Goal: Task Accomplishment & Management: Complete application form

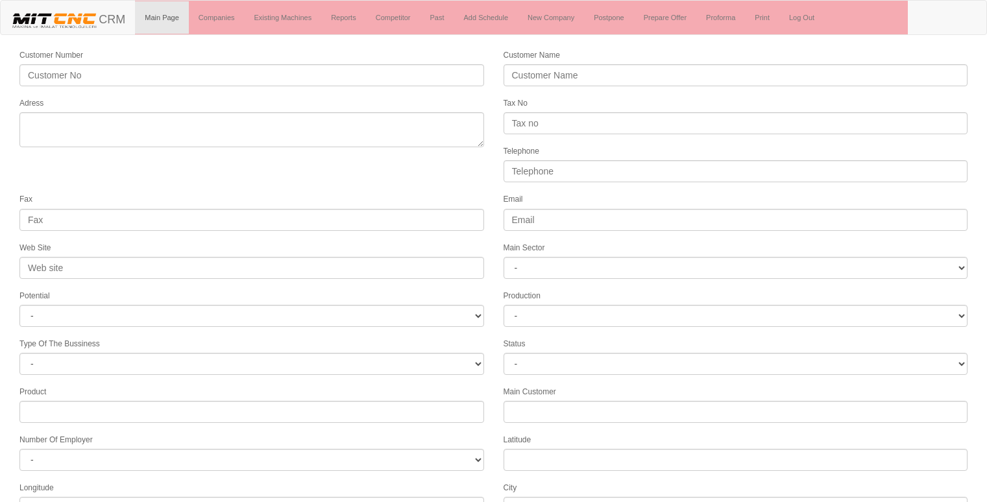
select select
click at [545, 18] on link "New Company" at bounding box center [551, 17] width 66 height 32
select select
click at [561, 8] on link "New Company" at bounding box center [551, 17] width 66 height 32
select select
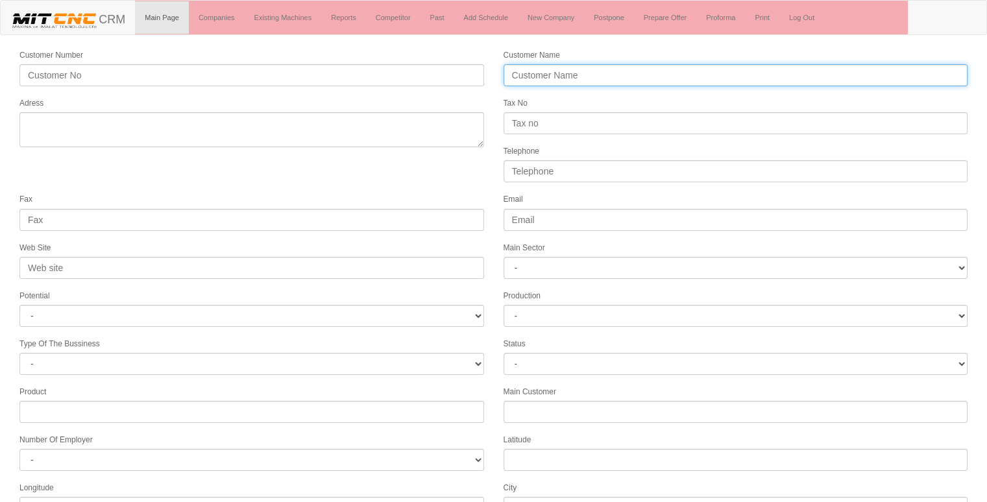
click at [794, 79] on input "Customer Name" at bounding box center [736, 75] width 465 height 22
type input "Ü"
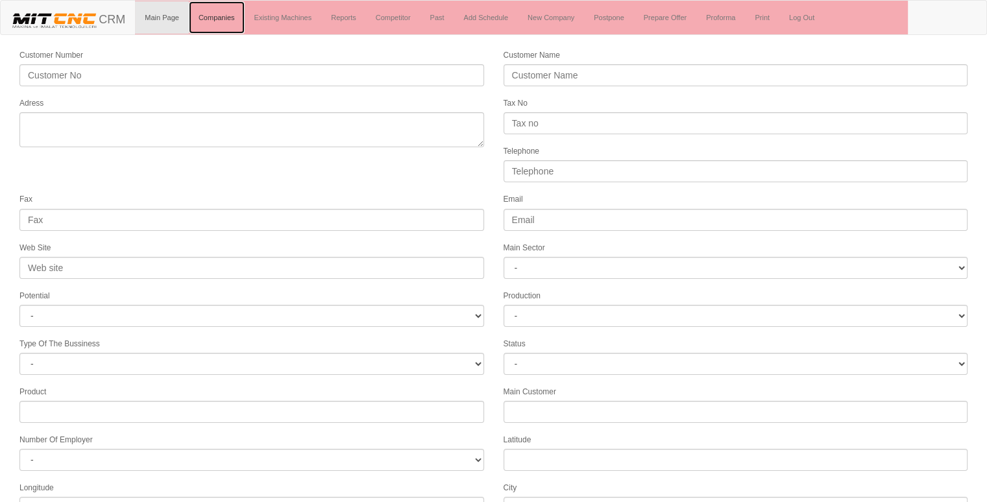
click at [228, 9] on link "Companies" at bounding box center [217, 17] width 56 height 32
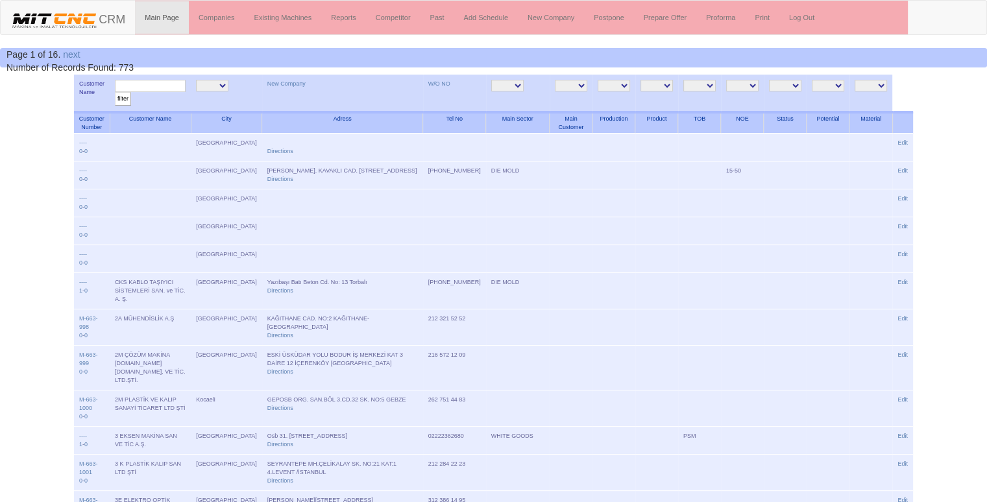
click at [178, 79] on td "filter" at bounding box center [150, 94] width 81 height 38
click at [177, 86] on input "text" at bounding box center [150, 86] width 71 height 12
type input "ÜNALDI"
click at [115, 92] on input "filter" at bounding box center [123, 99] width 16 height 14
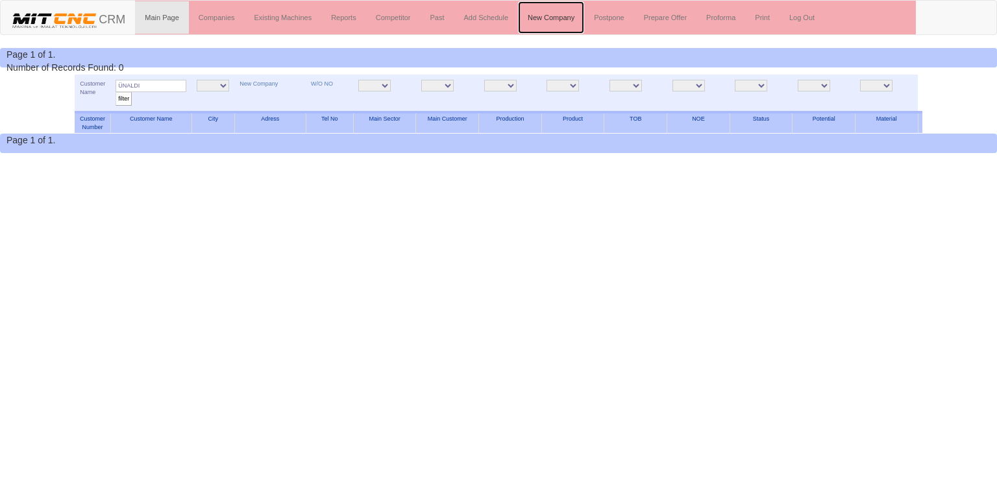
click at [569, 21] on link "New Company" at bounding box center [551, 17] width 66 height 32
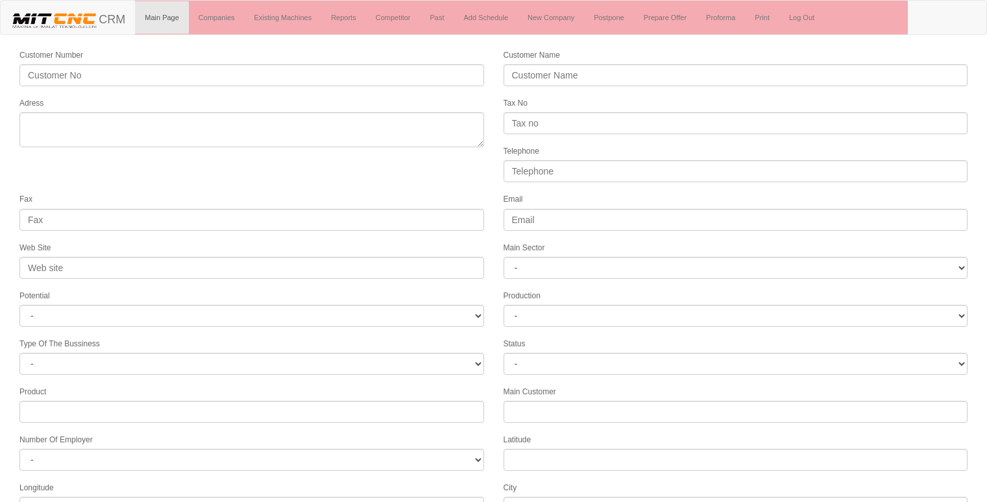
select select
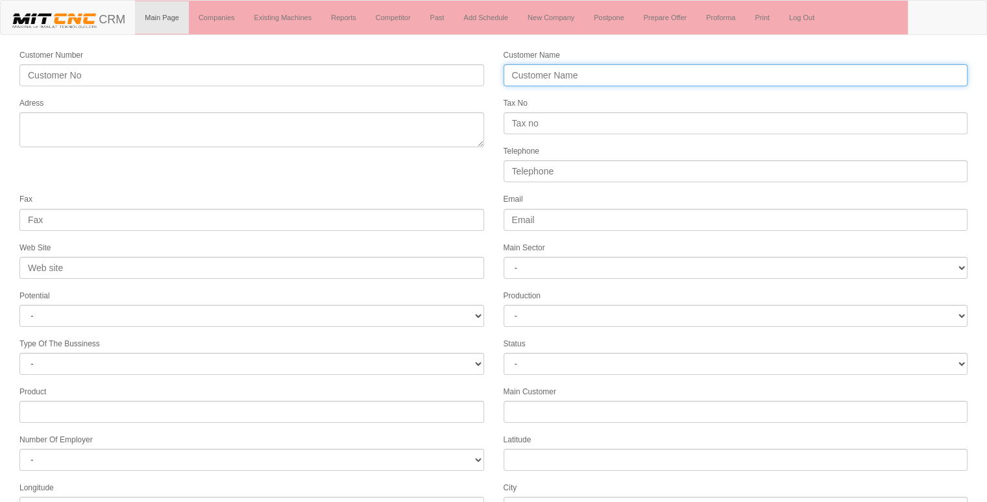
click at [538, 66] on input "Customer Name" at bounding box center [736, 75] width 465 height 22
type input "ÜNALDI DEMİR ÇELİK"
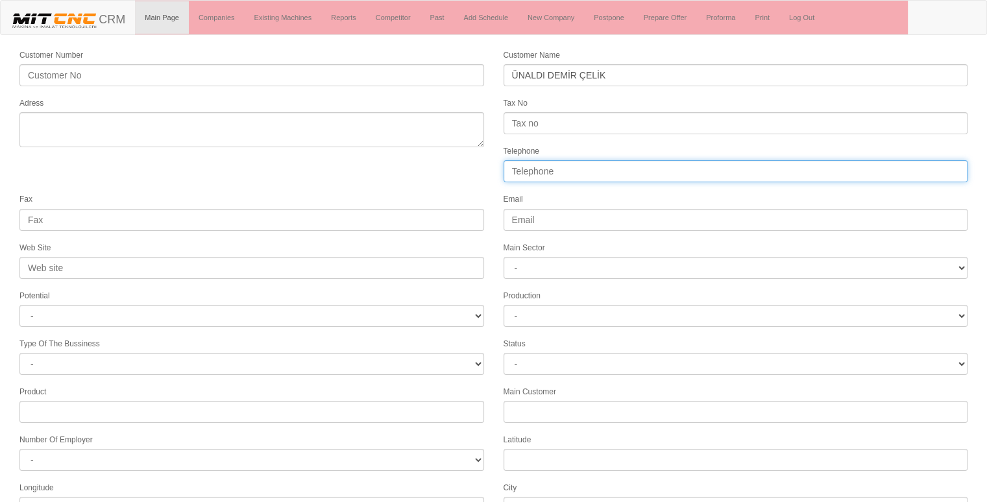
click at [540, 164] on input "Telephone" at bounding box center [736, 171] width 465 height 22
type input "05372235150"
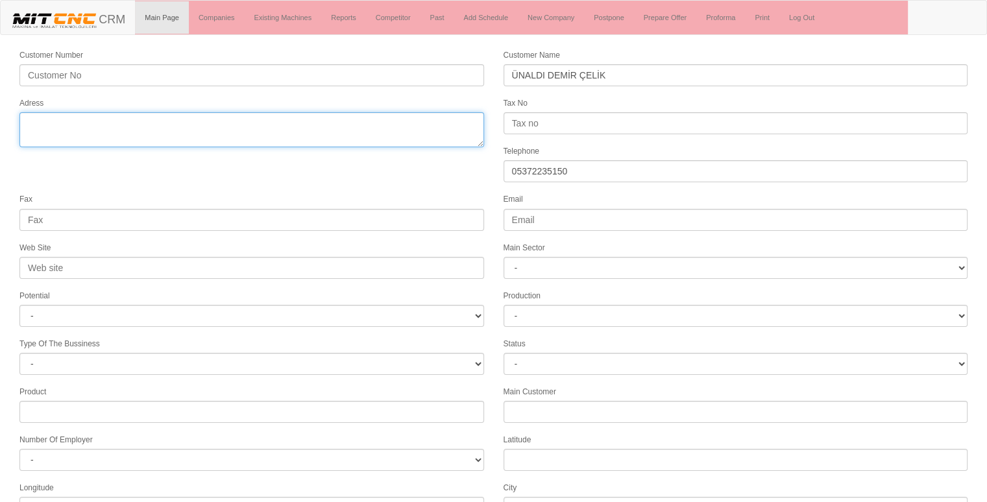
click at [221, 129] on textarea "Adress" at bounding box center [251, 129] width 465 height 35
type textarea "K"
click at [53, 124] on textarea "Adress" at bounding box center [251, 129] width 465 height 35
click at [167, 117] on textarea "Adress" at bounding box center [251, 129] width 465 height 35
type textarea "karatay konya fevziçakmak cd."
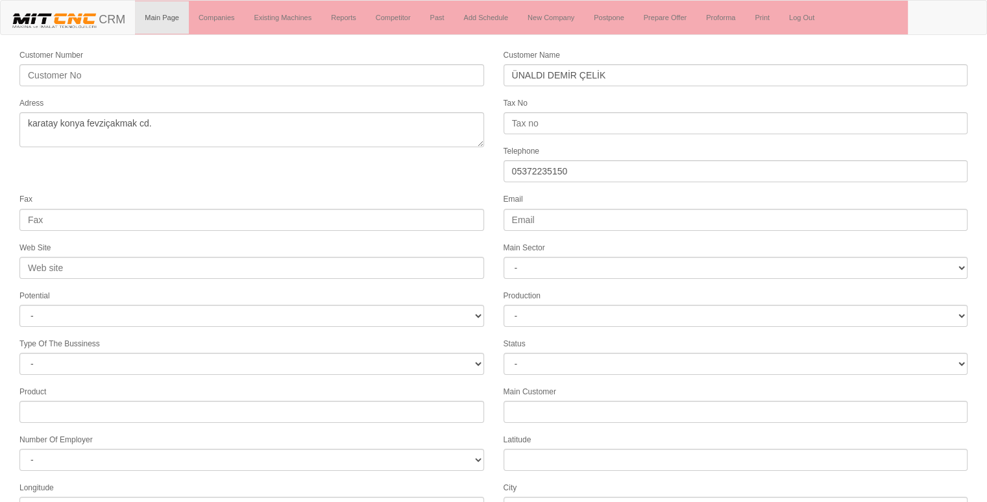
click at [372, 178] on form "Customer Number Customer Name ÜNALDI DEMİR ÇELİK Adress Tax No Telephone 053722…" at bounding box center [493, 364] width 987 height 632
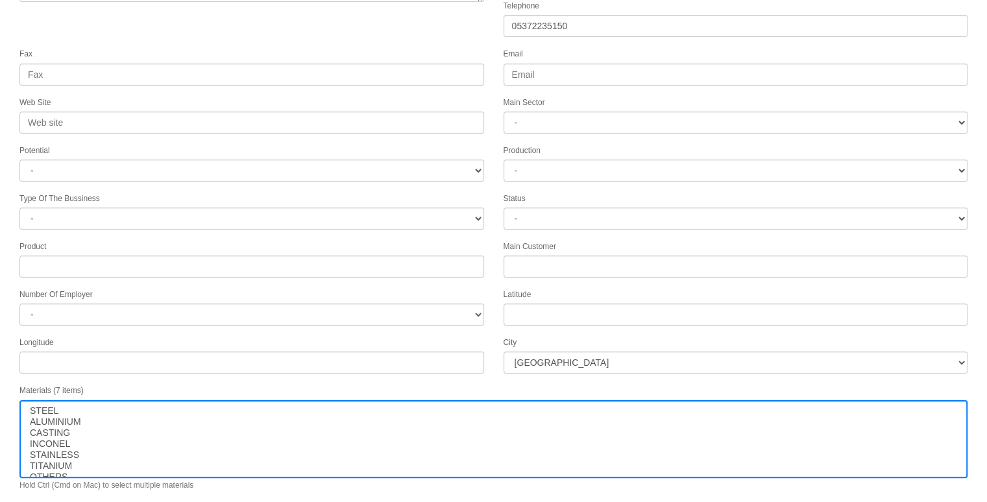
scroll to position [166, 0]
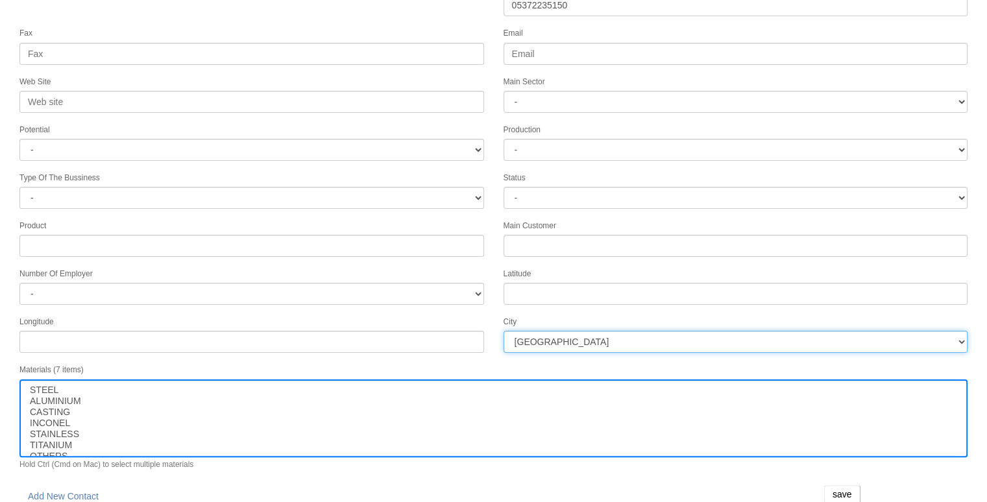
click at [604, 331] on select "İstanbul Adana Adıyaman Afyon Ağrı Amasya Ankara Antalya Artvin Aydın Balıkesir…" at bounding box center [736, 342] width 465 height 22
select select "1232"
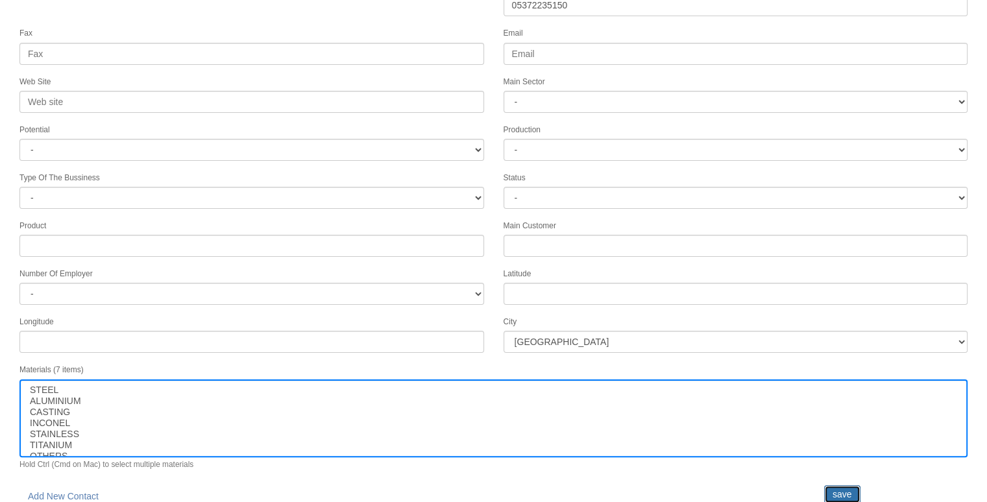
click at [839, 485] on input "save" at bounding box center [842, 494] width 36 height 18
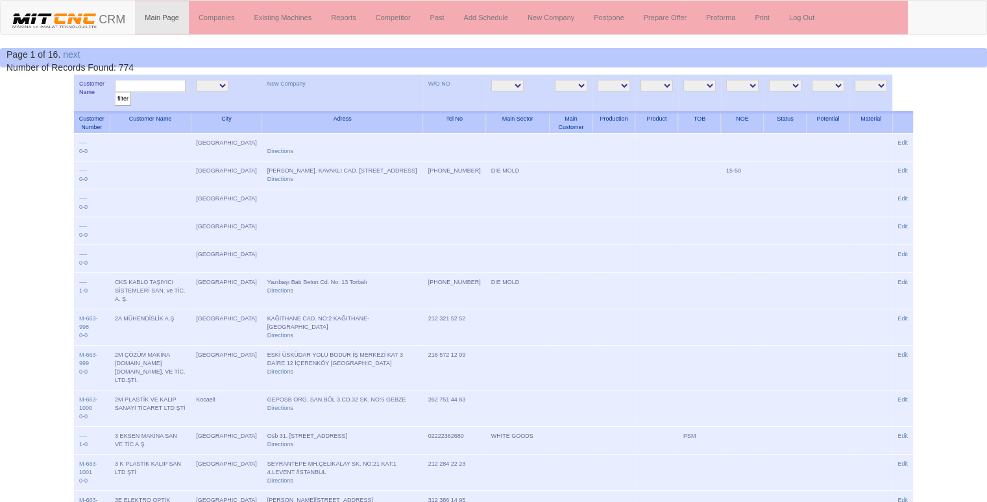
click at [180, 85] on input "text" at bounding box center [150, 86] width 71 height 12
type input "ünaldı"
click at [115, 92] on input "filter" at bounding box center [123, 99] width 16 height 14
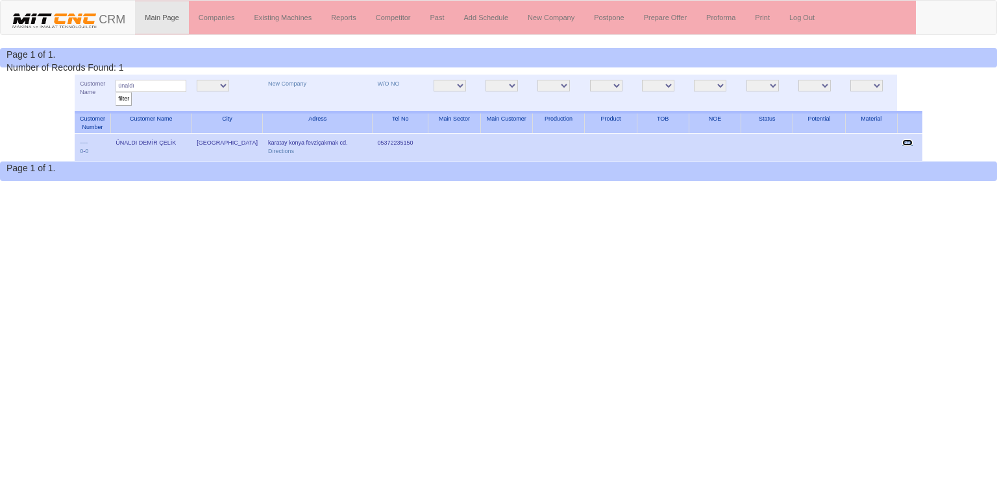
click at [911, 141] on link "Edit" at bounding box center [907, 143] width 10 height 6
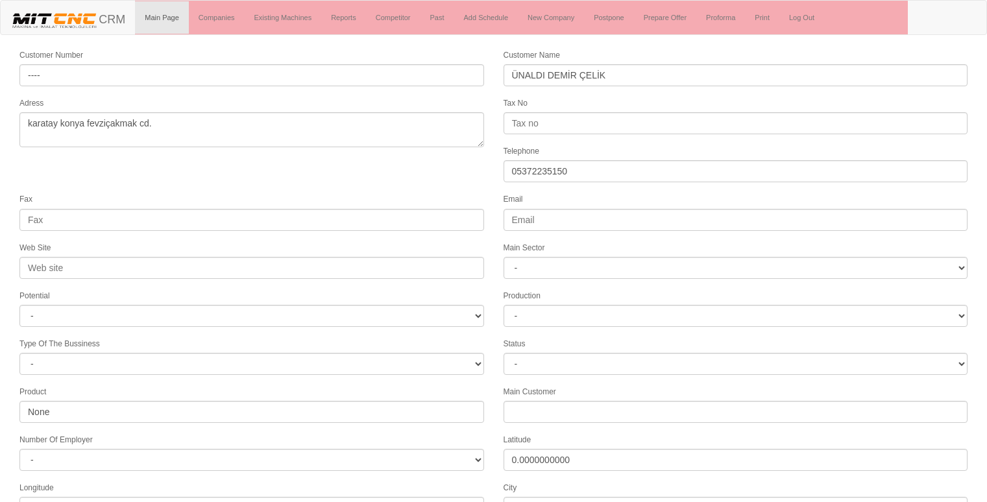
select select "1232"
select select
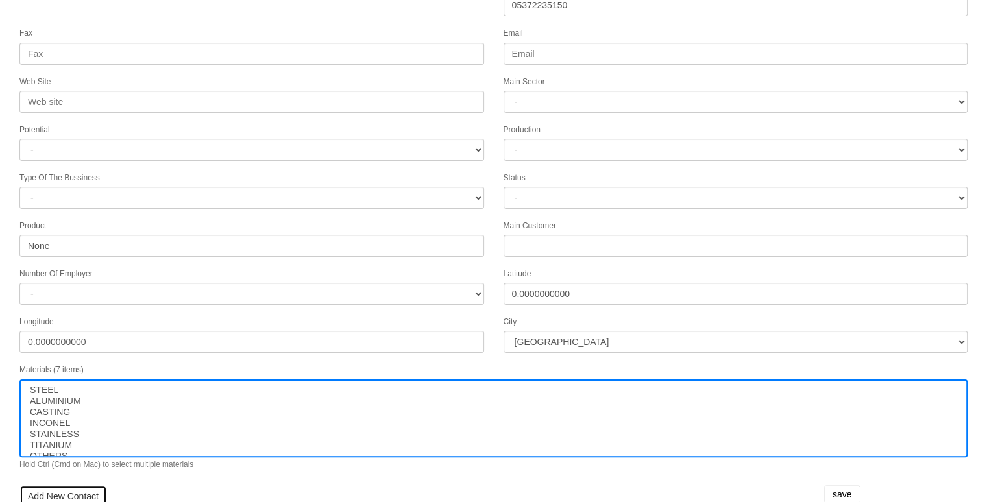
click at [66, 485] on link "Add New Contact" at bounding box center [63, 496] width 88 height 22
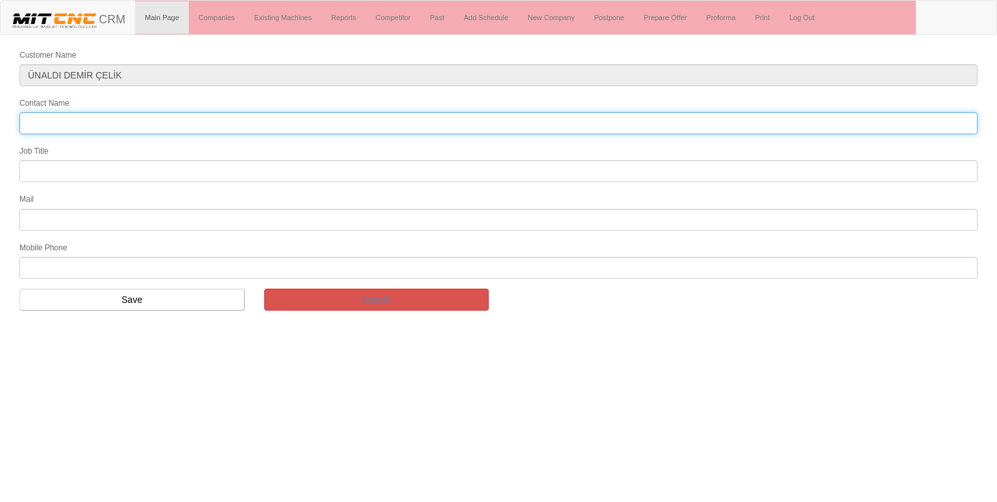
click at [145, 123] on input "Contact Name" at bounding box center [498, 123] width 958 height 22
type input "m. ali ünaldı"
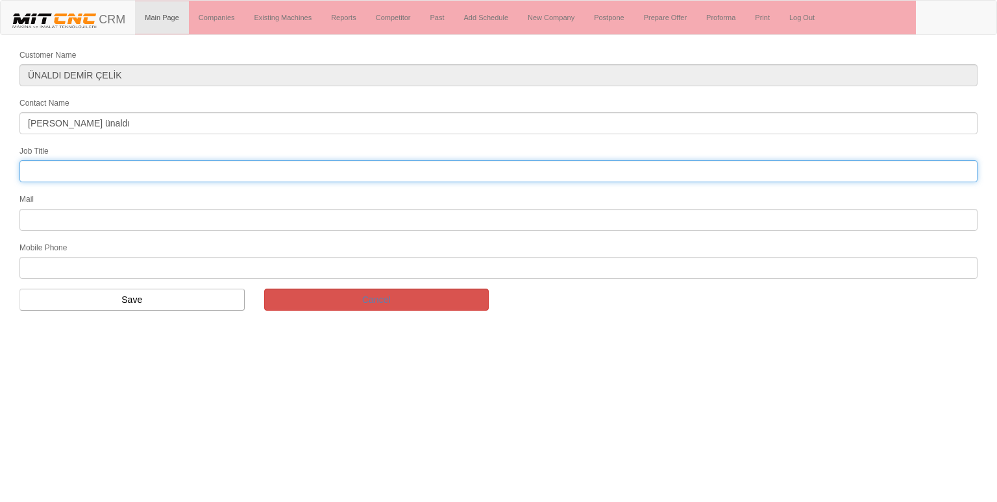
click at [96, 166] on input "text" at bounding box center [498, 171] width 958 height 22
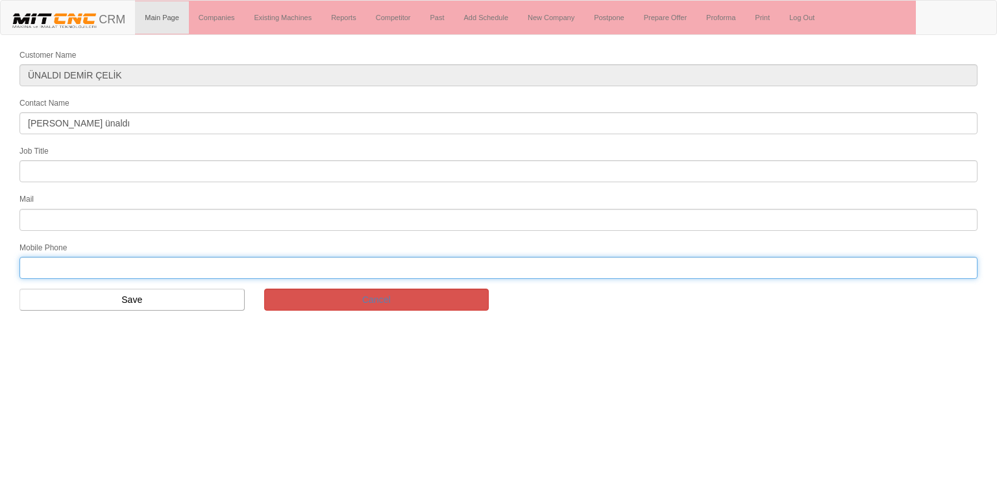
click at [47, 267] on input "text" at bounding box center [498, 268] width 958 height 22
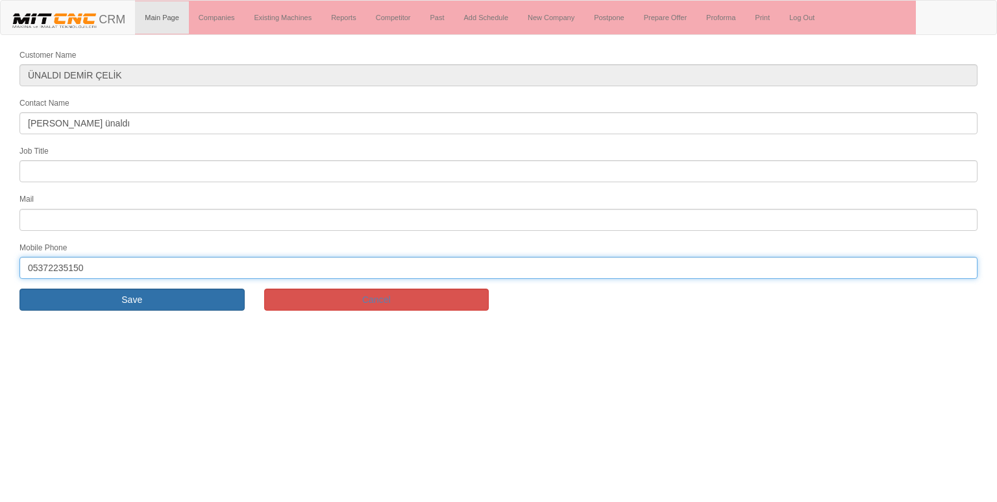
type input "05372235150"
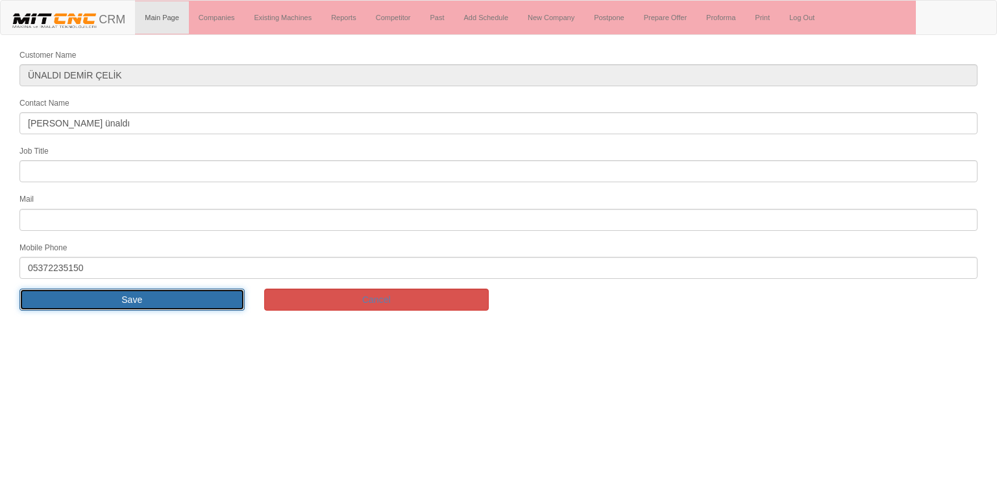
click at [55, 289] on input "Save" at bounding box center [131, 300] width 225 height 22
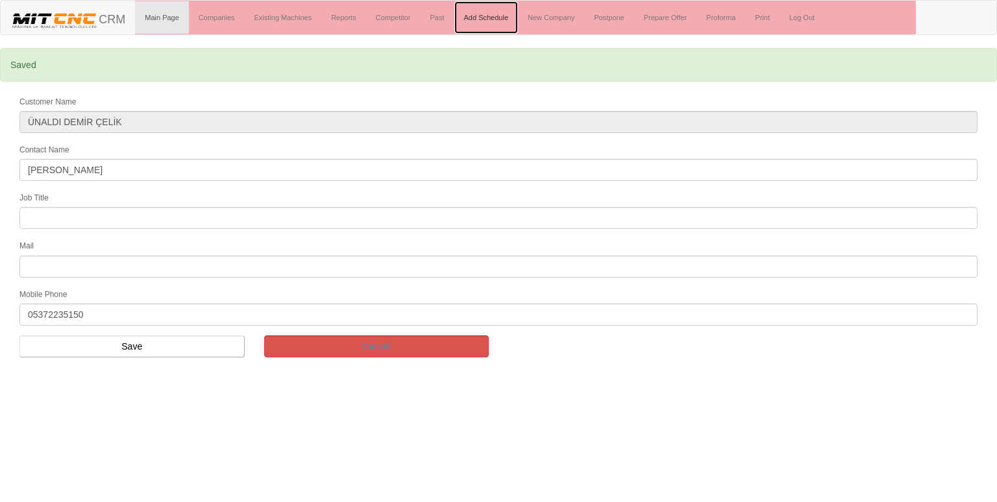
click at [487, 19] on link "Add Schedule" at bounding box center [486, 17] width 64 height 32
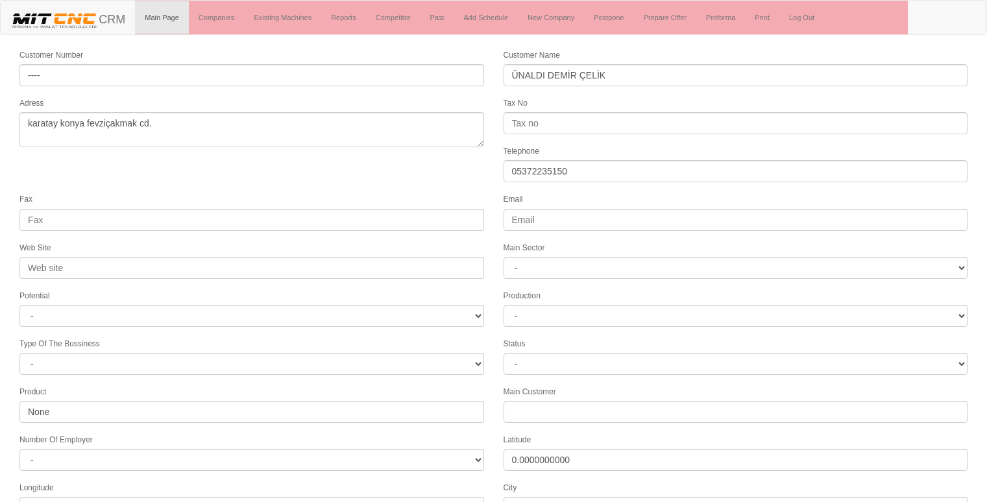
select select "1232"
select select
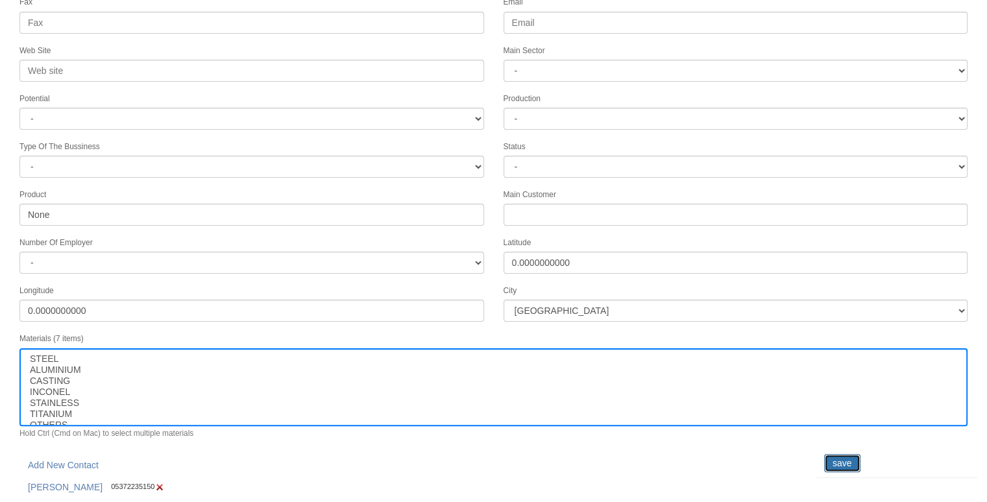
click at [831, 454] on input "save" at bounding box center [842, 463] width 36 height 18
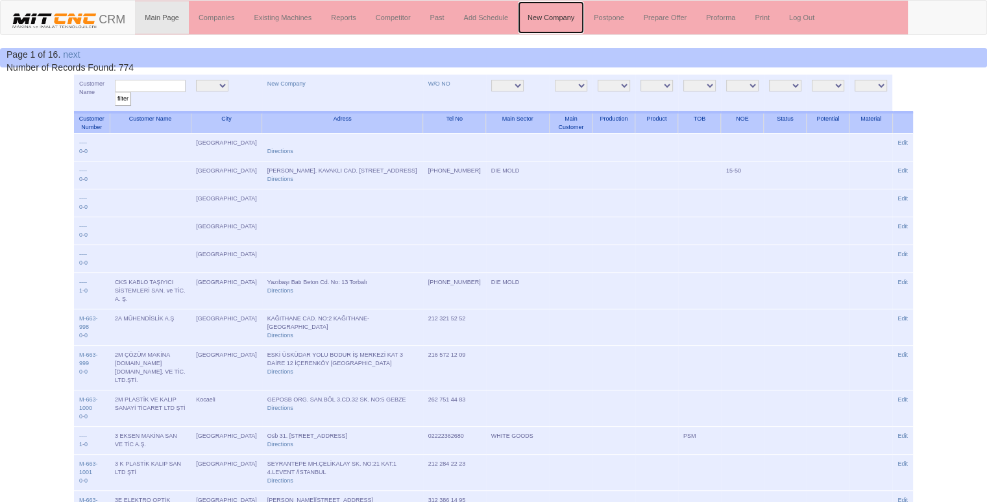
click at [562, 10] on link "New Company" at bounding box center [551, 17] width 66 height 32
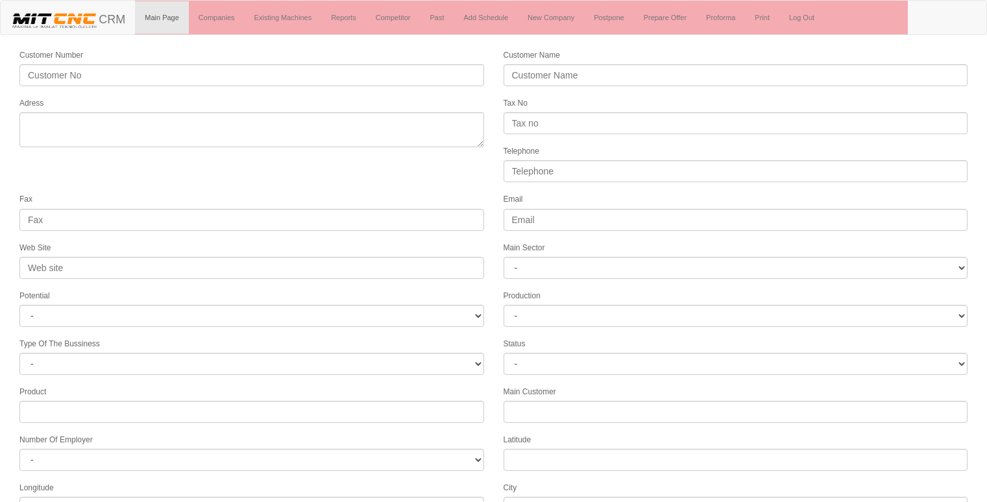
select select
click at [562, 10] on link "New Company" at bounding box center [551, 17] width 66 height 32
select select
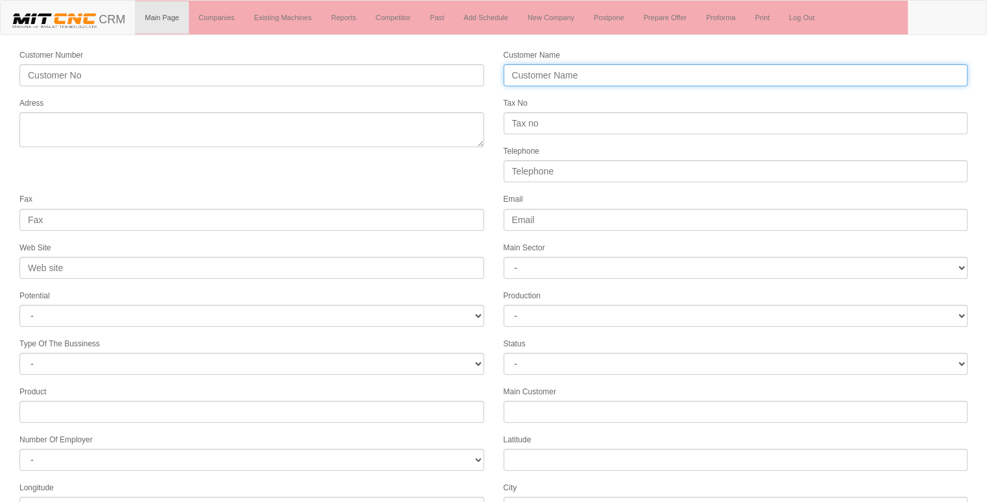
drag, startPoint x: 0, startPoint y: 0, endPoint x: 555, endPoint y: 70, distance: 559.3
click at [555, 70] on input "Customer Name" at bounding box center [736, 75] width 465 height 22
type input "tüfenk makina kalıp"
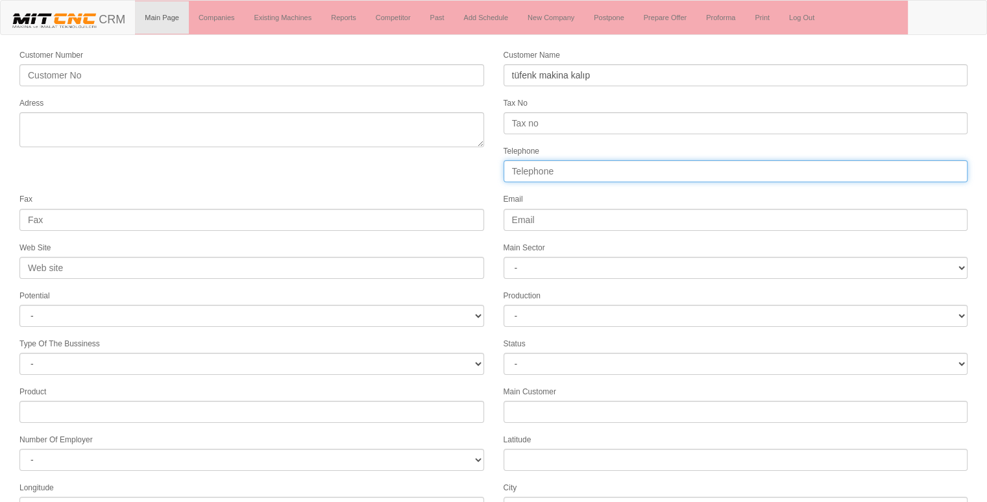
click at [532, 164] on input "Telephone" at bounding box center [736, 171] width 465 height 22
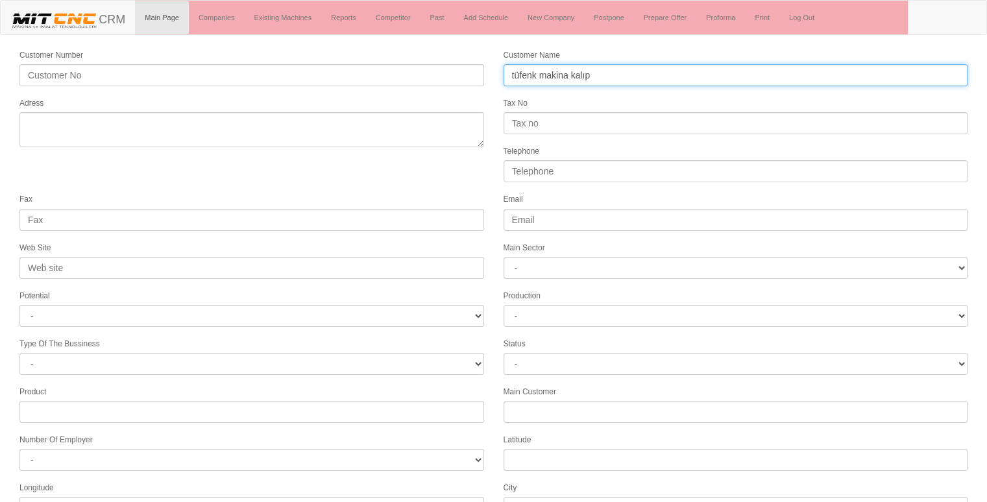
click at [602, 70] on input "tüfenk makina kalıp" at bounding box center [736, 75] width 465 height 22
type input "TÜFENK MAKİNA KALIP"
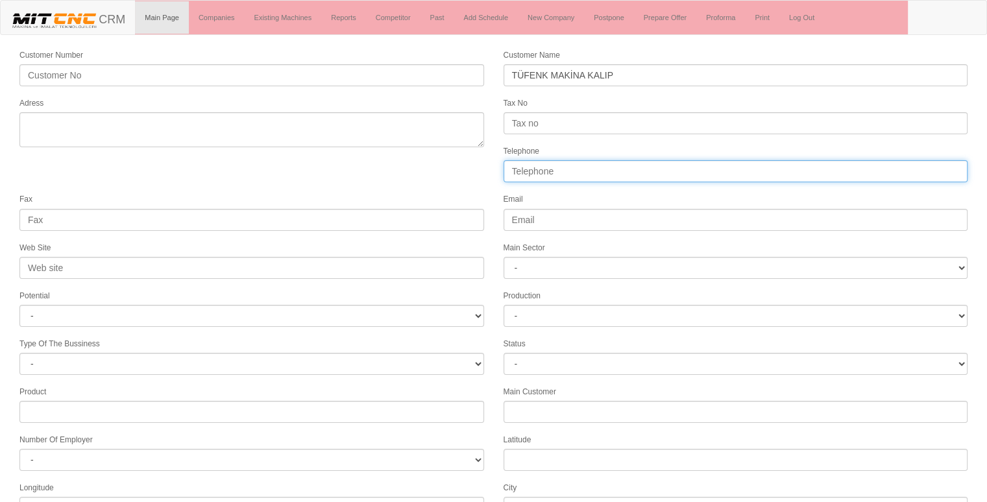
click at [556, 175] on input "Telephone" at bounding box center [736, 171] width 465 height 22
type input "0"
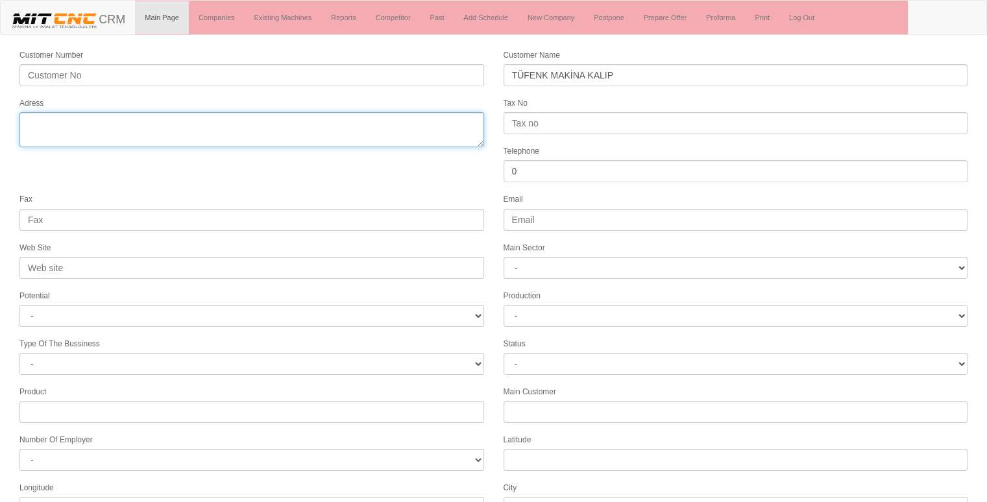
click at [371, 140] on textarea "Adress" at bounding box center [251, 129] width 465 height 35
click at [249, 136] on textarea "Adress" at bounding box center [251, 129] width 465 height 35
paste textarea "Fevziçakmak, Şehit Ayhan Kaya Cad No:8, 42050 Karatay/Konya"
click at [60, 120] on textarea "Adress" at bounding box center [251, 129] width 465 height 35
type textarea "KONYA [STREET_ADDRESS][PERSON_NAME]"
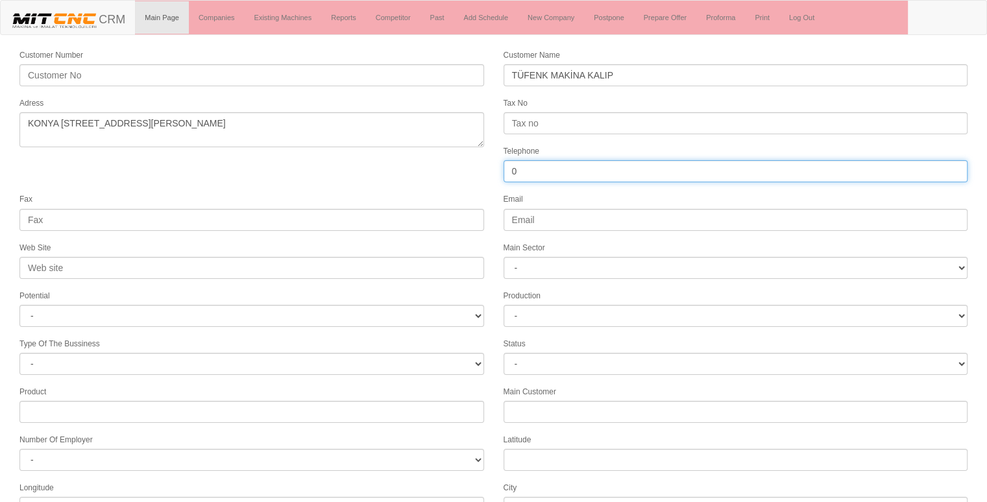
click at [533, 166] on input "0" at bounding box center [736, 171] width 465 height 22
paste input "03322499000"
click at [523, 167] on input "003322499000" at bounding box center [736, 171] width 465 height 22
type input "03322499000"
click at [367, 180] on form "Customer Number Customer Name TÜFENK MAKİNA KALIP Adress Tax No Telephone 03322…" at bounding box center [493, 364] width 987 height 632
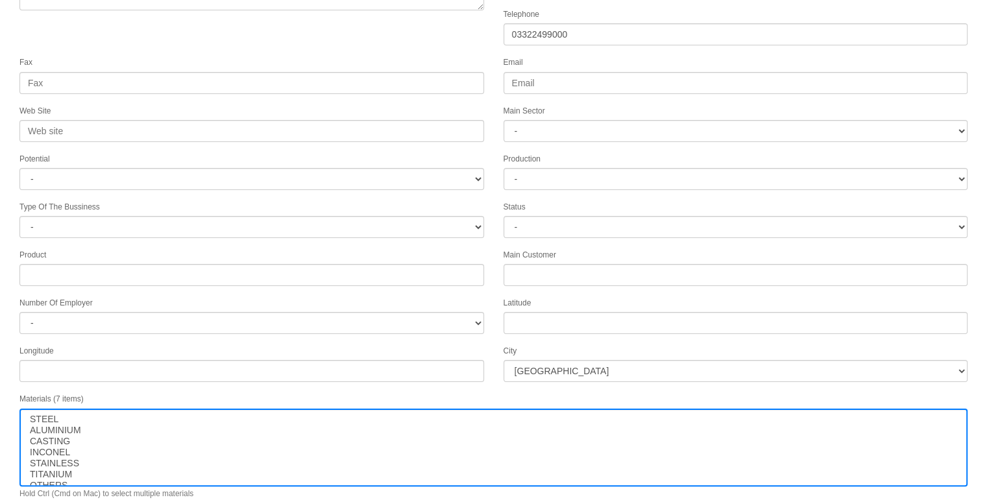
scroll to position [166, 0]
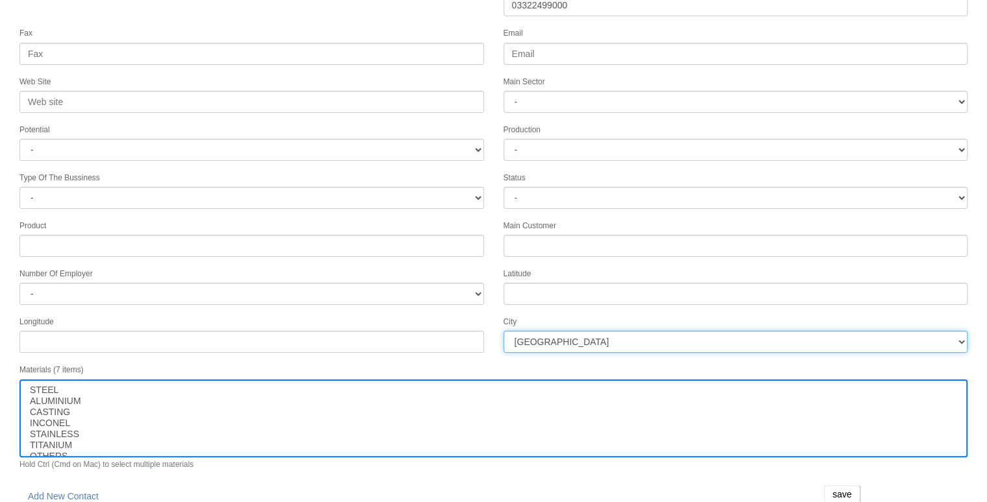
click at [574, 334] on select "İstanbul Adana Adıyaman Afyon Ağrı Amasya Ankara Antalya Artvin Aydın Balıkesir…" at bounding box center [736, 342] width 465 height 22
select select "1232"
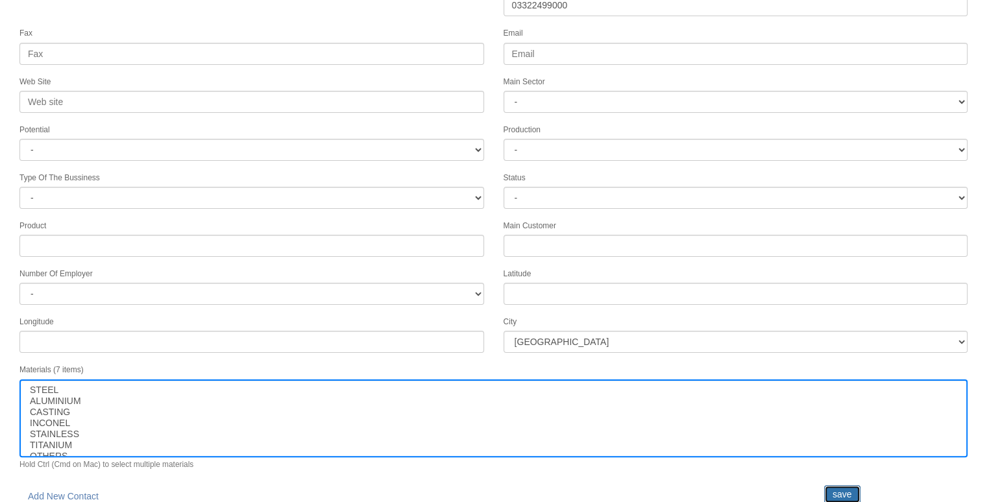
click at [841, 485] on input "save" at bounding box center [842, 494] width 36 height 18
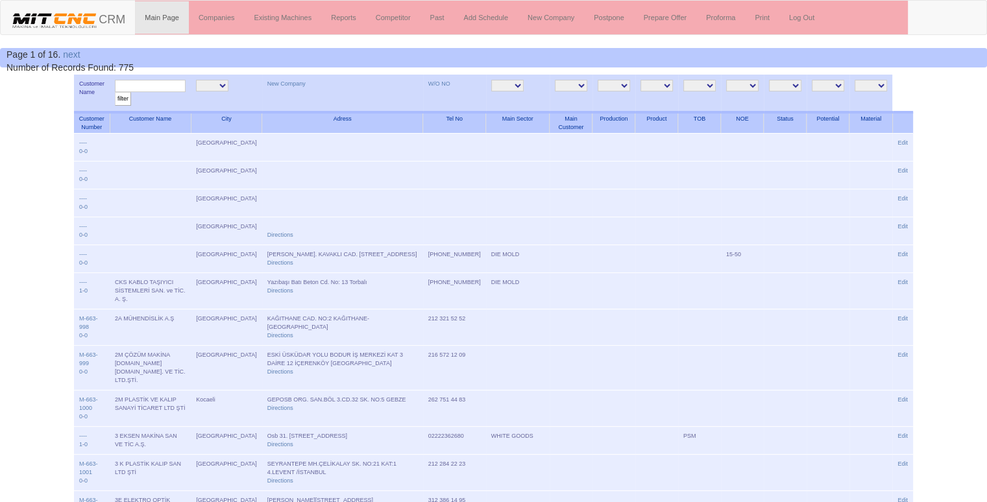
click at [164, 85] on input "text" at bounding box center [150, 86] width 71 height 12
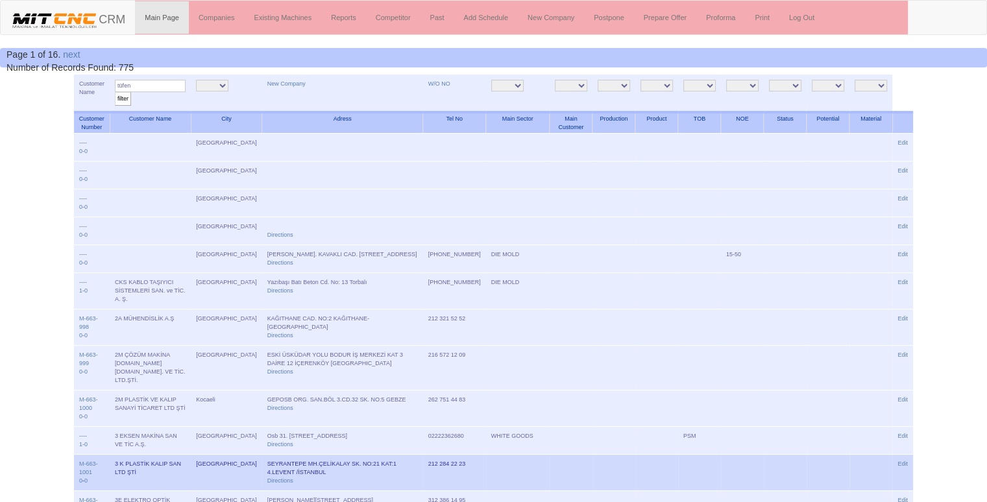
type input "tüfen"
click at [115, 92] on input "filter" at bounding box center [123, 99] width 16 height 14
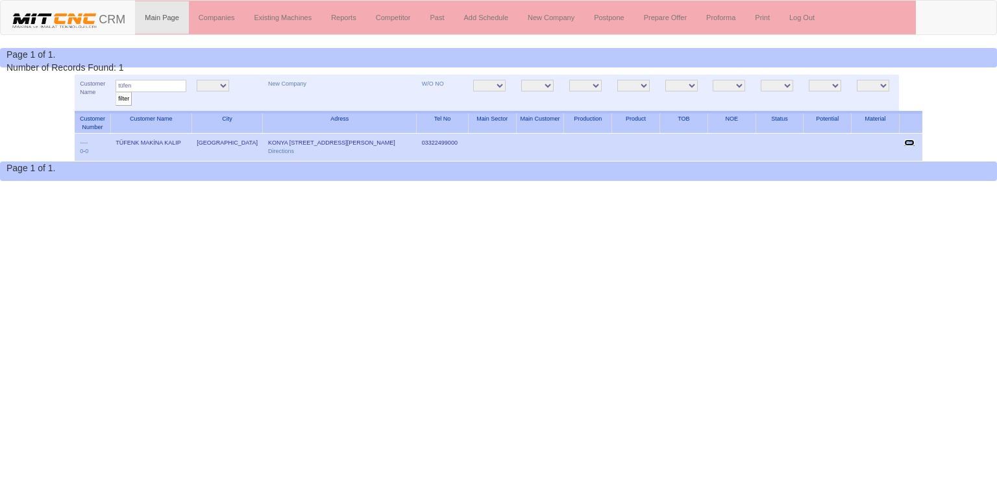
click at [911, 142] on link "Edit" at bounding box center [909, 143] width 10 height 6
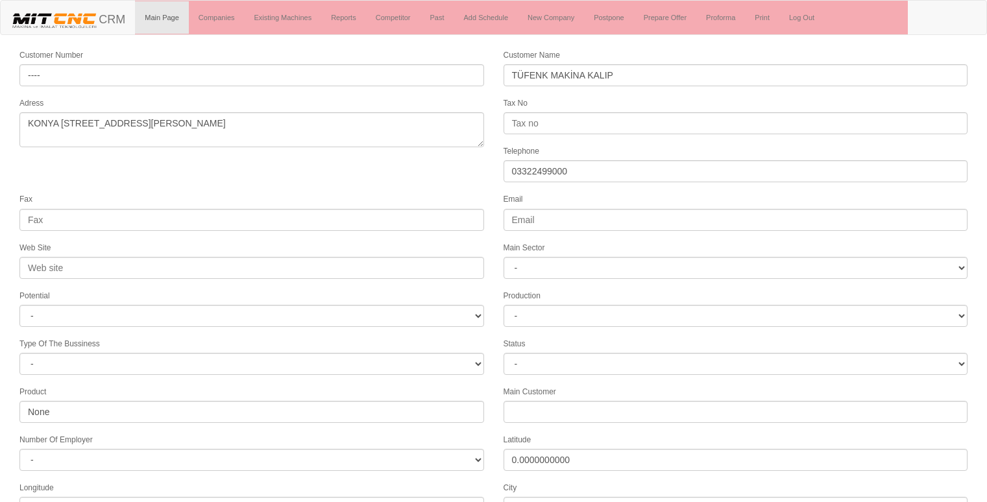
select select "1232"
select select
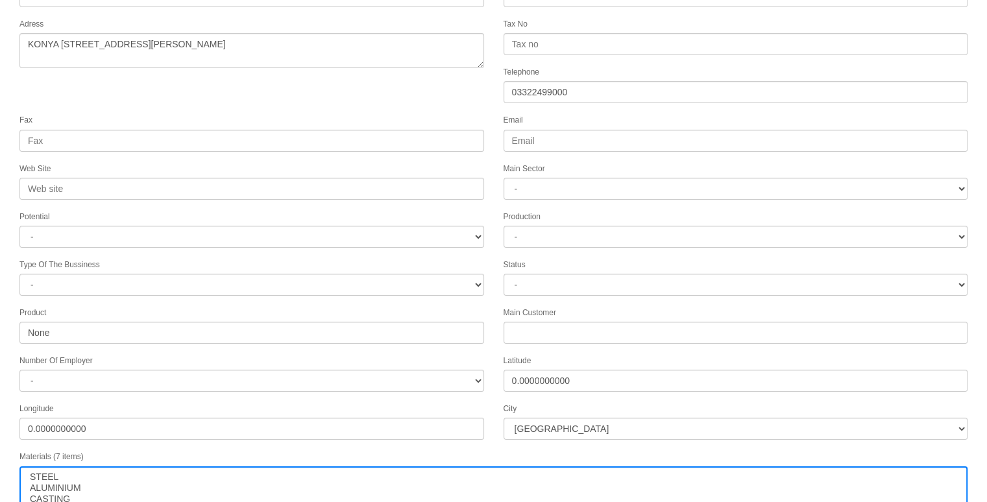
scroll to position [166, 0]
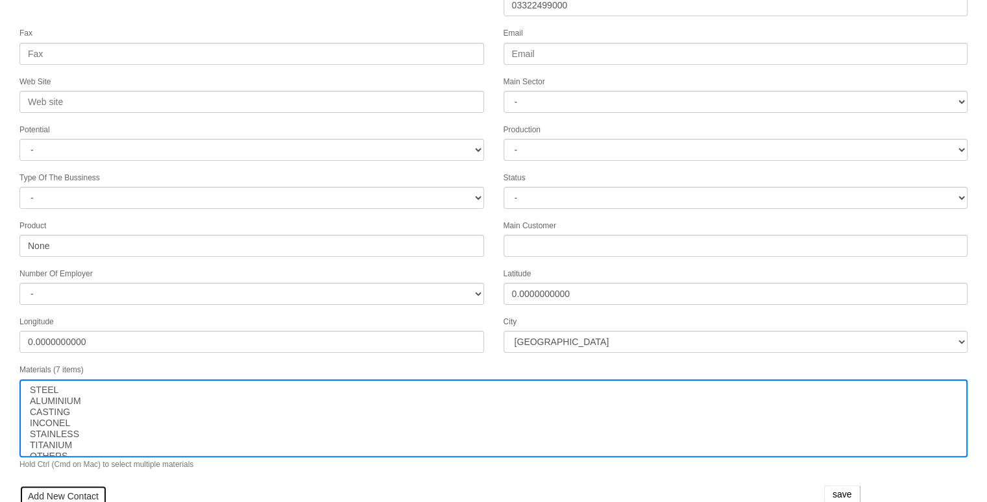
click at [61, 485] on link "Add New Contact" at bounding box center [63, 496] width 88 height 22
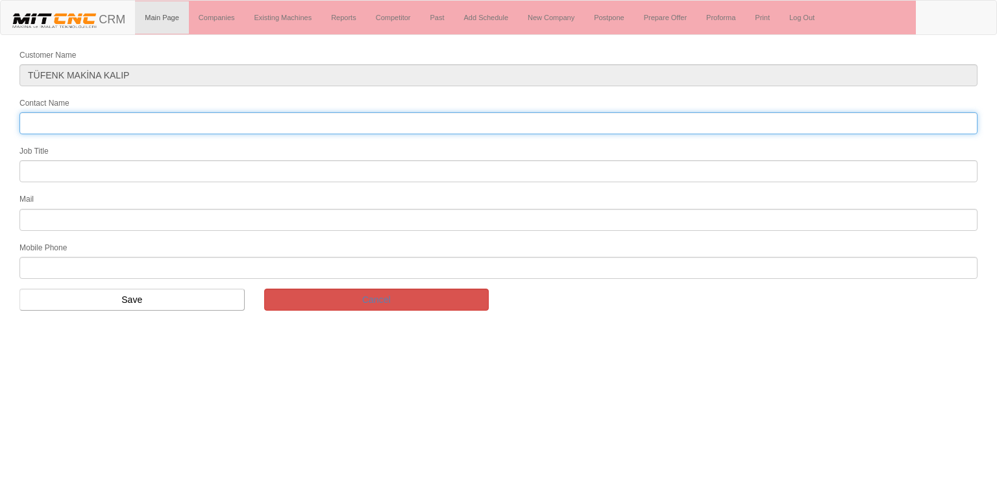
click at [99, 119] on input "Contact Name" at bounding box center [498, 123] width 958 height 22
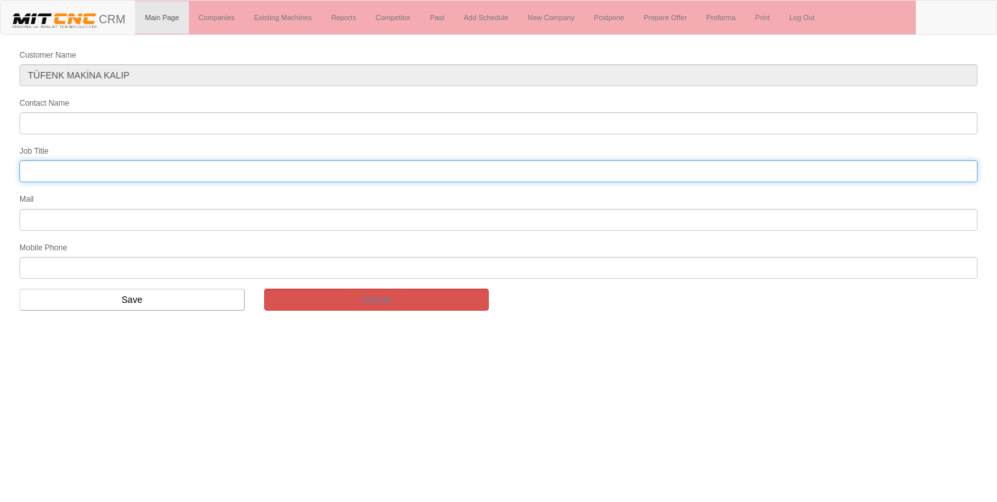
click at [88, 175] on input "text" at bounding box center [498, 171] width 958 height 22
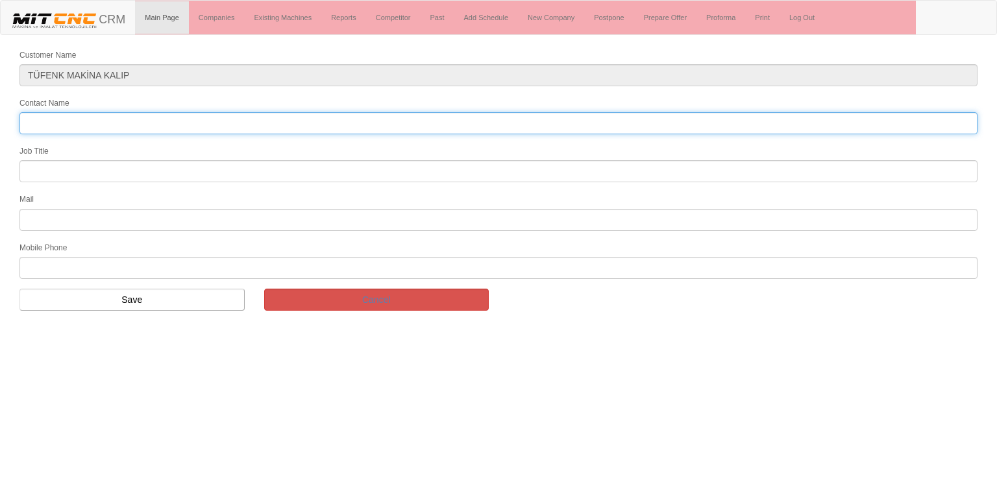
click at [55, 115] on input "Contact Name" at bounding box center [498, 123] width 958 height 22
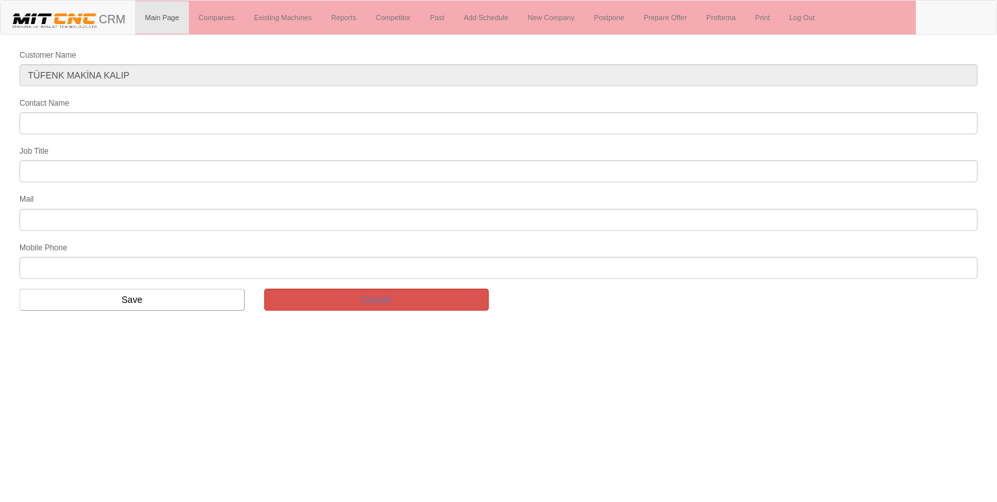
click at [559, 321] on html "Toggle navigation CRM Main Page Companies Existing Machines Reports Competitor …" at bounding box center [498, 160] width 997 height 321
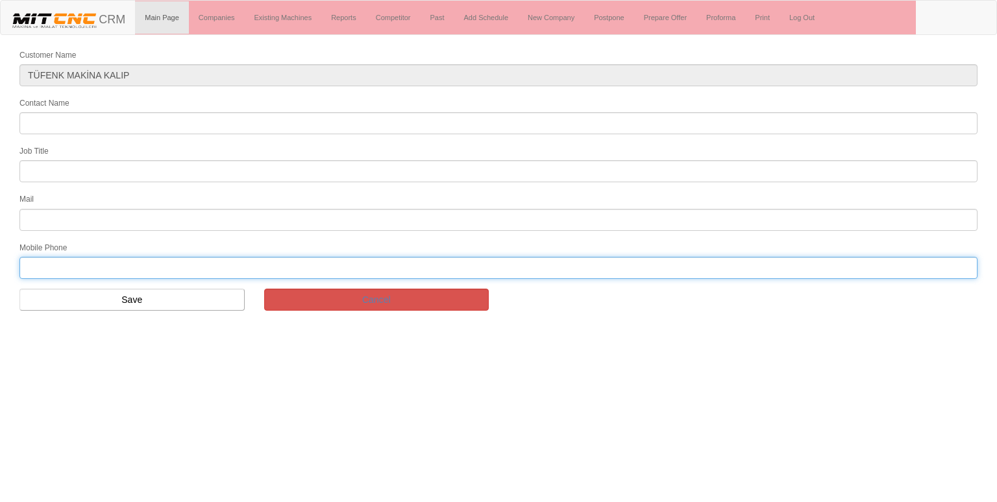
click at [88, 260] on input "text" at bounding box center [498, 268] width 958 height 22
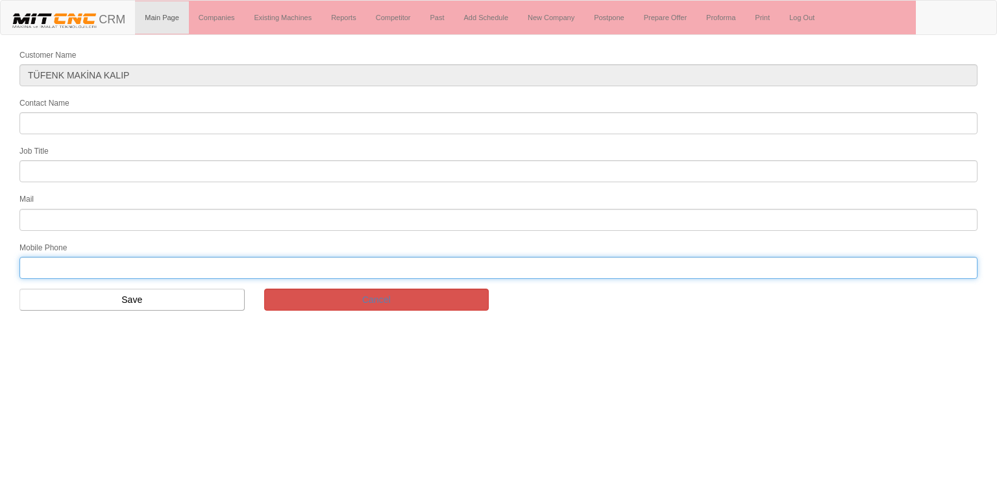
click at [88, 260] on input "text" at bounding box center [498, 268] width 958 height 22
paste input "03322499000"
type input "03322499000"
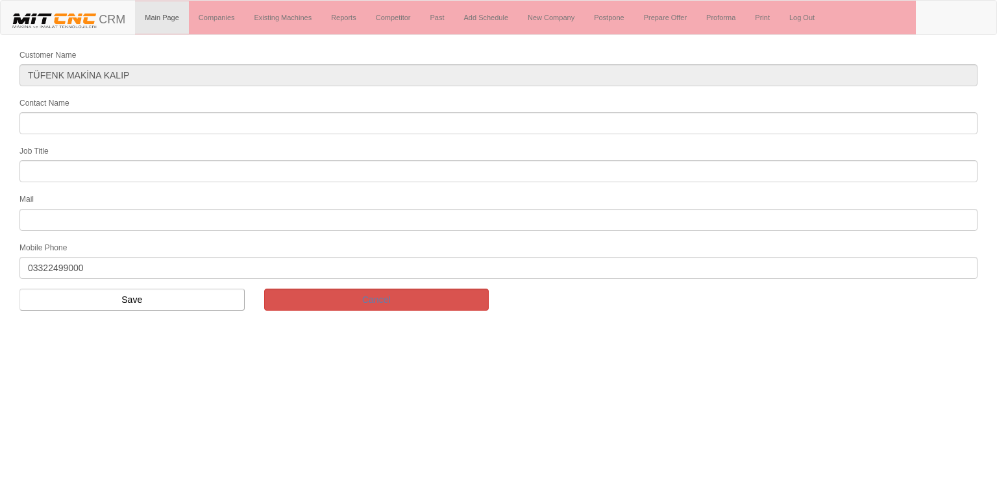
click at [179, 312] on form "Customer Name TÜFENK MAKİNA KALIP Contact Name Job Title Mail Mobile Phone 0332…" at bounding box center [498, 184] width 997 height 273
click at [209, 293] on input "Save" at bounding box center [131, 300] width 225 height 22
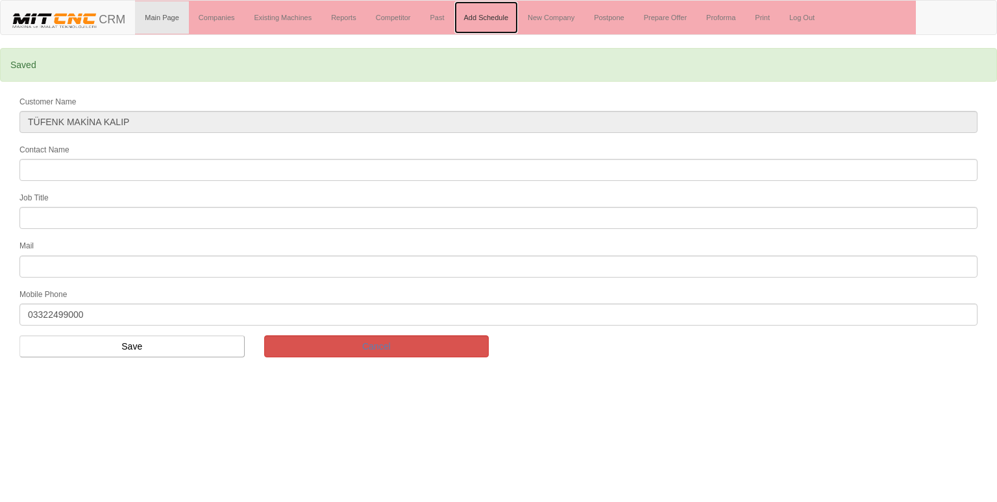
click at [496, 18] on link "Add Schedule" at bounding box center [486, 17] width 64 height 32
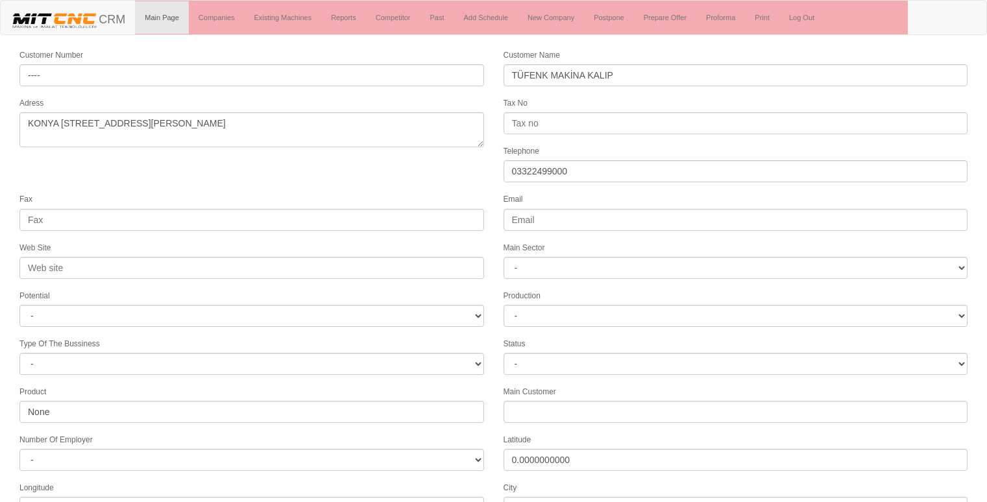
select select "1232"
select select
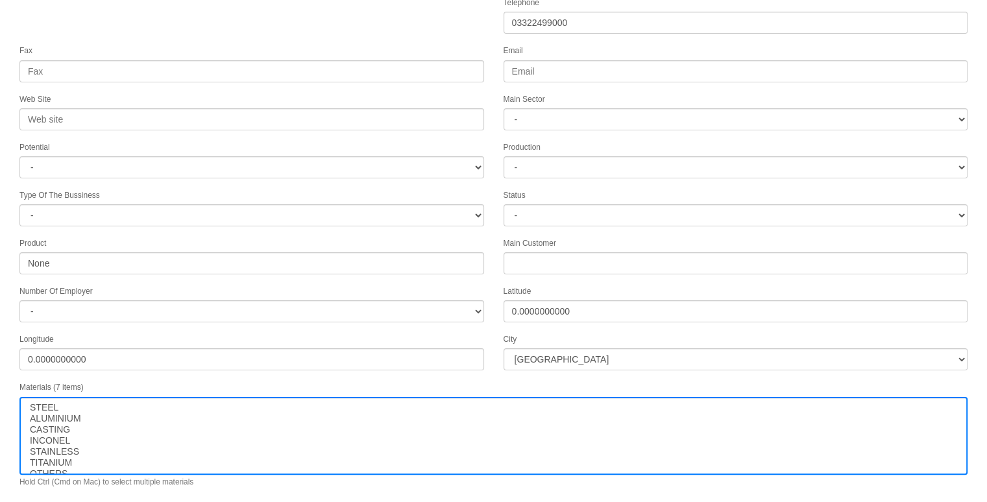
scroll to position [187, 0]
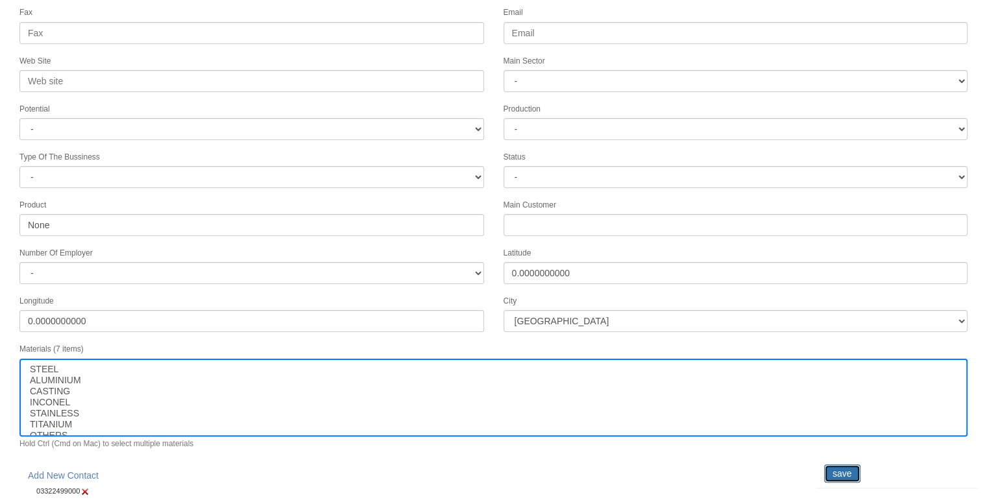
click at [846, 465] on input "save" at bounding box center [842, 474] width 36 height 18
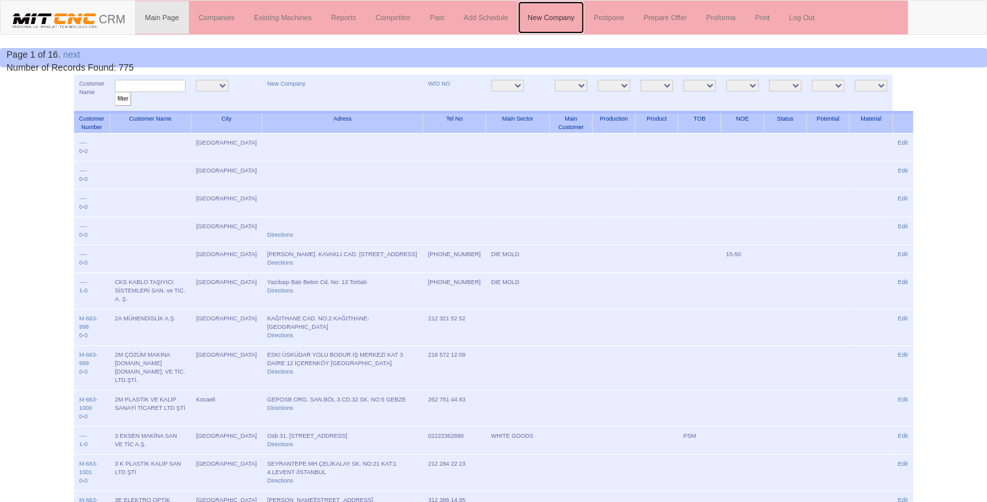
click at [548, 22] on link "New Company" at bounding box center [551, 17] width 66 height 32
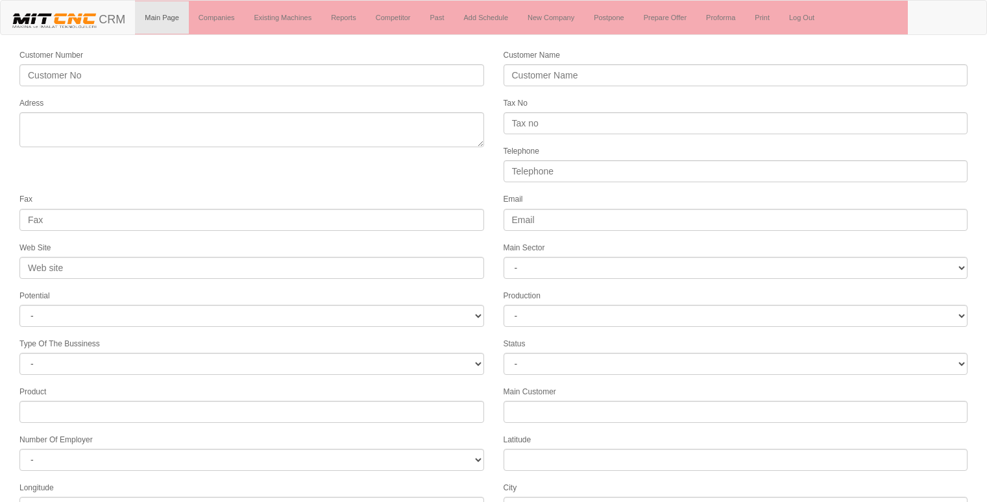
select select
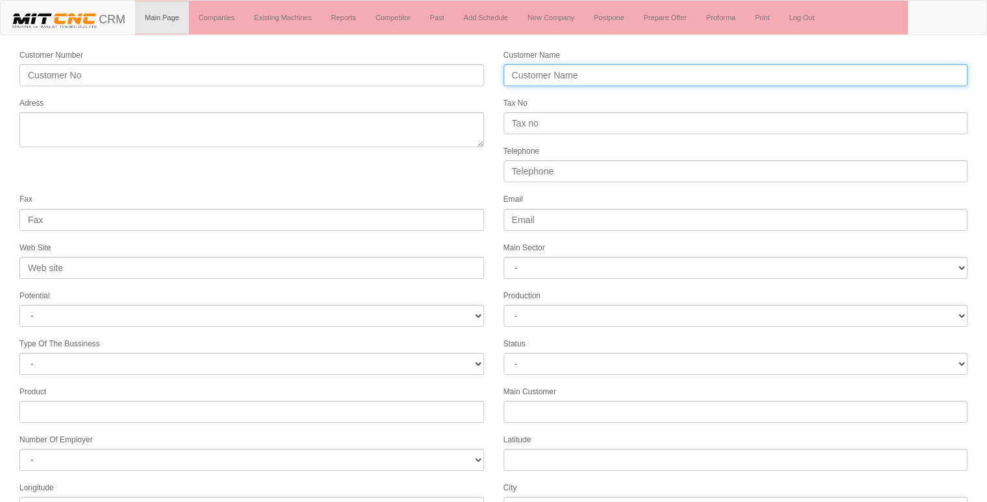
click at [545, 76] on input "Customer Name" at bounding box center [736, 75] width 465 height 22
type input "AEMOT ELEKTRİK MOTOR"
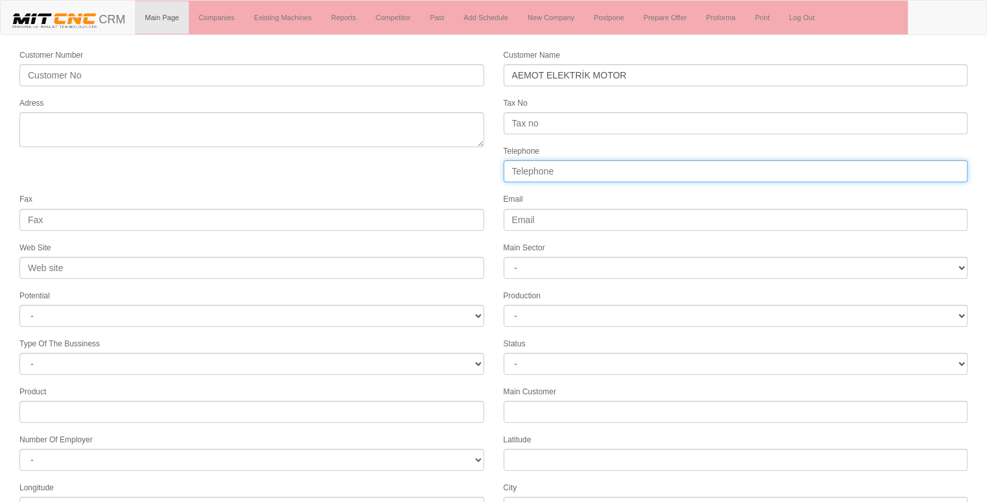
click at [564, 166] on input "Telephone" at bounding box center [736, 171] width 465 height 22
type input "05422292804"
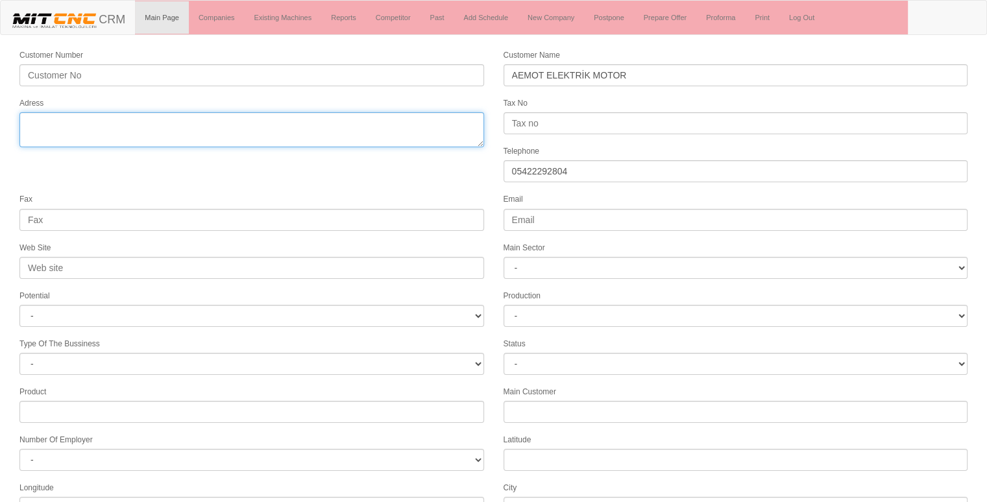
click at [273, 127] on textarea "Adress" at bounding box center [251, 129] width 465 height 35
click at [397, 121] on textarea "Adress" at bounding box center [251, 129] width 465 height 35
paste textarea "Fevziçakmak, Aslım Cd. No:51, 42050 Karatay/Konya"
type textarea "KONYA Fevziçakmak, Aslım Cd. No:51, 42050 Karatay/Konya"
paste textarea "E-90 İstikameti 18. Km, Aksaray-Adana Yolu, 68100 Aksaray Merkez/Aksaray"
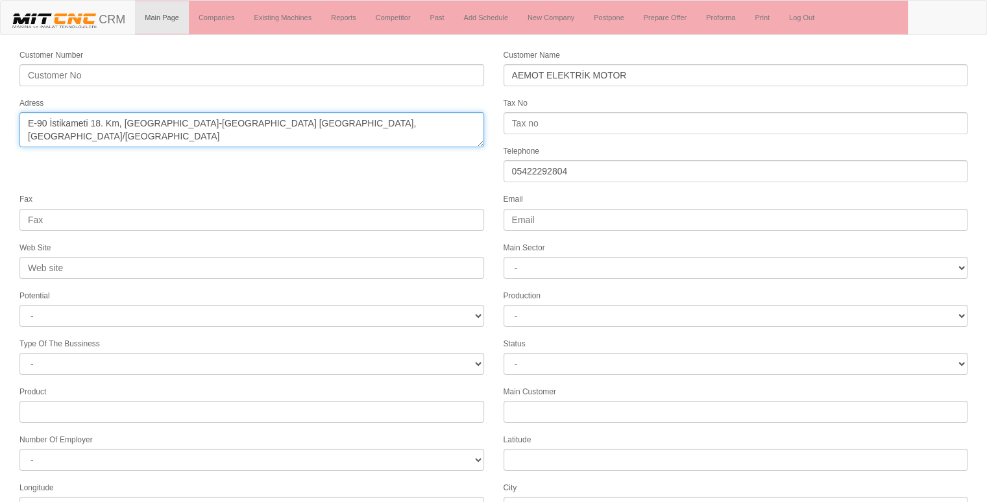
type textarea "E-90 İstikameti 18. Km, Aksaray-Adana Yolu, 68100 Aksaray Merkez/Aksaray"
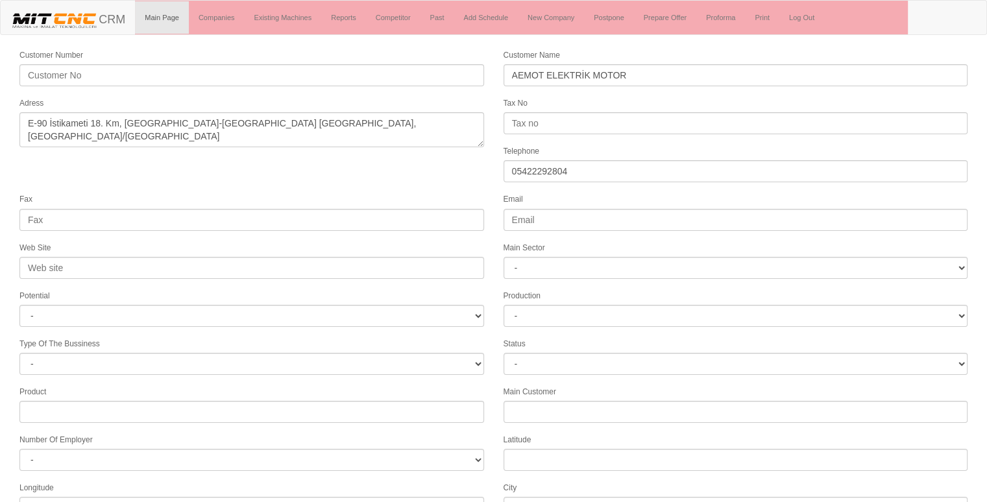
click at [436, 181] on form "Customer Number Customer Name AEMOT ELEKTRİK MOTOR Adress Tax No Telephone 0542…" at bounding box center [493, 364] width 987 height 632
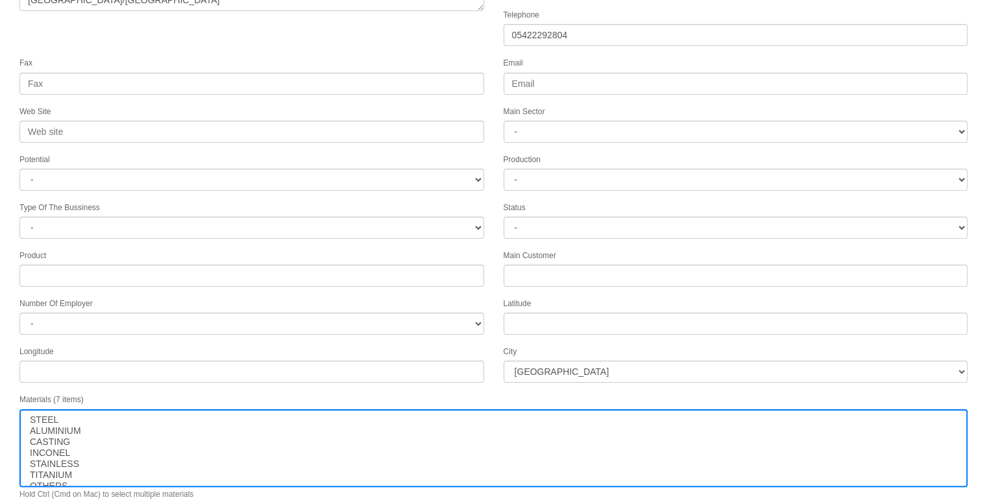
scroll to position [166, 0]
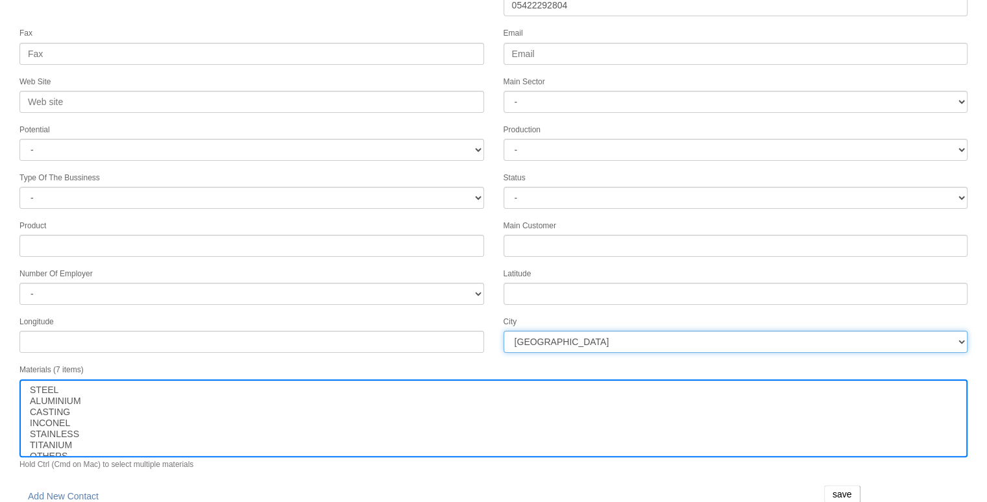
click at [652, 332] on select "İstanbul Adana Adıyaman Afyon Ağrı Amasya Ankara Antalya Artvin Aydın Balıkesir…" at bounding box center [736, 342] width 465 height 22
select select "1232"
click at [652, 332] on select "İstanbul Adana Adıyaman Afyon Ağrı Amasya Ankara Antalya Artvin Aydın Balıkesir…" at bounding box center [736, 342] width 465 height 22
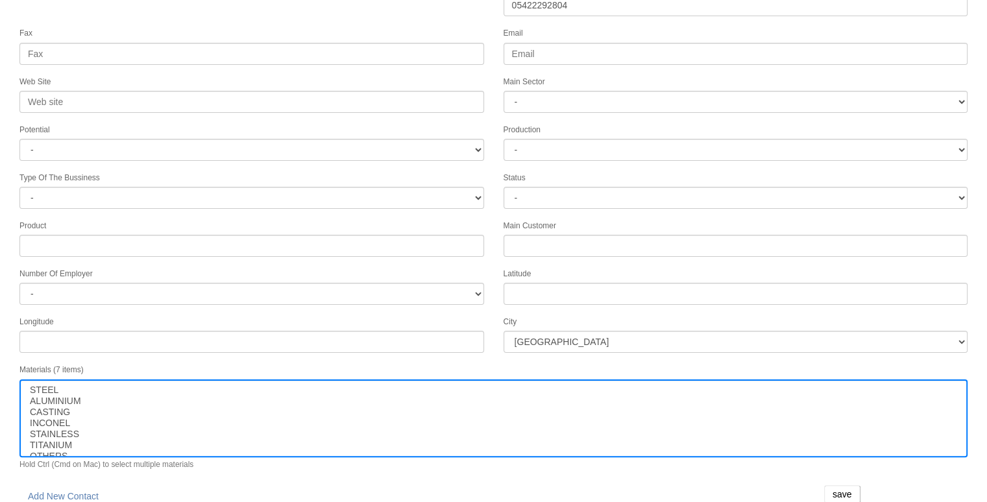
click at [844, 480] on div "save" at bounding box center [898, 494] width 162 height 29
click at [844, 485] on input "save" at bounding box center [842, 494] width 36 height 18
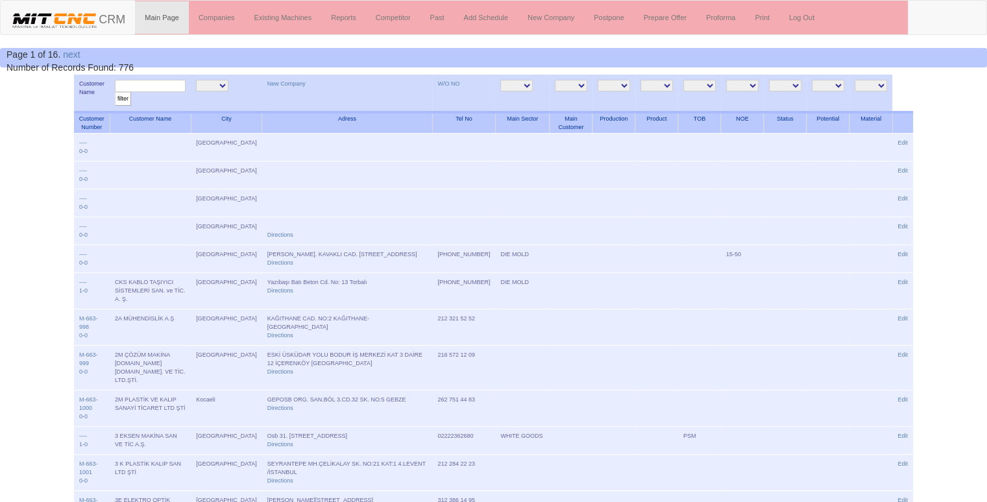
click at [166, 82] on input "text" at bounding box center [150, 86] width 71 height 12
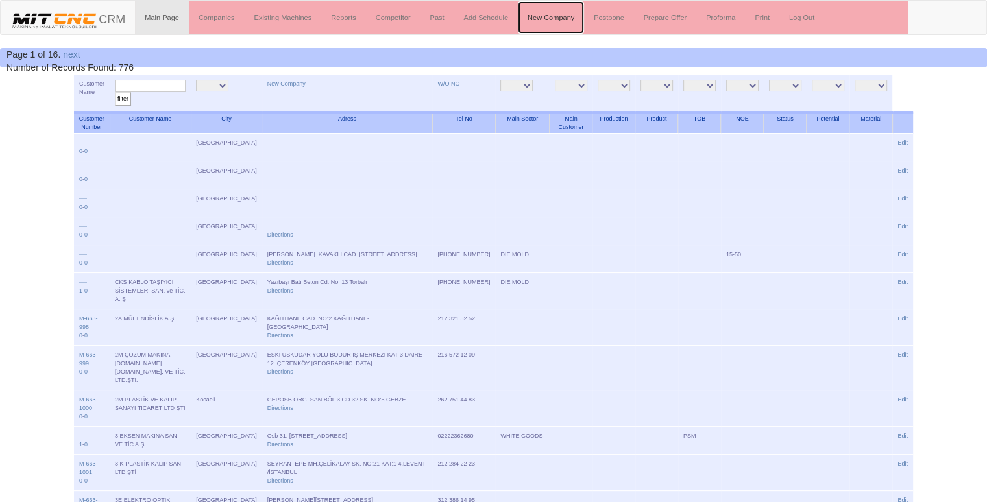
click at [563, 16] on link "New Company" at bounding box center [551, 17] width 66 height 32
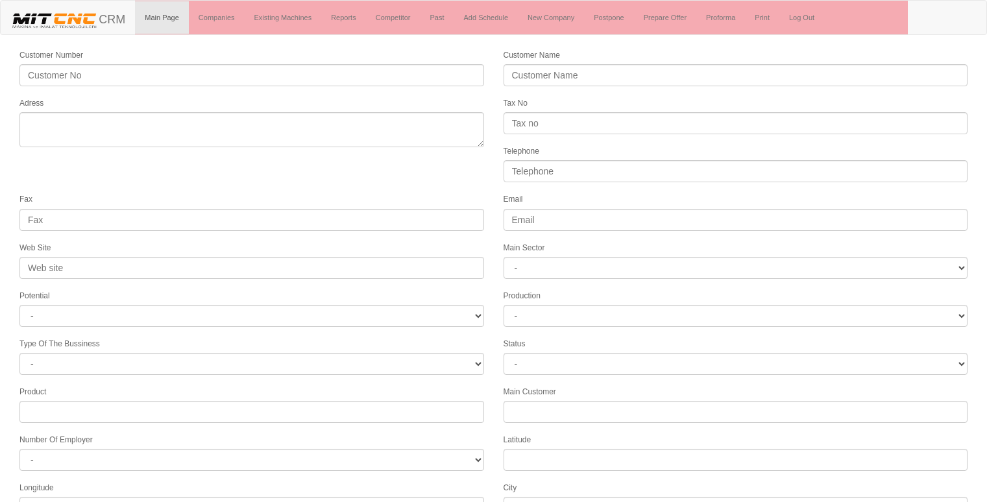
select select
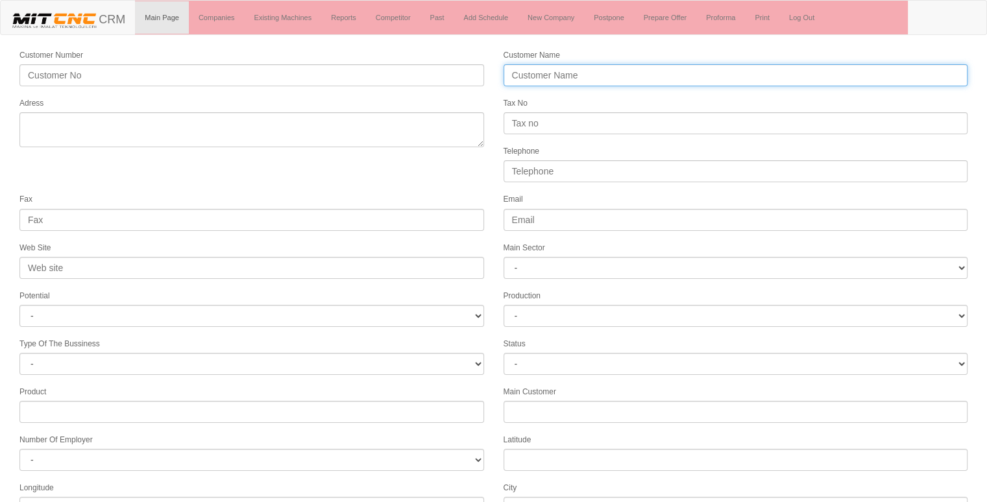
click at [543, 80] on input "Customer Name" at bounding box center [736, 75] width 465 height 22
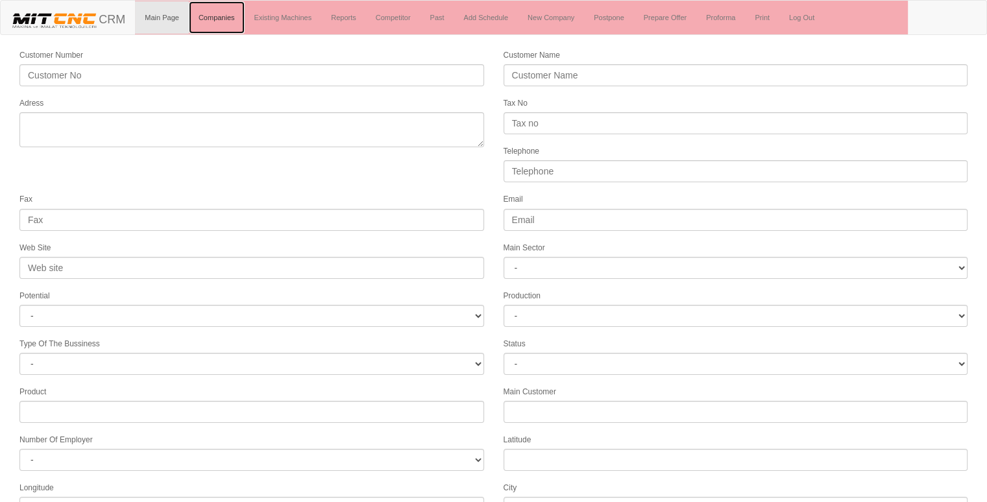
click at [215, 16] on link "Companies" at bounding box center [217, 17] width 56 height 32
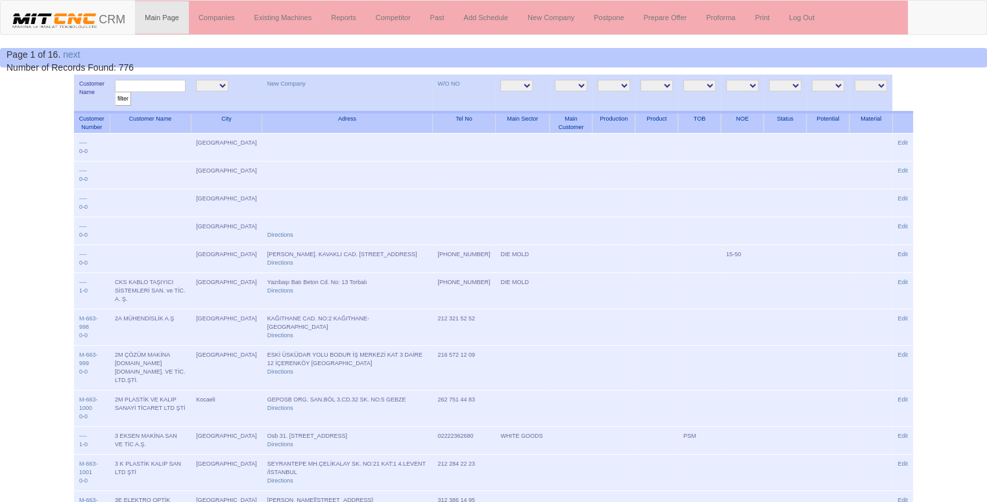
click at [169, 84] on input "text" at bounding box center [150, 86] width 71 height 12
type input "AEMOT"
click at [115, 92] on input "filter" at bounding box center [123, 99] width 16 height 14
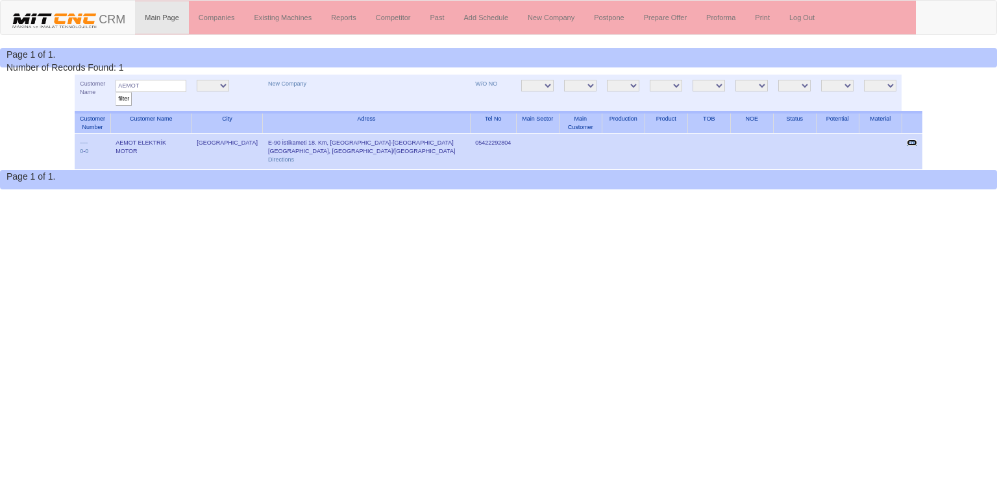
click at [916, 143] on link "Edit" at bounding box center [912, 143] width 10 height 6
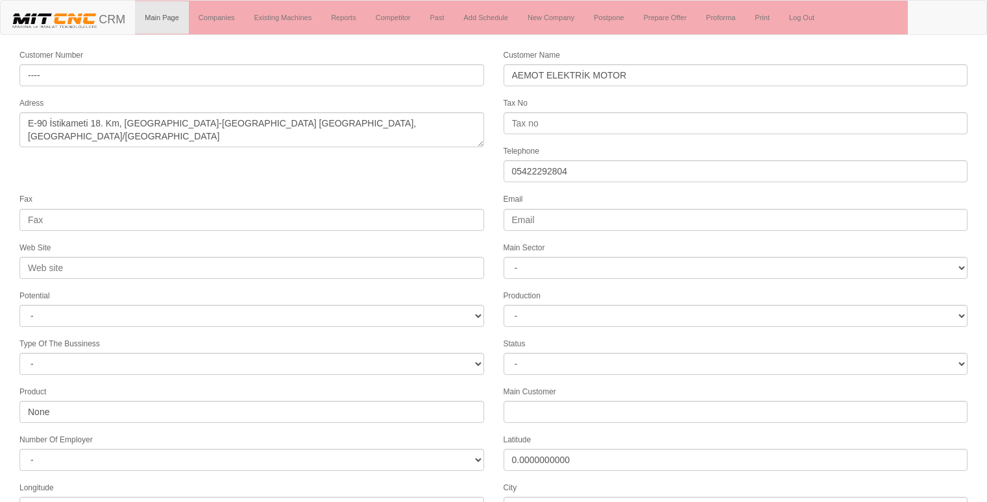
select select "1232"
select select
click at [498, 16] on link "Add Schedule" at bounding box center [486, 17] width 64 height 32
select select "1232"
select select
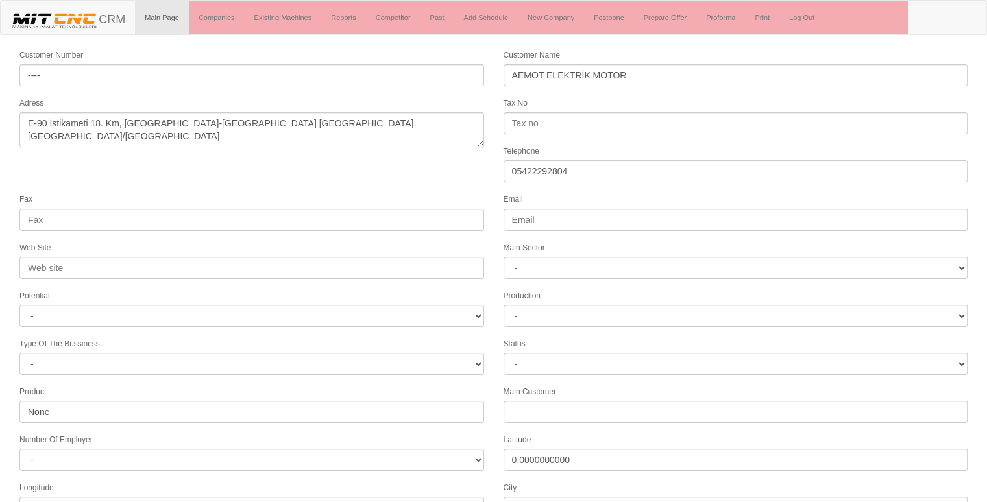
scroll to position [166, 0]
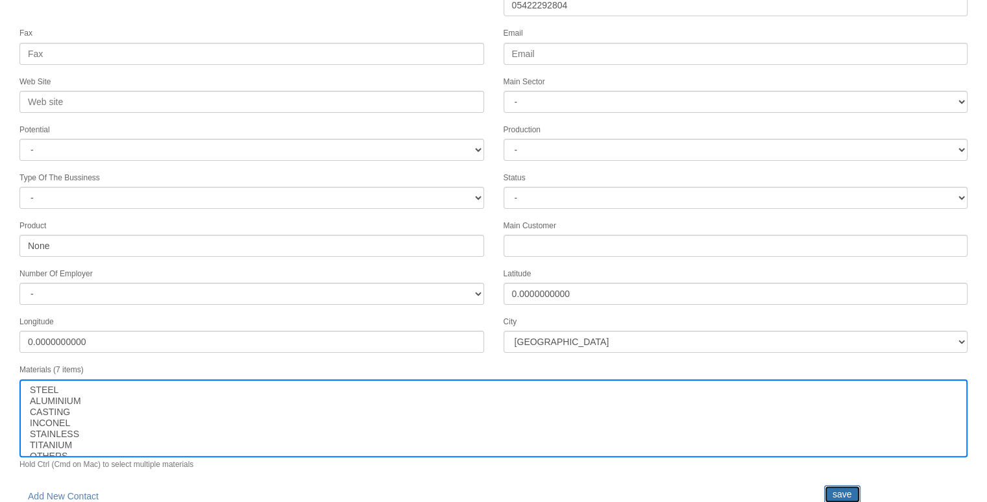
click at [839, 487] on input "save" at bounding box center [842, 494] width 36 height 18
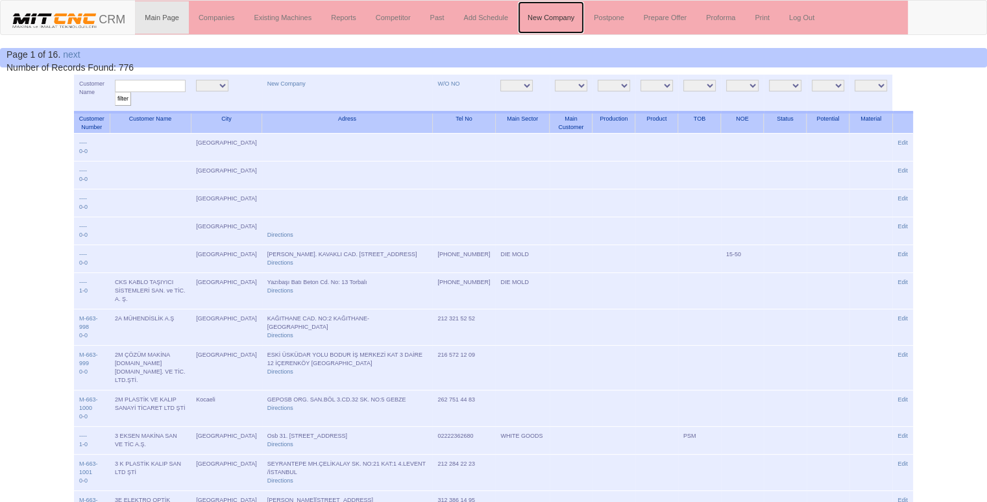
click at [540, 10] on link "New Company" at bounding box center [551, 17] width 66 height 32
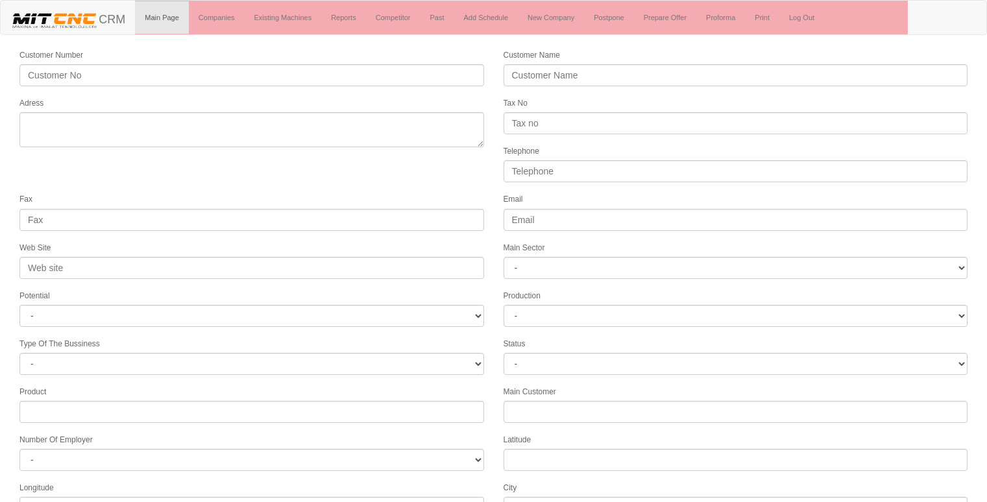
select select
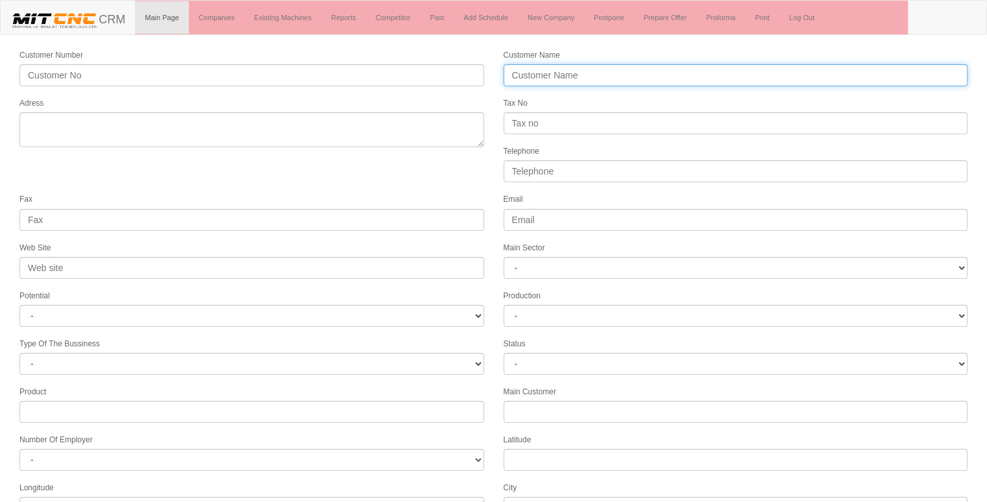
click at [567, 78] on input "Customer Name" at bounding box center [736, 75] width 465 height 22
type input "[PERSON_NAME] OTOMOTİV HİDROLİK"
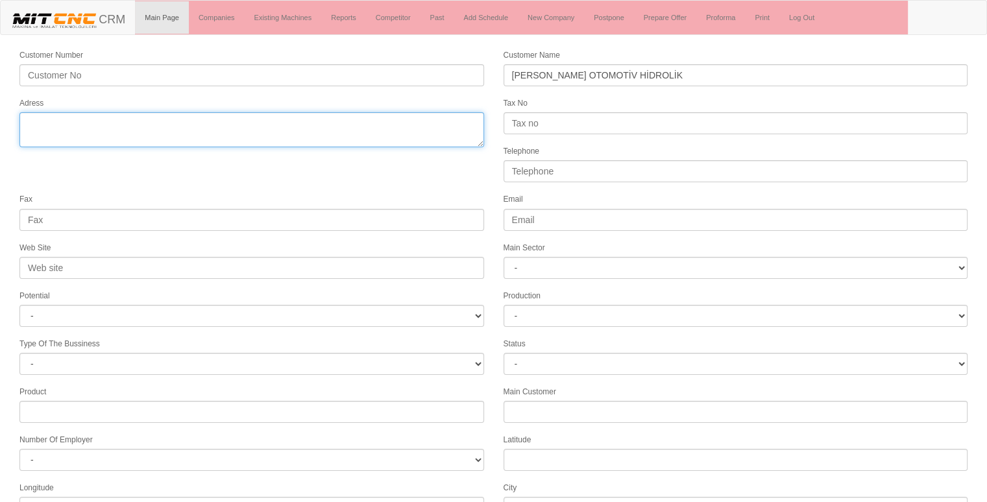
click at [358, 126] on textarea "Adress" at bounding box center [251, 129] width 465 height 35
type textarea "[GEOGRAPHIC_DATA]"
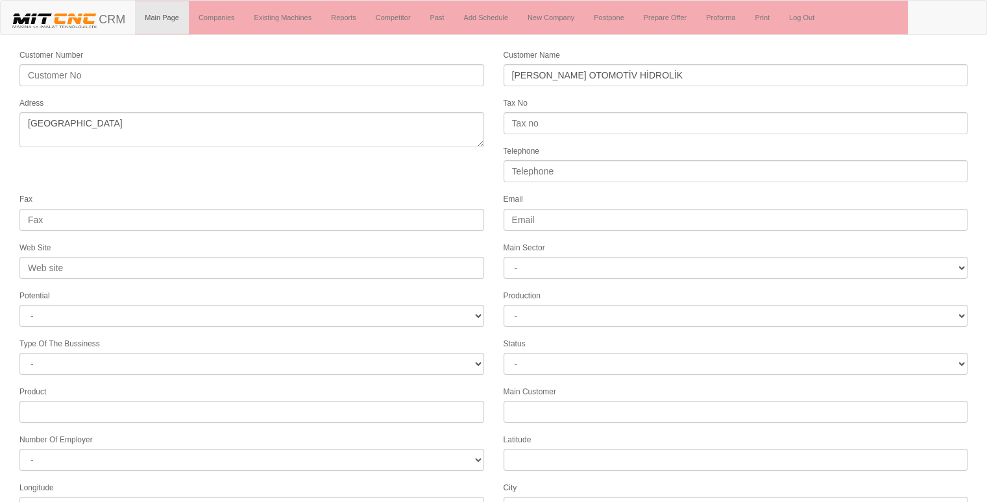
click at [392, 178] on form "Customer Number Customer Name [PERSON_NAME] OTOMOTİV HİDROLİK Adress Tax No Tel…" at bounding box center [493, 364] width 987 height 632
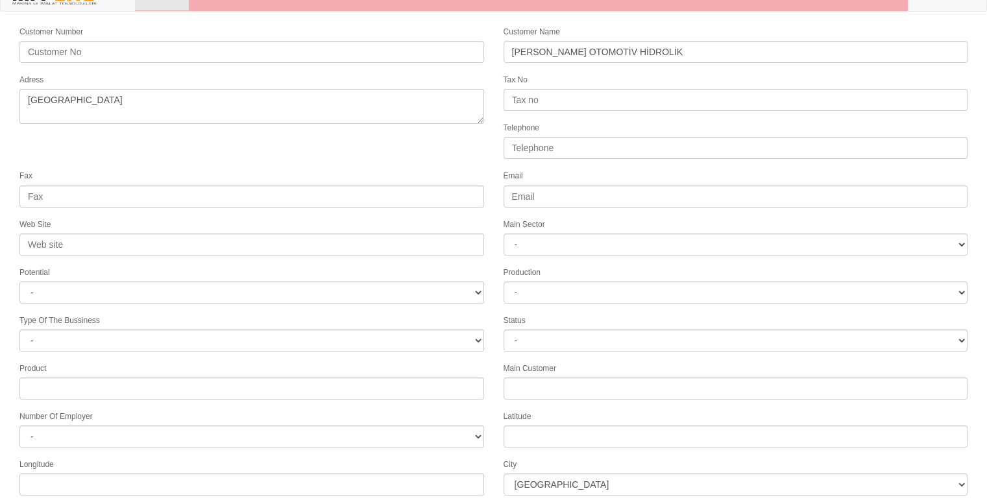
scroll to position [26, 0]
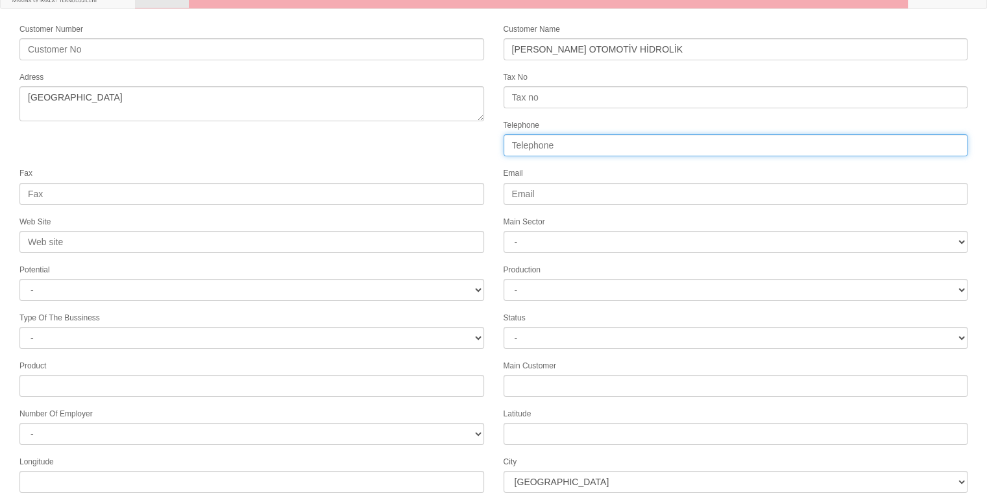
click at [620, 145] on input "Telephone" at bounding box center [736, 145] width 465 height 22
type input "05553952422"
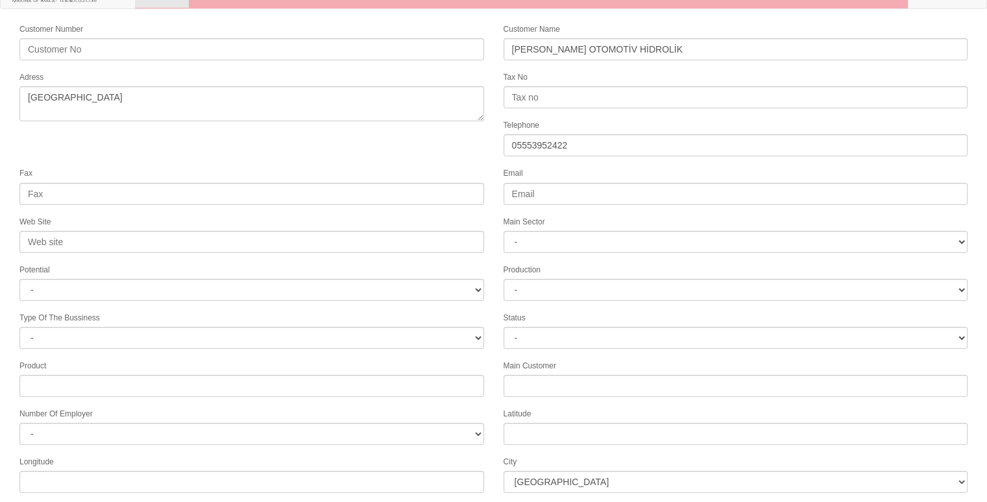
click at [321, 155] on form "Customer Number Customer Name ÇOBANOĞLU OTOMOTİV HİDROLİK Adress Tax No Telepho…" at bounding box center [493, 338] width 987 height 632
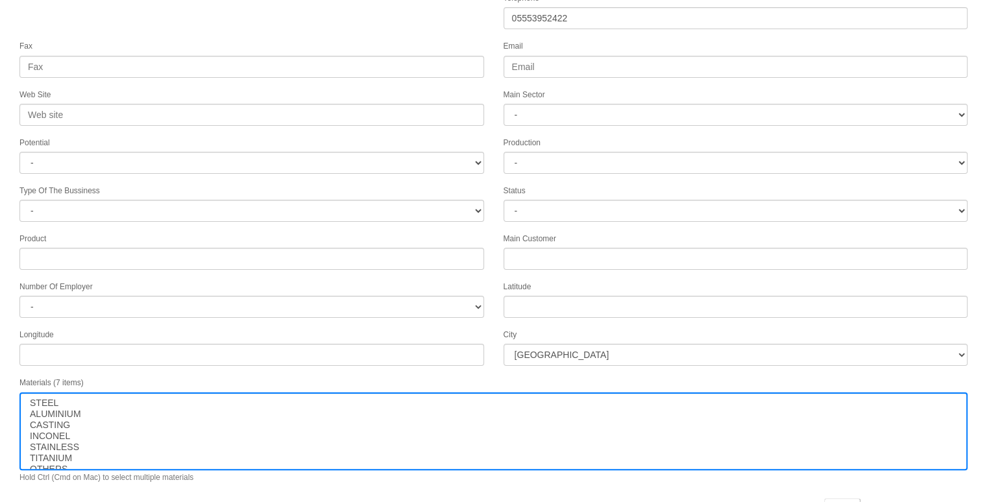
scroll to position [166, 0]
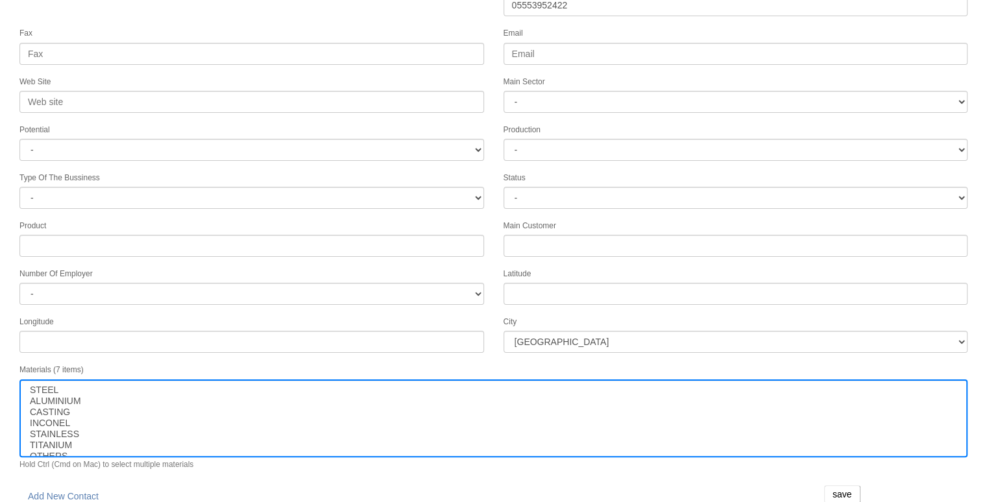
click at [535, 319] on div "City İstanbul Adana Adıyaman Afyon Ağrı Amasya Ankara Antalya Artvin Aydın Balı…" at bounding box center [736, 334] width 484 height 38
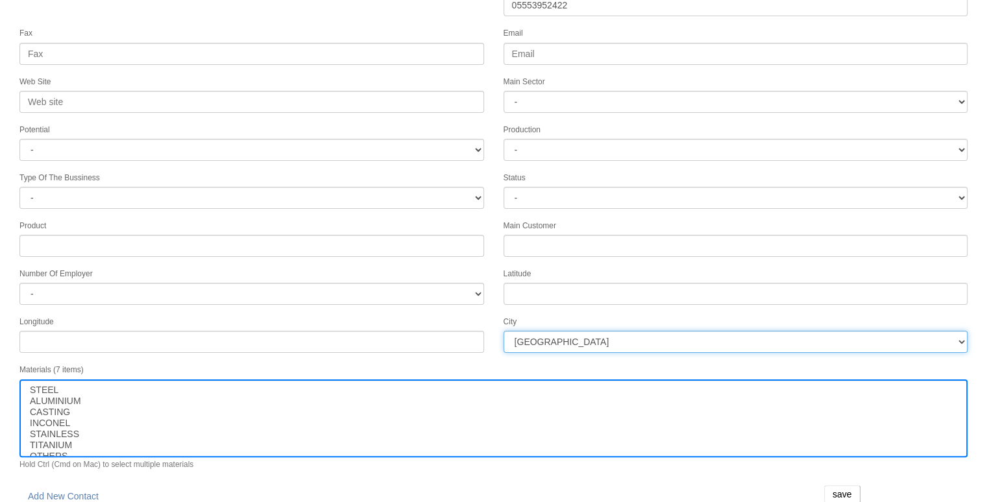
click at [533, 331] on select "İstanbul Adana Adıyaman Afyon Ağrı Amasya Ankara Antalya Artvin Aydın Balıkesir…" at bounding box center [736, 342] width 465 height 22
select select "1232"
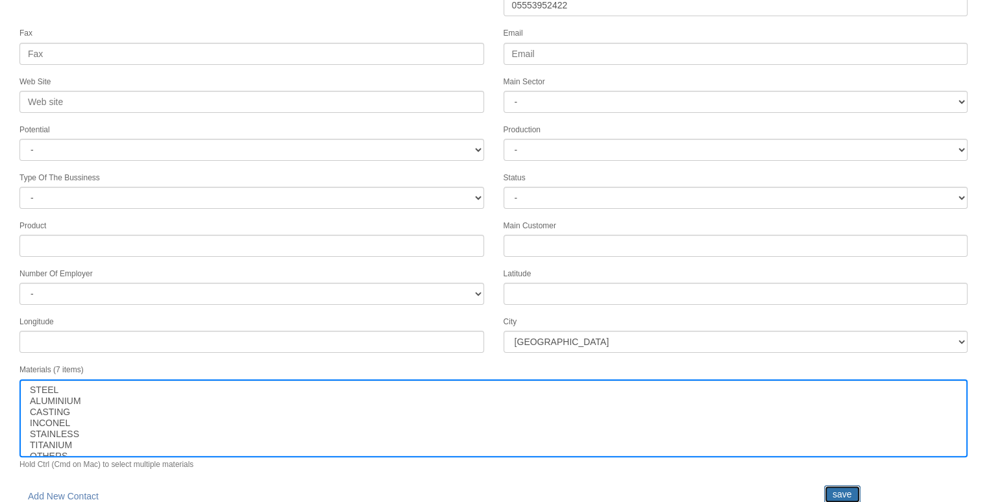
click at [837, 485] on input "save" at bounding box center [842, 494] width 36 height 18
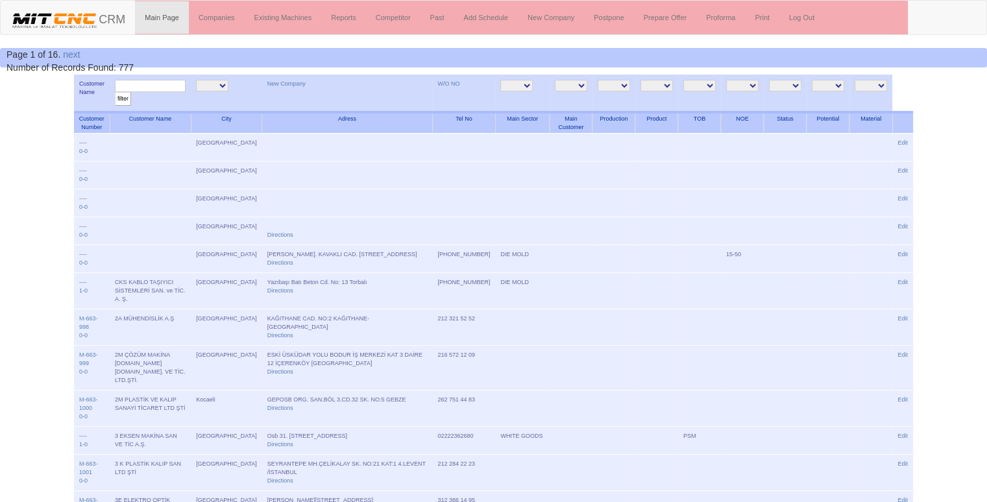
click at [174, 87] on input "text" at bounding box center [150, 86] width 71 height 12
type input "ö"
type input "çobanoğl"
click at [115, 92] on input "filter" at bounding box center [123, 99] width 16 height 14
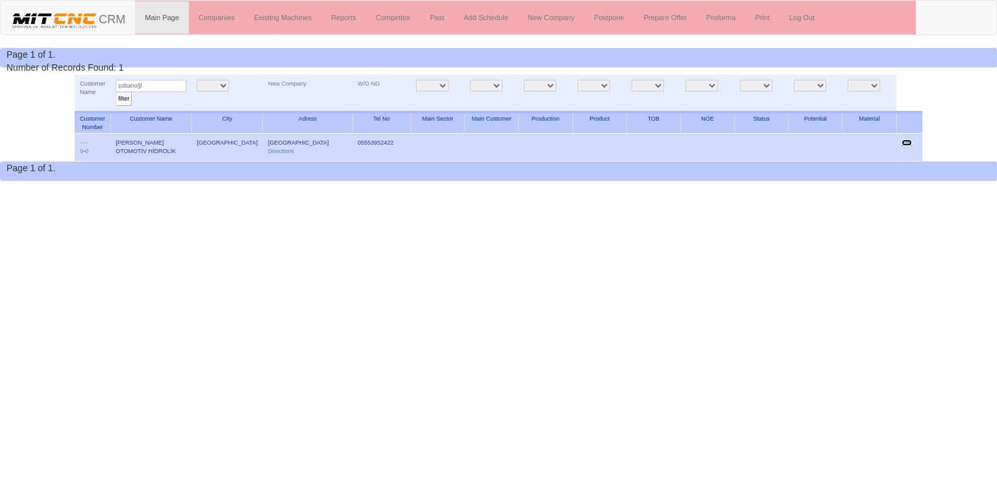
click at [906, 140] on link "Edit" at bounding box center [907, 143] width 10 height 6
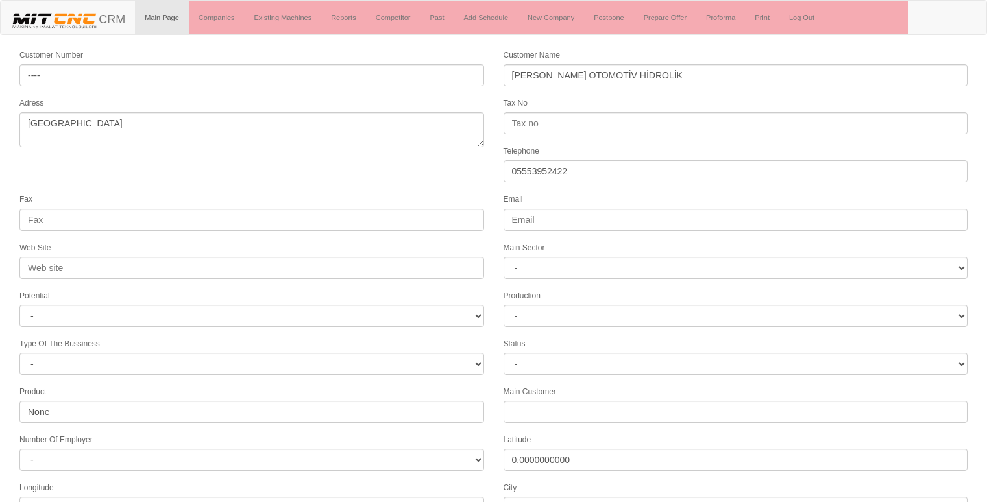
select select "1232"
select select
click at [432, 182] on form "Customer Number ---- Customer Name ÇOBANOĞLU OTOMOTİV HİDROLİK Adress konya Tax…" at bounding box center [493, 364] width 987 height 632
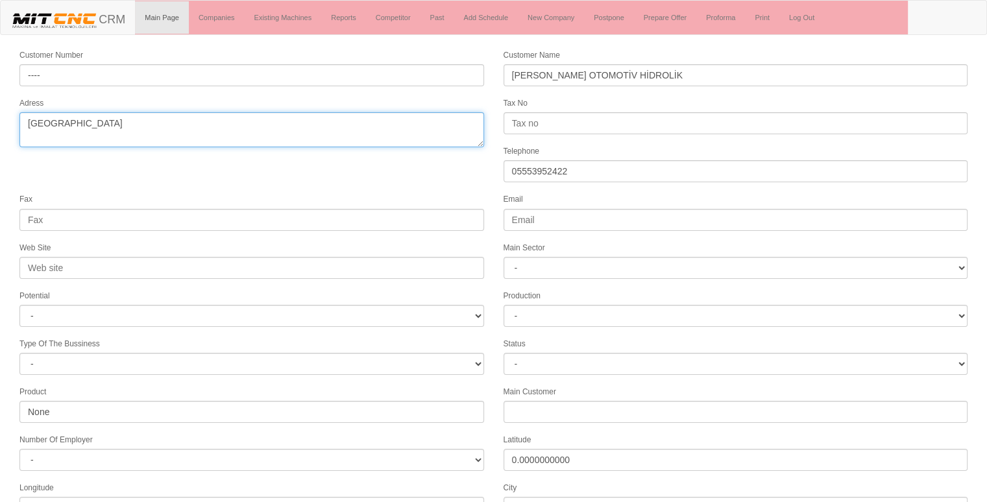
click at [361, 136] on textarea "konya" at bounding box center [251, 129] width 465 height 35
click at [227, 127] on textarea "konya" at bounding box center [251, 129] width 465 height 35
drag, startPoint x: 227, startPoint y: 127, endPoint x: 218, endPoint y: 130, distance: 9.6
click at [218, 130] on textarea "konya" at bounding box center [251, 129] width 465 height 35
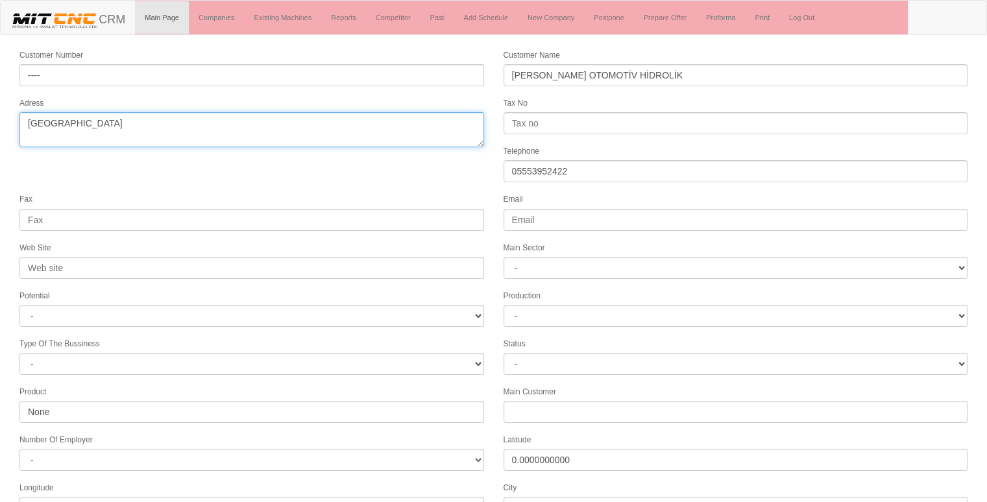
click at [218, 130] on textarea "konya" at bounding box center [251, 129] width 465 height 35
paste textarea "Buyuk Kayacik Mh.4.OSB 406.Sk. No:14 42300 Selcuklu-Konya/TURKIYE"
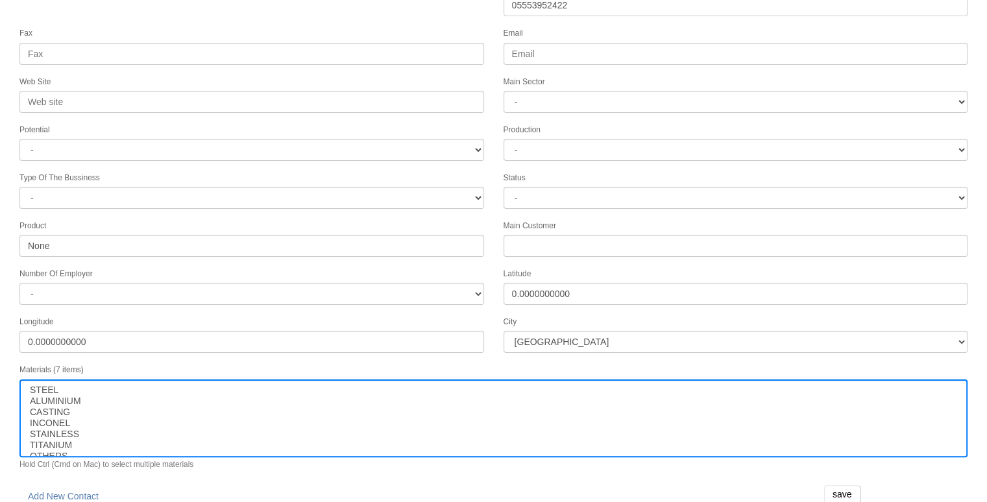
type textarea "konya Buyuk Kayacik Mh.4.OSB 406.Sk. No:14 42300 Selcuklu-Konya/TURKIYE"
click at [842, 485] on input "save" at bounding box center [842, 494] width 36 height 18
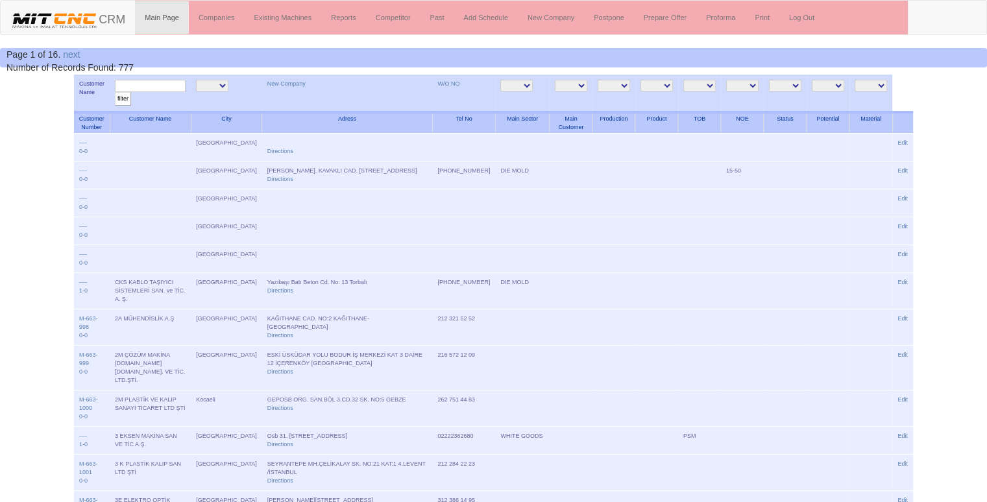
click at [158, 88] on input "text" at bounding box center [150, 86] width 71 height 12
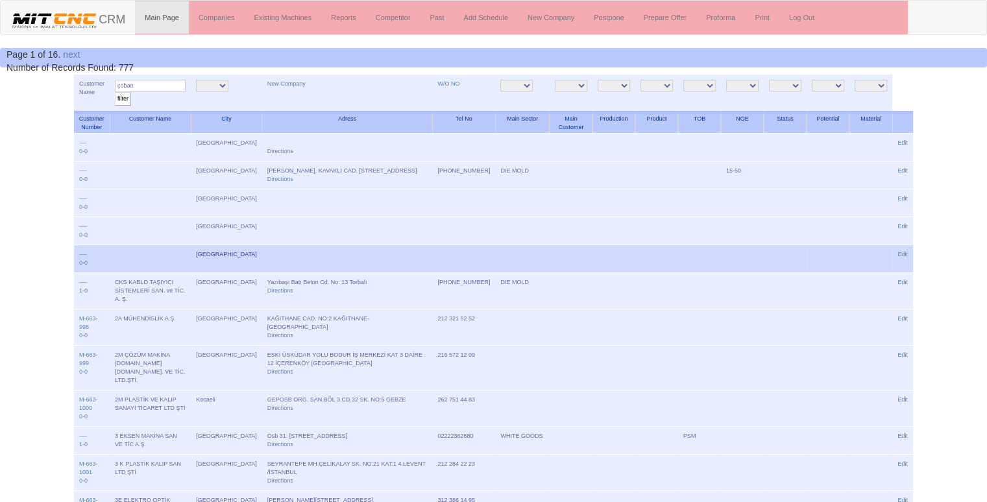
type input "çoban"
click at [115, 92] on input "filter" at bounding box center [123, 99] width 16 height 14
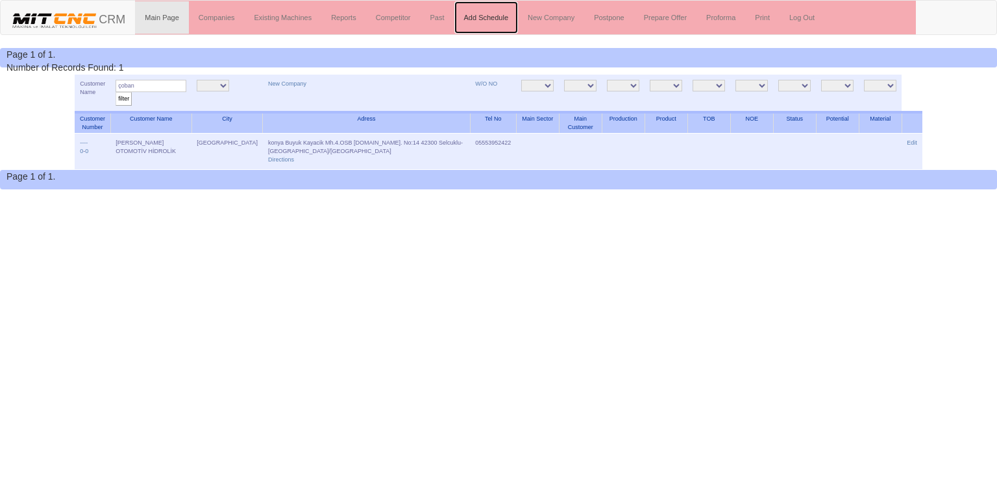
click at [498, 15] on link "Add Schedule" at bounding box center [486, 17] width 64 height 32
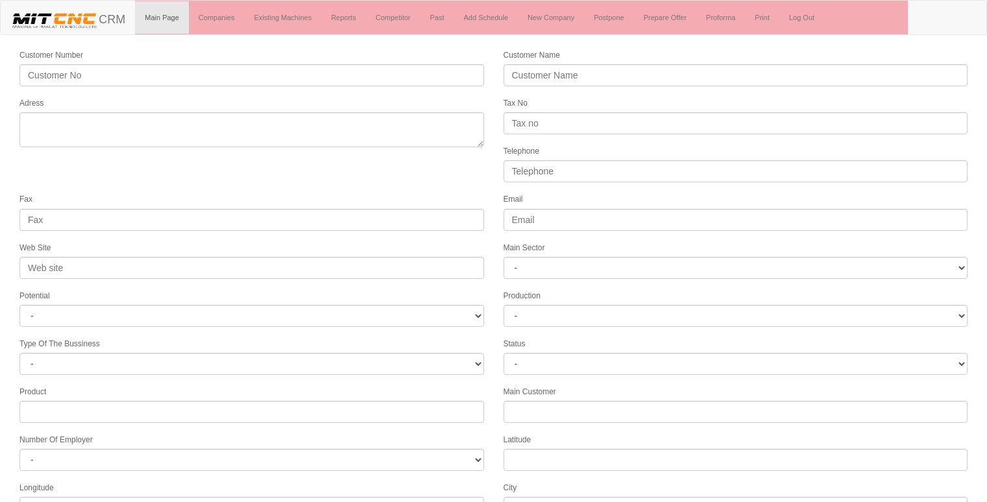
select select
click at [323, 192] on div "Fax" at bounding box center [252, 211] width 484 height 38
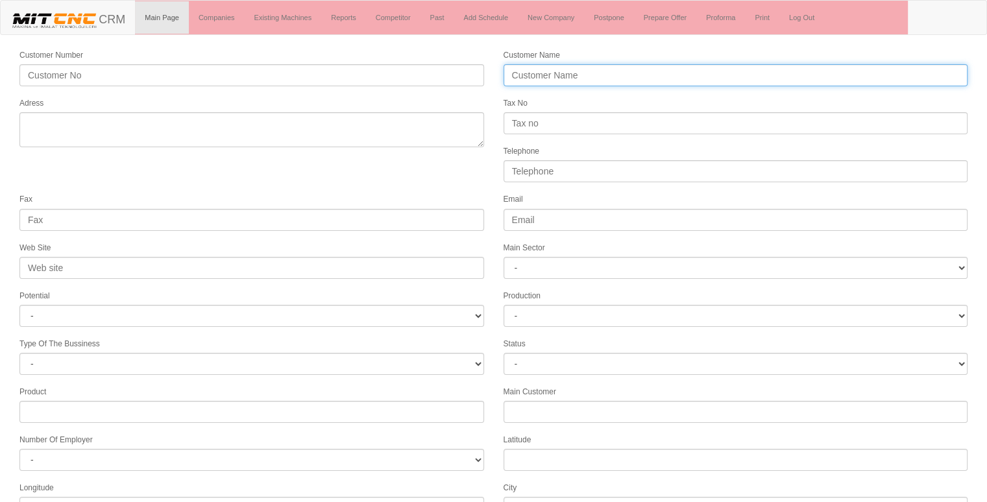
click at [563, 71] on input "Customer Name" at bounding box center [736, 75] width 465 height 22
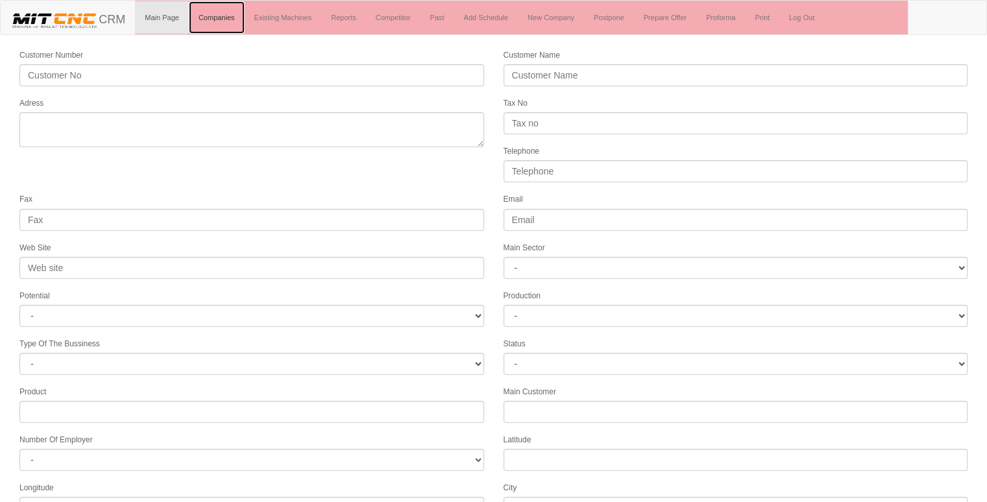
click at [240, 12] on link "Companies" at bounding box center [217, 17] width 56 height 32
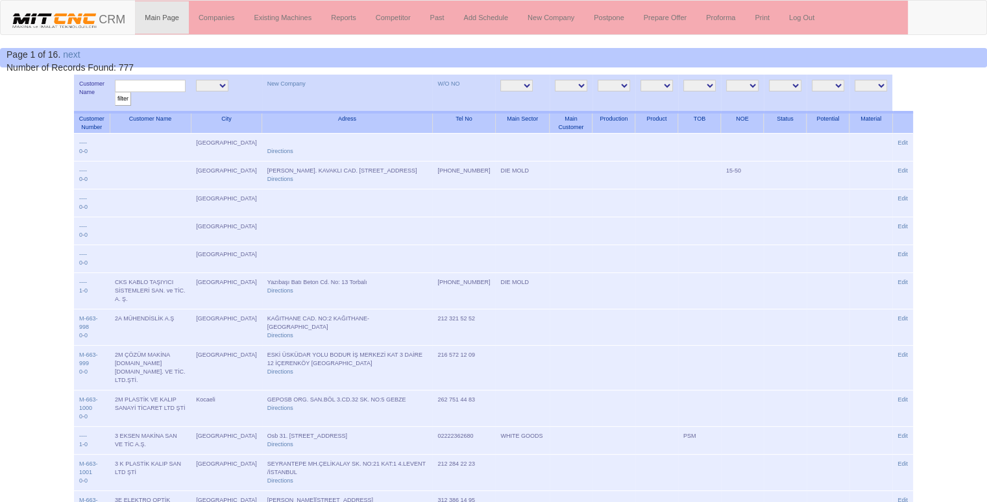
click at [140, 91] on input "text" at bounding box center [150, 86] width 71 height 12
type input "sky"
click at [115, 92] on input "filter" at bounding box center [123, 99] width 16 height 14
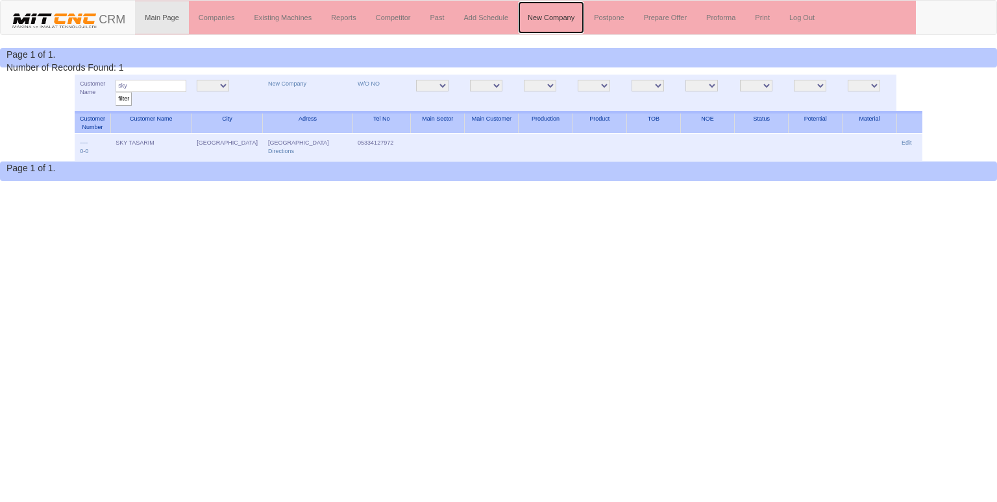
click at [558, 11] on link "New Company" at bounding box center [551, 17] width 66 height 32
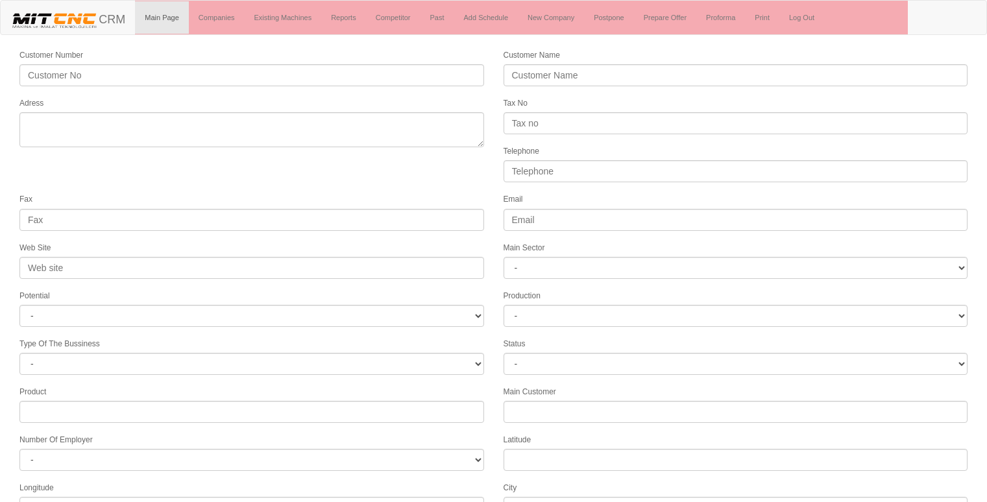
select select
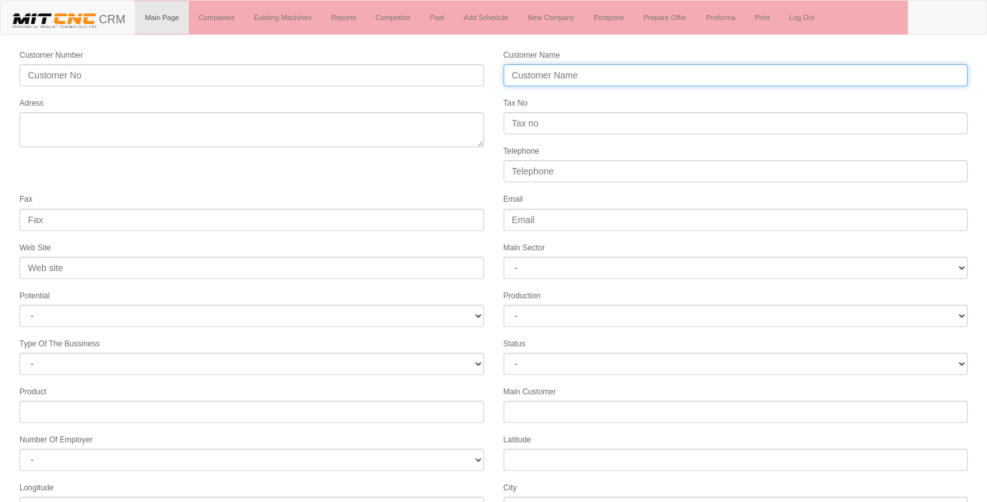
click at [556, 81] on input "Customer Name" at bounding box center [736, 75] width 465 height 22
type input "ENCO ENERJİ"
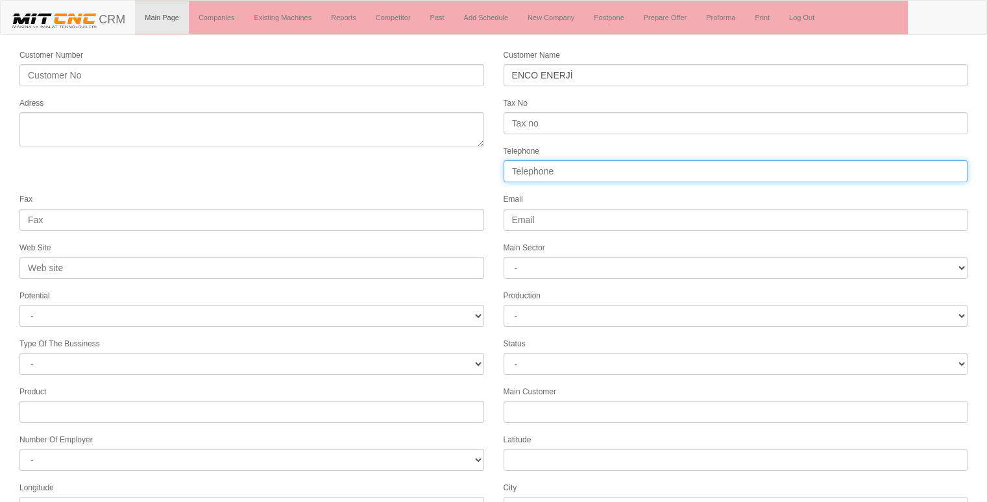
click at [554, 176] on input "Telephone" at bounding box center [736, 171] width 465 height 22
type input "05060212122"
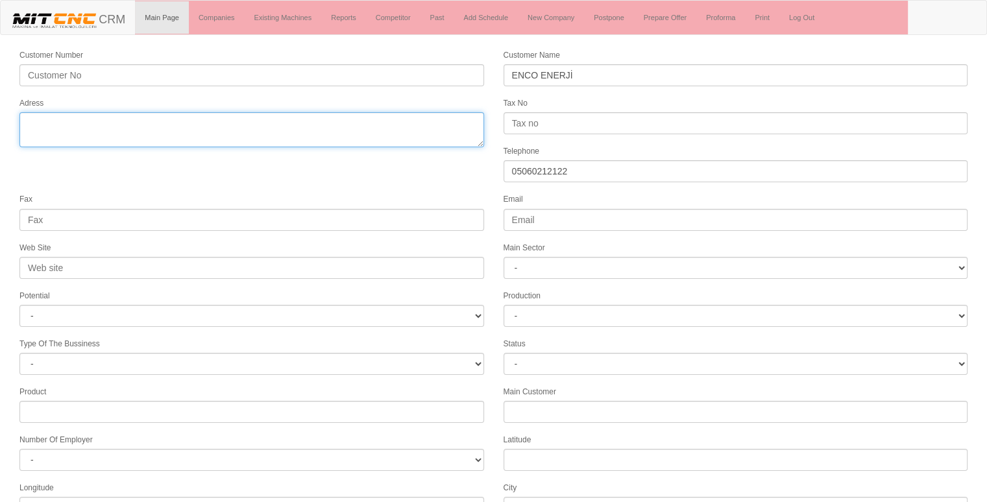
click at [282, 129] on textarea "Adress" at bounding box center [251, 129] width 465 height 35
type textarea "O"
type textarea "konya"
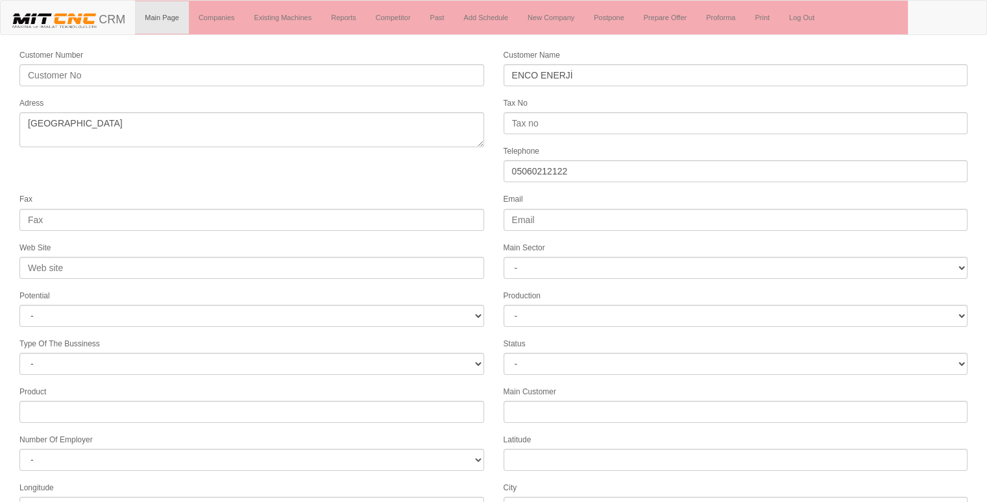
click at [234, 192] on div "Fax" at bounding box center [252, 211] width 484 height 38
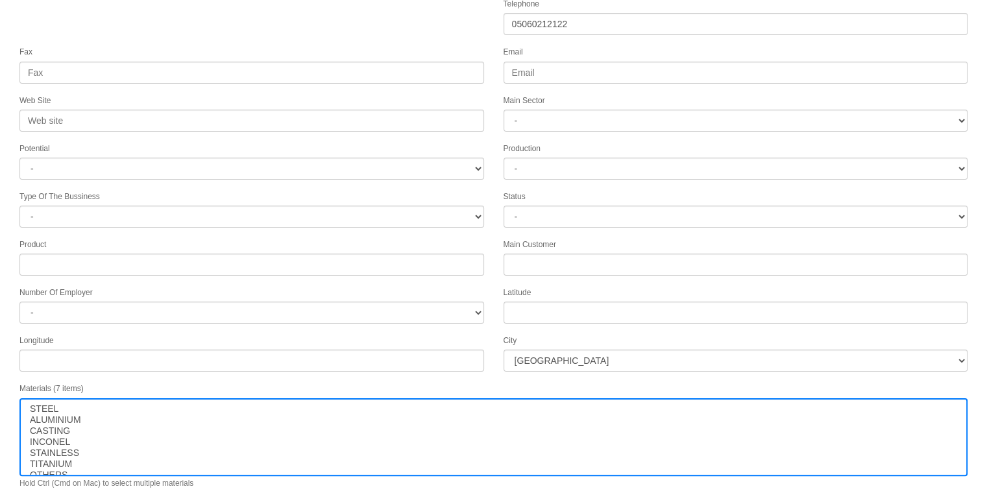
scroll to position [166, 0]
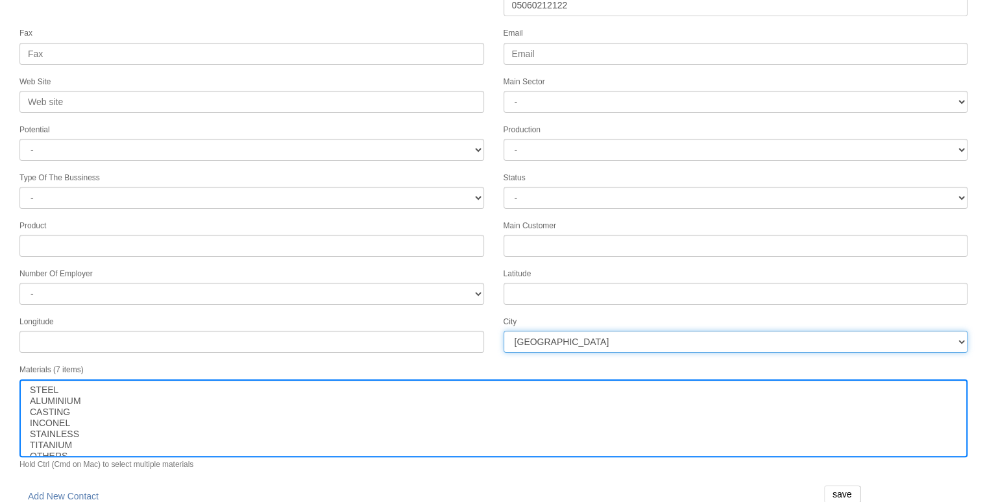
click at [522, 332] on select "İstanbul Adana Adıyaman Afyon Ağrı Amasya Ankara Antalya Artvin Aydın Balıkesir…" at bounding box center [736, 342] width 465 height 22
select select "1232"
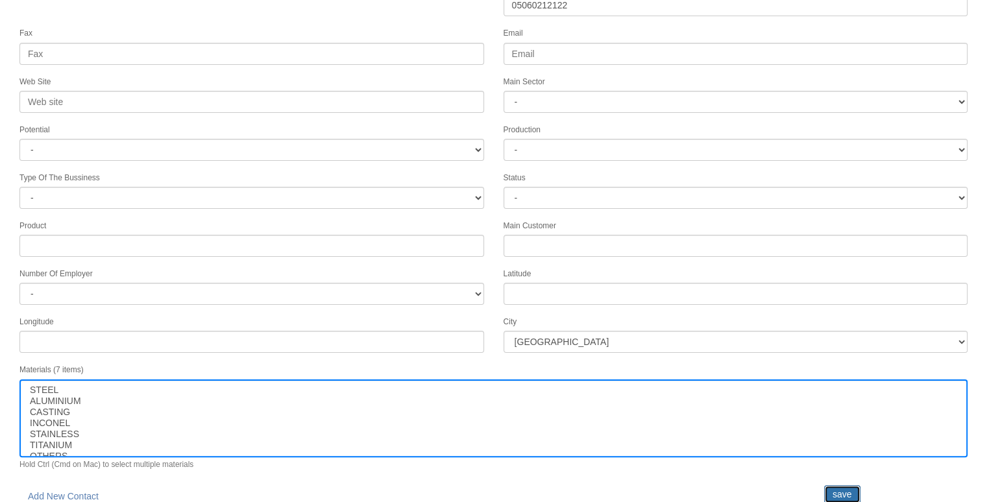
click at [848, 485] on input "save" at bounding box center [842, 494] width 36 height 18
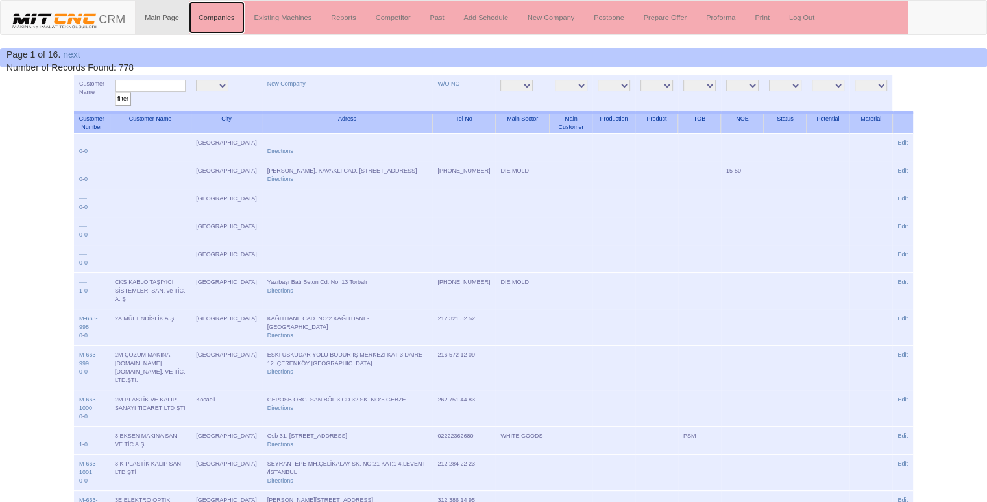
click at [218, 16] on link "Companies" at bounding box center [217, 17] width 56 height 32
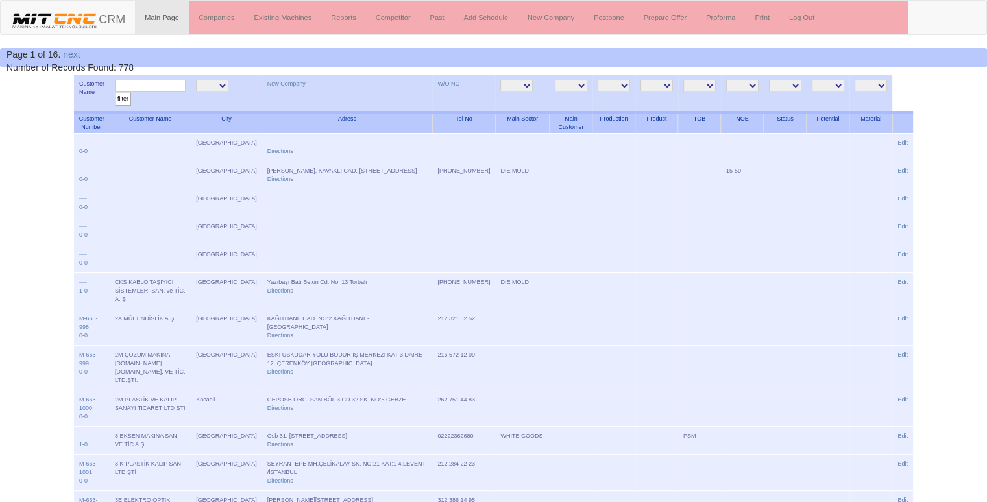
drag, startPoint x: 0, startPoint y: 0, endPoint x: 149, endPoint y: 90, distance: 174.4
click at [149, 90] on input "text" at bounding box center [150, 86] width 71 height 12
type input "enco"
click at [115, 92] on input "filter" at bounding box center [123, 99] width 16 height 14
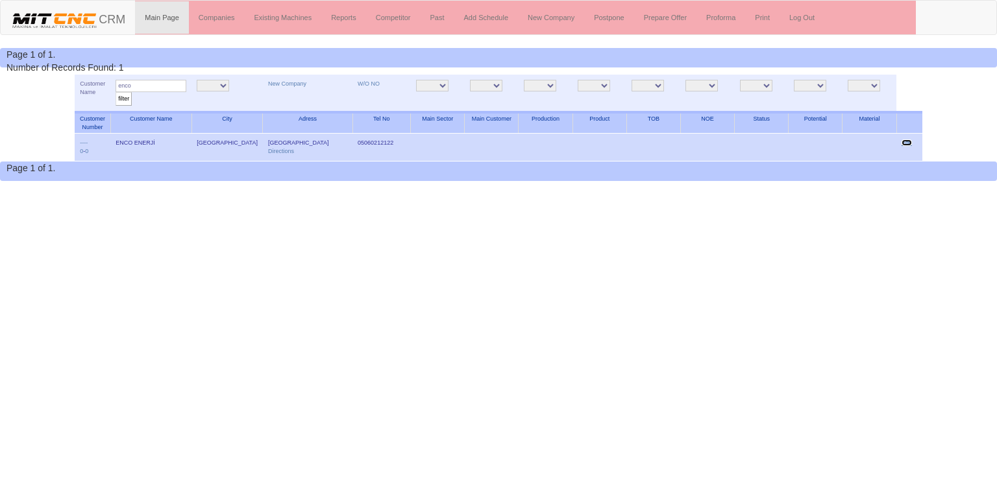
click at [904, 141] on link "Edit" at bounding box center [907, 143] width 10 height 6
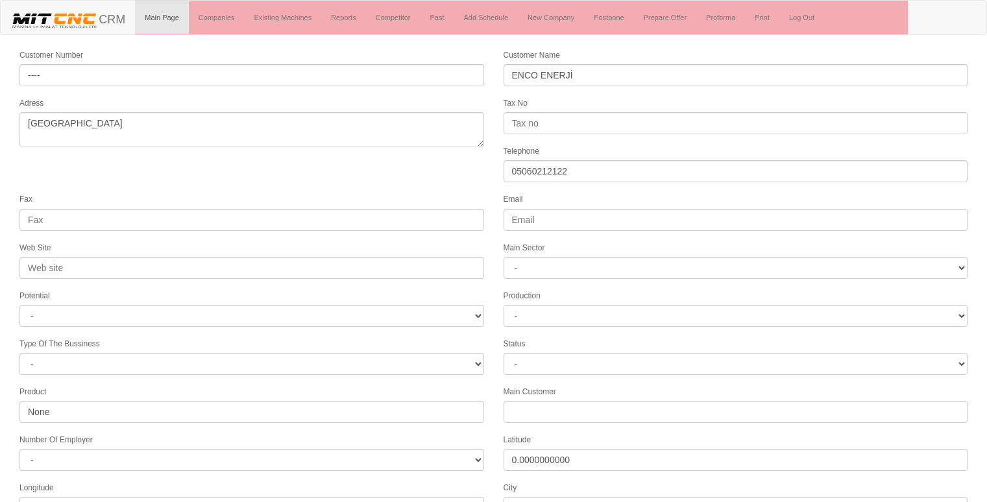
select select "1232"
select select
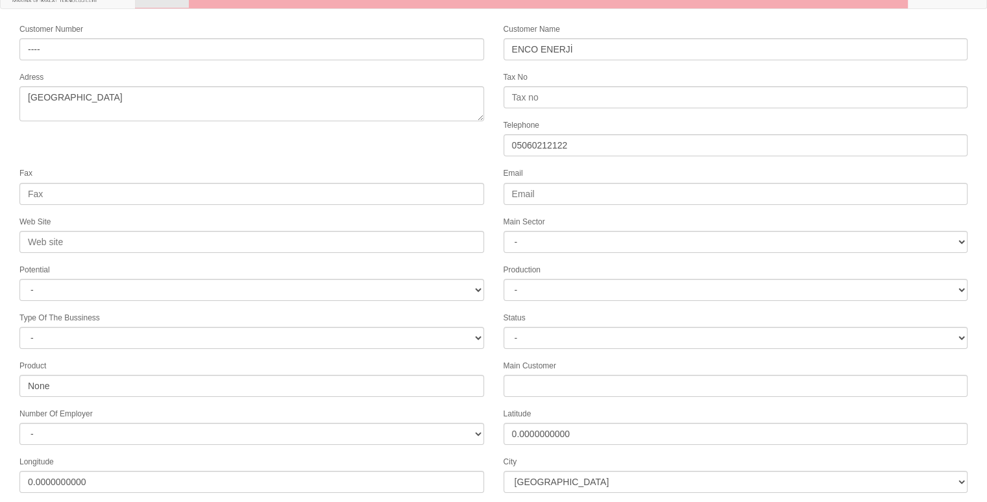
scroll to position [166, 0]
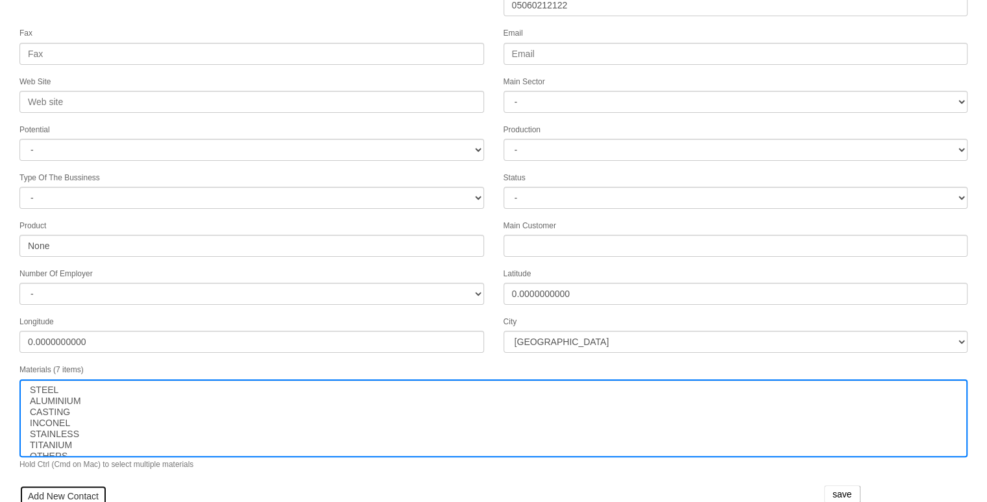
click at [71, 485] on link "Add New Contact" at bounding box center [63, 496] width 88 height 22
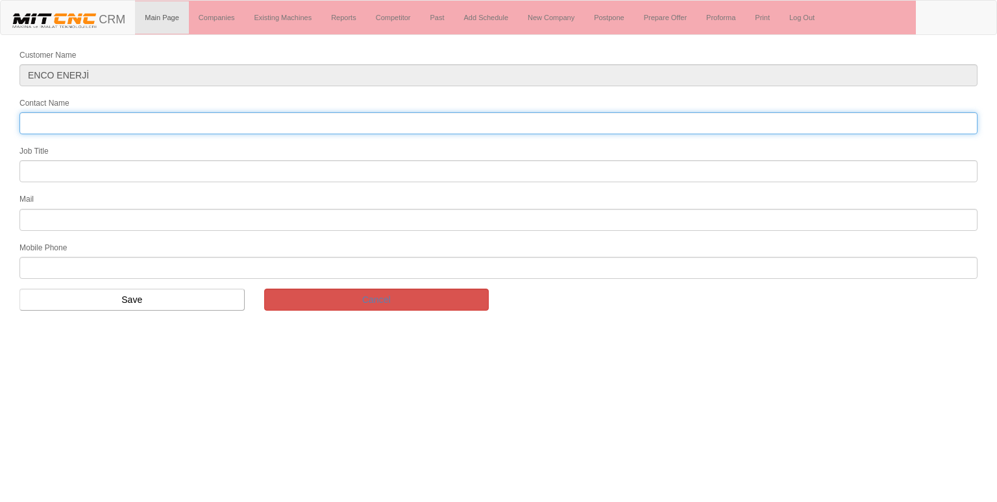
click at [140, 120] on input "Contact Name" at bounding box center [498, 123] width 958 height 22
type input "cihat tanyıldız"
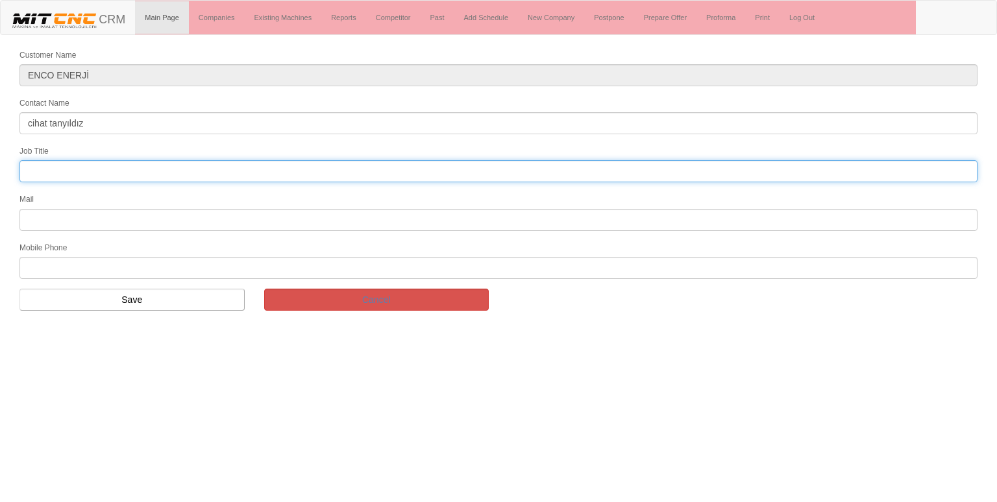
click at [618, 174] on input "text" at bounding box center [498, 171] width 958 height 22
type input "FİRMA SAHİBİ"
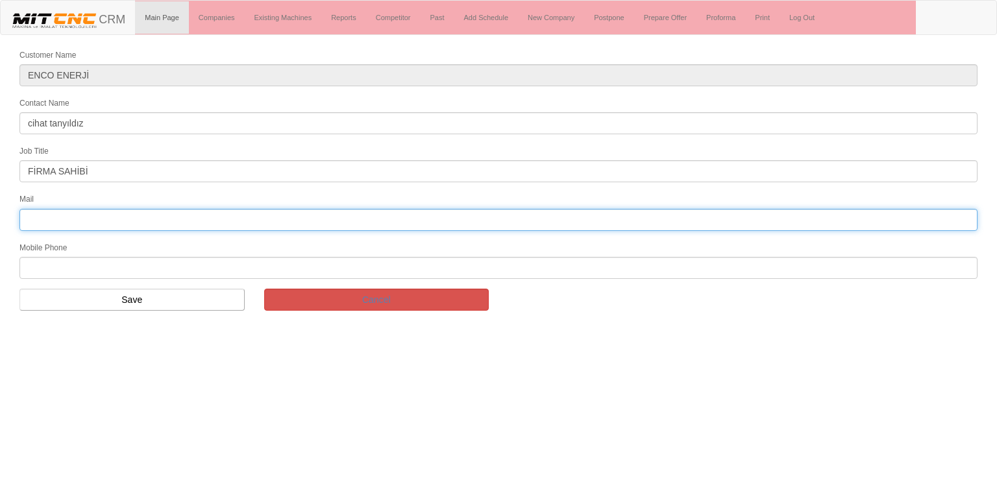
click at [101, 225] on input "text" at bounding box center [498, 220] width 958 height 22
type input "[EMAIL_ADDRESS][DOMAIN_NAME]"
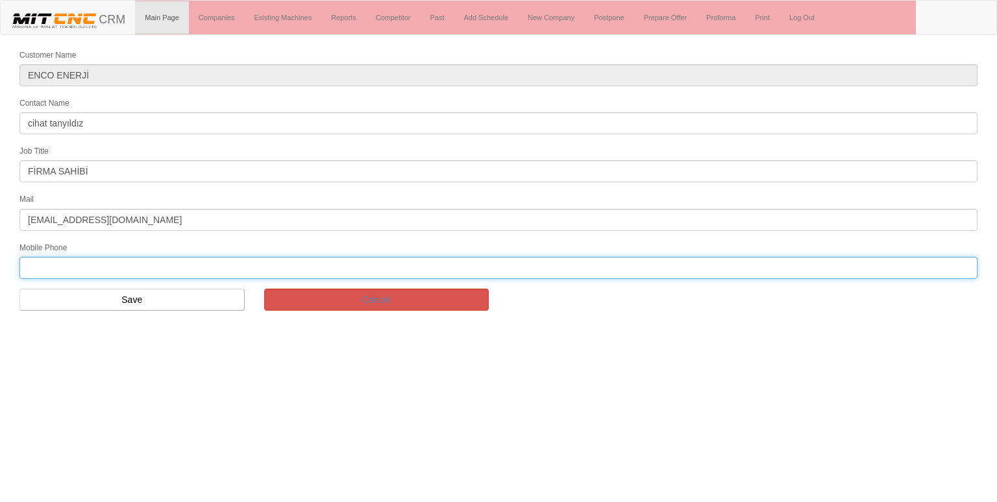
click at [77, 268] on input "text" at bounding box center [498, 268] width 958 height 22
type input "05060212122"
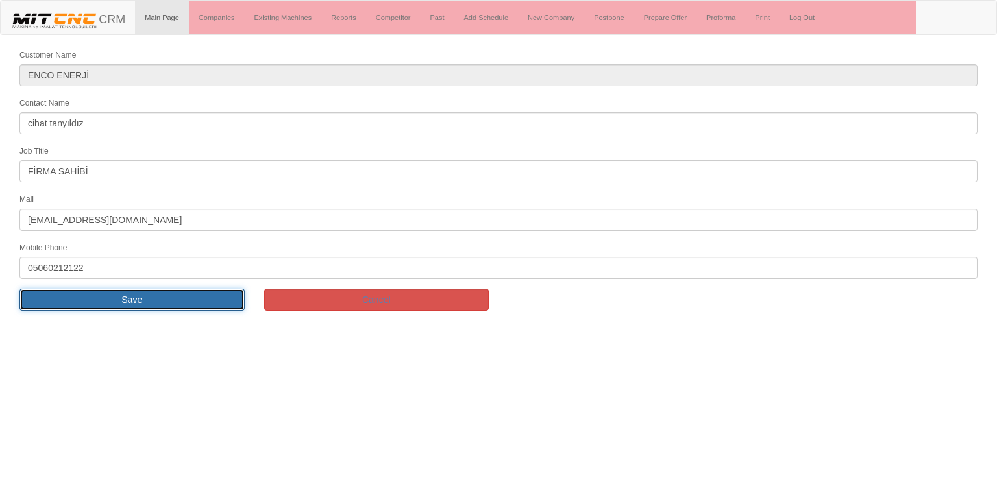
click at [69, 289] on input "Save" at bounding box center [131, 300] width 225 height 22
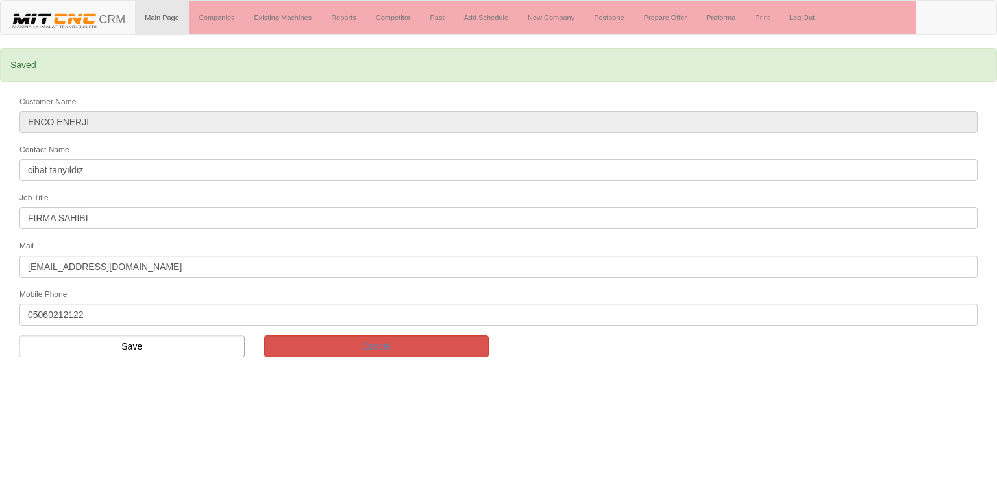
click at [502, 65] on div "Saved" at bounding box center [498, 65] width 997 height 34
click at [493, 17] on link "Add Schedule" at bounding box center [486, 17] width 64 height 32
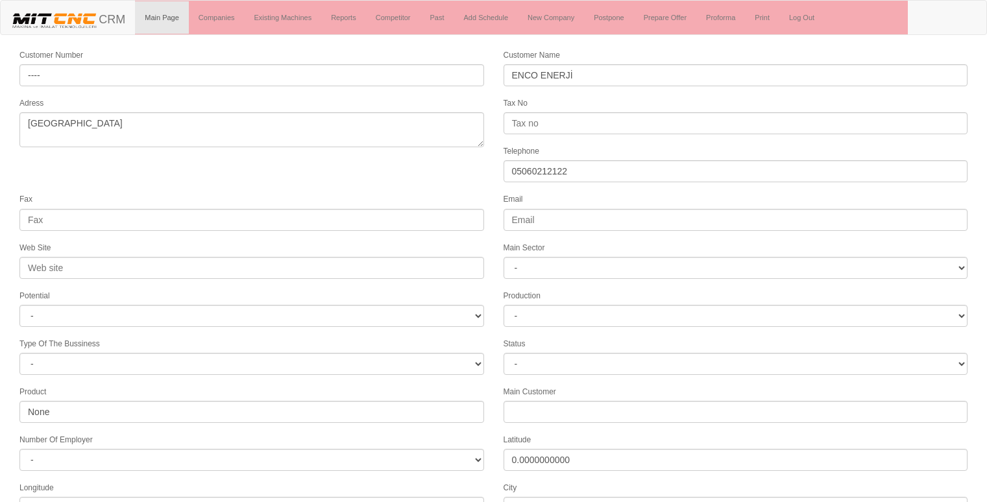
select select "1232"
select select
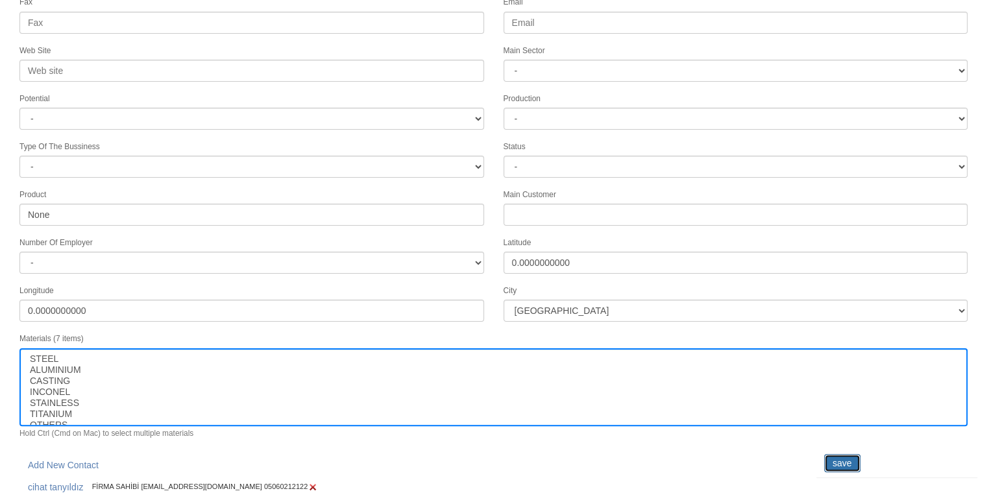
click at [851, 457] on input "save" at bounding box center [842, 463] width 36 height 18
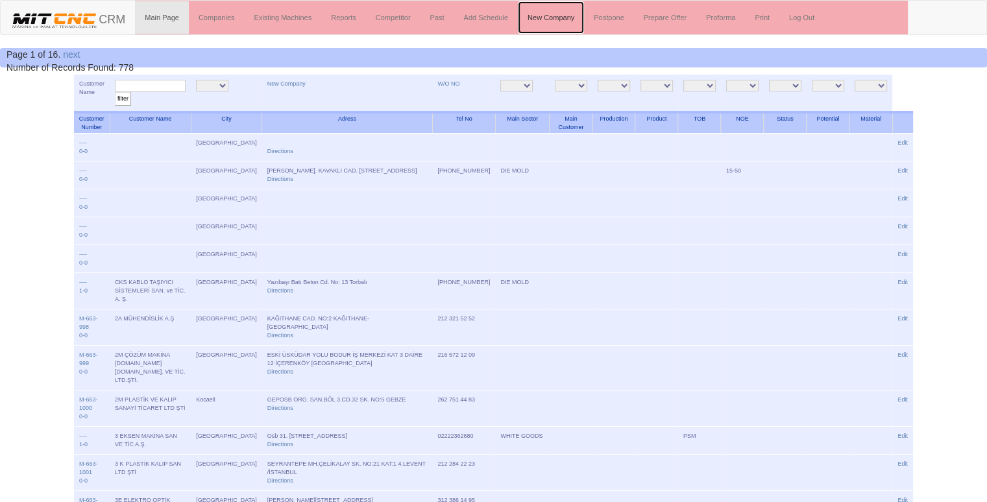
click at [556, 16] on link "New Company" at bounding box center [551, 17] width 66 height 32
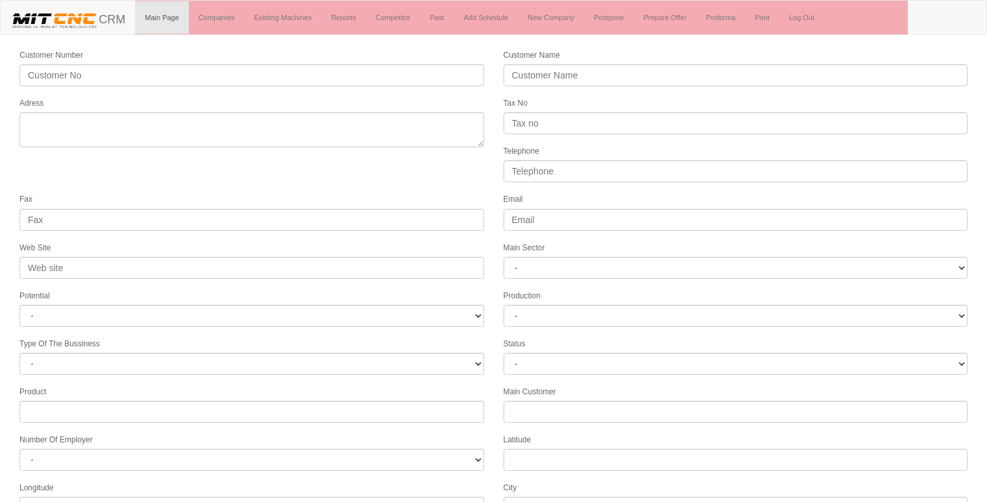
select select
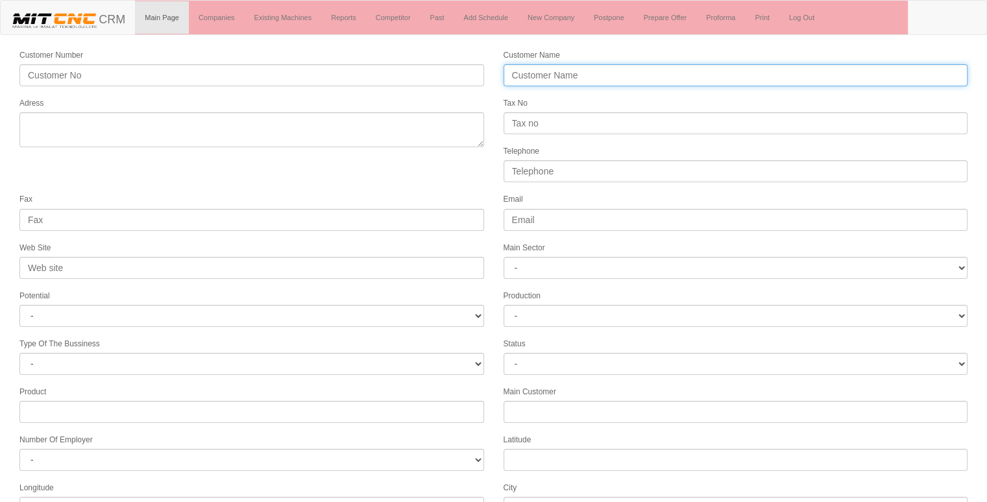
click at [535, 79] on input "Customer Name" at bounding box center [736, 75] width 465 height 22
type input "5"
type input "YILDIRIM MÜHENDİSLİK"
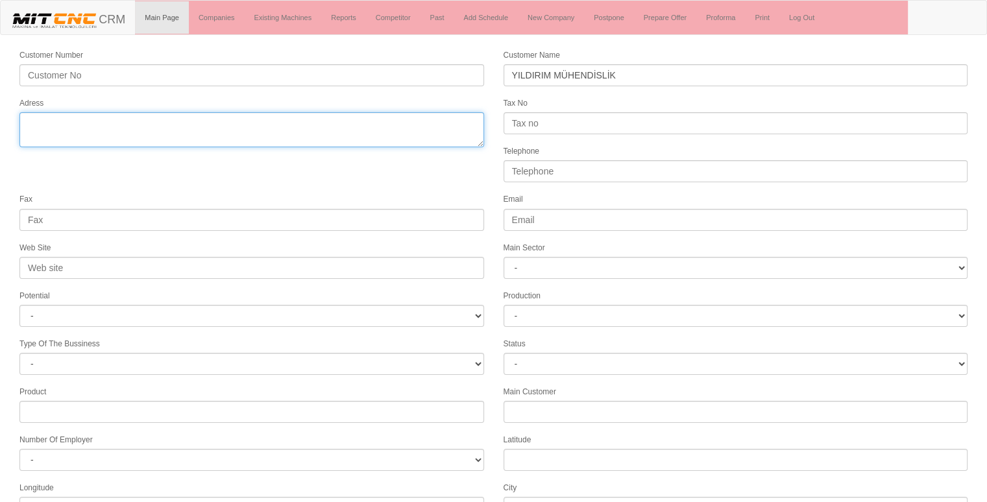
click at [374, 129] on textarea "Adress" at bounding box center [251, 129] width 465 height 35
type textarea "KIRIKKALE"
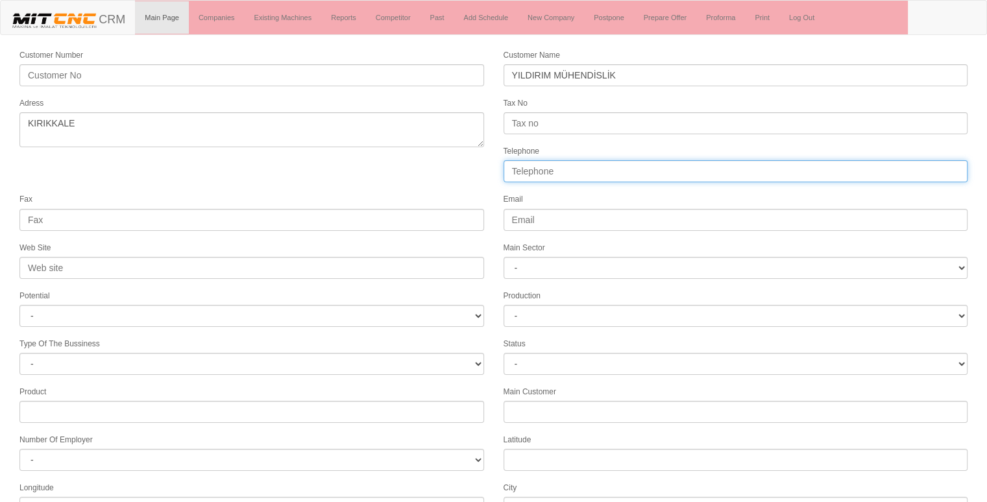
click at [608, 169] on input "Telephone" at bounding box center [736, 171] width 465 height 22
type input "05424850386"
click at [454, 194] on div "Fax" at bounding box center [252, 211] width 484 height 38
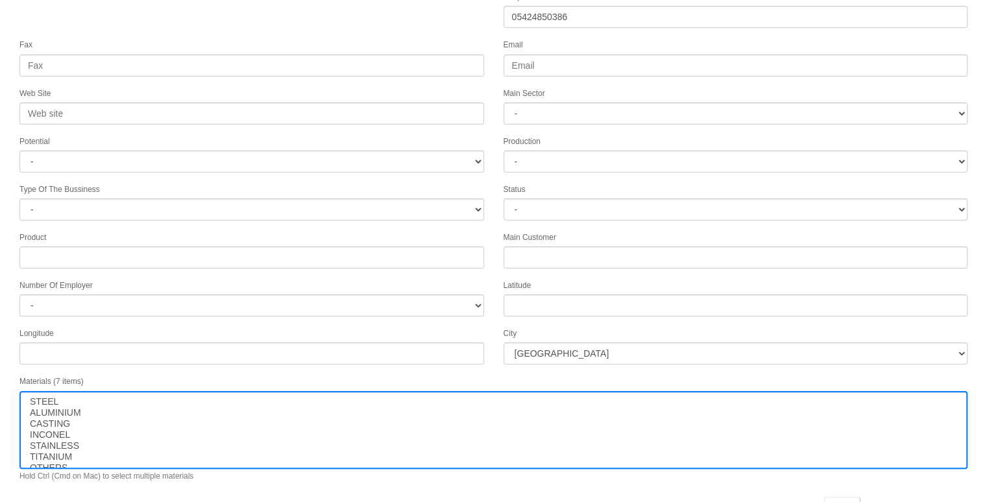
scroll to position [166, 0]
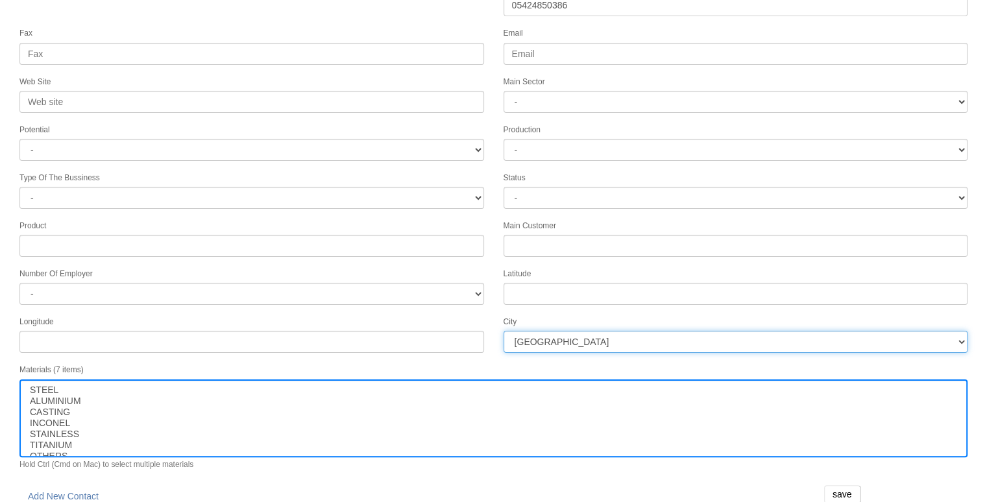
click at [593, 333] on select "İstanbul Adana Adıyaman Afyon Ağrı Amasya Ankara Antalya Artvin Aydın Balıkesir…" at bounding box center [736, 342] width 465 height 22
select select "1261"
click at [593, 333] on select "İstanbul Adana Adıyaman Afyon Ağrı Amasya Ankara Antalya Artvin Aydın Balıkesir…" at bounding box center [736, 342] width 465 height 22
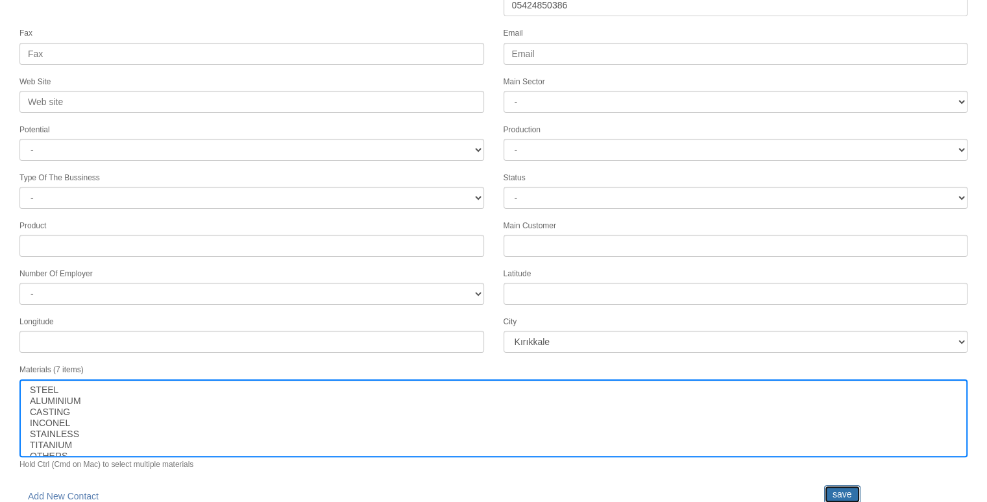
click at [839, 491] on input "save" at bounding box center [842, 494] width 36 height 18
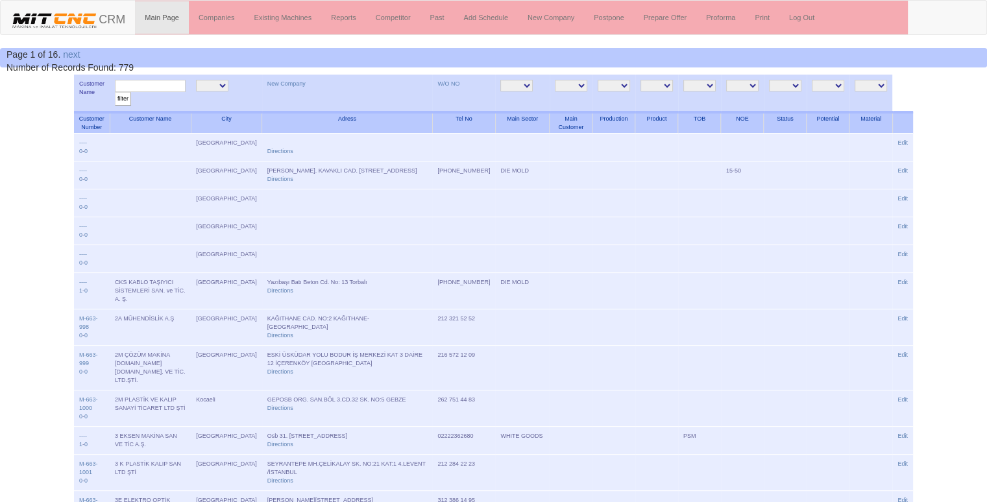
click at [155, 85] on input "text" at bounding box center [150, 86] width 71 height 12
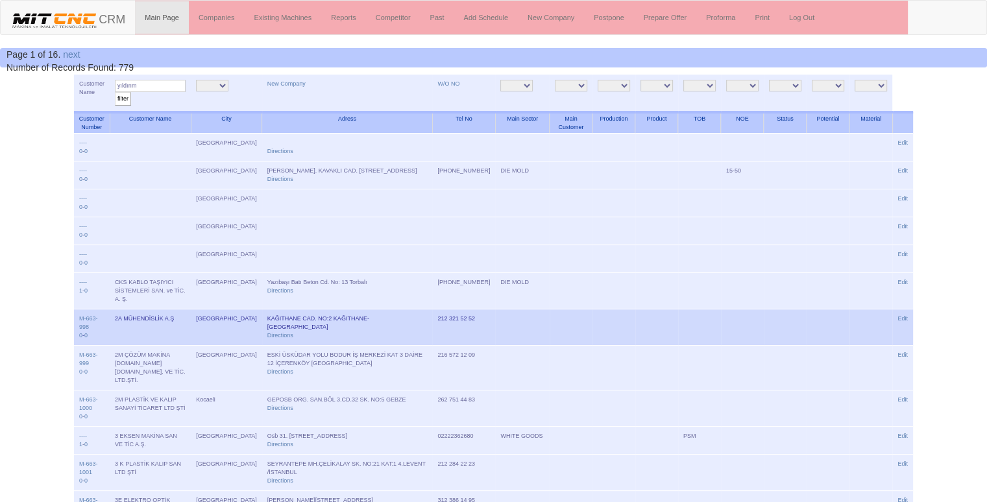
type input "yıldırım"
click at [115, 92] on input "filter" at bounding box center [123, 99] width 16 height 14
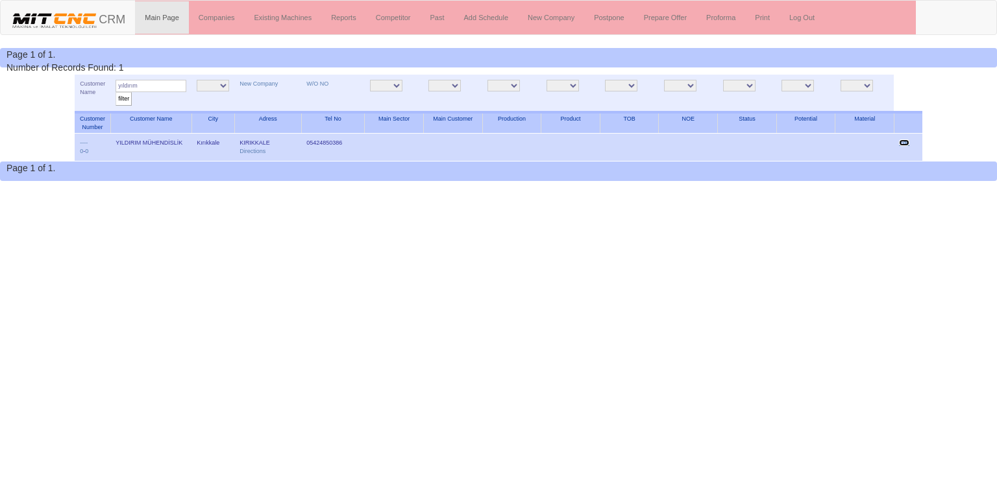
click at [909, 141] on link "Edit" at bounding box center [904, 143] width 10 height 6
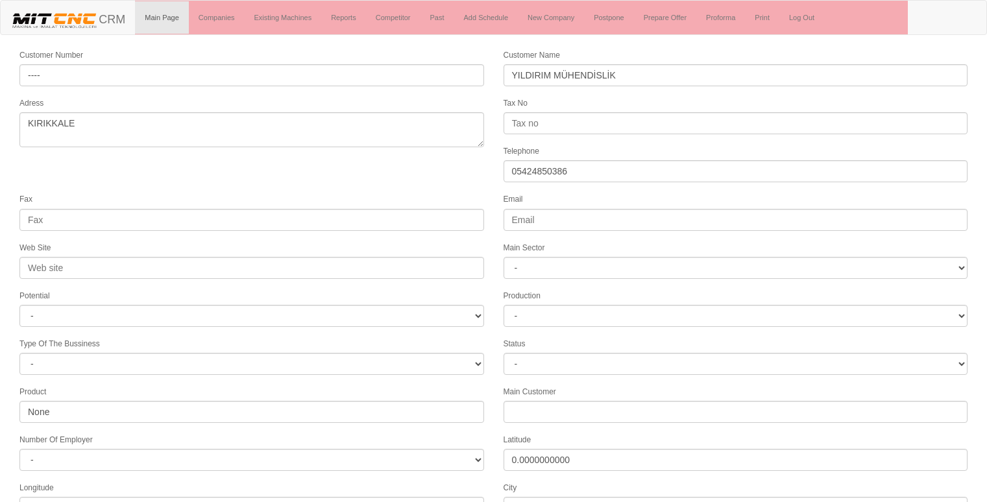
select select "1261"
select select
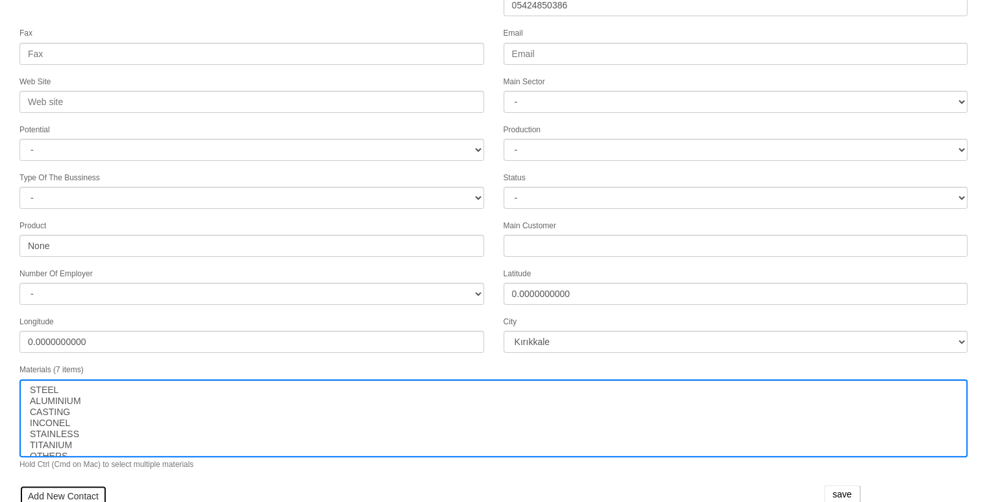
click at [56, 485] on link "Add New Contact" at bounding box center [63, 496] width 88 height 22
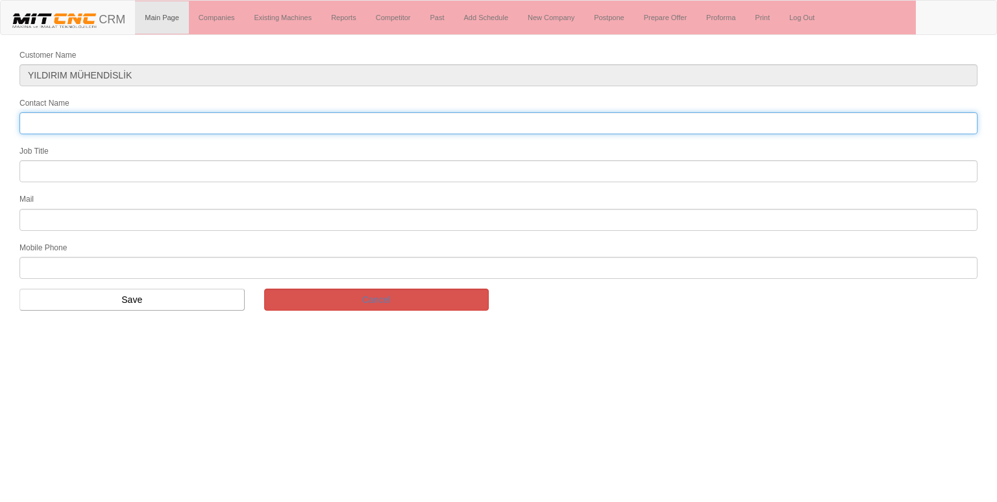
click at [180, 127] on input "Contact Name" at bounding box center [498, 123] width 958 height 22
type input "[PERSON_NAME]"
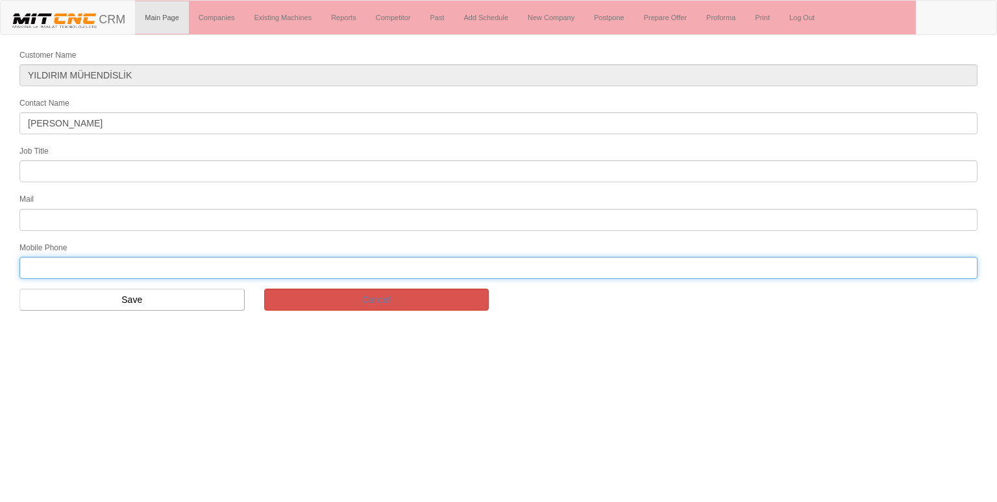
click at [306, 263] on input "text" at bounding box center [498, 268] width 958 height 22
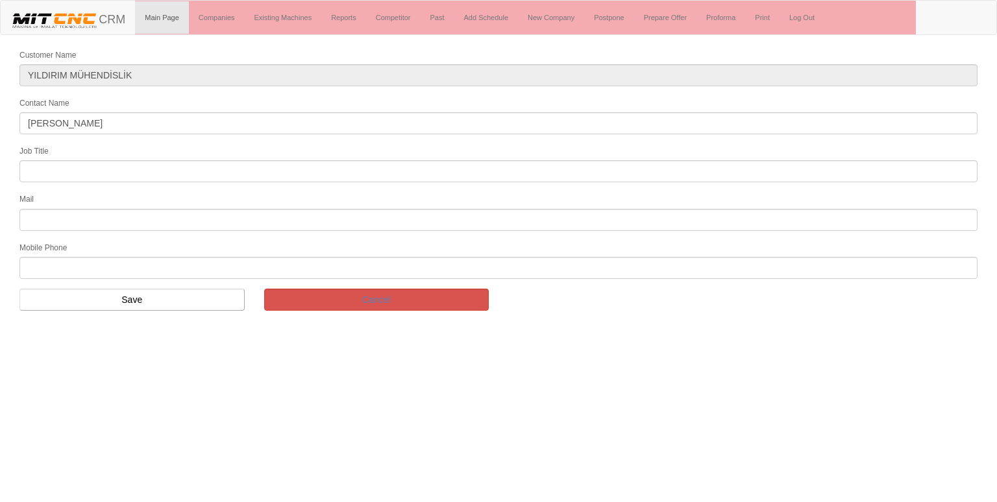
click at [179, 182] on form "Customer Name YILDIRIM MÜHENDİSLİK Contact Name kemal yıldırım Job Title Mail M…" at bounding box center [498, 184] width 997 height 273
click at [64, 166] on input "text" at bounding box center [498, 171] width 958 height 22
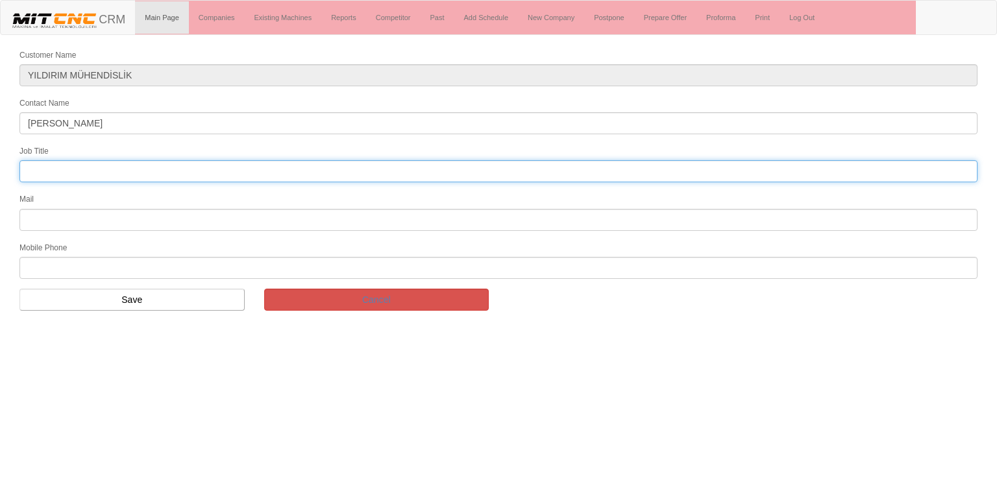
type input "genel müdür"
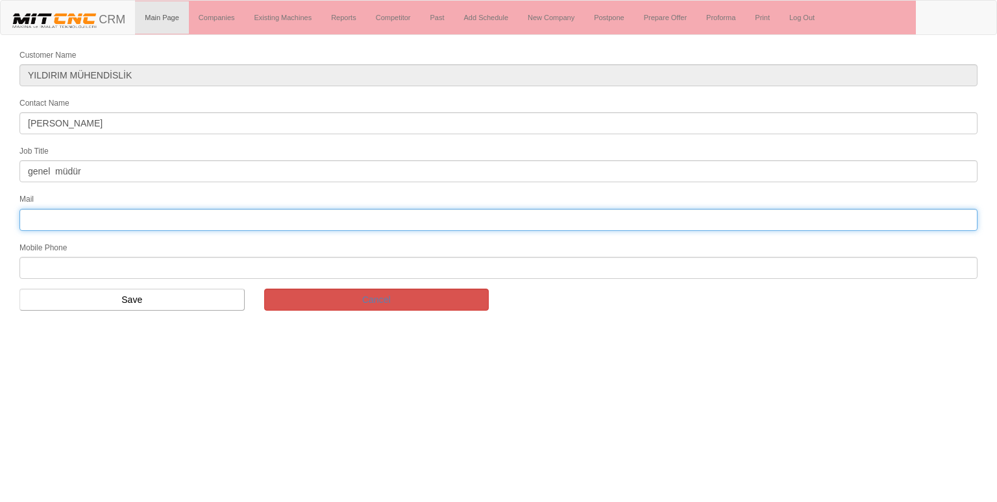
click at [66, 220] on input "text" at bounding box center [498, 220] width 958 height 22
type input "kemal@yildirimmuhendislik.com.tr"
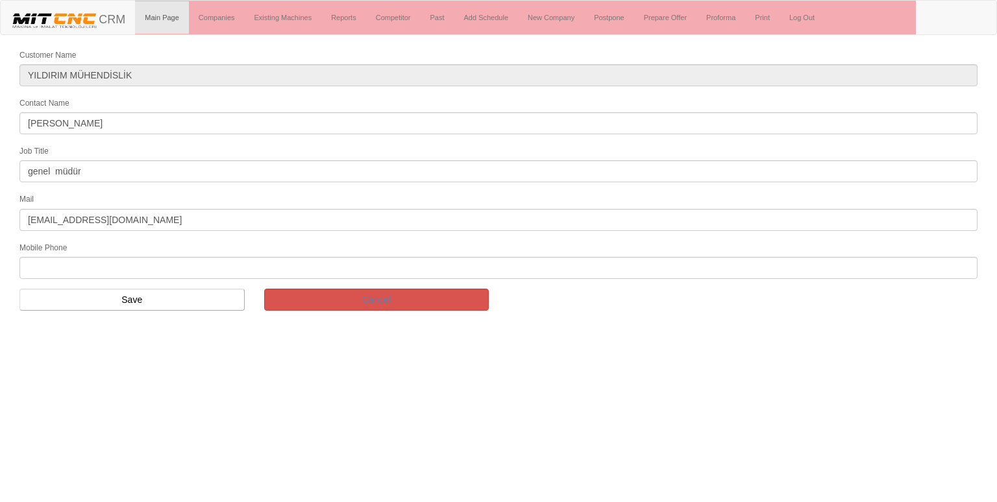
click at [55, 260] on input "text" at bounding box center [498, 268] width 958 height 22
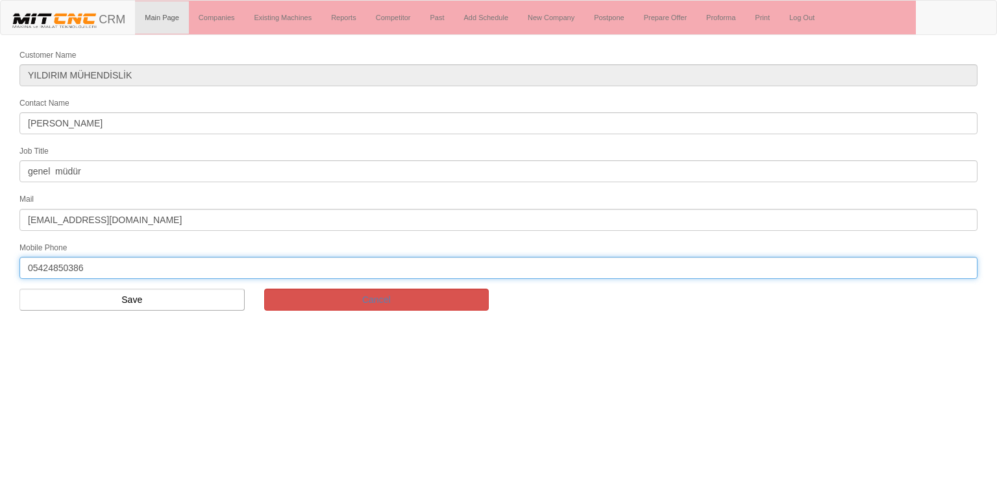
type input "05424850386"
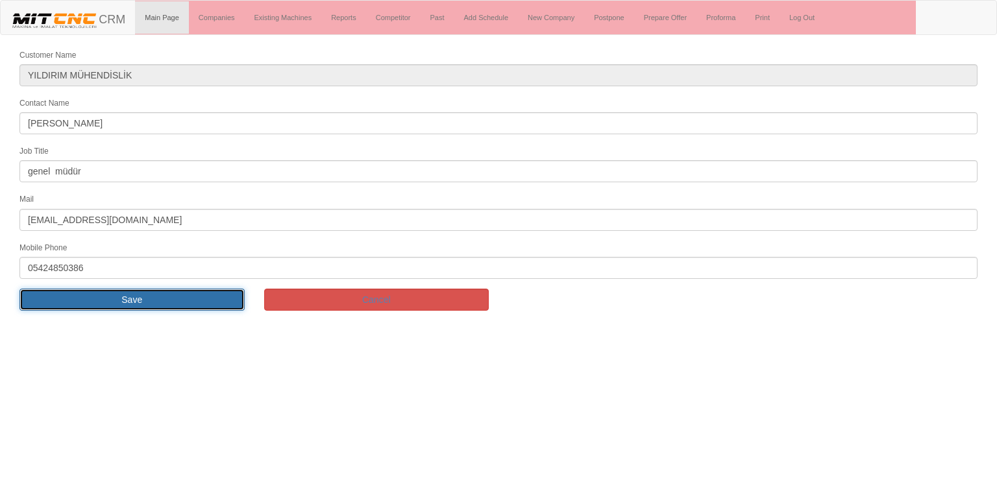
click at [163, 304] on input "Save" at bounding box center [131, 300] width 225 height 22
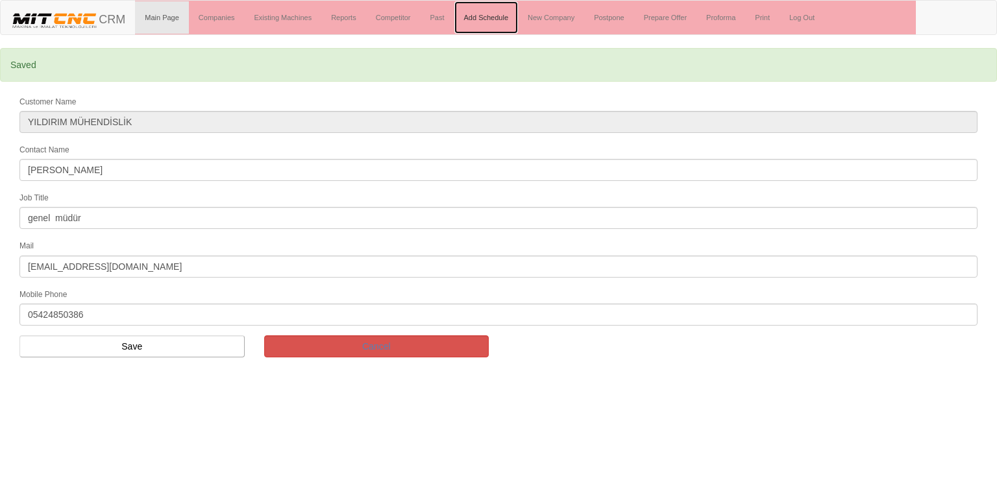
click at [491, 12] on link "Add Schedule" at bounding box center [486, 17] width 64 height 32
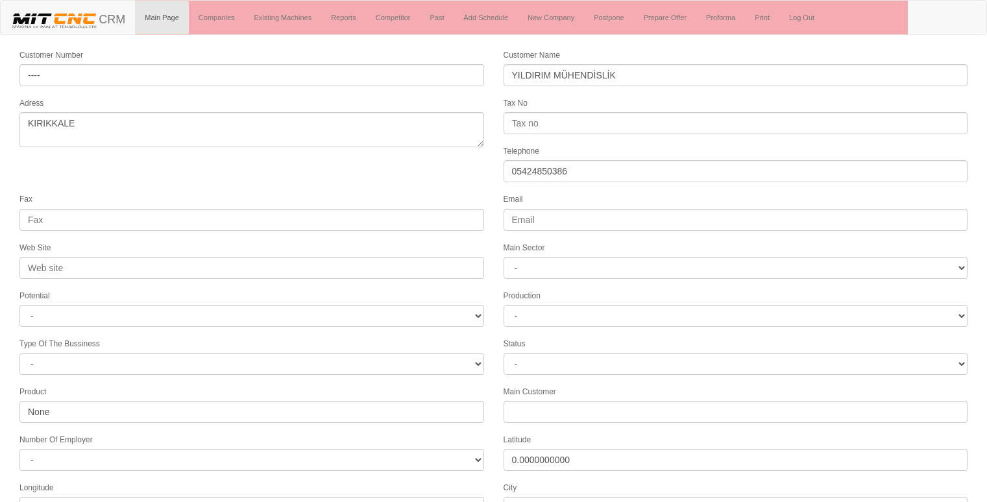
select select "1261"
select select
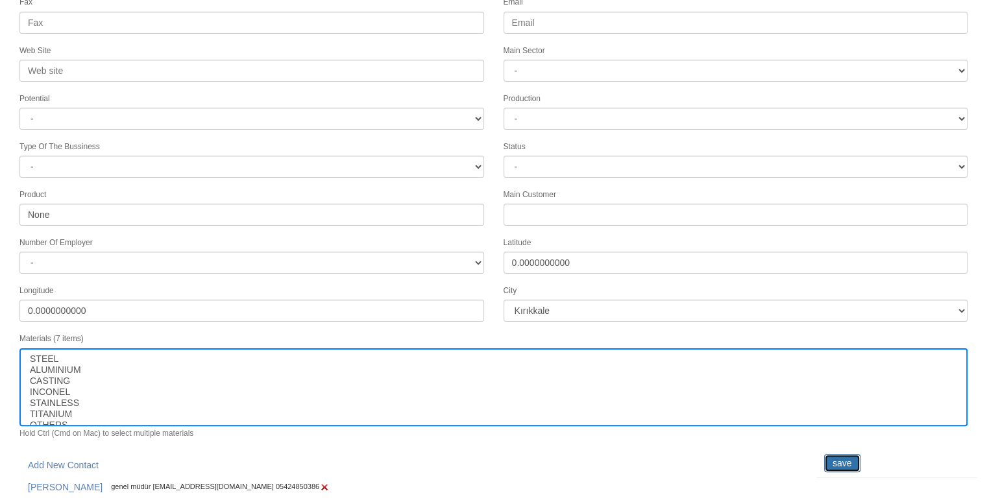
click at [835, 454] on input "save" at bounding box center [842, 463] width 36 height 18
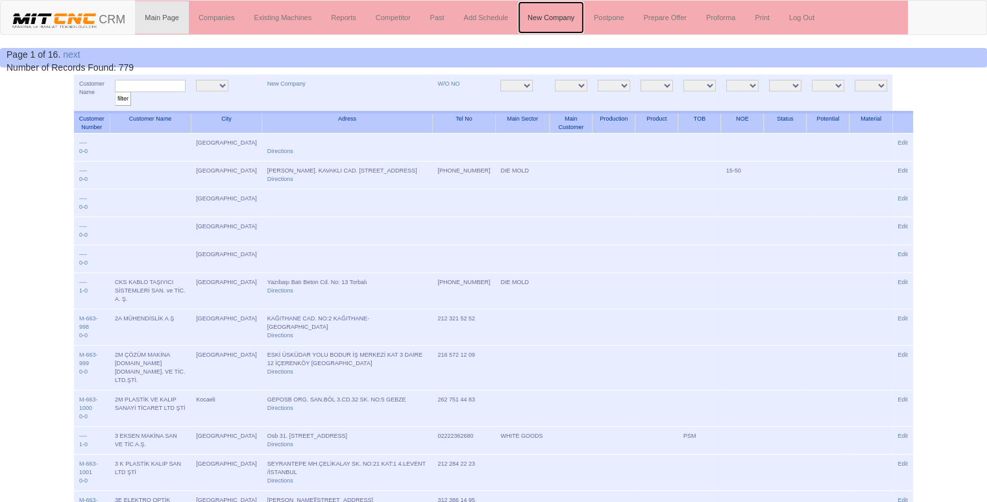
click at [556, 16] on link "New Company" at bounding box center [551, 17] width 66 height 32
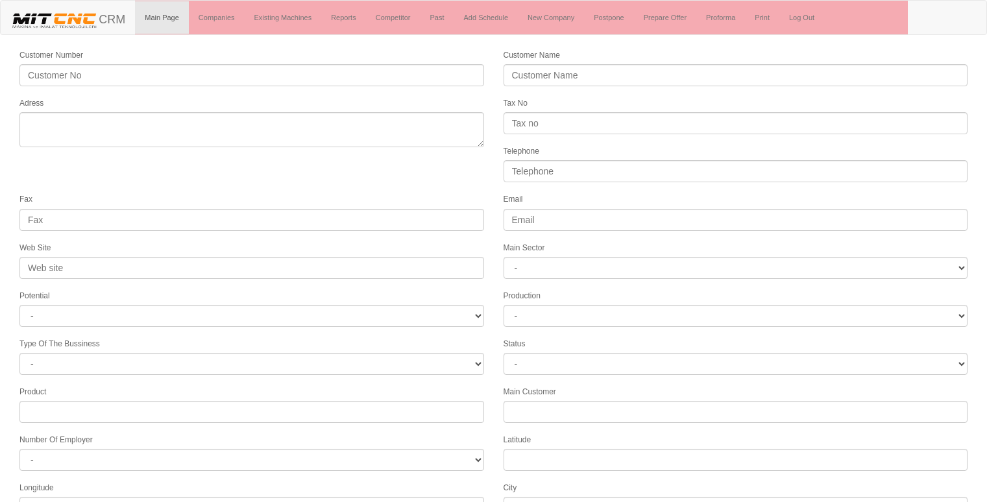
select select
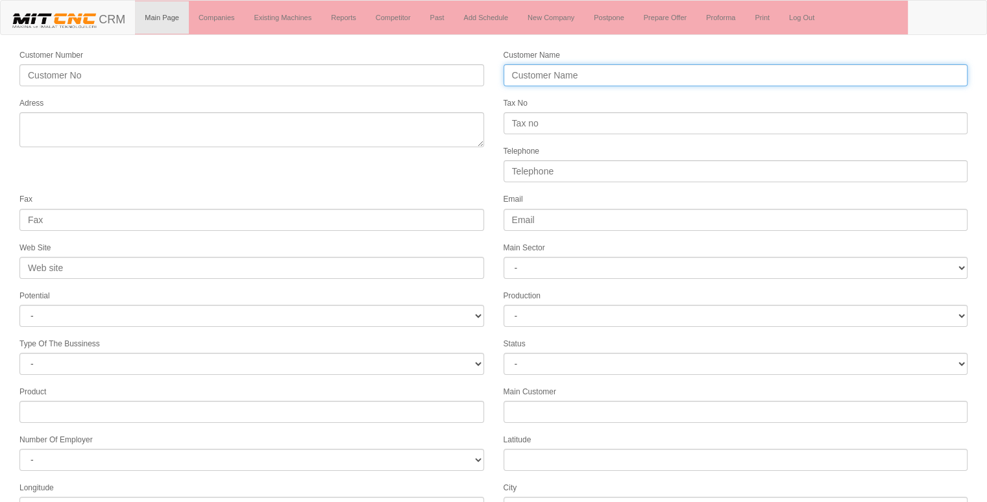
click at [574, 78] on input "Customer Name" at bounding box center [736, 75] width 465 height 22
type input "MXEN MÜHENDİSLİK"
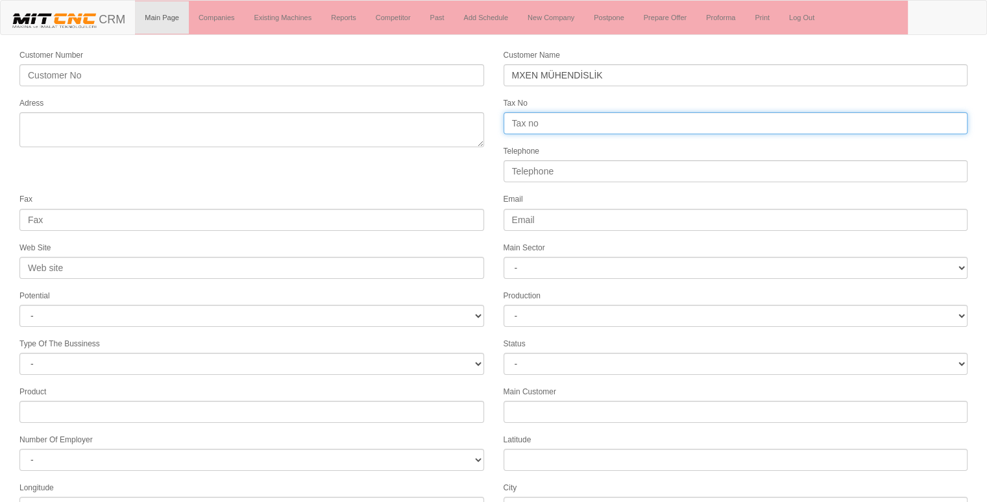
click at [550, 116] on input "Tax No" at bounding box center [736, 123] width 465 height 22
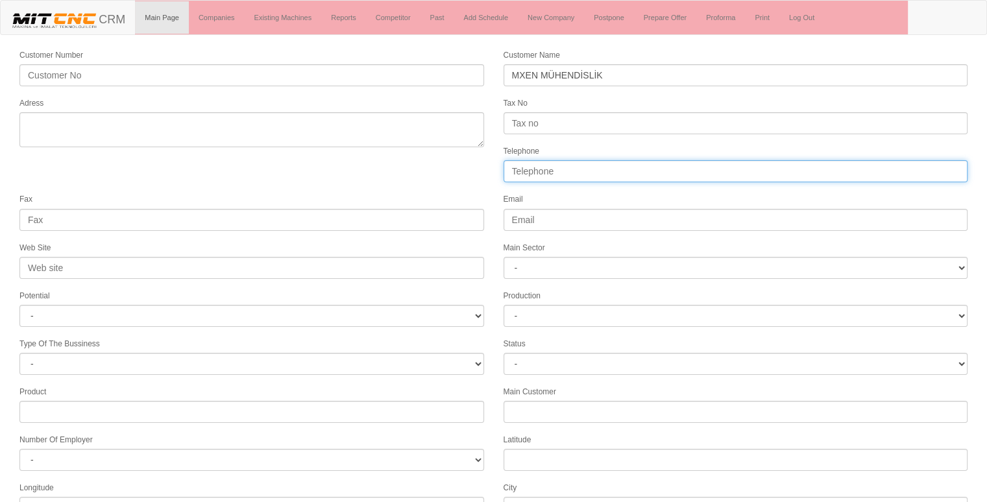
click at [546, 174] on input "Telephone" at bounding box center [736, 171] width 465 height 22
type input "K"
type input "05072456936"
click at [245, 126] on textarea "Adress" at bounding box center [251, 129] width 465 height 35
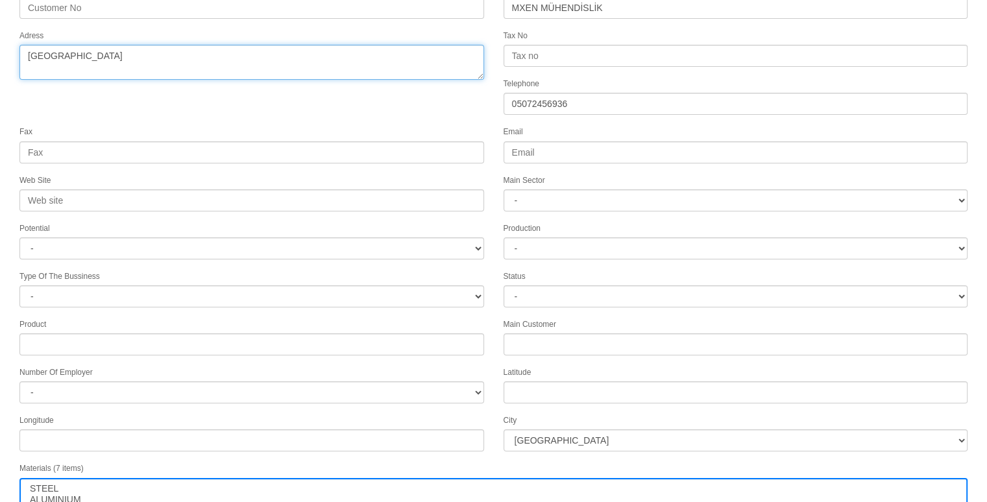
scroll to position [166, 0]
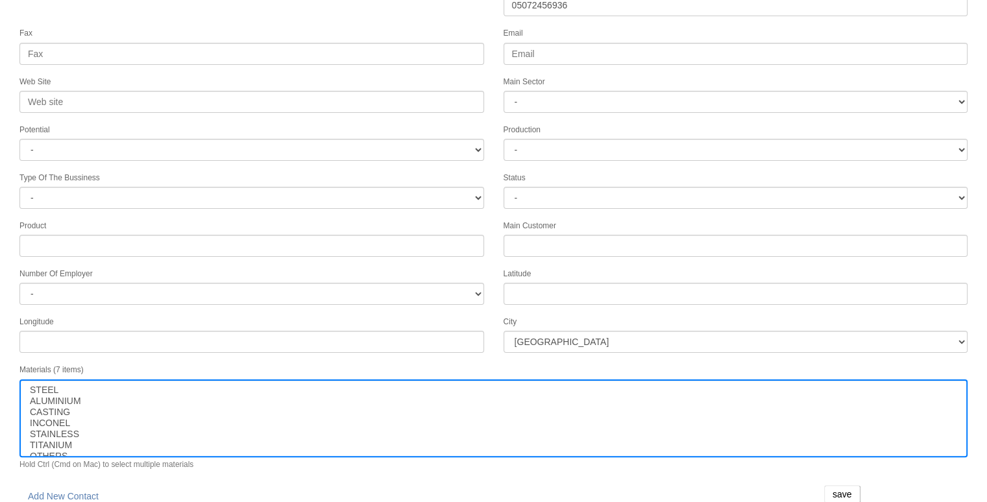
type textarea "KONYA"
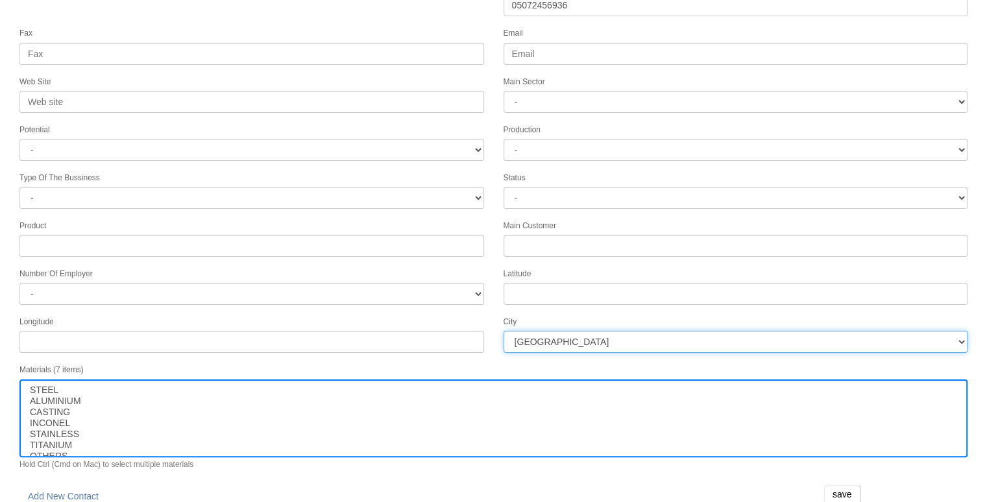
click at [559, 331] on select "İstanbul Adana Adıyaman Afyon Ağrı Amasya Ankara Antalya Artvin Aydın Balıkesir…" at bounding box center [736, 342] width 465 height 22
select select "1232"
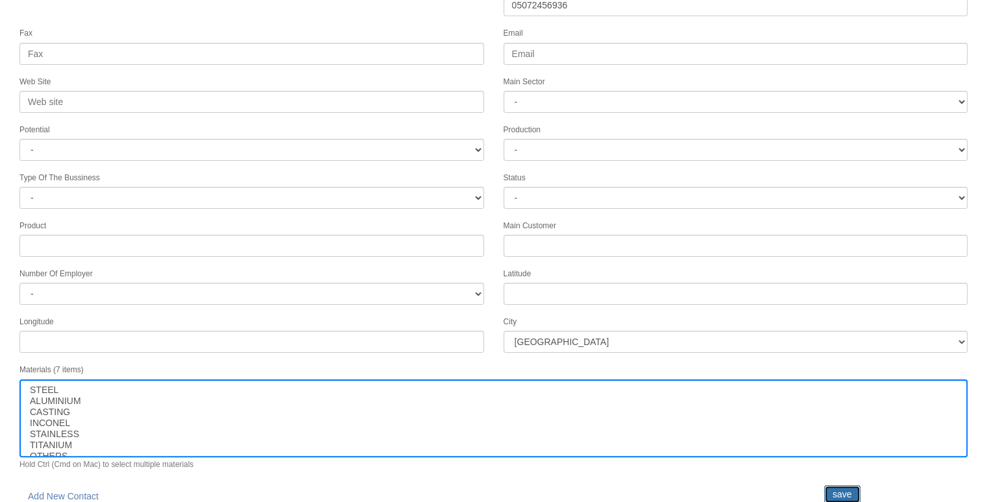
click at [841, 485] on input "save" at bounding box center [842, 494] width 36 height 18
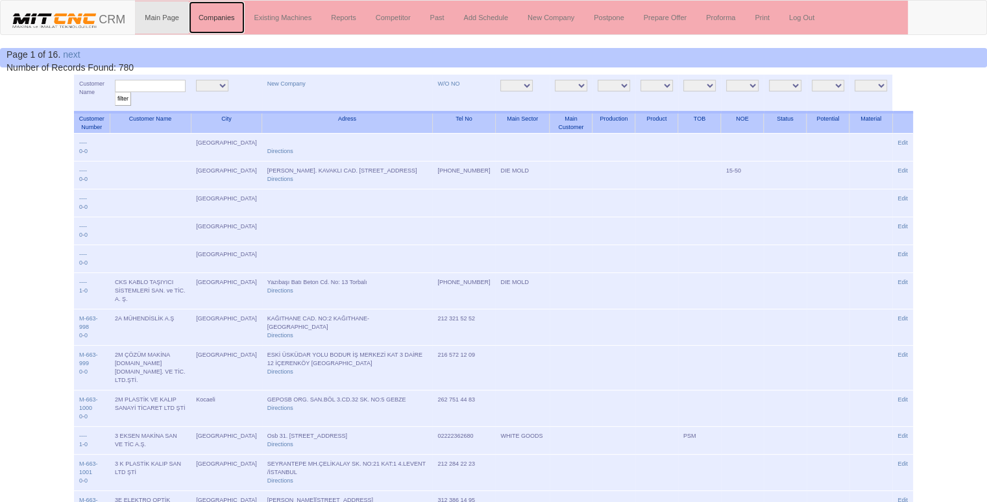
click at [221, 17] on link "Companies" at bounding box center [217, 17] width 56 height 32
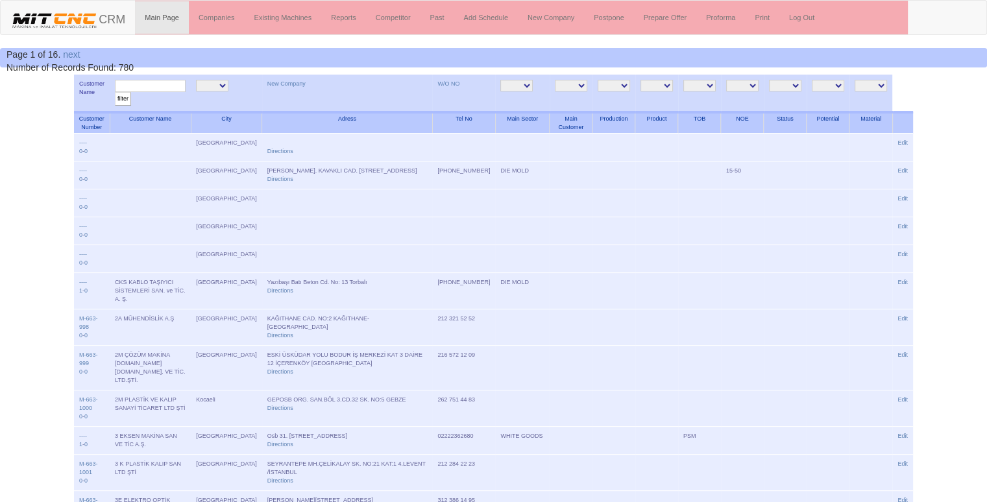
click at [158, 86] on input "text" at bounding box center [150, 86] width 71 height 12
type input "MXE"
click at [115, 92] on input "filter" at bounding box center [123, 99] width 16 height 14
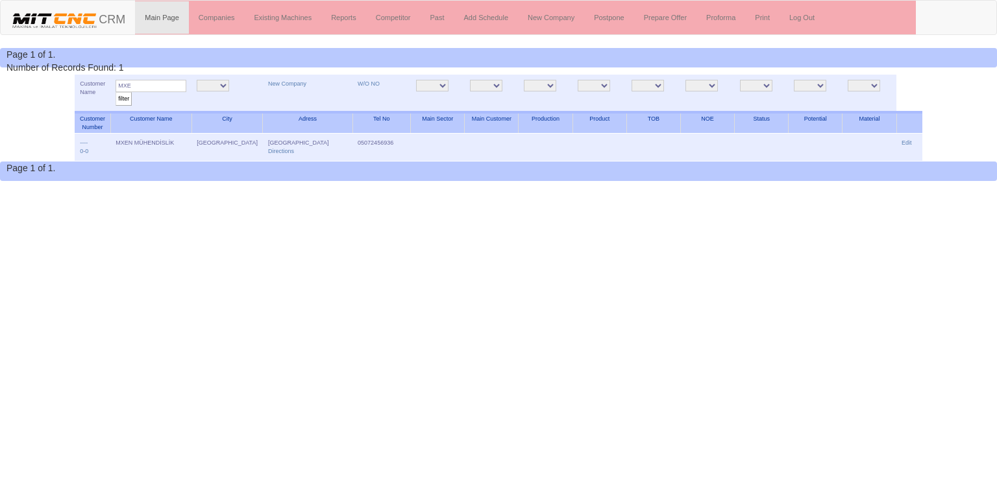
click at [904, 141] on link "Edit" at bounding box center [907, 143] width 10 height 6
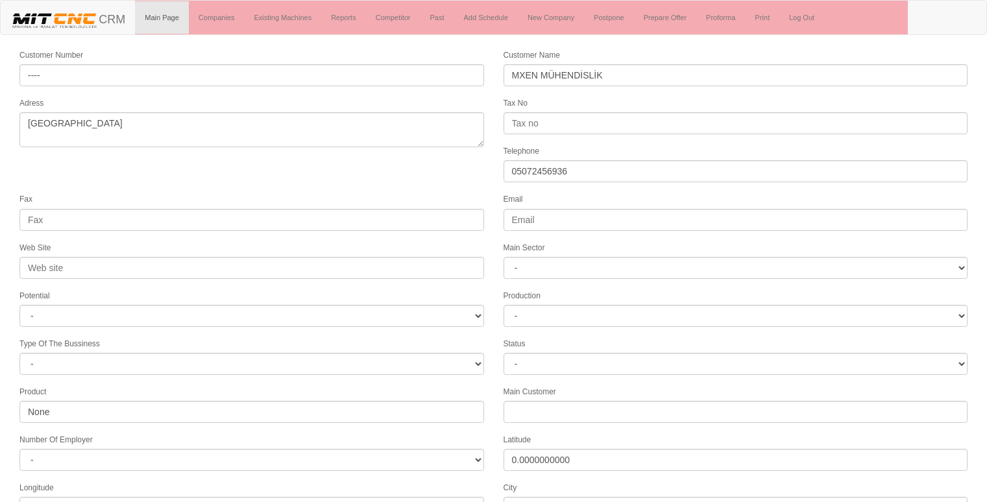
select select "1232"
select select
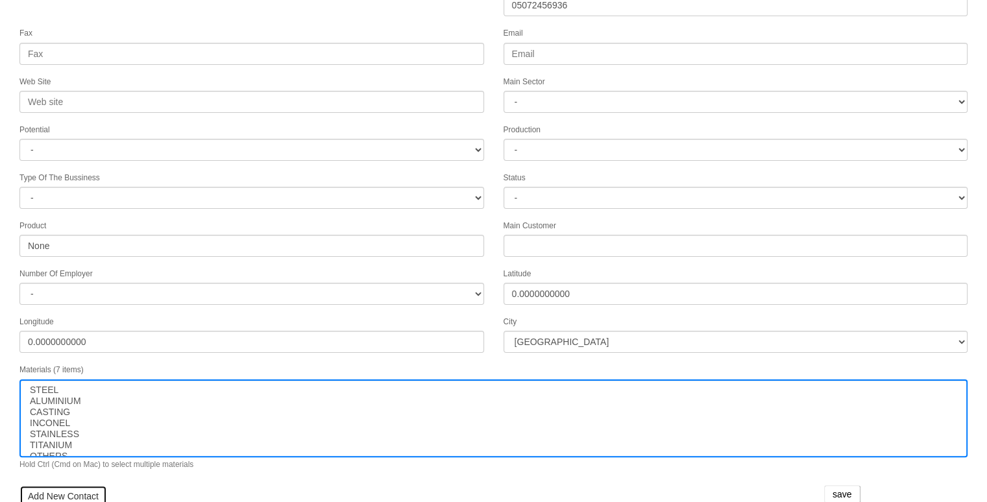
click at [54, 485] on link "Add New Contact" at bounding box center [63, 496] width 88 height 22
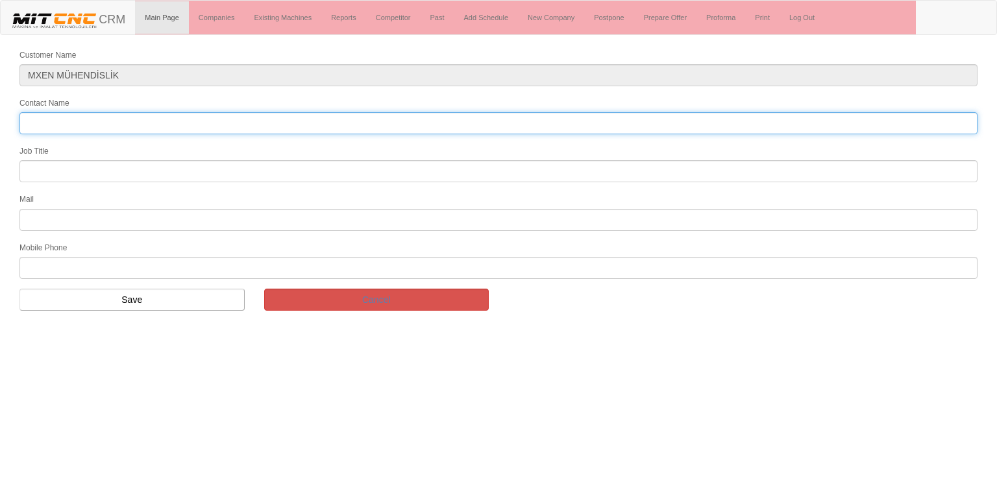
click at [161, 118] on input "Contact Name" at bounding box center [498, 123] width 958 height 22
type input "[PERSON_NAME] [PERSON_NAME]"
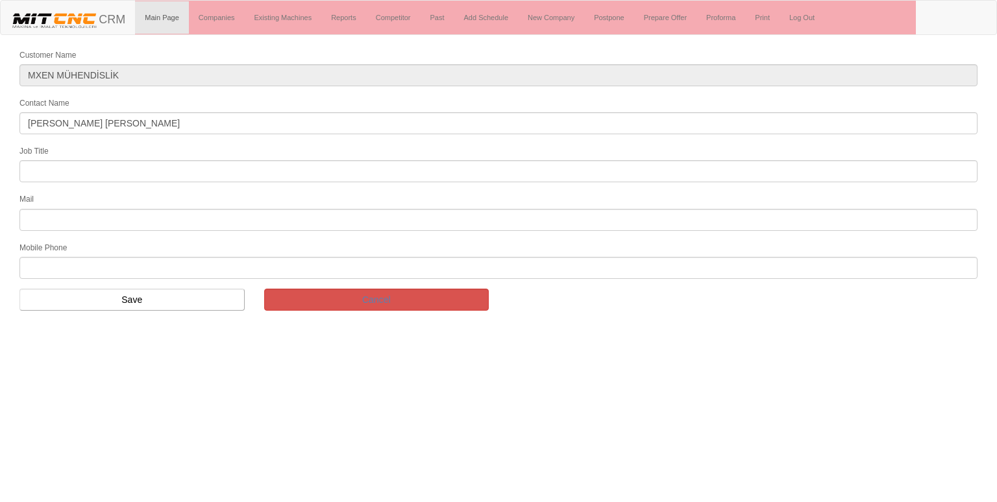
click at [79, 169] on input "text" at bounding box center [498, 171] width 958 height 22
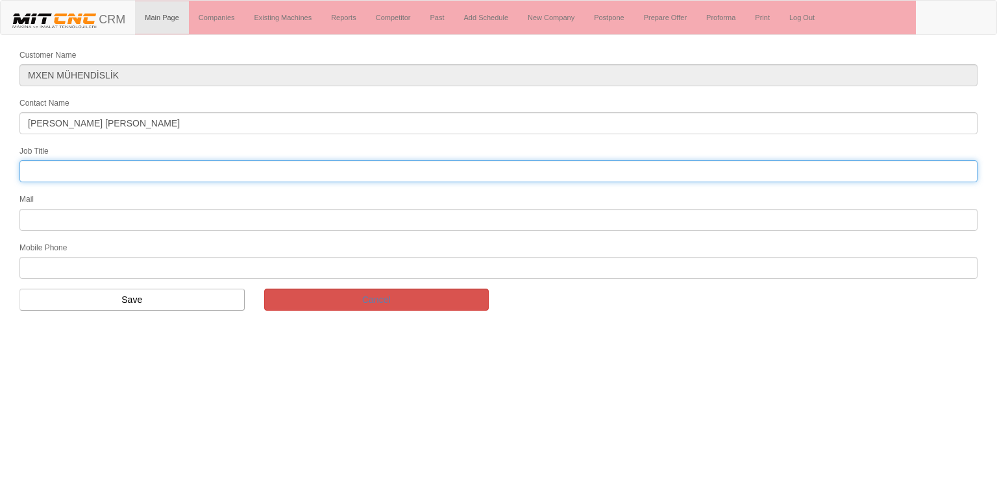
type input "genel müdür"
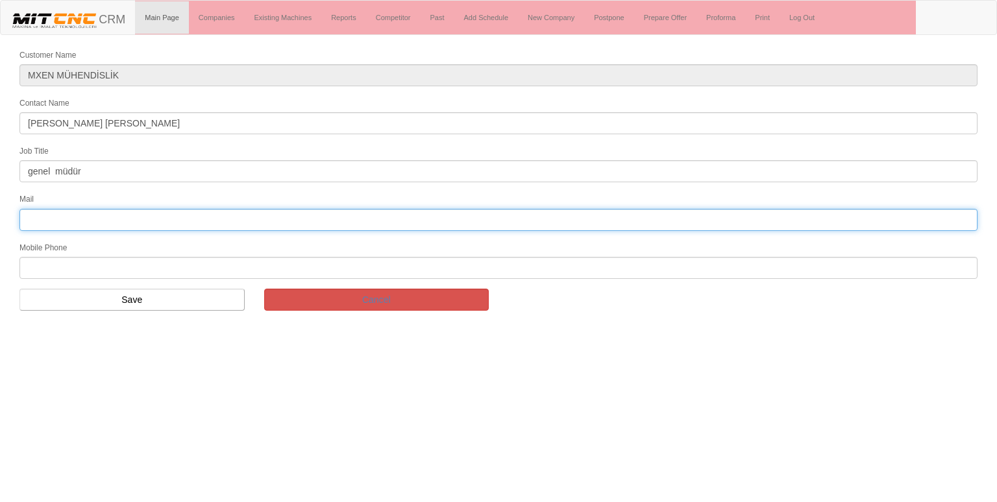
click at [75, 211] on input "text" at bounding box center [498, 220] width 958 height 22
type input "O"
type input "omer@mxen.com.tr"
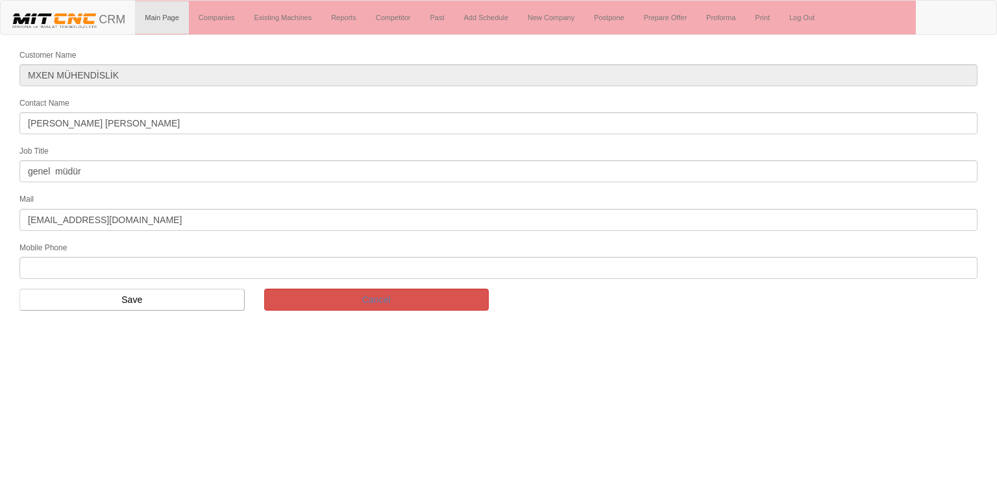
click at [84, 266] on input "text" at bounding box center [498, 268] width 958 height 22
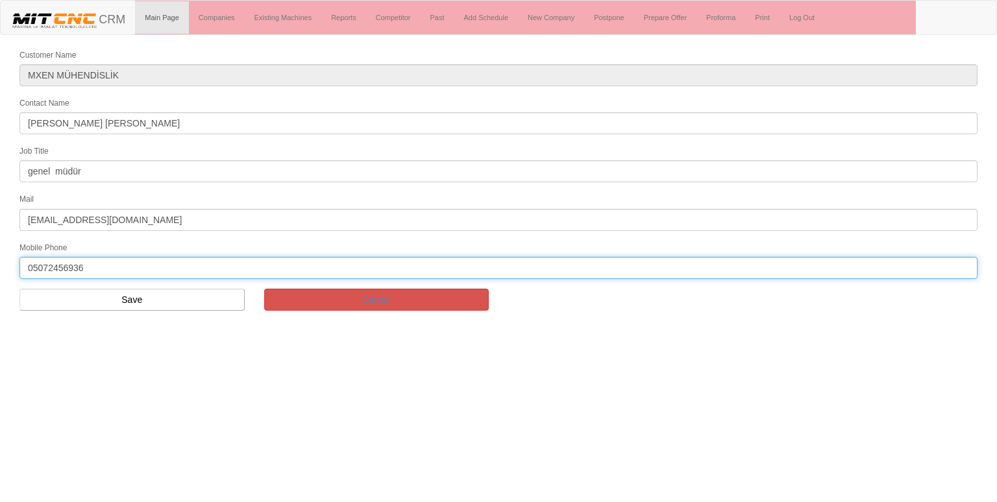
type input "05072456936"
click at [131, 301] on input "Save" at bounding box center [131, 300] width 225 height 22
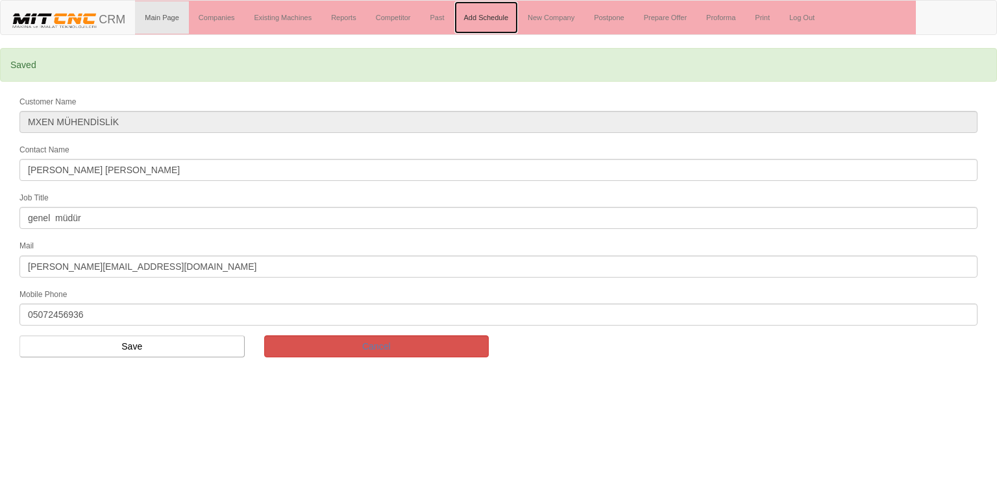
click at [476, 15] on link "Add Schedule" at bounding box center [486, 17] width 64 height 32
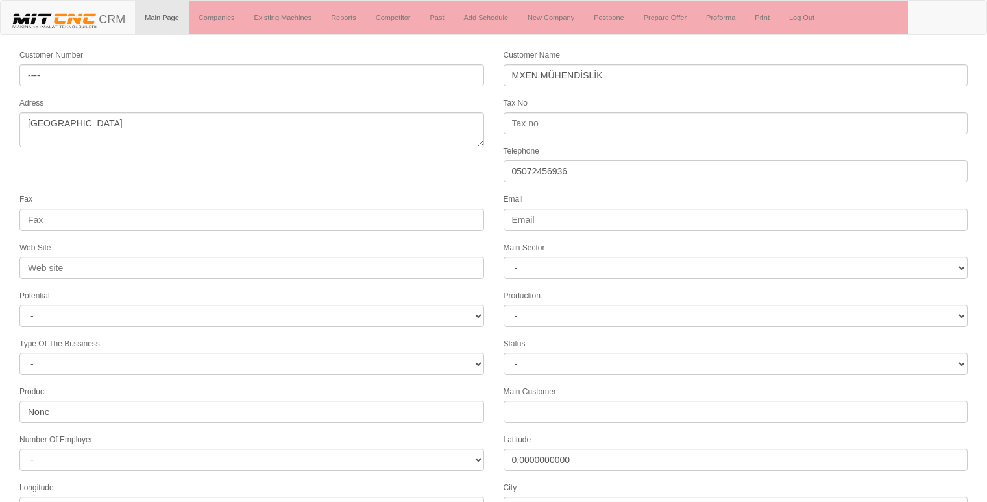
select select "1232"
select select
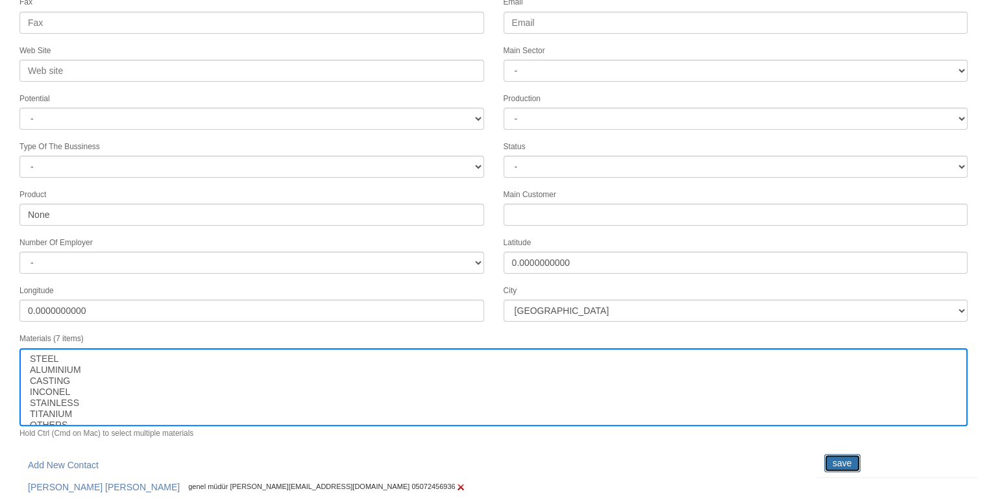
click at [838, 460] on input "save" at bounding box center [842, 463] width 36 height 18
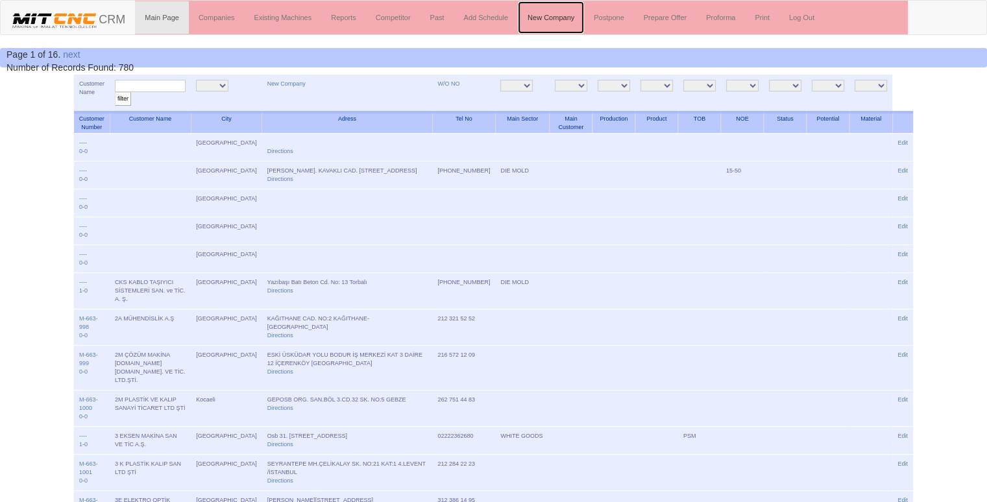
click at [548, 2] on link "New Company" at bounding box center [551, 17] width 66 height 32
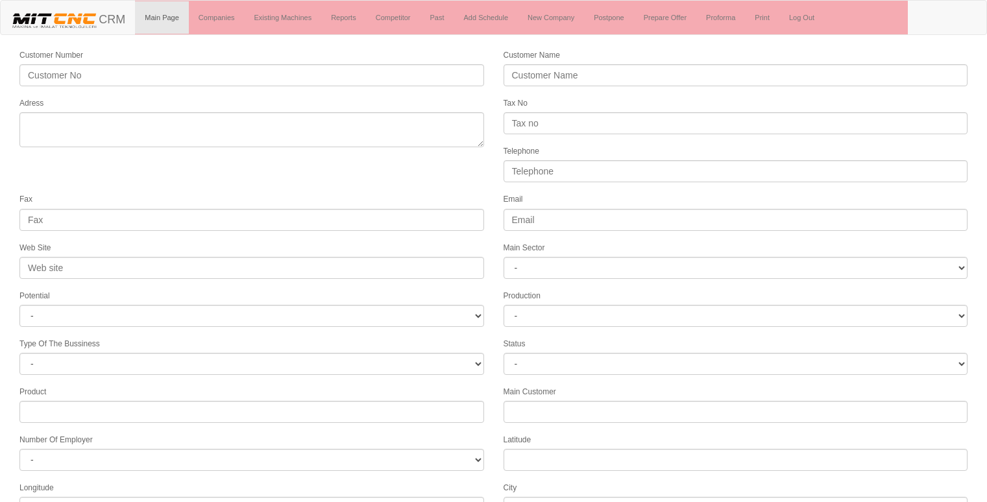
select select
click at [526, 56] on label "Customer Name" at bounding box center [532, 55] width 56 height 11
click at [526, 64] on input "Customer Name" at bounding box center [736, 75] width 465 height 22
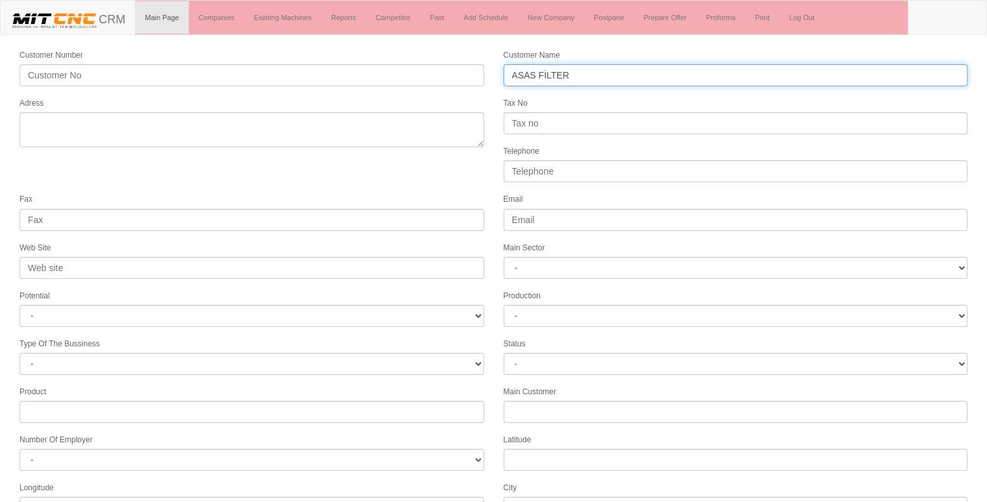
type input "ASAS FİLTER"
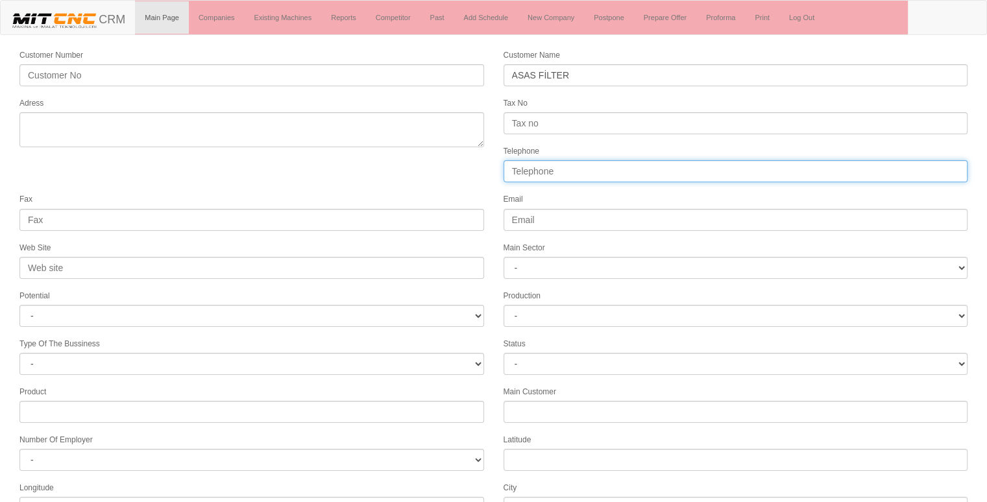
click at [582, 172] on input "Telephone" at bounding box center [736, 171] width 465 height 22
type input "03264561560"
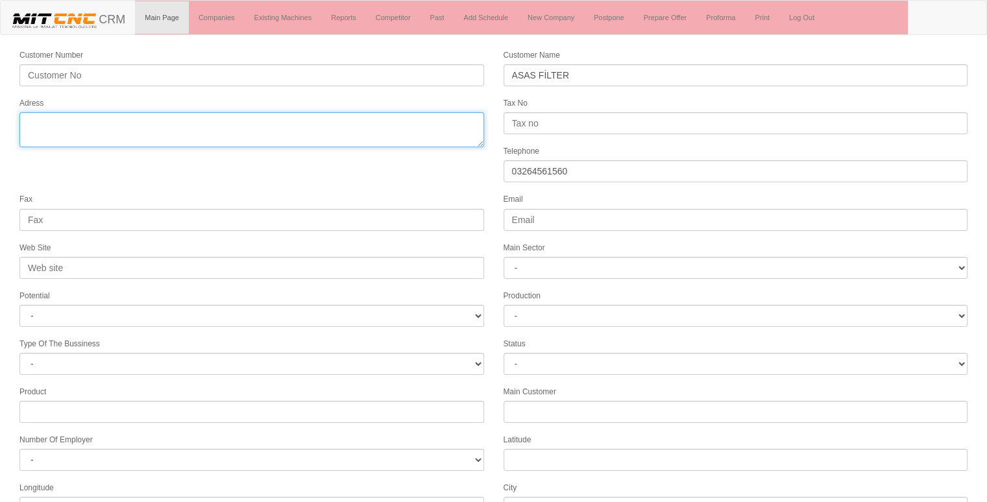
click at [55, 118] on textarea "Adress" at bounding box center [251, 129] width 465 height 35
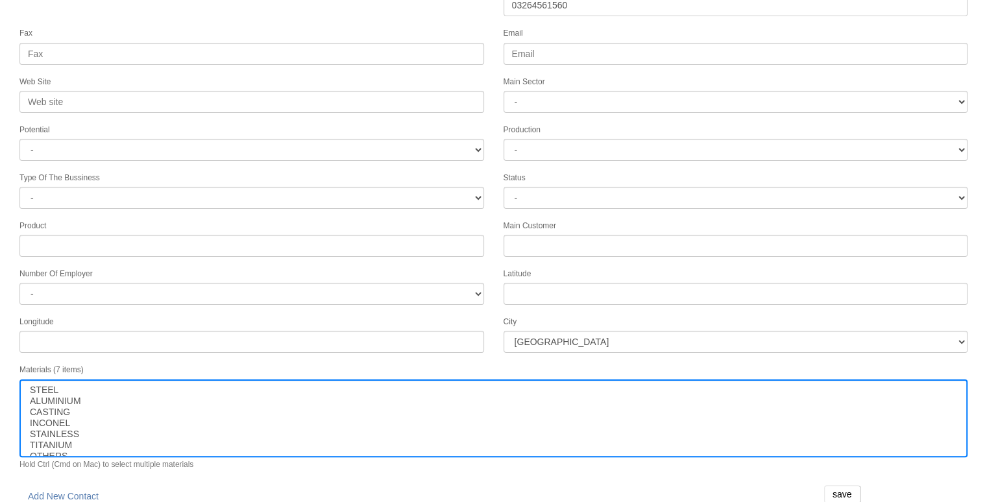
type textarea "HATAY"
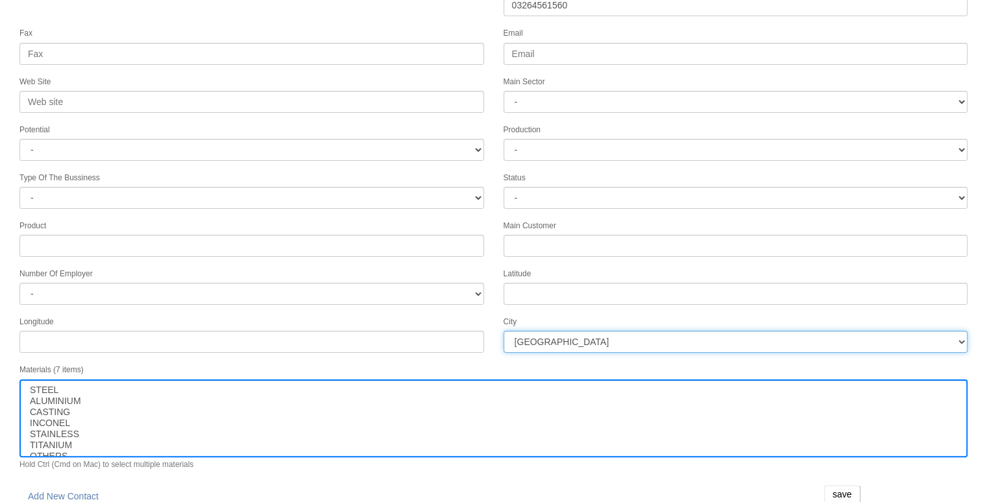
click at [542, 331] on select "İstanbul Adana Adıyaman Afyon Ağrı Amasya Ankara Antalya Artvin Aydın Balıkesir…" at bounding box center [736, 342] width 465 height 22
select select "1222"
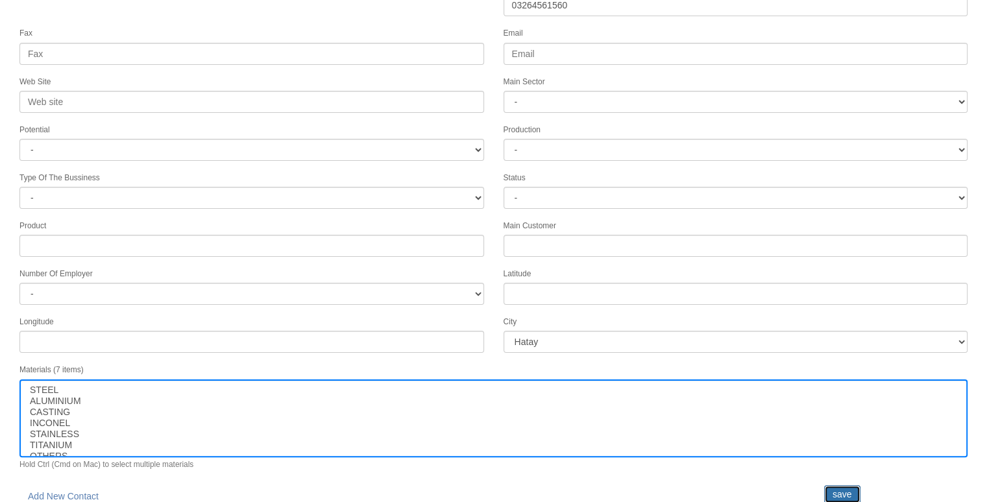
click at [841, 487] on input "save" at bounding box center [842, 494] width 36 height 18
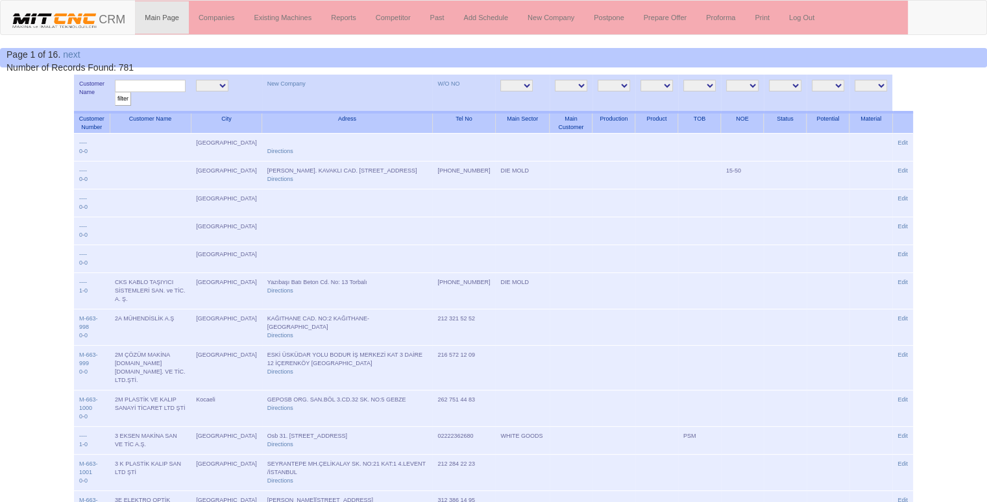
click at [147, 82] on input "text" at bounding box center [150, 86] width 71 height 12
type input "ASA"
click at [115, 92] on input "filter" at bounding box center [123, 99] width 16 height 14
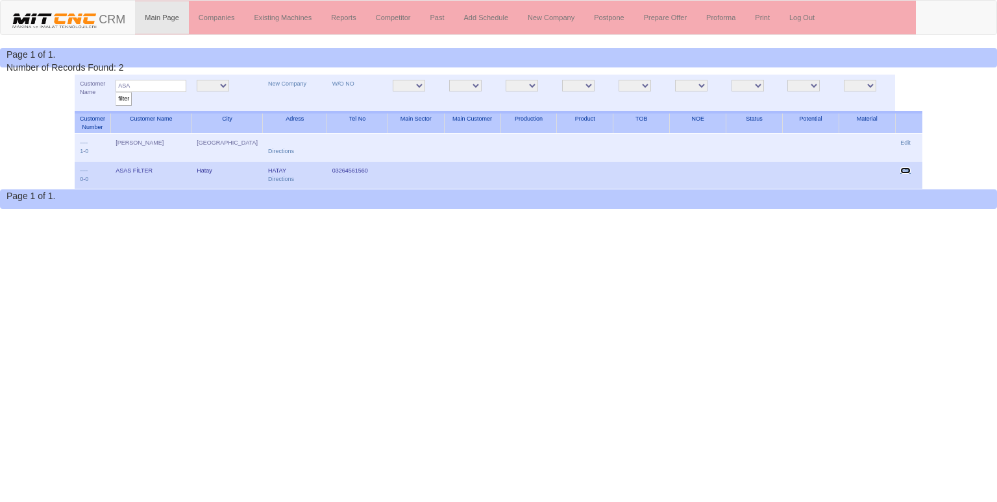
click at [903, 169] on link "Edit" at bounding box center [905, 170] width 10 height 6
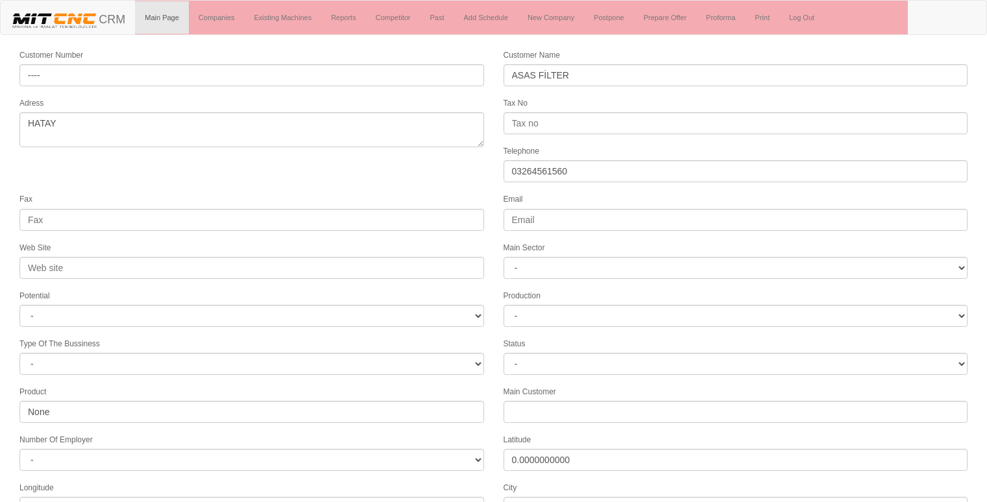
select select "1222"
select select
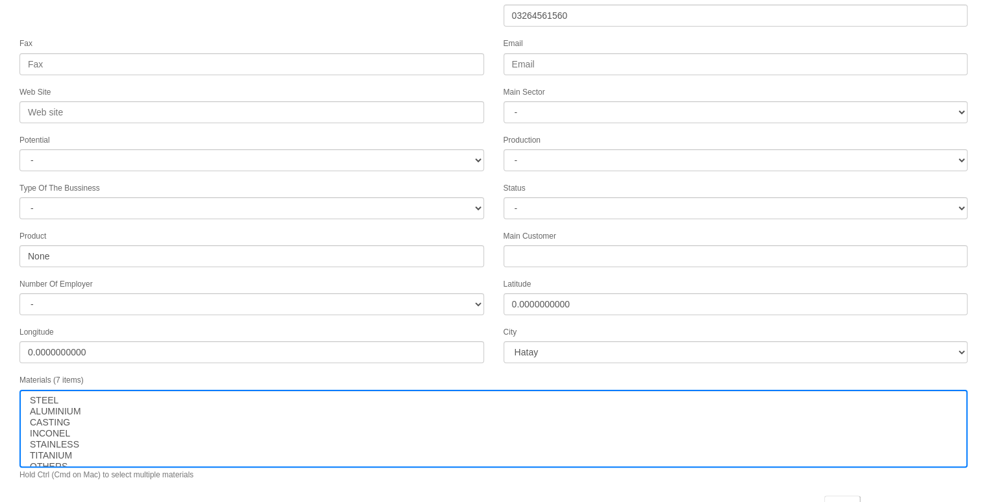
scroll to position [166, 0]
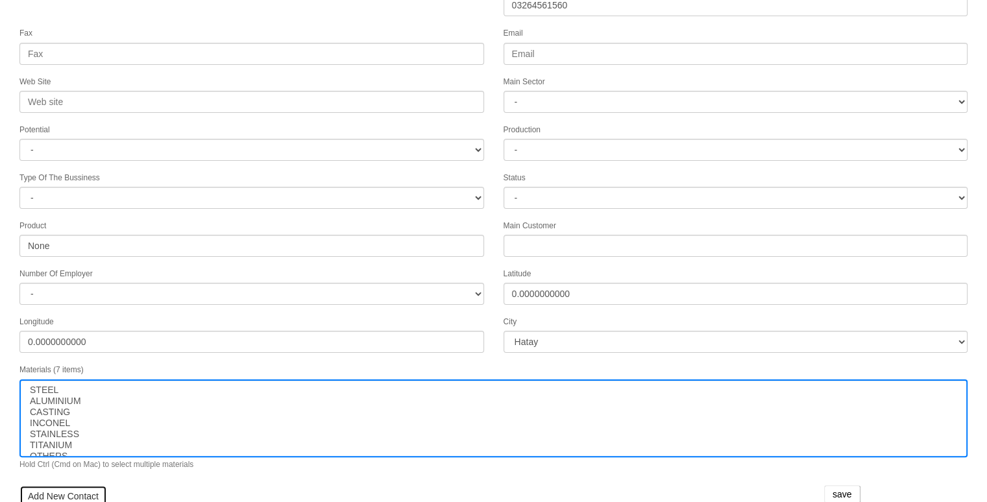
click at [63, 485] on link "Add New Contact" at bounding box center [63, 496] width 88 height 22
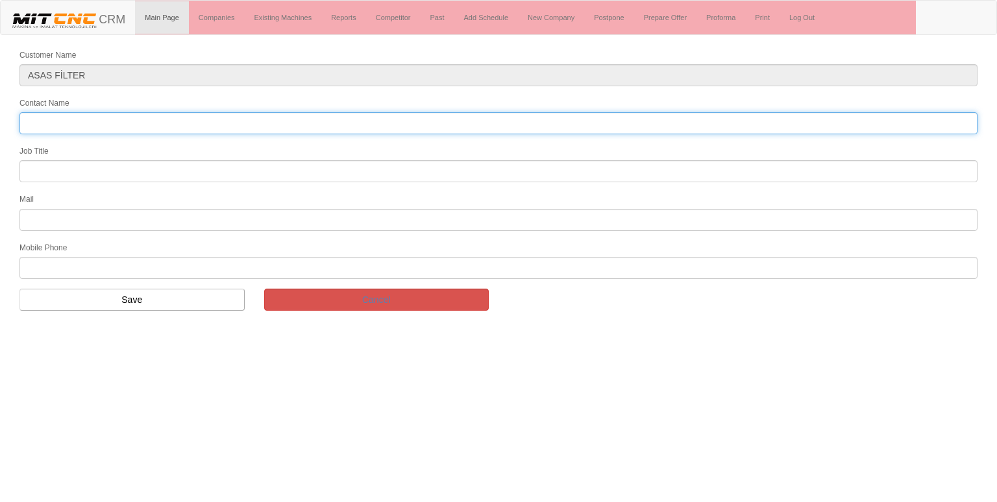
click at [35, 119] on input "Contact Name" at bounding box center [498, 123] width 958 height 22
type input "H"
type input "[PERSON_NAME]"
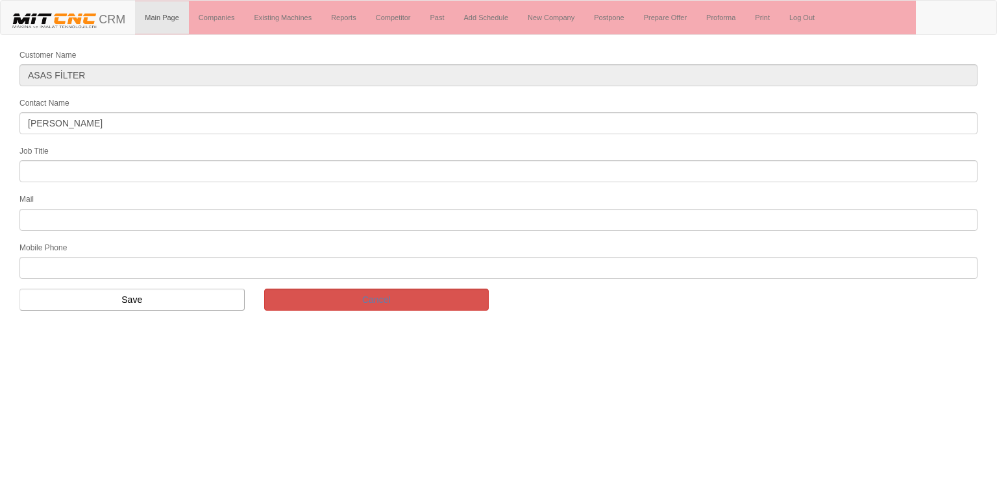
click at [86, 171] on input "text" at bounding box center [498, 171] width 958 height 22
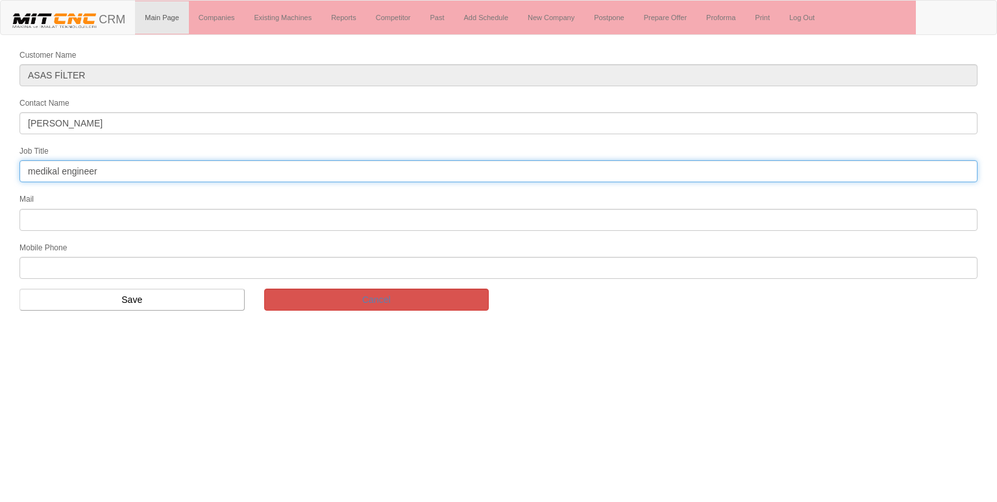
type input "medikal engineer"
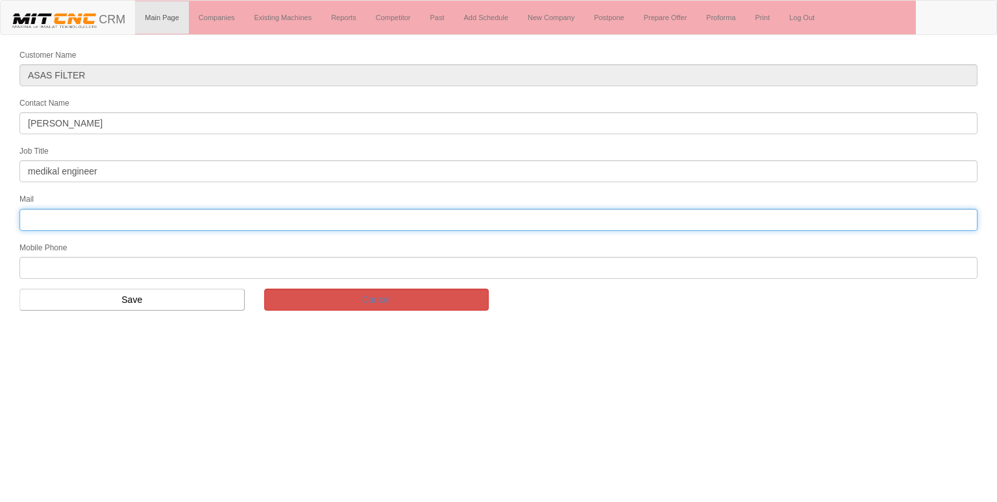
click at [65, 211] on input "text" at bounding box center [498, 220] width 958 height 22
type input "[EMAIL_ADDRESS][DOMAIN_NAME]"
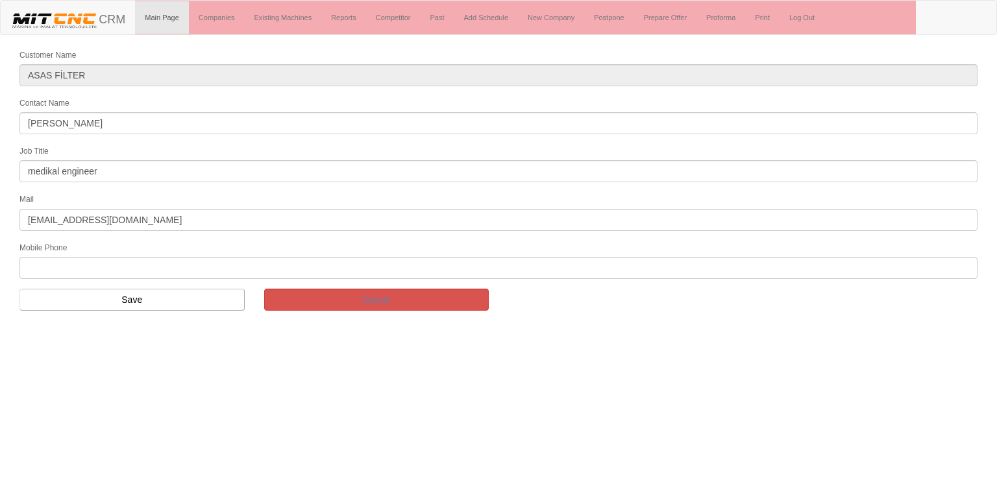
click at [73, 260] on input "text" at bounding box center [498, 268] width 958 height 22
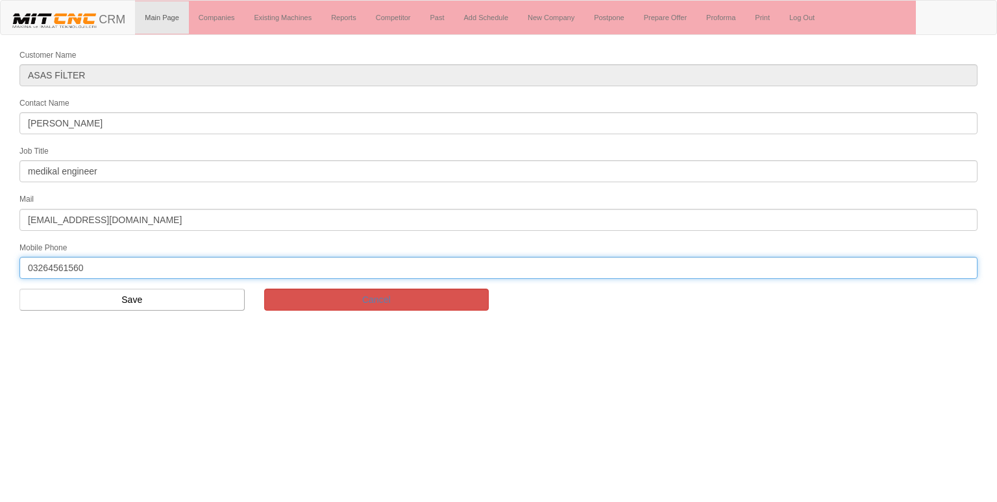
type input "03264561560"
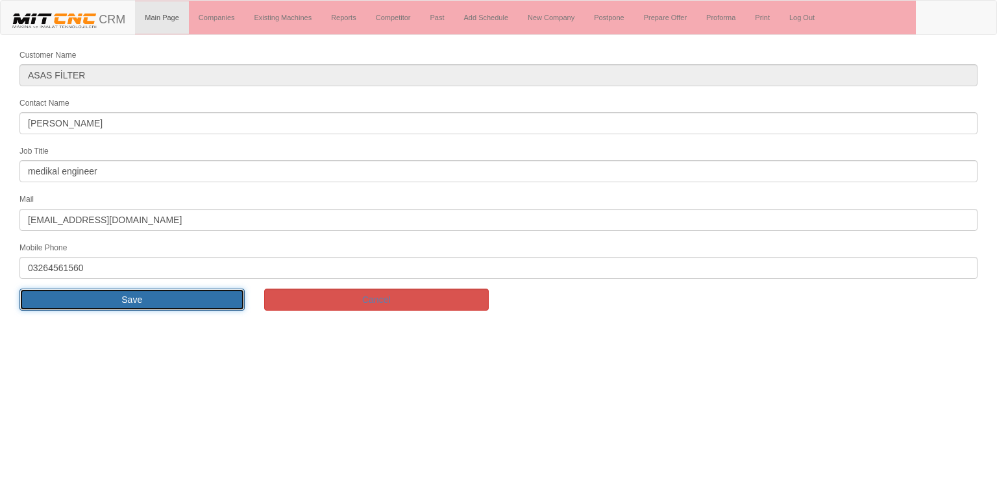
click at [155, 289] on input "Save" at bounding box center [131, 300] width 225 height 22
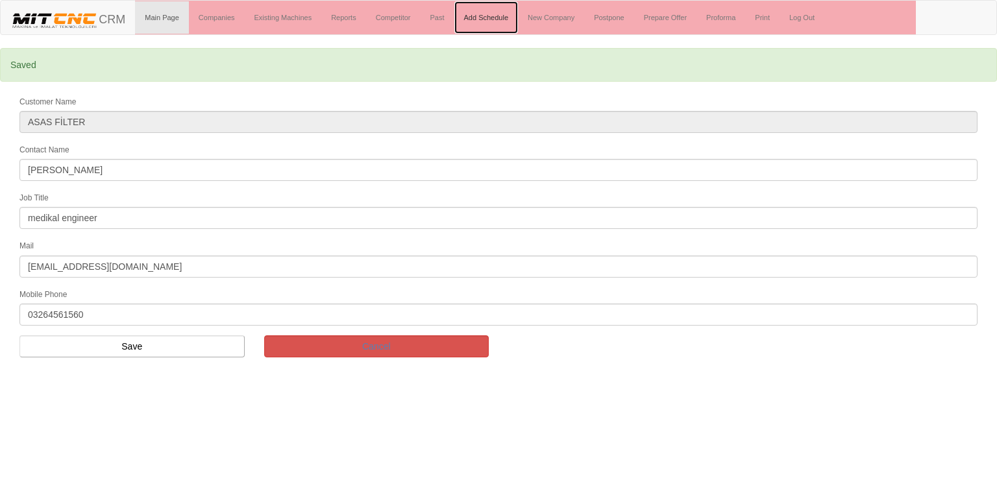
click at [491, 20] on link "Add Schedule" at bounding box center [486, 17] width 64 height 32
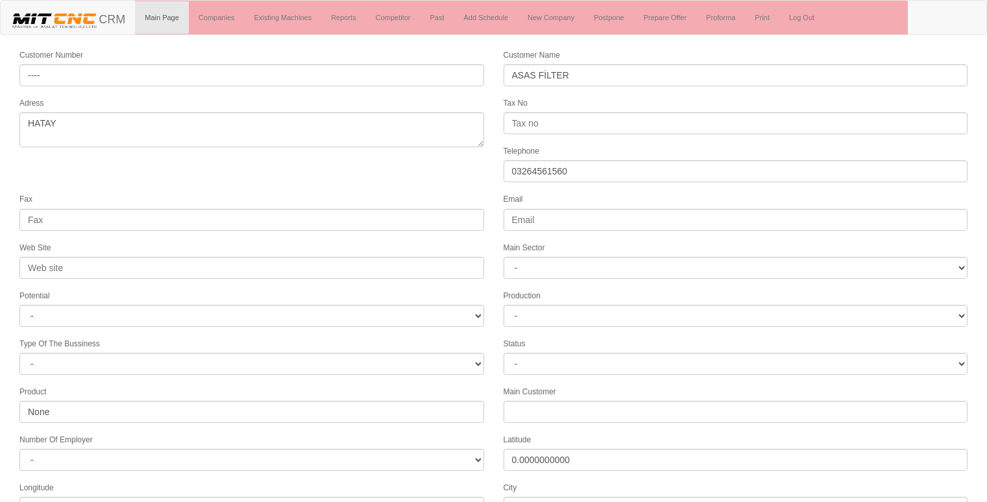
select select "1222"
select select
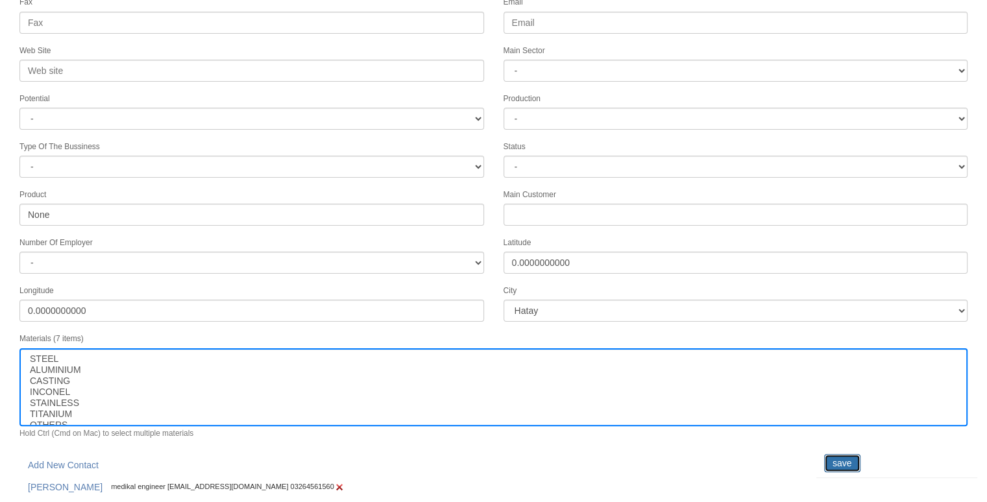
click at [841, 454] on input "save" at bounding box center [842, 463] width 36 height 18
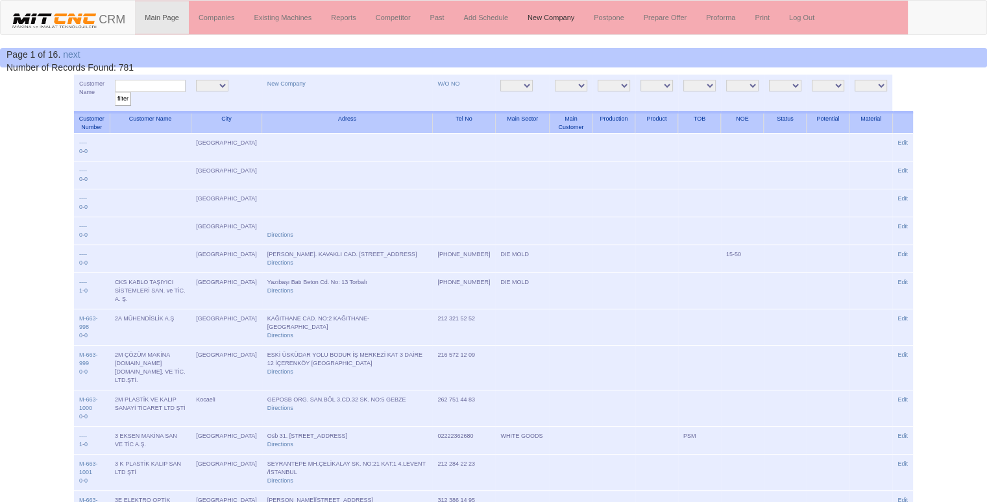
click at [554, 8] on link "New Company" at bounding box center [551, 17] width 66 height 32
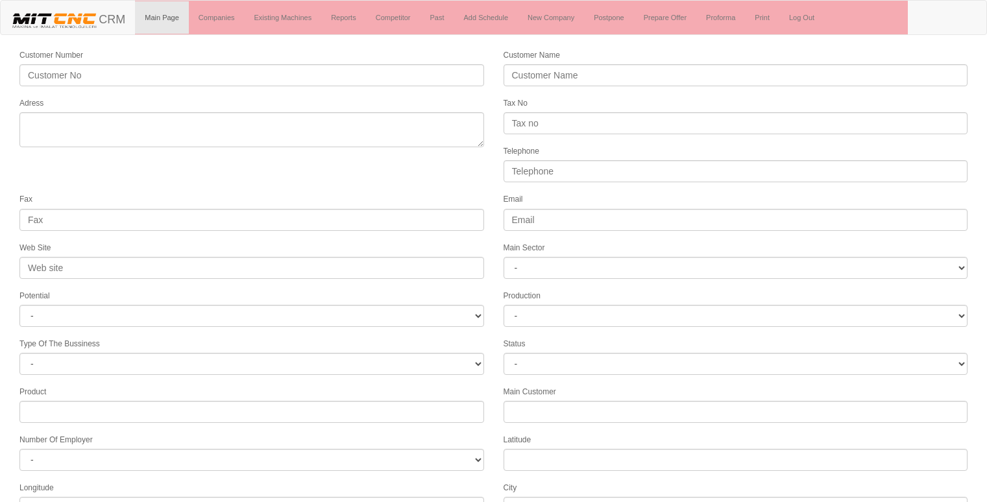
select select
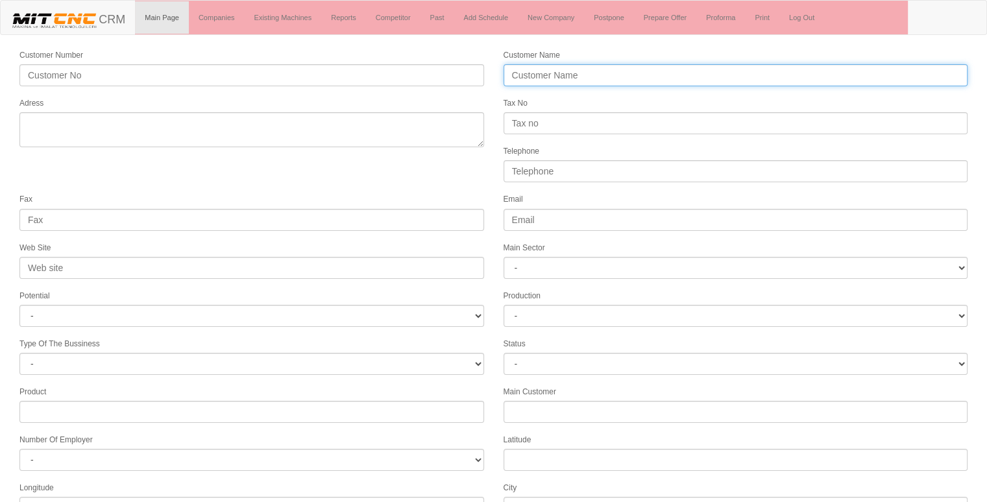
click at [530, 72] on input "Customer Name" at bounding box center [736, 75] width 465 height 22
type input "CRESCENT"
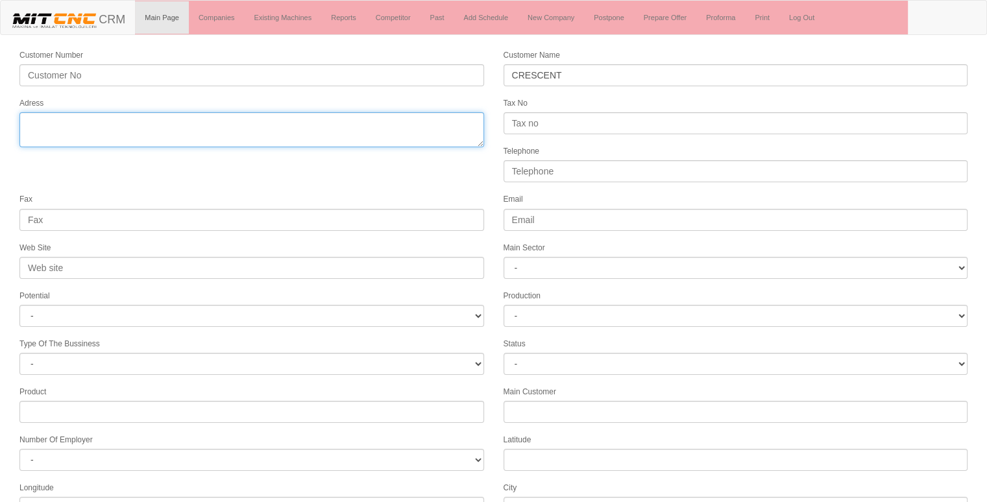
click at [294, 117] on textarea "Adress" at bounding box center [251, 129] width 465 height 35
type textarea "[GEOGRAPHIC_DATA]"
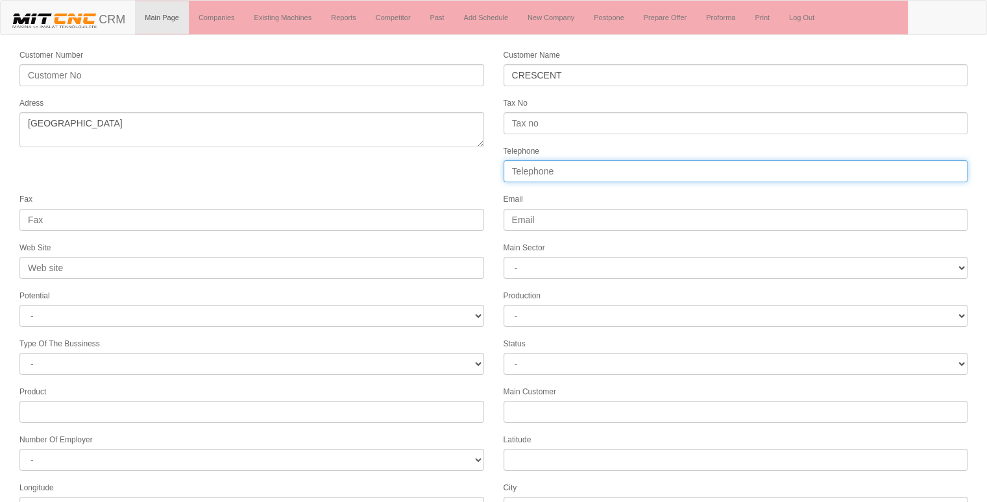
click at [579, 166] on input "Telephone" at bounding box center [736, 171] width 465 height 22
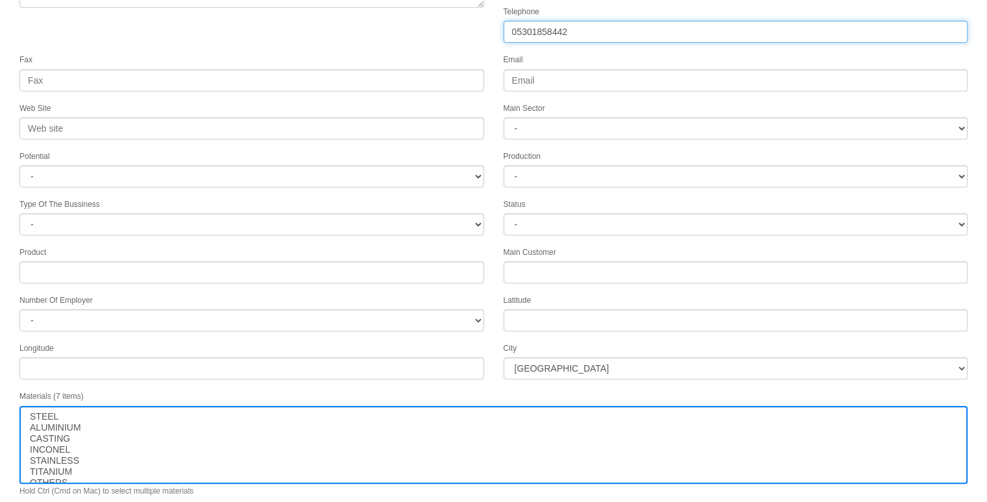
scroll to position [166, 0]
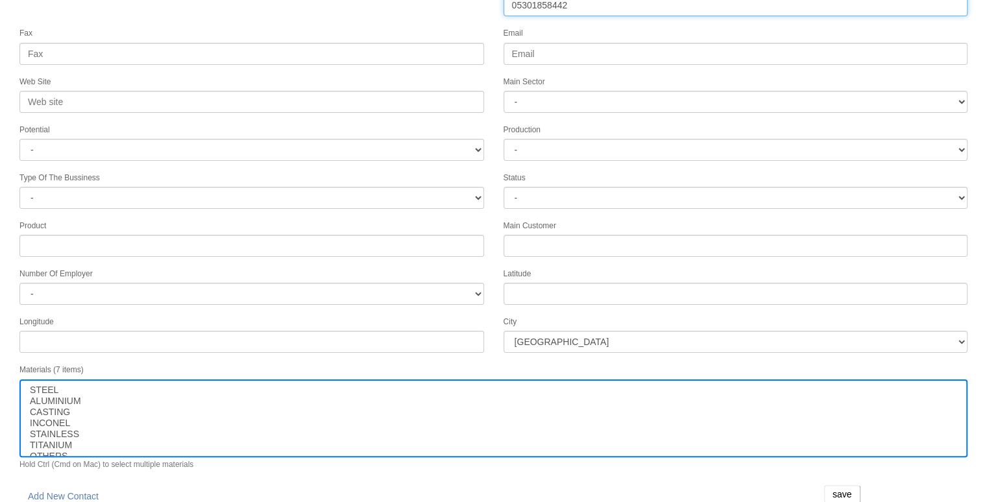
type input "05301858442"
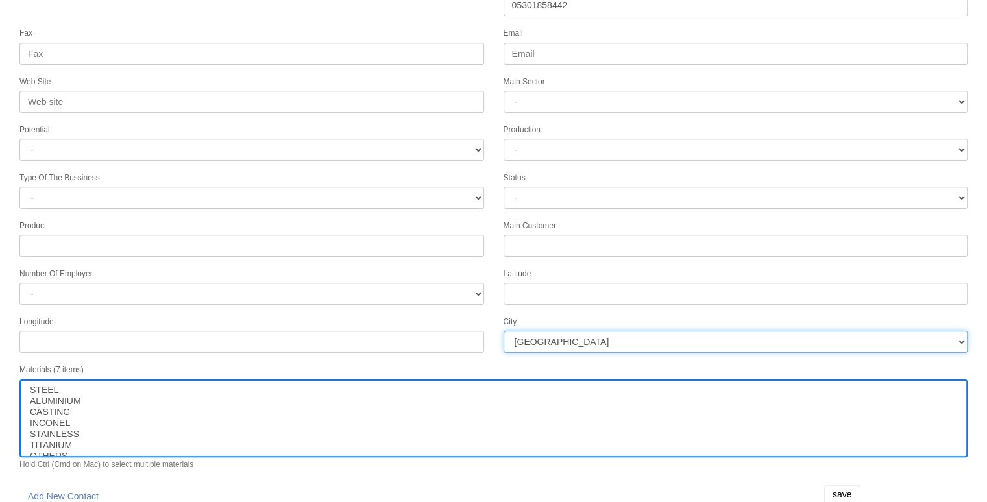
click at [577, 332] on select "İstanbul Adana Adıyaman Afyon Ağrı Amasya Ankara Antalya Artvin Aydın Balıkesir…" at bounding box center [736, 342] width 465 height 22
select select "1232"
click at [841, 485] on input "save" at bounding box center [842, 494] width 36 height 18
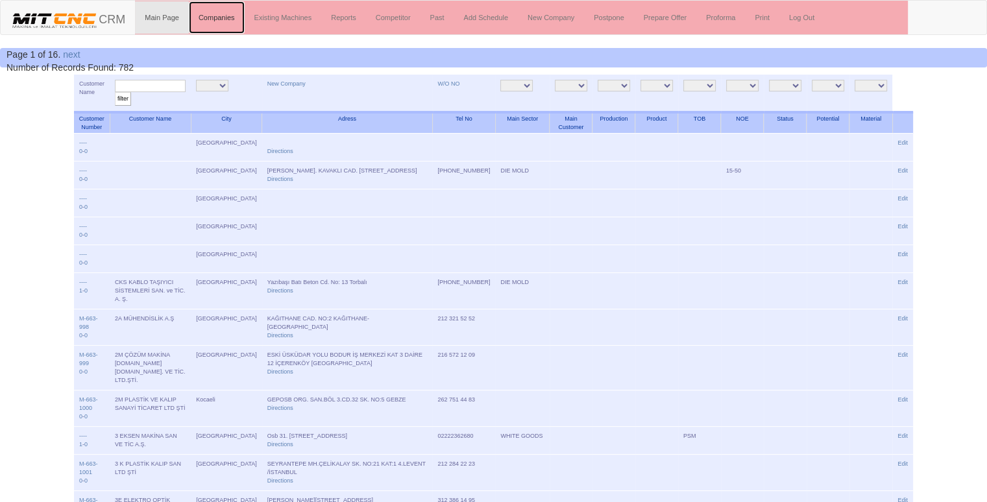
click at [219, 16] on link "Companies" at bounding box center [217, 17] width 56 height 32
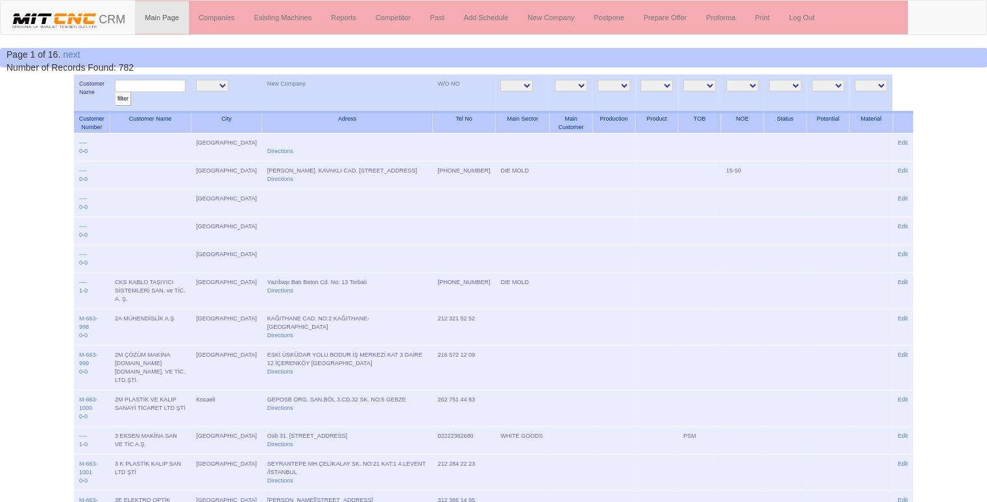
click at [158, 82] on input "text" at bounding box center [150, 86] width 71 height 12
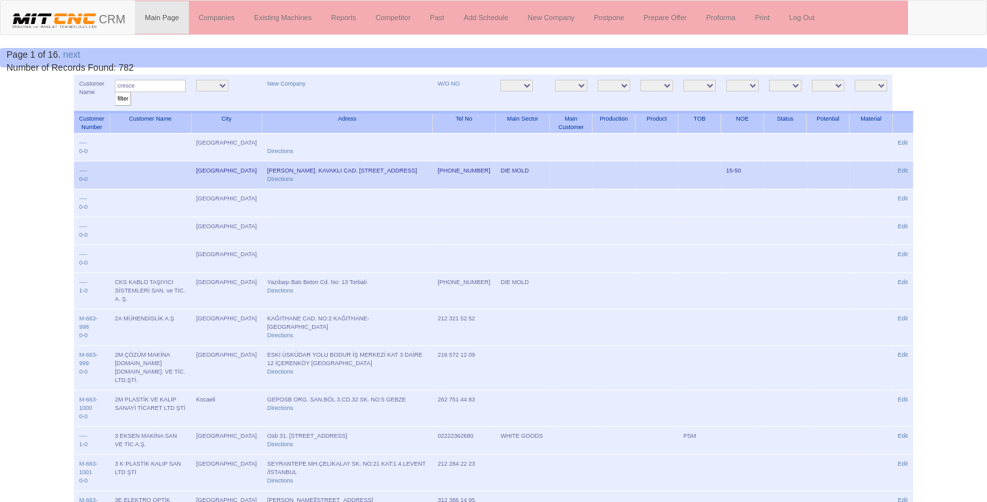
type input "cresce"
click at [115, 92] on input "filter" at bounding box center [123, 99] width 16 height 14
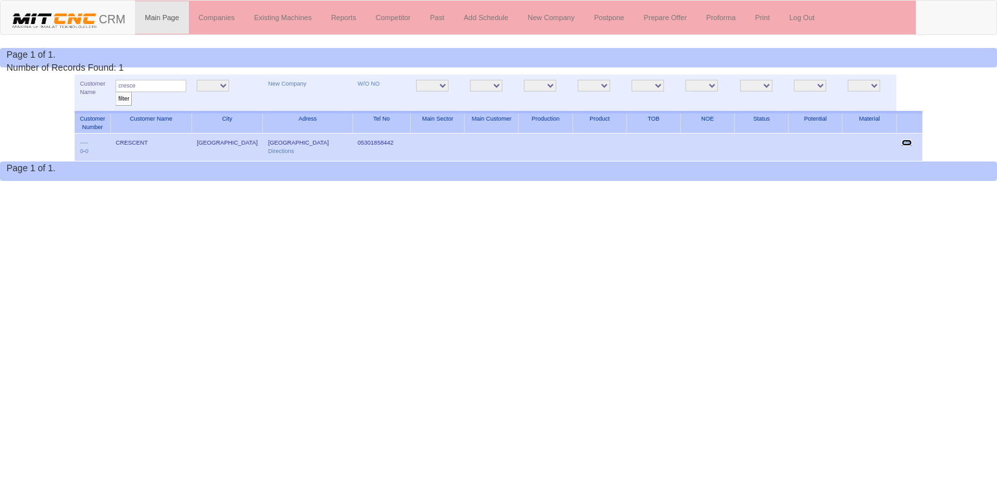
click at [903, 140] on link "Edit" at bounding box center [907, 143] width 10 height 6
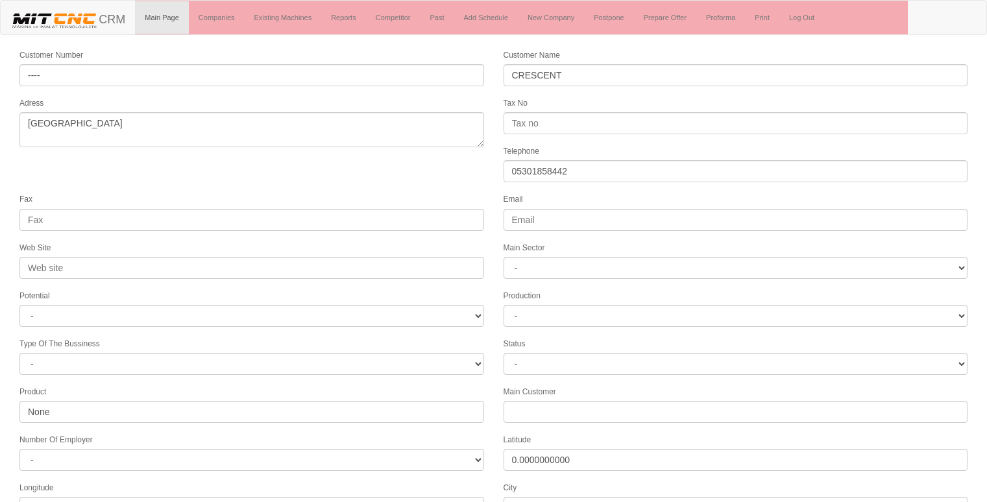
select select "1232"
select select
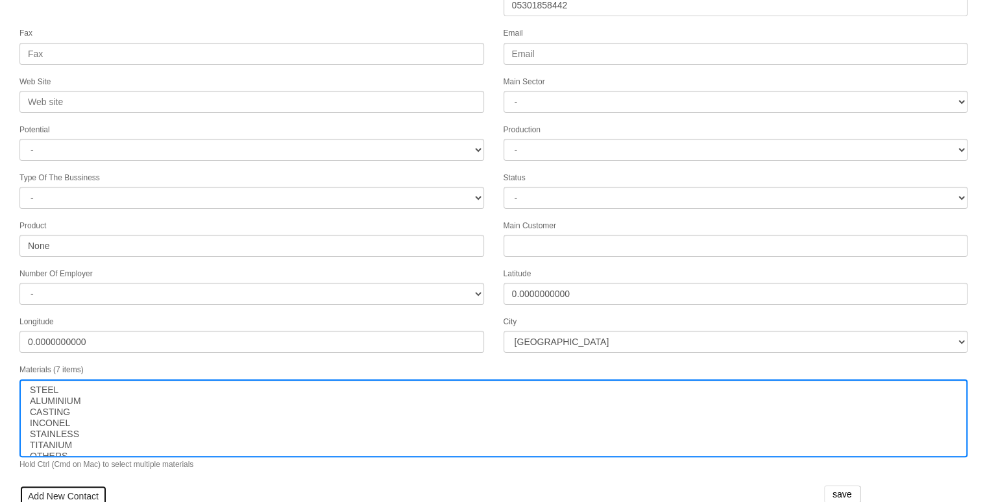
click at [70, 485] on link "Add New Contact" at bounding box center [63, 496] width 88 height 22
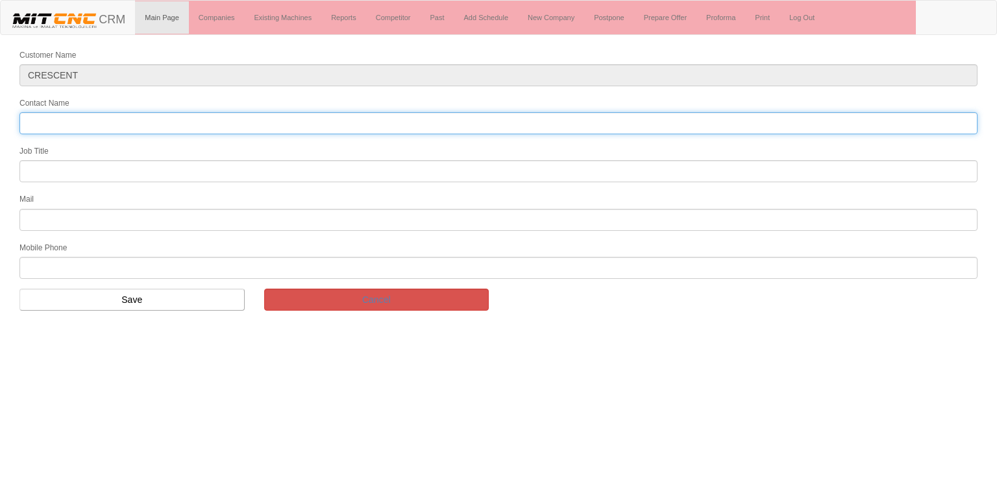
click at [182, 122] on input "Contact Name" at bounding box center [498, 123] width 958 height 22
type input "ercan totan"
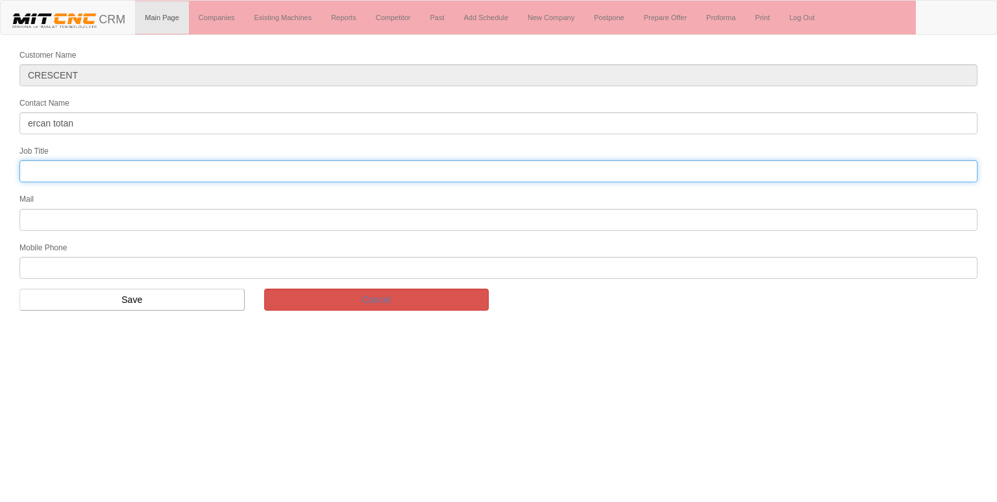
click at [84, 170] on input "text" at bounding box center [498, 171] width 958 height 22
type input "Bölge Satış Temsilcisi"
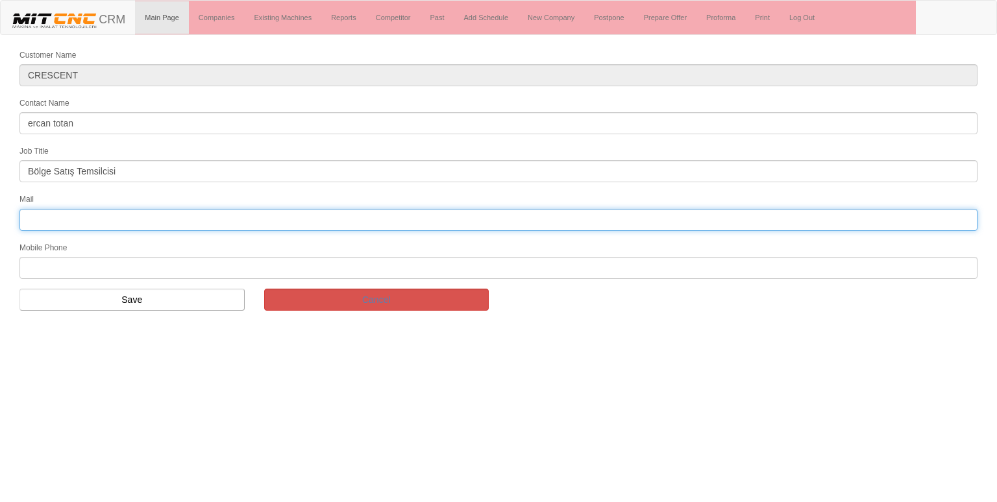
click at [95, 217] on input "text" at bounding box center [498, 220] width 958 height 22
type input "[EMAIL_ADDRESS][DOMAIN_NAME]"
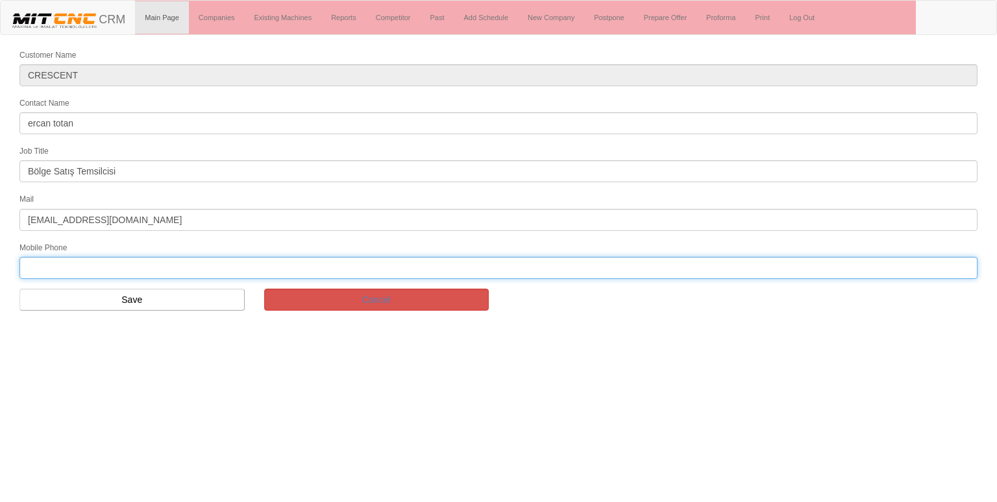
click at [78, 265] on input "text" at bounding box center [498, 268] width 958 height 22
type input "05301858442"
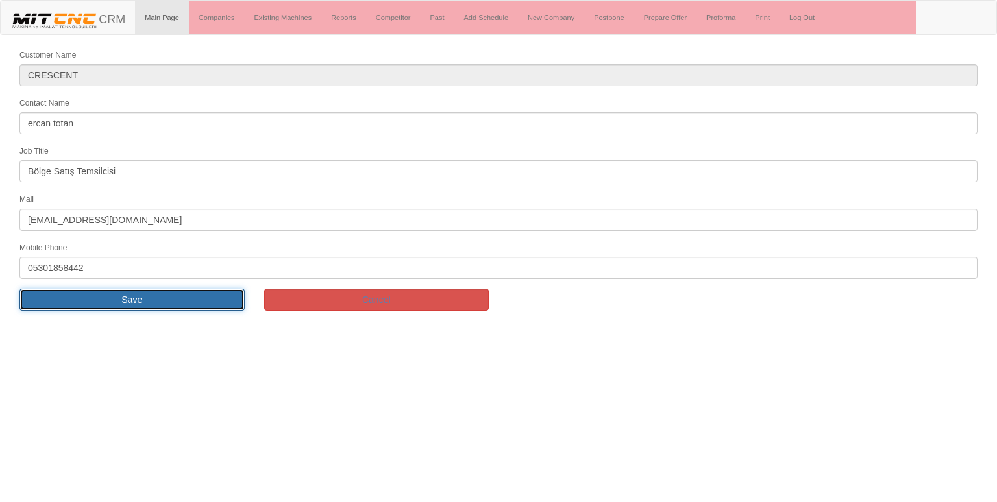
click at [103, 305] on input "Save" at bounding box center [131, 300] width 225 height 22
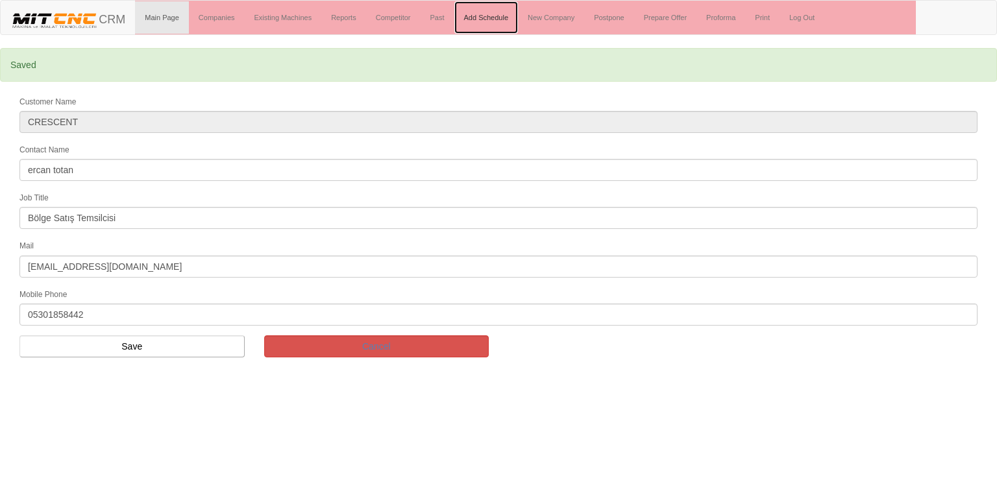
click at [487, 13] on link "Add Schedule" at bounding box center [486, 17] width 64 height 32
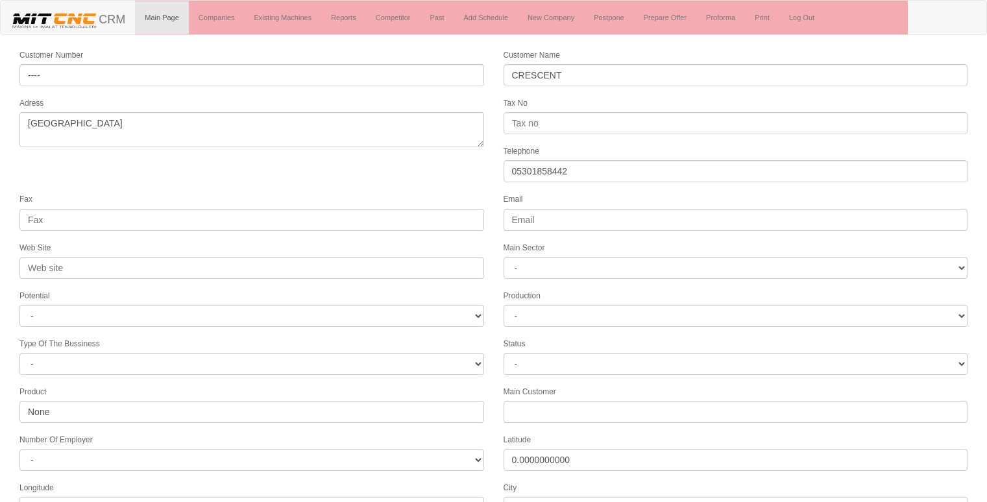
select select "1232"
select select
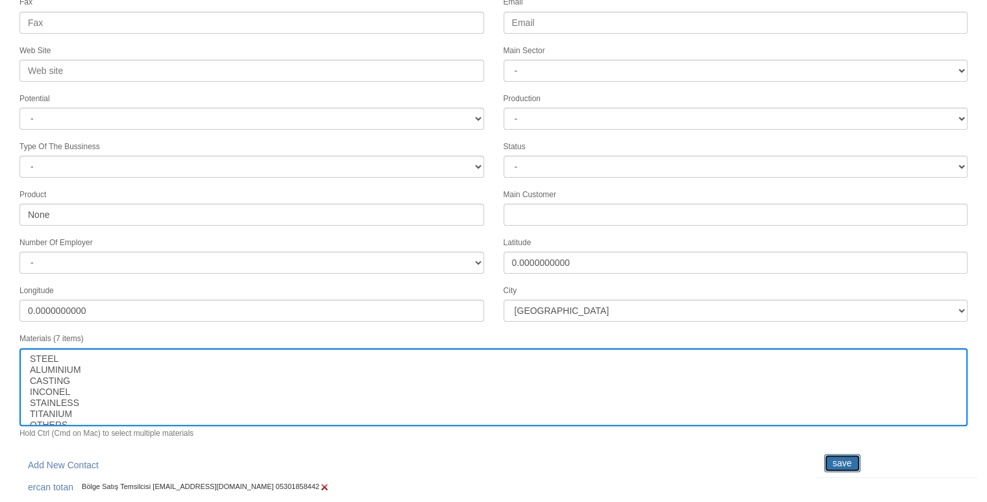
click at [857, 454] on input "save" at bounding box center [842, 463] width 36 height 18
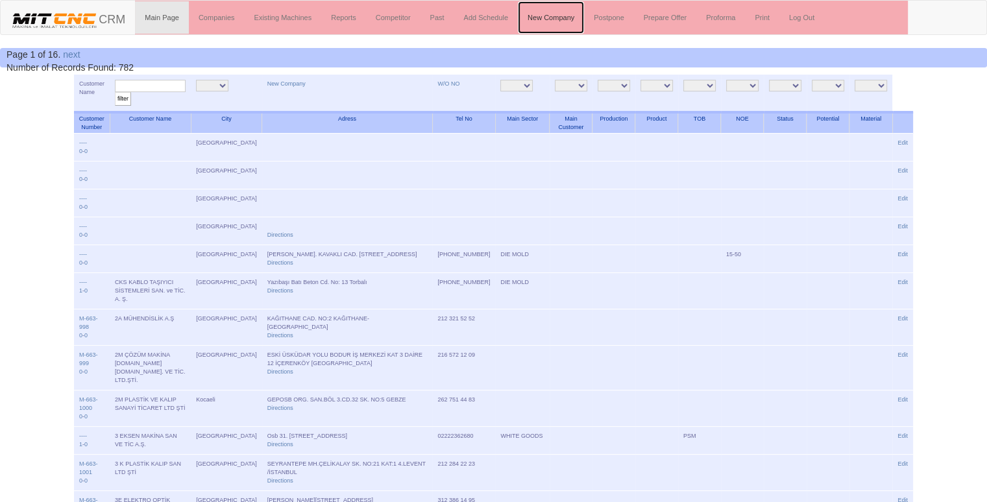
click at [539, 10] on link "New Company" at bounding box center [551, 17] width 66 height 32
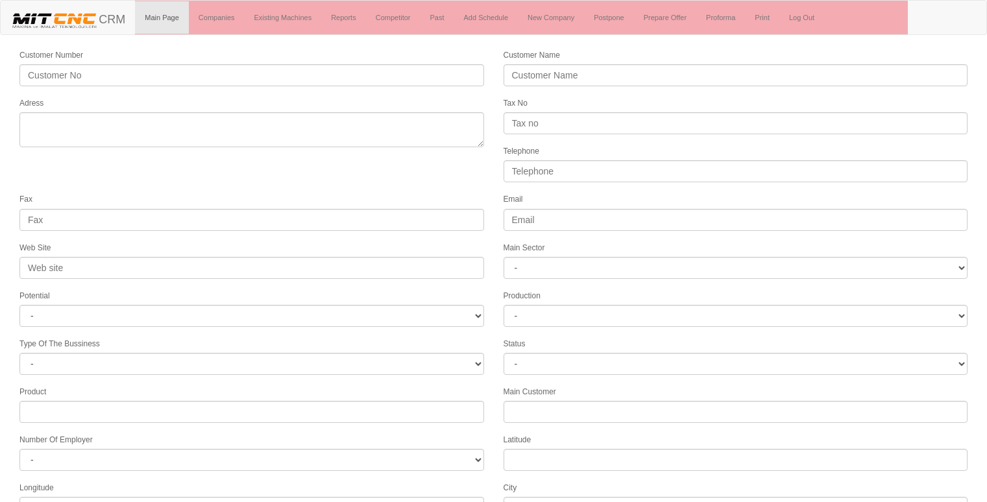
select select
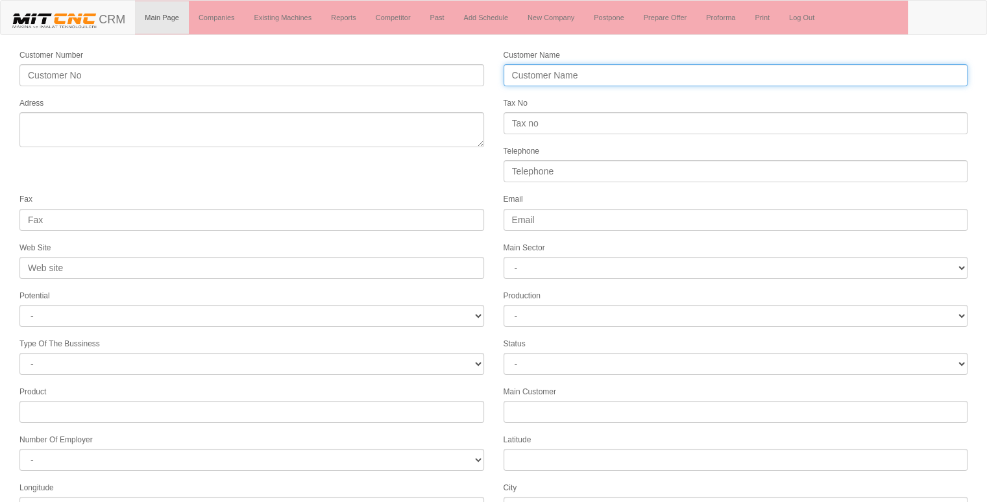
click at [550, 68] on input "Customer Name" at bounding box center [736, 75] width 465 height 22
type input "BAŞKAL TARIM ALETLERİ"
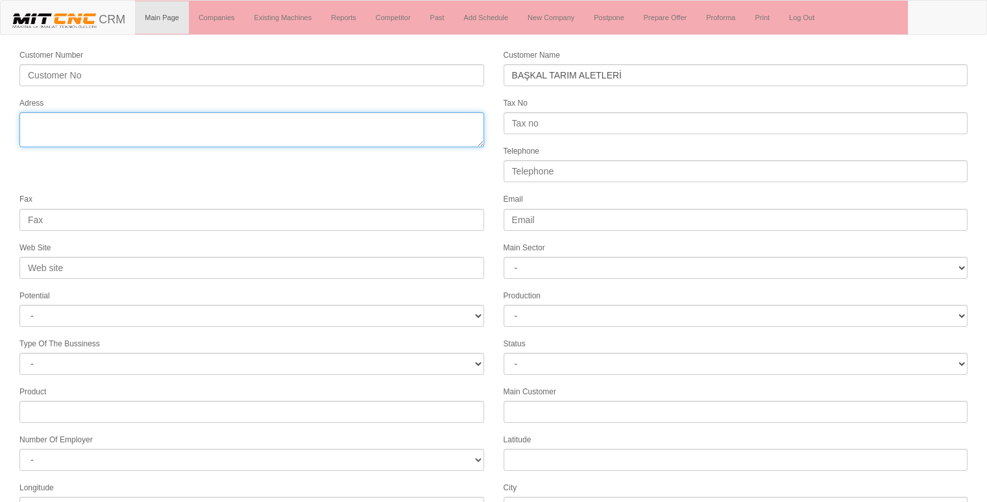
click at [295, 125] on textarea "Adress" at bounding box center [251, 129] width 465 height 35
type textarea "A"
click at [192, 123] on textarea "Adress" at bounding box center [251, 129] width 465 height 35
paste textarea "Çalkaya, 07110 Aksu/Antalya"
type textarea "antalya Çalkaya, 07110 [GEOGRAPHIC_DATA]/[GEOGRAPHIC_DATA]"
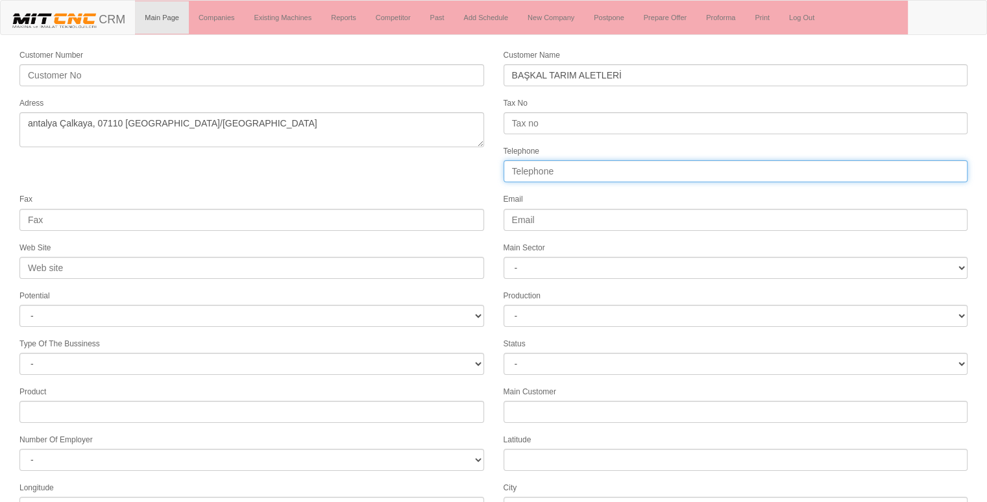
click at [596, 169] on input "Telephone" at bounding box center [736, 171] width 465 height 22
type input "05442863243"
click at [289, 166] on form "Customer Number Customer Name BAŞKAL TARIM ALETLERİ Adress Tax No Telephone 054…" at bounding box center [493, 364] width 987 height 632
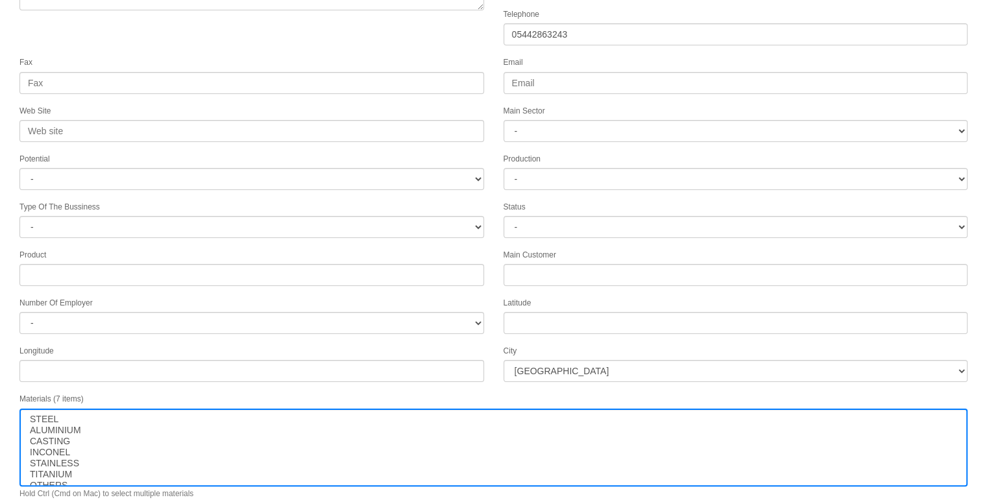
scroll to position [166, 0]
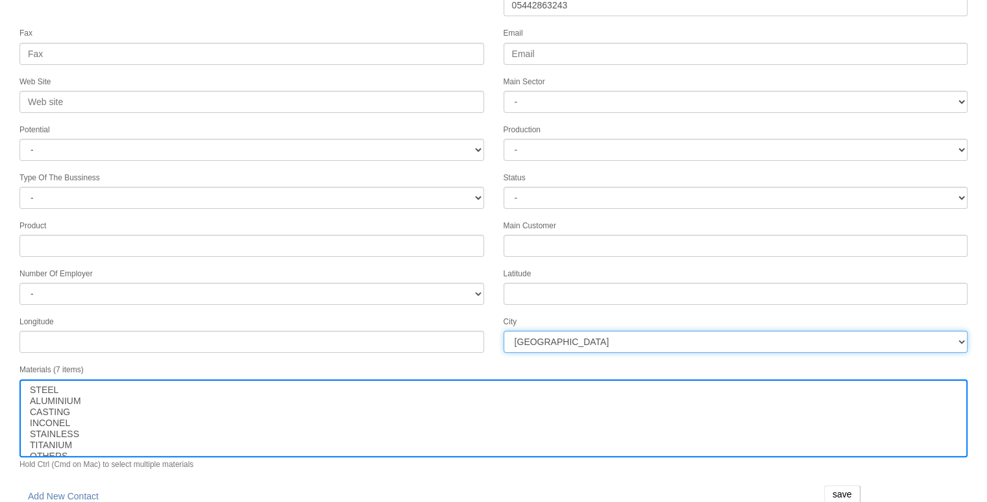
click at [550, 334] on select "İstanbul Adana Adıyaman Afyon Ağrı Amasya Ankara Antalya Artvin Aydın Balıkesir…" at bounding box center [736, 342] width 465 height 22
select select "1198"
click at [841, 485] on input "save" at bounding box center [842, 494] width 36 height 18
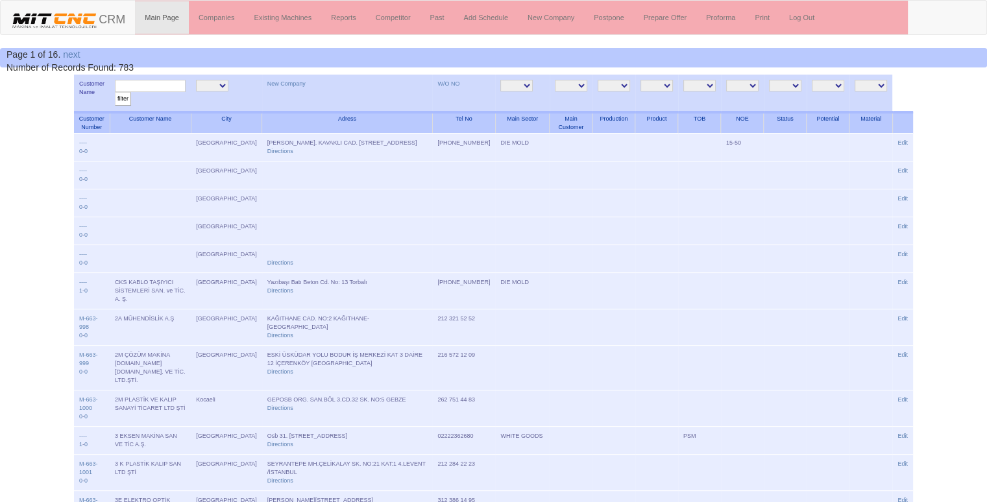
click at [173, 81] on input "text" at bounding box center [150, 86] width 71 height 12
type input "başka"
click at [115, 92] on input "filter" at bounding box center [123, 99] width 16 height 14
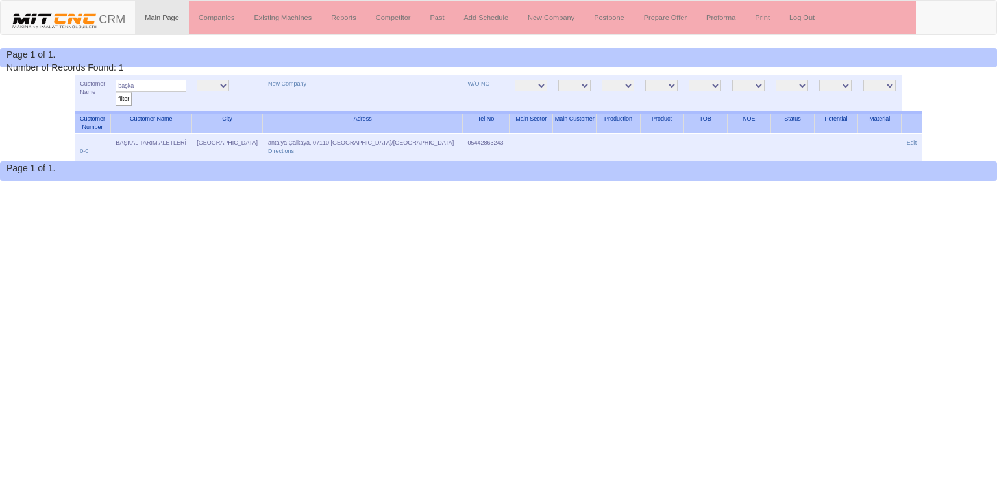
click at [909, 141] on link "Edit" at bounding box center [912, 143] width 10 height 6
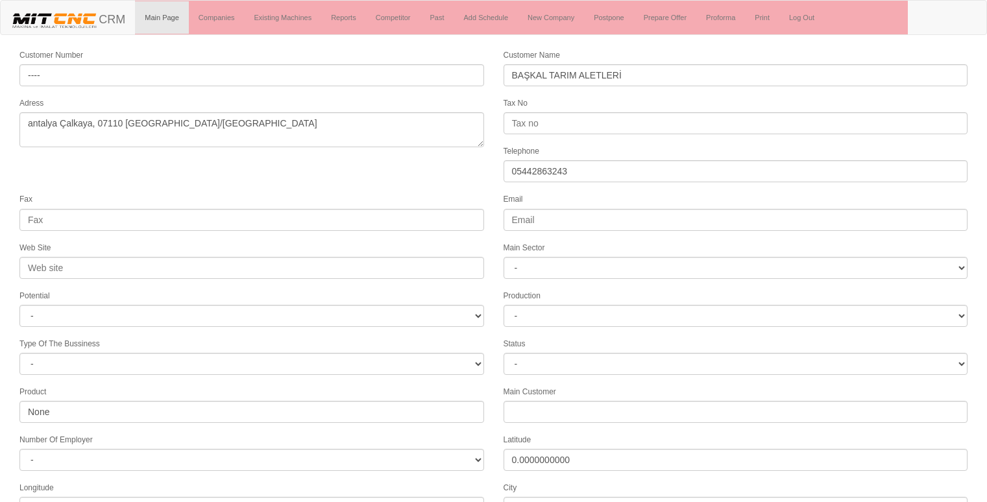
select select "1198"
select select
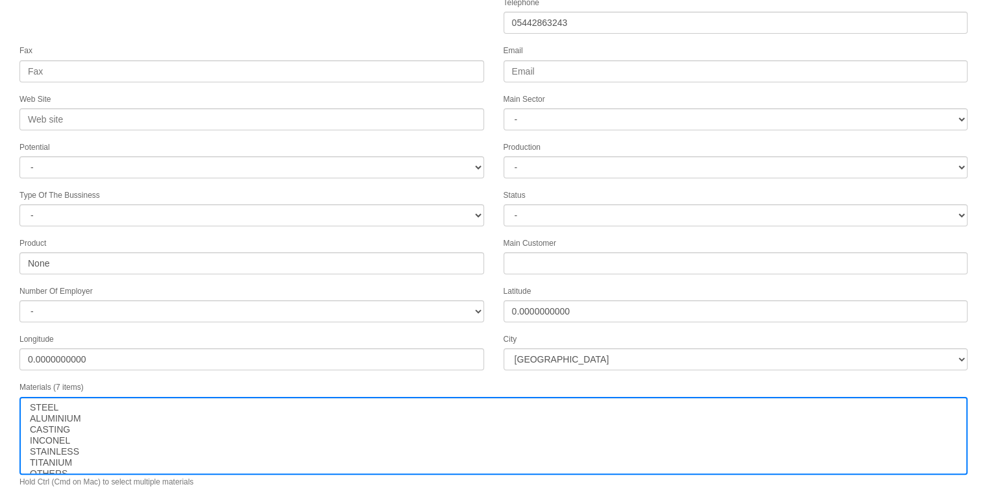
scroll to position [166, 0]
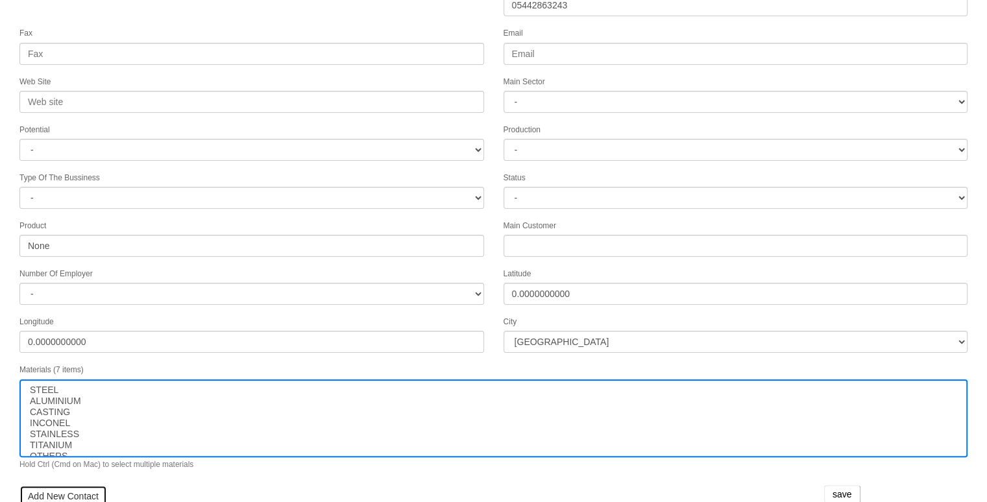
click at [59, 485] on link "Add New Contact" at bounding box center [63, 496] width 88 height 22
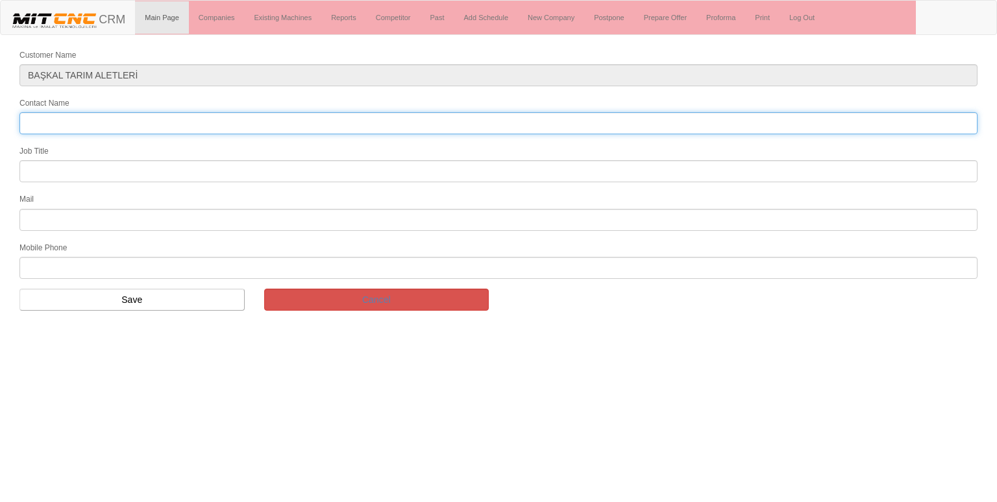
click at [164, 126] on input "Contact Name" at bounding box center [498, 123] width 958 height 22
type input "[PERSON_NAME]"
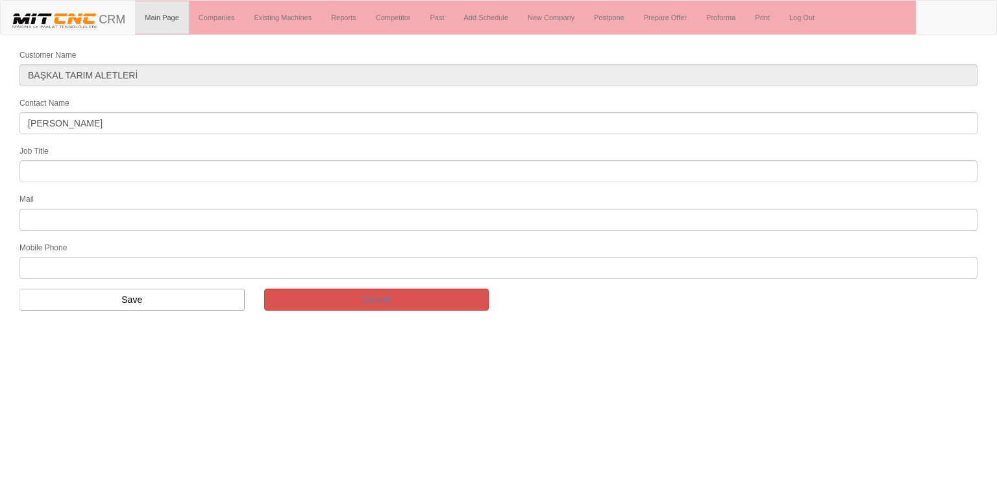
click at [68, 169] on input "text" at bounding box center [498, 171] width 958 height 22
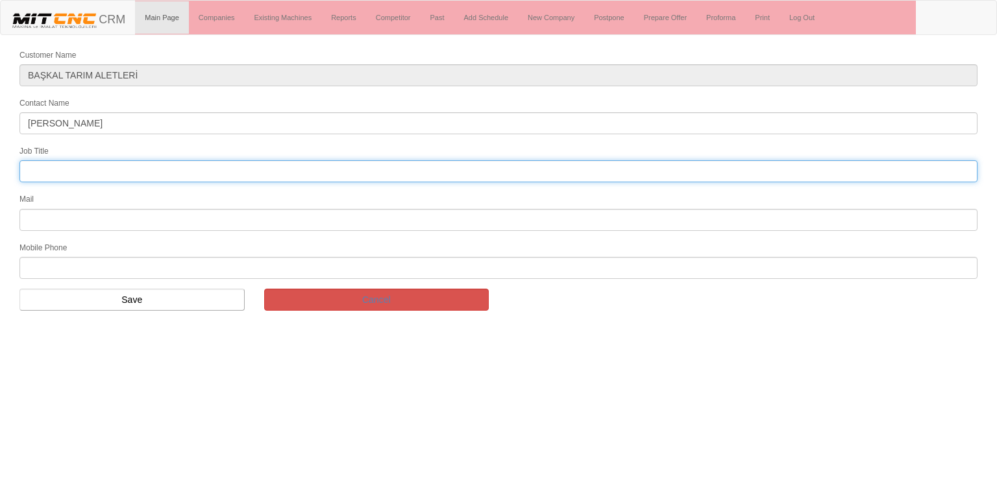
type input "genel müdür"
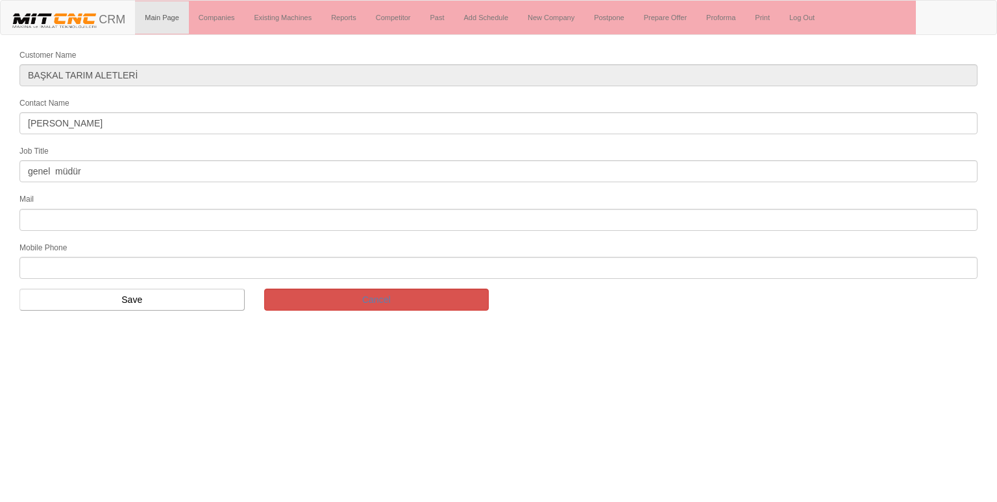
click at [96, 221] on input "text" at bounding box center [498, 220] width 958 height 22
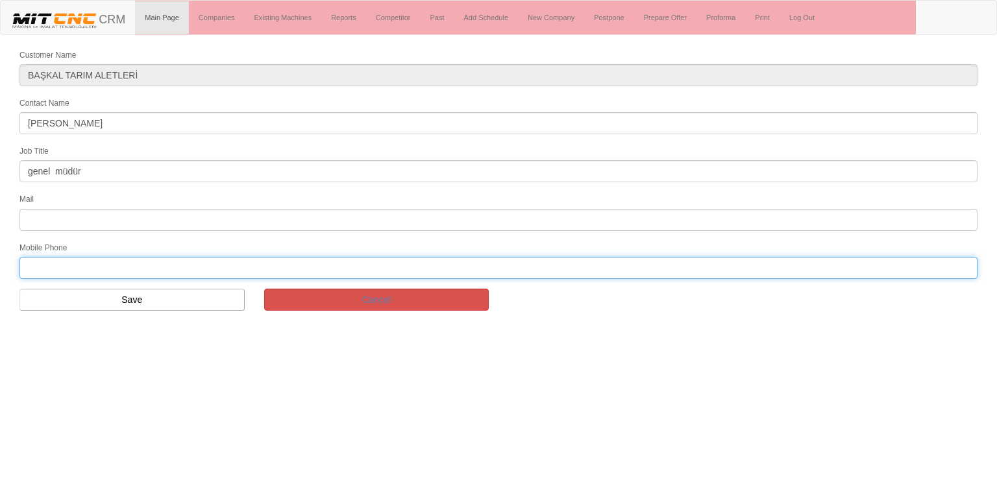
click at [52, 265] on input "text" at bounding box center [498, 268] width 958 height 22
type input "05442863243"
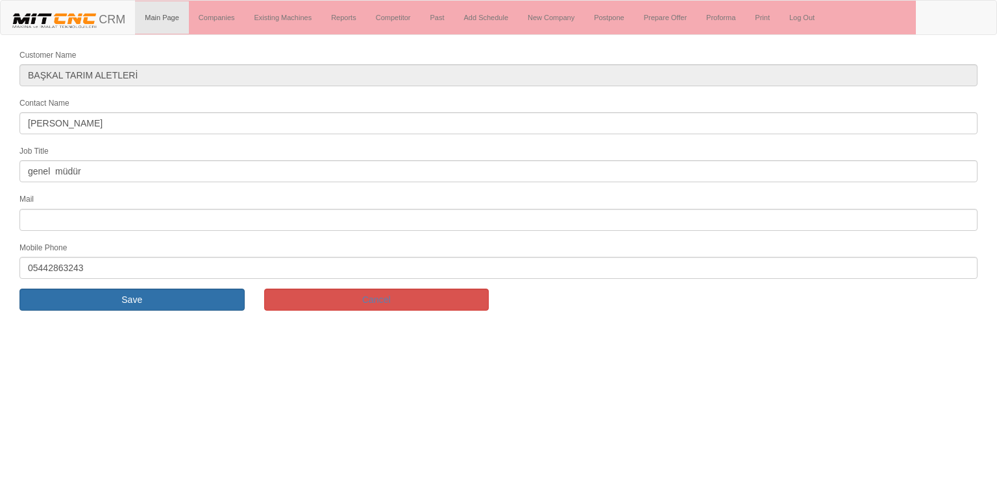
click at [127, 304] on input "Save" at bounding box center [131, 300] width 225 height 22
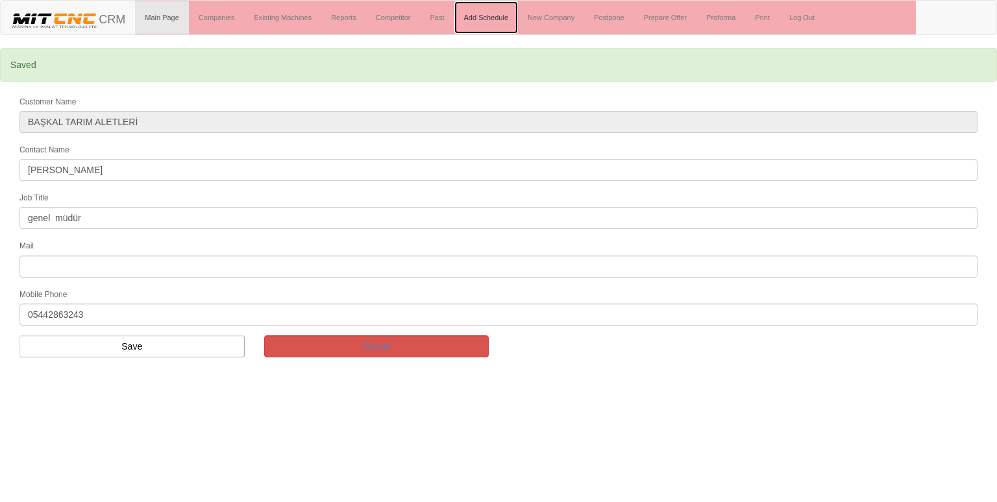
click at [486, 13] on link "Add Schedule" at bounding box center [486, 17] width 64 height 32
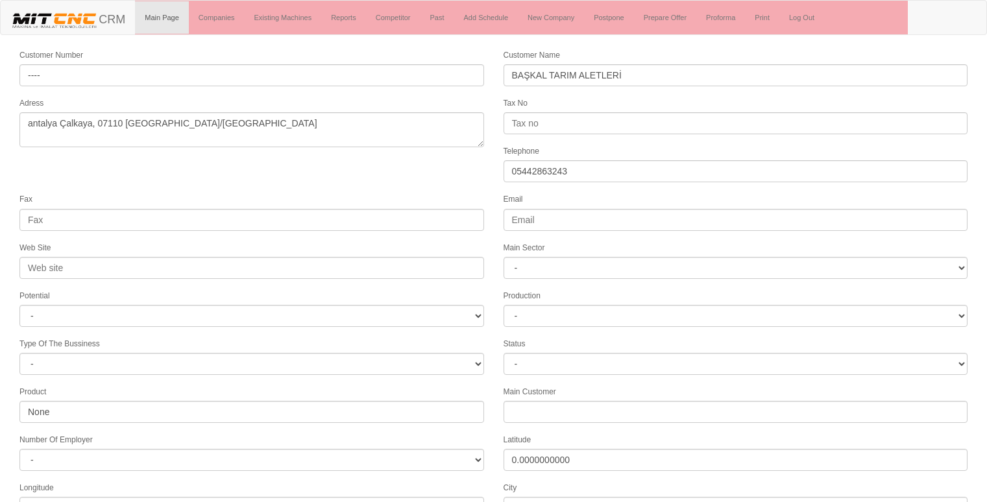
select select "1198"
select select
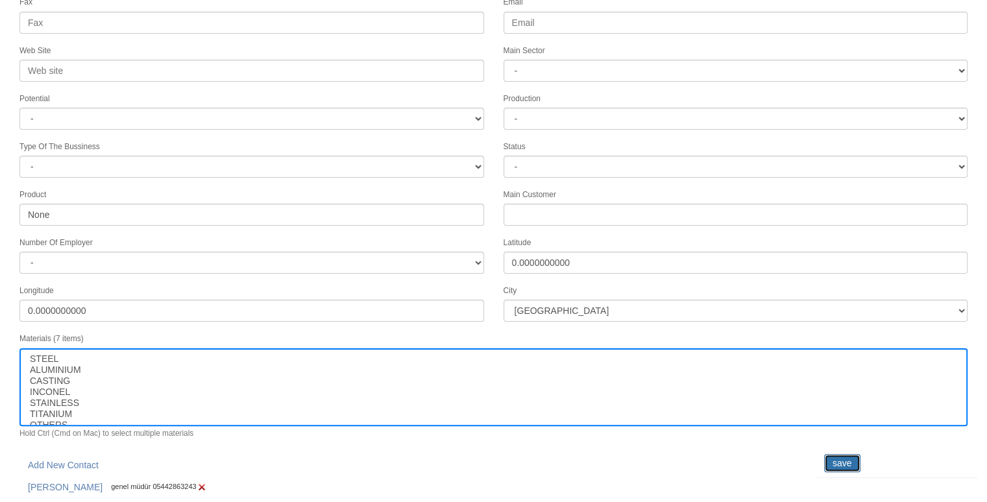
click at [836, 454] on input "save" at bounding box center [842, 463] width 36 height 18
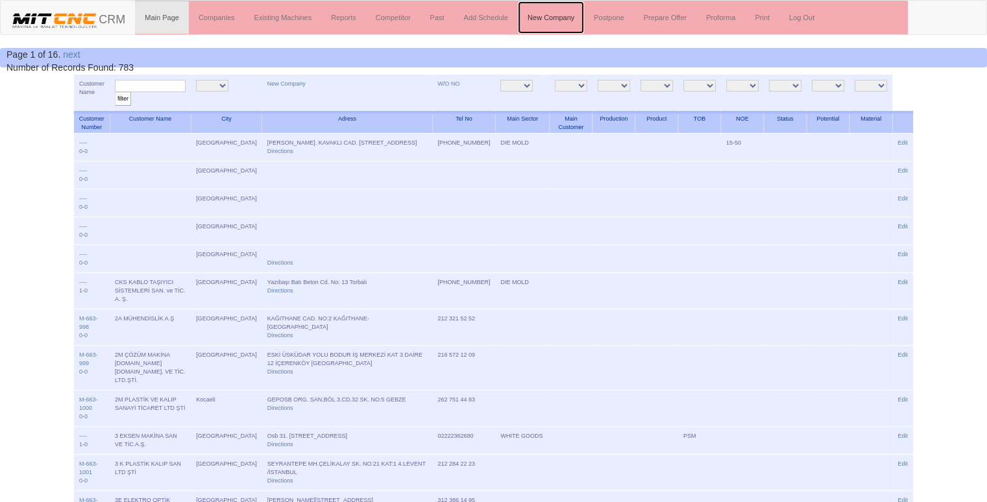
click at [541, 17] on link "New Company" at bounding box center [551, 17] width 66 height 32
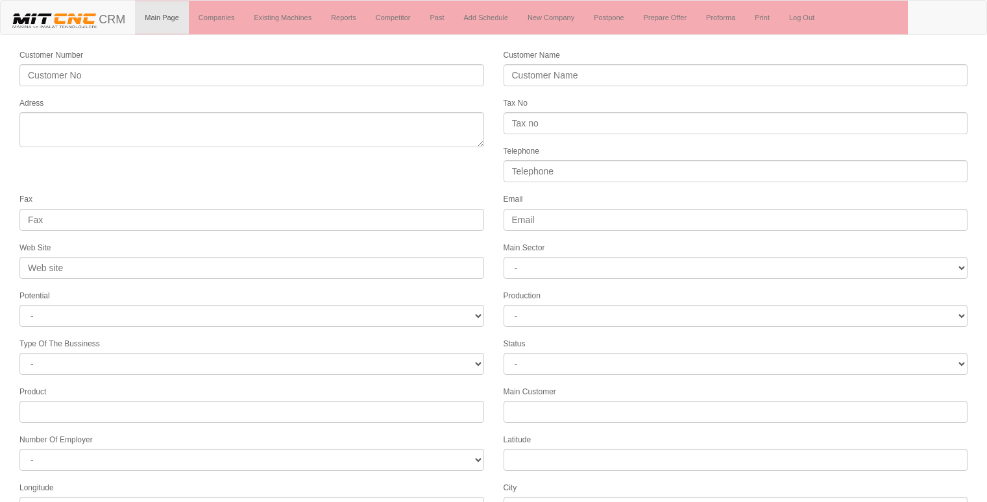
select select
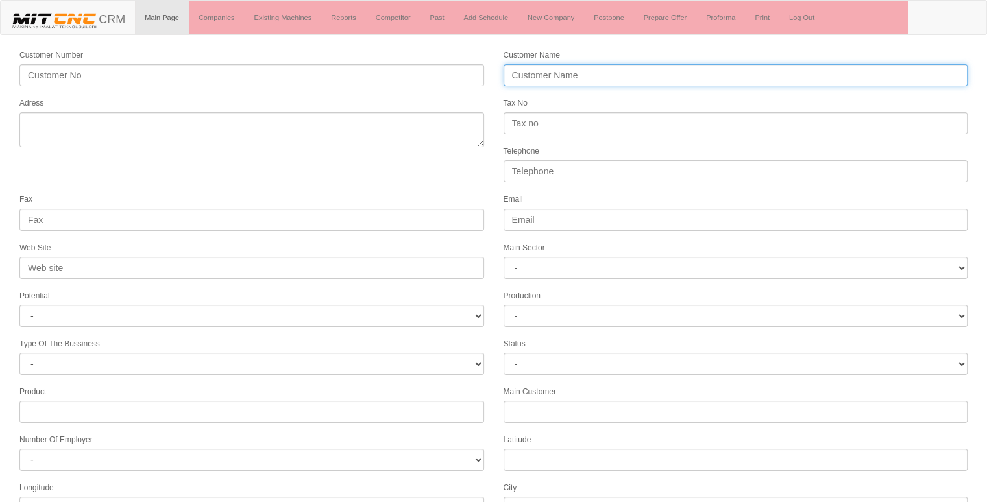
click at [602, 66] on input "Customer Name" at bounding box center [736, 75] width 465 height 22
type input "HTM SYSTEM MAKİNA"
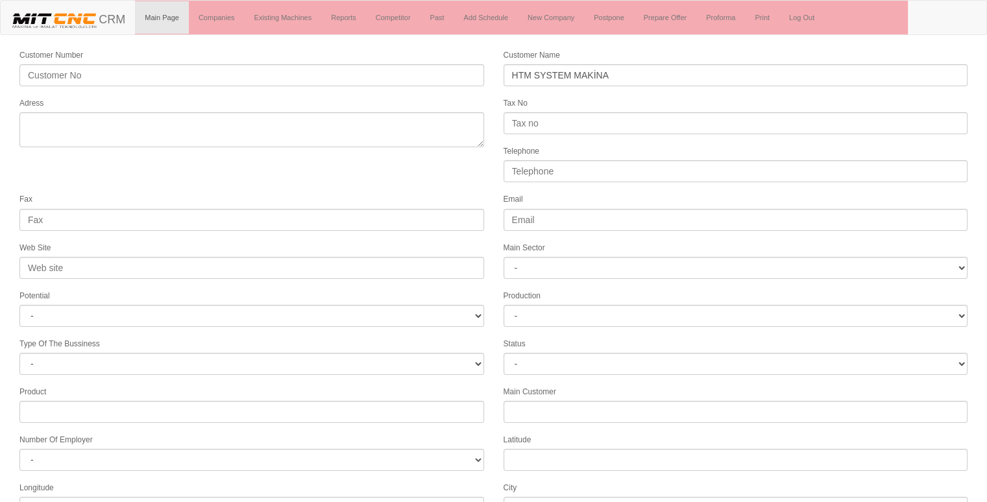
click at [110, 119] on textarea "Adress" at bounding box center [251, 129] width 465 height 35
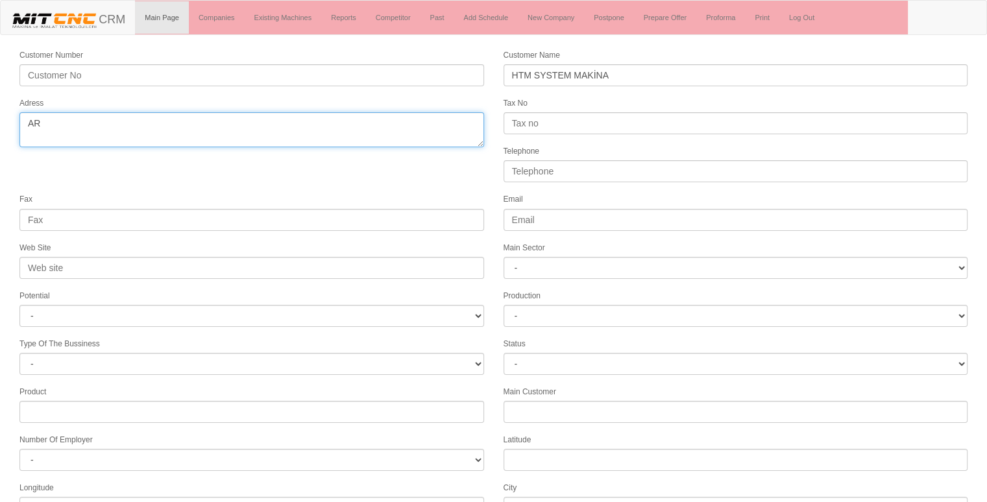
type textarea "A"
click at [163, 119] on textarea "Adress" at bounding box center [251, 129] width 465 height 35
click at [195, 127] on textarea "Adress" at bounding box center [251, 129] width 465 height 35
click at [142, 120] on textarea "Adress" at bounding box center [251, 129] width 465 height 35
click at [153, 121] on textarea "Adress" at bounding box center [251, 129] width 465 height 35
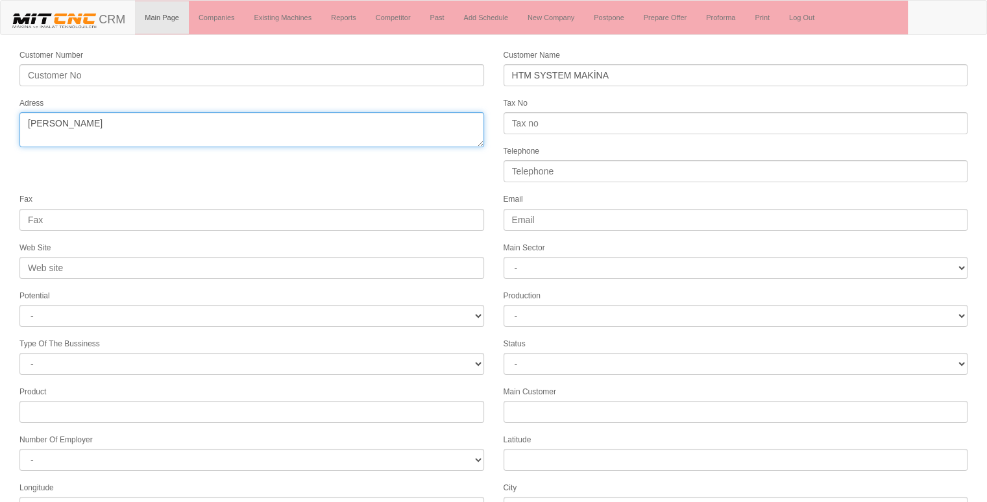
click at [145, 125] on textarea "Adress" at bounding box center [251, 129] width 465 height 35
click at [157, 125] on textarea "Adress" at bounding box center [251, 129] width 465 height 35
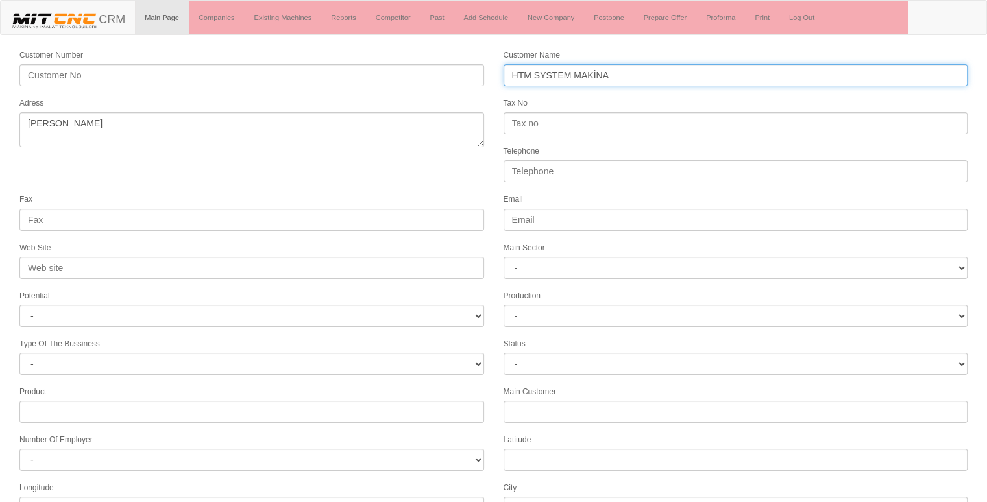
drag, startPoint x: 157, startPoint y: 125, endPoint x: 602, endPoint y: 66, distance: 448.5
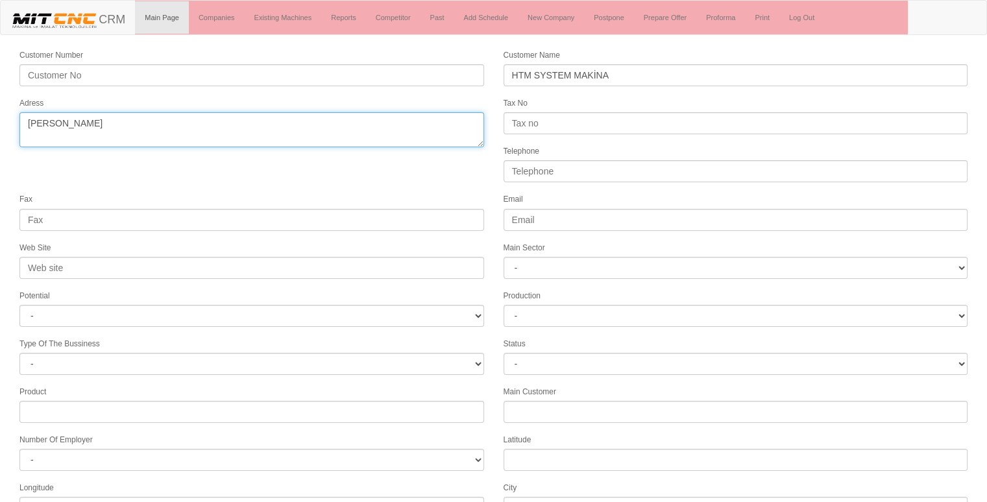
drag, startPoint x: 602, startPoint y: 66, endPoint x: 225, endPoint y: 120, distance: 381.0
click at [225, 120] on textarea "Adress" at bounding box center [251, 129] width 465 height 35
paste textarea "Hanlı Merkez, 61 Sokak No:10, 54580 Arifiye/Sakarya"
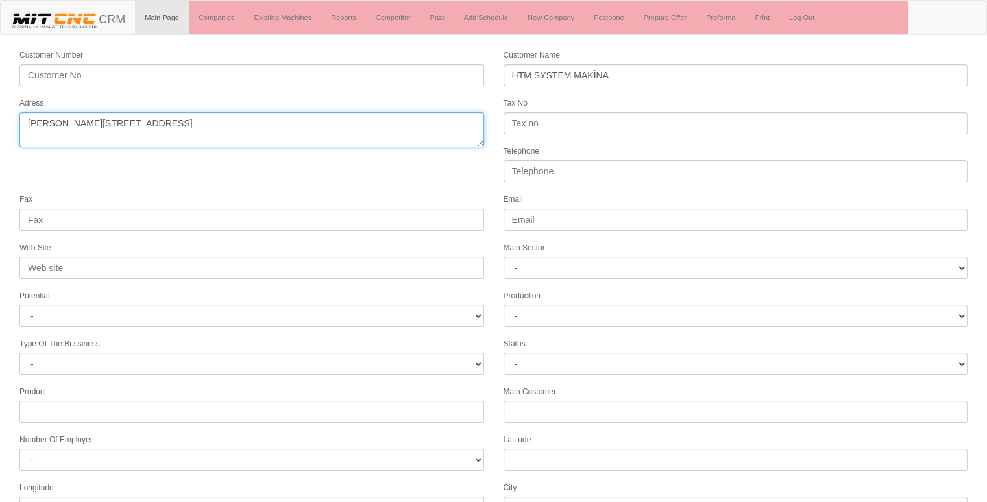
type textarea "[PERSON_NAME][STREET_ADDRESS]"
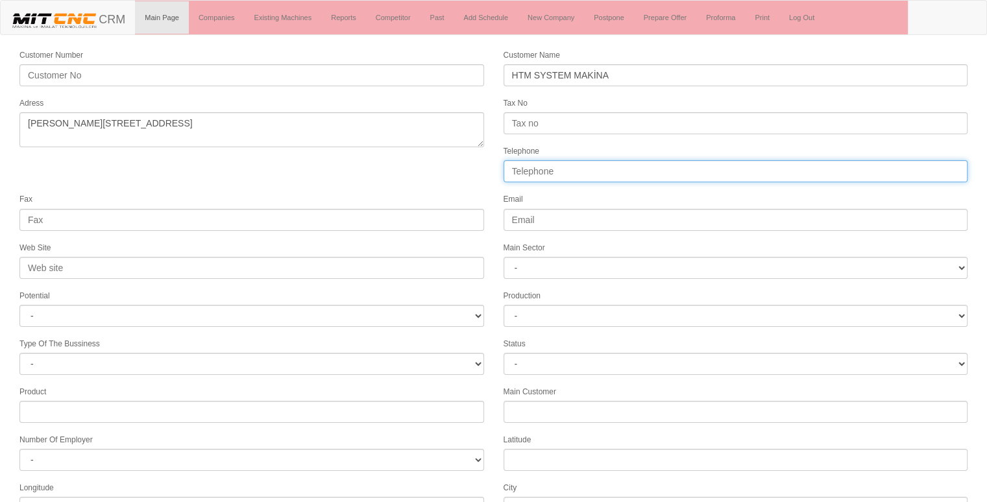
click at [546, 167] on input "Telephone" at bounding box center [736, 171] width 465 height 22
type input "0"
click at [545, 167] on input "Telephone" at bounding box center [736, 171] width 465 height 22
paste input "05415454434"
type input "05415454434"
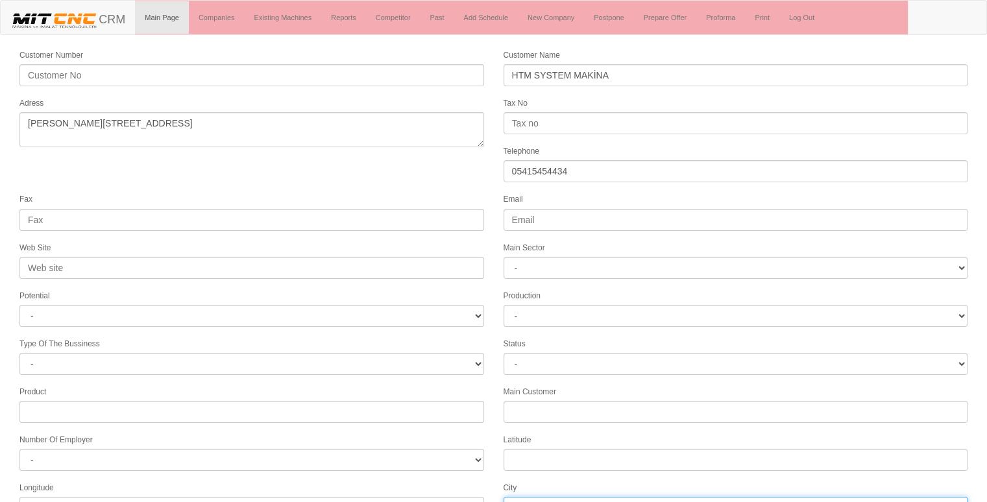
scroll to position [8, 0]
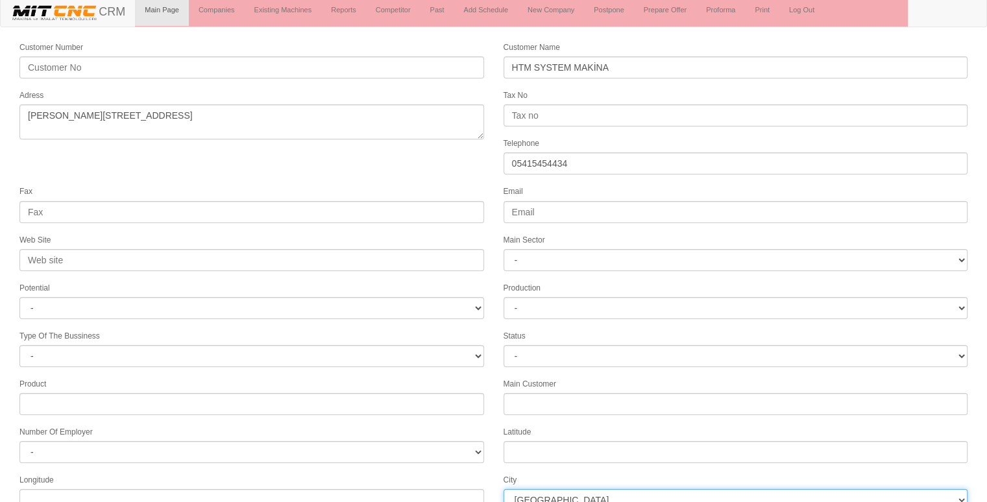
click at [542, 489] on select "İstanbul Adana Adıyaman Afyon Ağrı Amasya Ankara Antalya Artvin Aydın Balıkesir…" at bounding box center [736, 500] width 465 height 22
select select "1244"
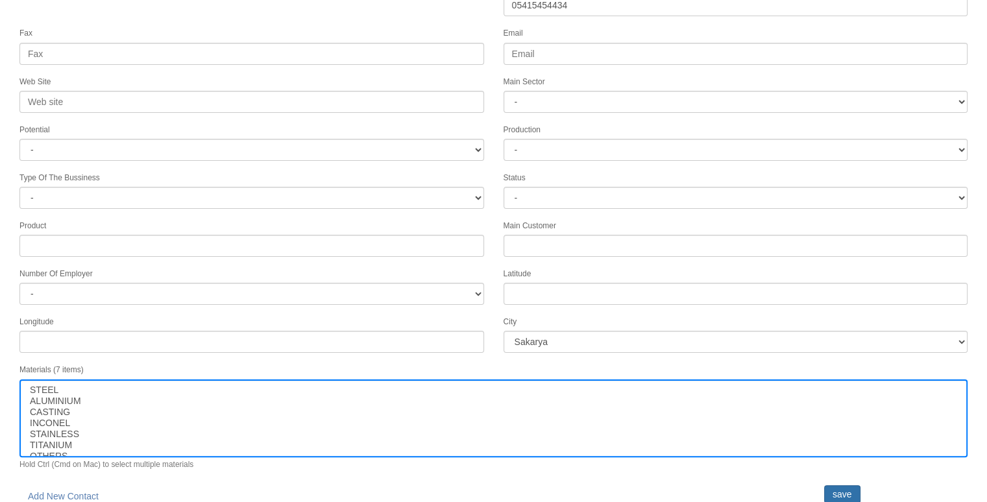
click at [849, 485] on input "save" at bounding box center [842, 494] width 36 height 18
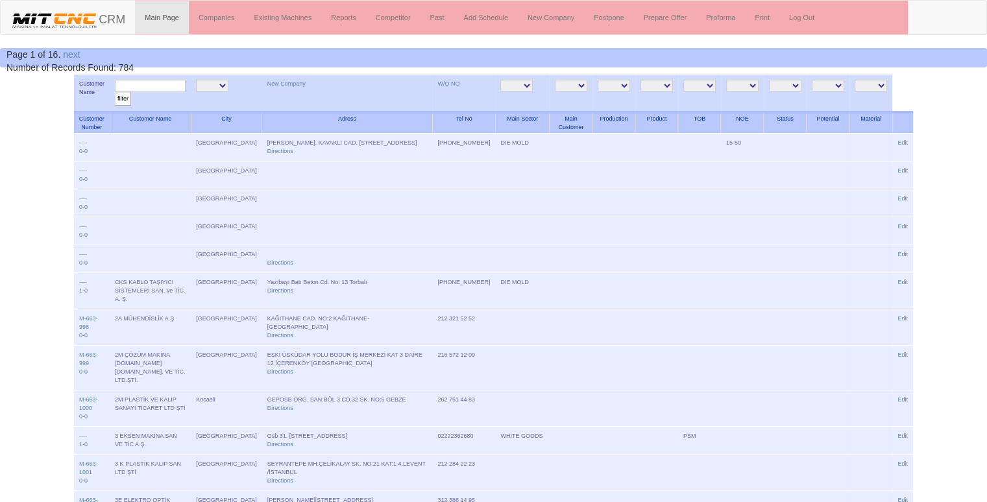
click at [156, 86] on input "text" at bounding box center [150, 86] width 71 height 12
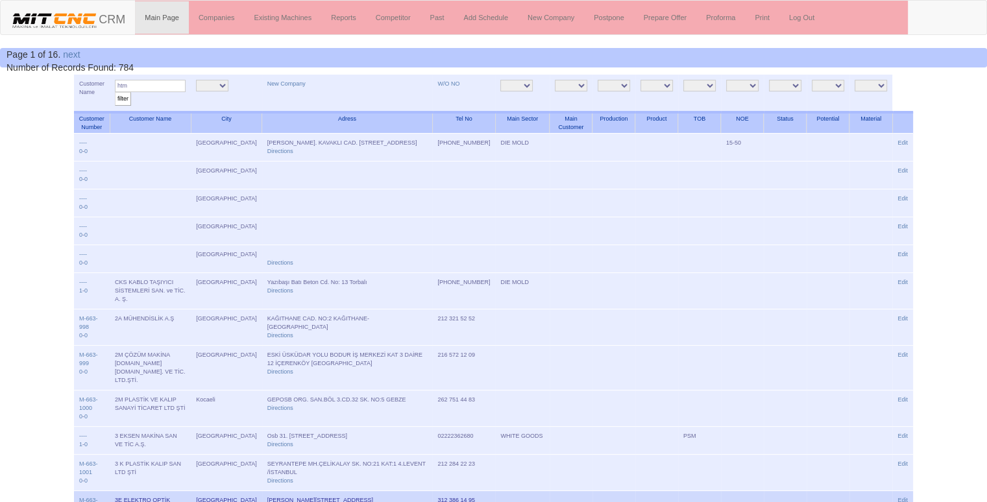
type input "htm"
click at [115, 92] on input "filter" at bounding box center [123, 99] width 16 height 14
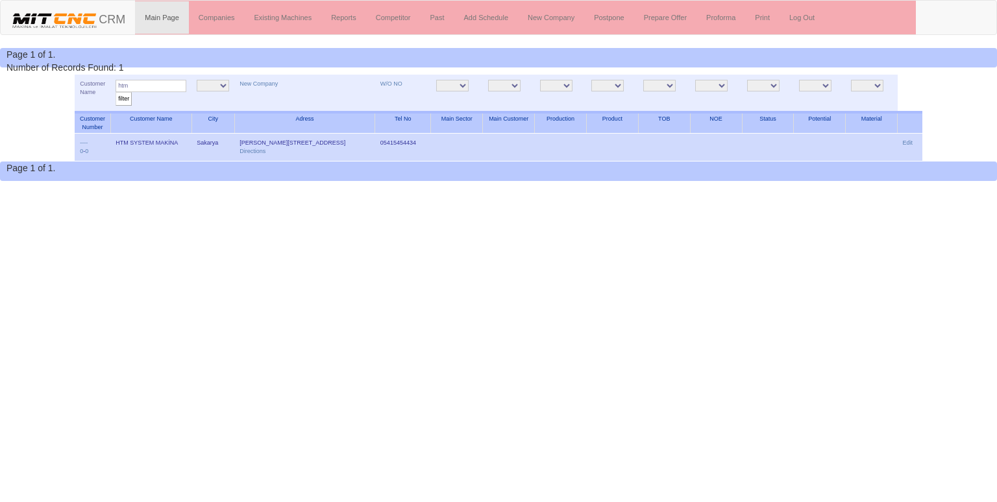
click at [910, 156] on td "Edit" at bounding box center [910, 148] width 25 height 28
click at [911, 141] on link "Edit" at bounding box center [908, 143] width 10 height 6
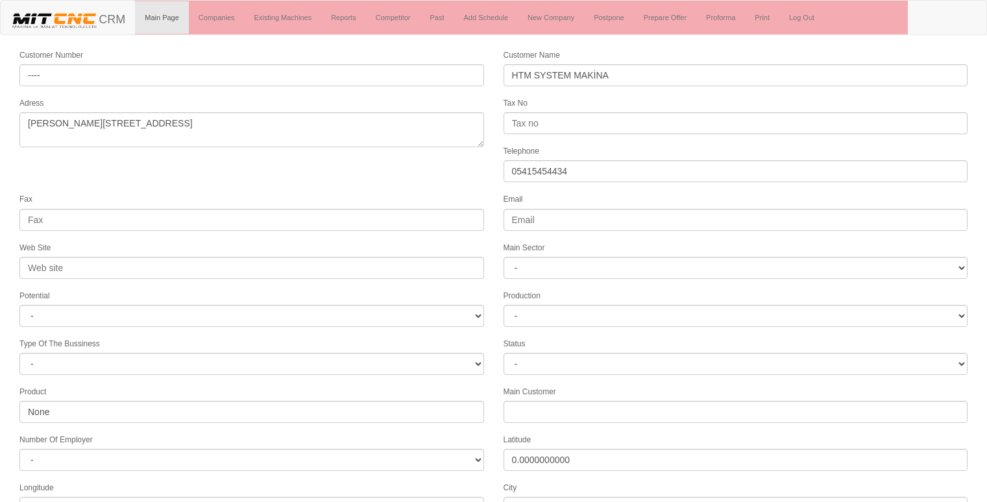
select select "1244"
select select
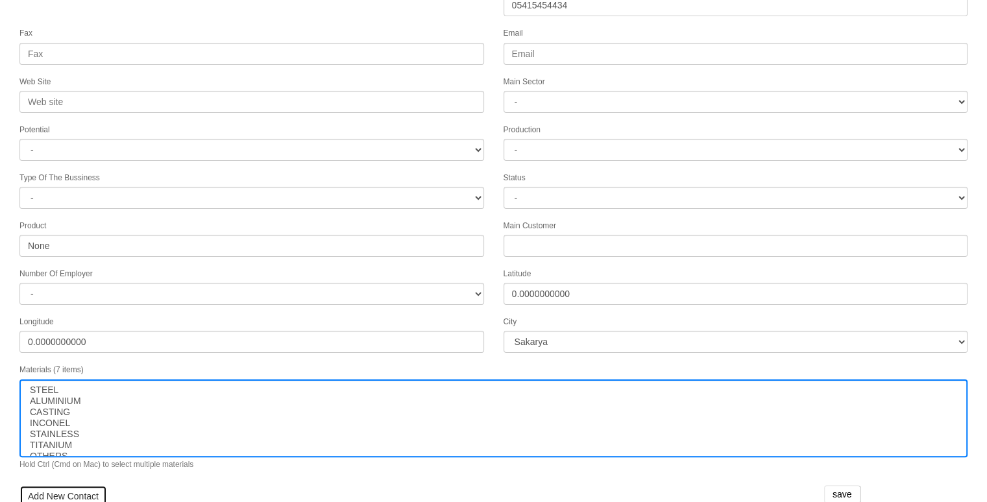
click at [64, 495] on link "Add New Contact" at bounding box center [63, 496] width 88 height 22
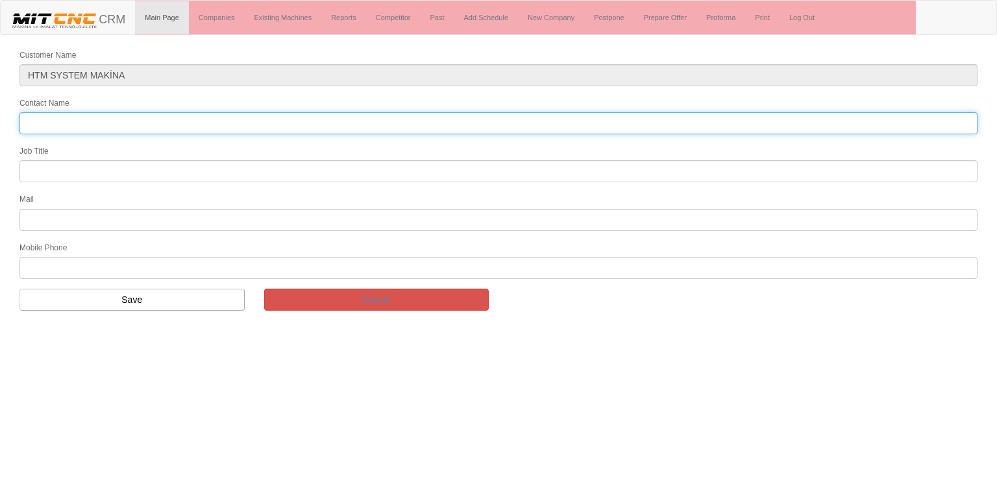
click at [119, 122] on input "Contact Name" at bounding box center [498, 123] width 958 height 22
type input "cengiz genç"
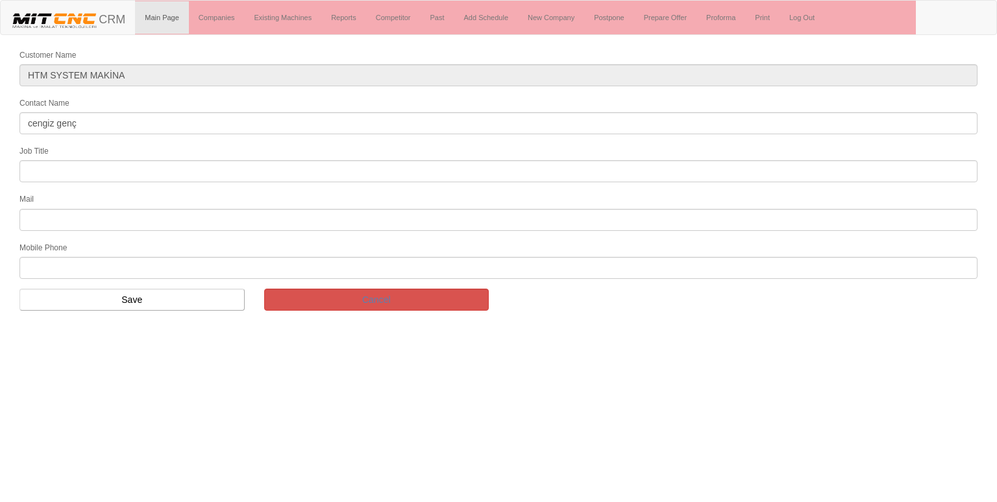
click at [127, 172] on input "text" at bounding box center [498, 171] width 958 height 22
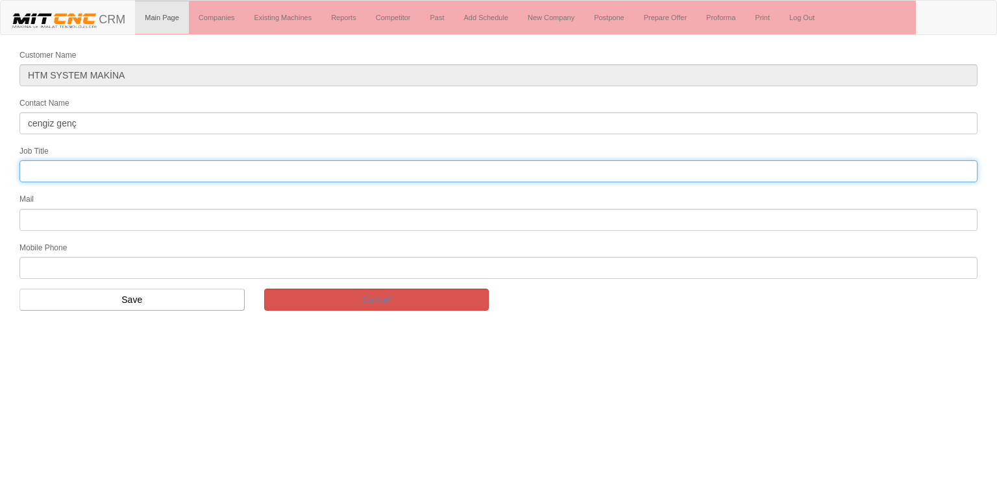
type input "FİRMA SAHİBİ"
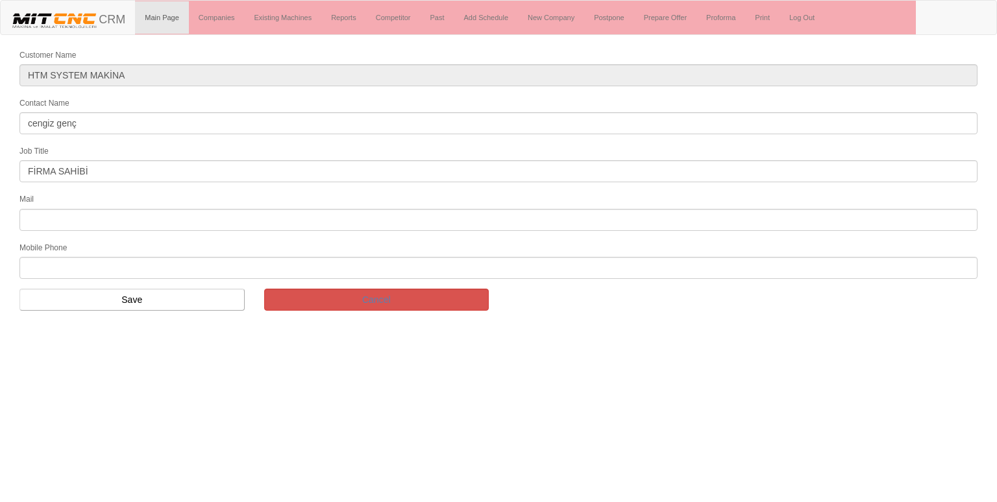
click at [93, 219] on input "text" at bounding box center [498, 220] width 958 height 22
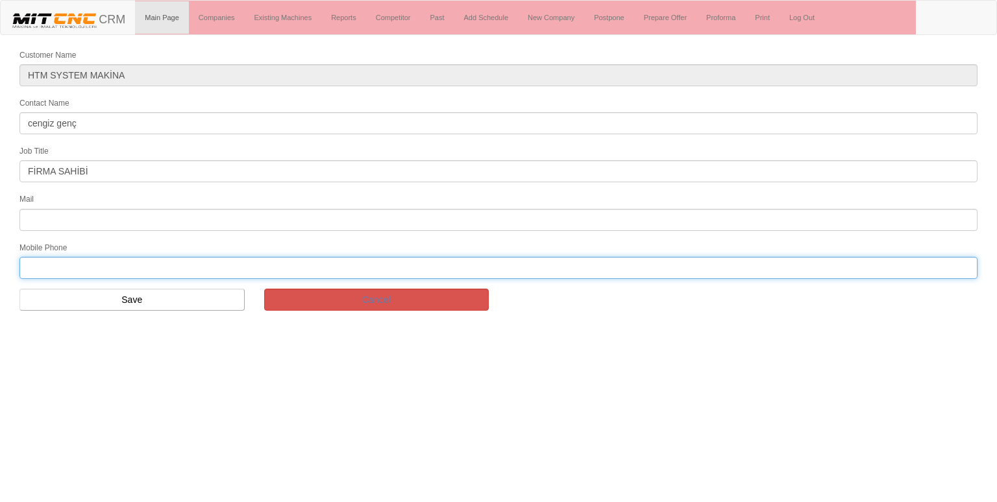
click at [36, 264] on input "text" at bounding box center [498, 268] width 958 height 22
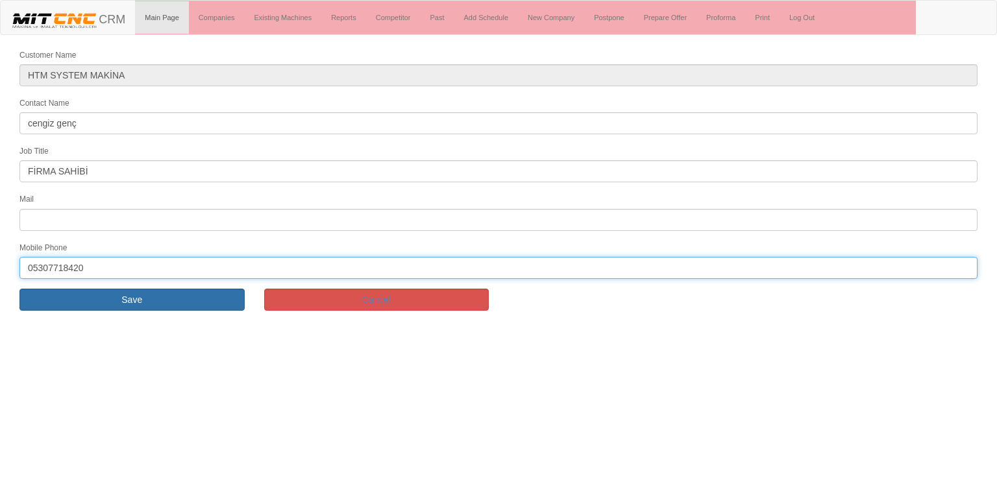
type input "05307718420"
click at [158, 295] on input "Save" at bounding box center [131, 300] width 225 height 22
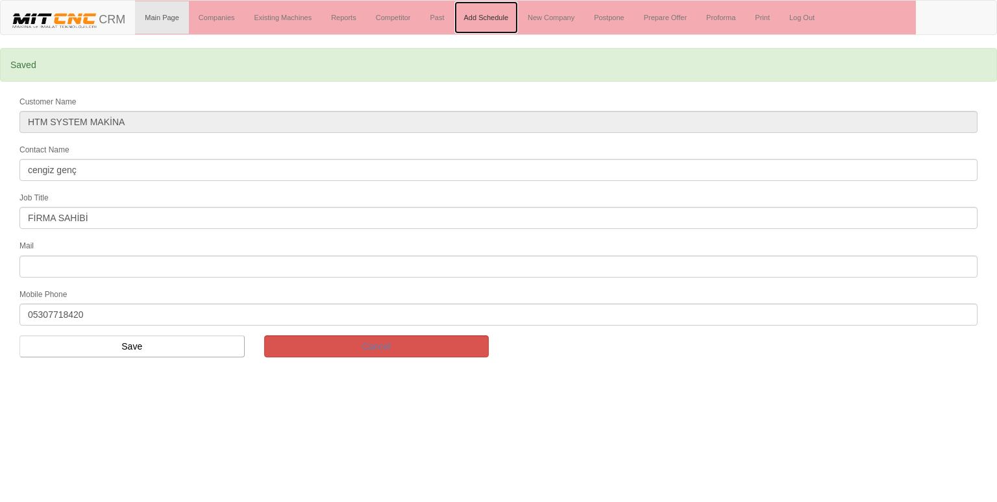
click at [489, 18] on link "Add Schedule" at bounding box center [486, 17] width 64 height 32
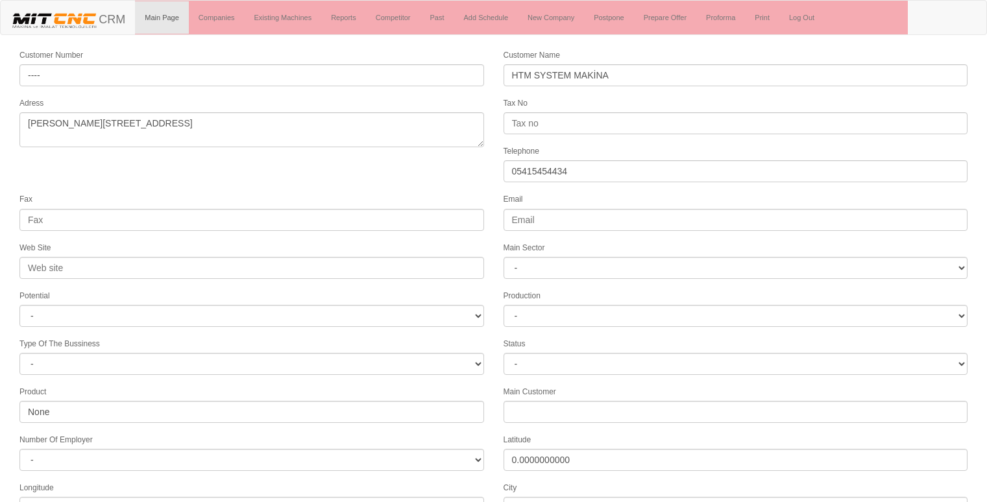
select select "1244"
select select
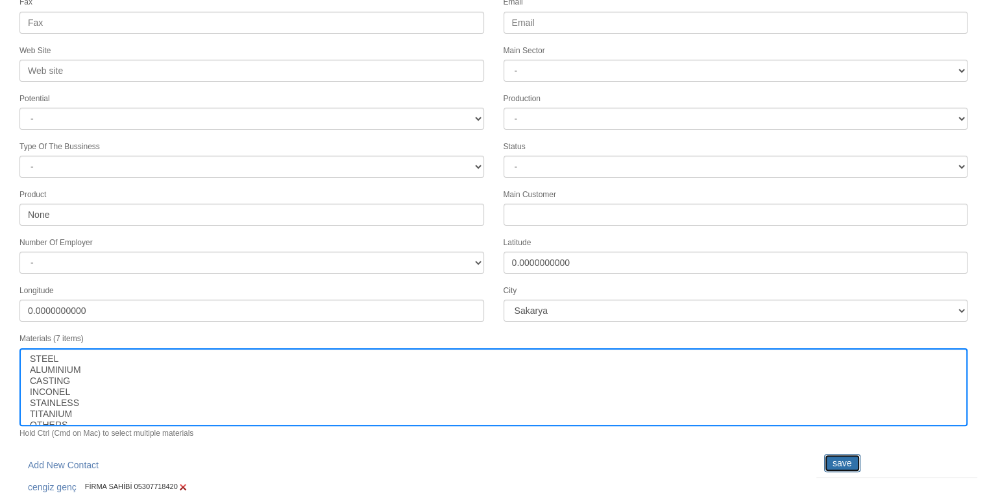
click at [833, 454] on input "save" at bounding box center [842, 463] width 36 height 18
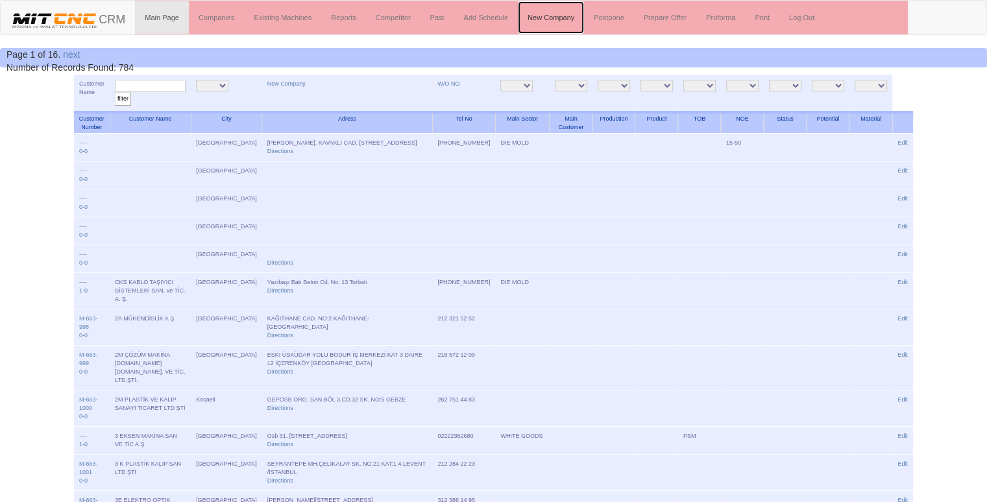
click at [543, 8] on link "New Company" at bounding box center [551, 17] width 66 height 32
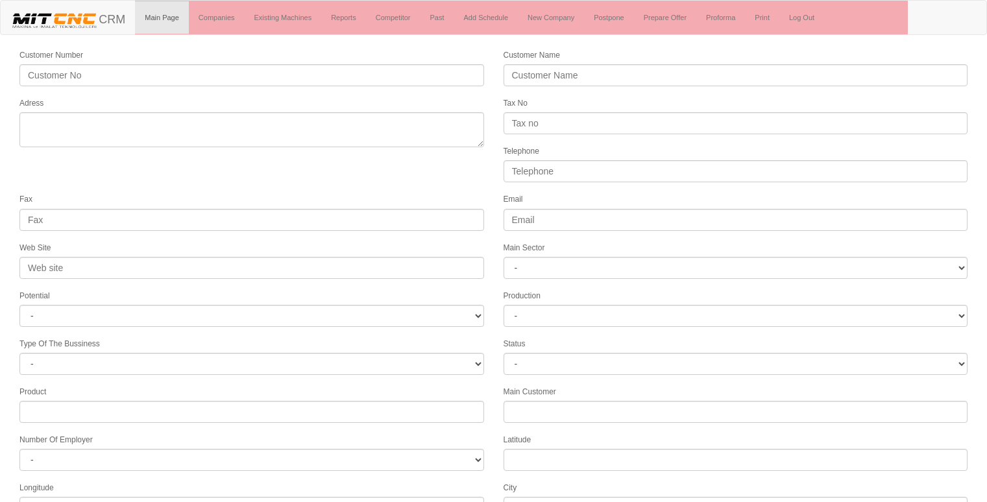
select select
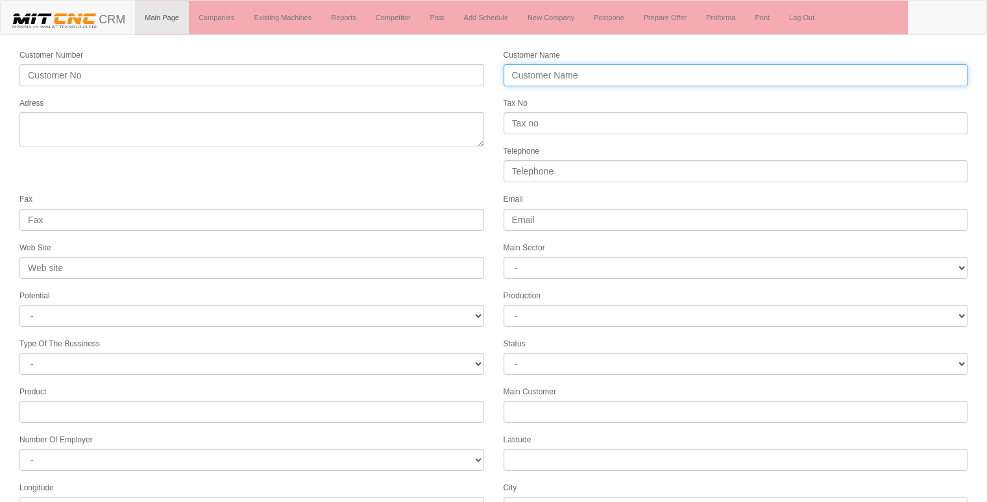
click at [589, 77] on input "Customer Name" at bounding box center [736, 75] width 465 height 22
type input "t"
type input "TOROS CNC"
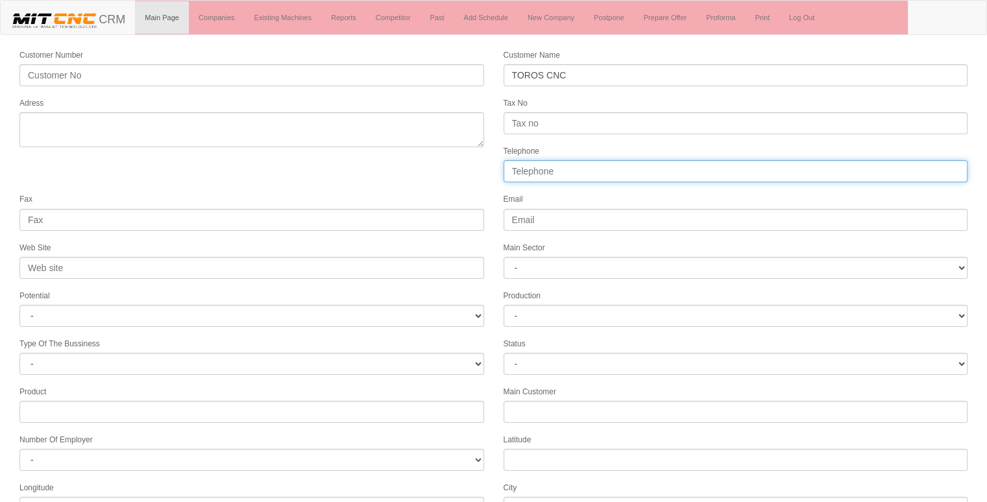
click at [547, 178] on input "Telephone" at bounding box center [736, 171] width 465 height 22
type input "05461266366"
click at [110, 123] on textarea "Adress" at bounding box center [251, 129] width 465 height 35
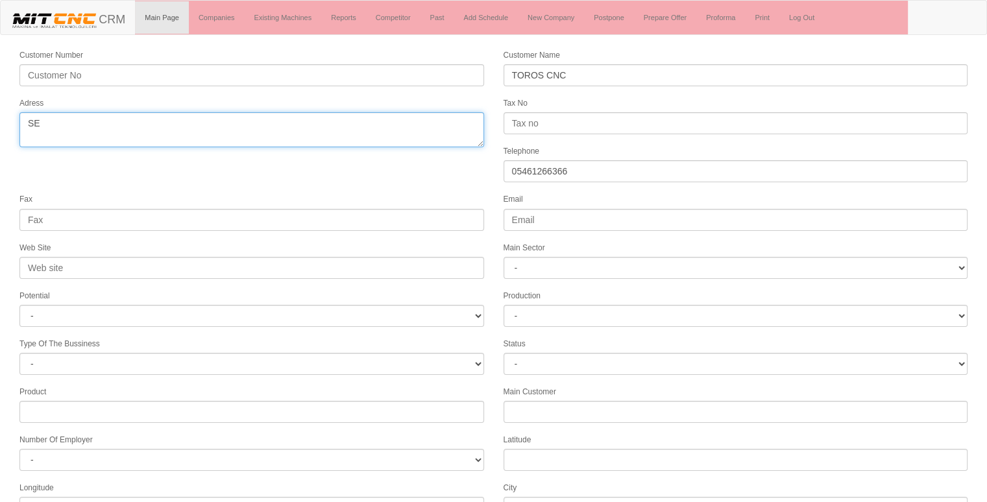
type textarea "S"
type textarea "seydişehir konya"
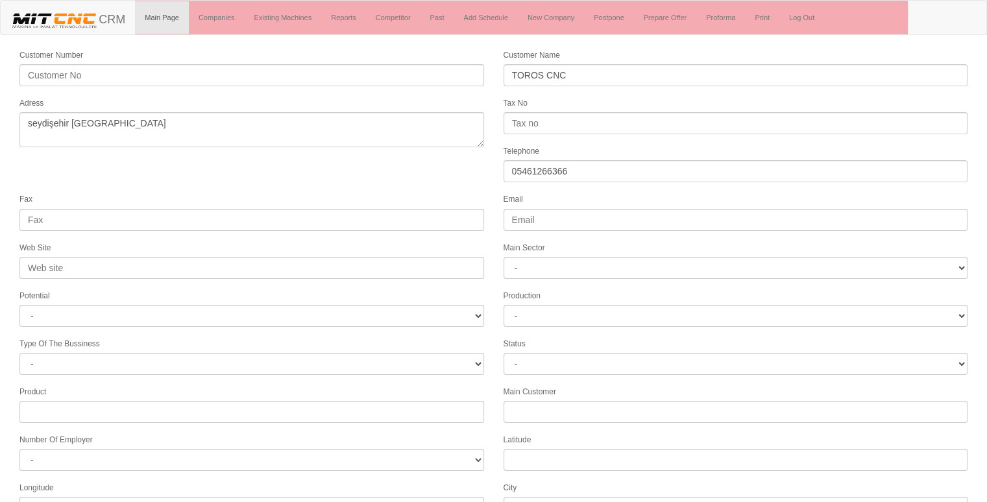
click at [377, 185] on form "Customer Number Customer Name TOROS CNC Adress Tax No Telephone 05461266366 Fax…" at bounding box center [493, 364] width 987 height 632
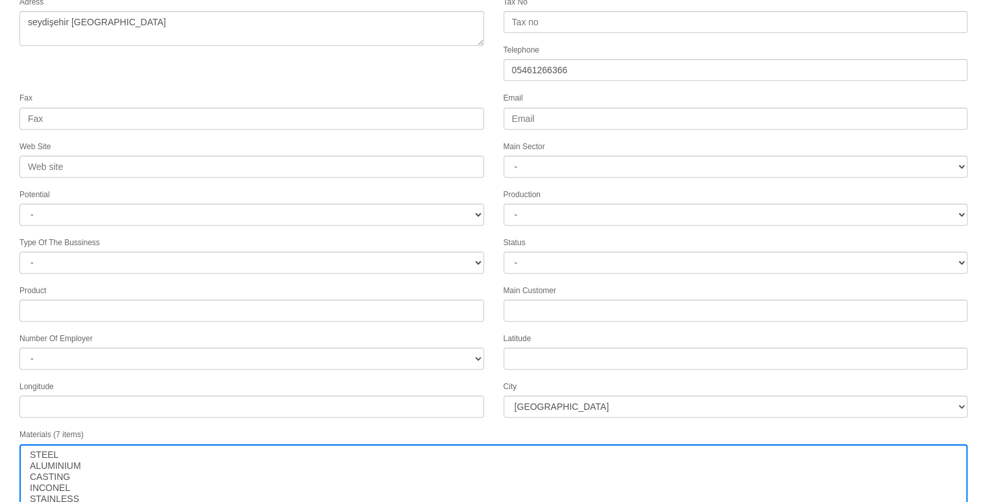
scroll to position [130, 0]
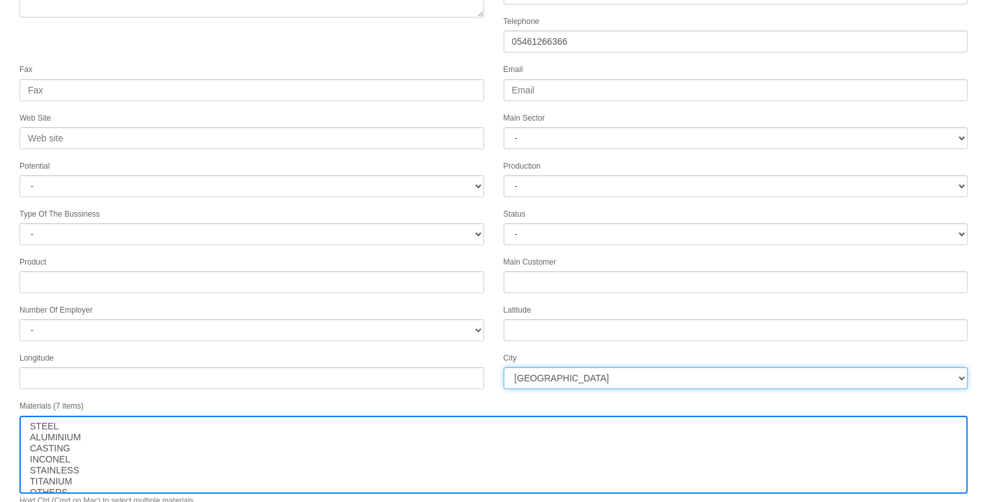
click at [558, 367] on select "İstanbul Adana Adıyaman Afyon Ağrı Amasya Ankara Antalya Artvin Aydın Balıkesir…" at bounding box center [736, 378] width 465 height 22
select select "1232"
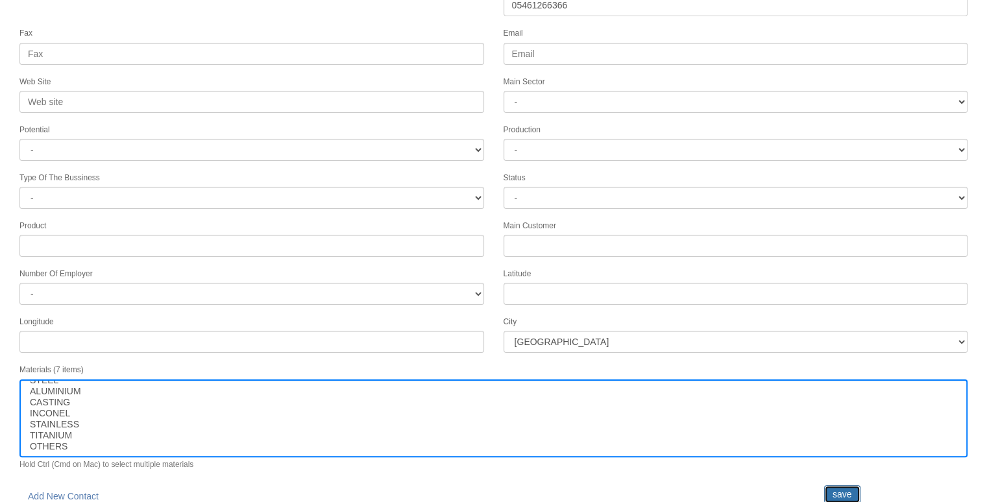
click at [842, 485] on input "save" at bounding box center [842, 494] width 36 height 18
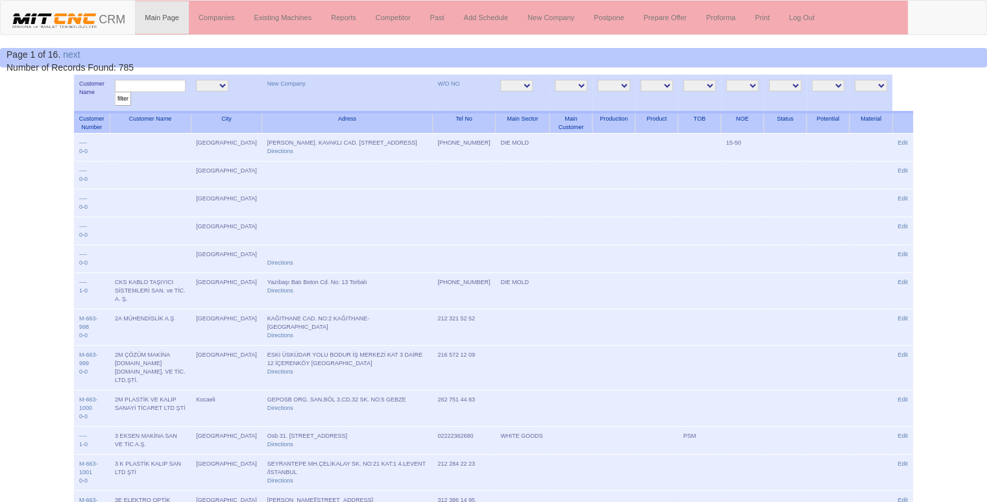
click at [161, 85] on input "text" at bounding box center [150, 86] width 71 height 12
type input "toro"
click at [115, 92] on input "filter" at bounding box center [123, 99] width 16 height 14
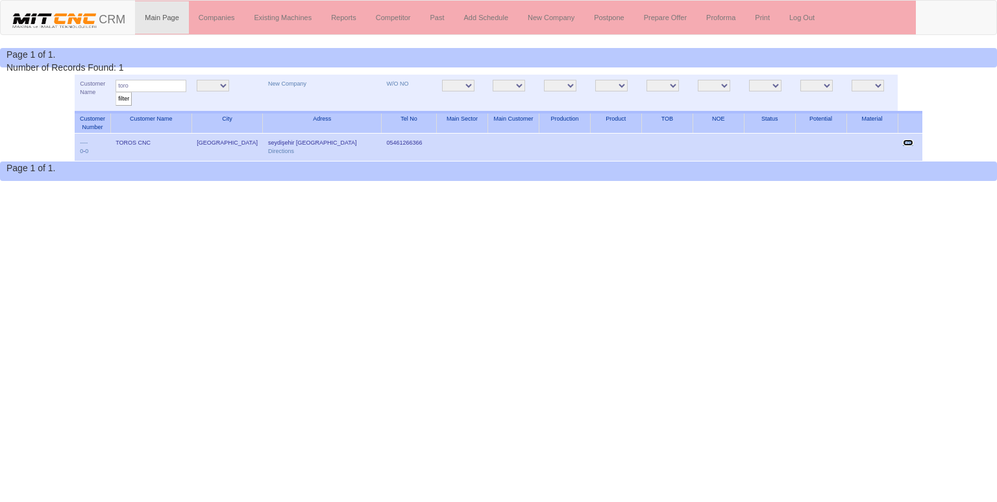
click at [904, 144] on link "Edit" at bounding box center [908, 143] width 10 height 6
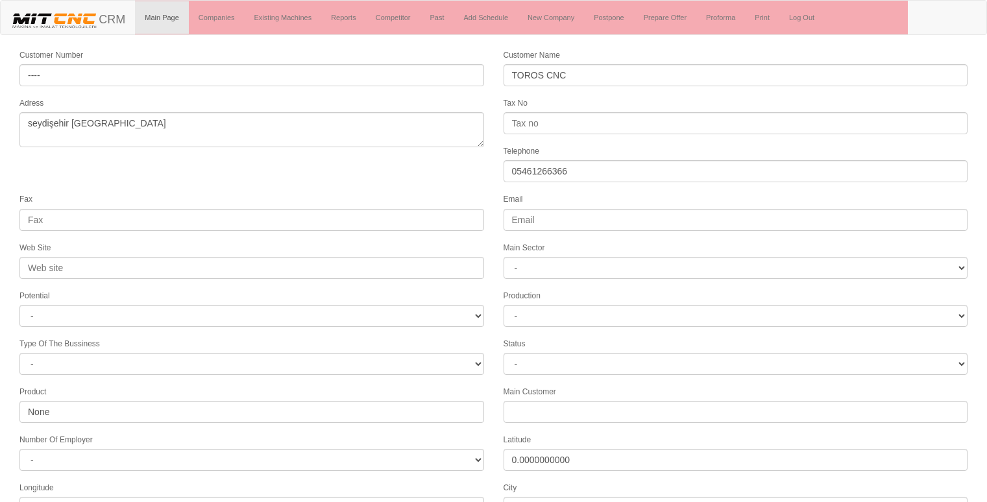
select select "1232"
select select
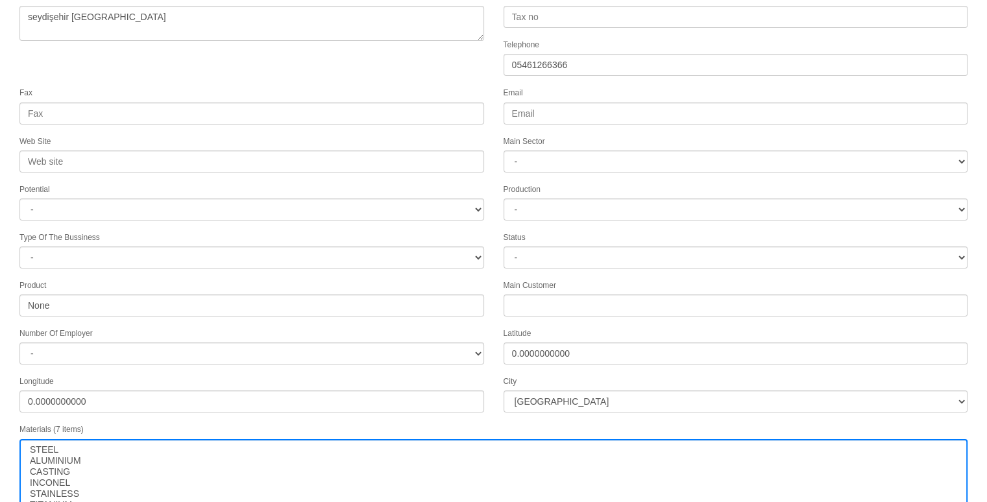
scroll to position [166, 0]
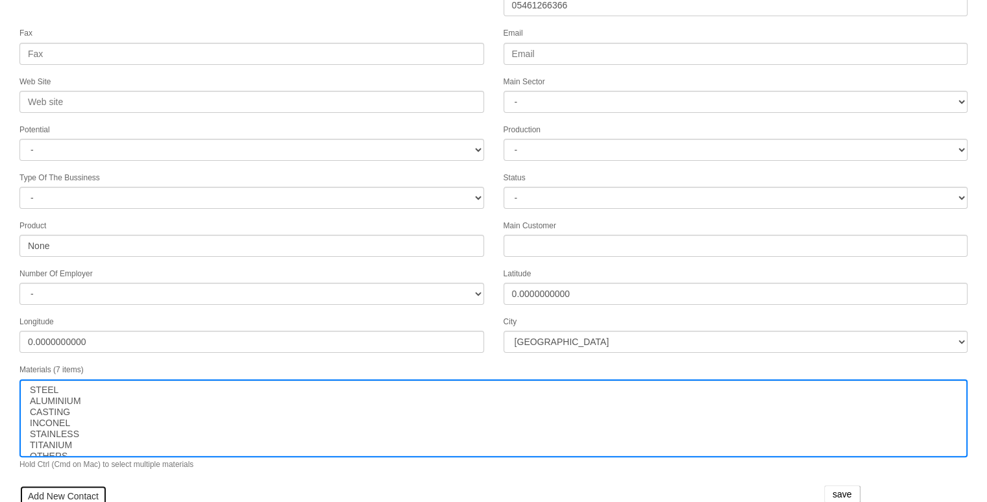
click at [64, 485] on link "Add New Contact" at bounding box center [63, 496] width 88 height 22
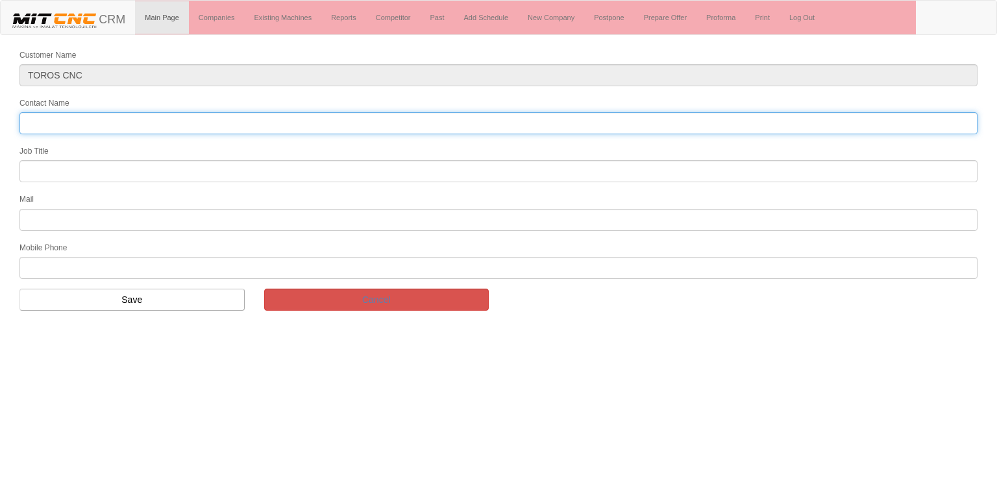
click at [155, 118] on input "Contact Name" at bounding box center [498, 123] width 958 height 22
type input "alperen soğuksu"
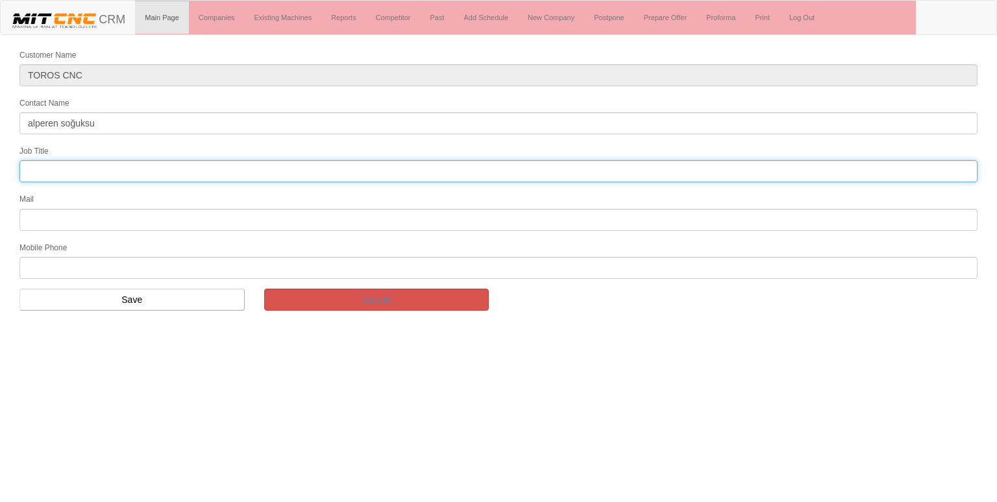
click at [121, 169] on input "text" at bounding box center [498, 171] width 958 height 22
type input "genel müdür"
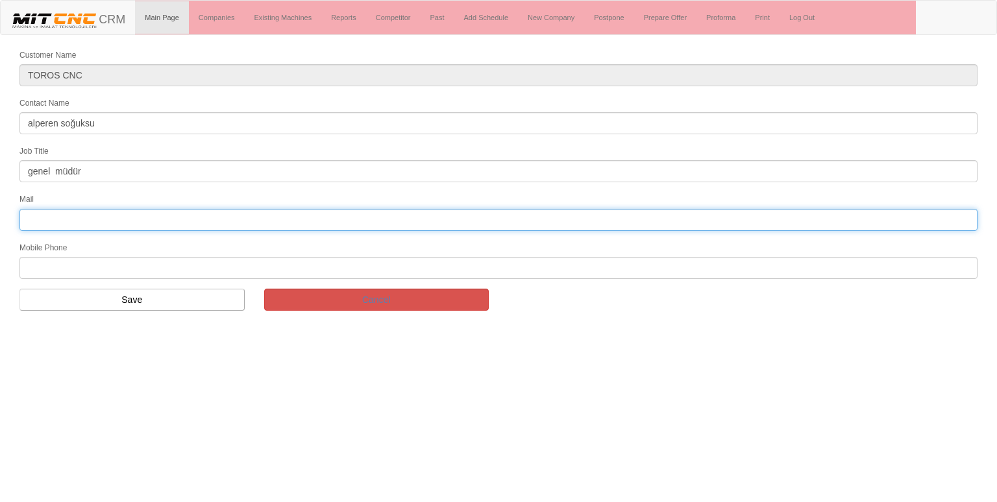
click at [109, 221] on input "text" at bounding box center [498, 220] width 958 height 22
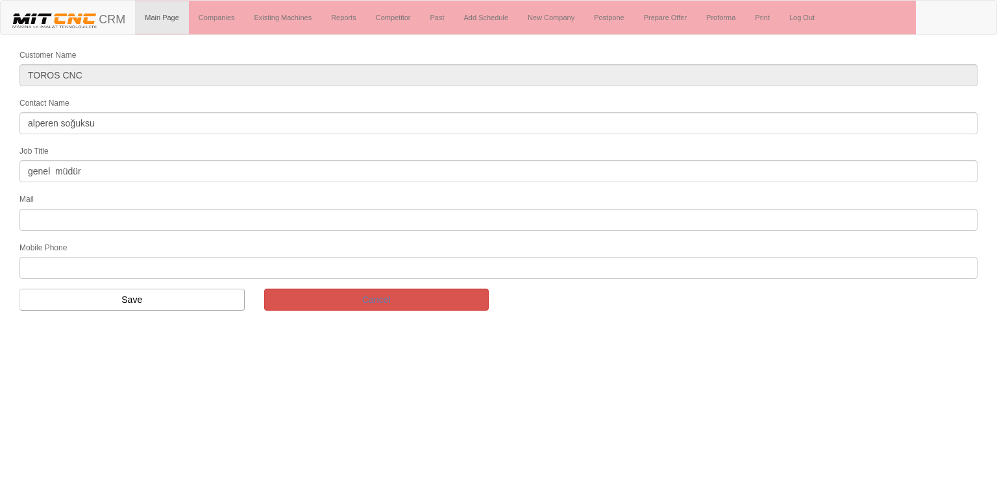
click at [68, 265] on input "text" at bounding box center [498, 268] width 958 height 22
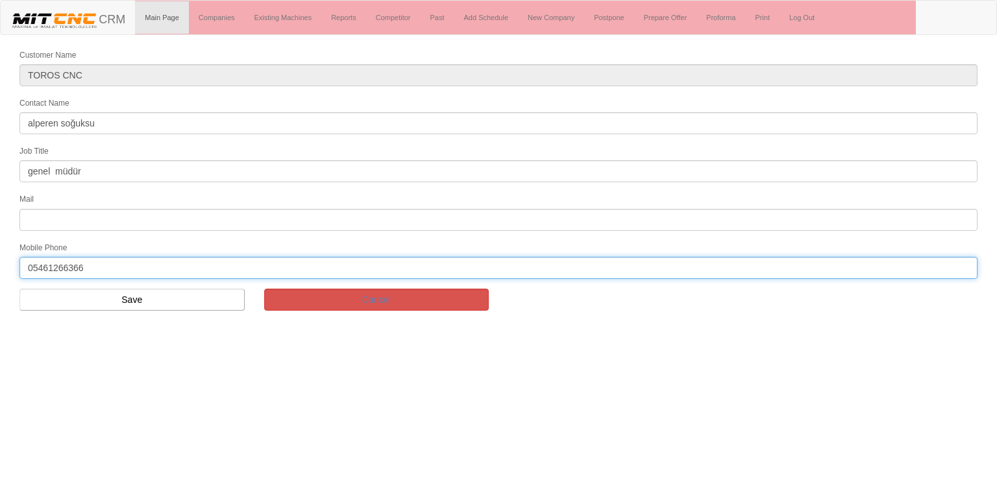
type input "05461266366"
click at [160, 305] on input "Save" at bounding box center [131, 300] width 225 height 22
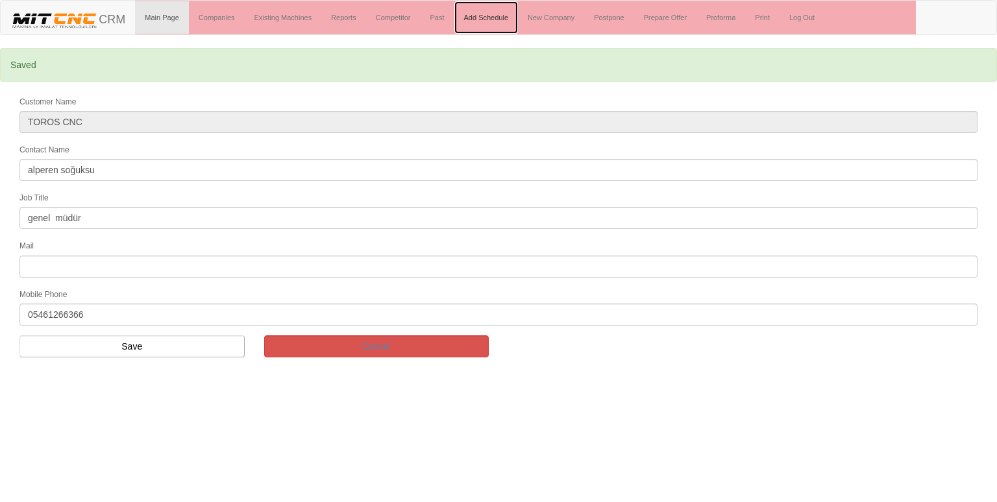
click at [478, 12] on link "Add Schedule" at bounding box center [486, 17] width 64 height 32
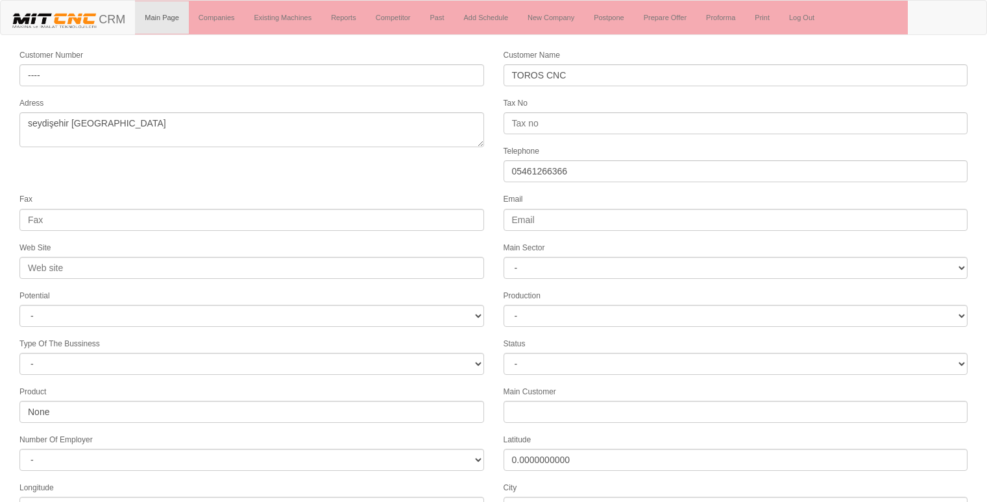
select select "1232"
select select
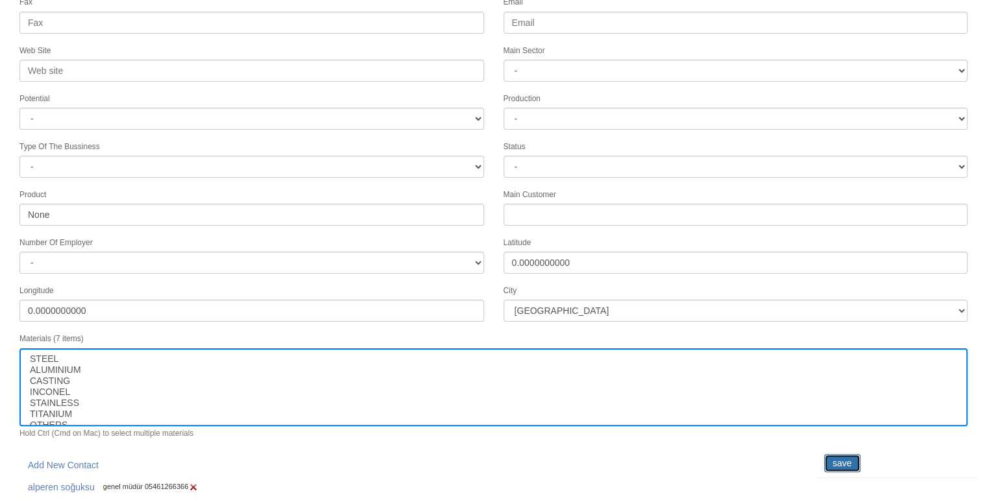
click at [840, 454] on input "save" at bounding box center [842, 463] width 36 height 18
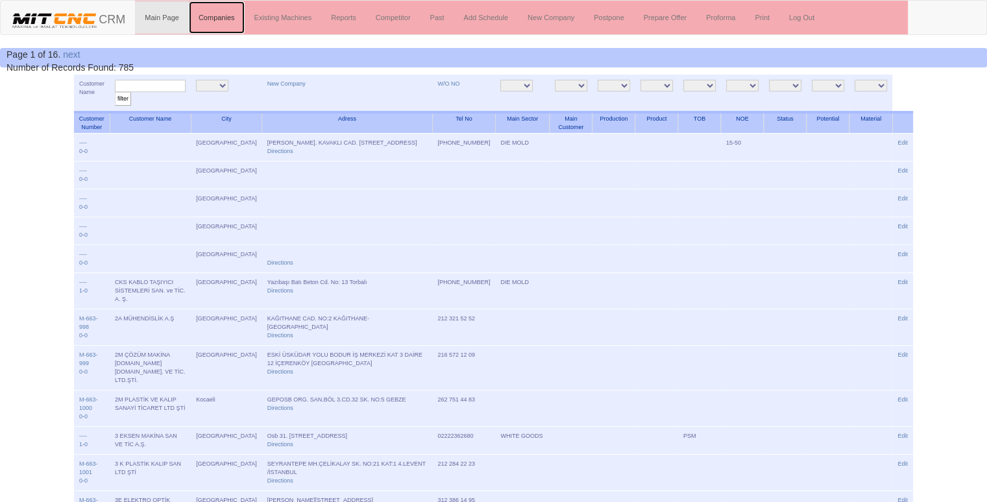
click at [223, 19] on link "Companies" at bounding box center [217, 17] width 56 height 32
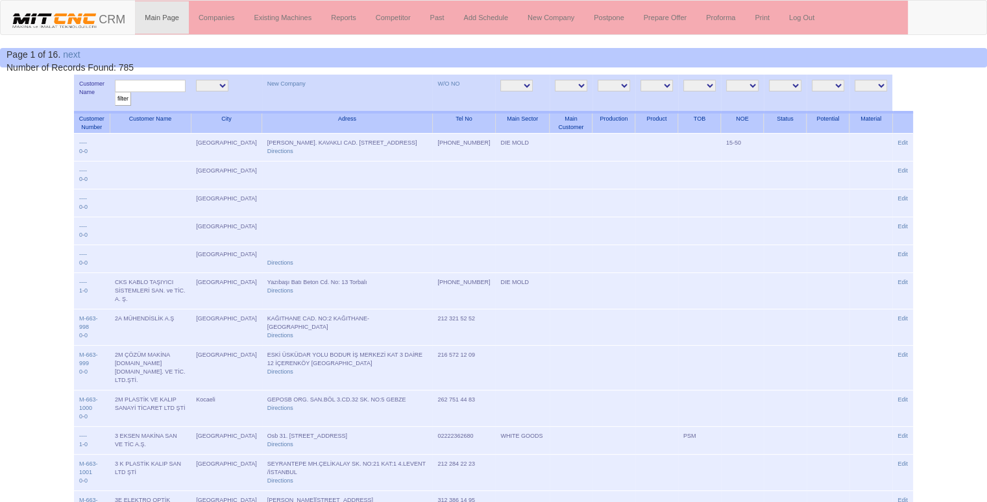
click at [164, 87] on input "text" at bounding box center [150, 86] width 71 height 12
type input "toro"
click at [115, 92] on input "filter" at bounding box center [123, 99] width 16 height 14
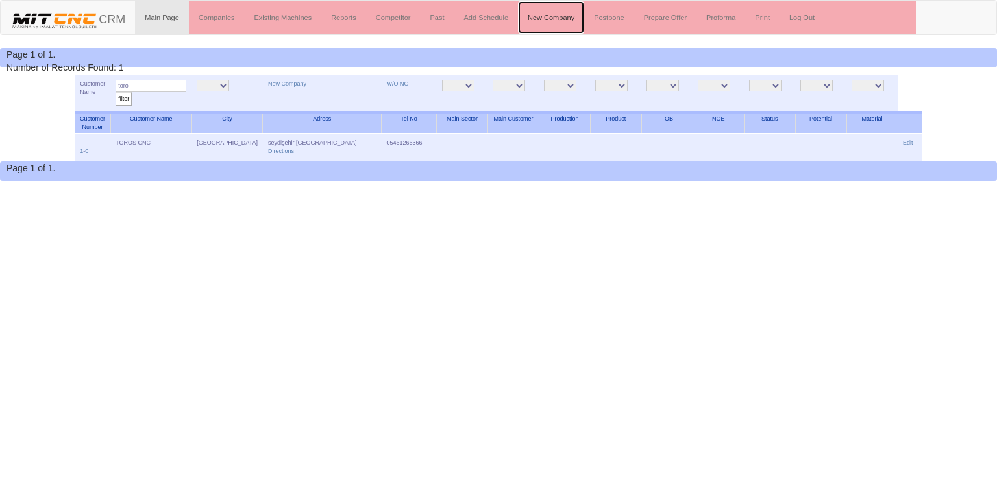
click at [553, 10] on link "New Company" at bounding box center [551, 17] width 66 height 32
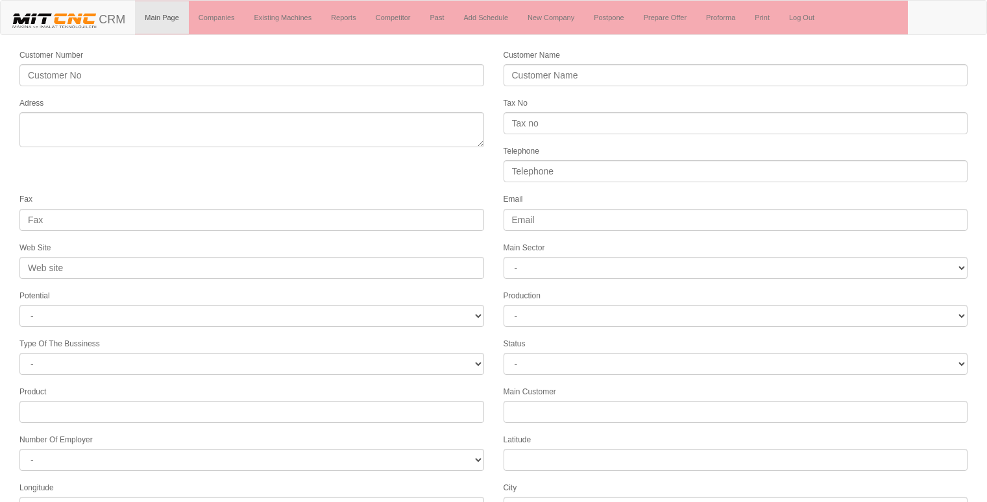
select select
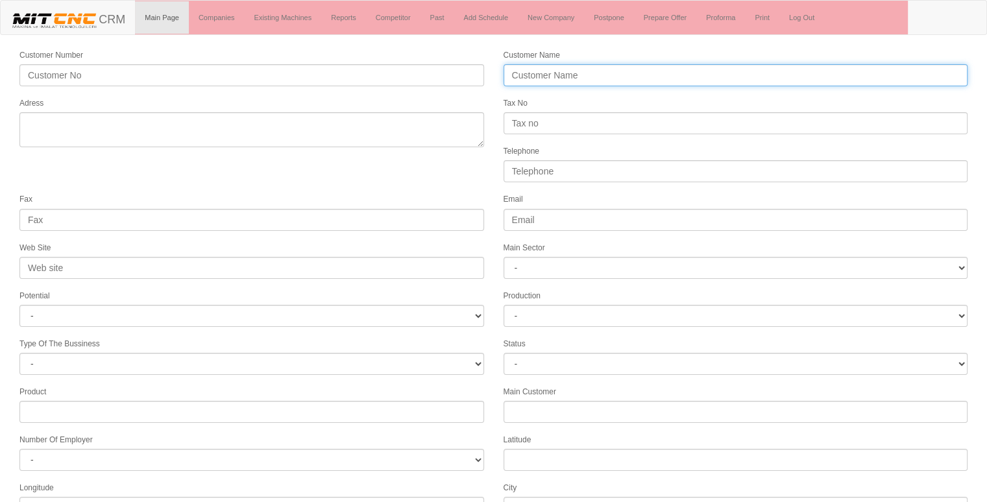
click at [572, 77] on input "Customer Name" at bounding box center [736, 75] width 465 height 22
type input "SÜVARİ SİLAH"
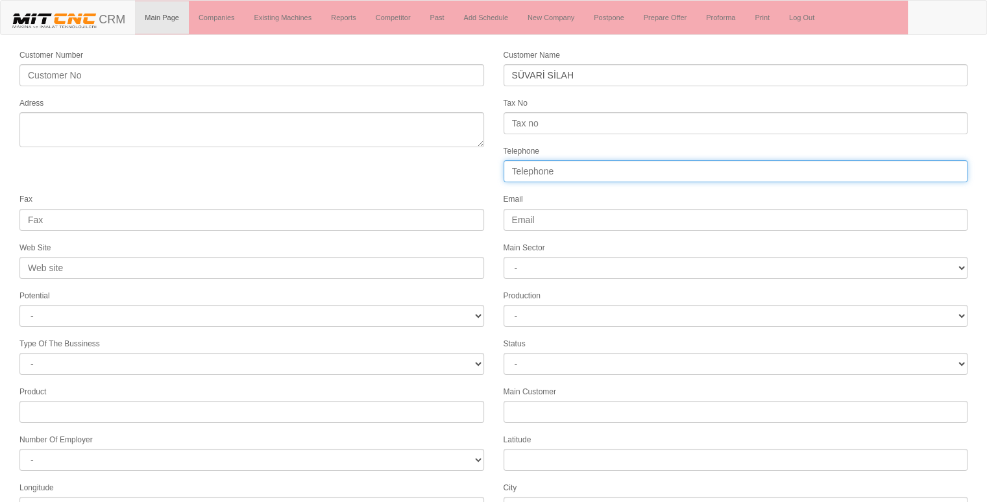
click at [582, 161] on input "Telephone" at bounding box center [736, 171] width 465 height 22
type input "05462020171"
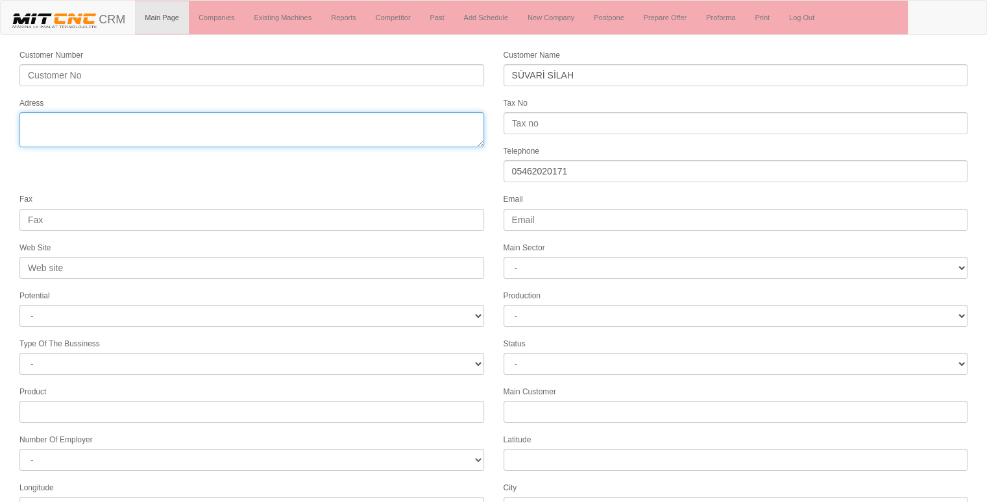
click at [328, 123] on textarea "Adress" at bounding box center [251, 129] width 465 height 35
type textarea "B"
type textarea "[GEOGRAPHIC_DATA]"
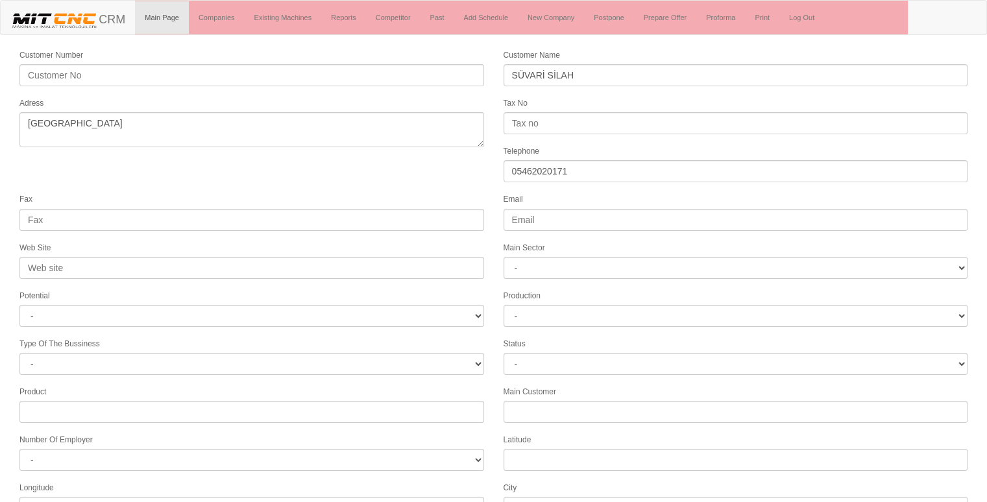
click at [231, 184] on form "Customer Number Customer Name SÜVARİ SİLAH Adress Tax No Telephone 05462020171 …" at bounding box center [493, 364] width 987 height 632
click at [364, 151] on form "Customer Number Customer Name SÜVARİ SİLAH Adress Tax No Telephone 05462020171 …" at bounding box center [493, 364] width 987 height 632
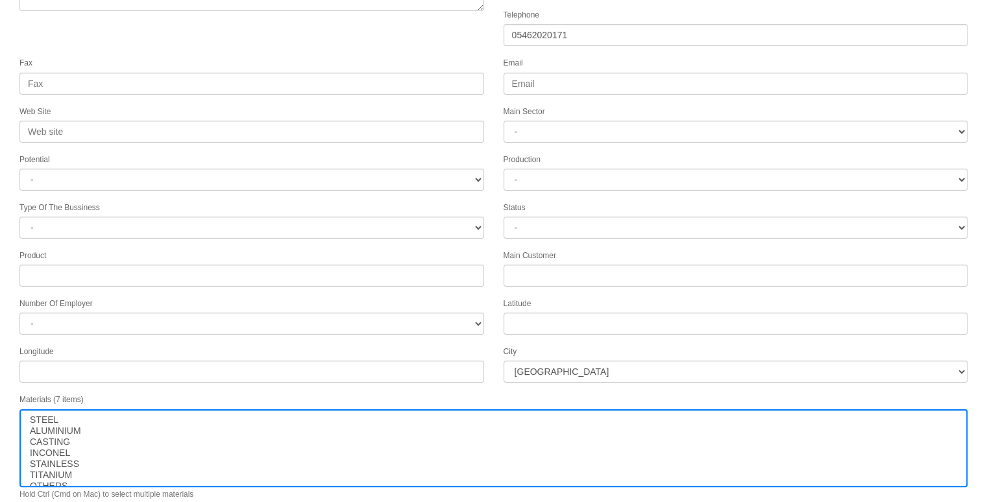
scroll to position [166, 0]
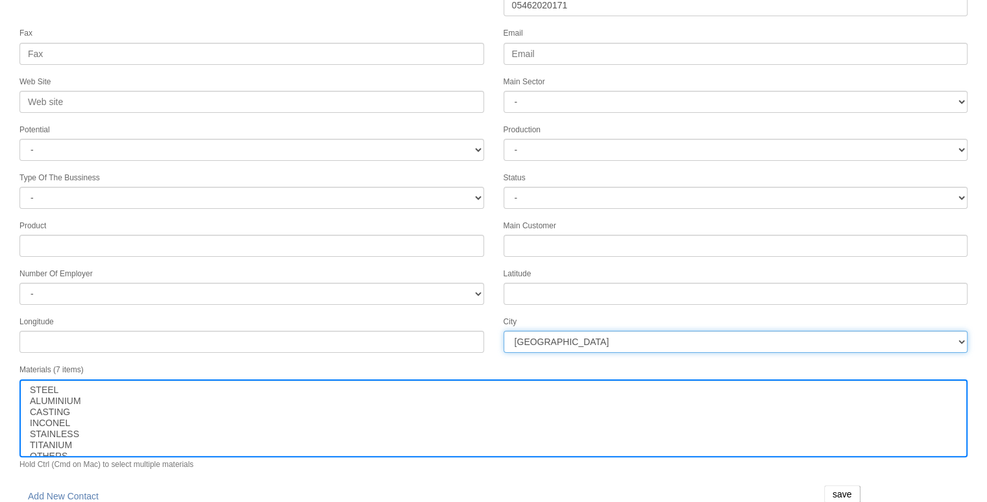
click at [622, 337] on select "İstanbul Adana Adıyaman Afyon Ağrı Amasya Ankara Antalya Artvin Aydın Balıkesir…" at bounding box center [736, 342] width 465 height 22
select select "1232"
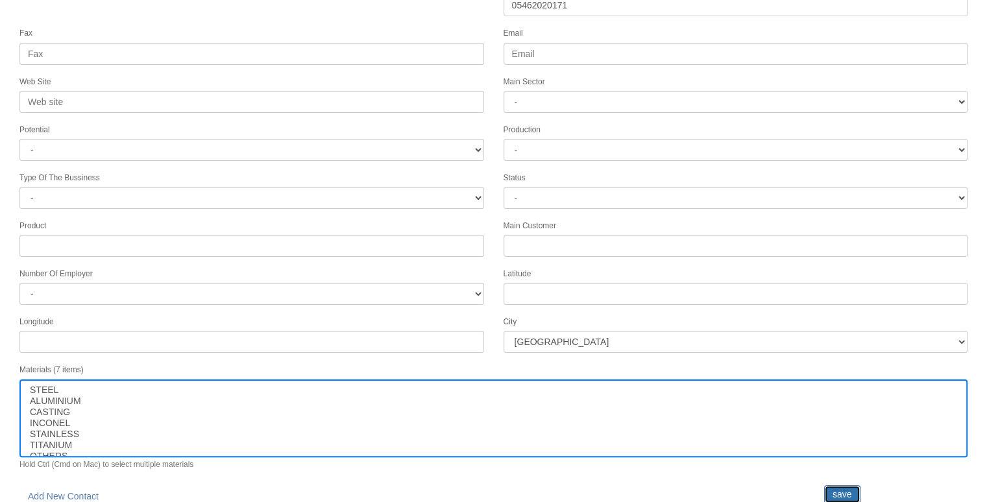
click at [851, 487] on input "save" at bounding box center [842, 494] width 36 height 18
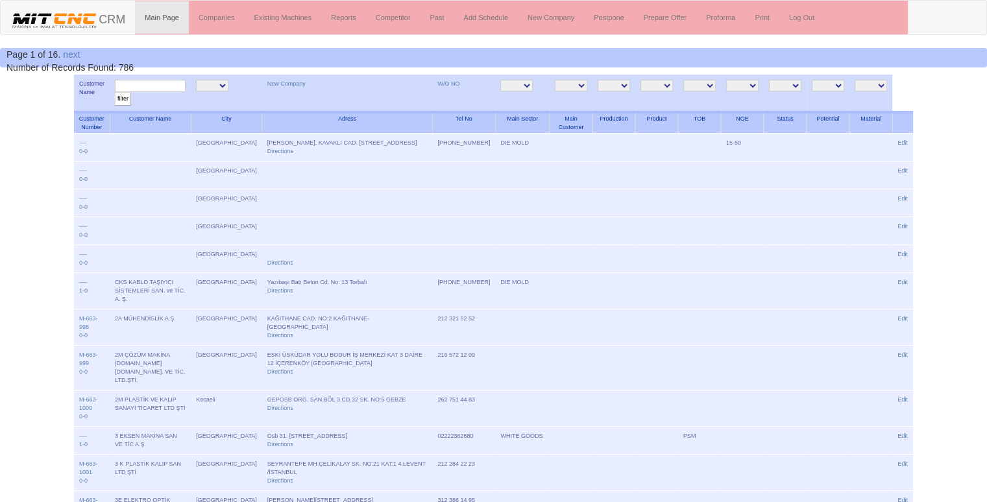
click at [132, 84] on input "text" at bounding box center [150, 86] width 71 height 12
type input "süvar"
click at [115, 92] on input "filter" at bounding box center [123, 99] width 16 height 14
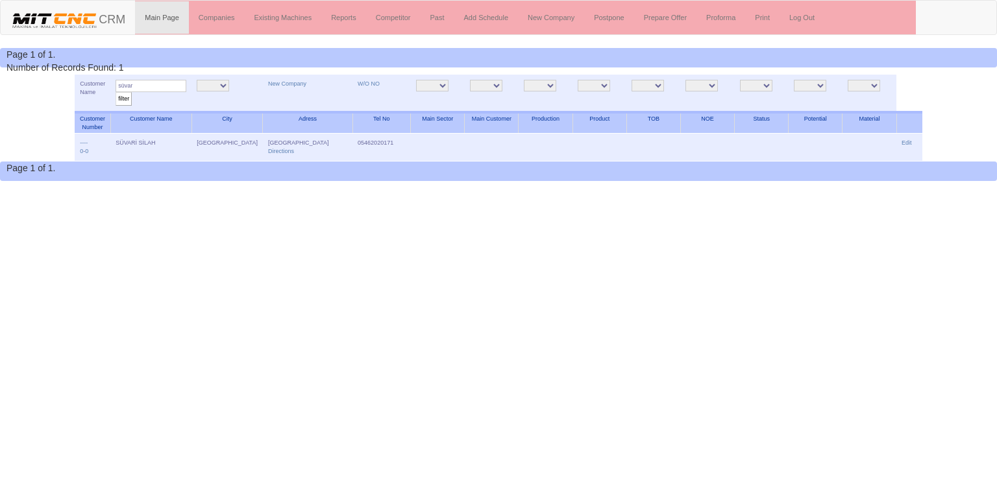
click at [905, 141] on link "Edit" at bounding box center [907, 143] width 10 height 6
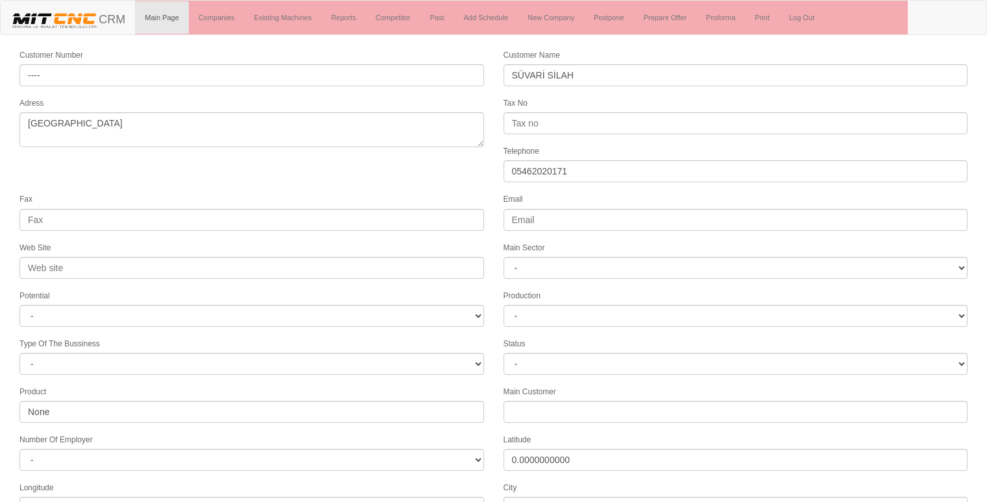
select select "1232"
select select
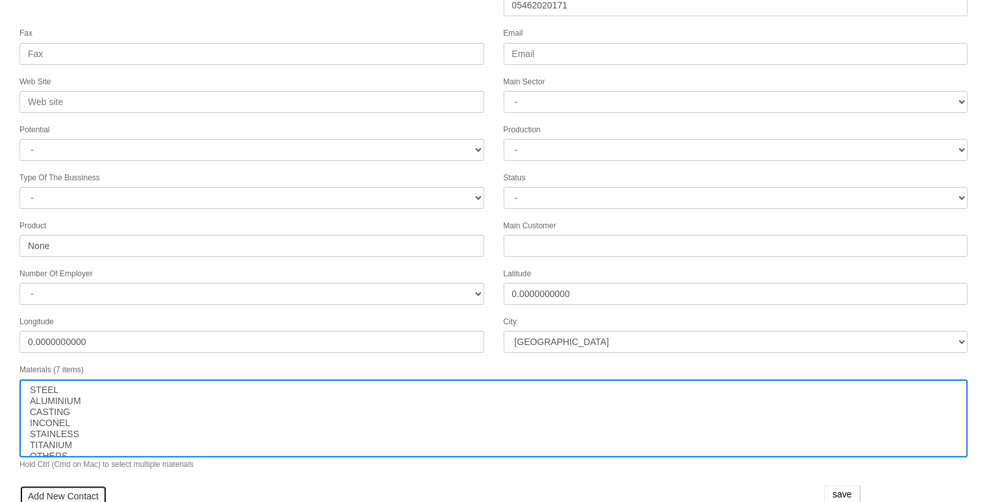
click at [60, 485] on link "Add New Contact" at bounding box center [63, 496] width 88 height 22
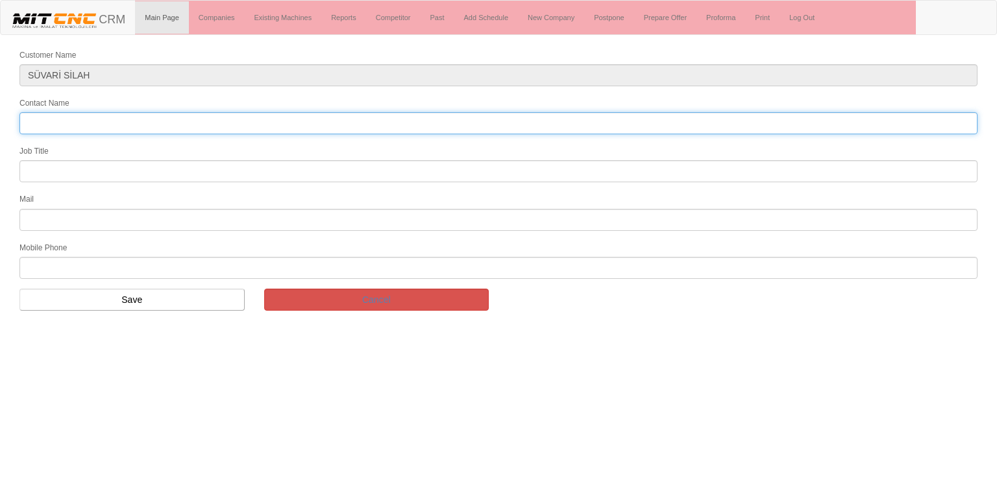
click at [58, 122] on input "Contact Name" at bounding box center [498, 123] width 958 height 22
type input "[PERSON_NAME]ma"
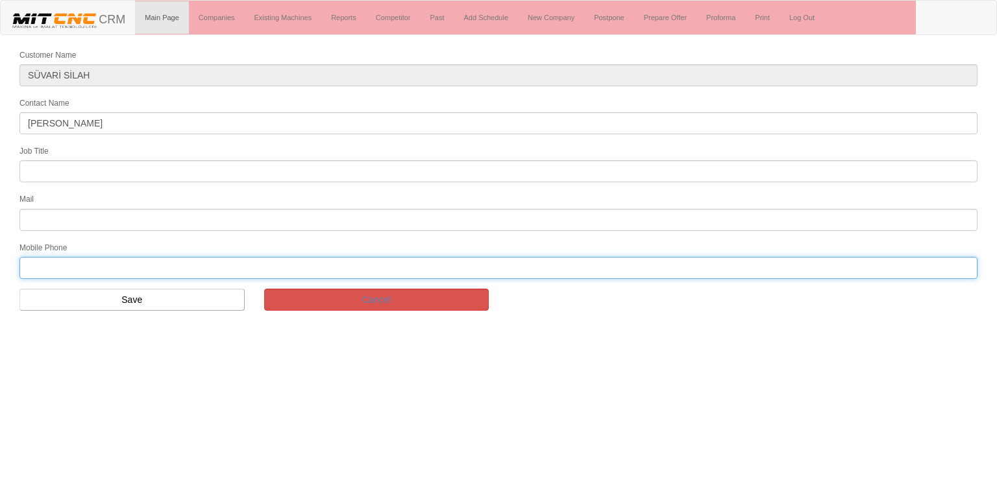
click at [90, 264] on input "text" at bounding box center [498, 268] width 958 height 22
type input "05462020171"
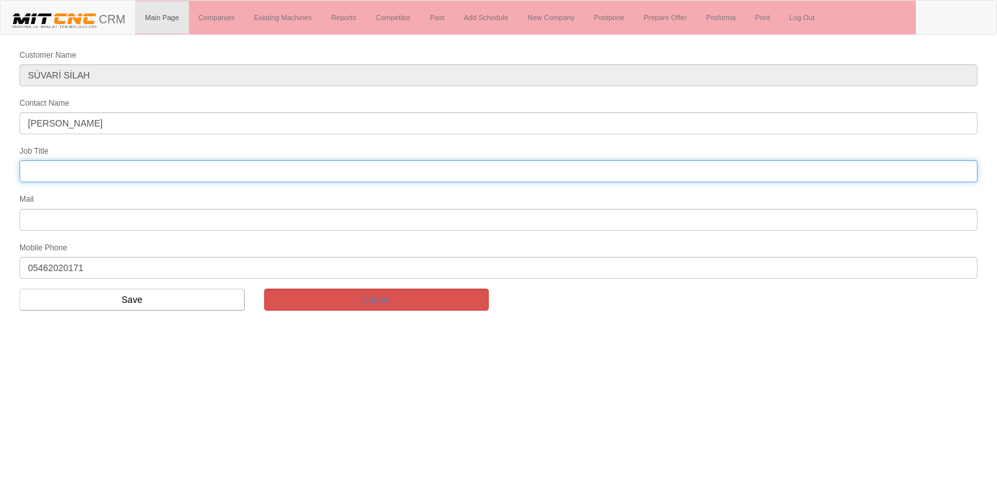
click at [96, 171] on input "text" at bounding box center [498, 171] width 958 height 22
type input "genel müdür"
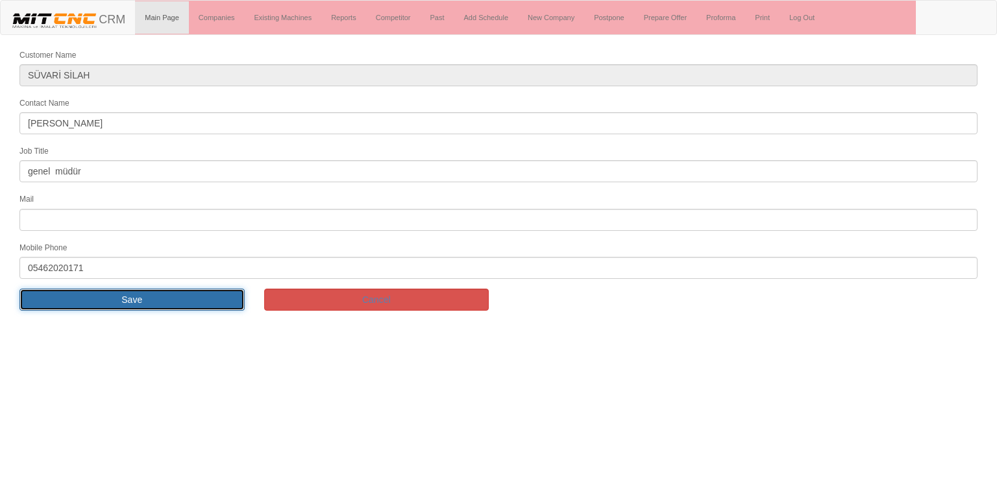
click at [171, 305] on input "Save" at bounding box center [131, 300] width 225 height 22
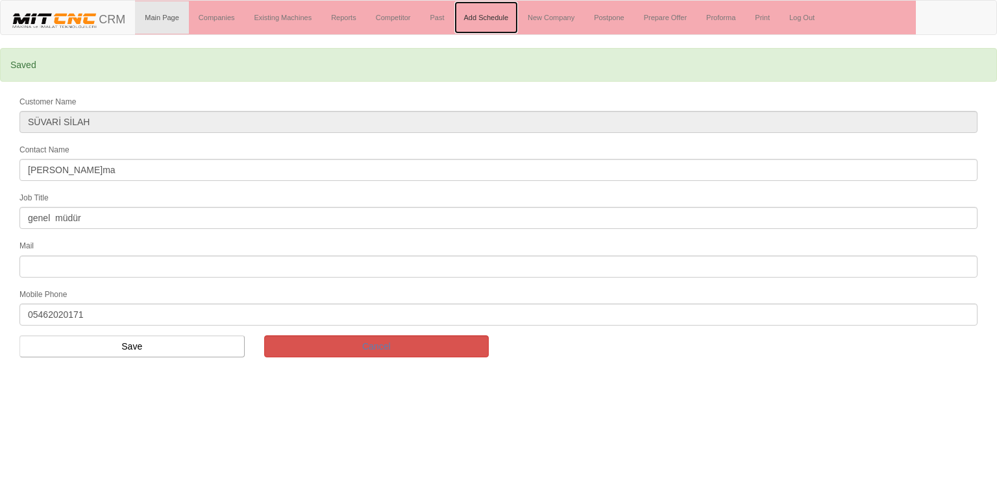
click at [495, 19] on link "Add Schedule" at bounding box center [486, 17] width 64 height 32
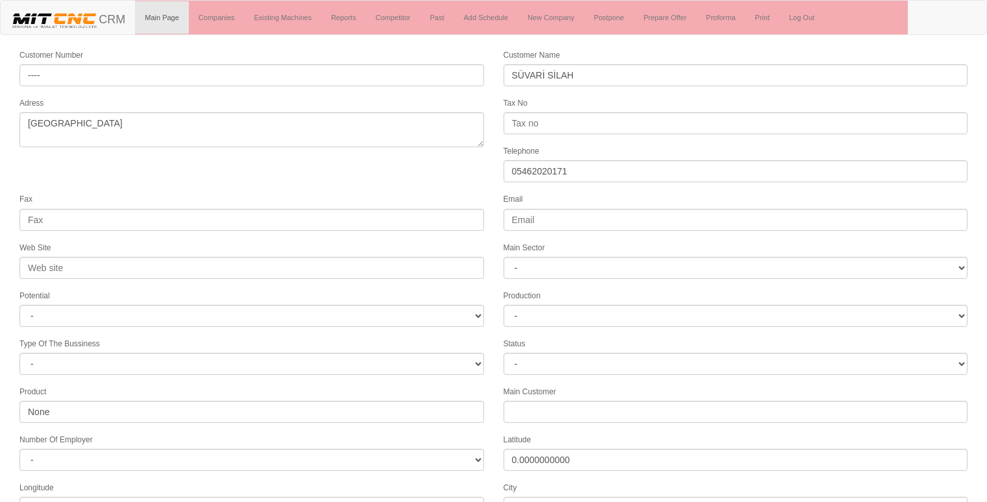
select select "1232"
select select
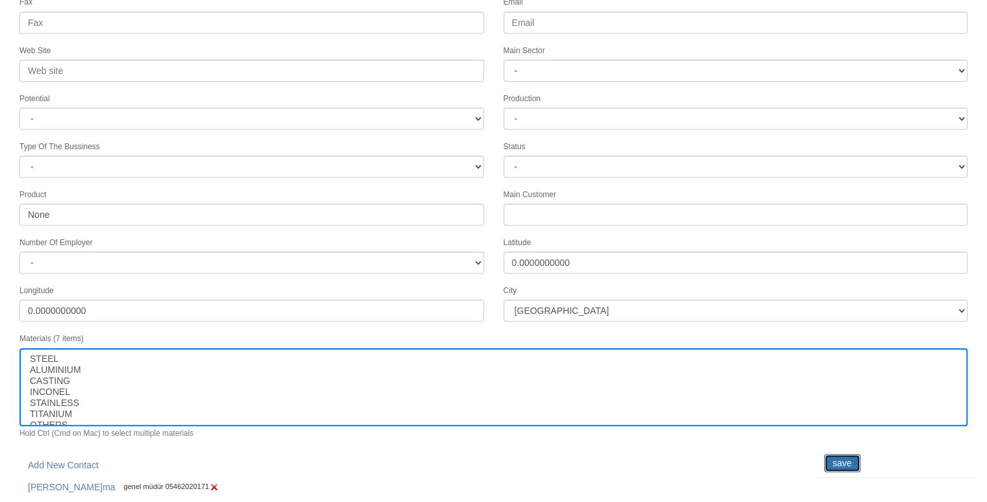
click at [841, 454] on input "save" at bounding box center [842, 463] width 36 height 18
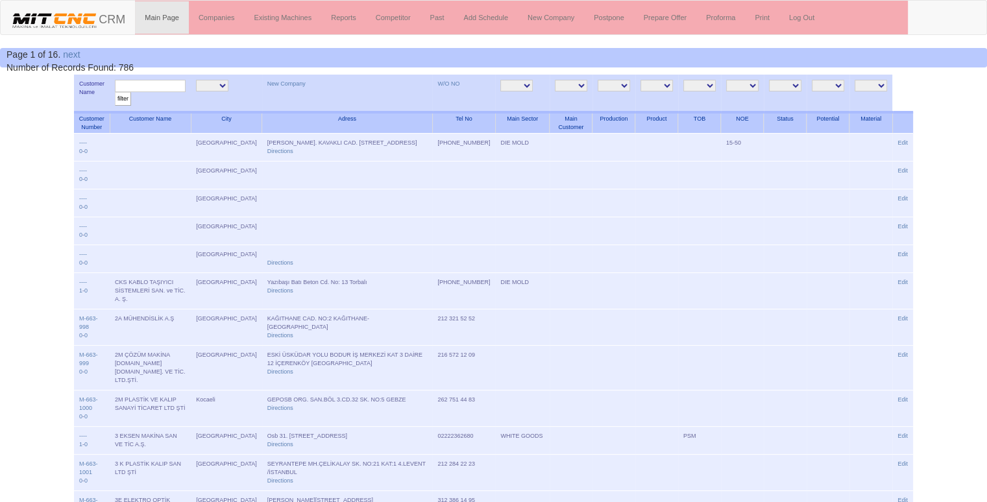
click at [186, 90] on input "text" at bounding box center [150, 86] width 71 height 12
type input "mersinli"
click at [115, 92] on input "filter" at bounding box center [123, 99] width 16 height 14
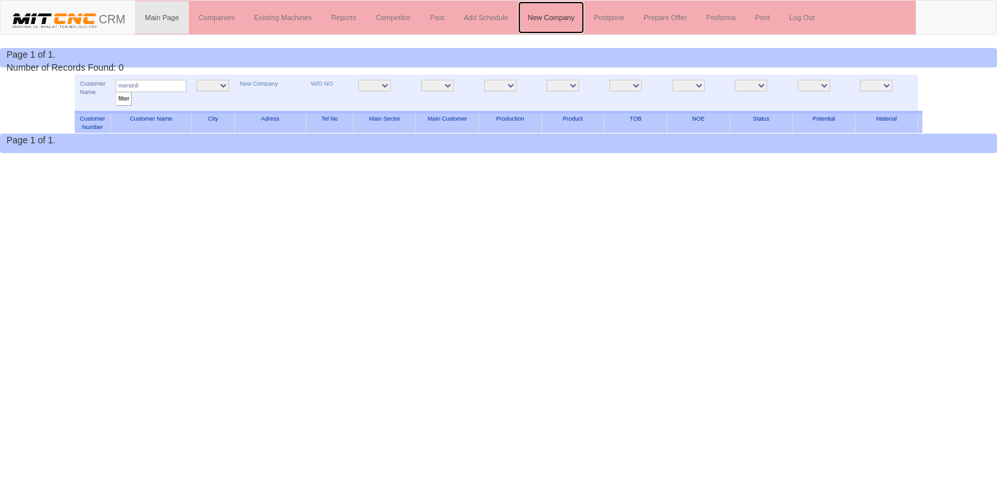
click at [565, 17] on link "New Company" at bounding box center [551, 17] width 66 height 32
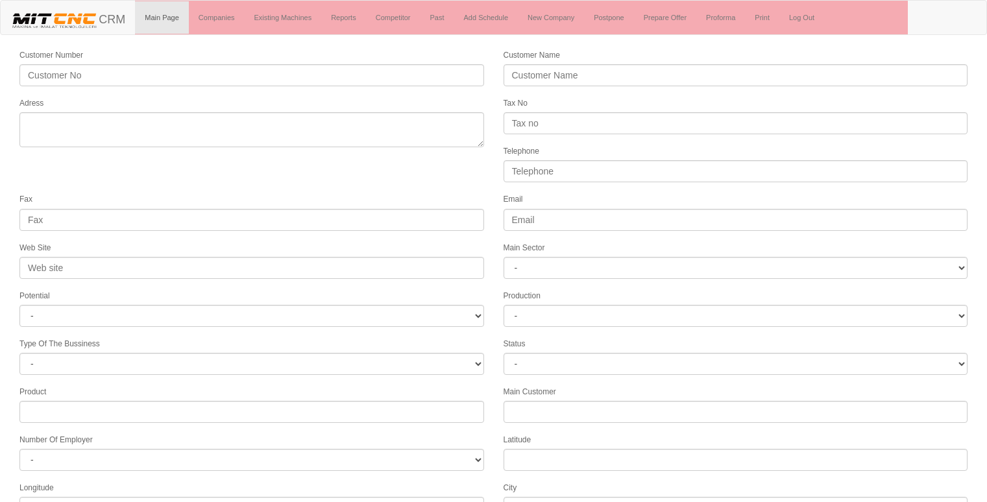
select select
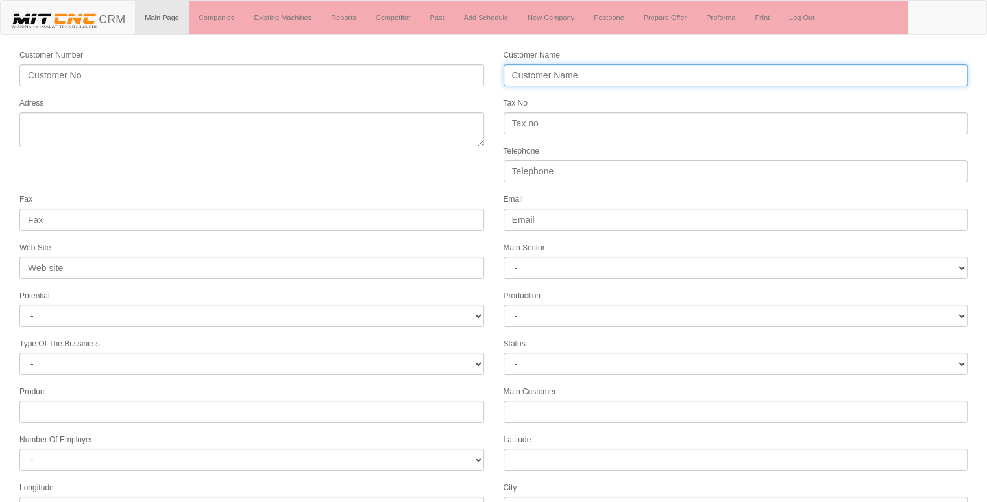
click at [514, 69] on input "Customer Name" at bounding box center [736, 75] width 465 height 22
type input "y"
type input "YÖRTEK OTOMOTİV LTD."
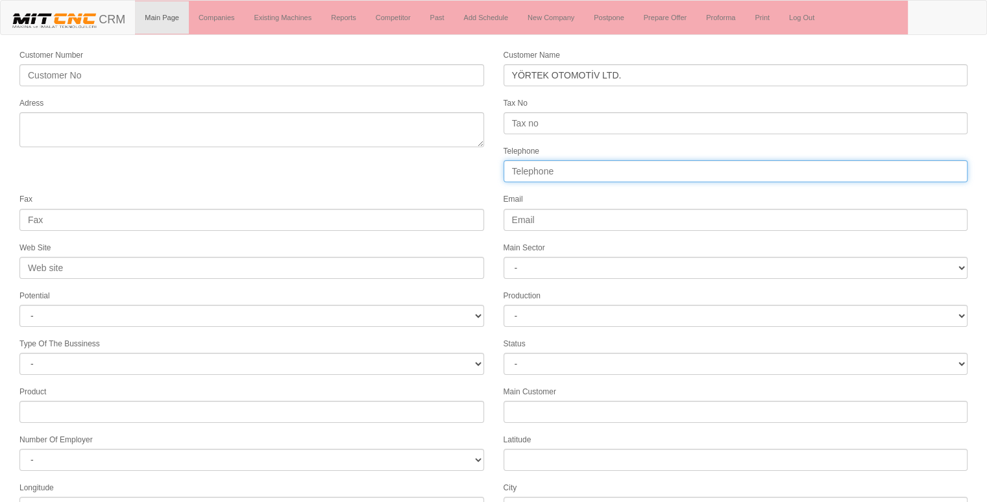
click at [578, 171] on input "Telephone" at bounding box center [736, 171] width 465 height 22
type input "05378614406"
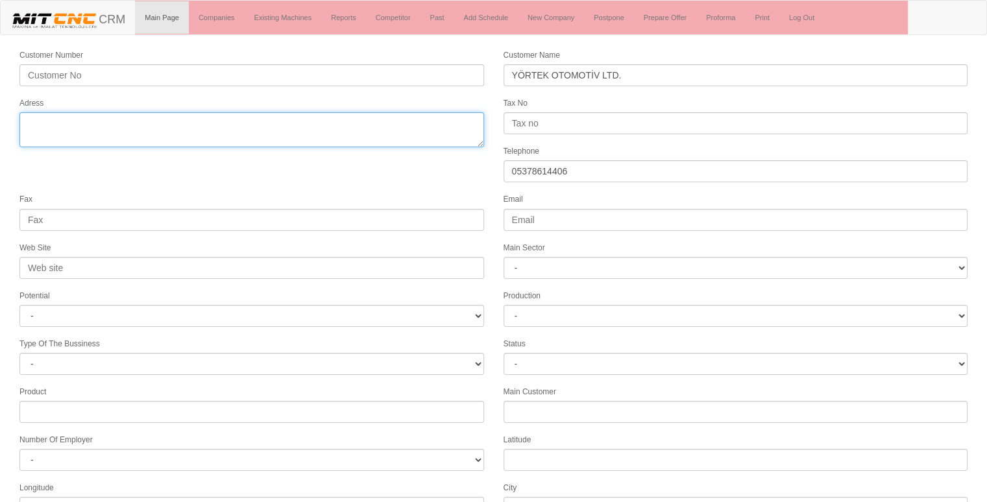
click at [349, 130] on textarea "Adress" at bounding box center [251, 129] width 465 height 35
click at [88, 121] on textarea "Adress" at bounding box center [251, 129] width 465 height 35
click at [146, 115] on textarea "Adress" at bounding box center [251, 129] width 465 height 35
type textarea "KONYA atiker 3 san."
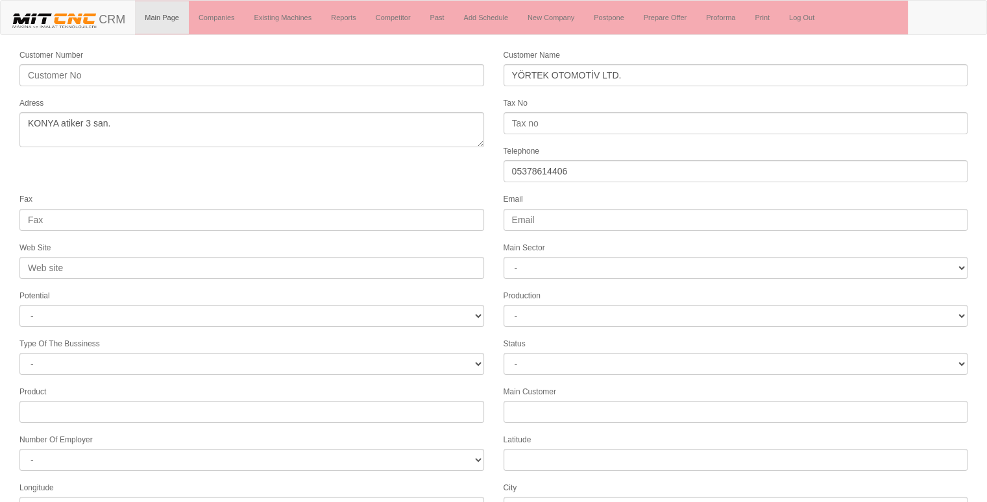
click at [264, 171] on form "Customer Number Customer Name YÖRTEK OTOMOTİV LTD. Adress Tax No Telephone 0537…" at bounding box center [493, 364] width 987 height 632
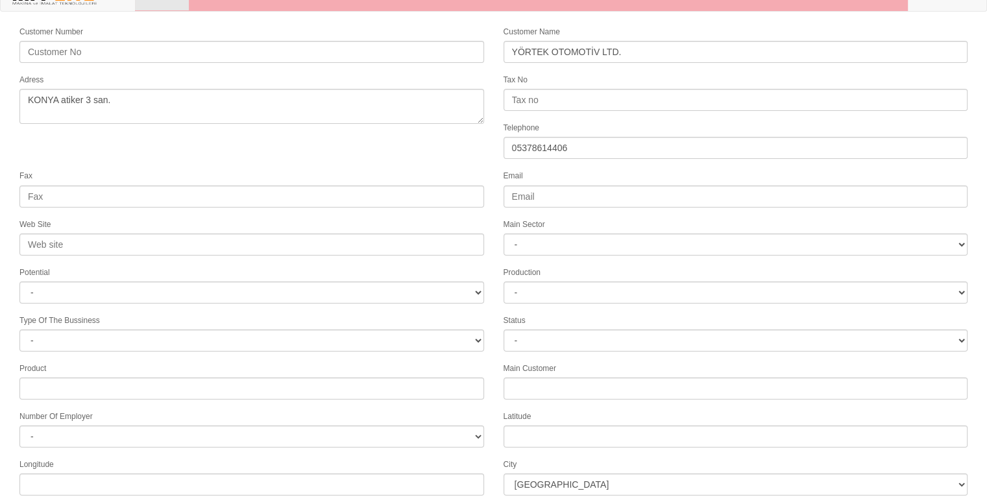
scroll to position [26, 0]
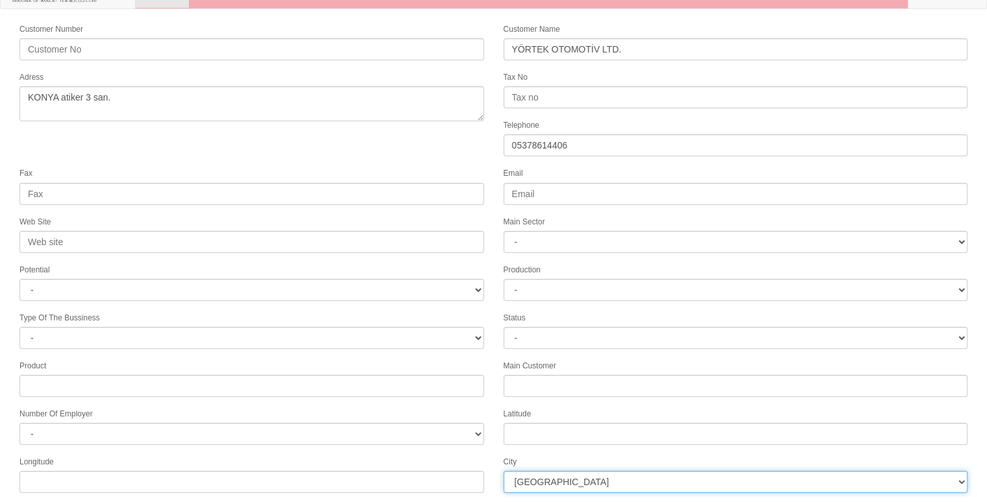
click at [554, 473] on select "İstanbul Adana Adıyaman Afyon Ağrı Amasya Ankara Antalya Artvin Aydın Balıkesir…" at bounding box center [736, 482] width 465 height 22
select select "1232"
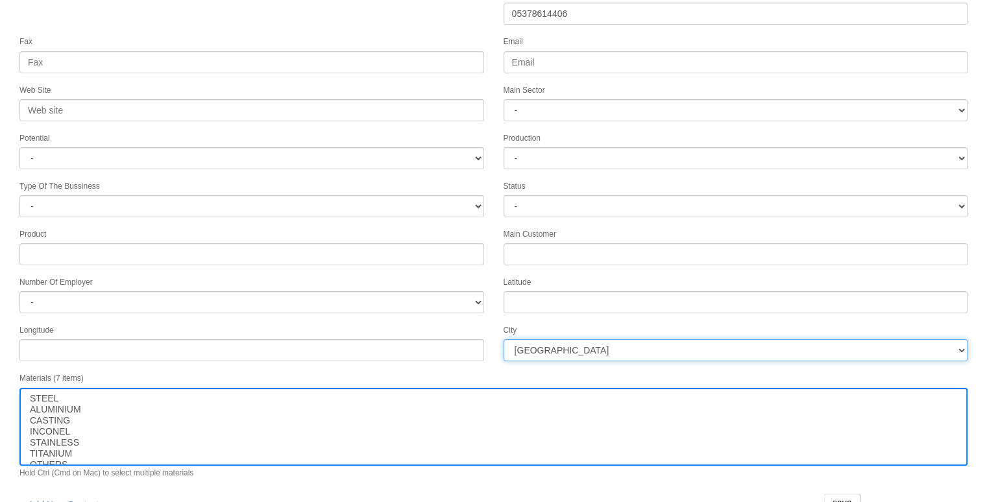
scroll to position [166, 0]
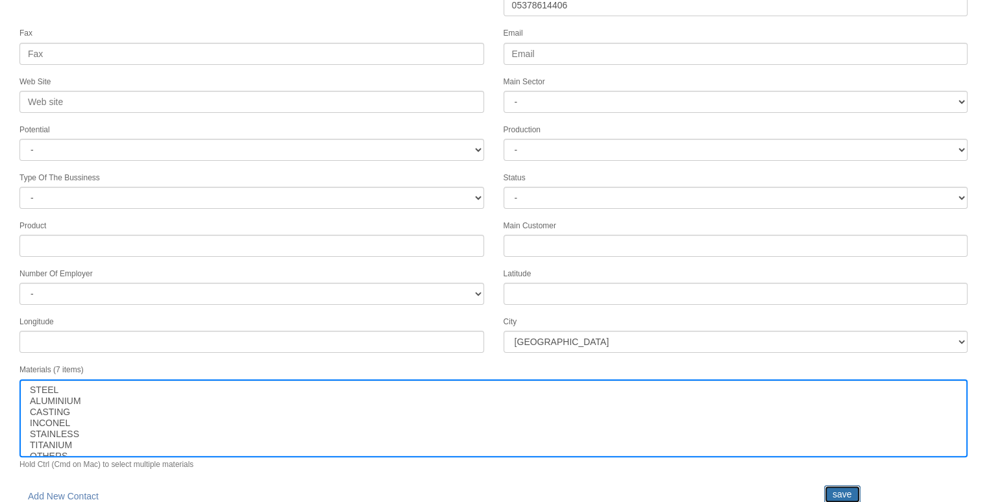
click at [842, 485] on input "save" at bounding box center [842, 494] width 36 height 18
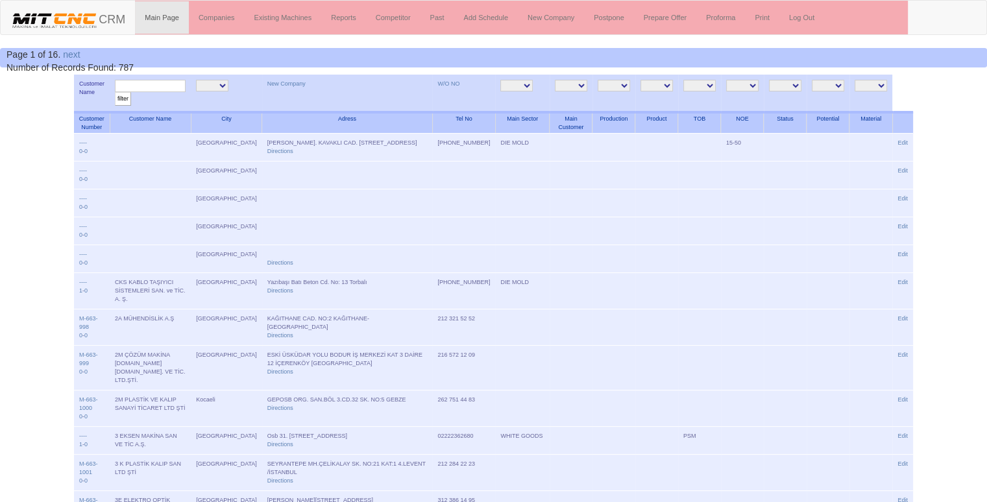
click at [165, 88] on input "text" at bounding box center [150, 86] width 71 height 12
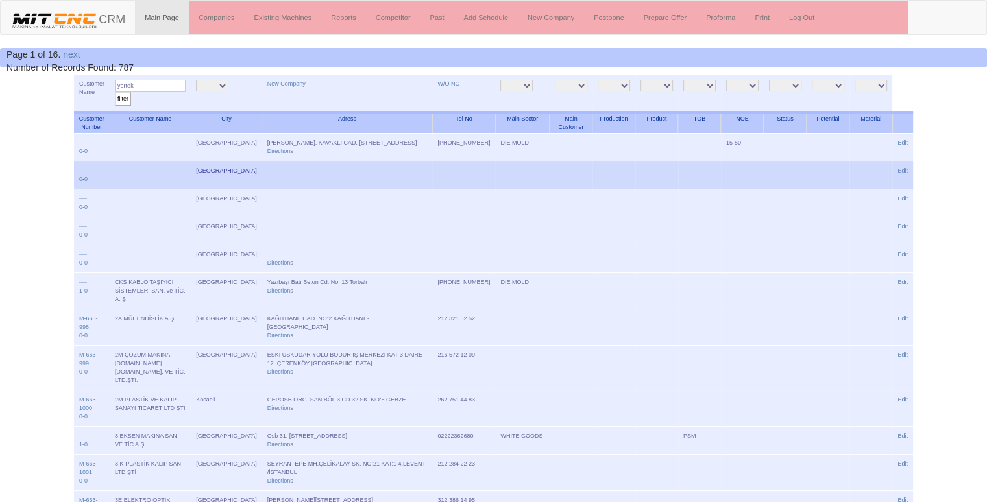
type input "yörtek"
click at [115, 92] on input "filter" at bounding box center [123, 99] width 16 height 14
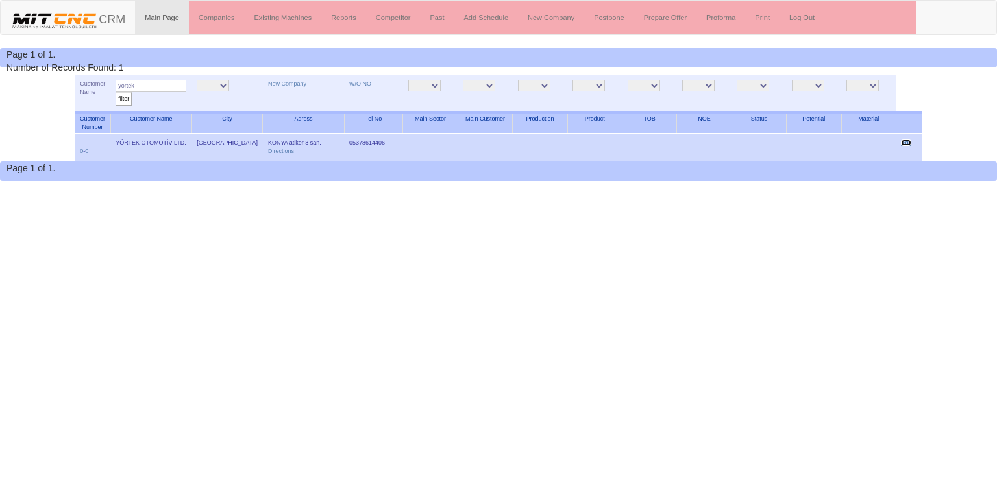
click at [905, 141] on link "Edit" at bounding box center [906, 143] width 10 height 6
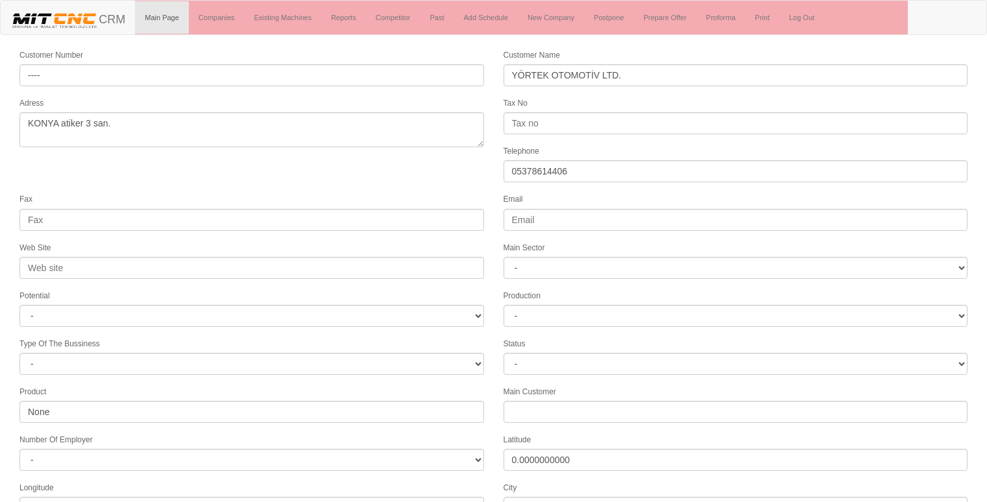
select select "1232"
select select
click at [260, 188] on form "Customer Number ---- Customer Name YÖRTEK OTOMOTİV LTD. Adress KONYA atiker 3 s…" at bounding box center [493, 364] width 987 height 632
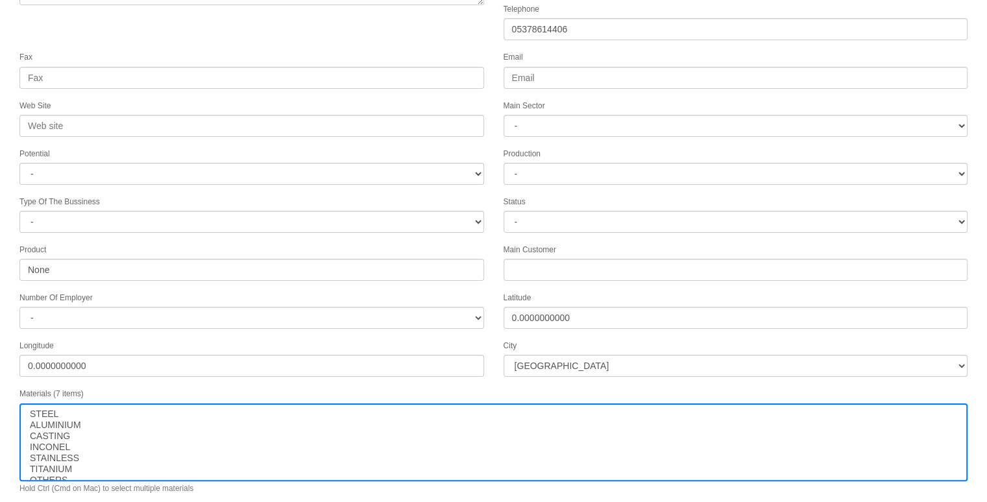
scroll to position [166, 0]
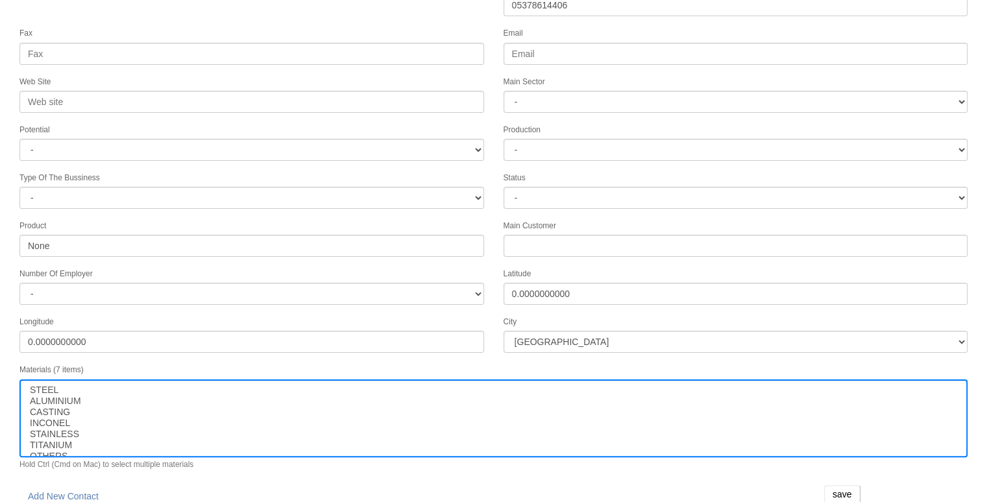
click at [847, 485] on input "save" at bounding box center [842, 494] width 36 height 18
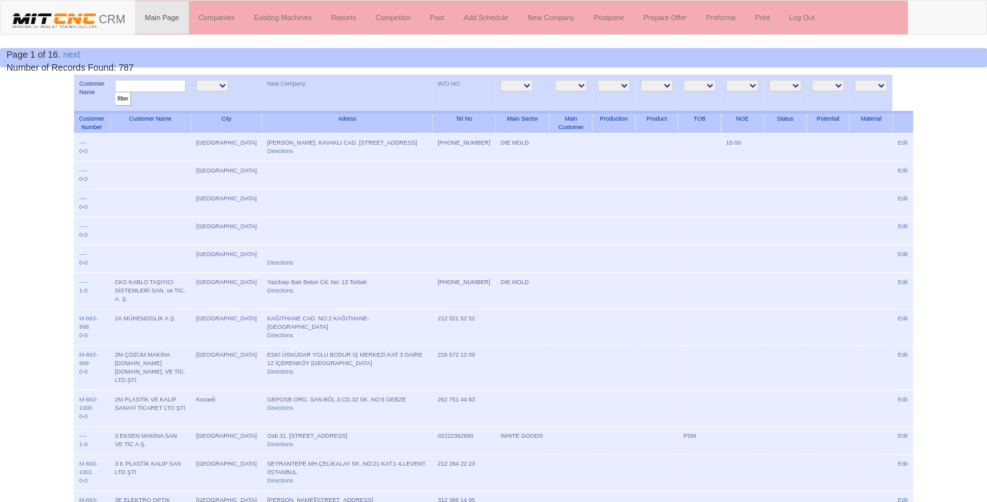
click at [163, 84] on input "text" at bounding box center [150, 86] width 71 height 12
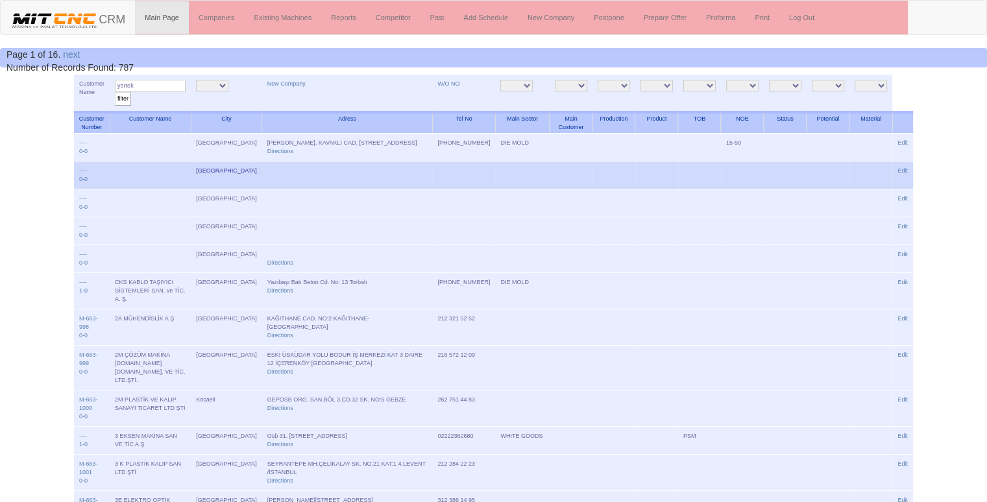
type input "yörtek"
click at [115, 92] on input "filter" at bounding box center [123, 99] width 16 height 14
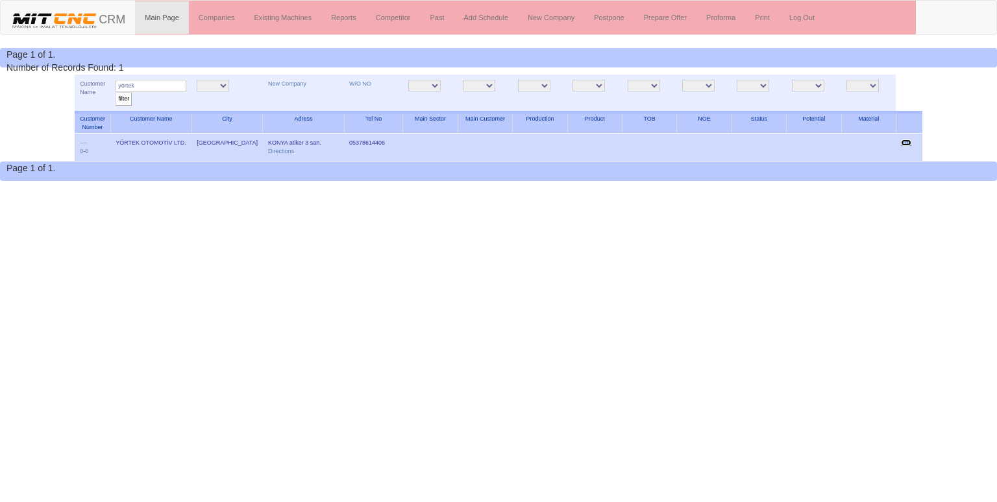
click at [903, 140] on link "Edit" at bounding box center [906, 143] width 10 height 6
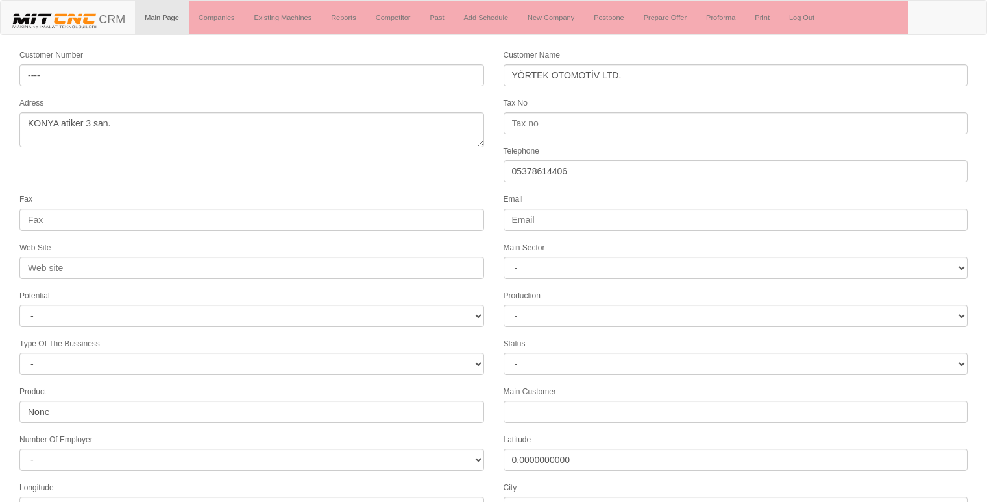
select select "1232"
select select
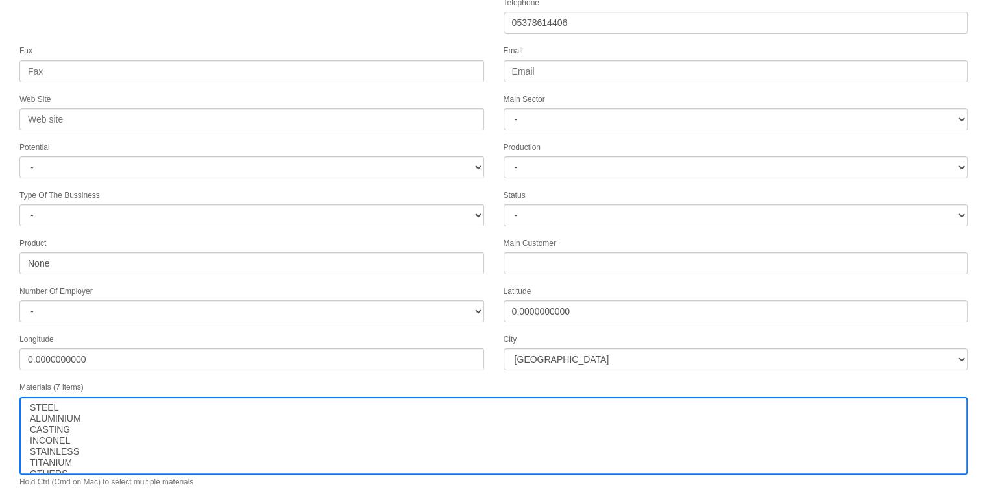
scroll to position [166, 0]
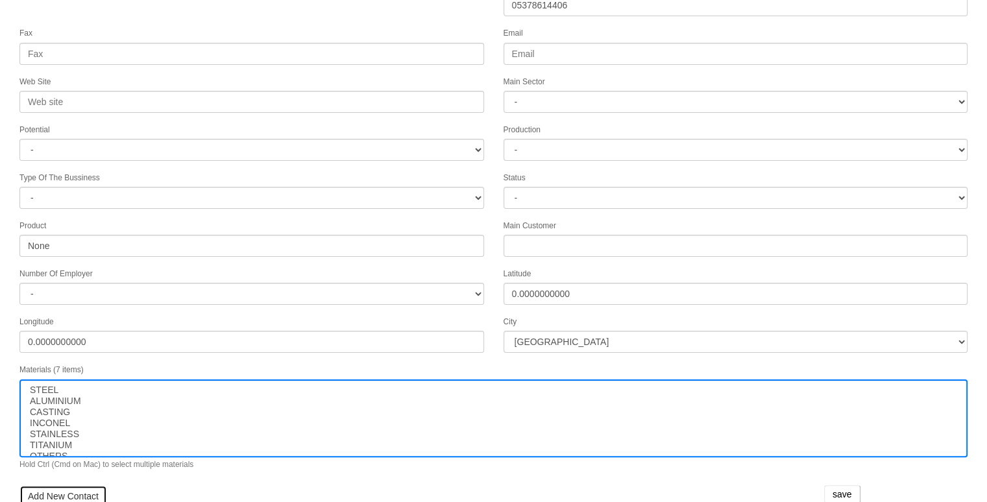
click at [77, 485] on link "Add New Contact" at bounding box center [63, 496] width 88 height 22
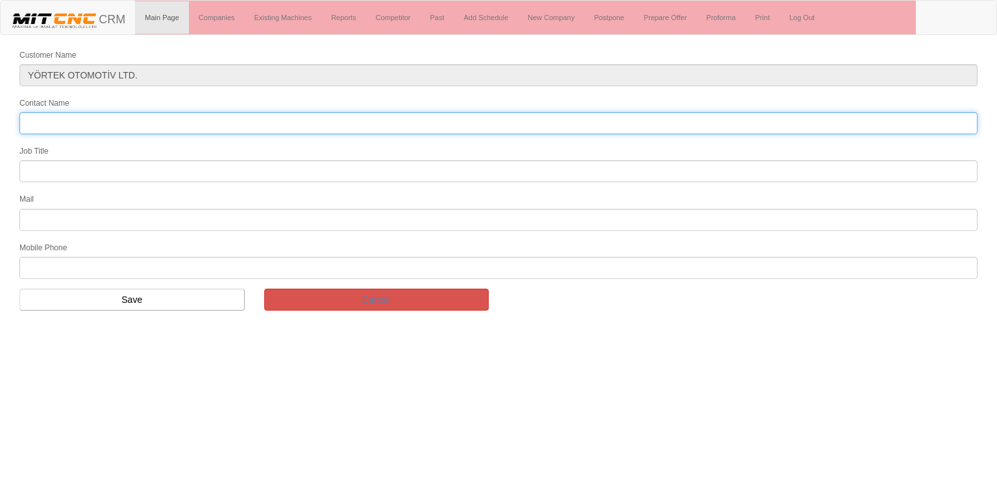
click at [65, 119] on input "Contact Name" at bounding box center [498, 123] width 958 height 22
type input "veli yörük"
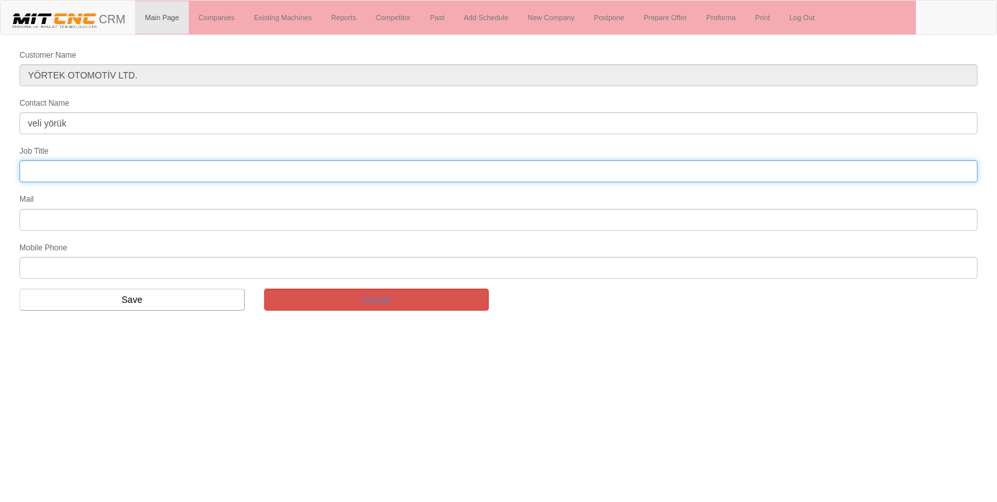
click at [141, 171] on input "text" at bounding box center [498, 171] width 958 height 22
type input "FİRMA SAHİBİ"
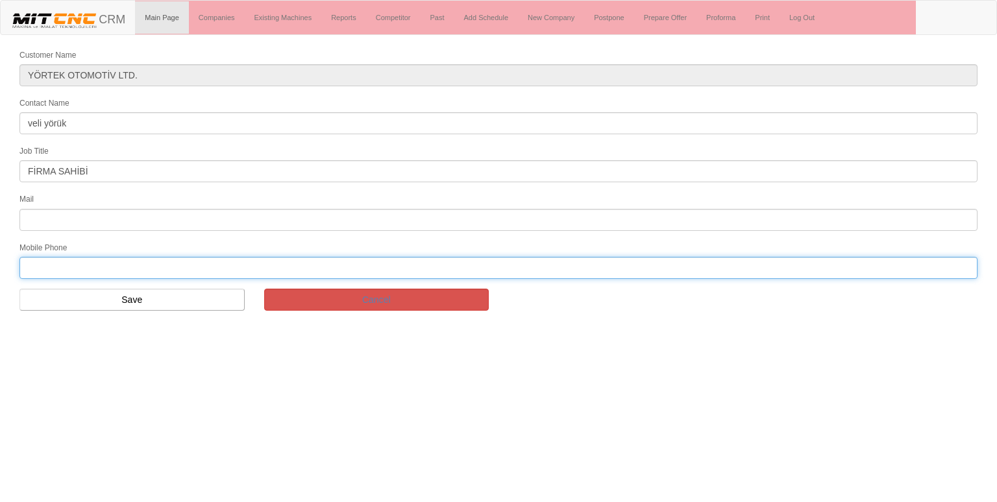
click at [68, 266] on input "text" at bounding box center [498, 268] width 958 height 22
type input "05378614406"
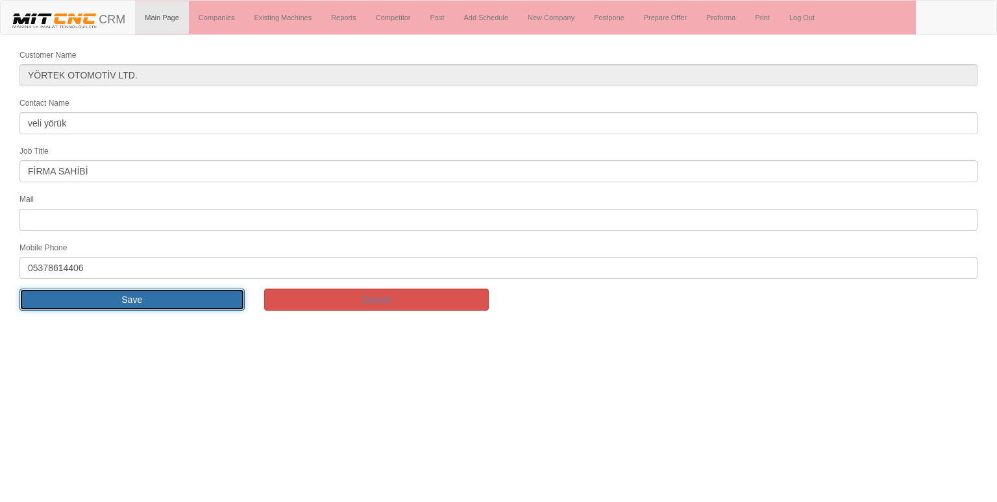
click at [108, 291] on input "Save" at bounding box center [131, 300] width 225 height 22
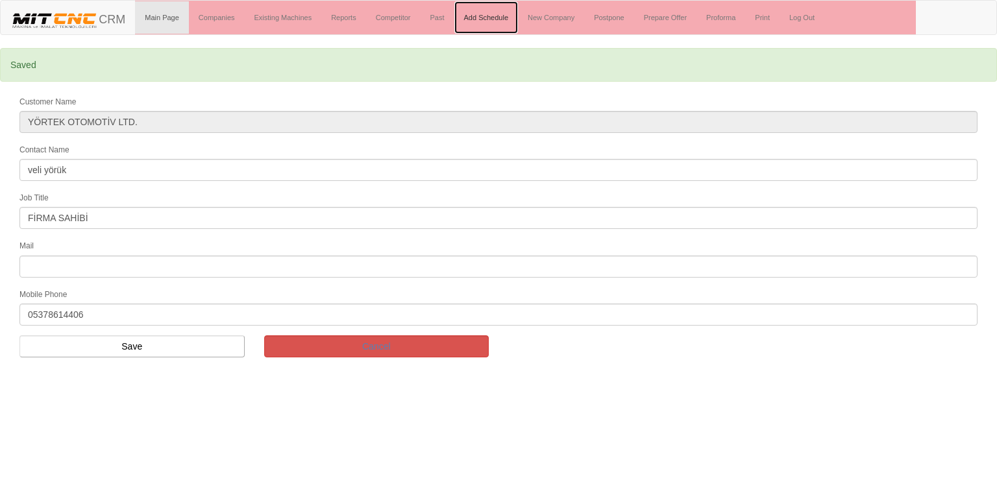
click at [482, 16] on link "Add Schedule" at bounding box center [486, 17] width 64 height 32
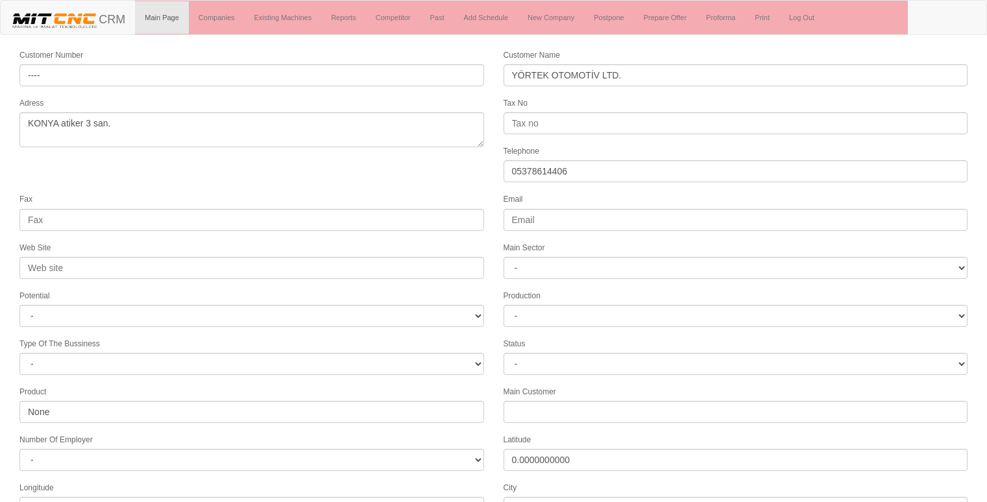
select select "1232"
select select
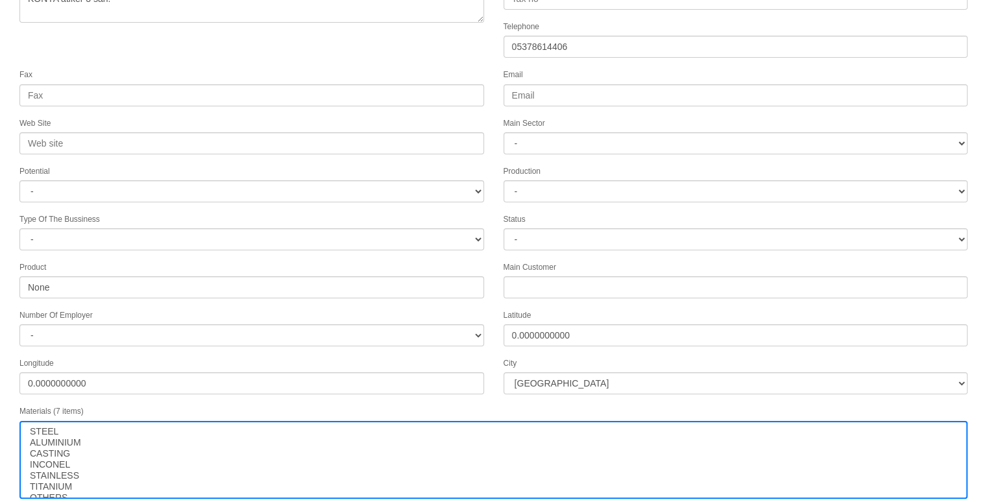
scroll to position [197, 0]
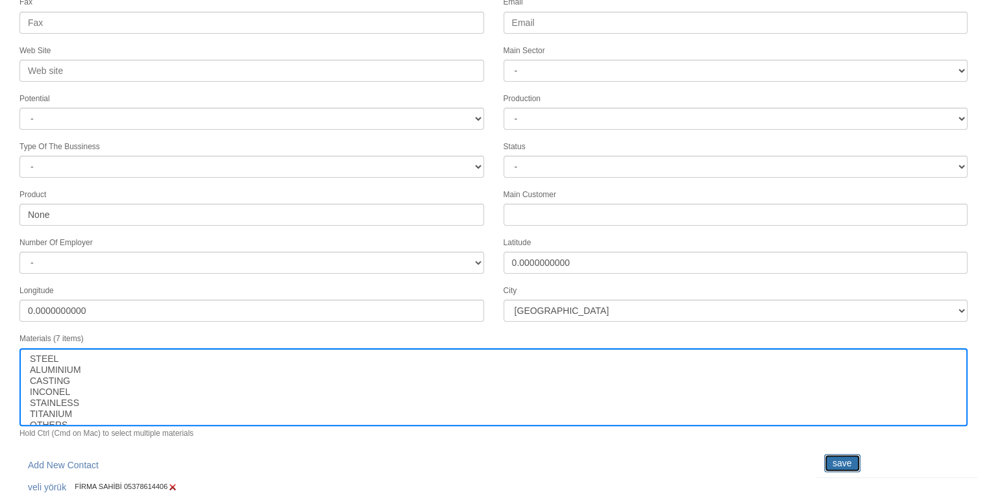
click at [841, 454] on input "save" at bounding box center [842, 463] width 36 height 18
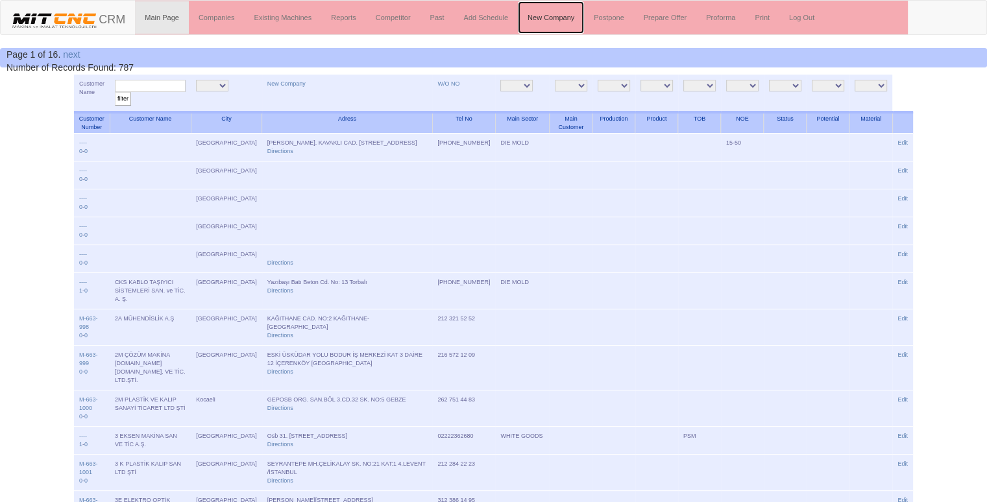
click at [551, 19] on link "New Company" at bounding box center [551, 17] width 66 height 32
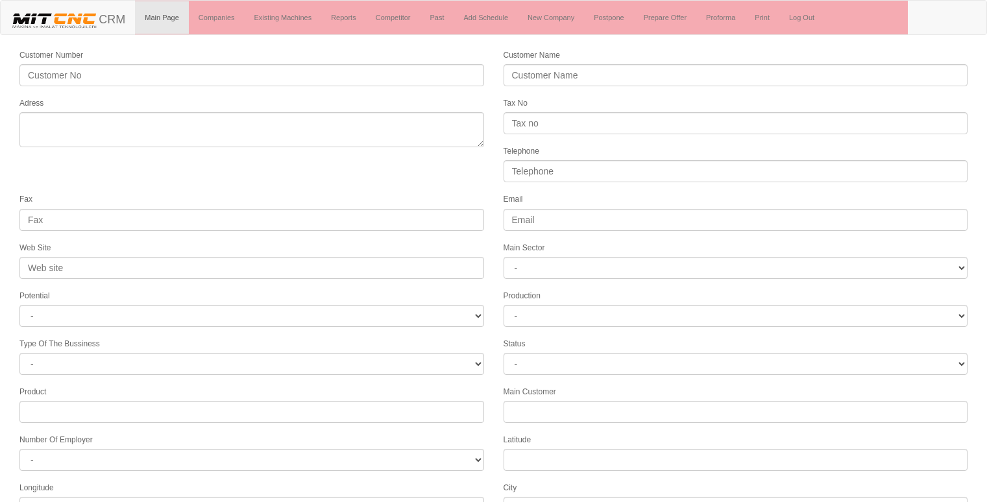
select select
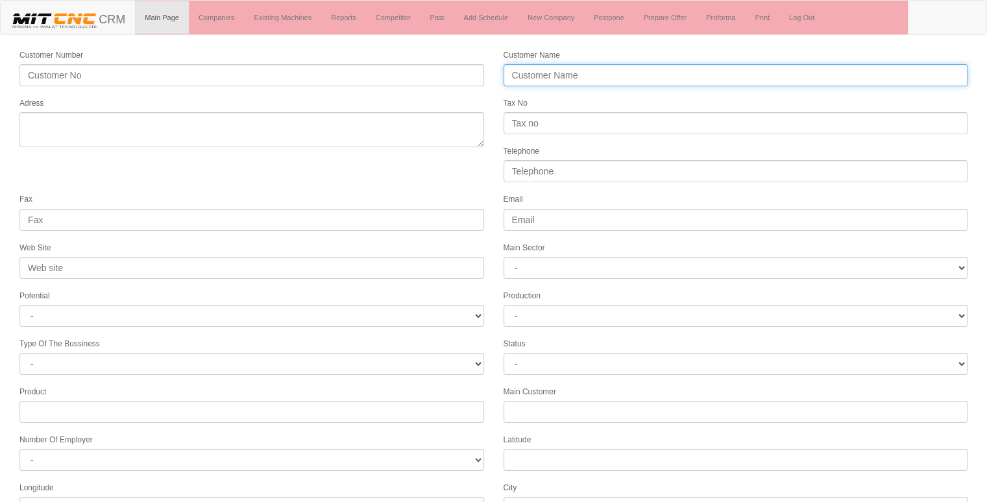
click at [571, 73] on input "Customer Name" at bounding box center [736, 75] width 465 height 22
type input "MERSİNLİLER"
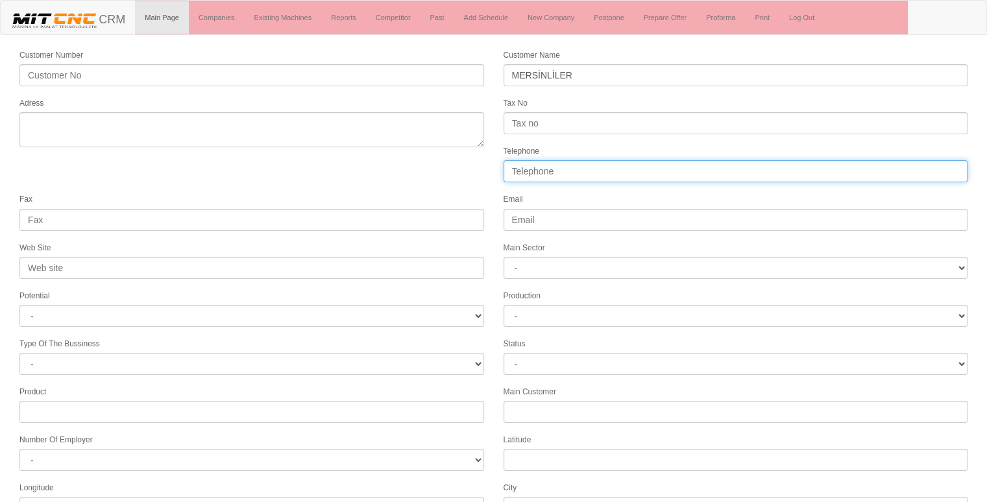
click at [579, 169] on input "Telephone" at bounding box center [736, 171] width 465 height 22
type input "05426219451"
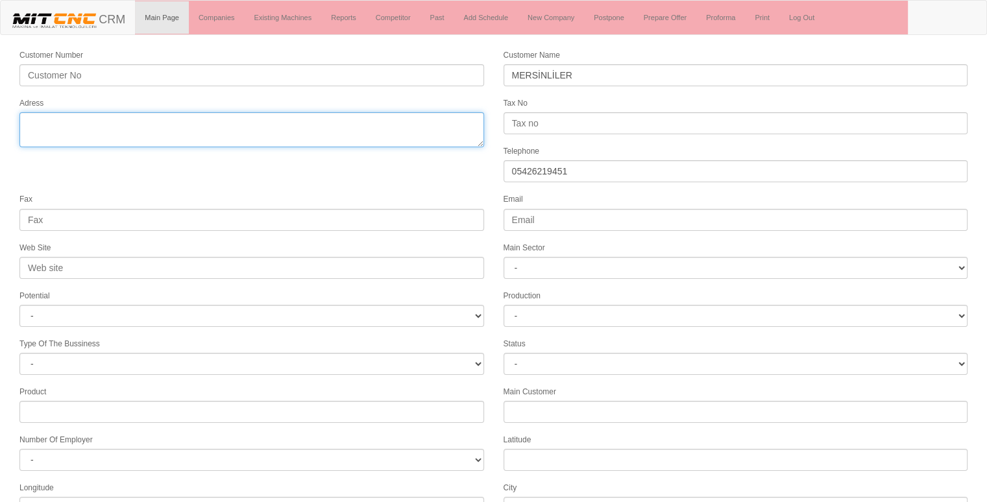
click at [151, 125] on textarea "Adress" at bounding box center [251, 129] width 465 height 35
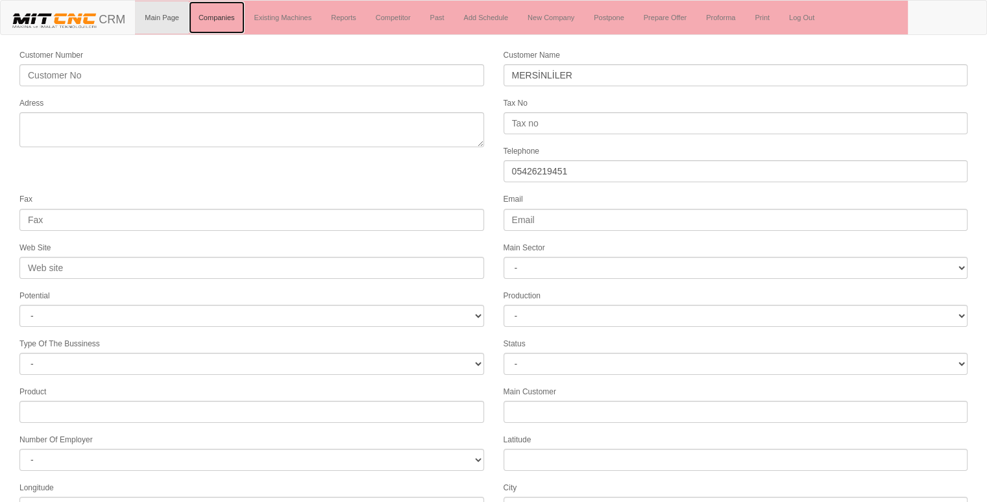
click at [208, 14] on link "Companies" at bounding box center [217, 17] width 56 height 32
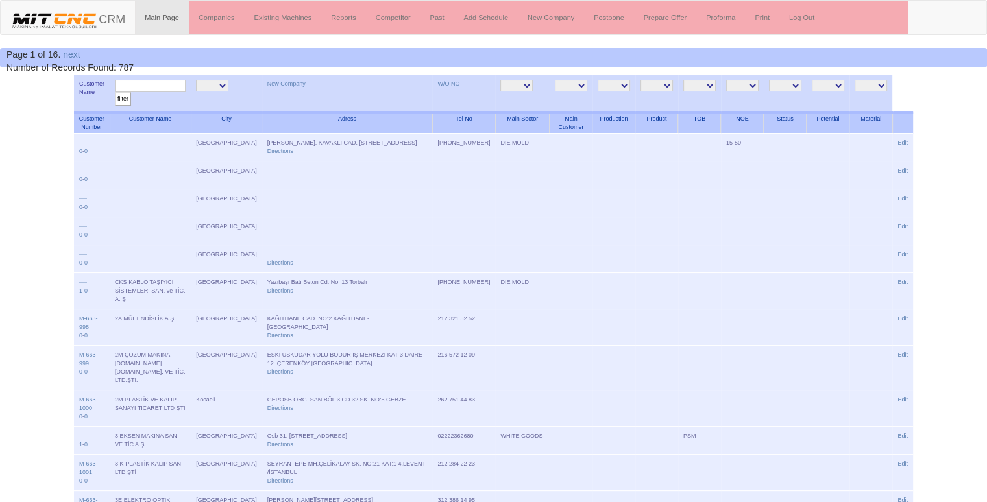
click at [141, 84] on input "text" at bounding box center [150, 86] width 71 height 12
type input "AYDIN MAKİNE"
click at [115, 92] on input "filter" at bounding box center [123, 99] width 16 height 14
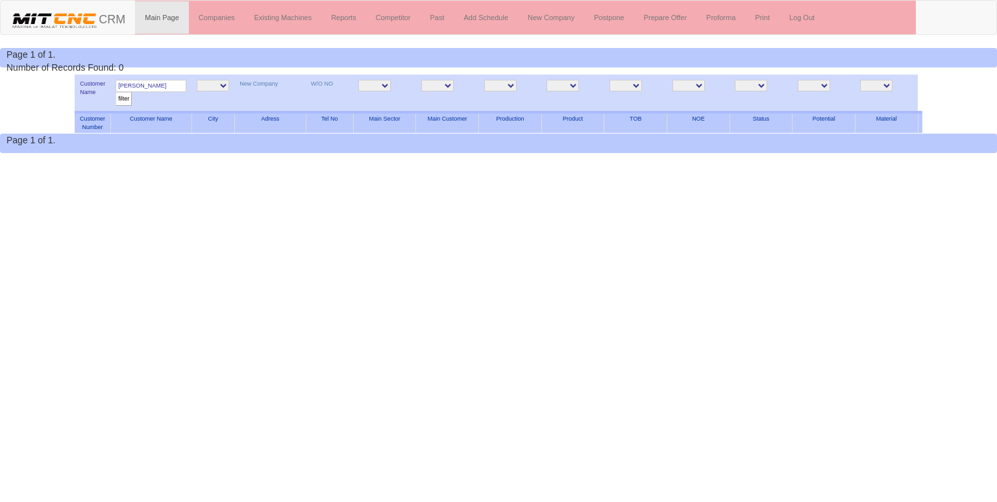
click at [178, 82] on input "[PERSON_NAME]" at bounding box center [151, 86] width 71 height 12
type input "[PERSON_NAME]"
click at [116, 92] on input "filter" at bounding box center [124, 99] width 16 height 14
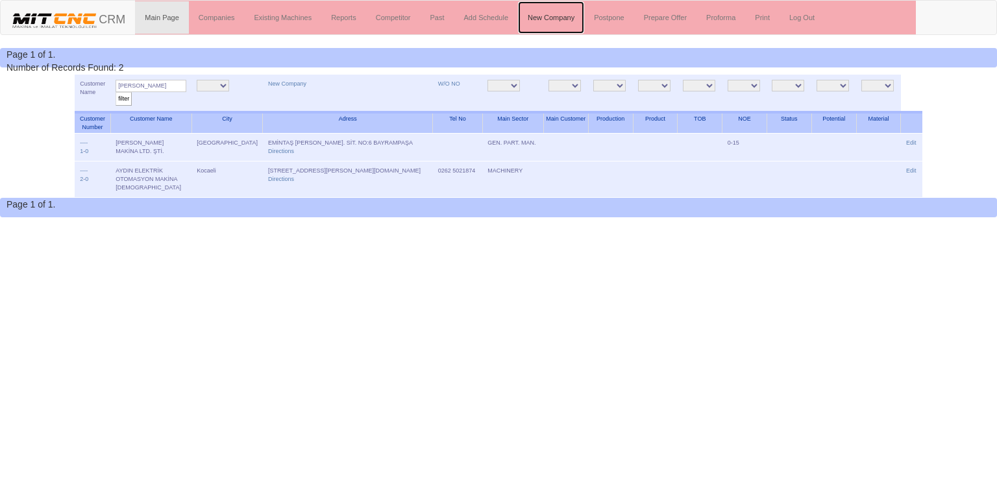
click at [563, 18] on link "New Company" at bounding box center [551, 17] width 66 height 32
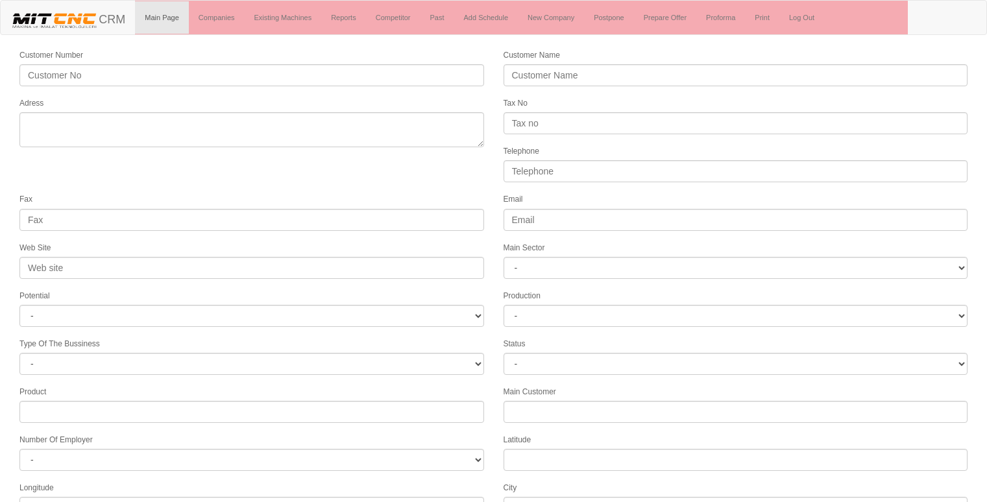
select select
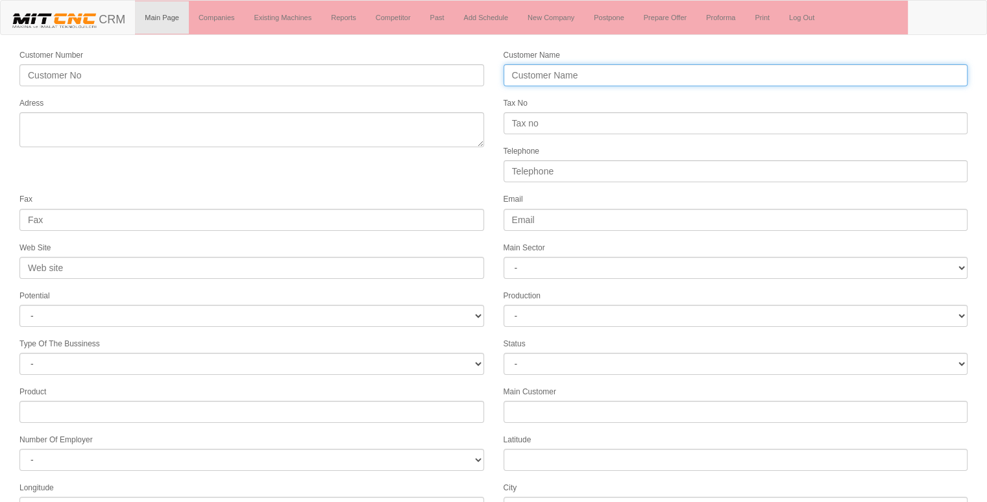
click at [582, 79] on input "Customer Name" at bounding box center [736, 75] width 465 height 22
type input "ÖZM MAKİNA"
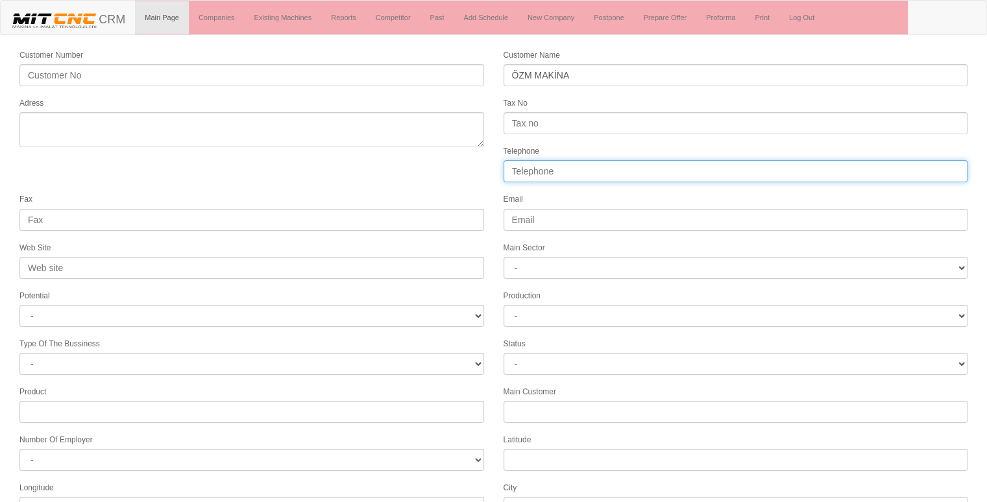
click at [569, 175] on input "Telephone" at bounding box center [736, 171] width 465 height 22
type input "05074708995"
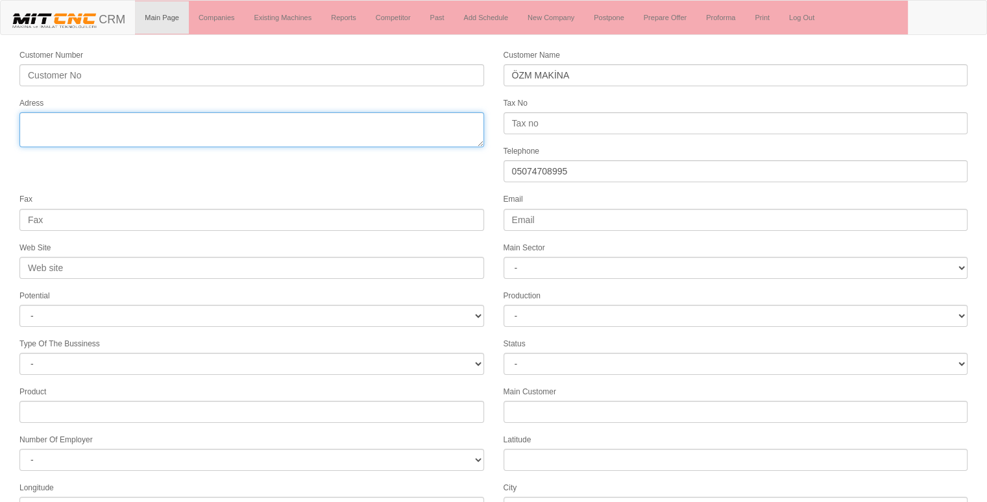
click at [166, 125] on textarea "Adress" at bounding box center [251, 129] width 465 height 35
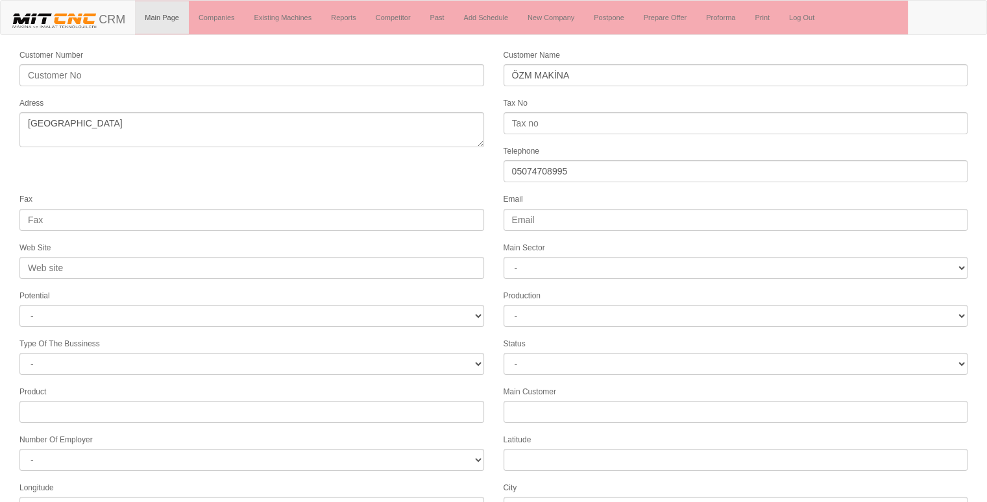
click at [465, 155] on form "Customer Number Customer Name ÖZM MAKİNA Adress Tax No Telephone 05074708995 Fa…" at bounding box center [493, 364] width 987 height 632
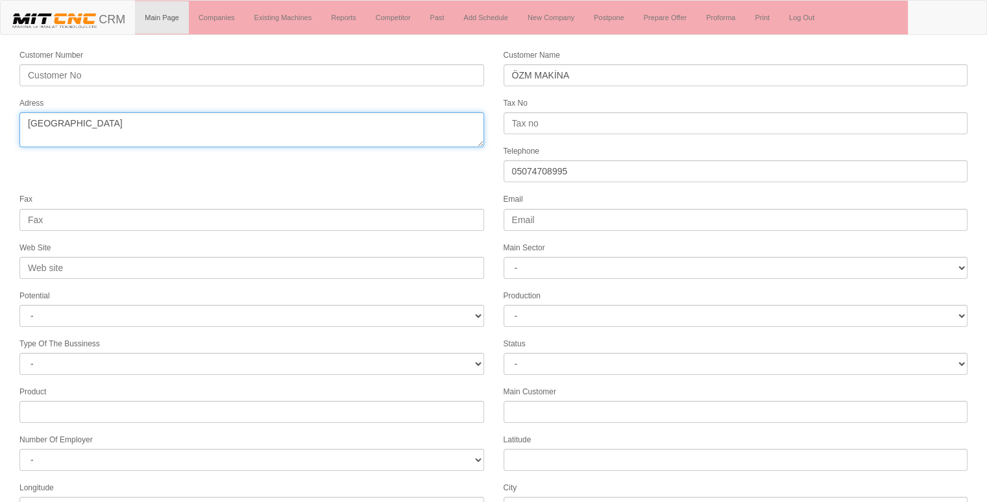
click at [22, 125] on textarea "Adress" at bounding box center [251, 129] width 465 height 35
type textarea "horozluhan selçuklu [GEOGRAPHIC_DATA]"
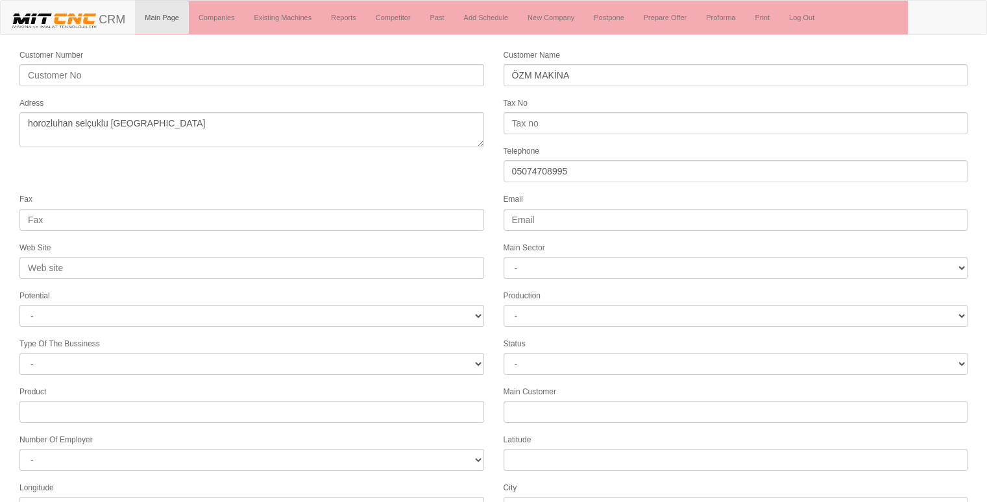
click at [395, 173] on form "Customer Number Customer Name ÖZM MAKİNA Adress Tax No Telephone 05074708995 Fa…" at bounding box center [493, 364] width 987 height 632
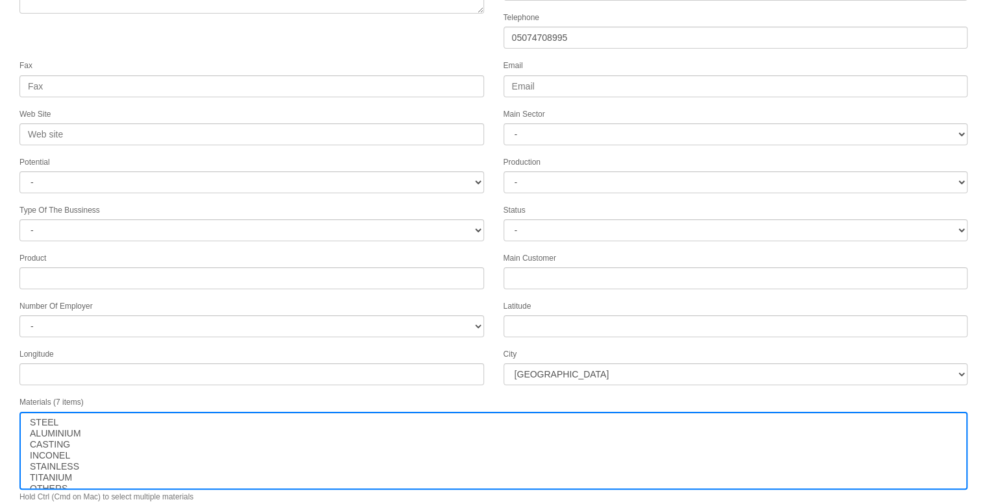
scroll to position [156, 0]
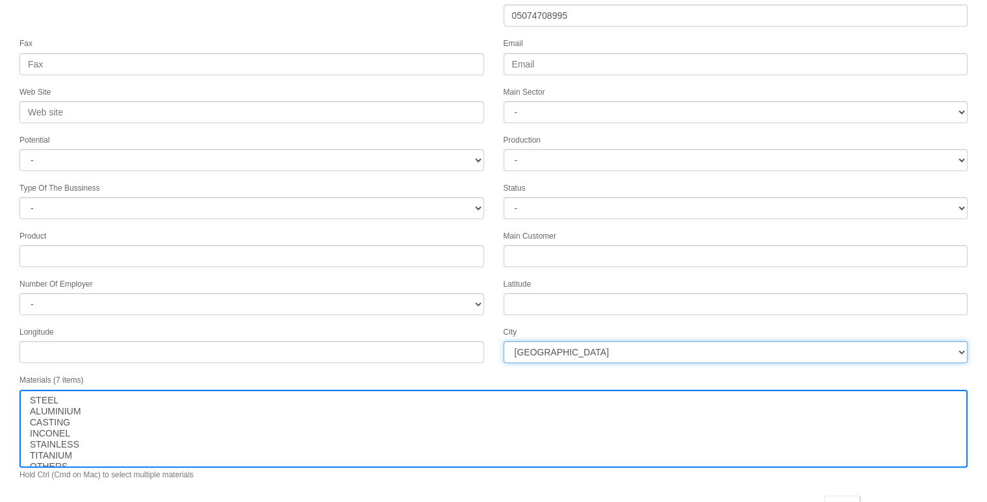
click at [544, 343] on select "İstanbul Adana Adıyaman Afyon Ağrı Amasya Ankara Antalya Artvin Aydın Balıkesir…" at bounding box center [736, 352] width 465 height 22
select select "1232"
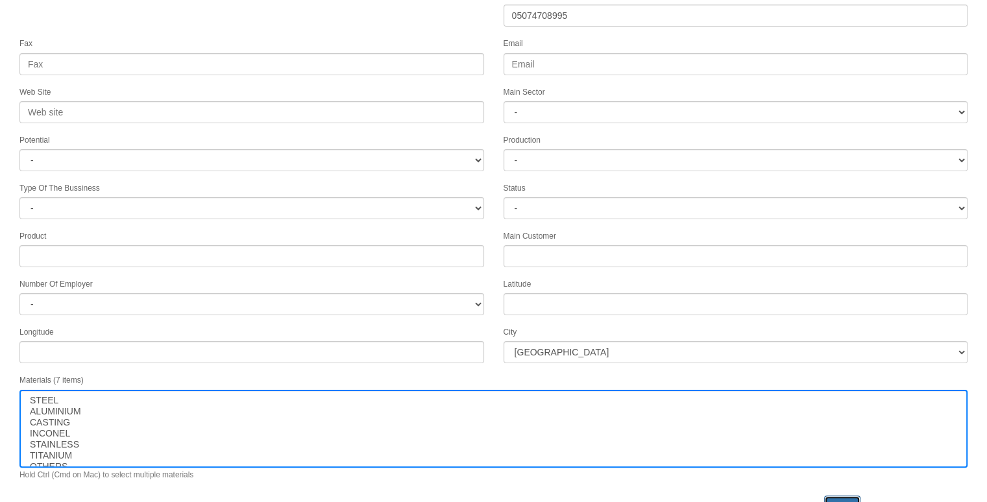
click at [842, 496] on input "save" at bounding box center [842, 505] width 36 height 18
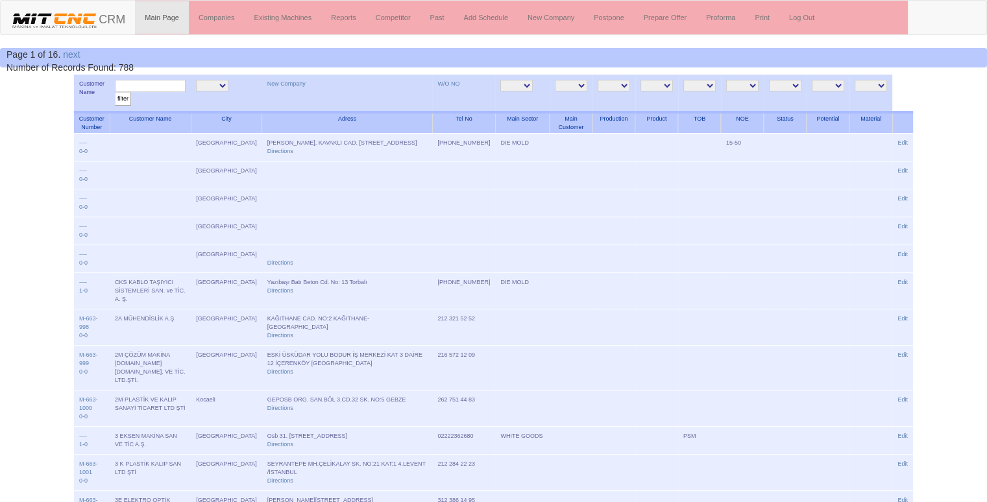
click at [153, 88] on input "text" at bounding box center [150, 86] width 71 height 12
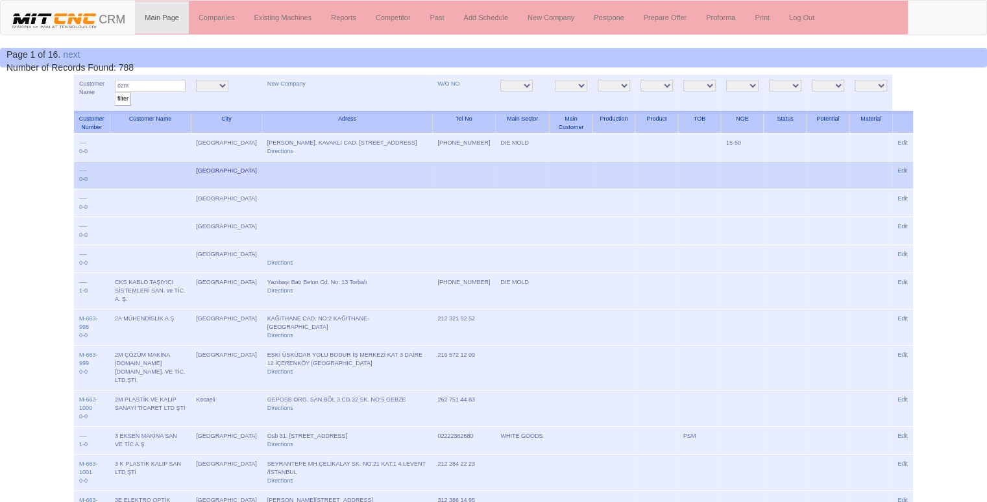
type input "özm"
click at [115, 92] on input "filter" at bounding box center [123, 99] width 16 height 14
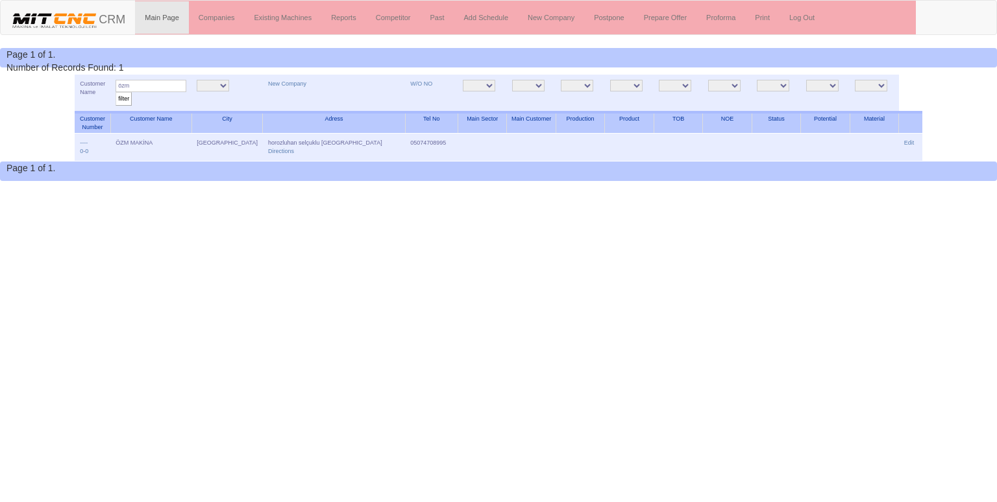
click at [906, 141] on link "Edit" at bounding box center [909, 143] width 10 height 6
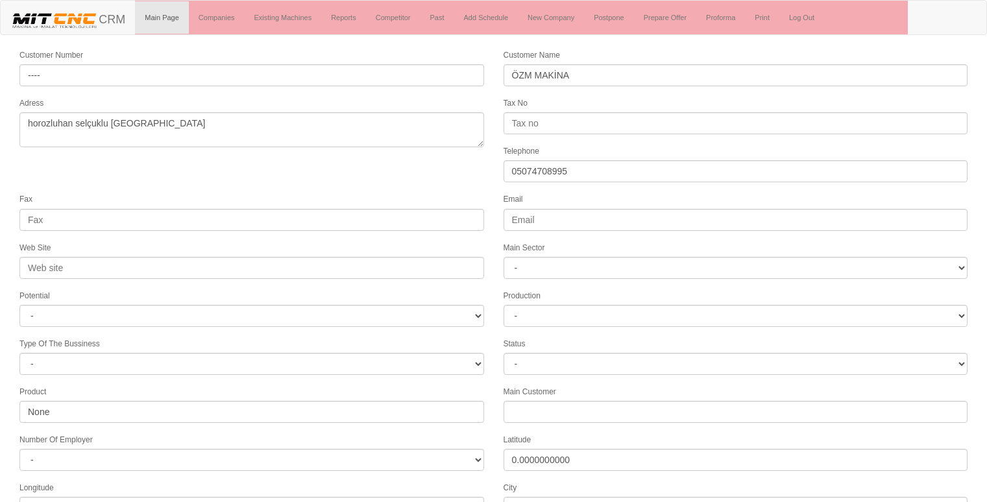
select select "1232"
select select
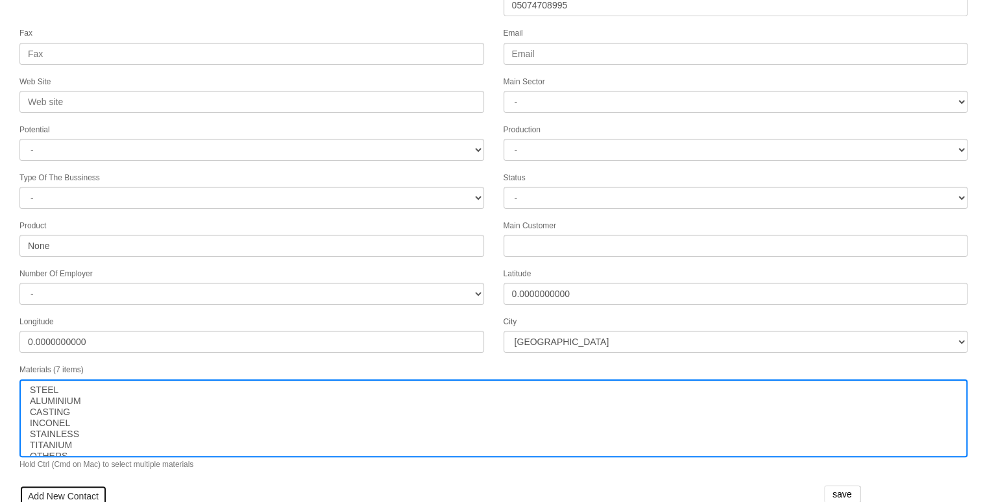
click at [55, 485] on link "Add New Contact" at bounding box center [63, 496] width 88 height 22
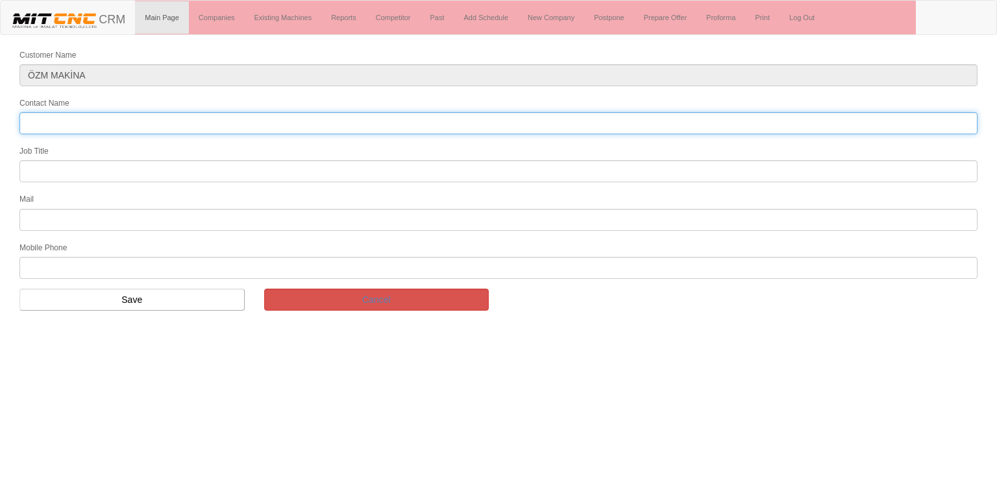
click at [143, 125] on input "Contact Name" at bounding box center [498, 123] width 958 height 22
type input "[PERSON_NAME]"
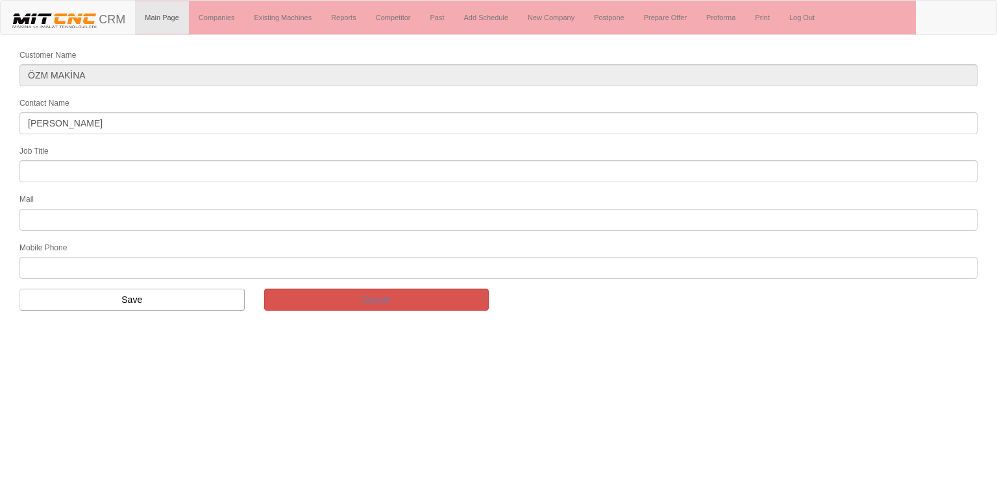
click at [69, 265] on input "text" at bounding box center [498, 268] width 958 height 22
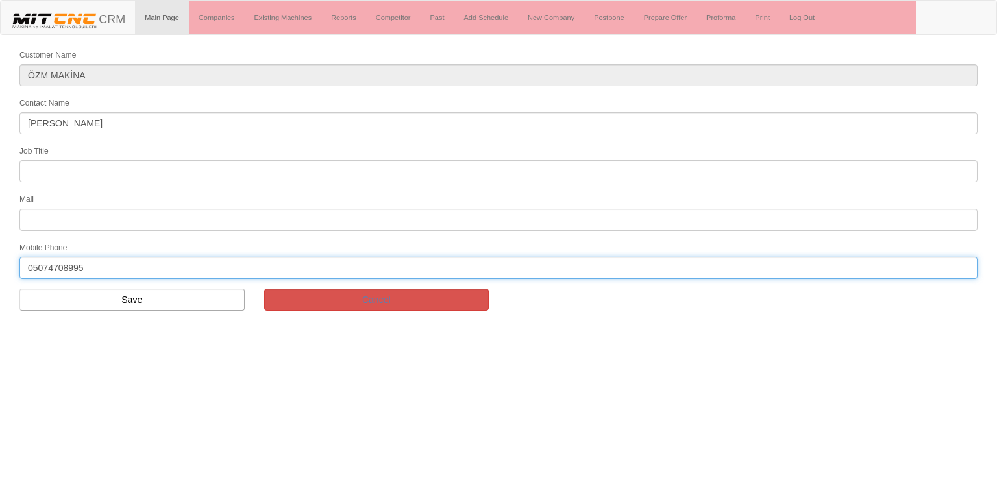
type input "05074708995"
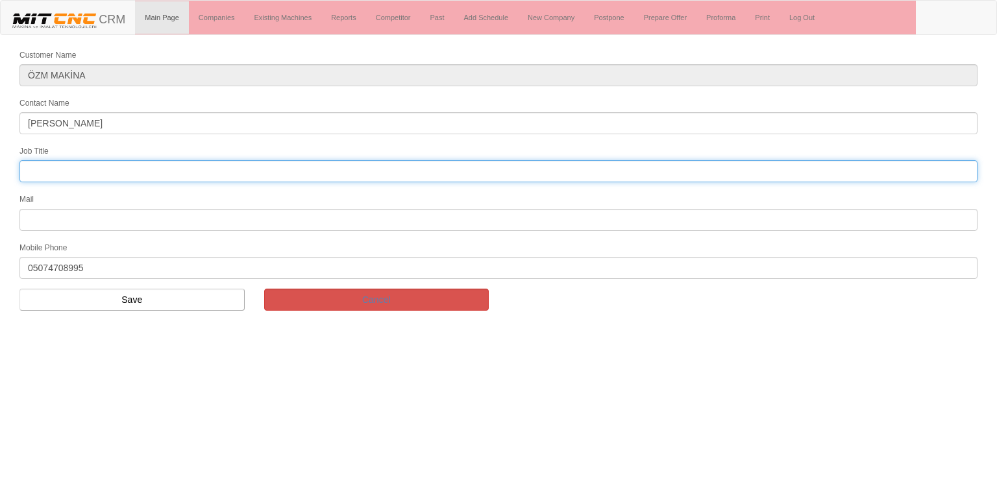
click at [130, 171] on input "text" at bounding box center [498, 171] width 958 height 22
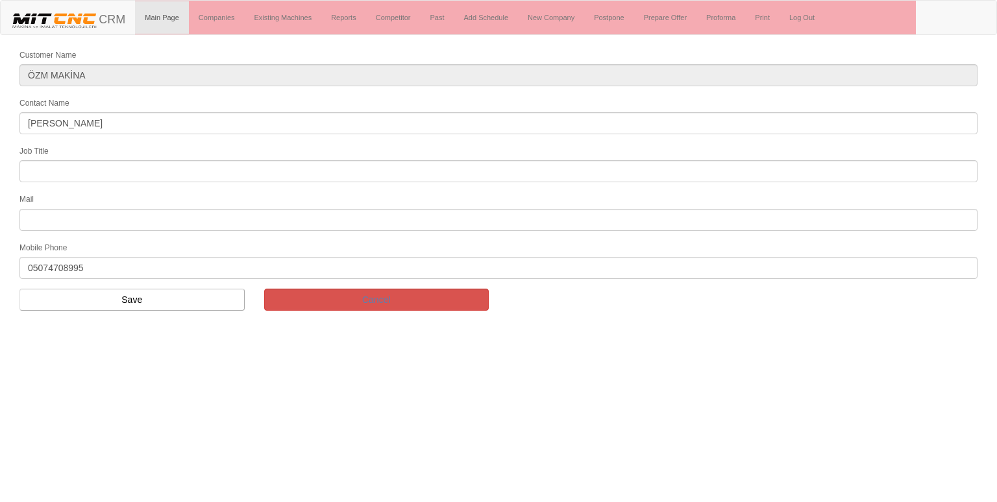
click at [53, 213] on input "text" at bounding box center [498, 220] width 958 height 22
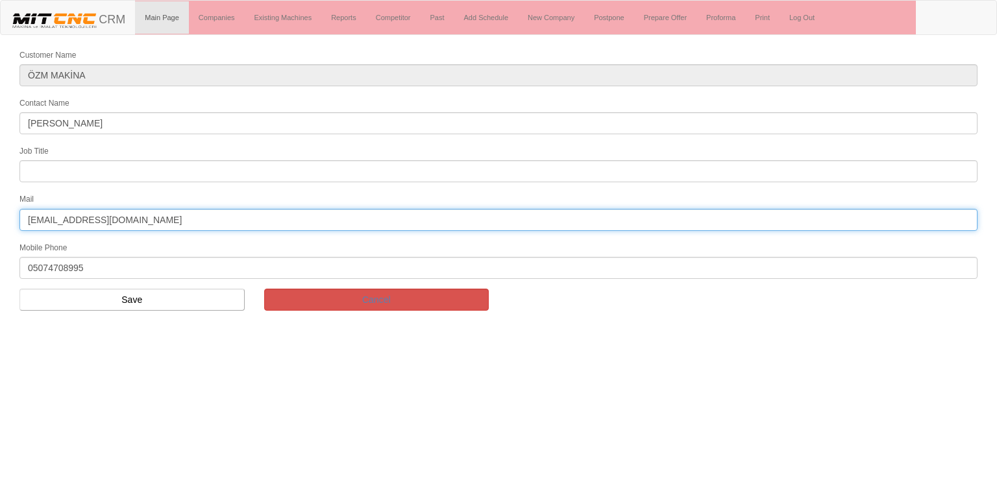
type input "[EMAIL_ADDRESS][DOMAIN_NAME]"
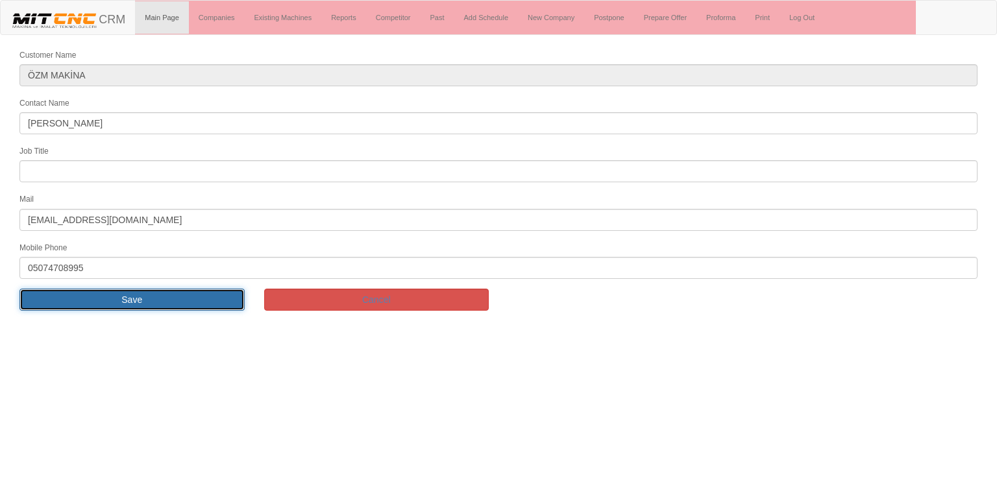
click at [121, 293] on input "Save" at bounding box center [131, 300] width 225 height 22
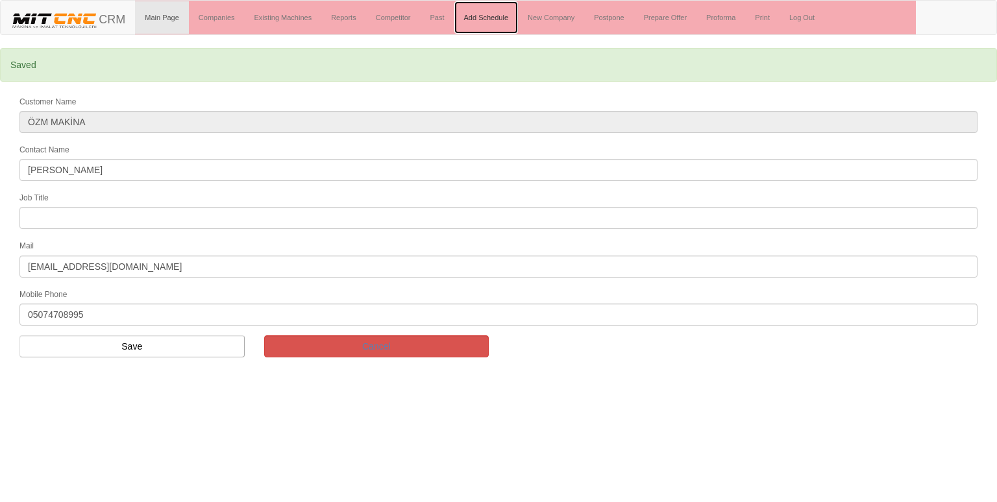
click at [510, 29] on link "Add Schedule" at bounding box center [486, 17] width 64 height 32
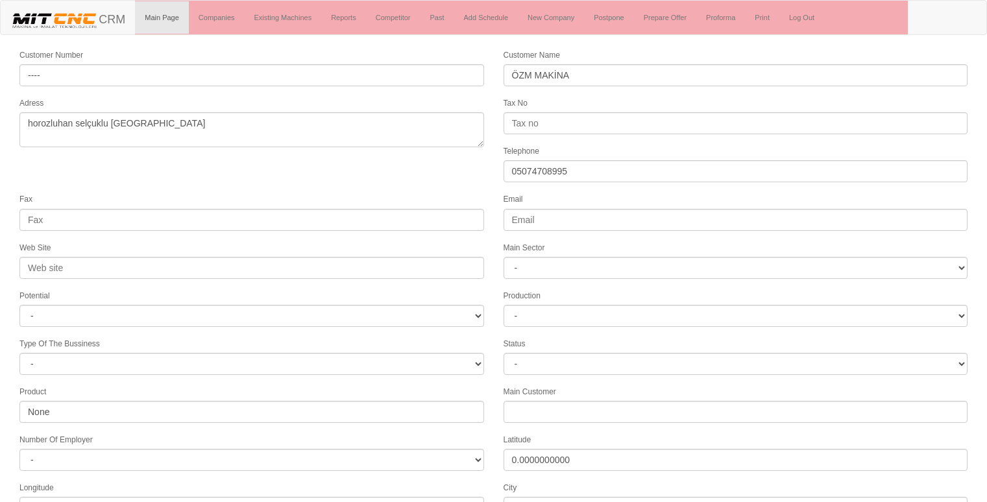
select select "1232"
select select
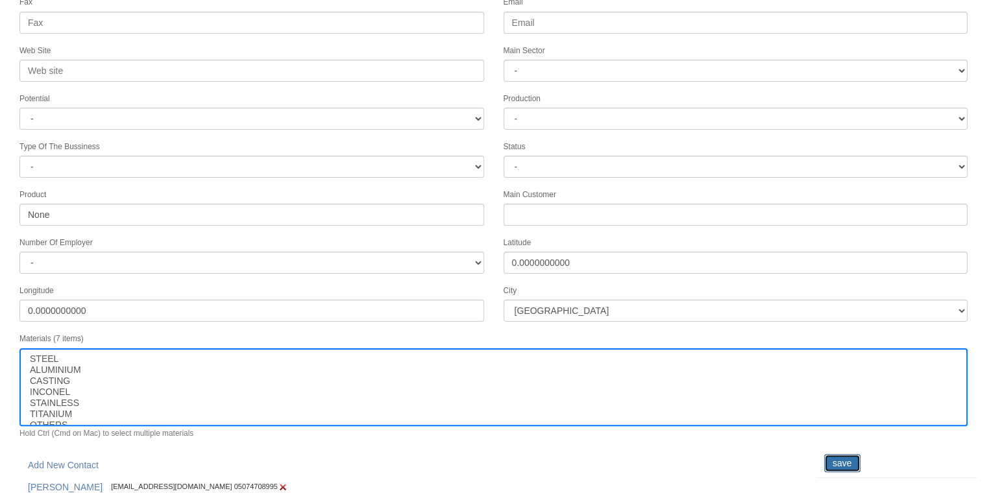
click at [843, 454] on input "save" at bounding box center [842, 463] width 36 height 18
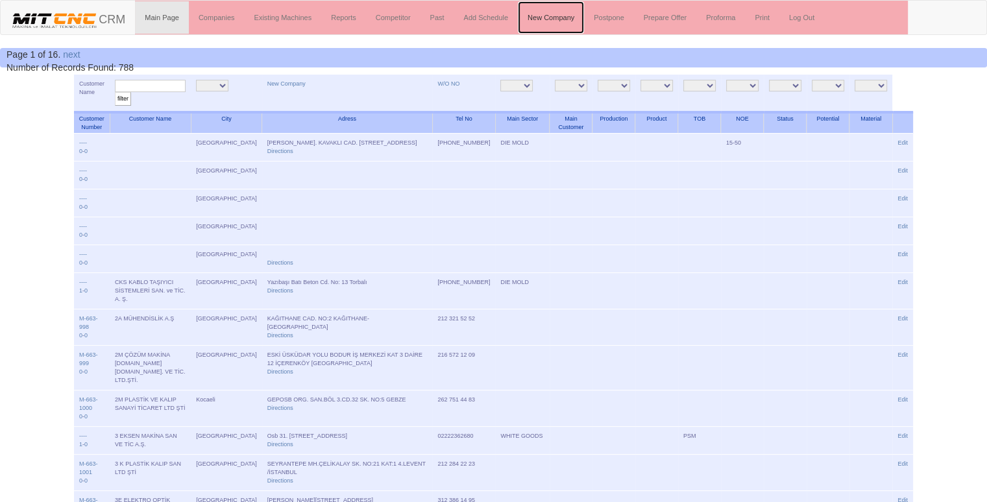
click at [557, 26] on link "New Company" at bounding box center [551, 17] width 66 height 32
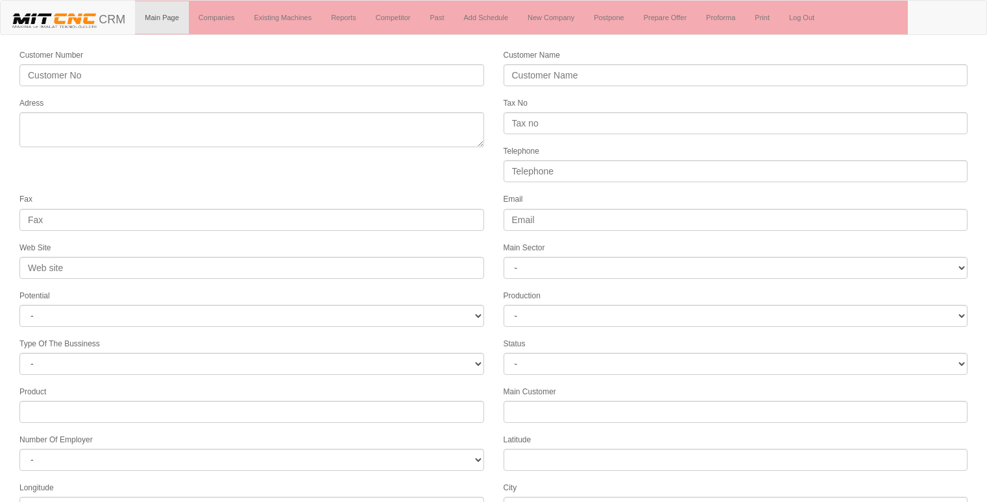
select select
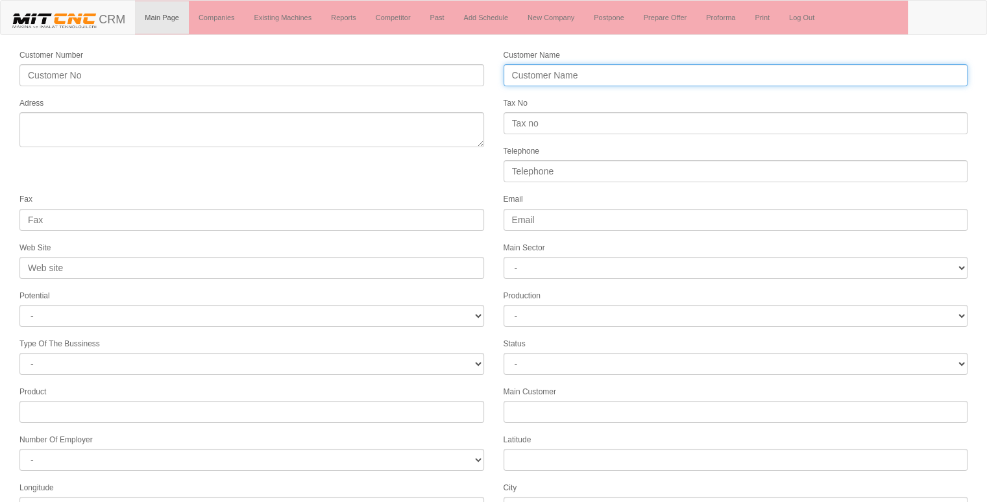
click at [561, 75] on input "Customer Name" at bounding box center [736, 75] width 465 height 22
type input "b"
type input "BAŞARANLAR CNC MAKİNA"
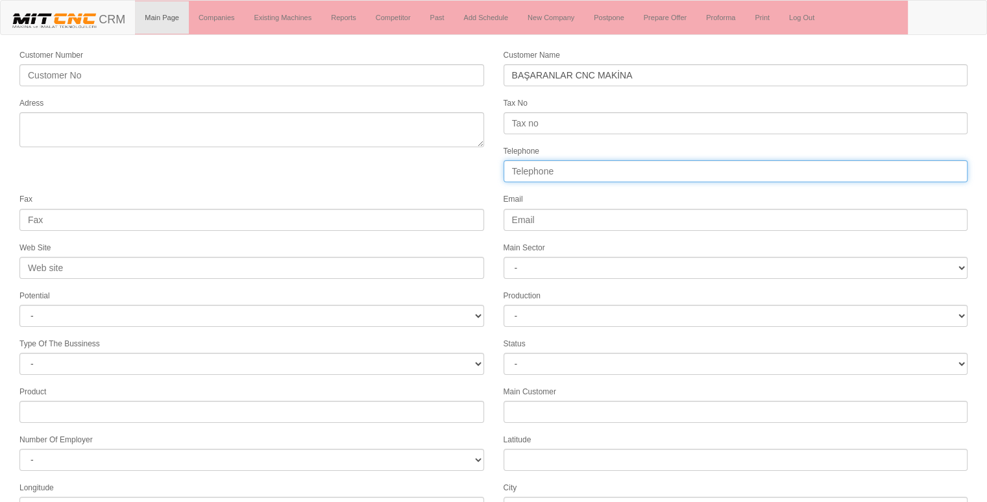
click at [591, 170] on input "Telephone" at bounding box center [736, 171] width 465 height 22
type input "05417163221"
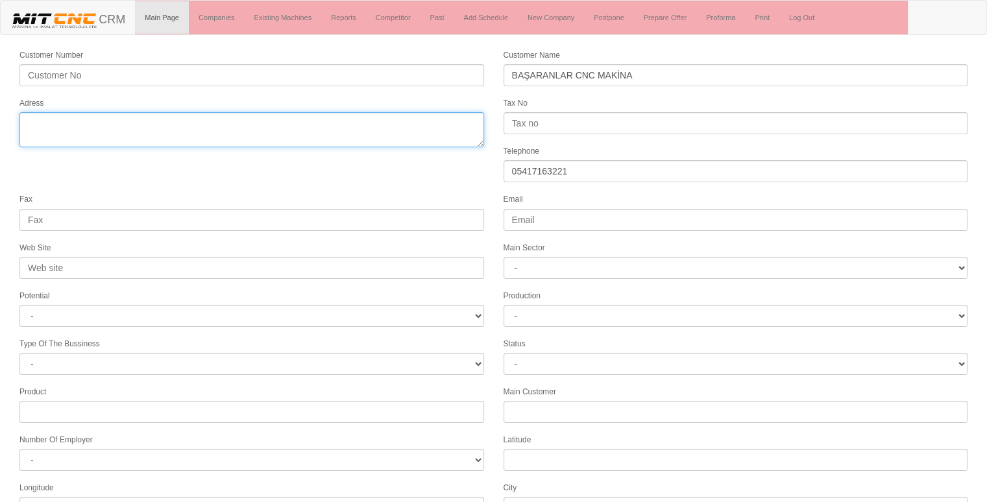
click at [260, 125] on textarea "Adress" at bounding box center [251, 129] width 465 height 35
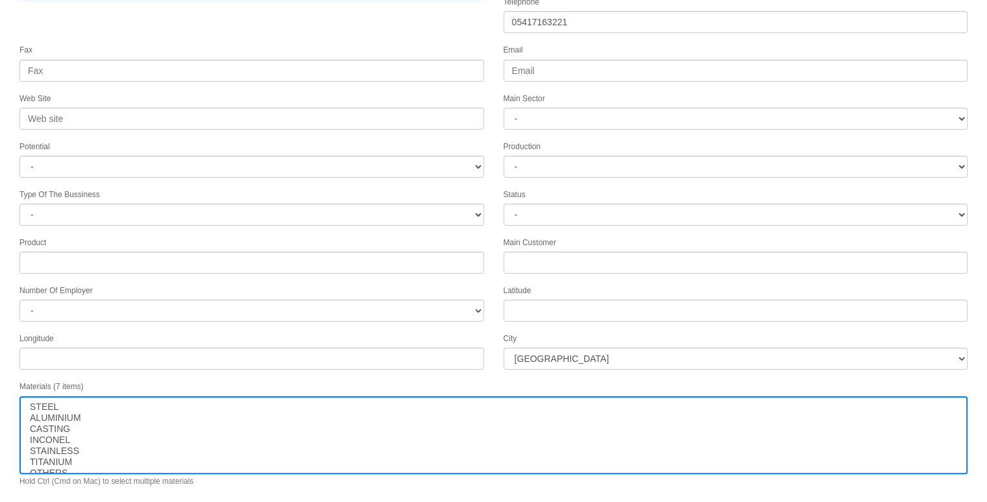
scroll to position [166, 0]
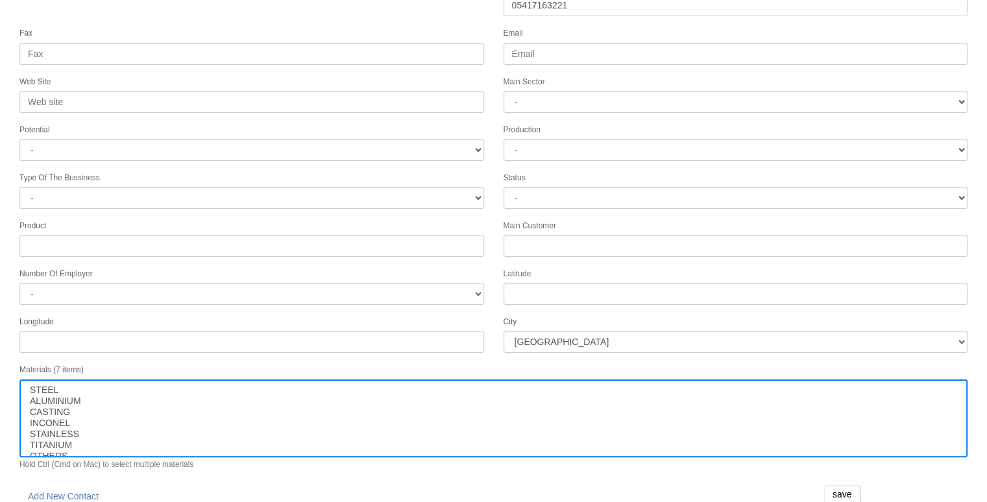
type textarea "maltepe [GEOGRAPHIC_DATA]"
click at [834, 485] on input "save" at bounding box center [842, 494] width 36 height 18
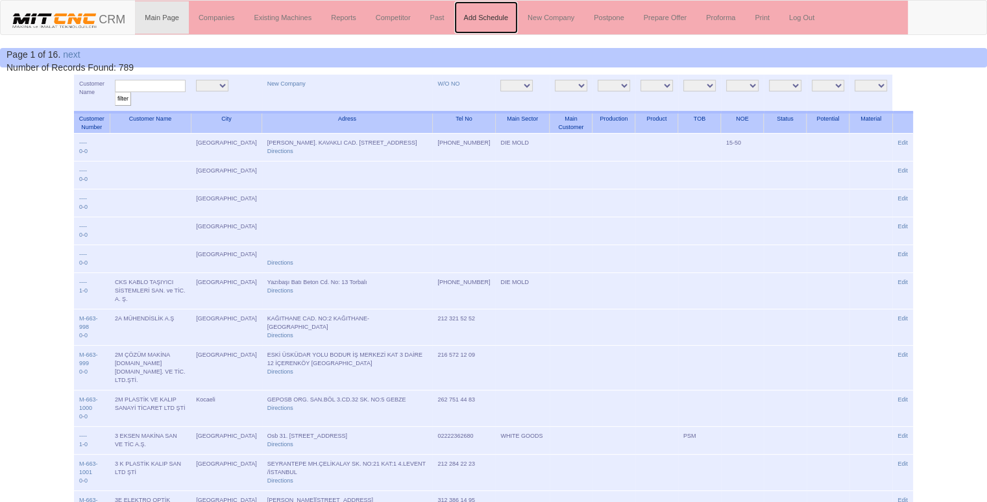
click at [479, 23] on link "Add Schedule" at bounding box center [486, 17] width 64 height 32
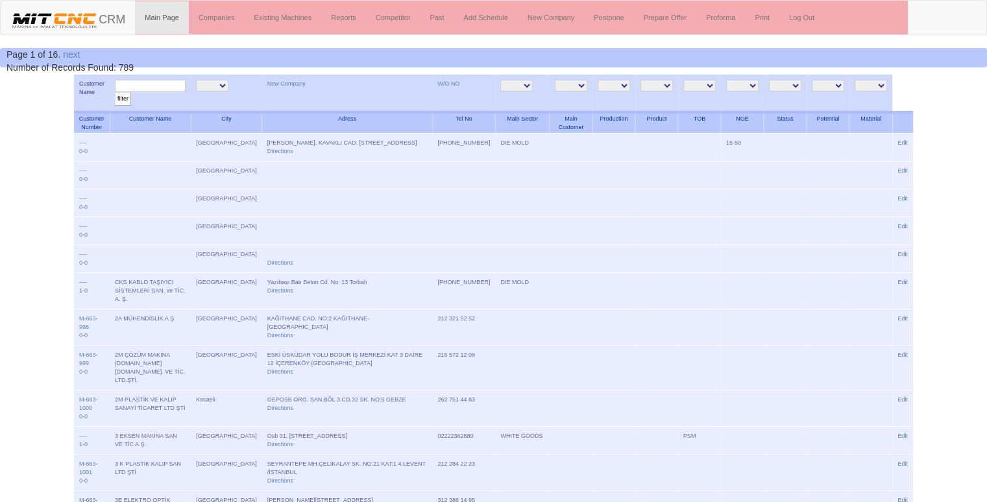
click at [167, 83] on input "text" at bounding box center [150, 86] width 71 height 12
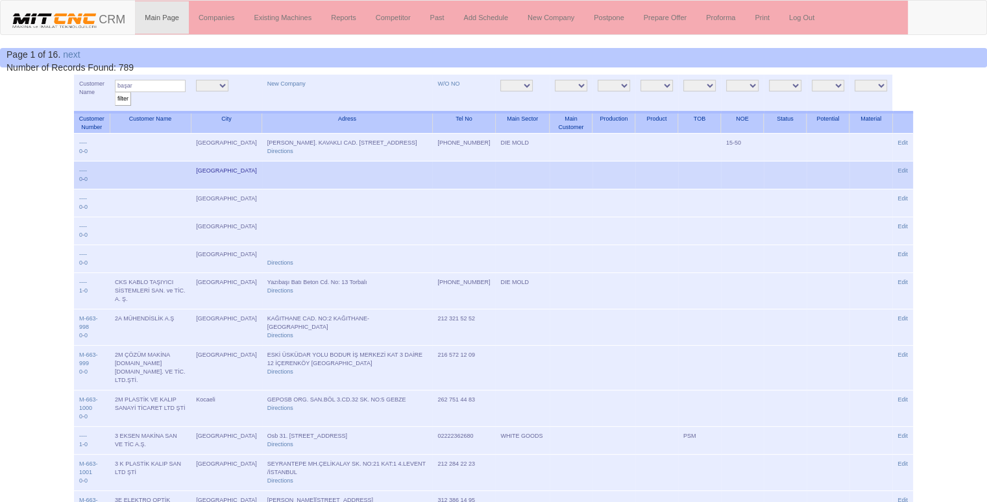
type input "başar"
click at [115, 92] on input "filter" at bounding box center [123, 99] width 16 height 14
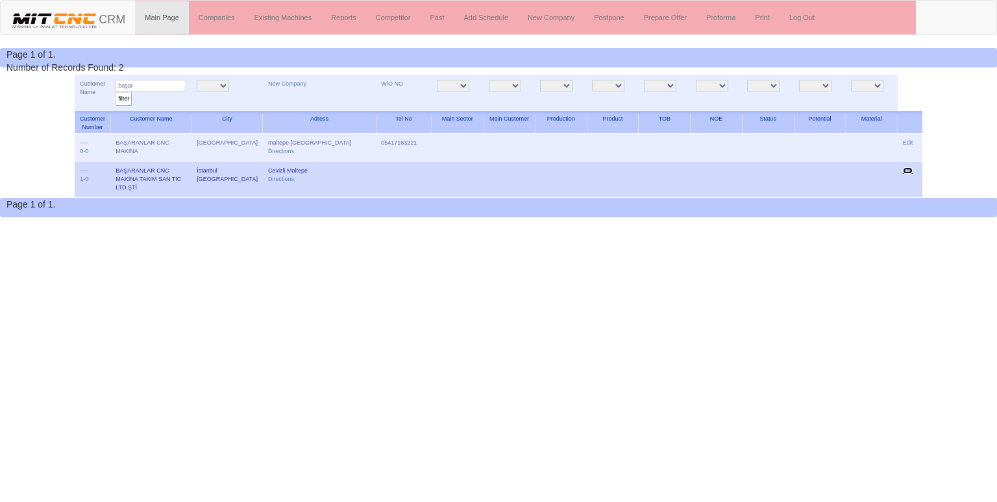
click at [907, 169] on link "Edit" at bounding box center [908, 170] width 10 height 6
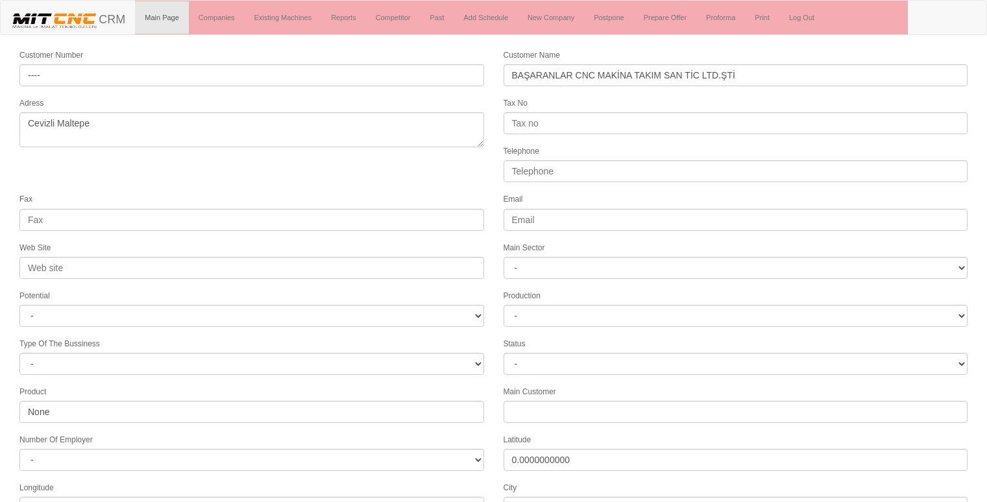
select select "1273"
select select
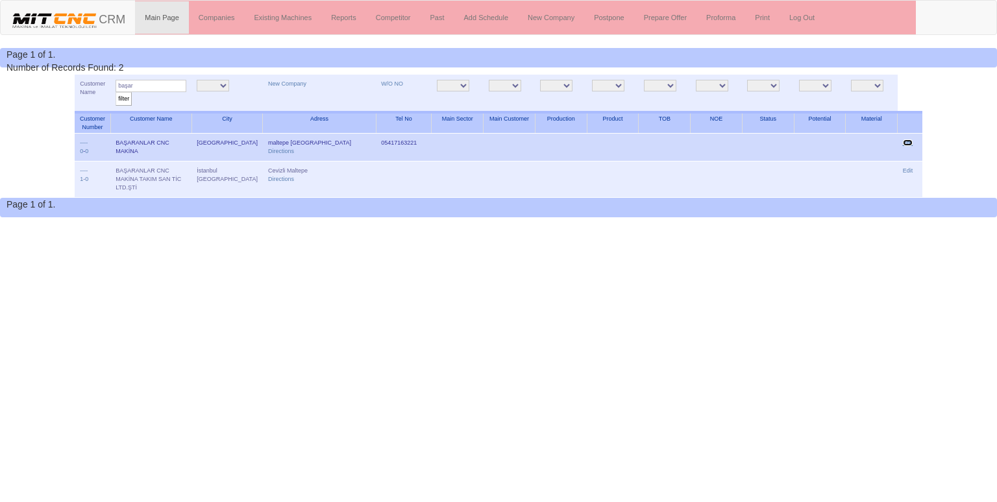
click at [904, 141] on link "Edit" at bounding box center [908, 143] width 10 height 6
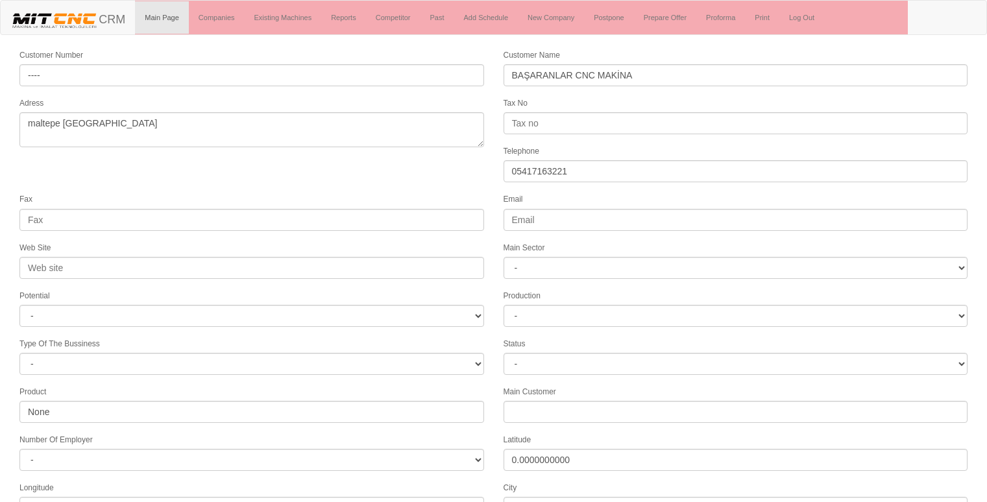
select select
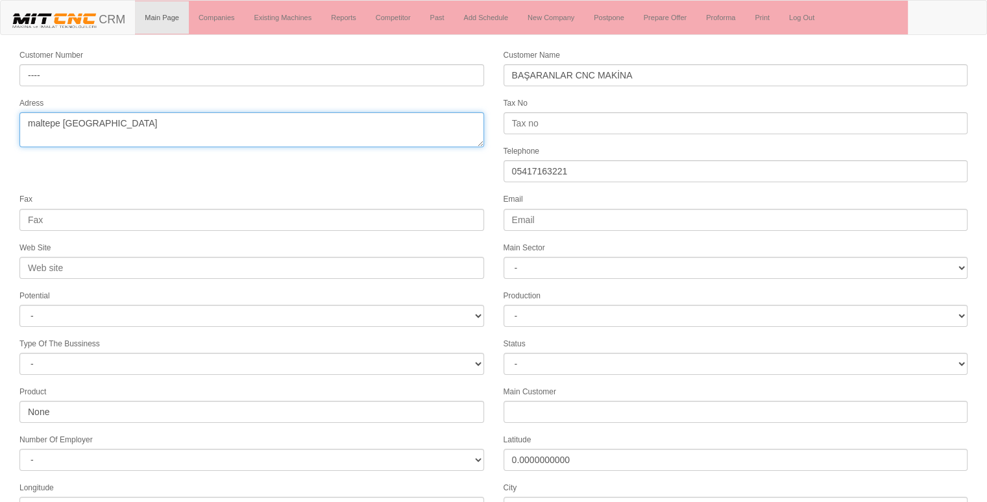
click at [376, 123] on textarea "maltepe istanbul" at bounding box center [251, 129] width 465 height 35
click at [373, 123] on textarea "maltepe istanbul" at bounding box center [251, 129] width 465 height 35
type textarea "m"
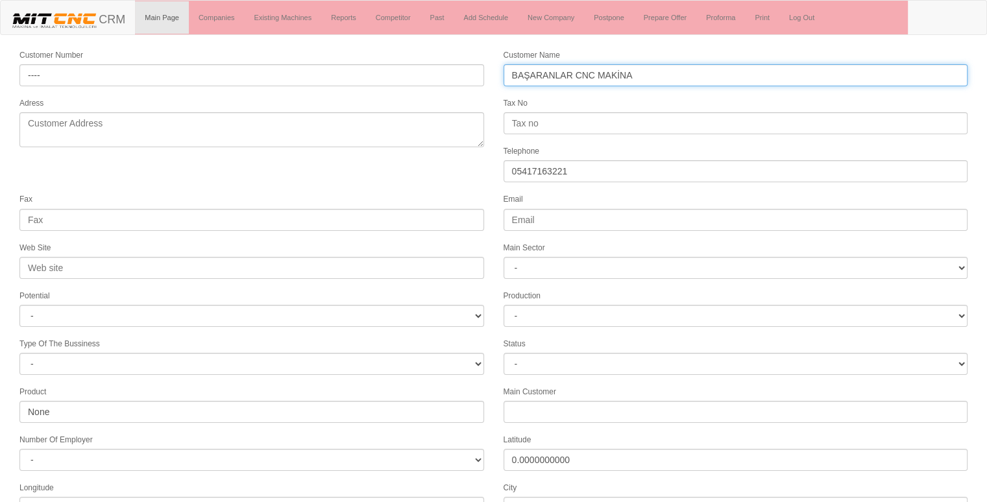
click at [680, 75] on input "BAŞARANLAR CNC MAKİNA" at bounding box center [736, 75] width 465 height 22
click at [563, 77] on input "BAŞARANLAR CNC MAKİNA" at bounding box center [736, 75] width 465 height 22
click at [571, 78] on input "BAŞARANLAR CNC MAKİNA" at bounding box center [736, 75] width 465 height 22
click at [667, 77] on input "BAŞARANLAR CNC MAKİNA" at bounding box center [736, 75] width 465 height 22
click at [665, 78] on input "BAŞARANLAR CNC MAKİNA" at bounding box center [736, 75] width 465 height 22
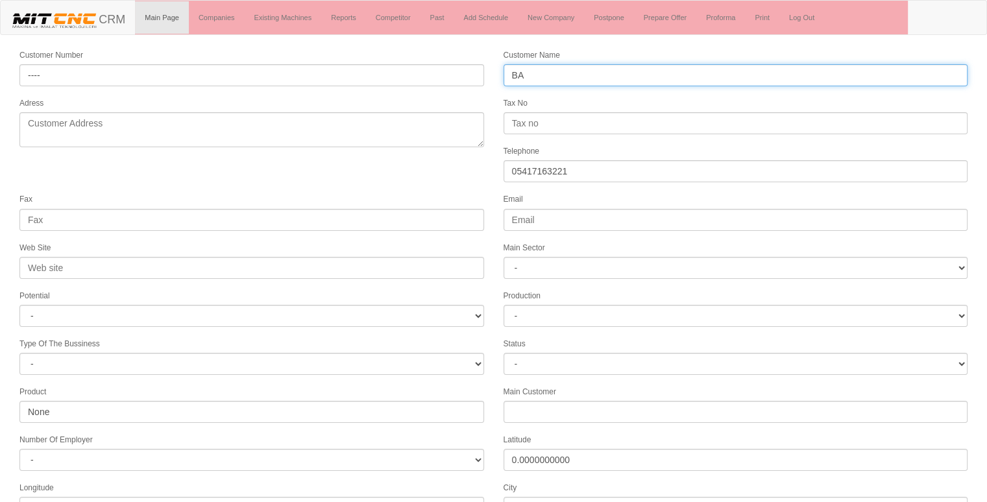
type input "B"
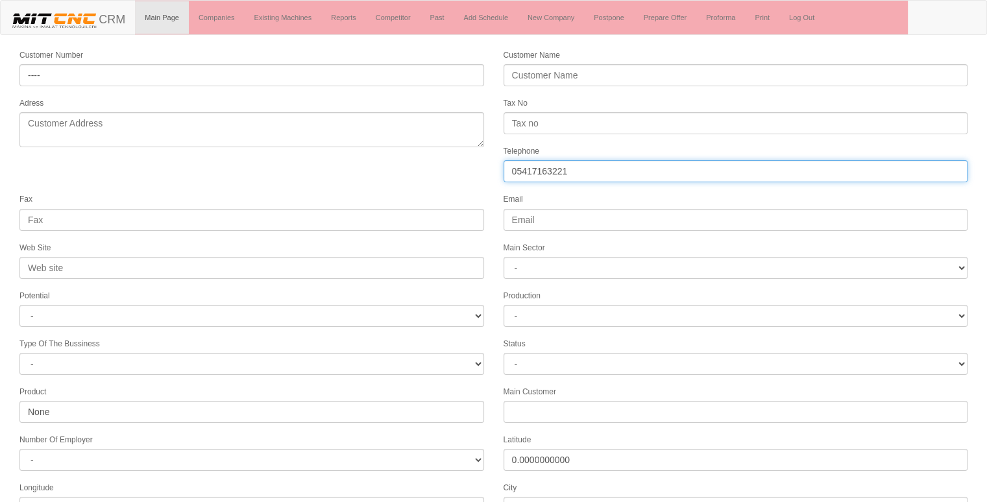
click at [604, 171] on input "05417163221" at bounding box center [736, 171] width 465 height 22
type input "0"
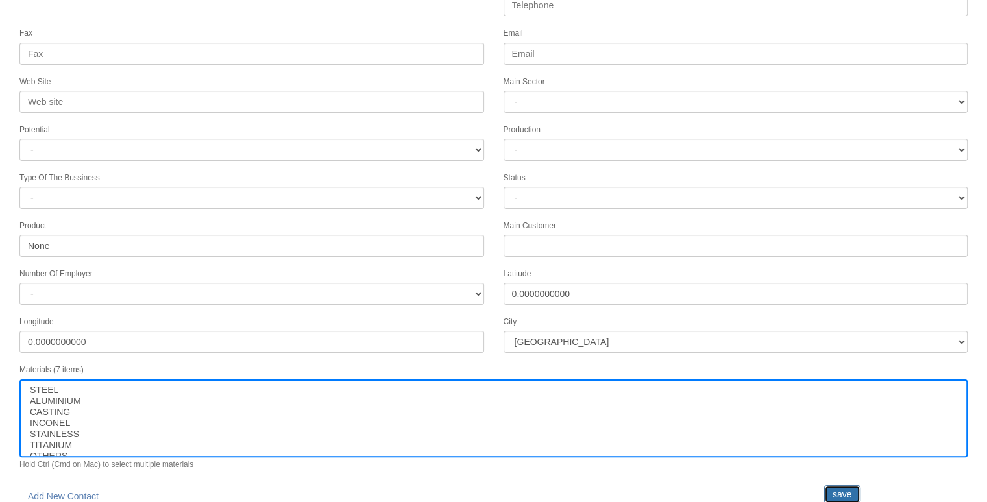
click at [843, 485] on input "save" at bounding box center [842, 494] width 36 height 18
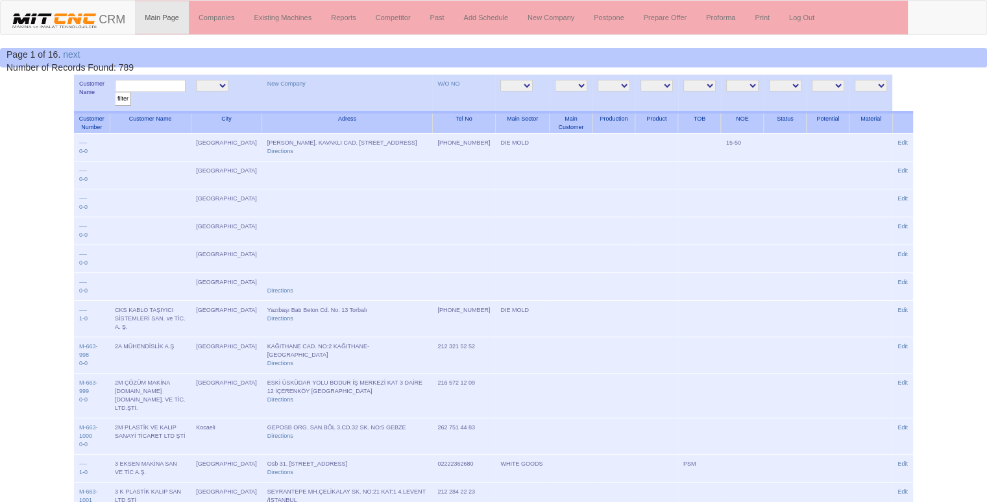
click at [138, 83] on input "text" at bounding box center [150, 86] width 71 height 12
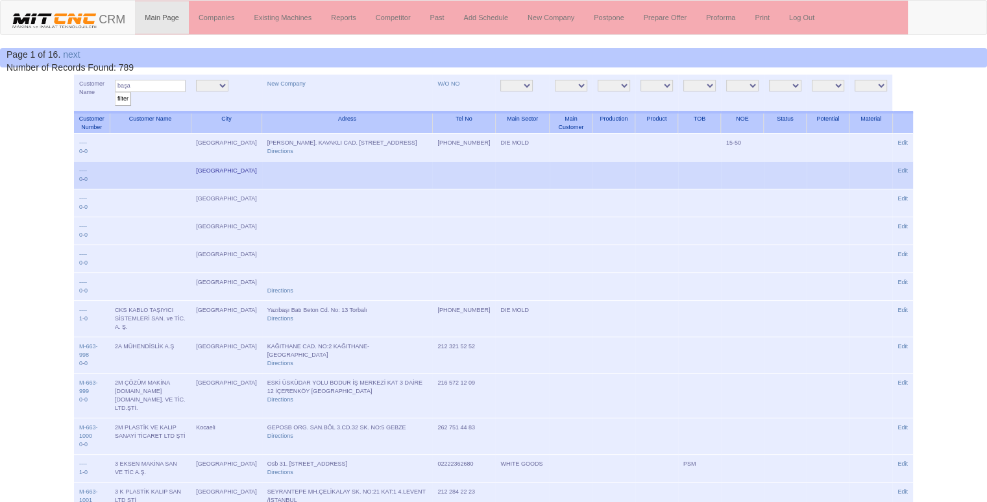
type input "başa"
click at [115, 92] on input "filter" at bounding box center [123, 99] width 16 height 14
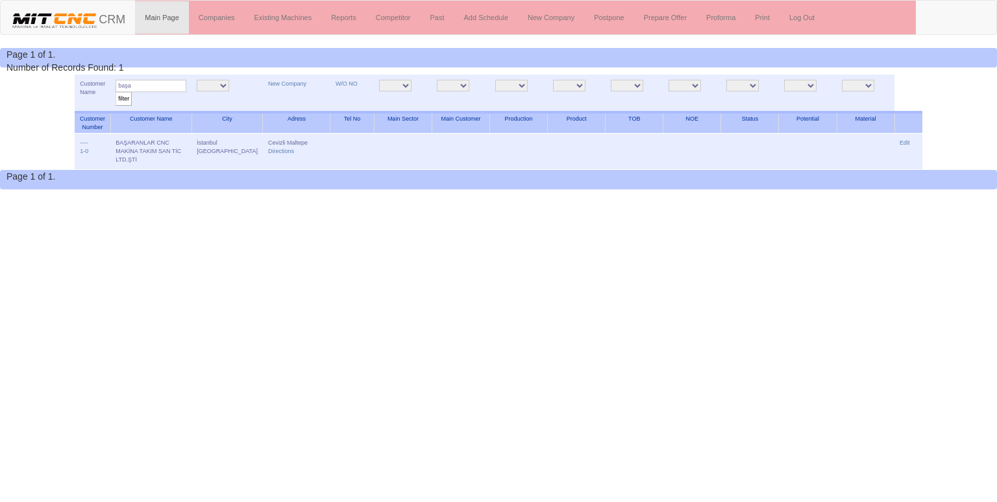
click at [902, 140] on link "Edit" at bounding box center [905, 143] width 10 height 6
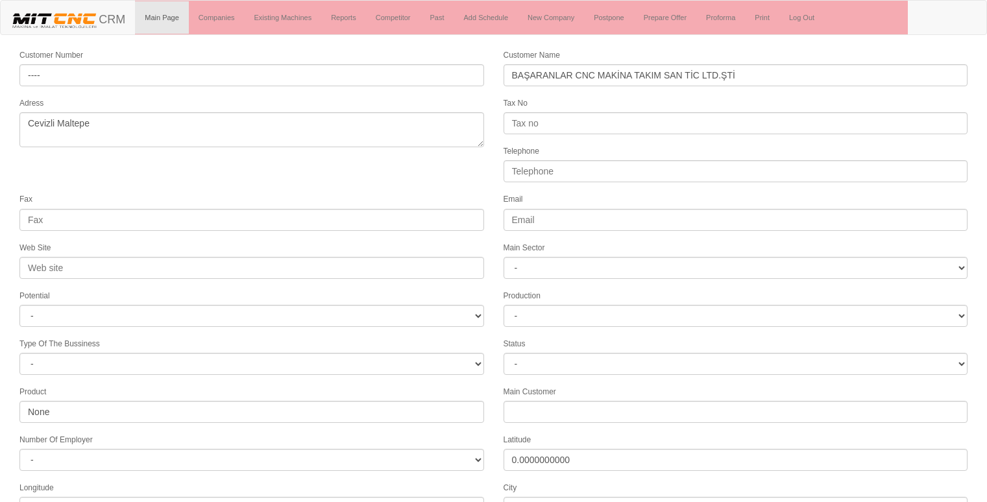
select select "1273"
select select
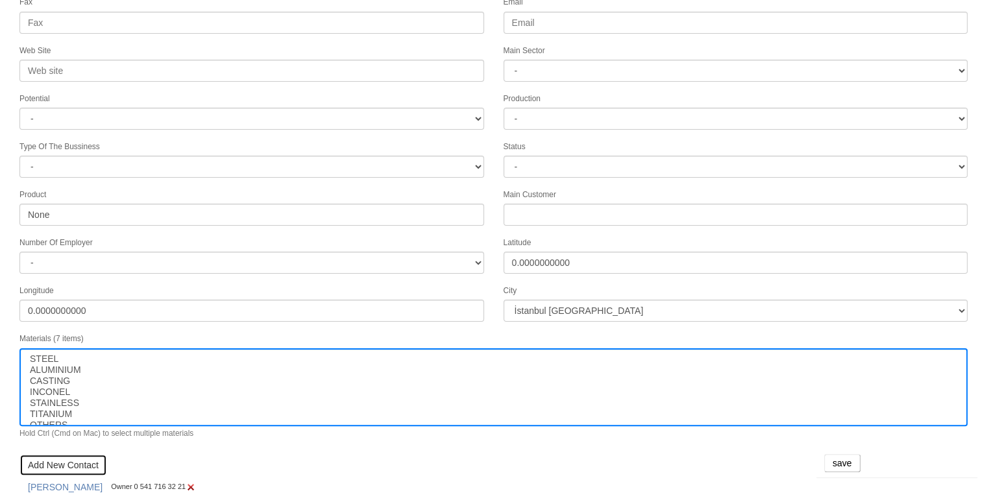
click at [78, 454] on link "Add New Contact" at bounding box center [63, 465] width 88 height 22
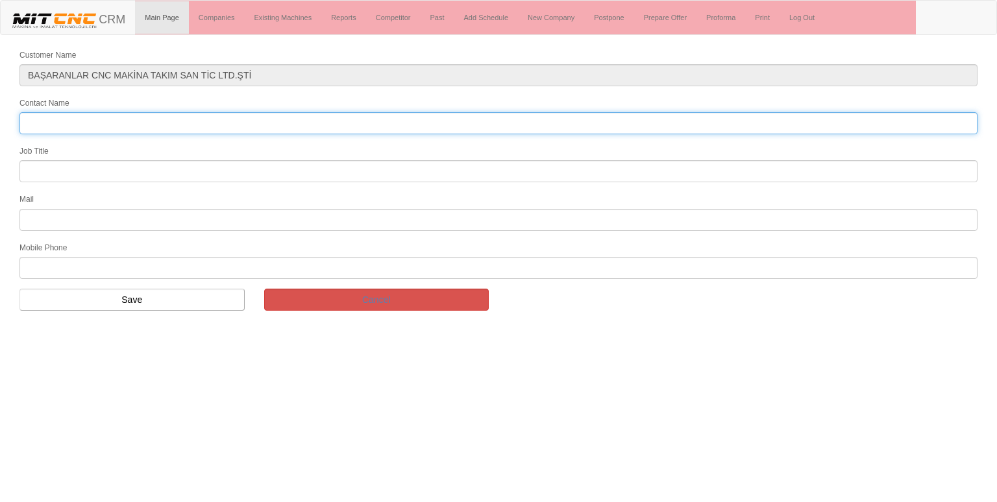
click at [161, 122] on input "Contact Name" at bounding box center [498, 123] width 958 height 22
type input "yüksel akkuş"
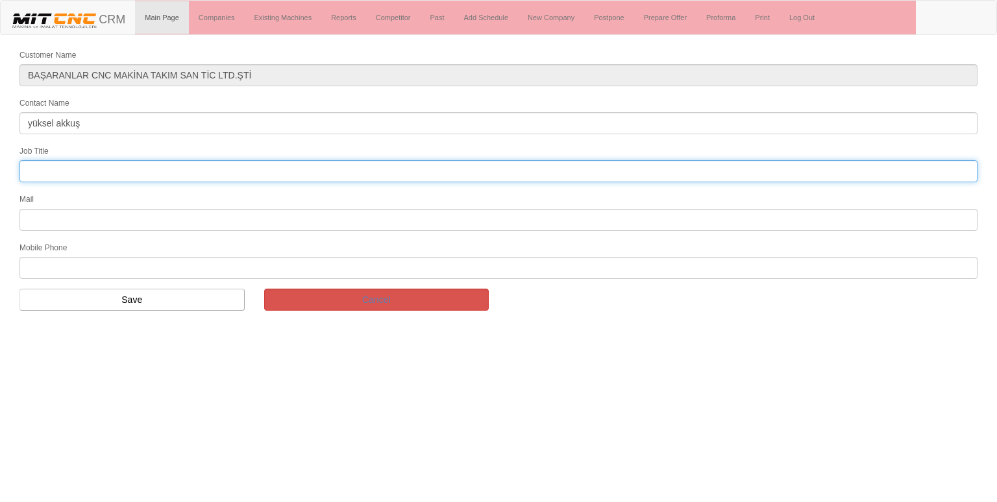
click at [114, 169] on input "text" at bounding box center [498, 171] width 958 height 22
type input "genel müdür"
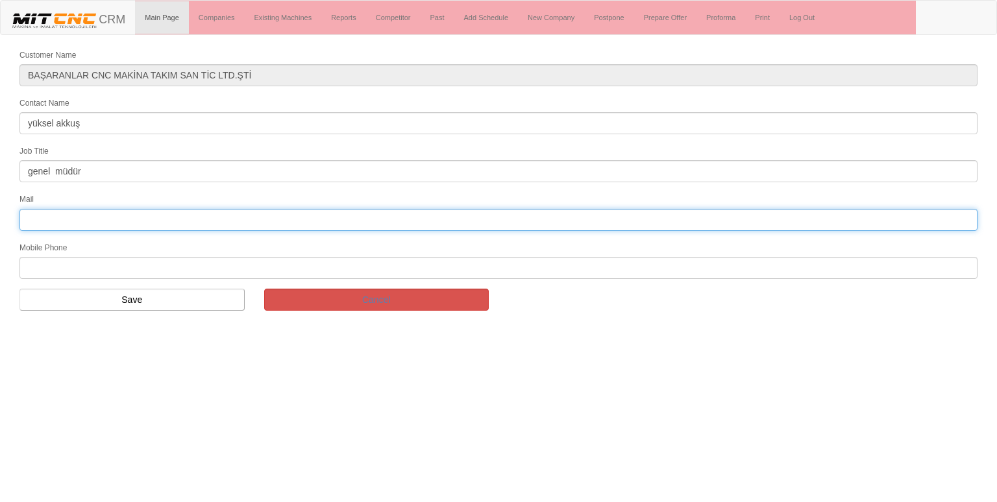
click at [95, 221] on input "text" at bounding box center [498, 220] width 958 height 22
type input "yuksel@basaranlarcnc.com"
click at [77, 258] on input "text" at bounding box center [498, 268] width 958 height 22
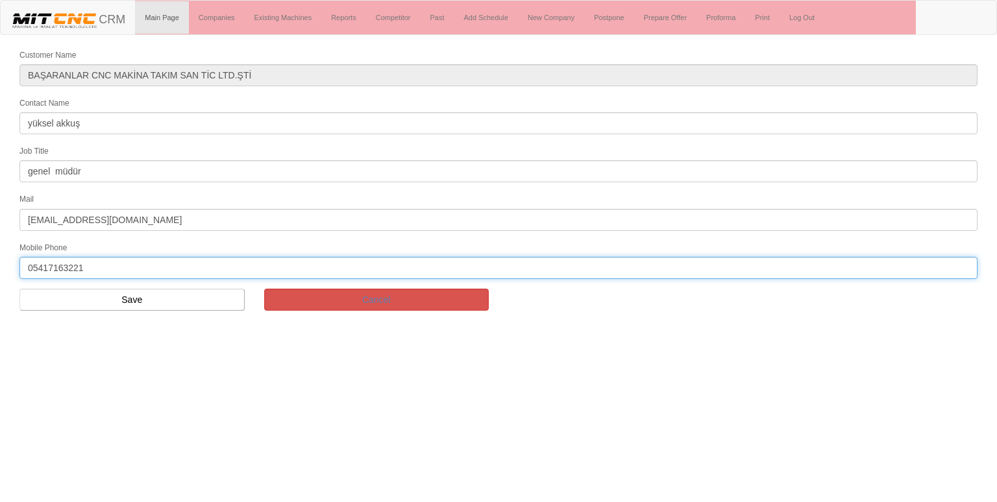
type input "05417163221"
click at [149, 301] on input "Save" at bounding box center [131, 300] width 225 height 22
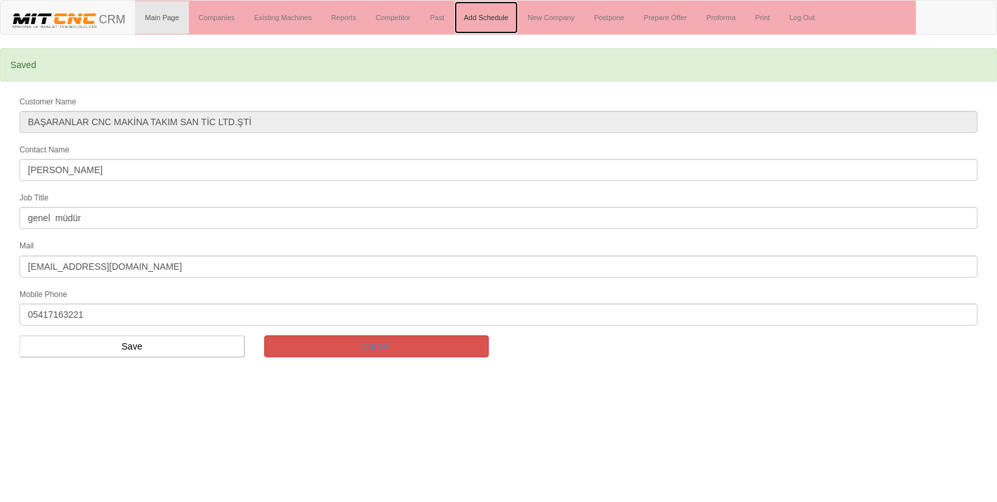
click at [484, 18] on link "Add Schedule" at bounding box center [486, 17] width 64 height 32
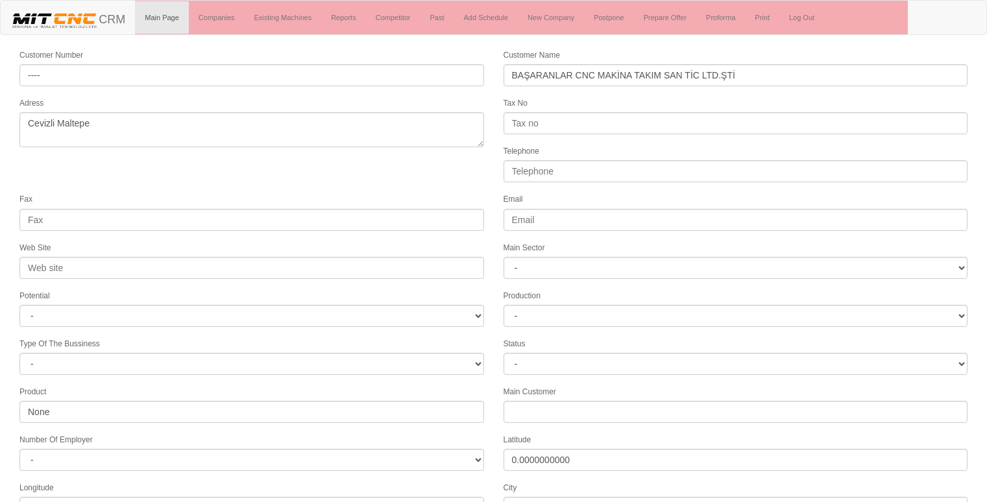
select select "1273"
select select
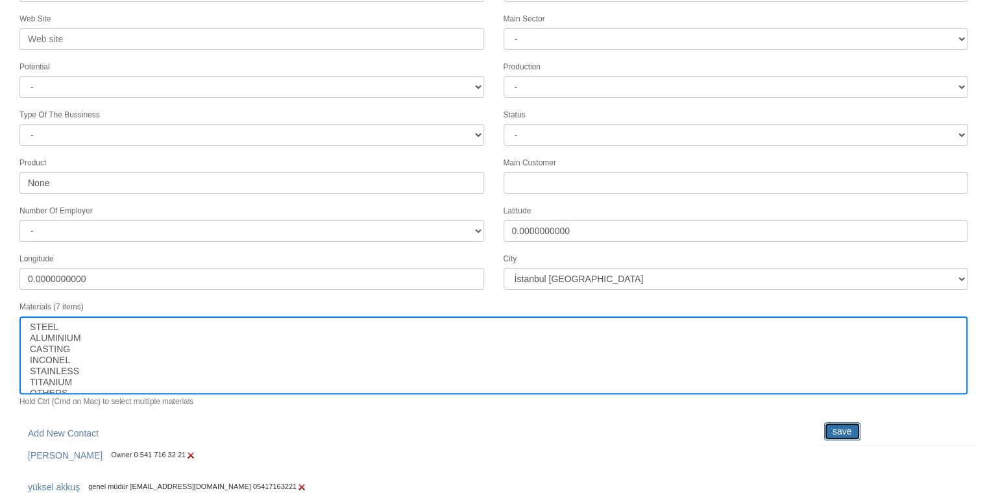
click at [848, 424] on input "save" at bounding box center [842, 432] width 36 height 18
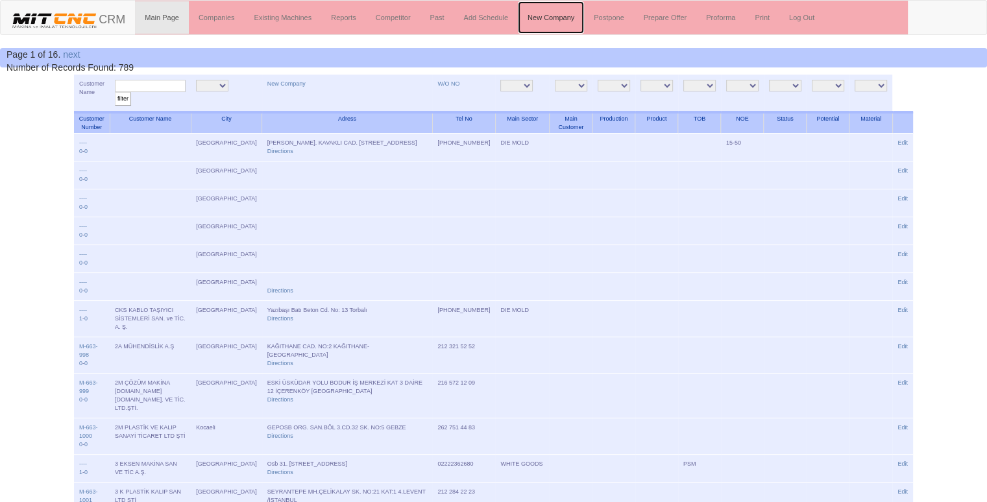
click at [563, 26] on link "New Company" at bounding box center [551, 17] width 66 height 32
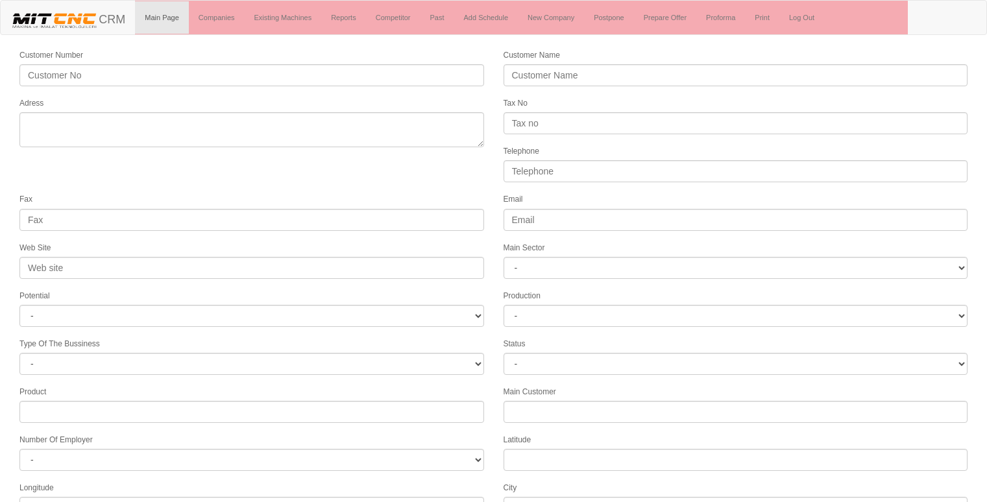
select select
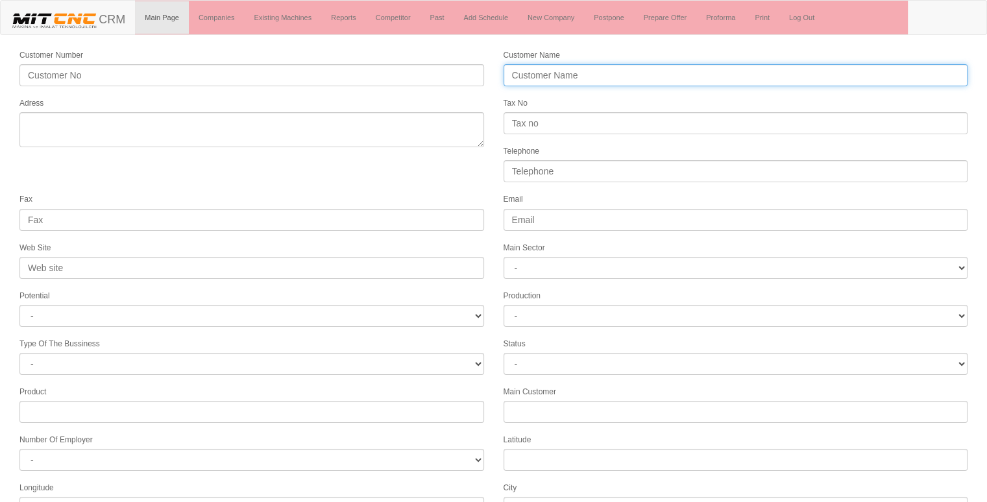
click at [555, 71] on input "Customer Name" at bounding box center [736, 75] width 465 height 22
type input "a"
type input "[PERSON_NAME]"
click at [603, 169] on input "Telephone" at bounding box center [736, 171] width 465 height 22
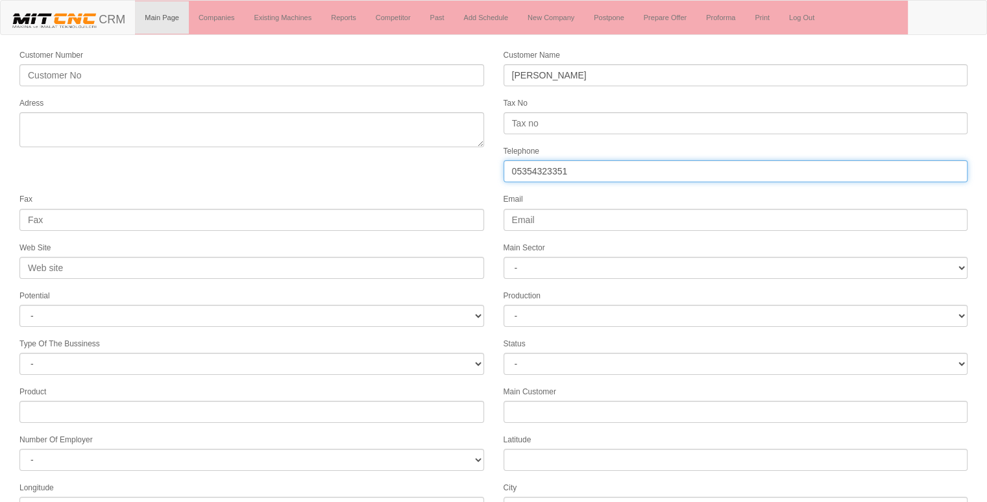
type input "05354323351"
click at [130, 116] on textarea "Adress" at bounding box center [251, 129] width 465 height 35
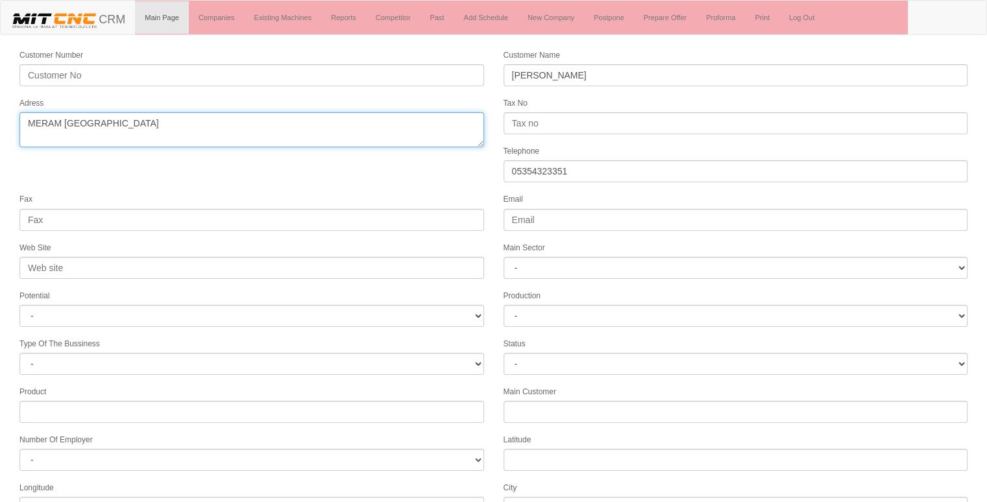
scroll to position [166, 0]
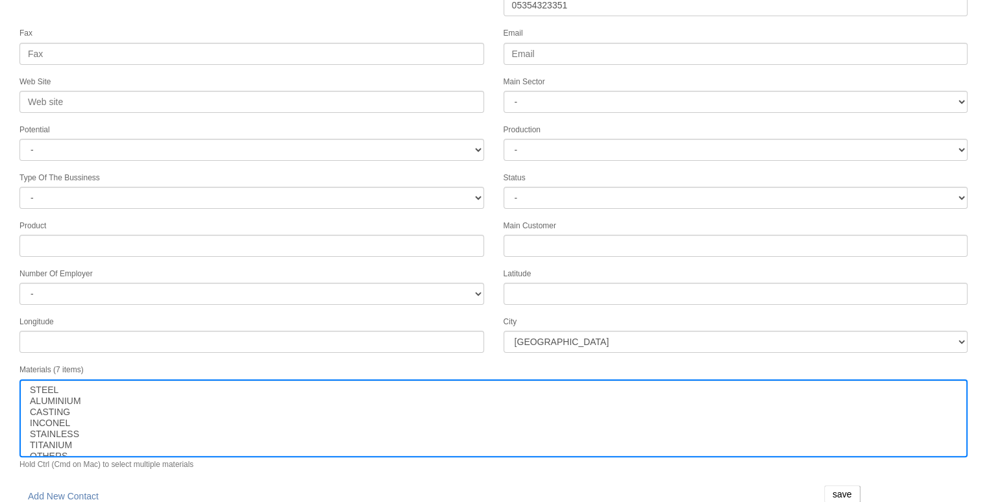
type textarea "MERAM KONYA"
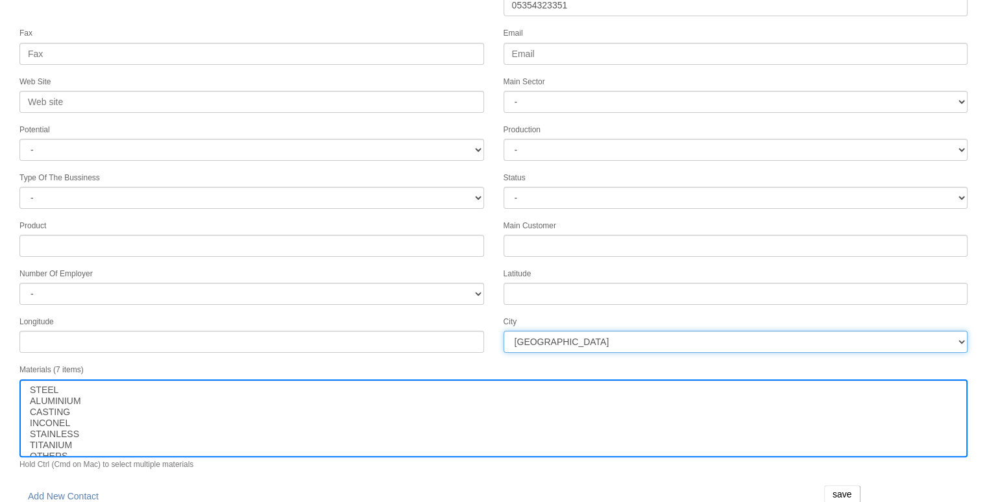
click at [548, 331] on select "İstanbul Adana Adıyaman Afyon Ağrı Amasya Ankara Antalya Artvin Aydın Balıkesir…" at bounding box center [736, 342] width 465 height 22
select select "1232"
click at [588, 331] on select "İstanbul Adana Adıyaman Afyon Ağrı Amasya Ankara Antalya Artvin Aydın Balıkesir…" at bounding box center [736, 342] width 465 height 22
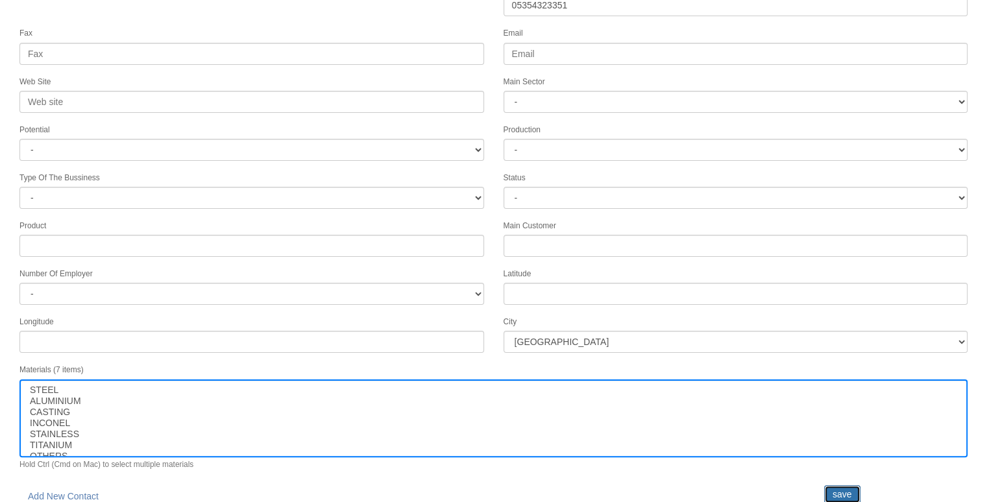
click at [842, 485] on input "save" at bounding box center [842, 494] width 36 height 18
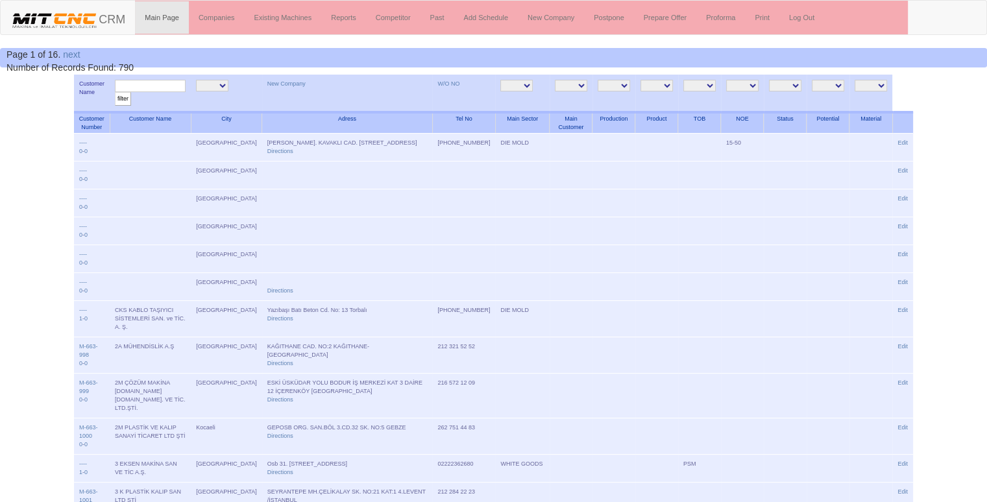
click at [169, 88] on input "text" at bounding box center [150, 86] width 71 height 12
type input "AYDIN"
click at [115, 92] on input "filter" at bounding box center [123, 99] width 16 height 14
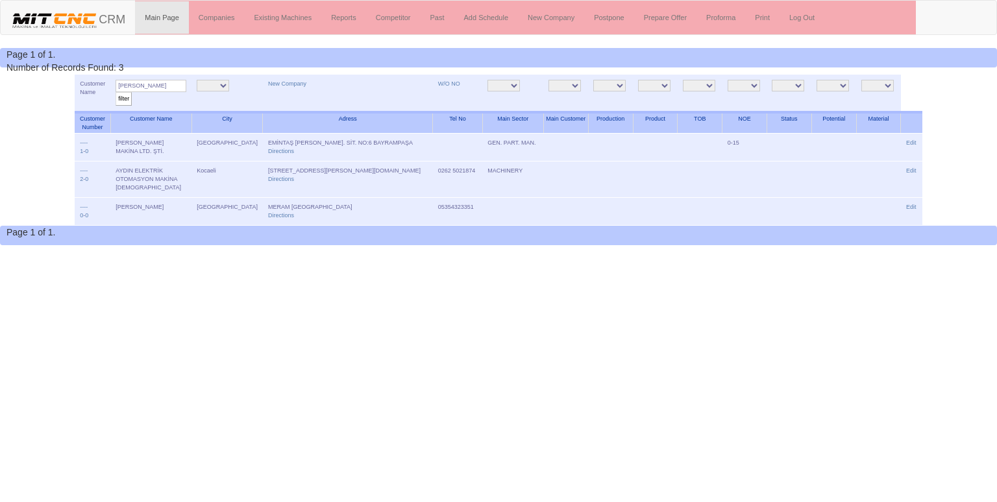
click at [909, 205] on link "Edit" at bounding box center [911, 207] width 10 height 6
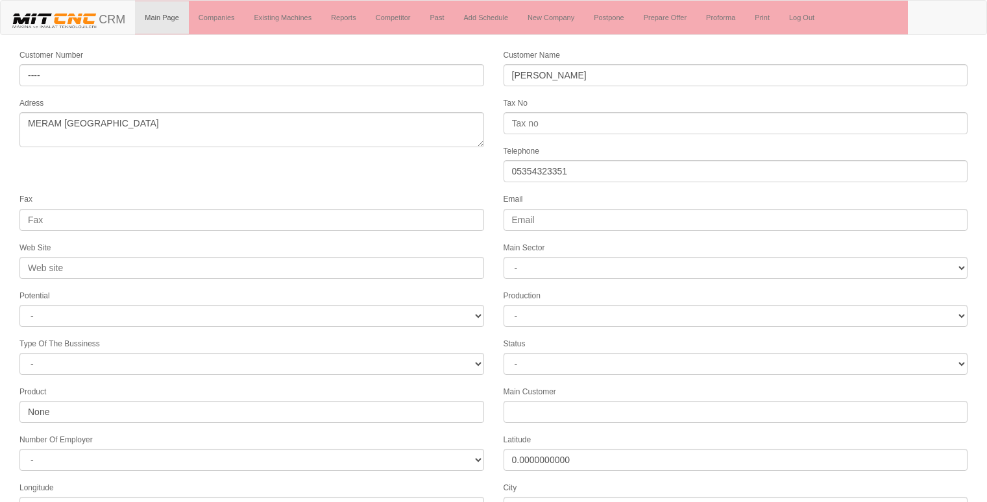
select select "1232"
select select
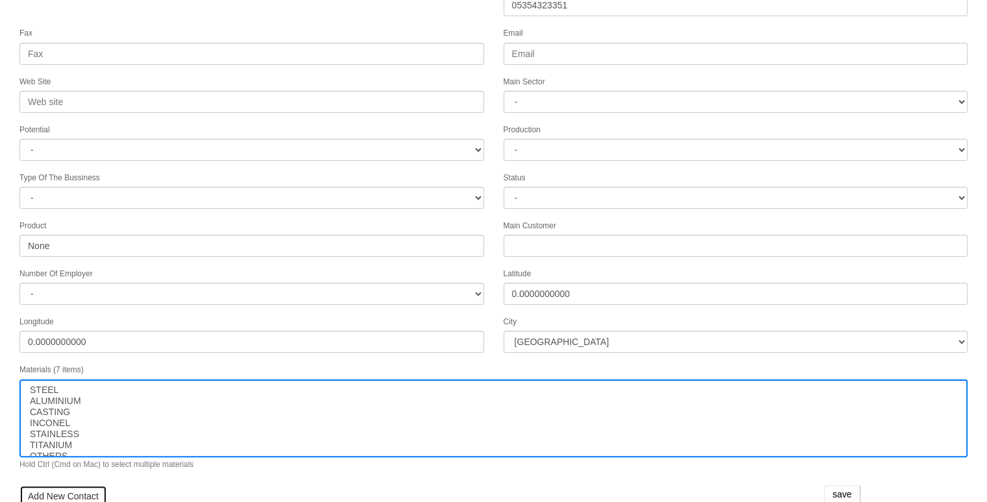
click at [46, 486] on link "Add New Contact" at bounding box center [63, 496] width 88 height 22
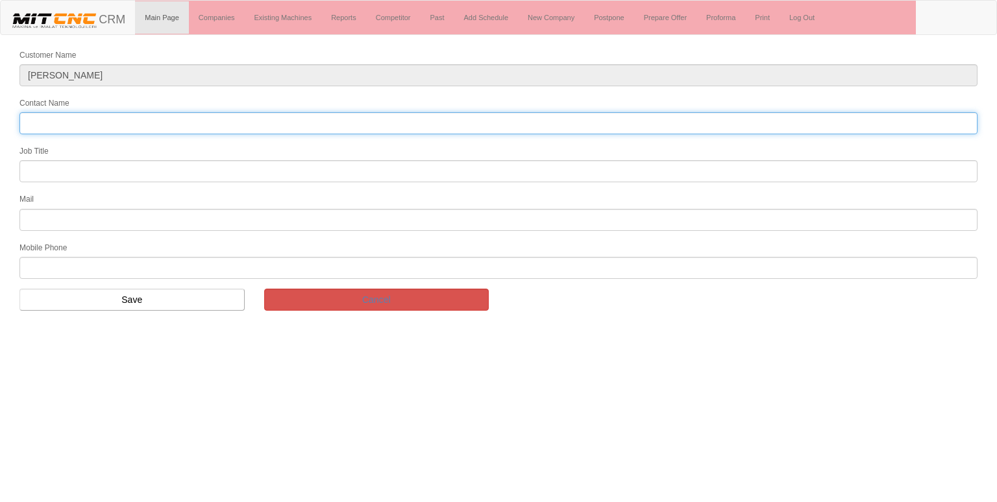
click at [169, 125] on input "Contact Name" at bounding box center [498, 123] width 958 height 22
type input "[PERSON_NAME]"
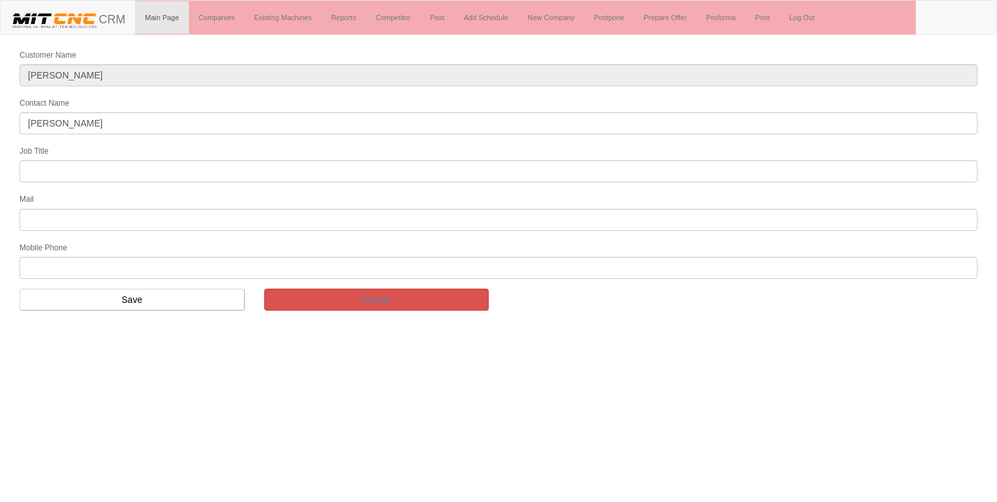
click at [80, 169] on input "text" at bounding box center [498, 171] width 958 height 22
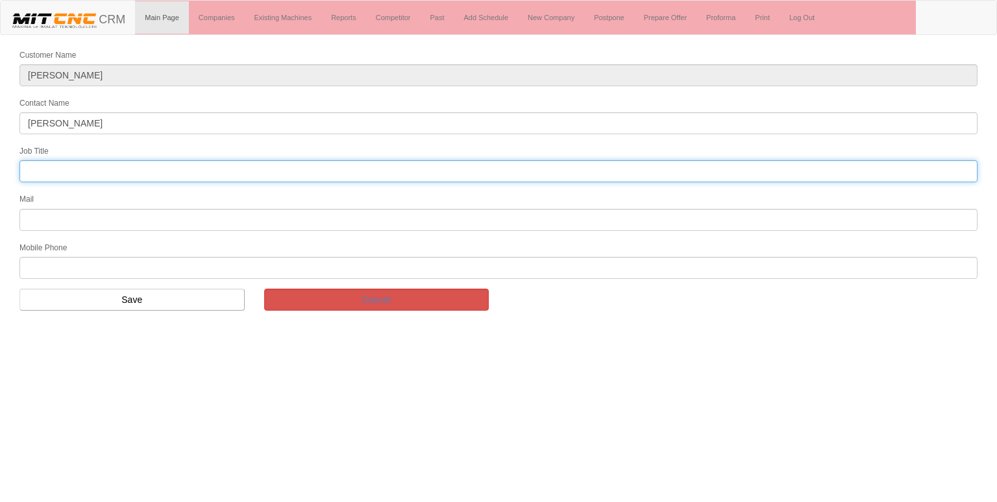
type input "genel müdür"
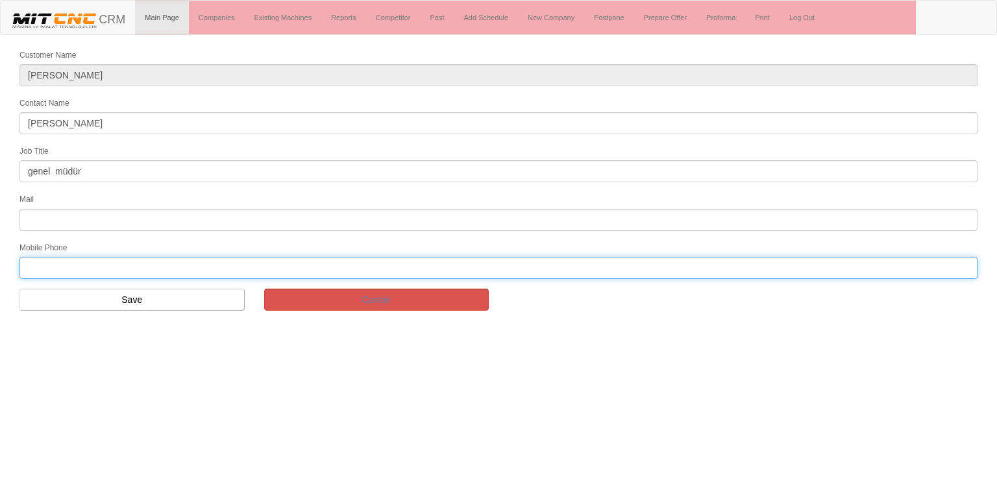
click at [64, 266] on input "text" at bounding box center [498, 268] width 958 height 22
type input "05354323351"
click at [197, 304] on input "Save" at bounding box center [131, 300] width 225 height 22
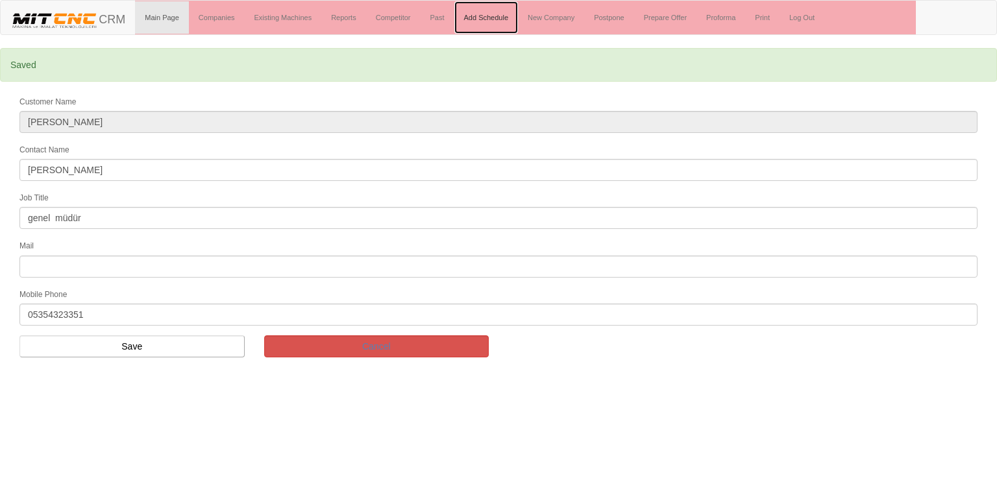
click at [483, 17] on link "Add Schedule" at bounding box center [486, 17] width 64 height 32
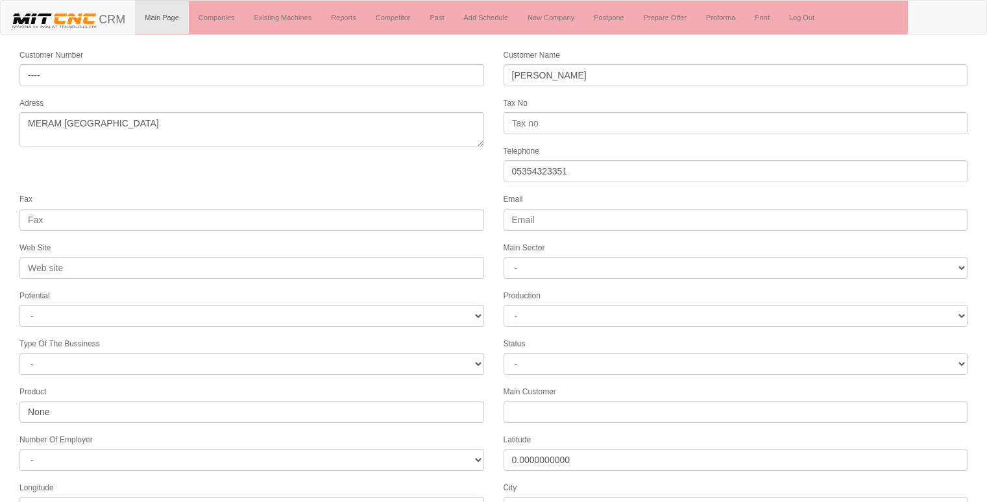
select select "1232"
select select
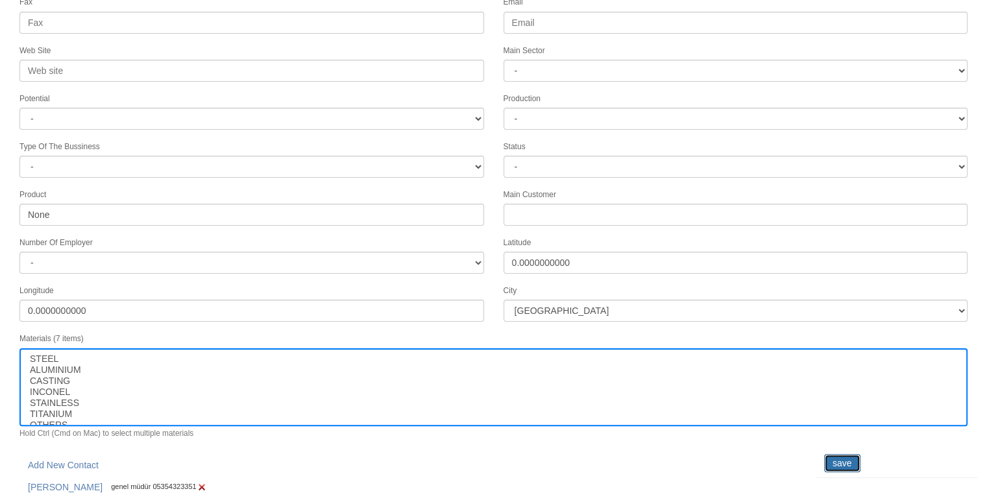
click at [838, 457] on input "save" at bounding box center [842, 463] width 36 height 18
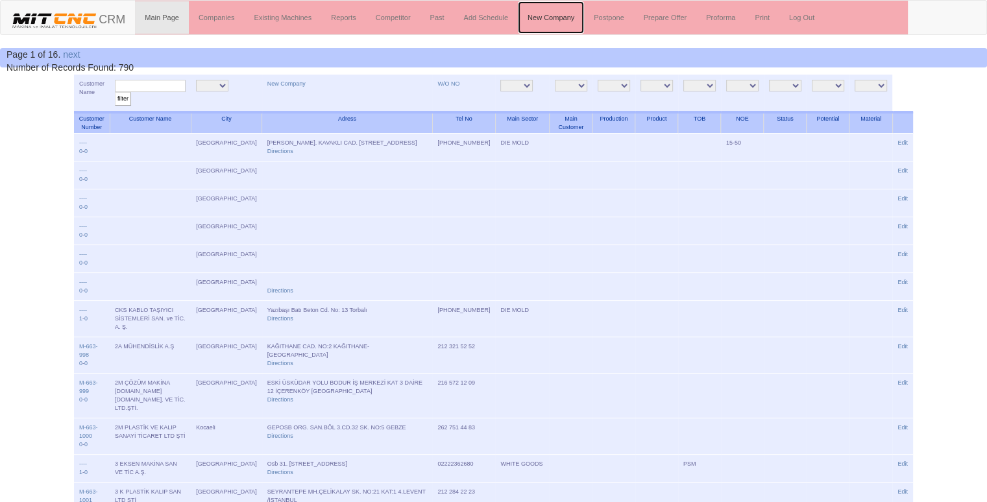
click at [548, 12] on link "New Company" at bounding box center [551, 17] width 66 height 32
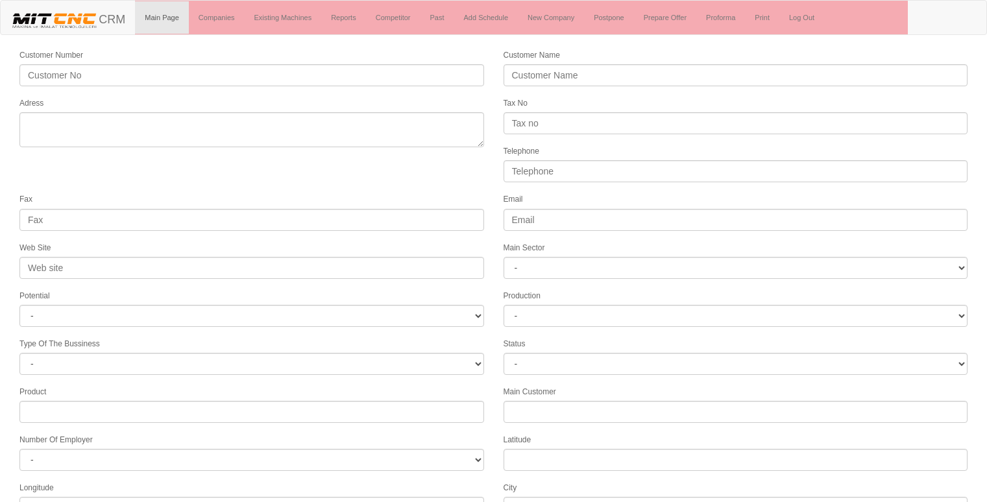
select select
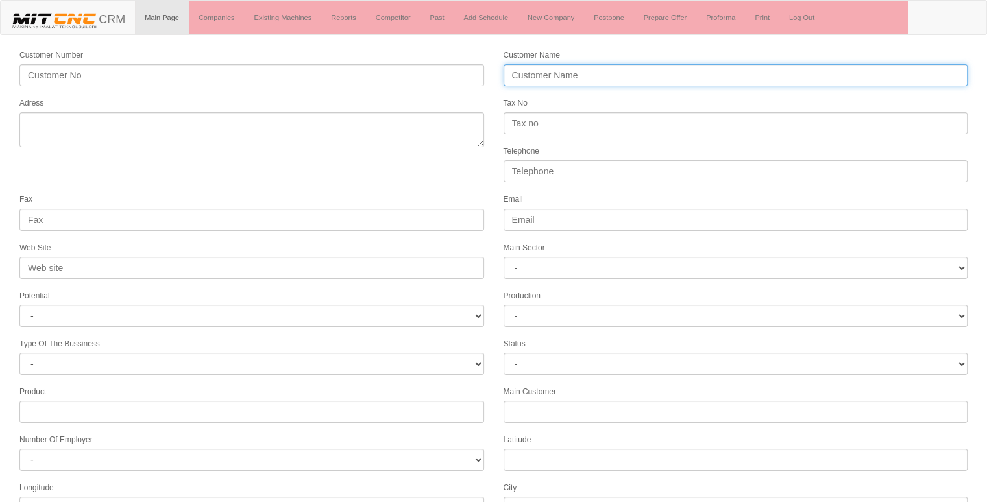
click at [521, 72] on input "Customer Name" at bounding box center [736, 75] width 465 height 22
type input "MS SİLAH"
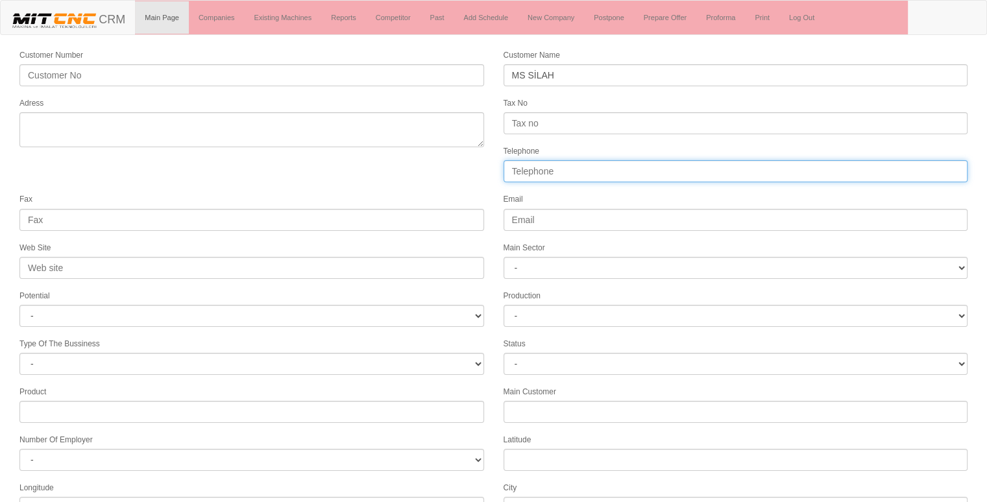
click at [540, 169] on input "Telephone" at bounding box center [736, 171] width 465 height 22
type input "05446658637"
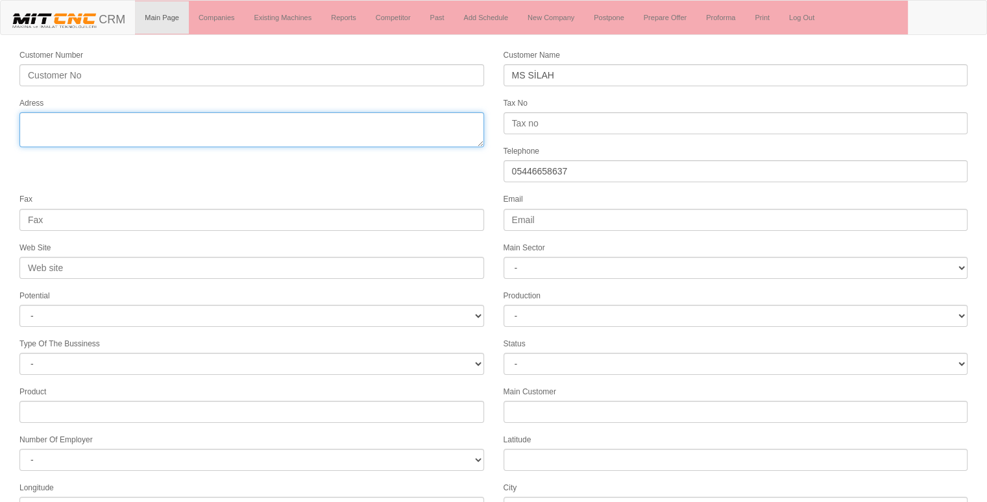
click at [66, 125] on textarea "Adress" at bounding box center [251, 129] width 465 height 35
type textarea "B"
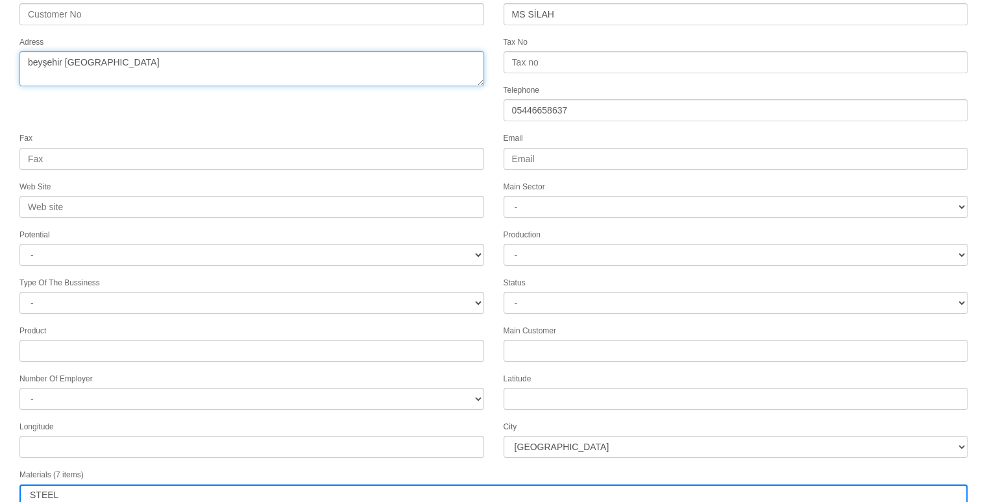
scroll to position [166, 0]
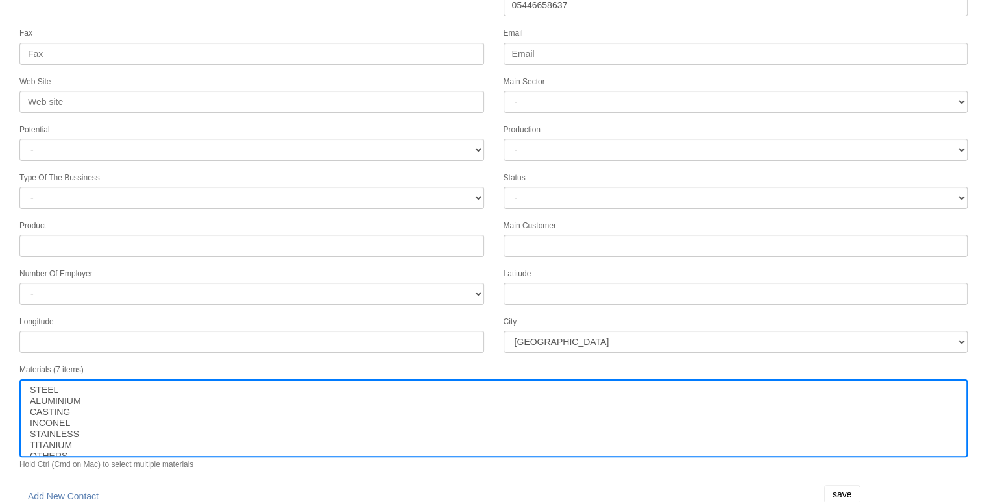
type textarea "beyşehir [GEOGRAPHIC_DATA]"
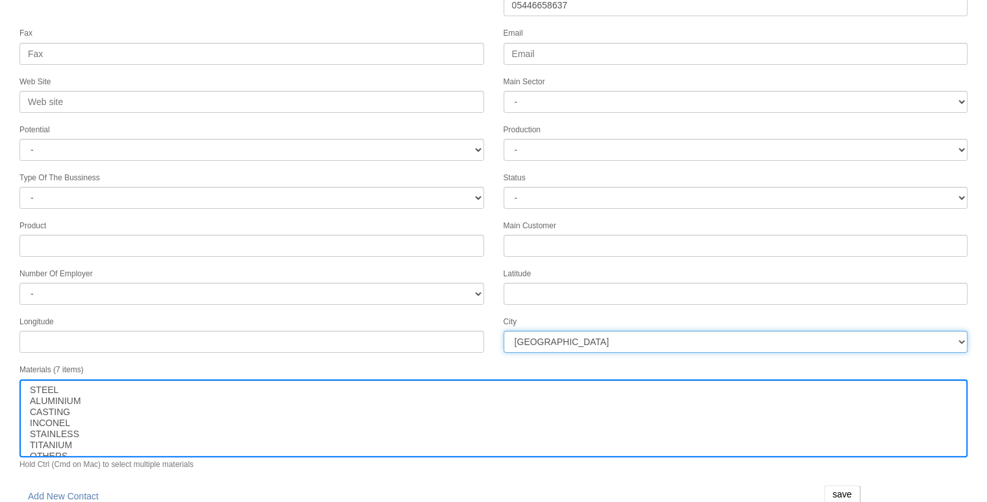
click at [541, 334] on select "[GEOGRAPHIC_DATA] [GEOGRAPHIC_DATA] [GEOGRAPHIC_DATA] [GEOGRAPHIC_DATA] Ağrı [G…" at bounding box center [736, 342] width 465 height 22
select select "1232"
click at [522, 337] on select "[GEOGRAPHIC_DATA] [GEOGRAPHIC_DATA] [GEOGRAPHIC_DATA] [GEOGRAPHIC_DATA] Ağrı [G…" at bounding box center [736, 342] width 465 height 22
click at [828, 485] on input "save" at bounding box center [842, 494] width 36 height 18
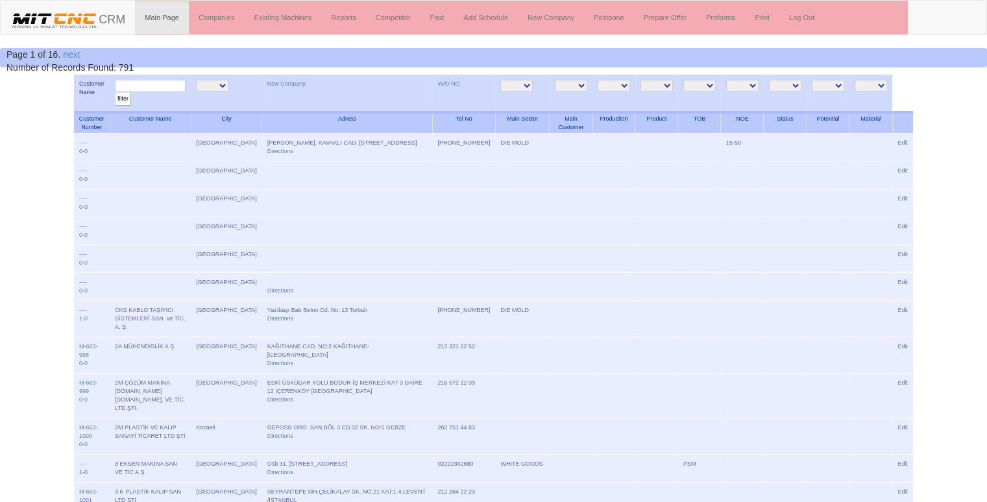
click at [141, 83] on input "text" at bounding box center [150, 86] width 71 height 12
type input "ms si"
click at [115, 92] on input "filter" at bounding box center [123, 99] width 16 height 14
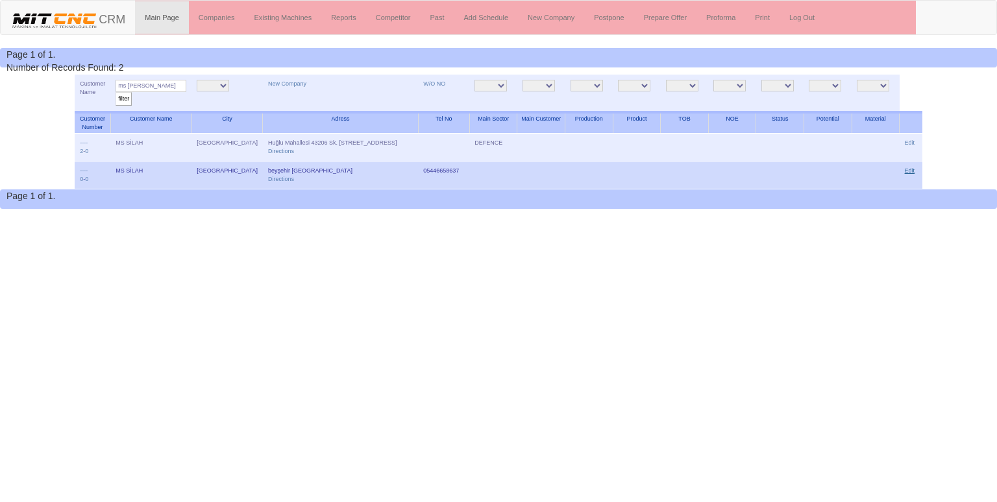
click at [910, 169] on link "Edit" at bounding box center [910, 170] width 10 height 6
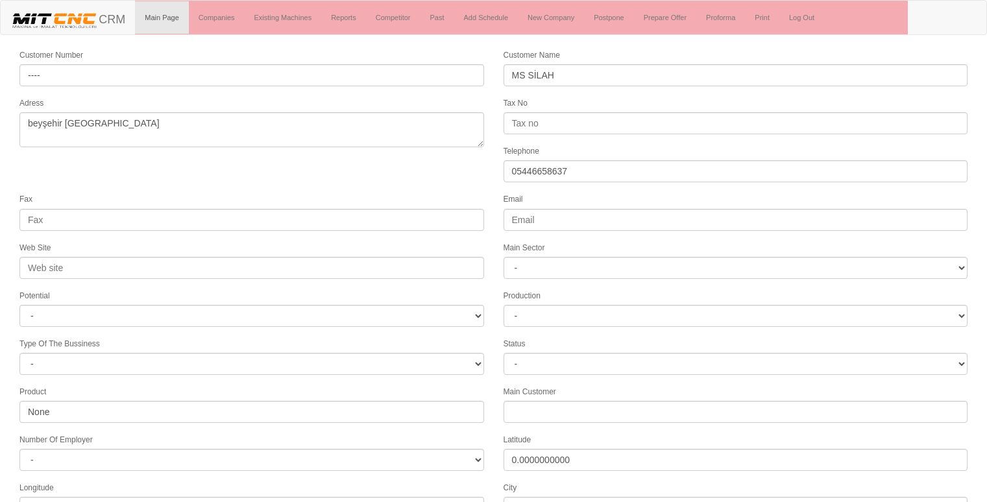
select select "1232"
select select
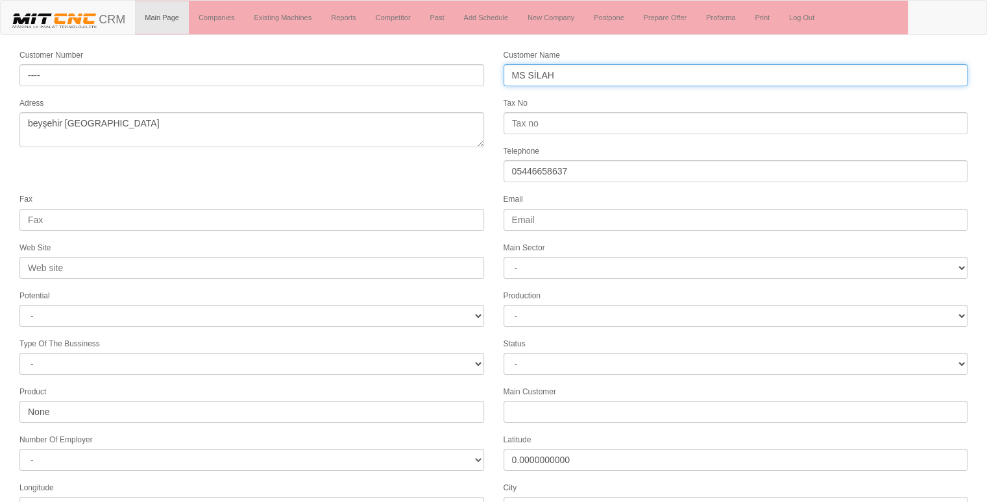
click at [623, 69] on input "MS SİLAH" at bounding box center [736, 75] width 465 height 22
type input "M"
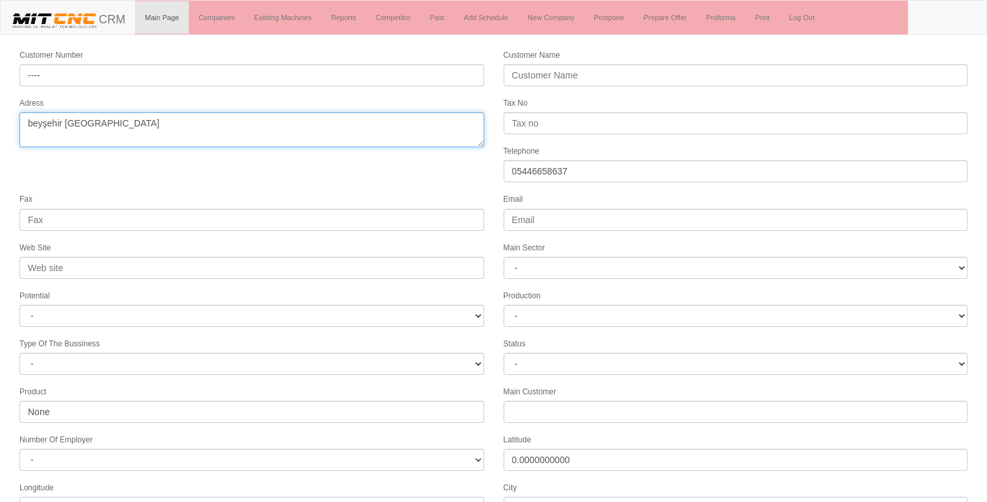
click at [184, 123] on textarea "beyşehir [GEOGRAPHIC_DATA]" at bounding box center [251, 129] width 465 height 35
type textarea "b"
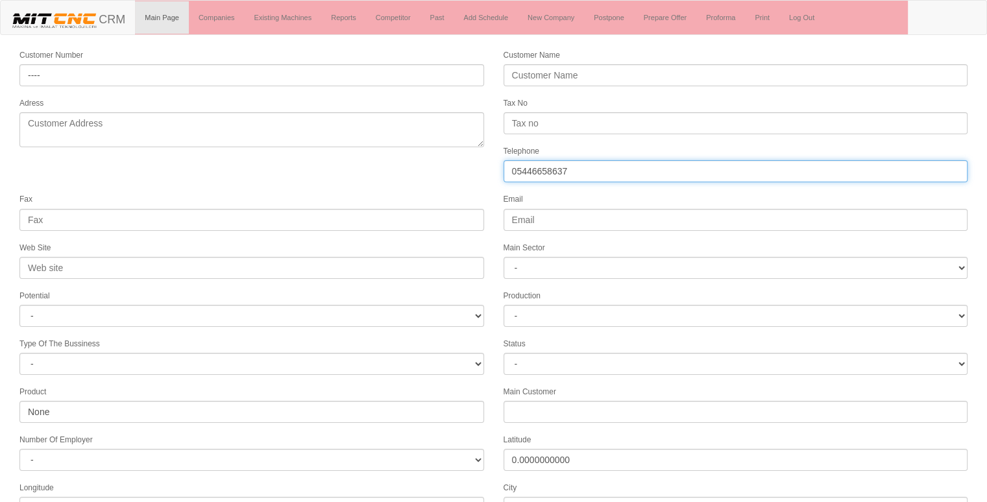
click at [601, 166] on input "05446658637" at bounding box center [736, 171] width 465 height 22
type input "0"
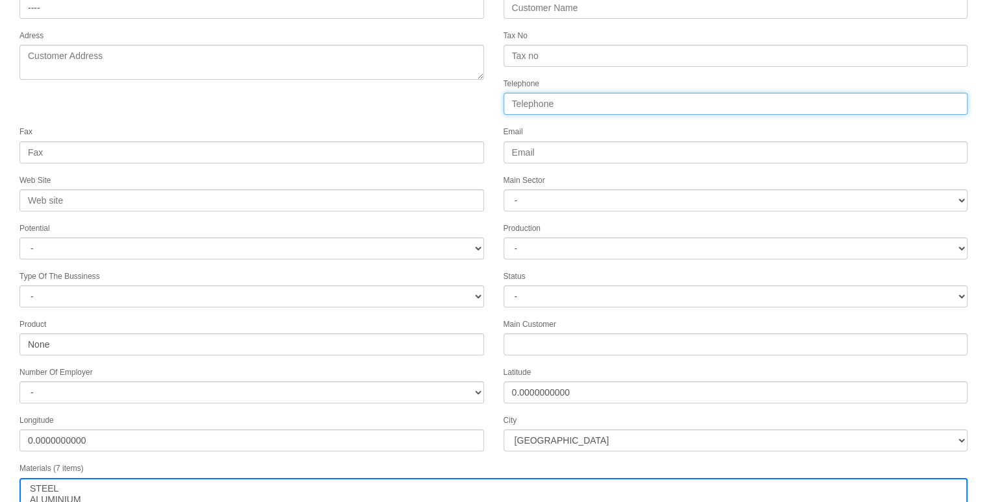
scroll to position [166, 0]
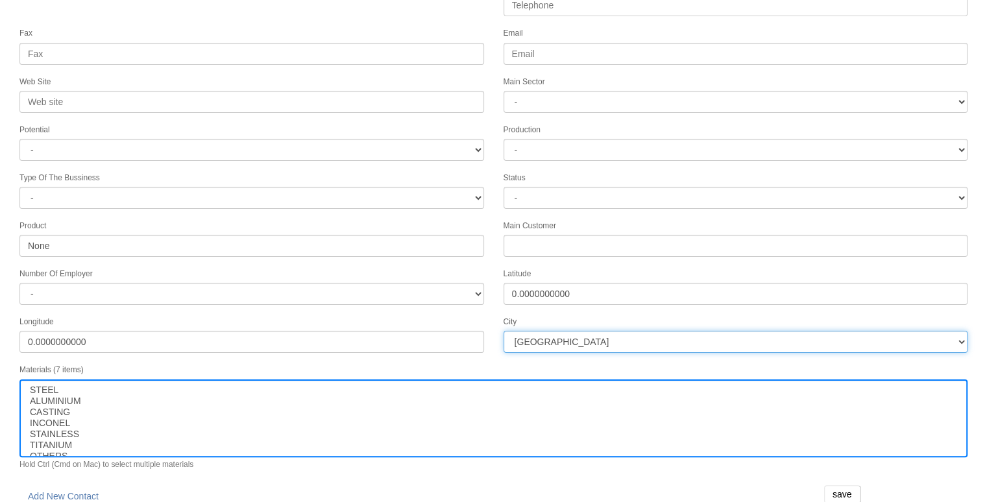
click at [535, 334] on select "[GEOGRAPHIC_DATA] [GEOGRAPHIC_DATA] [GEOGRAPHIC_DATA] [GEOGRAPHIC_DATA] Ağrı [G…" at bounding box center [736, 342] width 465 height 22
select select "1191"
click at [504, 331] on select "[GEOGRAPHIC_DATA] [GEOGRAPHIC_DATA] [GEOGRAPHIC_DATA] [GEOGRAPHIC_DATA] Ağrı [G…" at bounding box center [736, 342] width 465 height 22
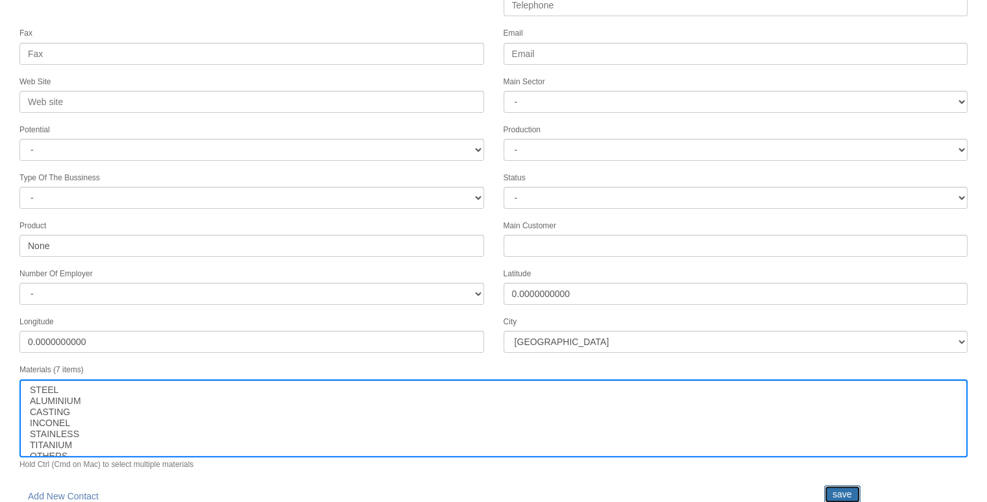
click at [841, 485] on input "save" at bounding box center [842, 494] width 36 height 18
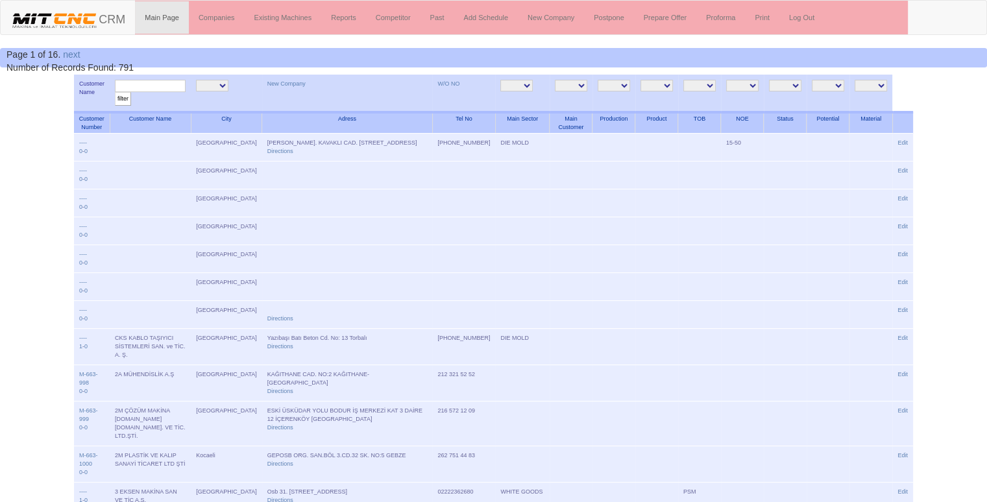
click at [143, 85] on input "text" at bounding box center [150, 86] width 71 height 12
type input "ms"
click at [115, 92] on input "filter" at bounding box center [123, 99] width 16 height 14
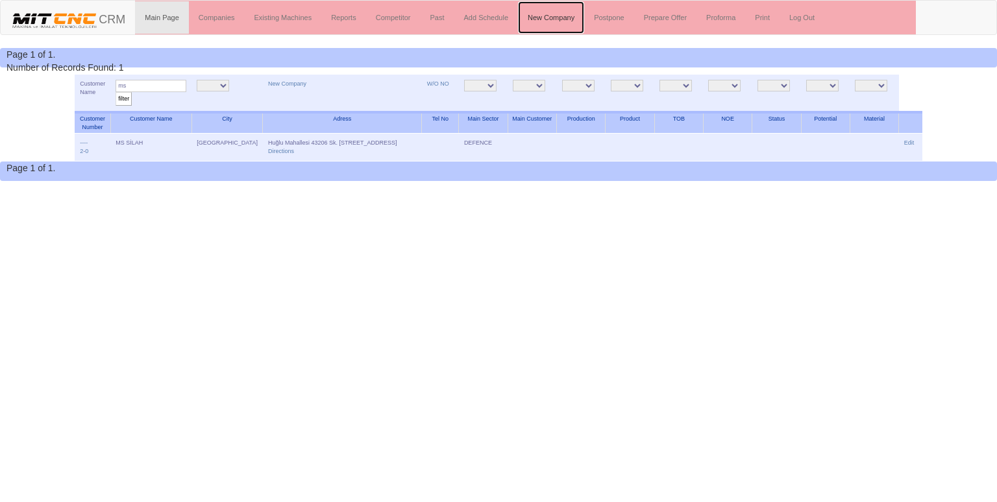
click at [558, 15] on link "New Company" at bounding box center [551, 17] width 66 height 32
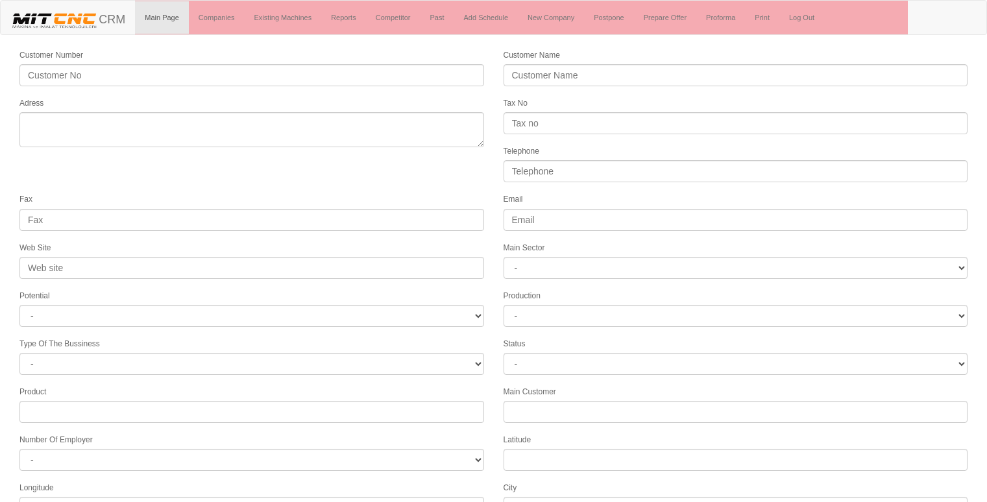
select select
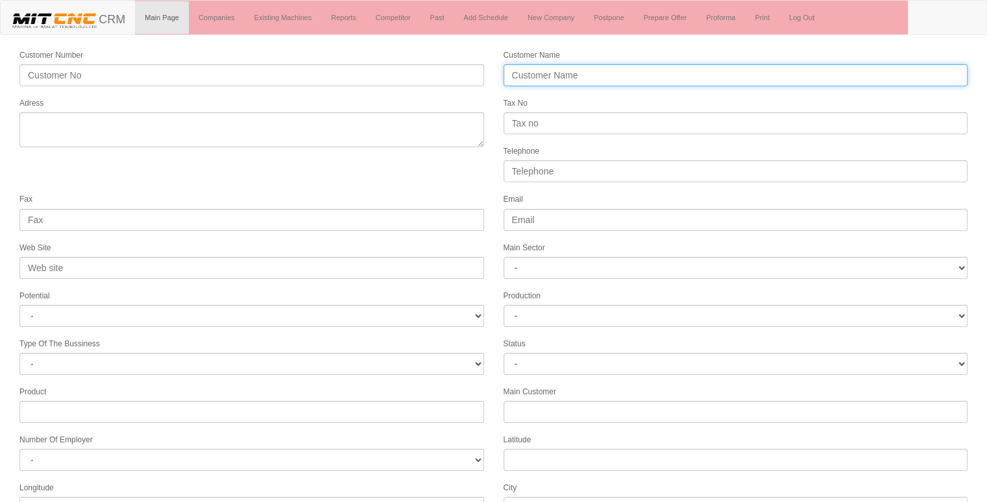
click at [543, 73] on input "Customer Name" at bounding box center [736, 75] width 465 height 22
type input "İSTEK İMALAT"
click at [352, 125] on textarea "Adress" at bounding box center [251, 129] width 465 height 35
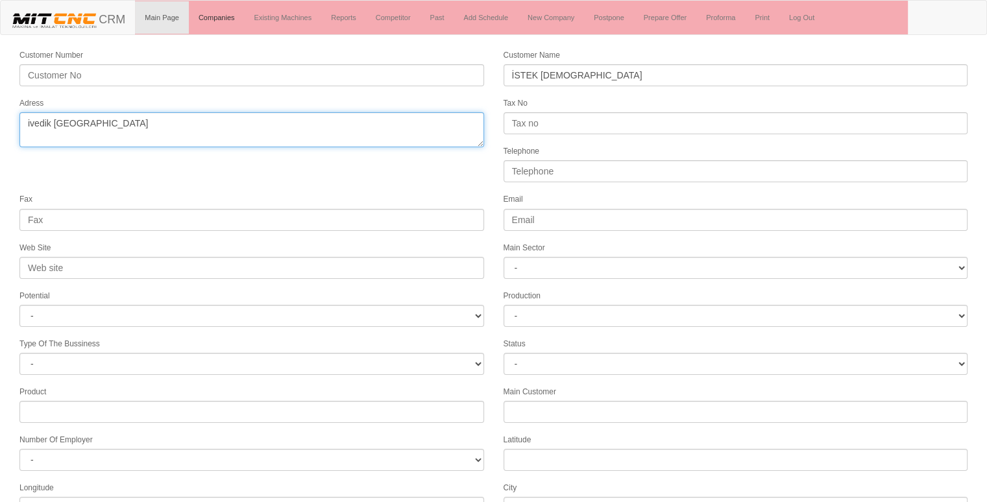
type textarea "ivedik ankara"
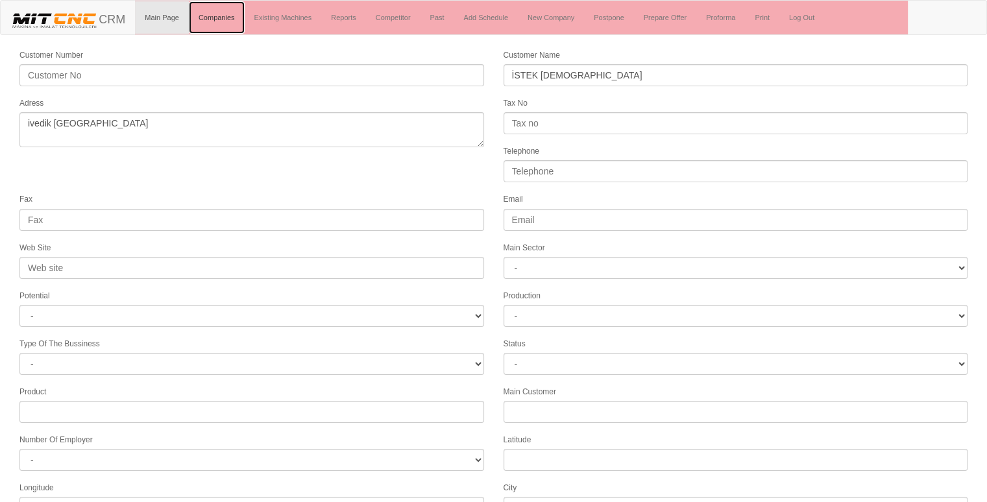
click at [221, 20] on link "Companies" at bounding box center [217, 17] width 56 height 32
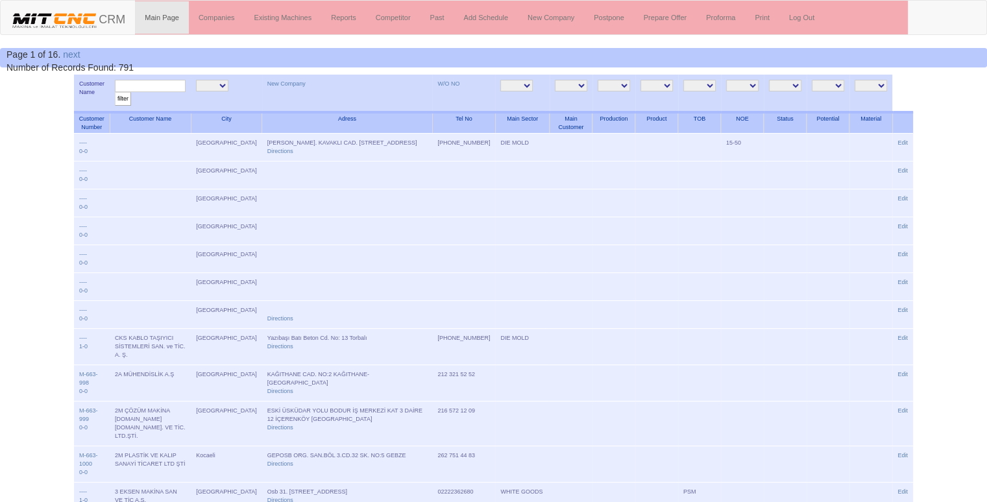
click at [179, 90] on input "text" at bounding box center [150, 86] width 71 height 12
type input "istek"
click at [115, 92] on input "filter" at bounding box center [123, 99] width 16 height 14
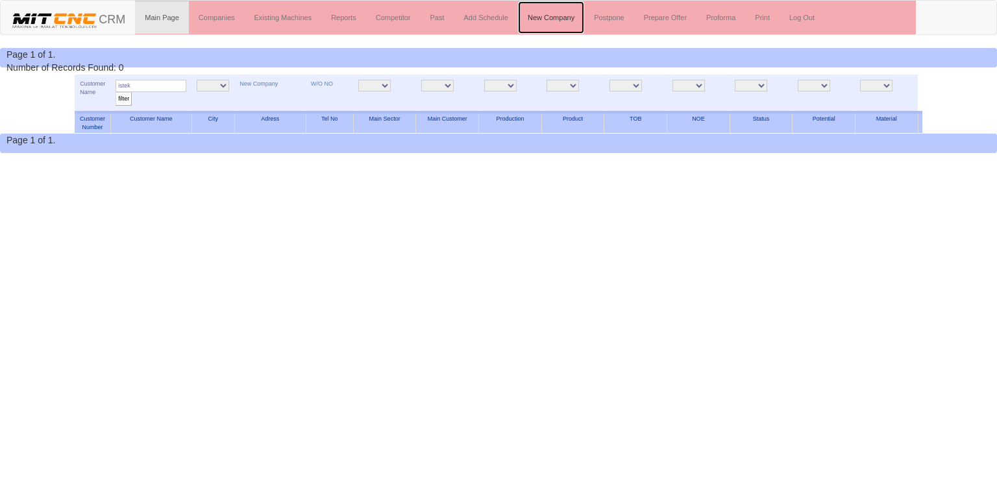
click at [550, 19] on link "New Company" at bounding box center [551, 17] width 66 height 32
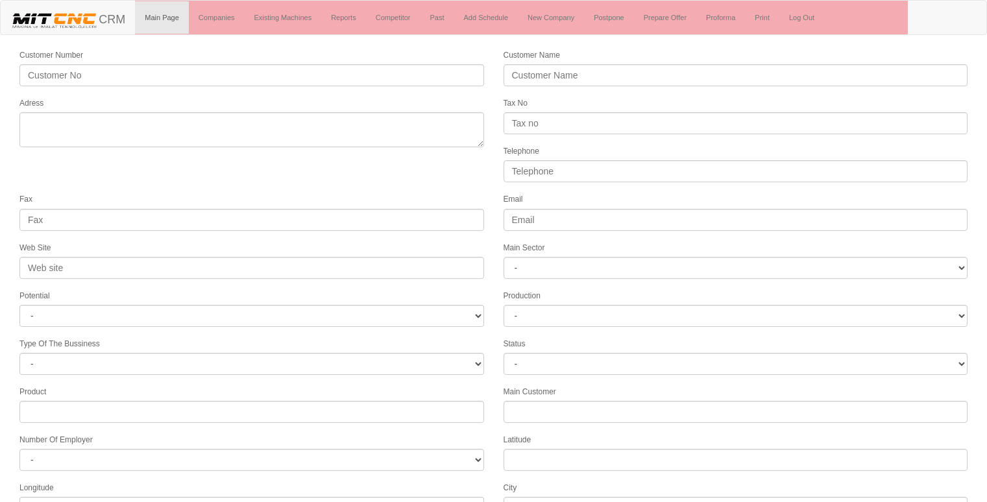
select select
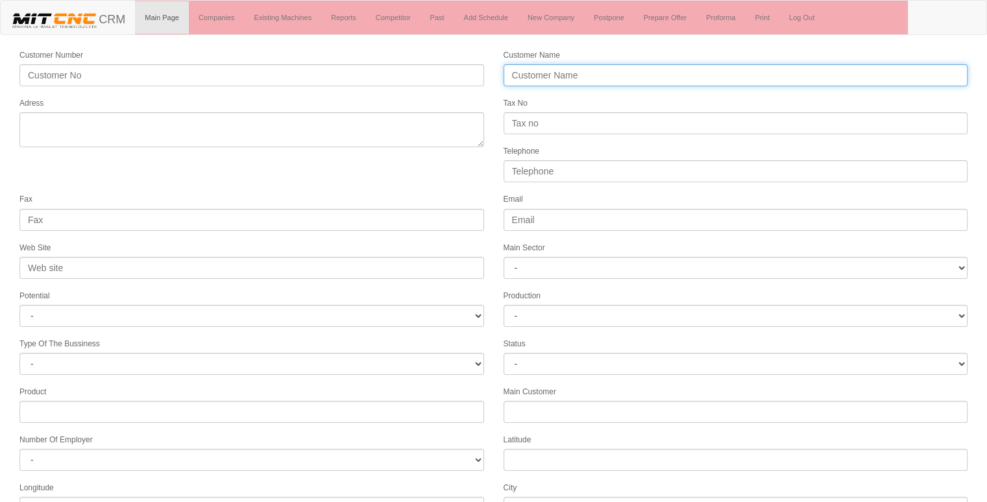
click at [525, 77] on input "Customer Name" at bounding box center [736, 75] width 465 height 22
type input "i"
type input "İSTEK İMALAT MAKİNE SANAYİ"
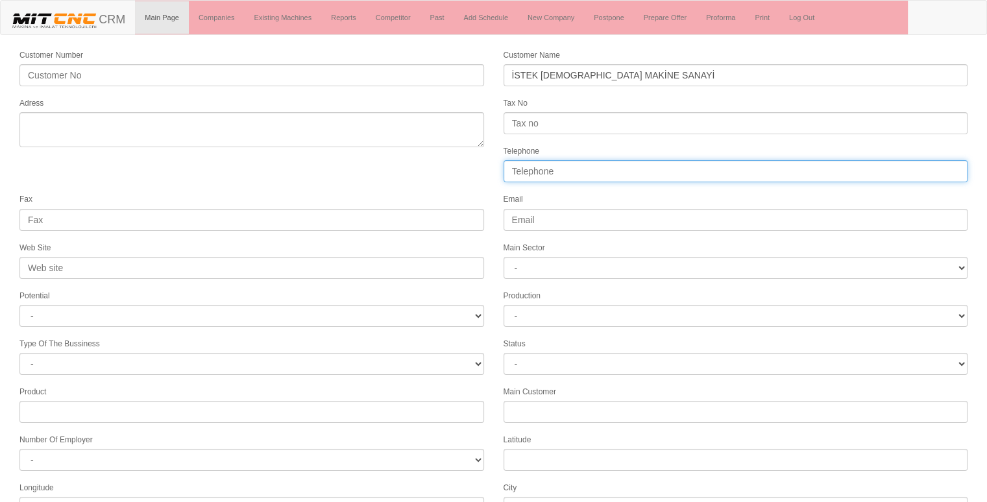
click at [527, 173] on input "Telephone" at bounding box center [736, 171] width 465 height 22
type input "05314046243"
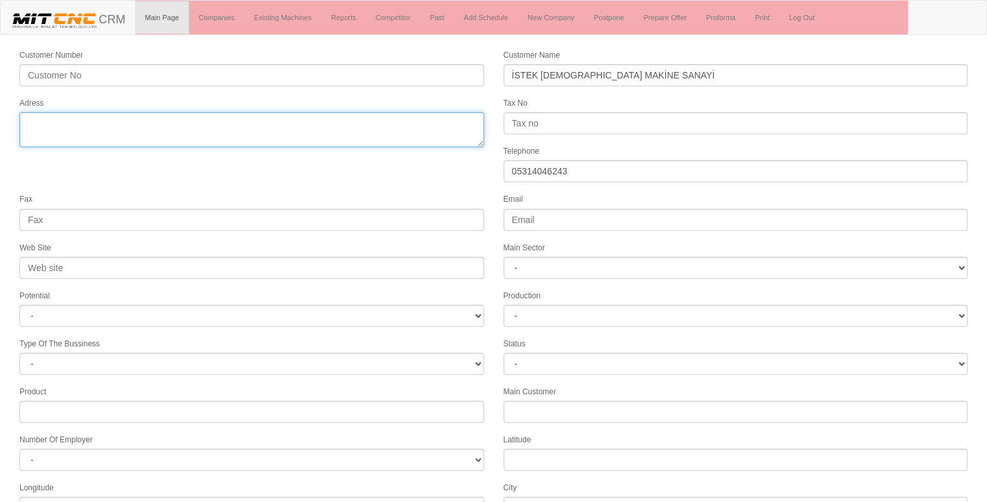
click at [81, 127] on textarea "Adress" at bounding box center [251, 129] width 465 height 35
click at [273, 127] on textarea "Adress" at bounding box center [251, 129] width 465 height 35
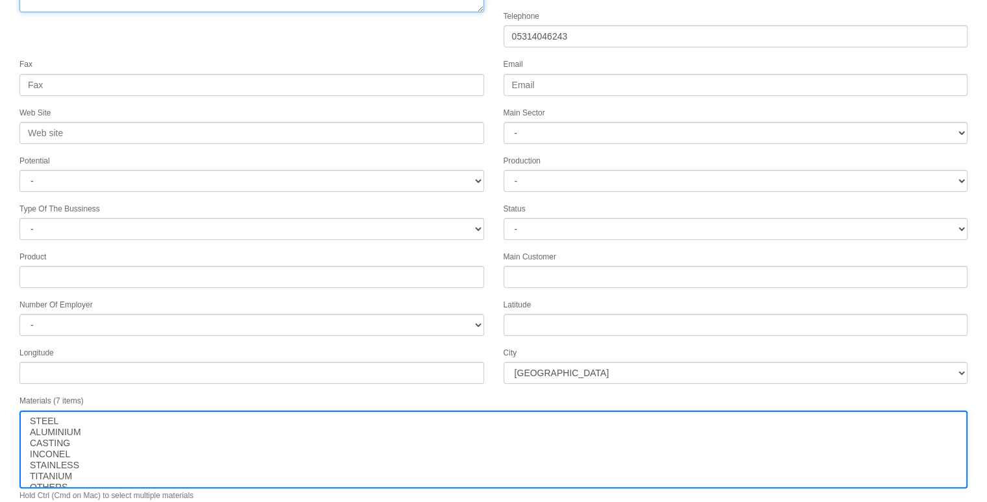
scroll to position [143, 0]
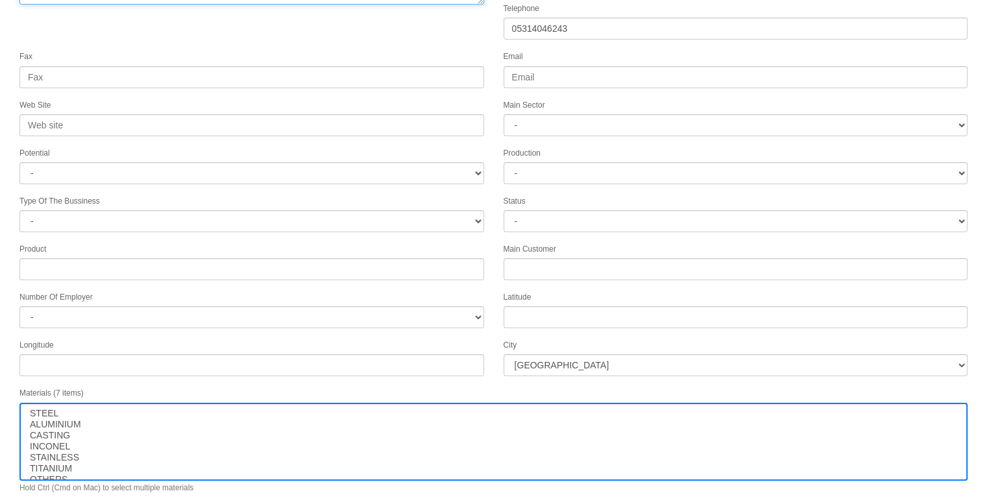
type textarea "ivedik osb 1468 cd. yenimahalle [GEOGRAPHIC_DATA]"
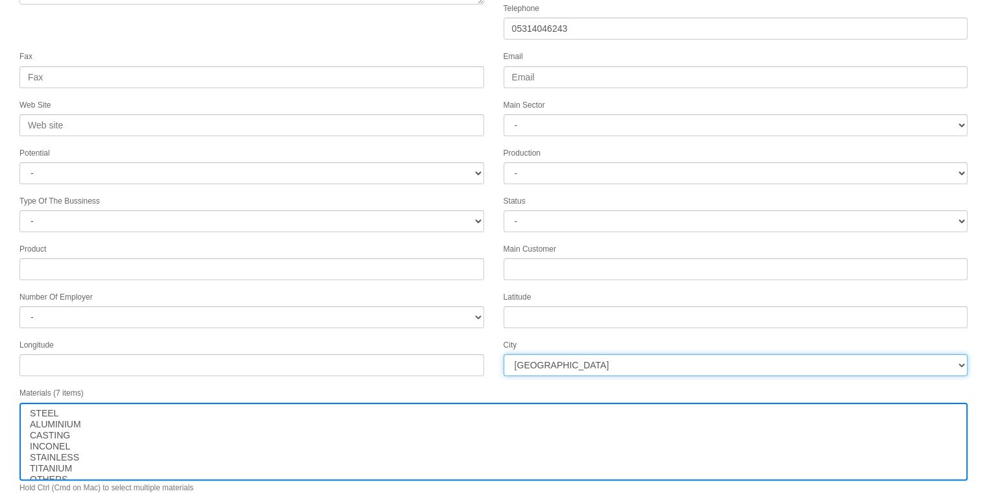
click at [543, 362] on select "İstanbul Adana Adıyaman Afyon Ağrı Amasya Ankara Antalya Artvin Aydın Balıkesir…" at bounding box center [736, 365] width 465 height 22
select select "1197"
click at [550, 365] on select "İstanbul Adana Adıyaman Afyon Ağrı Amasya Ankara Antalya Artvin Aydın Balıkesir…" at bounding box center [736, 365] width 465 height 22
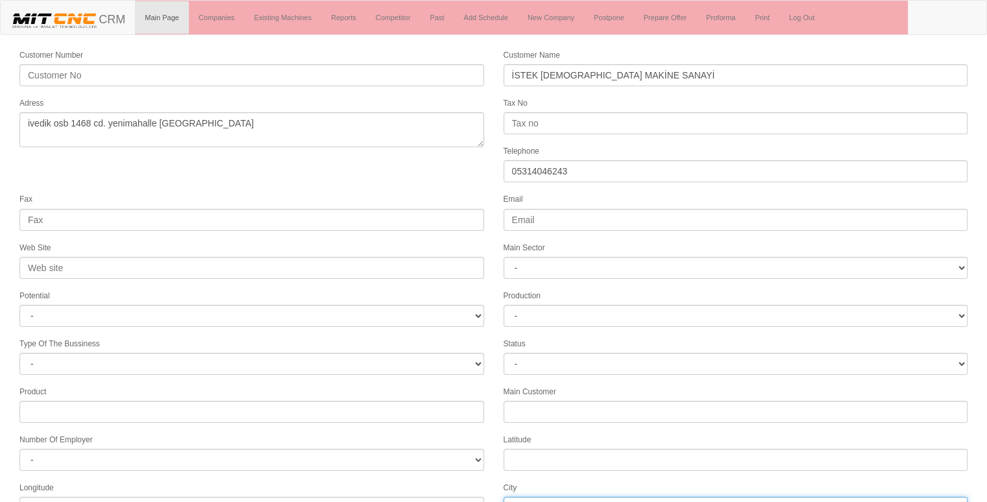
scroll to position [166, 0]
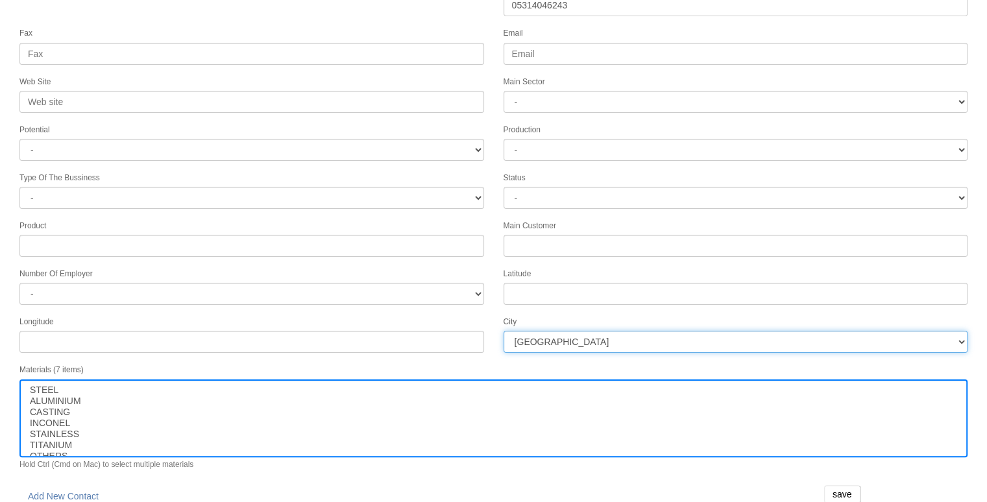
click at [852, 485] on input "save" at bounding box center [842, 494] width 36 height 18
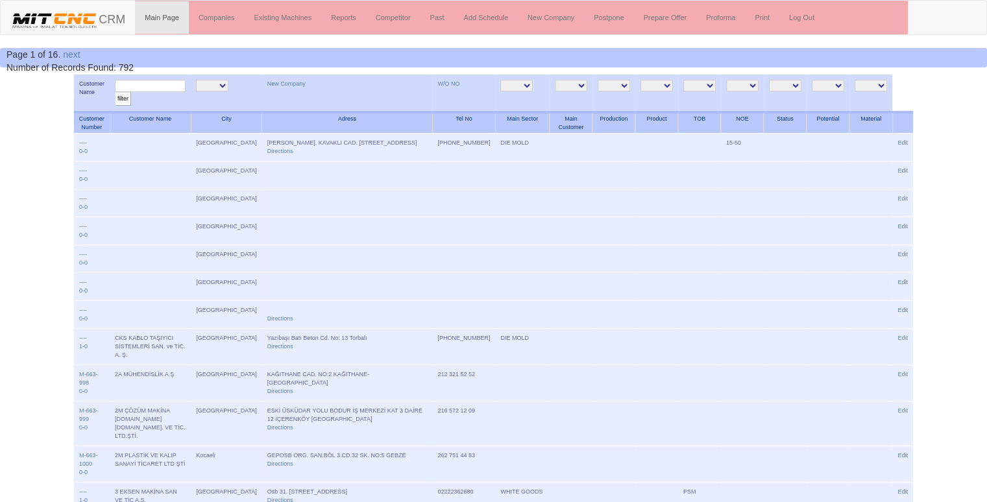
click at [161, 88] on input "text" at bounding box center [150, 86] width 71 height 12
type input "istek"
click at [115, 92] on input "filter" at bounding box center [123, 99] width 16 height 14
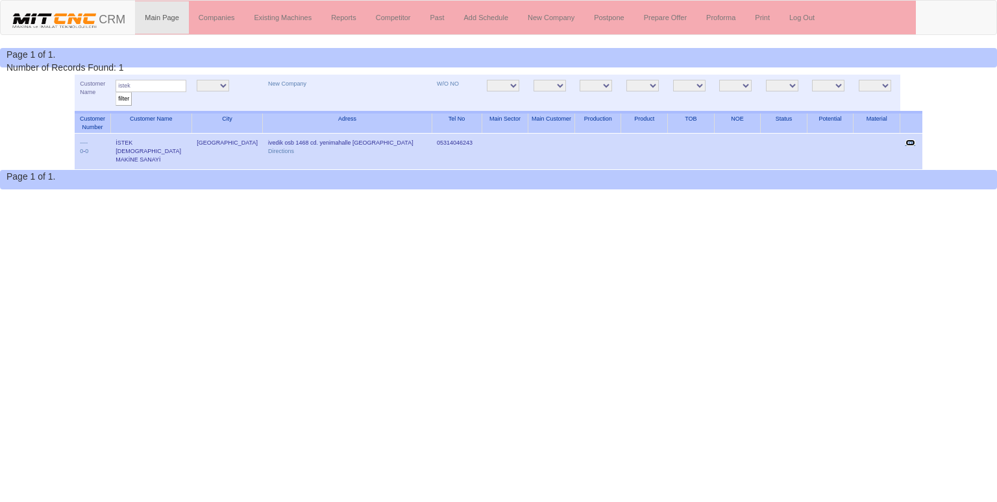
click at [911, 144] on link "Edit" at bounding box center [910, 143] width 10 height 6
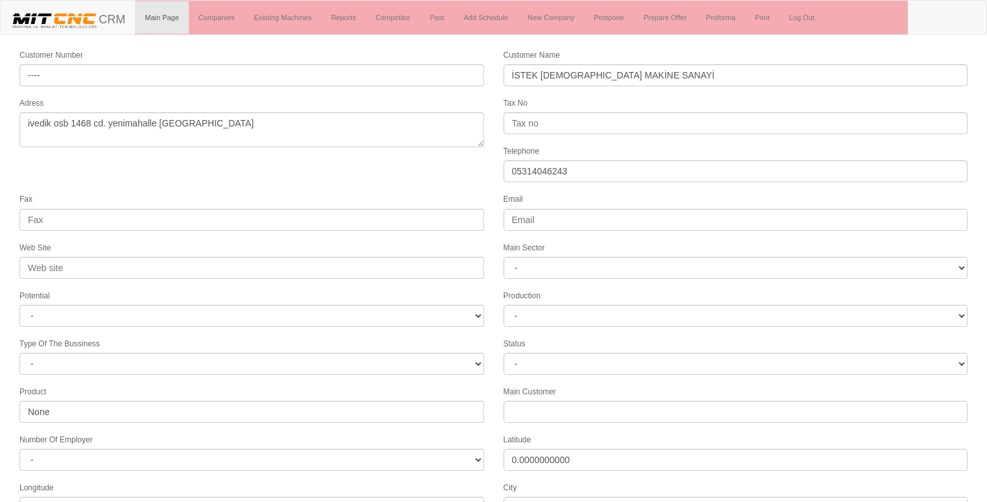
select select "1197"
select select
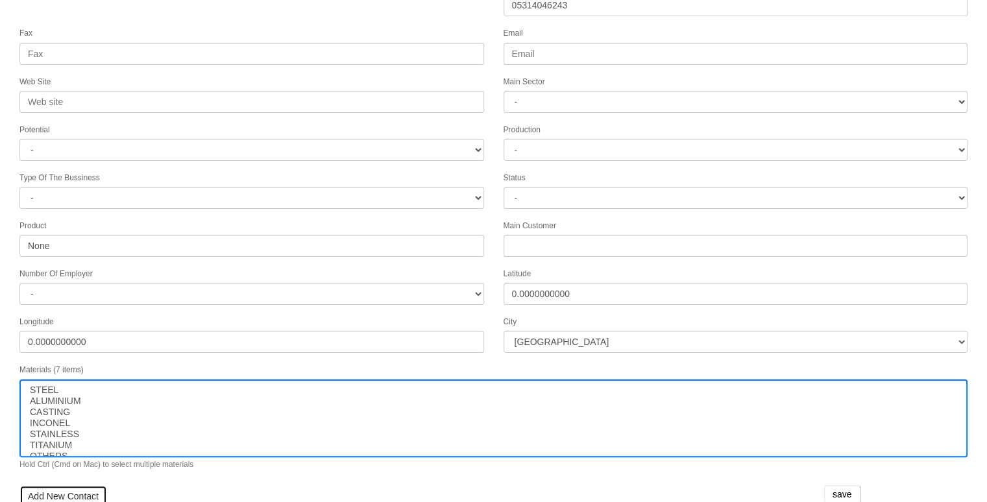
click at [65, 485] on link "Add New Contact" at bounding box center [63, 496] width 88 height 22
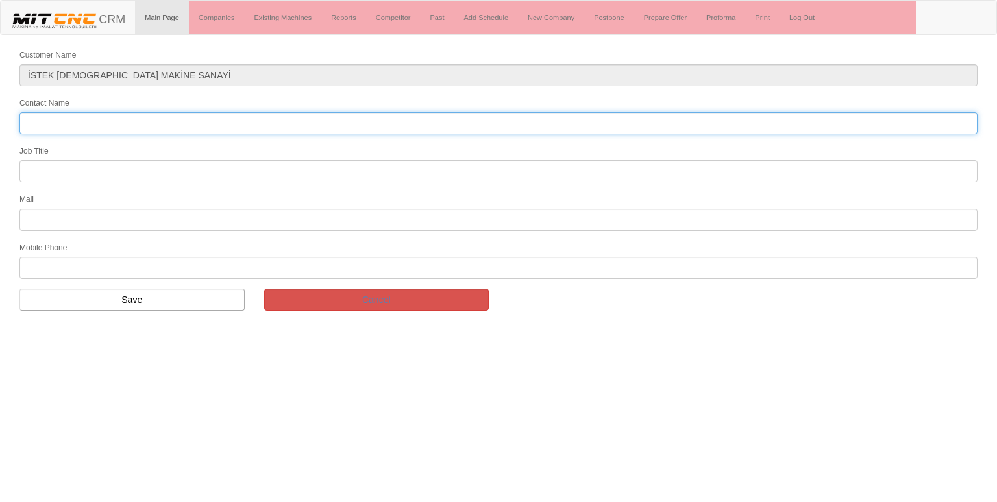
click at [52, 117] on input "Contact Name" at bounding box center [498, 123] width 958 height 22
type input "[PERSON_NAME]"
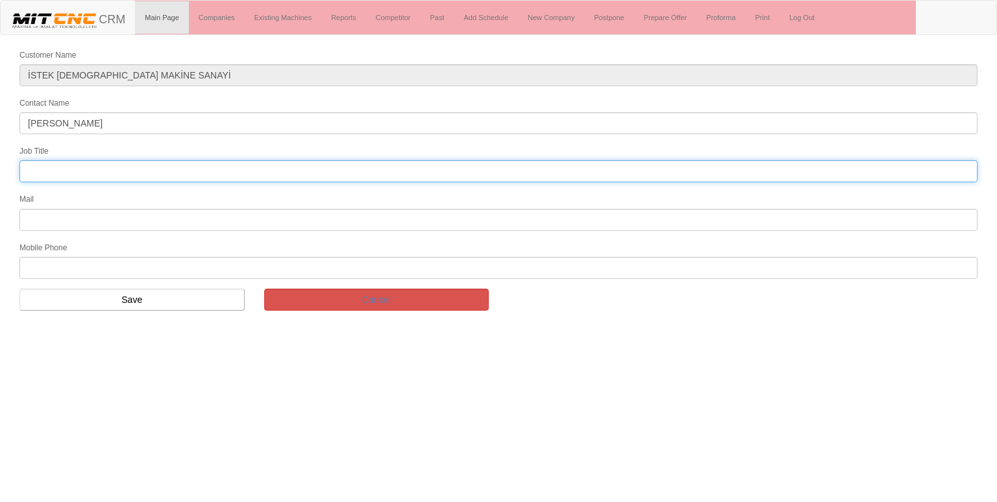
click at [99, 167] on input "text" at bounding box center [498, 171] width 958 height 22
type input "genel müdür"
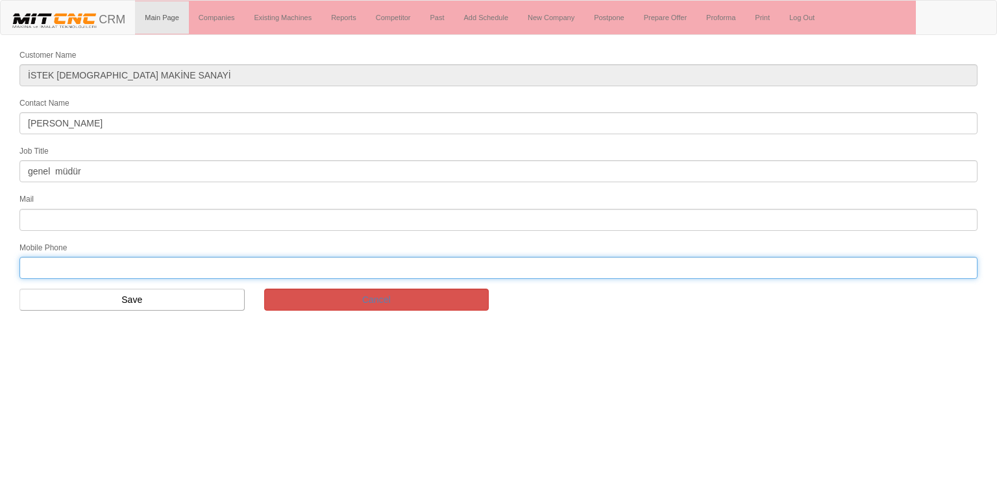
click at [125, 267] on input "text" at bounding box center [498, 268] width 958 height 22
click at [126, 265] on input "text" at bounding box center [498, 268] width 958 height 22
type input "05314046243"
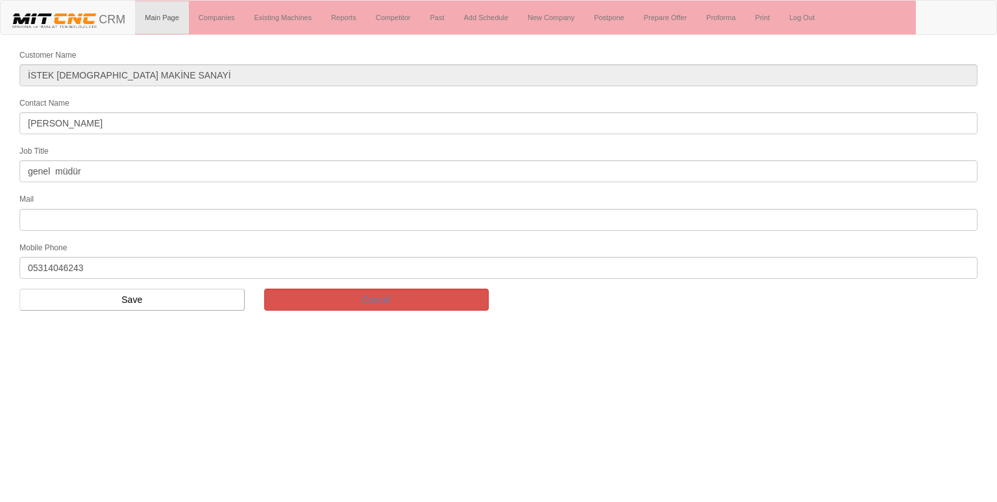
click at [66, 216] on input "text" at bounding box center [498, 220] width 958 height 22
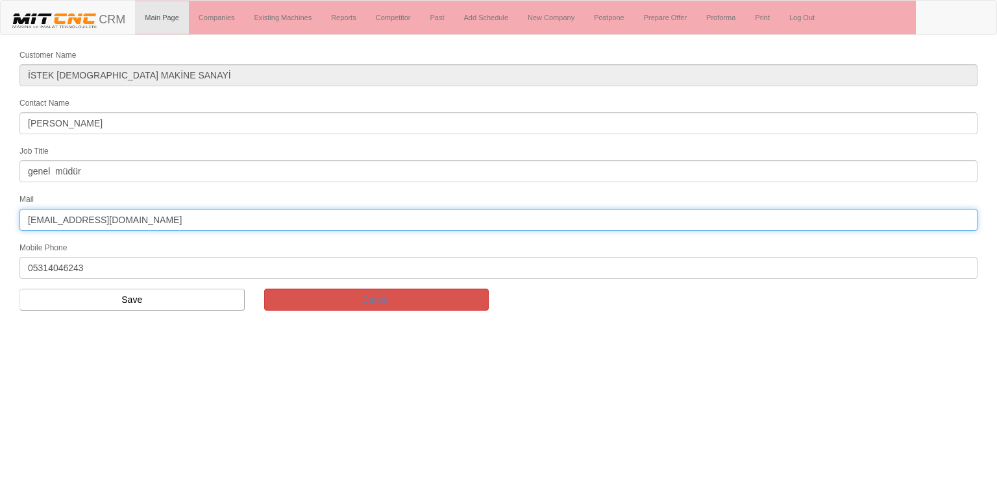
type input "istekimalatmakine@gmail.com"
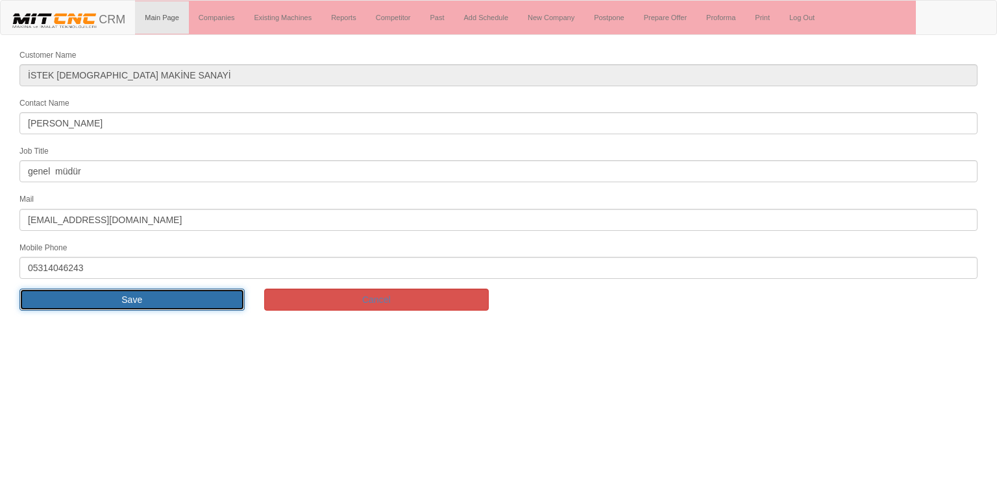
click at [145, 289] on input "Save" at bounding box center [131, 300] width 225 height 22
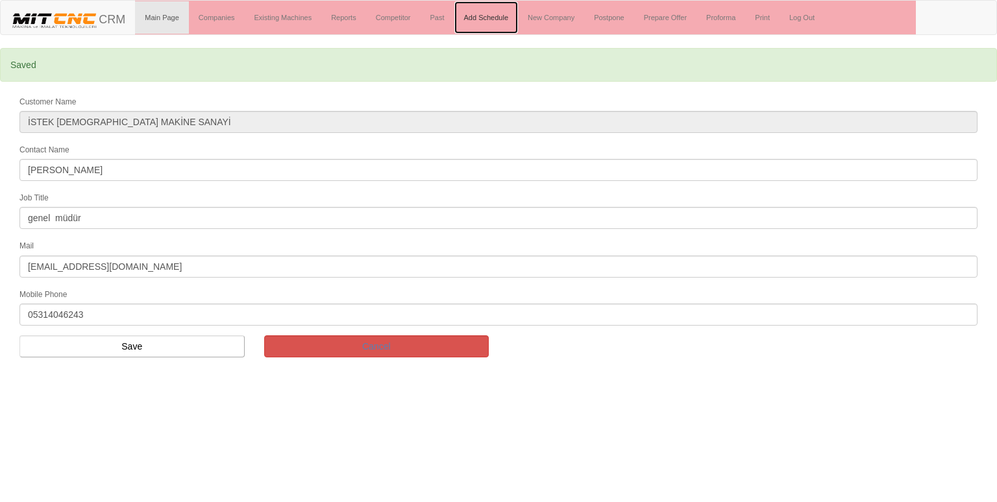
click at [489, 13] on link "Add Schedule" at bounding box center [486, 17] width 64 height 32
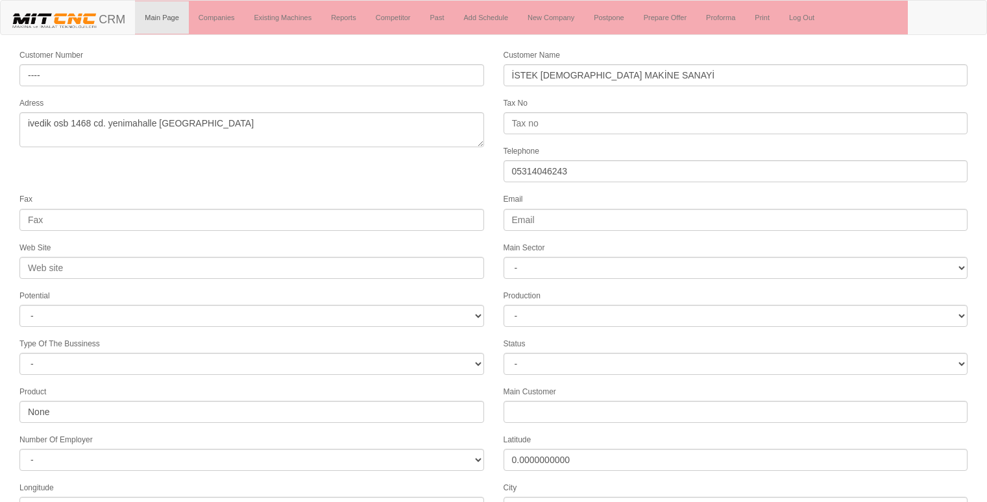
select select "1197"
select select
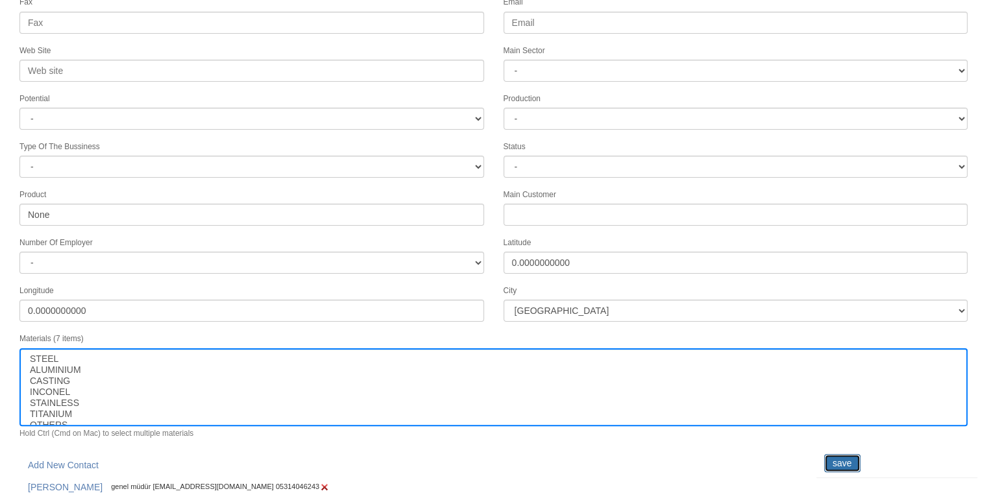
click at [852, 457] on input "save" at bounding box center [842, 463] width 36 height 18
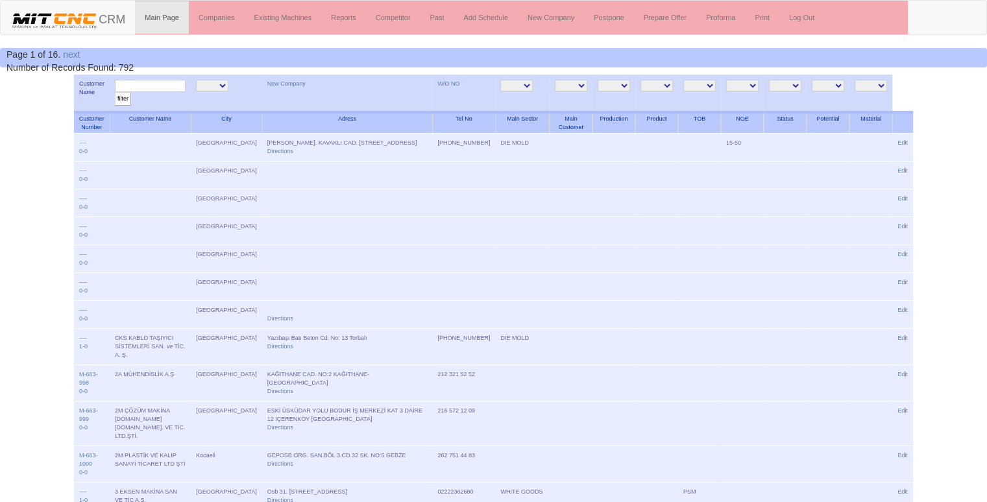
click at [154, 81] on input "text" at bounding box center [150, 86] width 71 height 12
type input "yny"
click at [115, 92] on input "filter" at bounding box center [123, 99] width 16 height 14
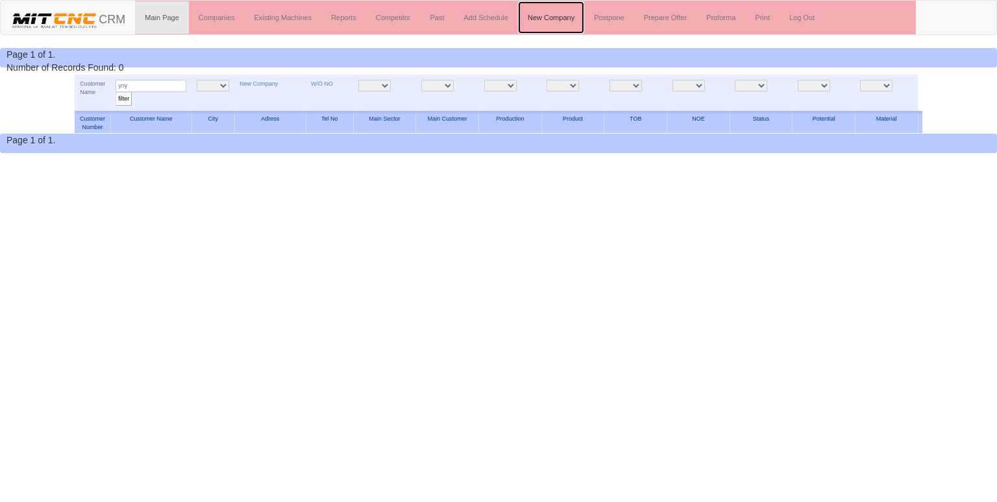
click at [553, 25] on link "New Company" at bounding box center [551, 17] width 66 height 32
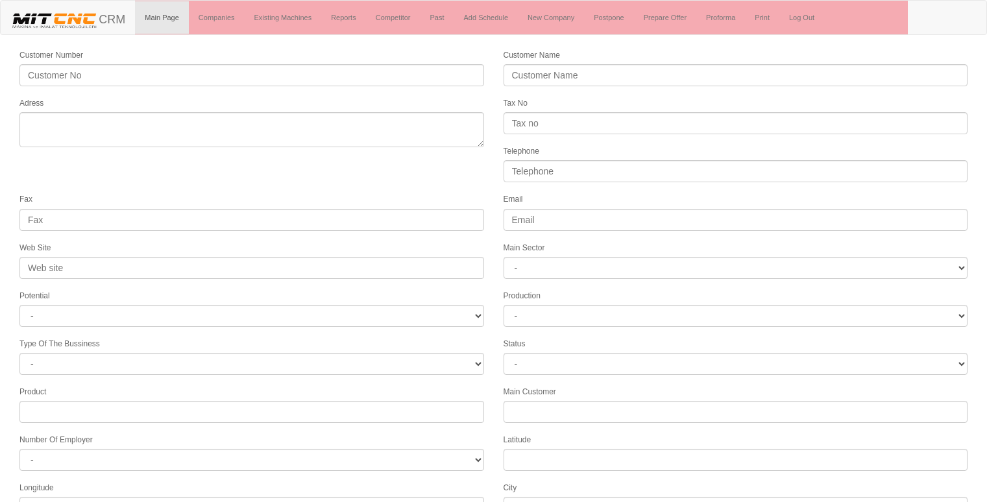
select select
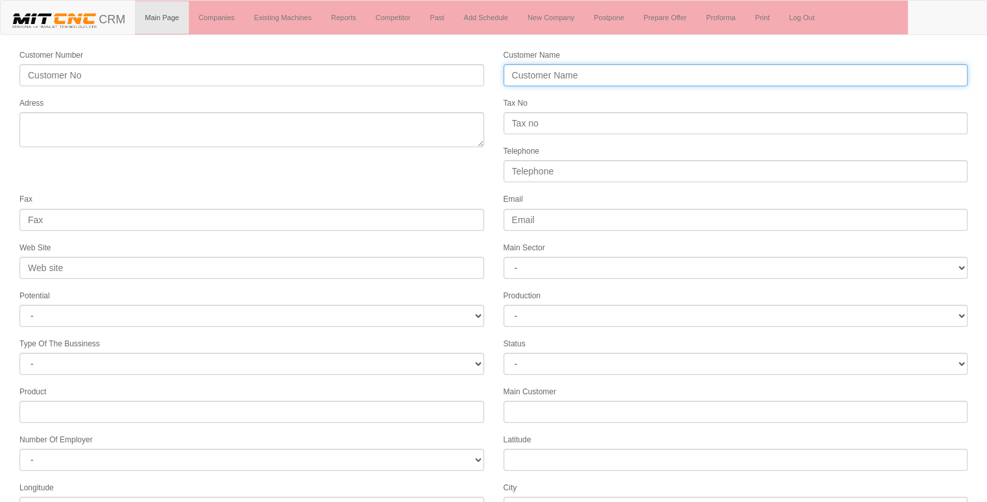
click at [582, 78] on input "Customer Name" at bounding box center [736, 75] width 465 height 22
type input "YNY MAKİNA"
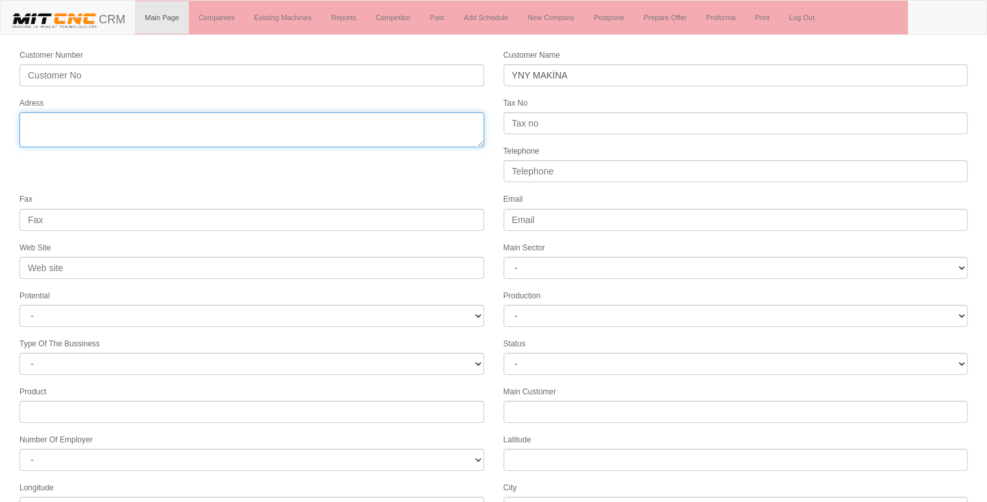
click at [265, 118] on textarea "Adress" at bounding box center [251, 129] width 465 height 35
type textarea "ivedik ankara"
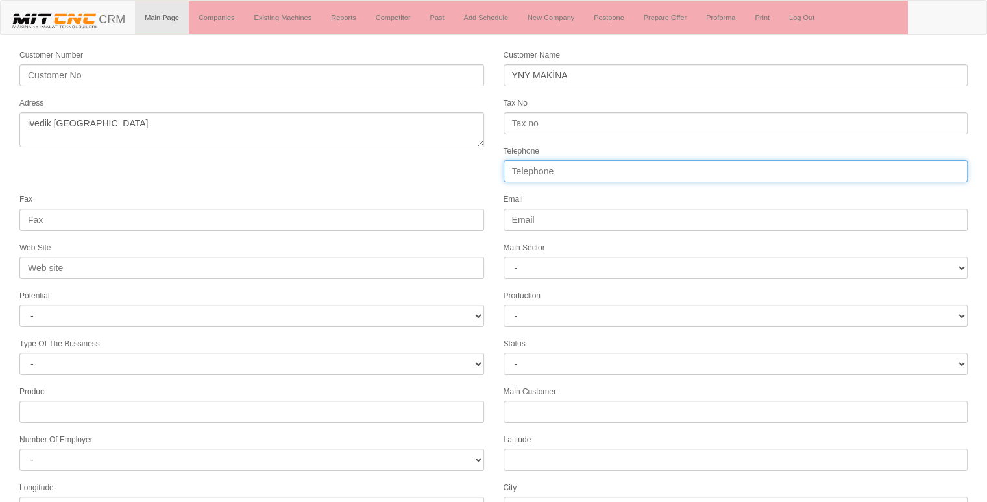
click at [514, 169] on input "Telephone" at bounding box center [736, 171] width 465 height 22
type input "0"
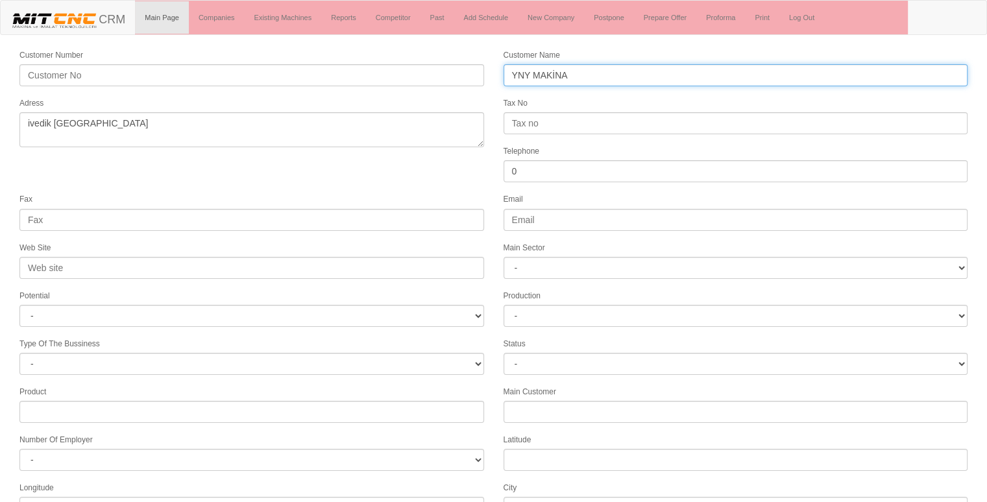
click at [605, 73] on input "YNY MAKİNA" at bounding box center [736, 75] width 465 height 22
type input "YNY MAKİNA savunma"
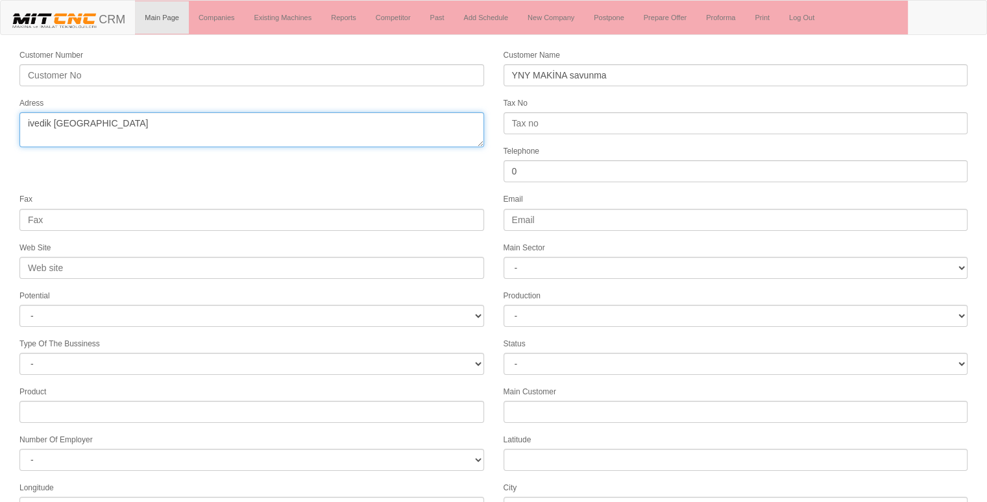
click at [187, 122] on textarea "Adress" at bounding box center [251, 129] width 465 height 35
paste textarea "İvedik OSB, 2276. Sk. no:11, 06930 Yenimahalle/A"
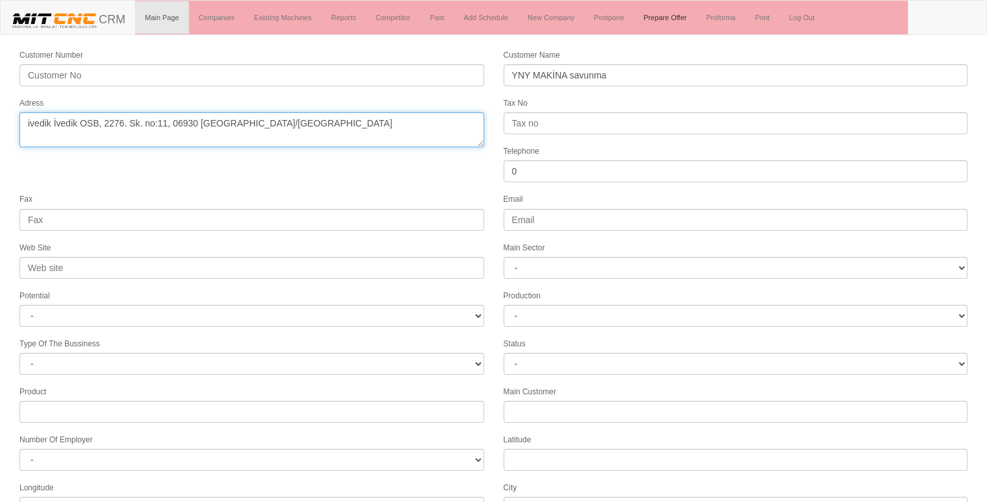
type textarea "ivedik İvedik OSB, 2276. Sk. no:11, 06930 Yenimahalle/Ankara"
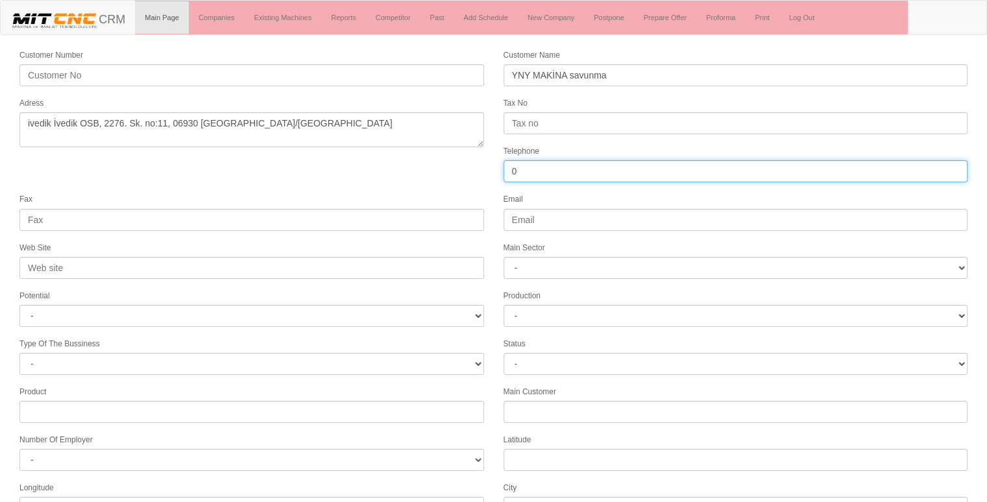
click at [552, 169] on input "0" at bounding box center [736, 171] width 465 height 22
paste input "05387648897"
click at [517, 164] on input "005387648897" at bounding box center [736, 171] width 465 height 22
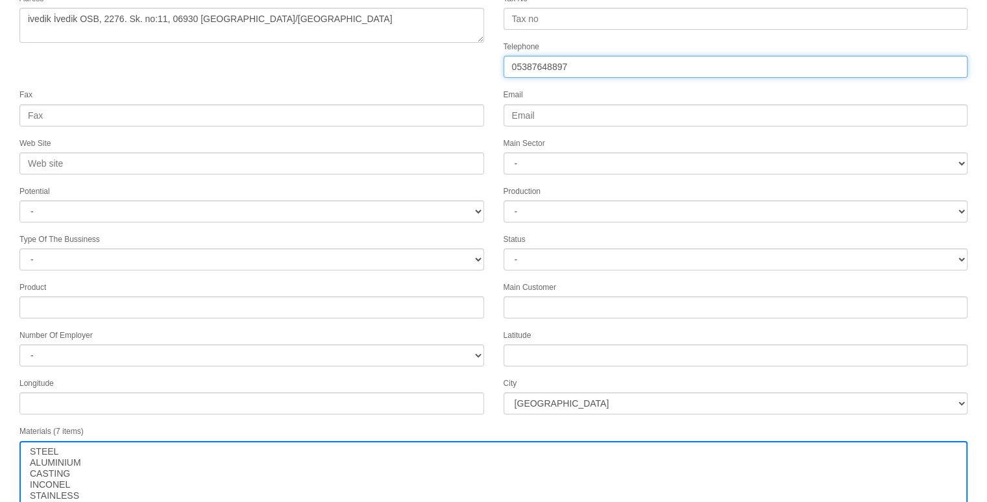
scroll to position [166, 0]
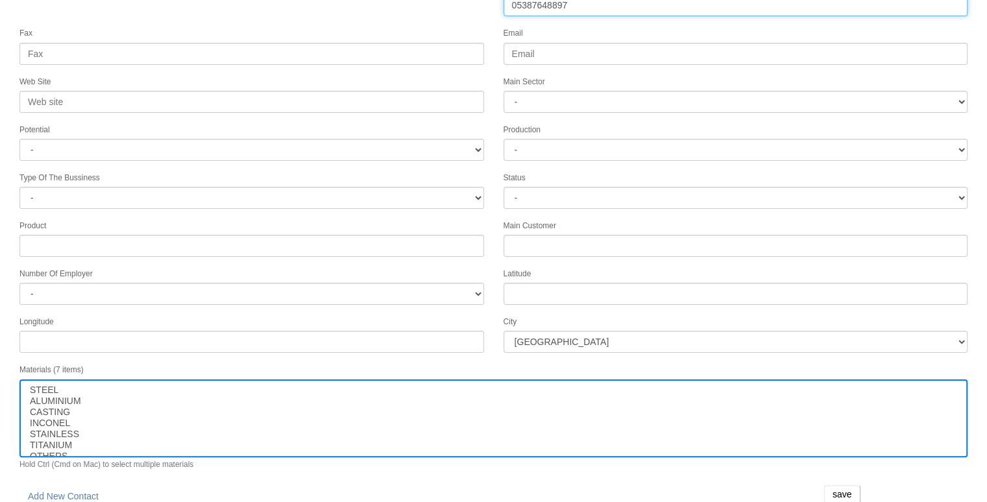
type input "05387648897"
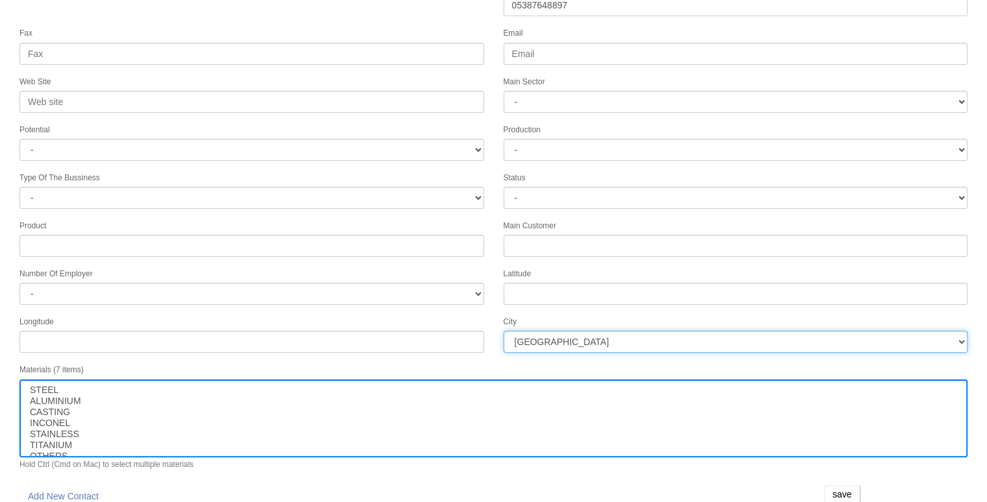
click at [551, 331] on select "İstanbul Adana Adıyaman Afyon Ağrı Amasya Ankara Antalya Artvin Aydın Balıkesir…" at bounding box center [736, 342] width 465 height 22
select select "1197"
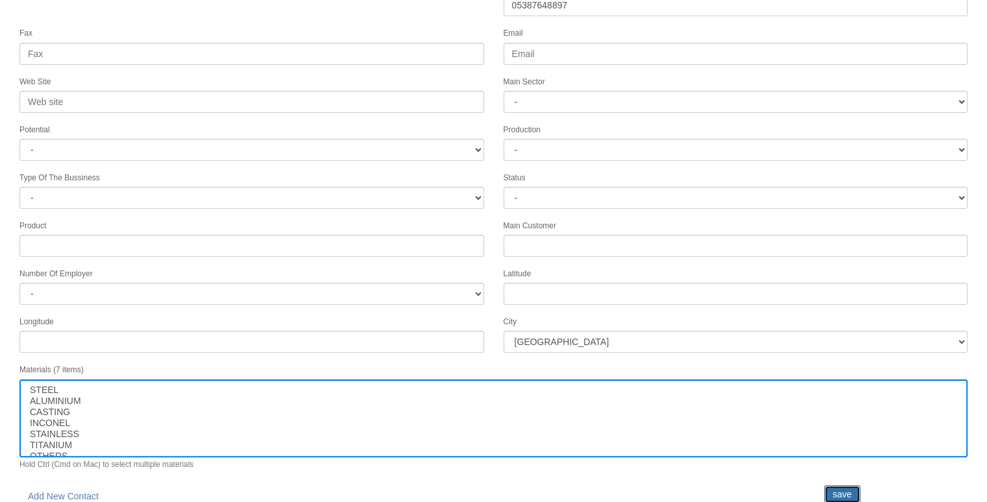
click at [843, 485] on input "save" at bounding box center [842, 494] width 36 height 18
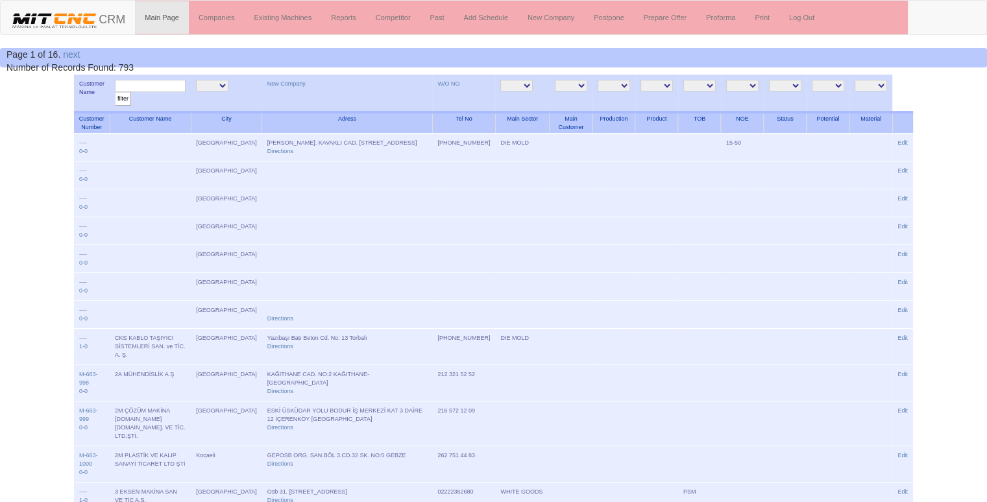
click at [154, 85] on input "text" at bounding box center [150, 86] width 71 height 12
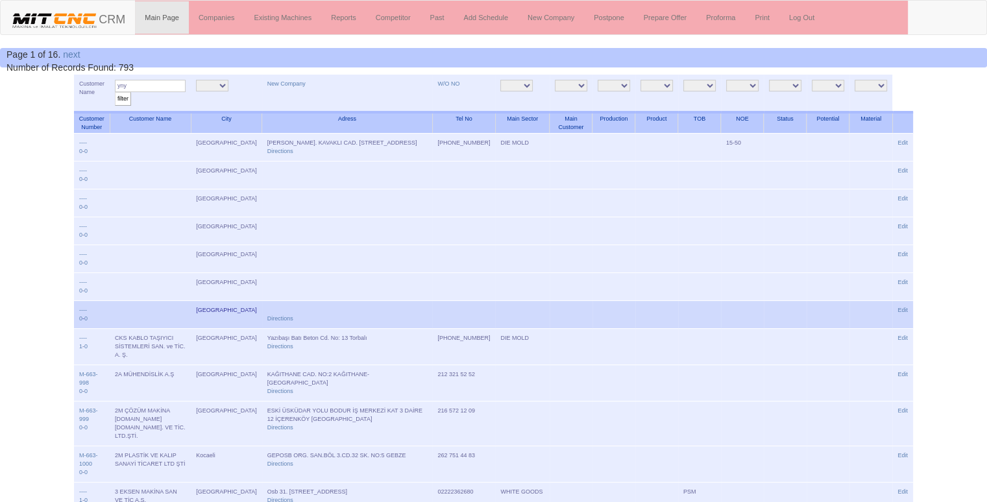
type input "yny"
click at [115, 92] on input "filter" at bounding box center [123, 99] width 16 height 14
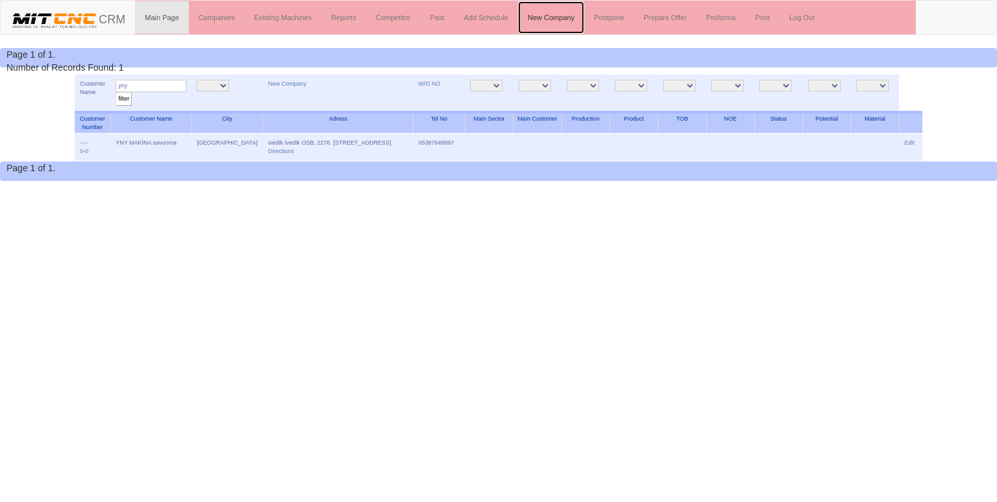
click at [547, 16] on link "New Company" at bounding box center [551, 17] width 66 height 32
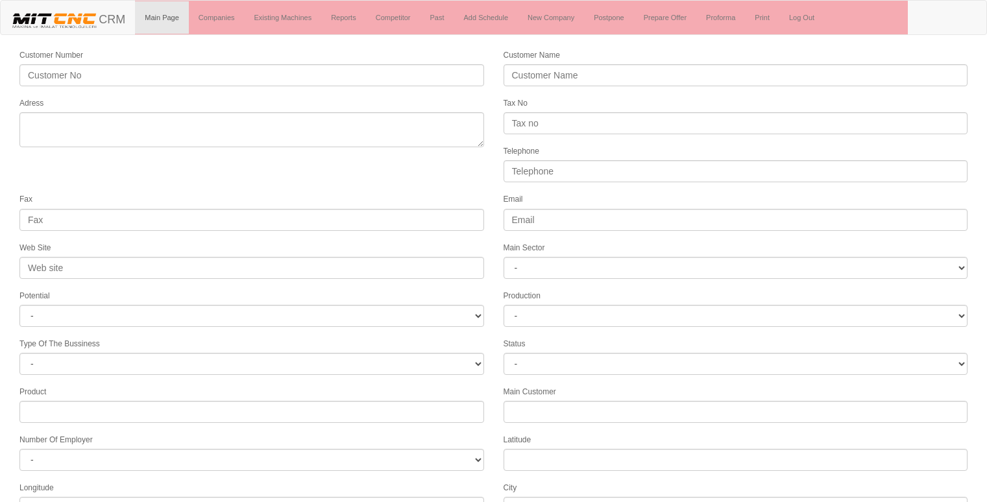
select select
click at [180, 183] on form "Customer Number Customer Name Adress Tax No Telephone Fax Email Web Site Main S…" at bounding box center [493, 364] width 987 height 632
click at [544, 10] on link "New Company" at bounding box center [551, 17] width 66 height 32
select select
click at [75, 21] on img at bounding box center [54, 19] width 88 height 19
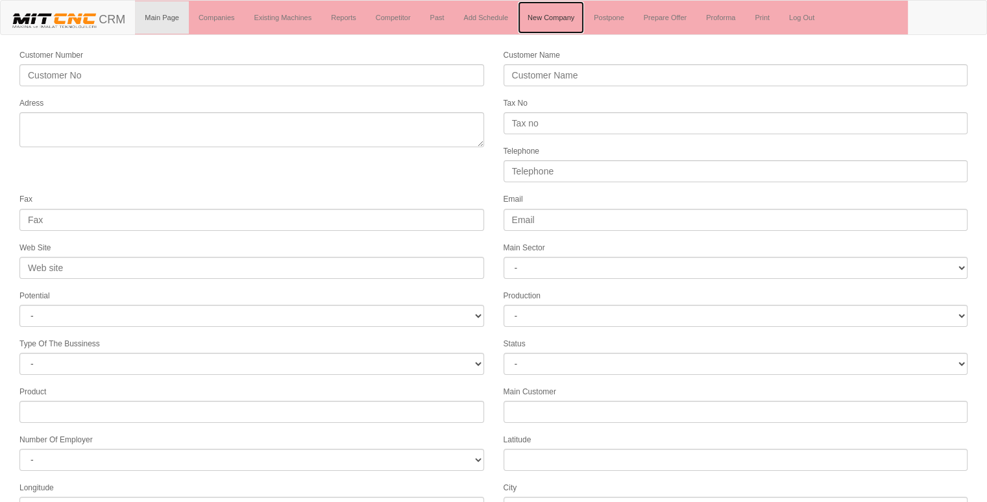
click at [544, 10] on link "New Company" at bounding box center [551, 17] width 66 height 32
select select
click at [553, 17] on link "New Company" at bounding box center [551, 17] width 66 height 32
select select
click at [231, 20] on link "Companies" at bounding box center [217, 17] width 56 height 32
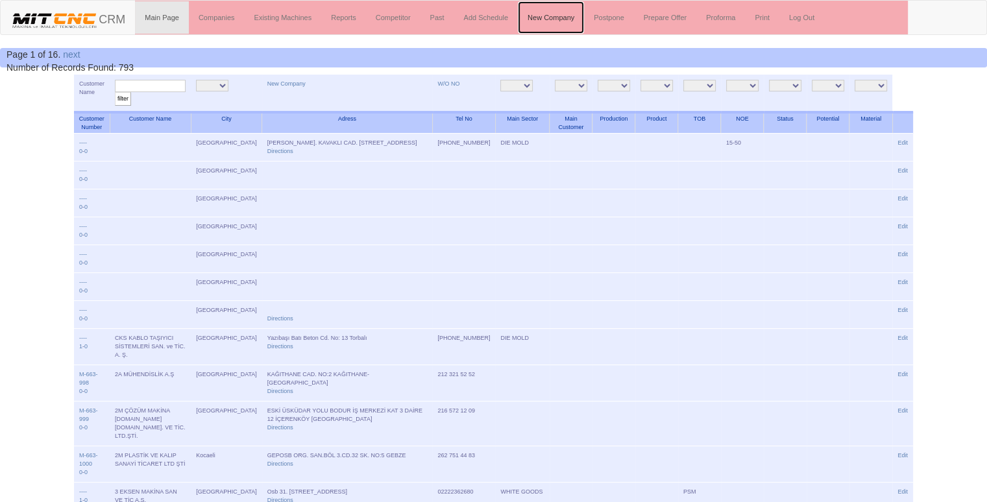
click at [555, 16] on link "New Company" at bounding box center [551, 17] width 66 height 32
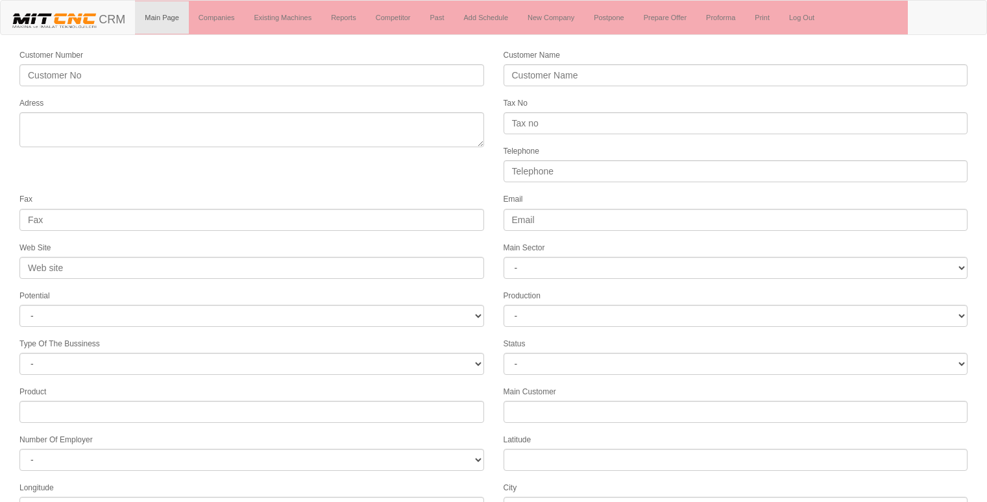
select select
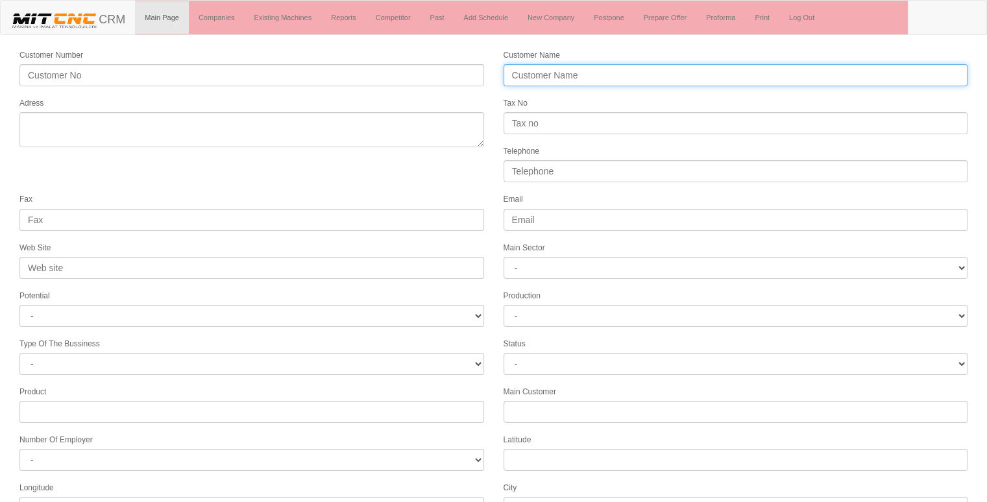
click at [530, 72] on input "Customer Name" at bounding box center [736, 75] width 465 height 22
type input "s"
click at [0, 161] on form "Customer Number Customer Name Adress Tax No Telephone Fax Email Web Site Main S…" at bounding box center [493, 364] width 987 height 632
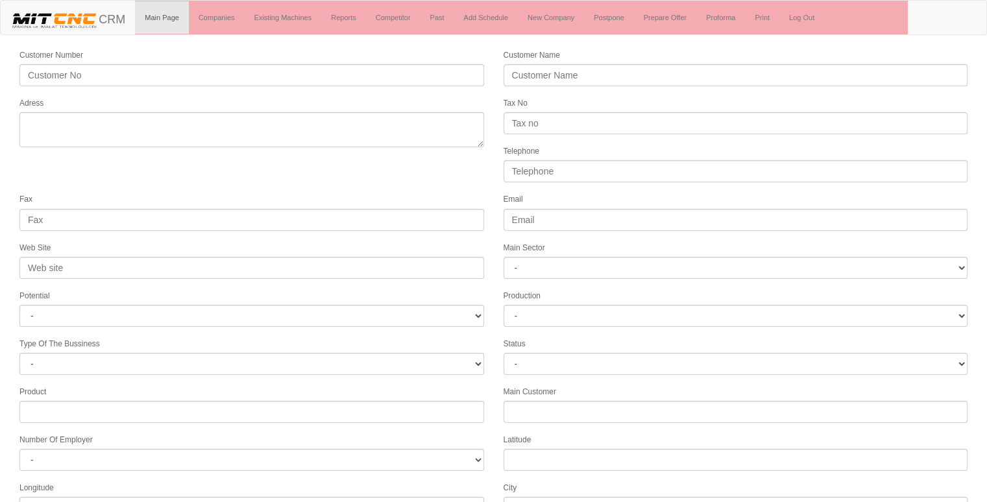
click at [534, 56] on label "Customer Name" at bounding box center [532, 55] width 56 height 11
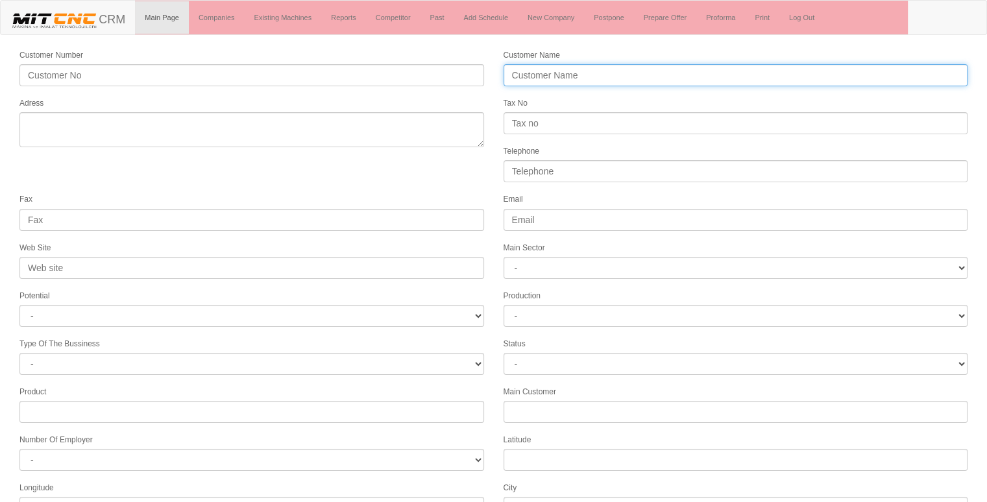
click at [534, 64] on input "Customer Name" at bounding box center [736, 75] width 465 height 22
type input "s"
type input "SEVGİLİ MAKİNA"
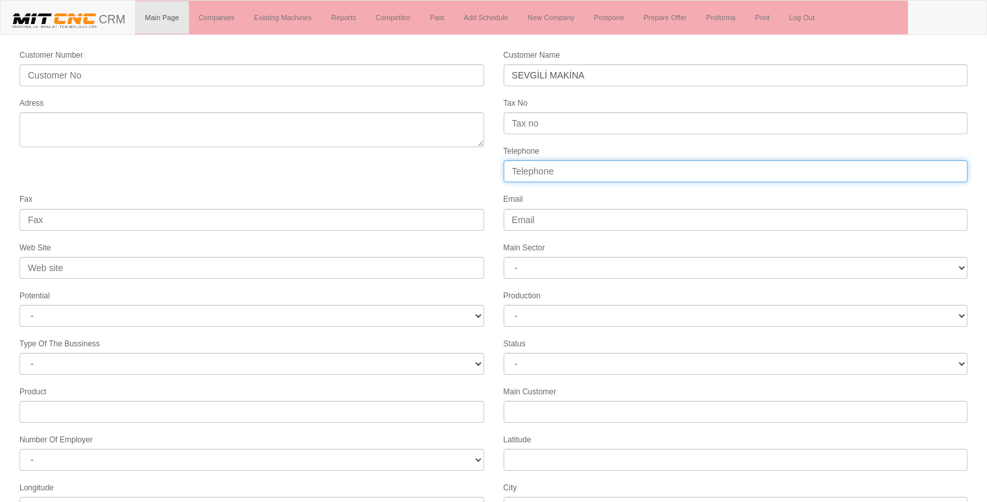
click at [530, 167] on input "Telephone" at bounding box center [736, 171] width 465 height 22
type input "05468748539"
click at [155, 117] on textarea "Adress" at bounding box center [251, 129] width 465 height 35
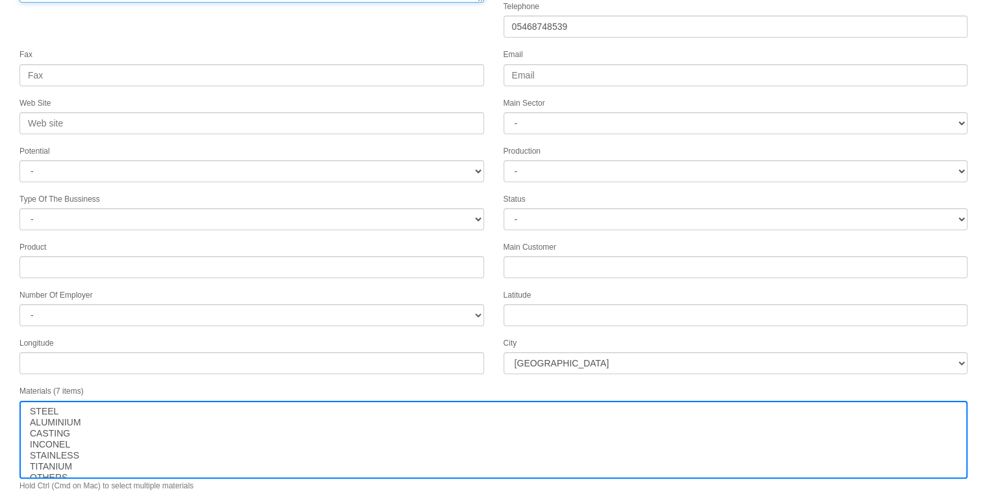
scroll to position [166, 0]
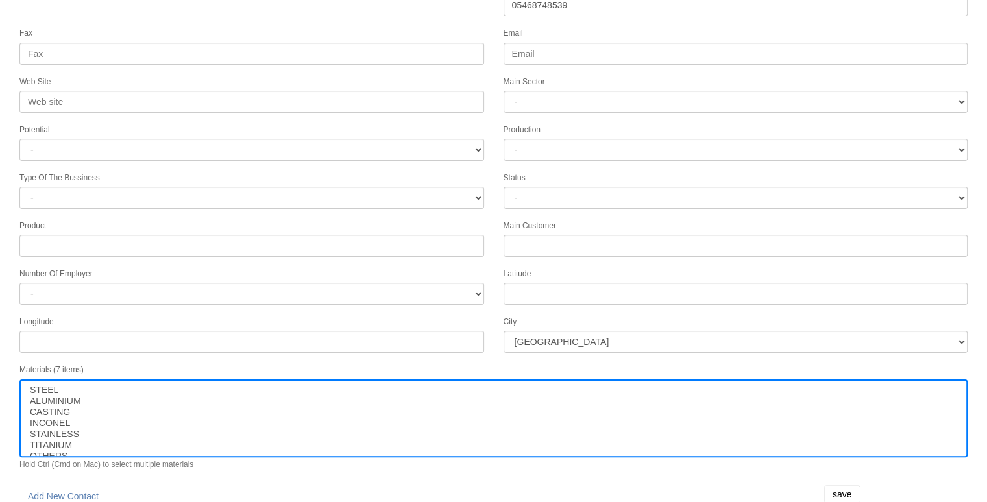
type textarea "beyşehir konya"
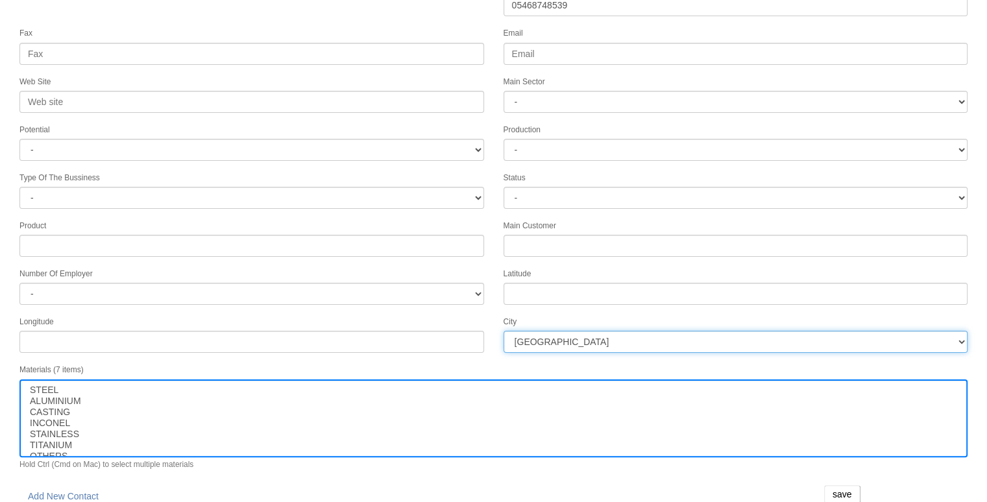
click at [532, 332] on select "İstanbul Adana Adıyaman Afyon Ağrı Amasya Ankara Antalya Artvin Aydın Balıkesir…" at bounding box center [736, 342] width 465 height 22
select select "1232"
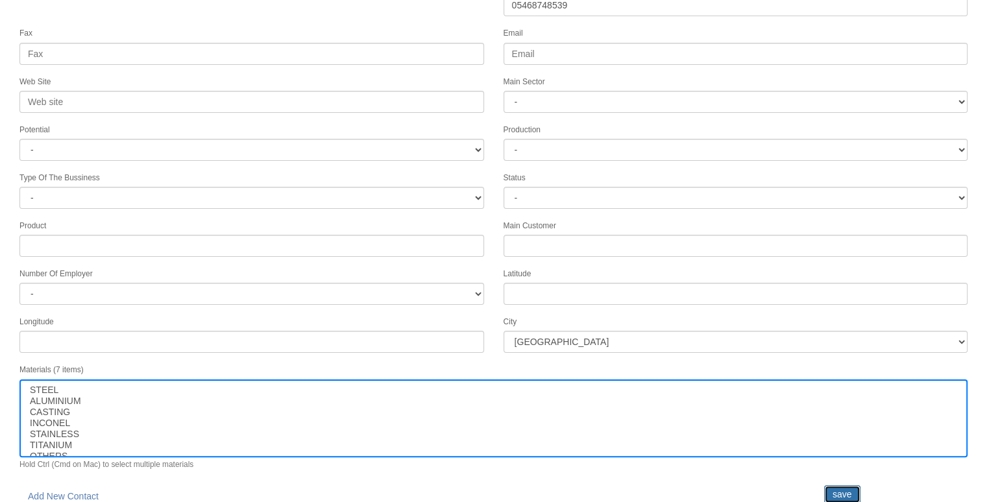
click at [852, 489] on input "save" at bounding box center [842, 494] width 36 height 18
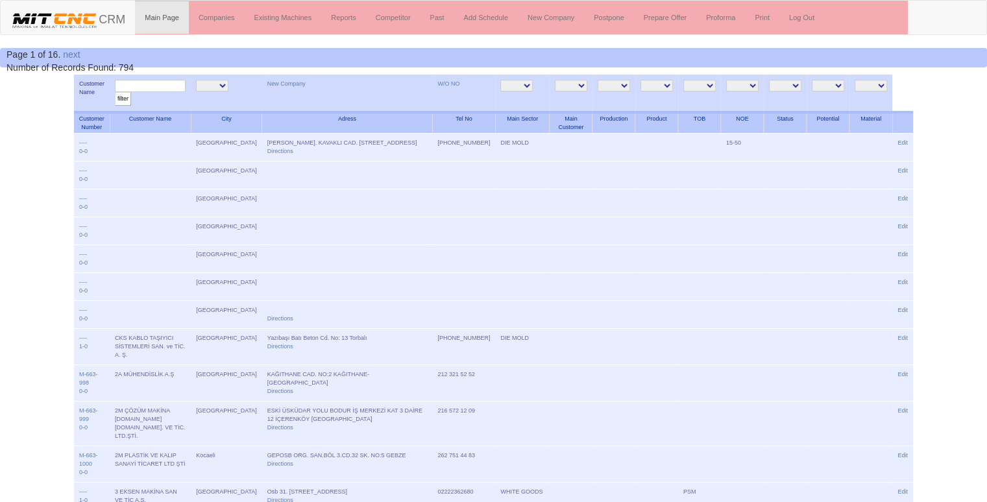
click at [154, 86] on input "text" at bounding box center [150, 86] width 71 height 12
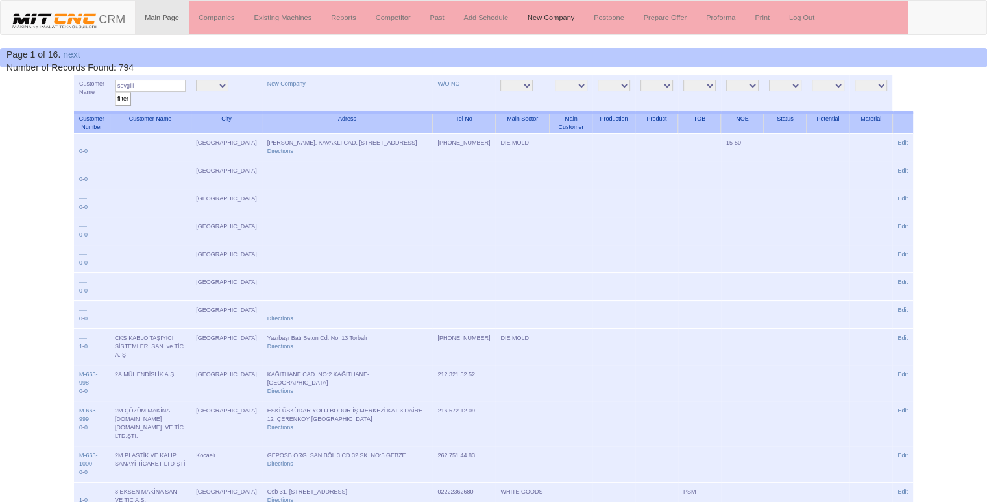
type input "sevgili"
click at [115, 92] on input "filter" at bounding box center [123, 99] width 16 height 14
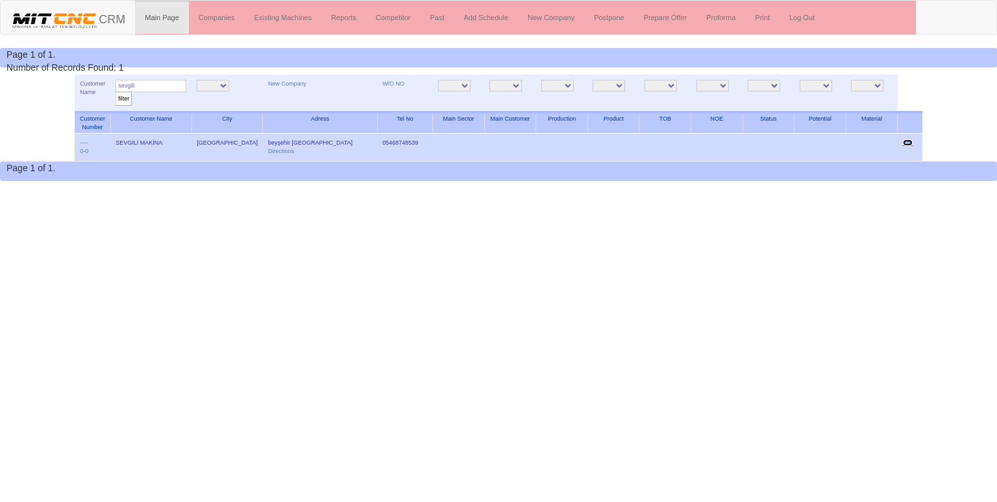
click at [903, 141] on link "Edit" at bounding box center [908, 143] width 10 height 6
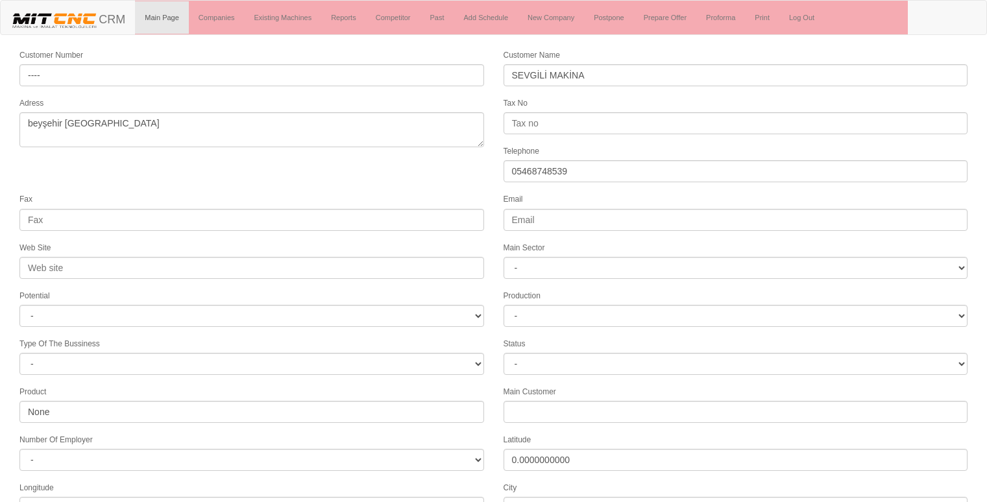
select select "1232"
select select
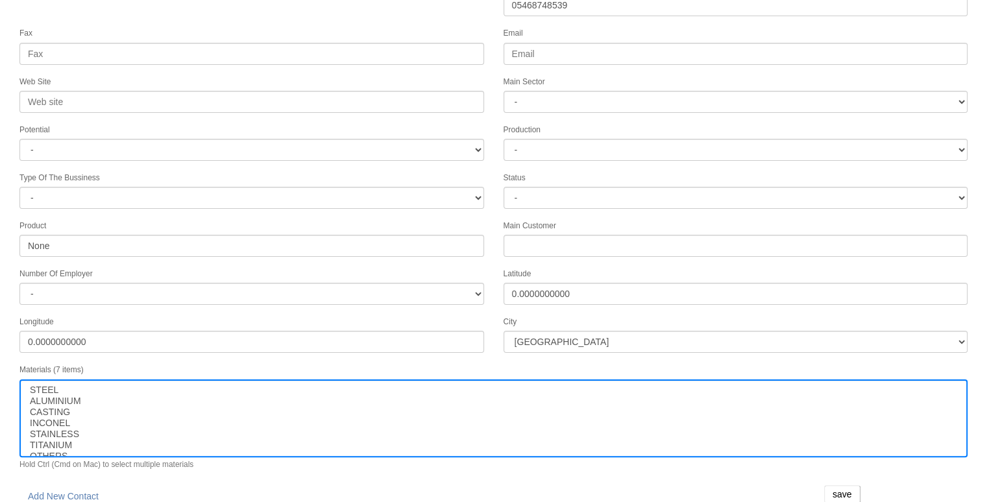
scroll to position [13, 0]
click at [75, 485] on link "Add New Contact" at bounding box center [63, 496] width 88 height 22
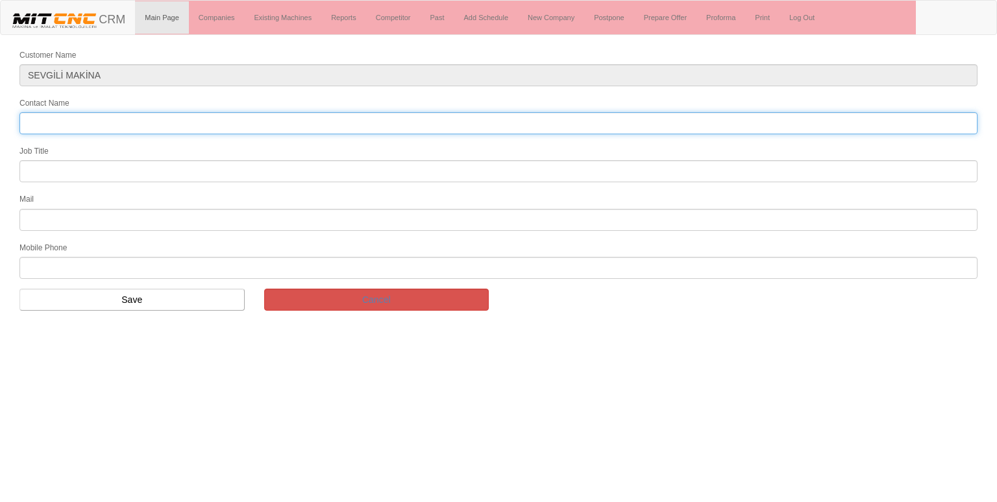
click at [248, 121] on input "Contact Name" at bounding box center [498, 123] width 958 height 22
type input "rıfat sevgili"
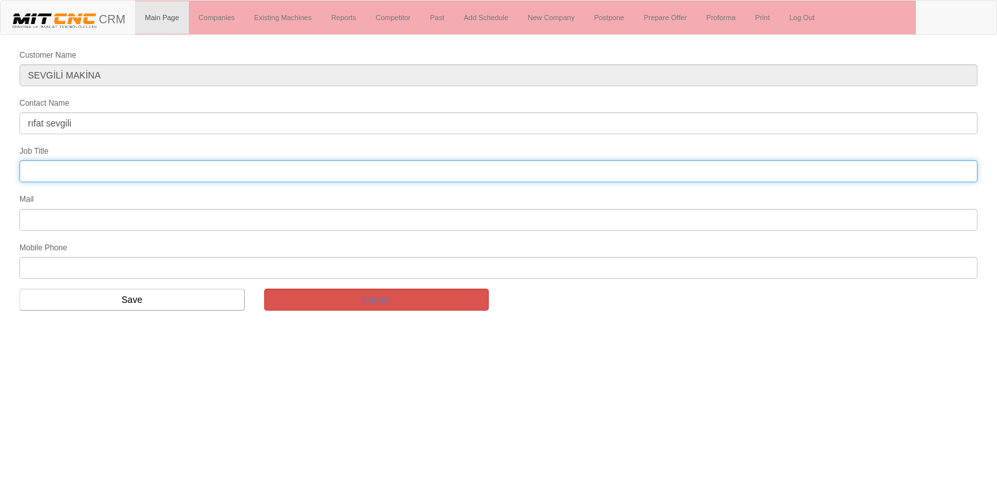
click at [58, 164] on input "text" at bounding box center [498, 171] width 958 height 22
type input "genel müdür"
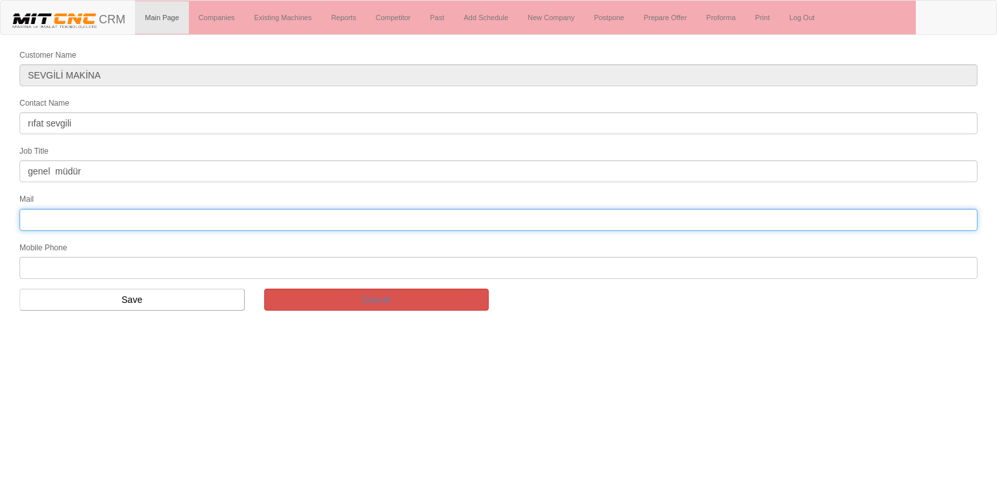
click at [51, 214] on input "text" at bounding box center [498, 220] width 958 height 22
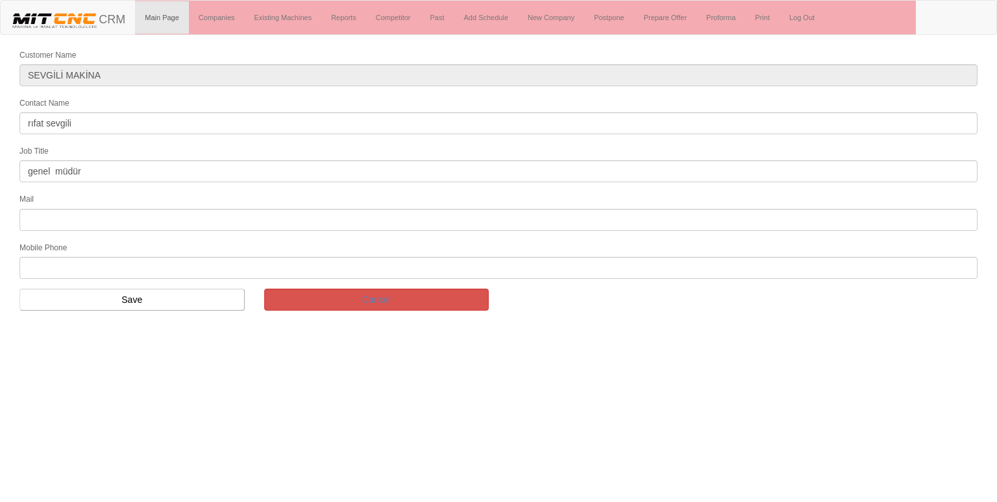
click at [40, 264] on input "text" at bounding box center [498, 268] width 958 height 22
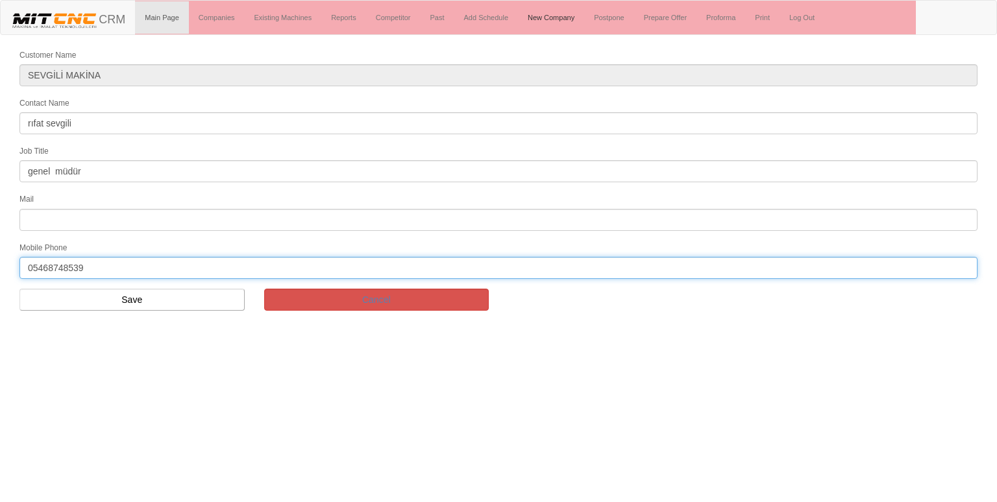
type input "05468748539"
click at [70, 296] on input "Save" at bounding box center [131, 300] width 225 height 22
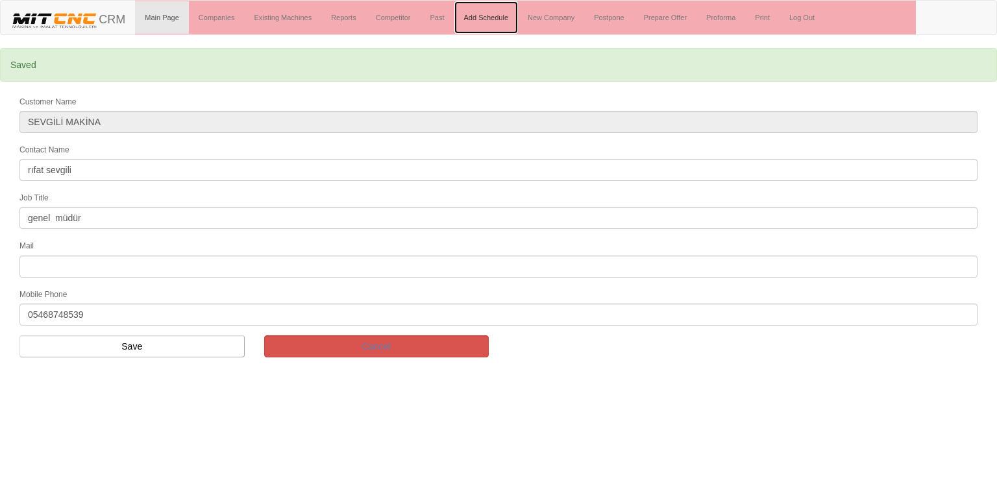
click at [482, 16] on link "Add Schedule" at bounding box center [486, 17] width 64 height 32
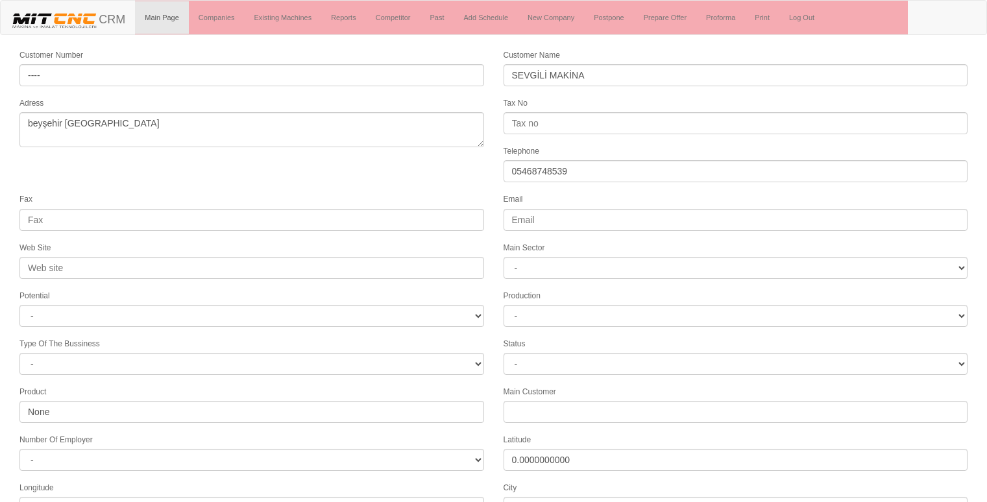
select select "1232"
select select
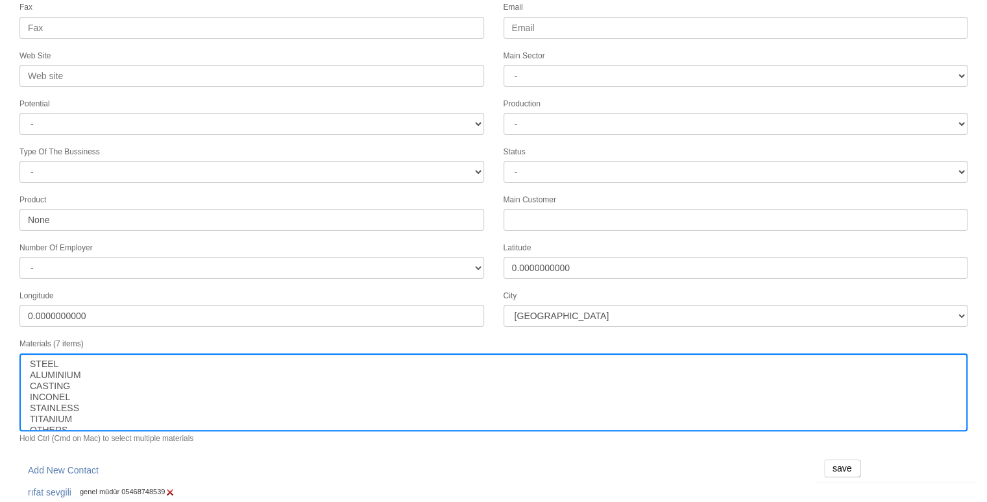
scroll to position [197, 0]
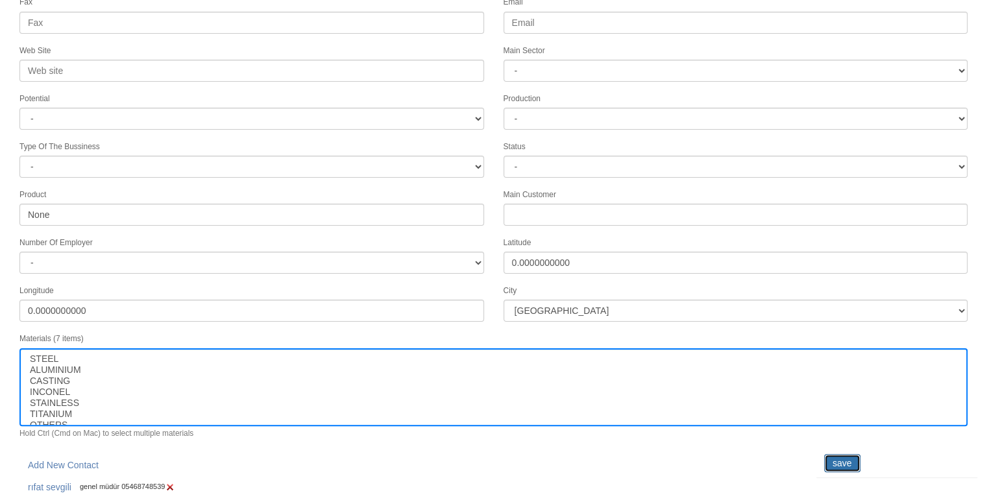
click at [854, 454] on input "save" at bounding box center [842, 463] width 36 height 18
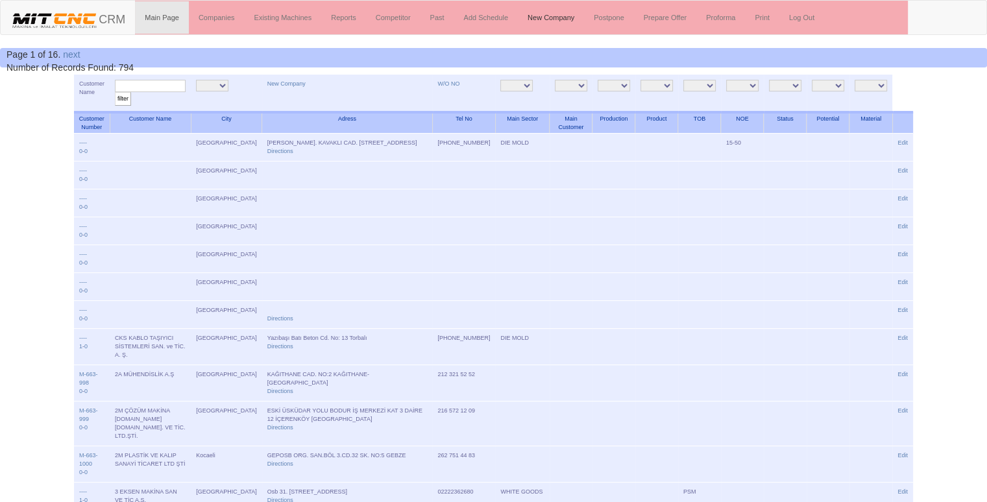
click at [550, 11] on link "New Company" at bounding box center [551, 17] width 66 height 32
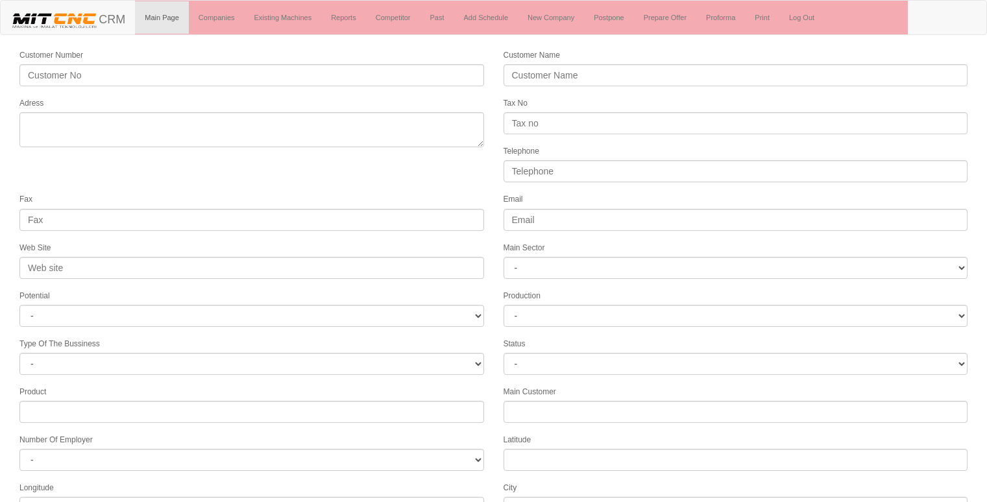
select select
click at [552, 21] on link "New Company" at bounding box center [551, 17] width 66 height 32
select select
click at [557, 19] on link "New Company" at bounding box center [551, 17] width 66 height 32
select select
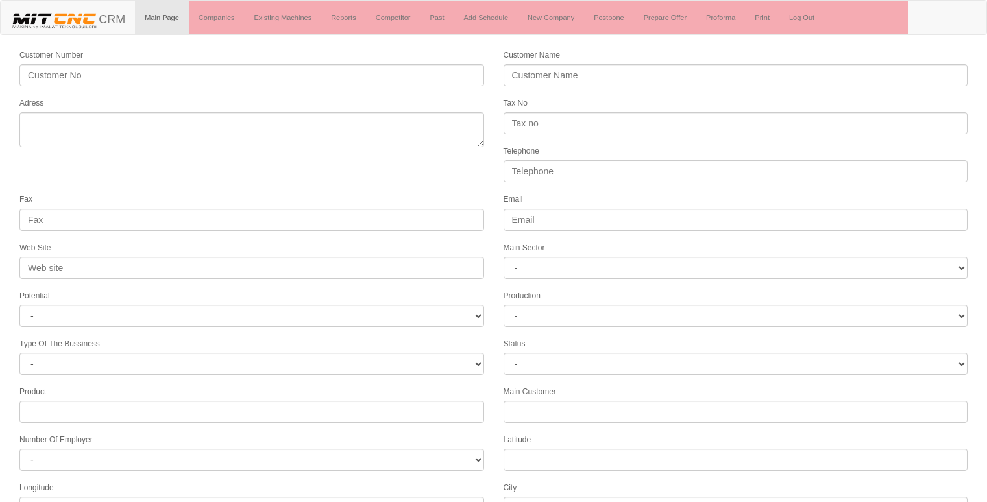
select select
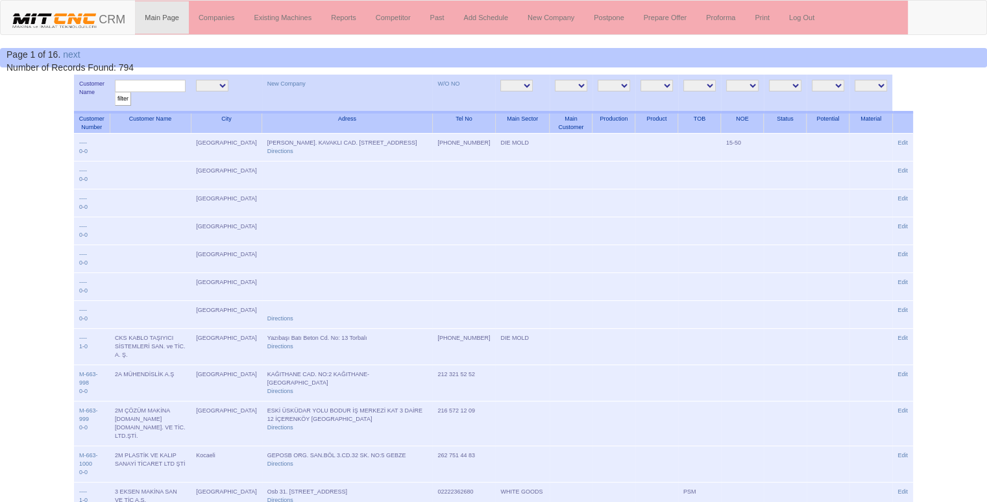
click at [165, 89] on input "text" at bounding box center [150, 86] width 71 height 12
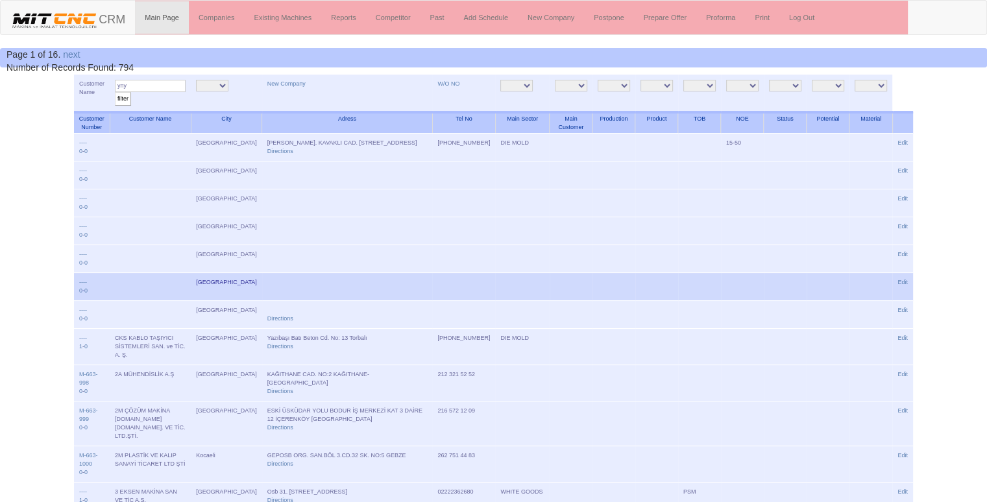
type input "yny"
click at [115, 92] on input "filter" at bounding box center [123, 99] width 16 height 14
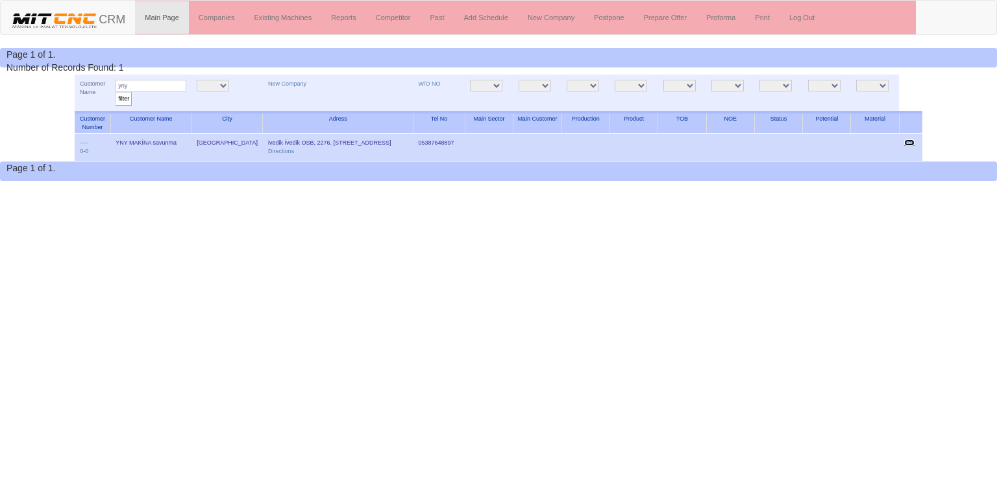
click at [909, 145] on link "Edit" at bounding box center [909, 143] width 10 height 6
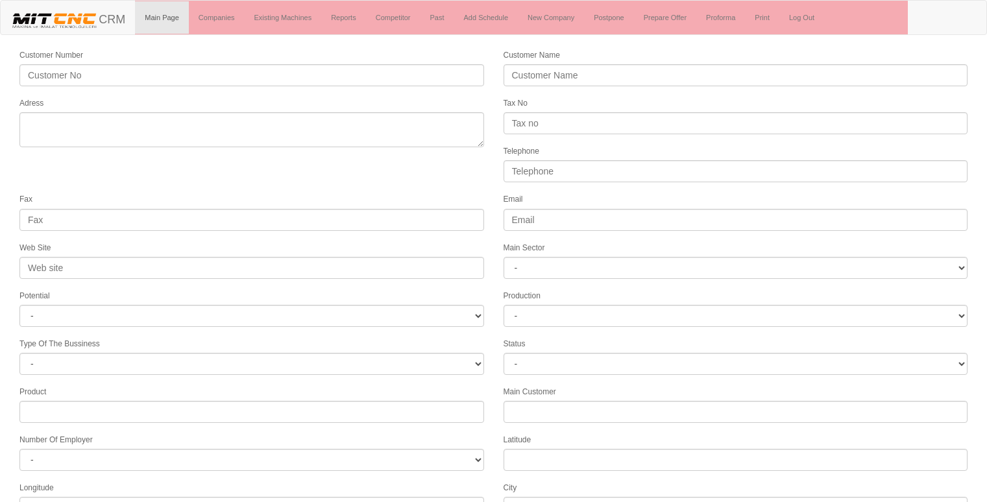
select select
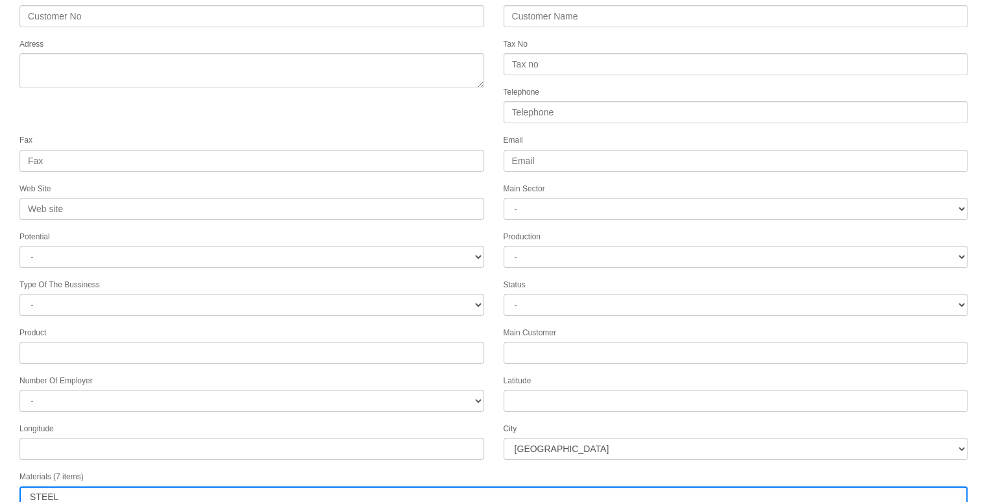
scroll to position [166, 0]
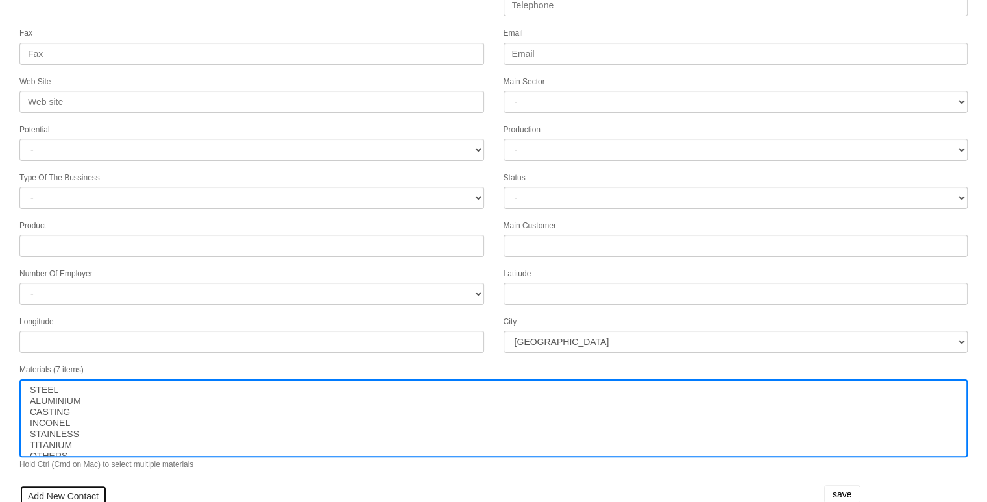
click at [81, 485] on link "Add New Contact" at bounding box center [63, 496] width 88 height 22
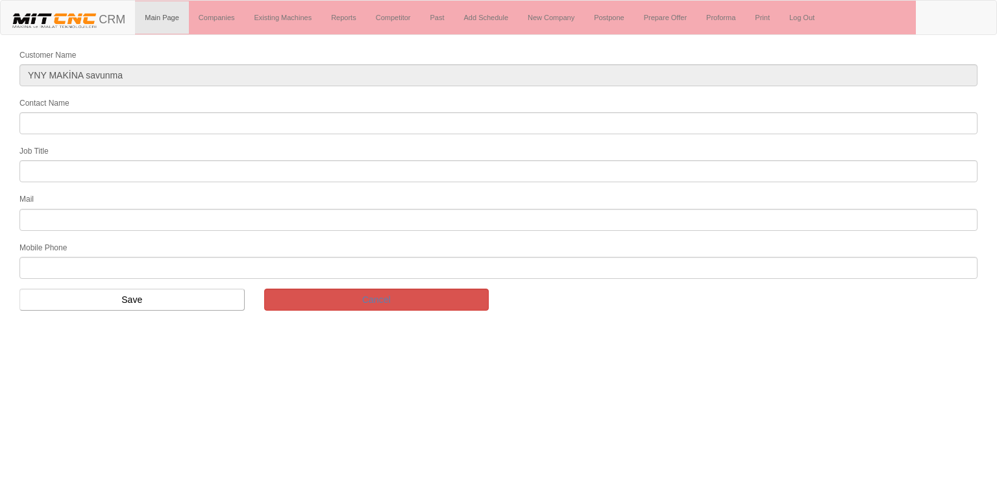
click at [132, 117] on input "Contact Name" at bounding box center [498, 123] width 958 height 22
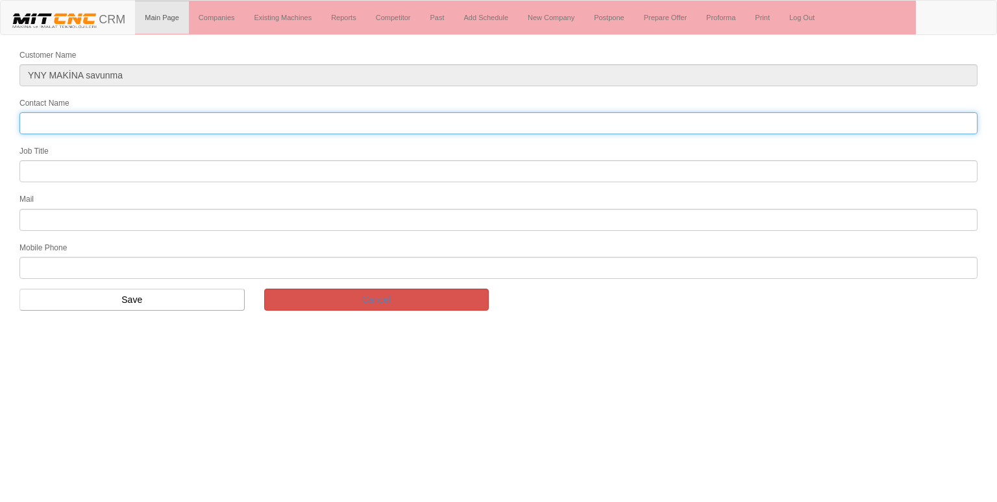
click at [125, 125] on input "Contact Name" at bounding box center [498, 123] width 958 height 22
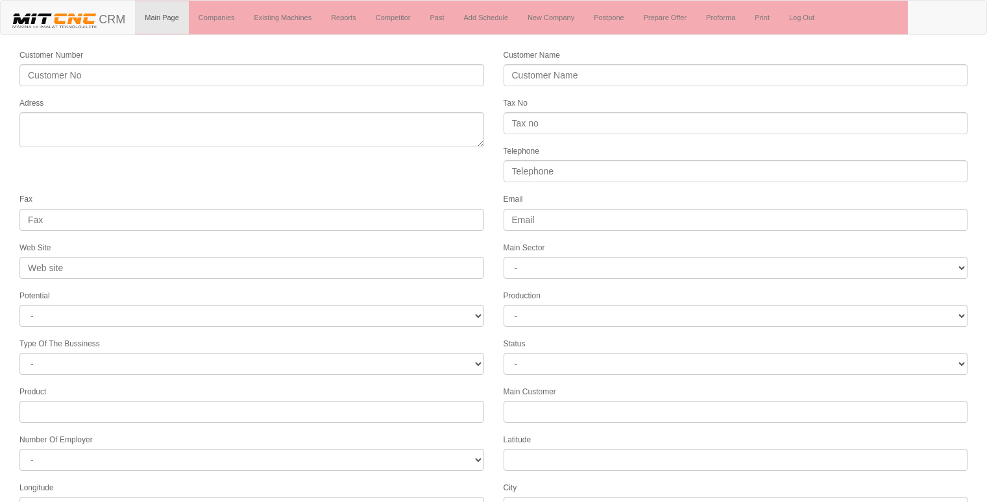
select select
click at [205, 14] on link "Companies" at bounding box center [217, 17] width 56 height 32
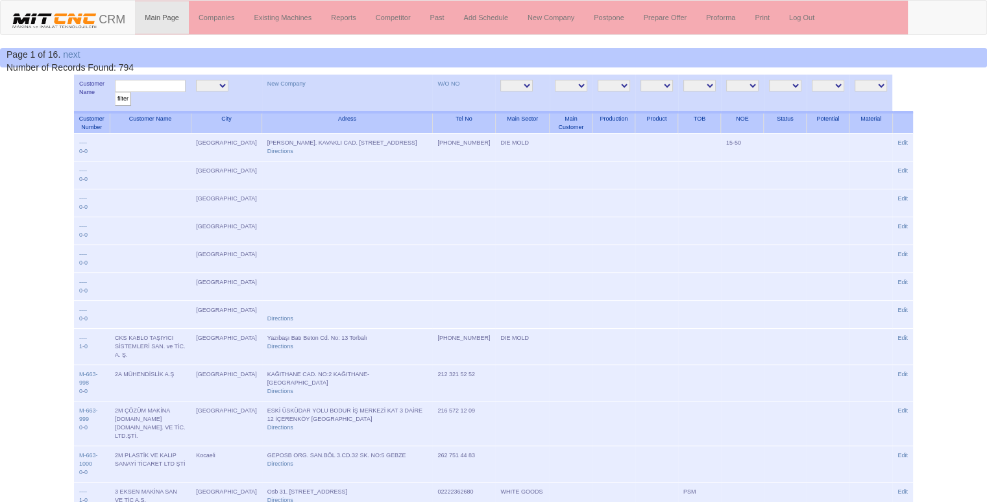
click at [148, 86] on input "text" at bounding box center [150, 86] width 71 height 12
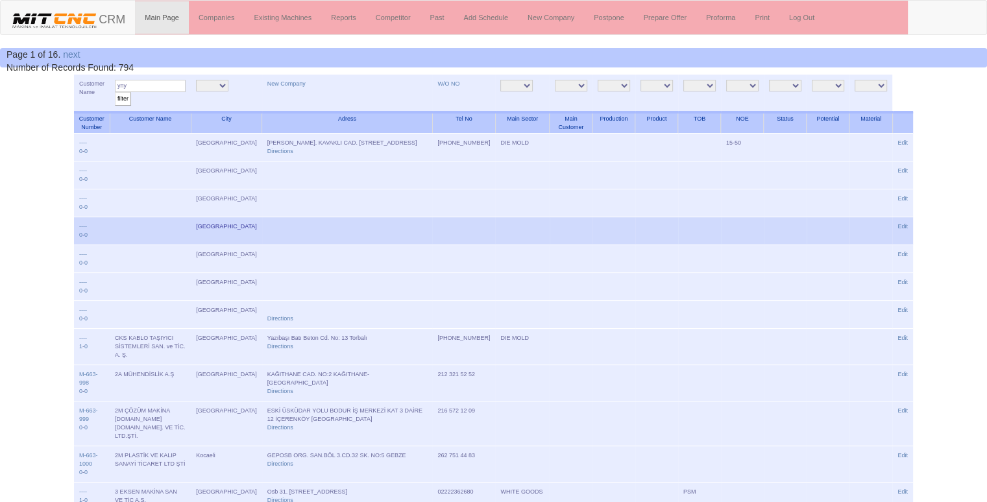
type input "yny"
click at [115, 92] on input "filter" at bounding box center [123, 99] width 16 height 14
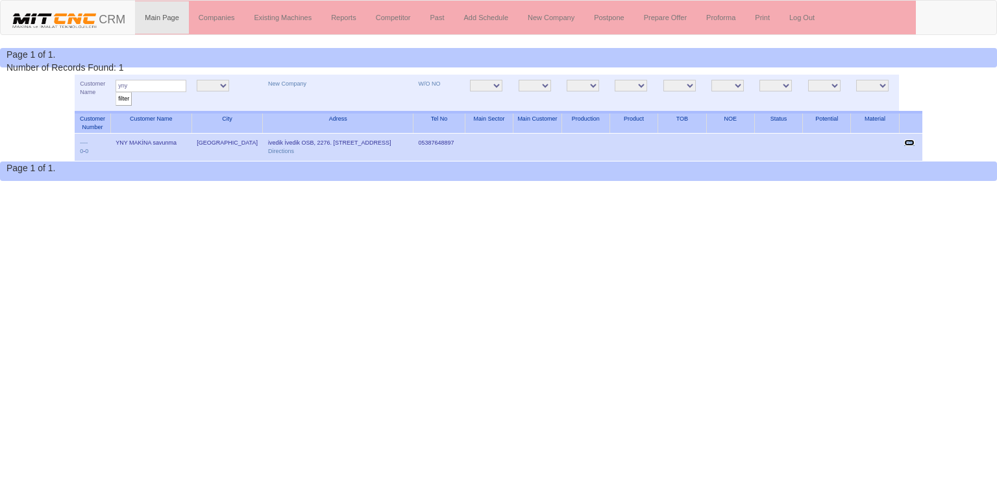
click at [911, 143] on link "Edit" at bounding box center [909, 143] width 10 height 6
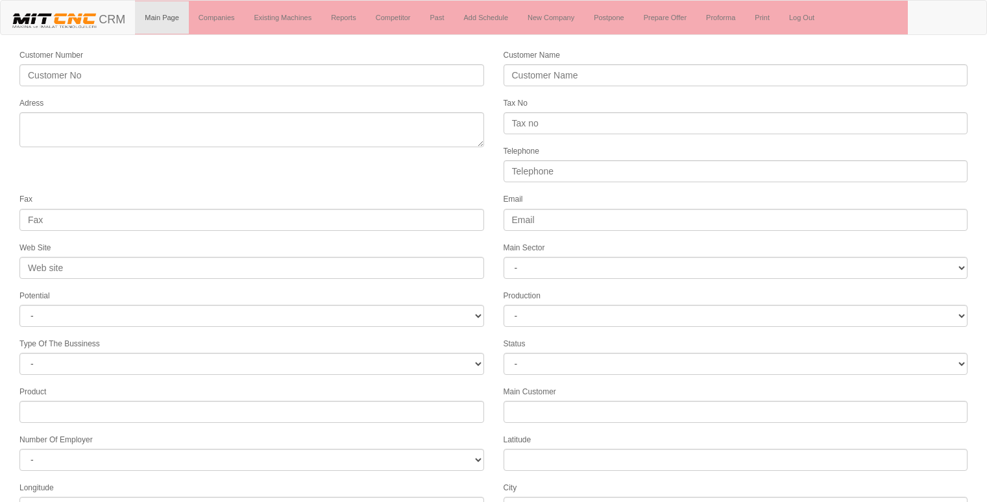
select select
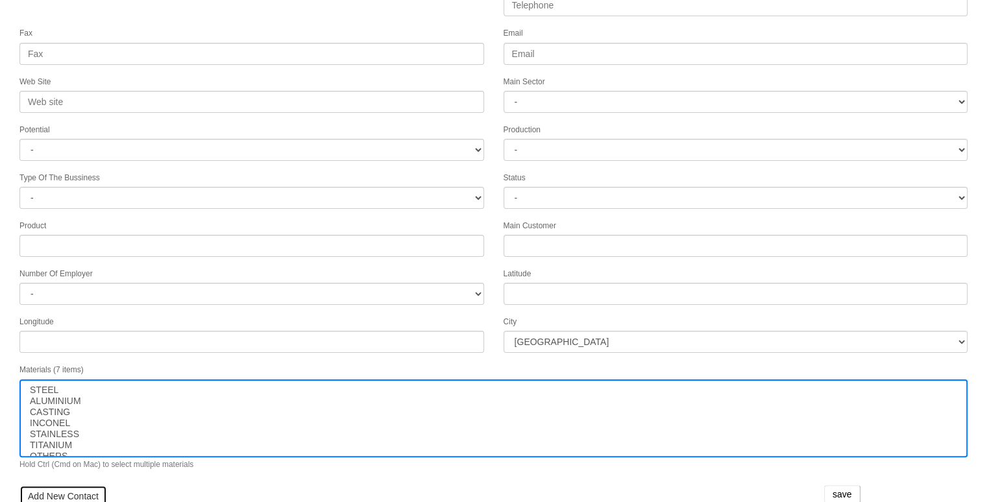
click at [75, 487] on link "Add New Contact" at bounding box center [63, 496] width 88 height 22
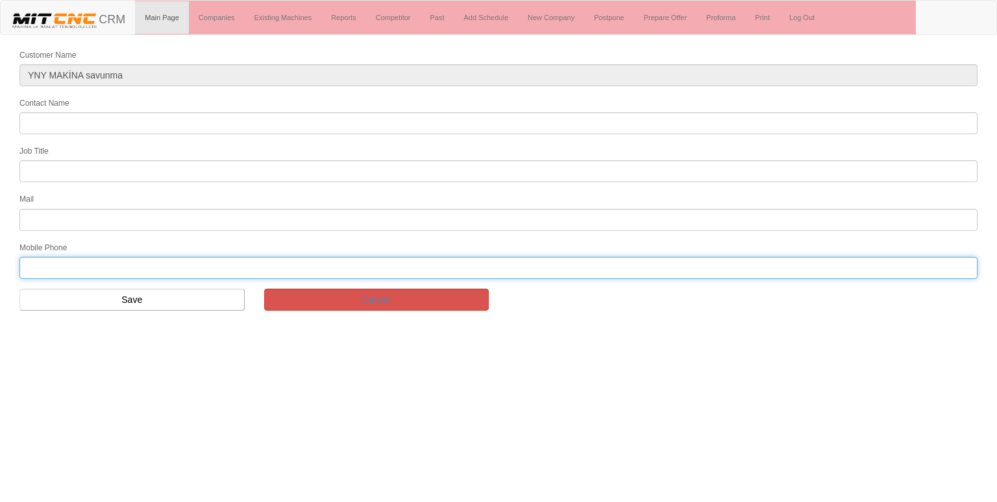
click at [91, 265] on input "text" at bounding box center [498, 268] width 958 height 22
click at [146, 260] on input "text" at bounding box center [498, 268] width 958 height 22
click at [178, 260] on input "text" at bounding box center [498, 268] width 958 height 22
click at [186, 262] on input "text" at bounding box center [498, 268] width 958 height 22
click at [190, 262] on input "text" at bounding box center [498, 268] width 958 height 22
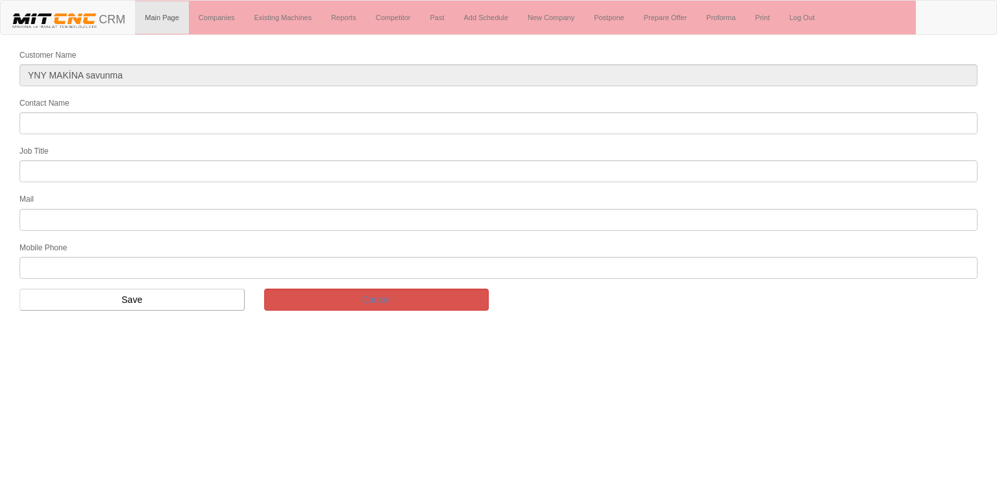
click at [498, 242] on div "Mobile Phone" at bounding box center [498, 260] width 977 height 38
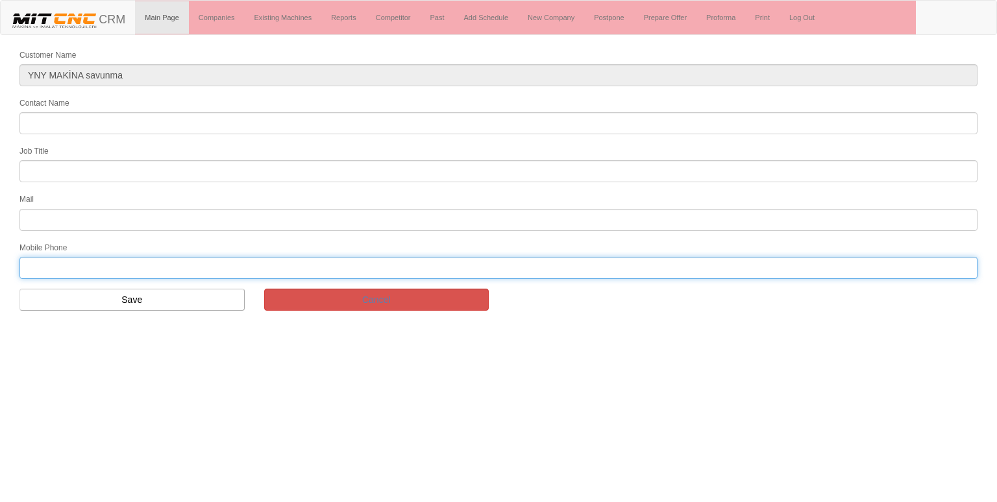
click at [122, 257] on input "text" at bounding box center [498, 268] width 958 height 22
paste input "05387648897"
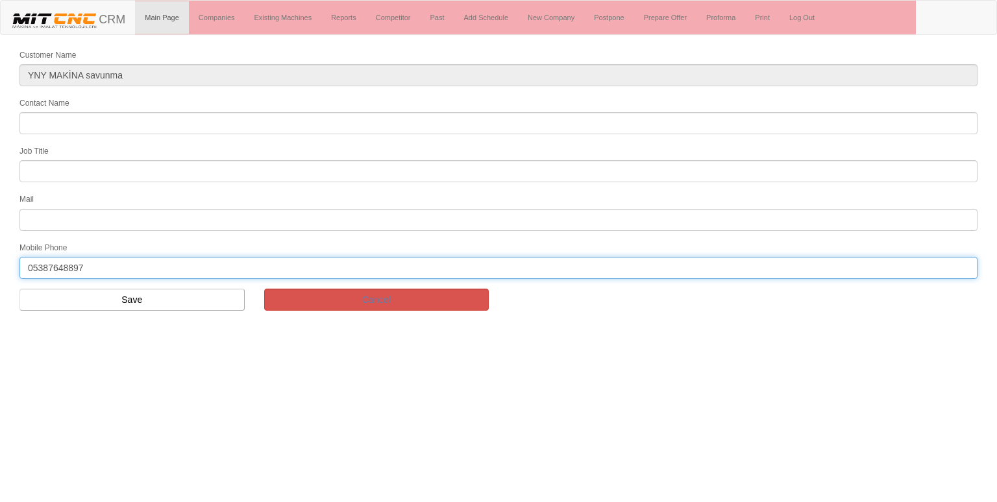
type input "05387648897"
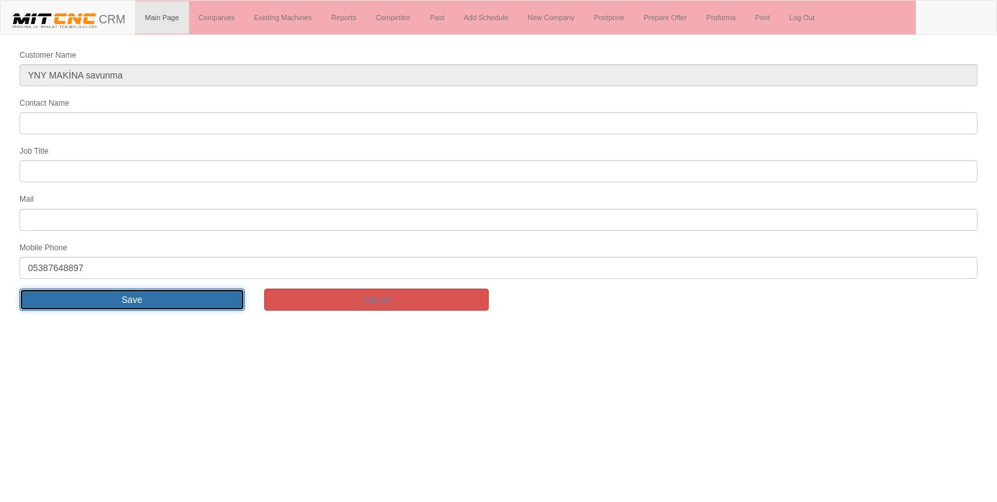
click at [197, 299] on input "Save" at bounding box center [131, 300] width 225 height 22
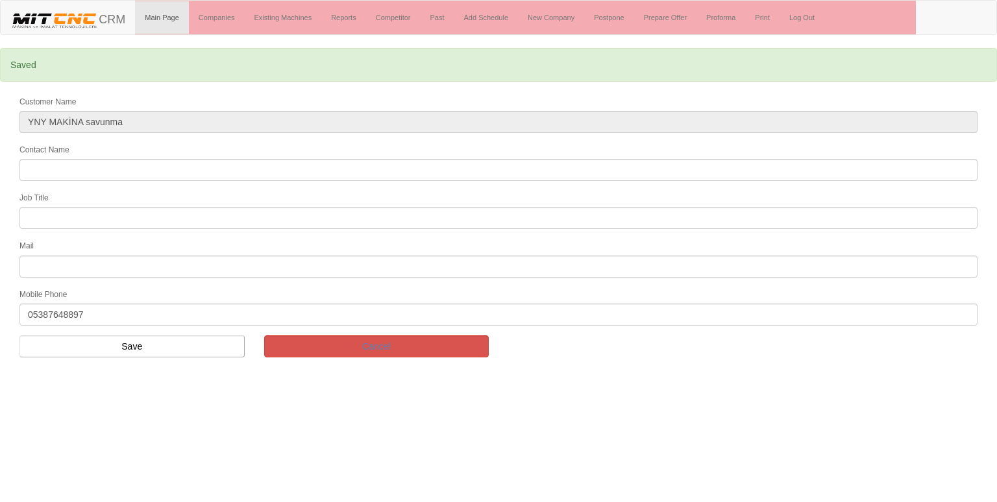
click at [494, 17] on link "Add Schedule" at bounding box center [486, 17] width 64 height 32
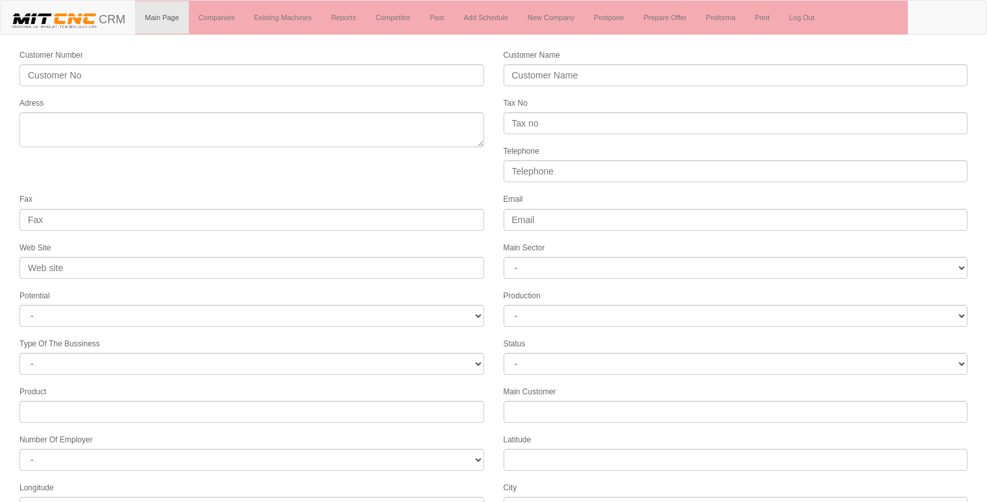
select select
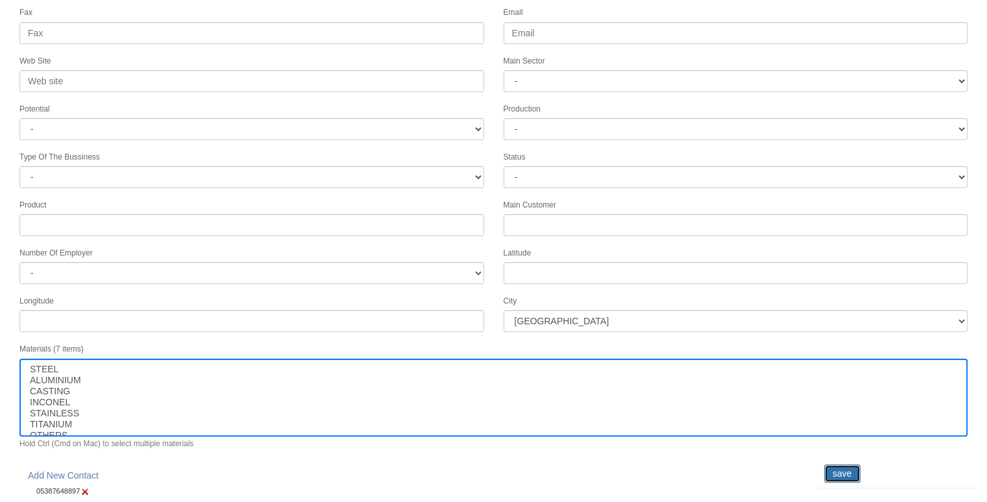
click at [841, 465] on input "save" at bounding box center [842, 474] width 36 height 18
